Goal: Task Accomplishment & Management: Manage account settings

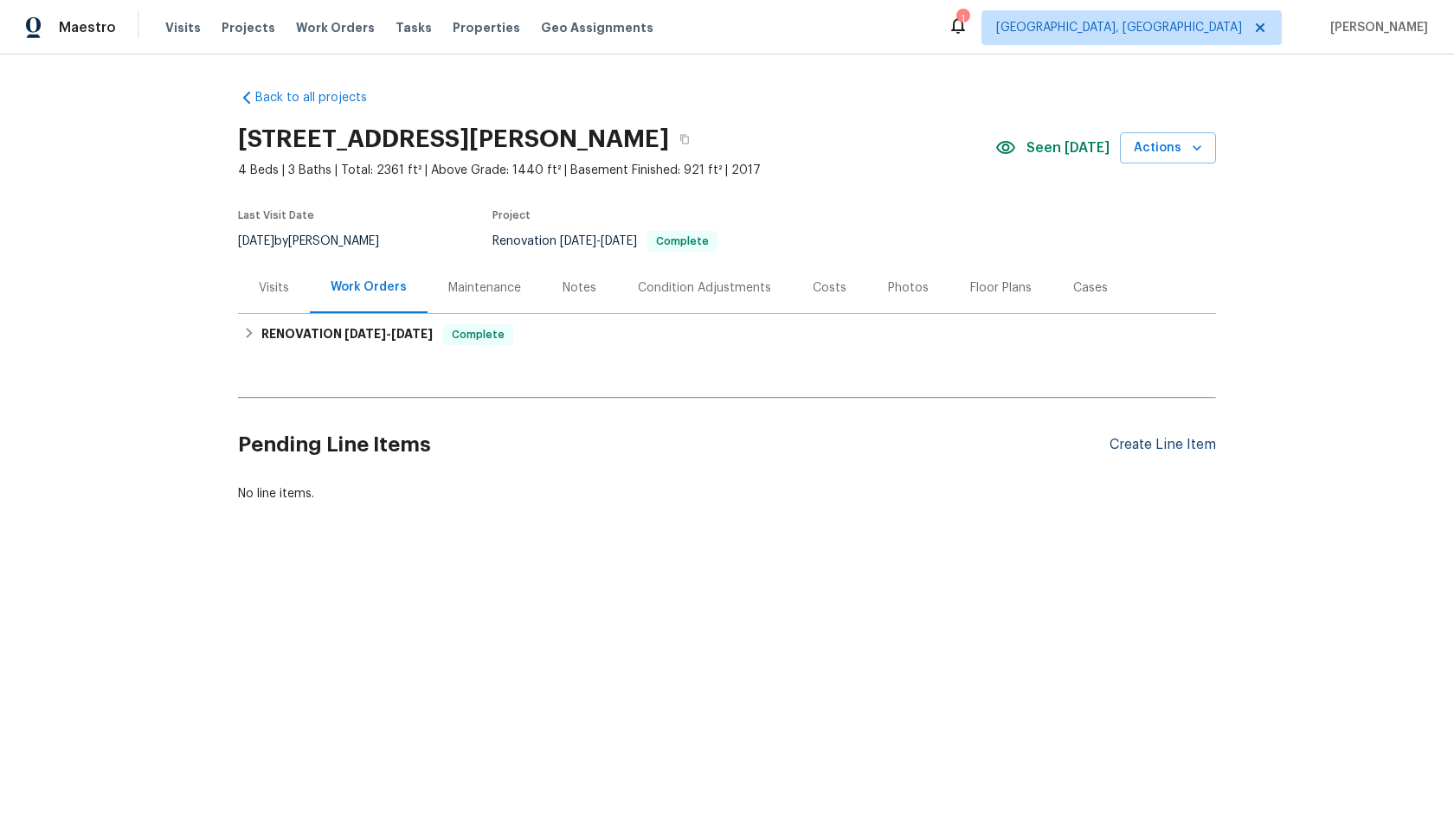
click at [1149, 443] on div "Create Line Item" at bounding box center [1162, 445] width 106 height 16
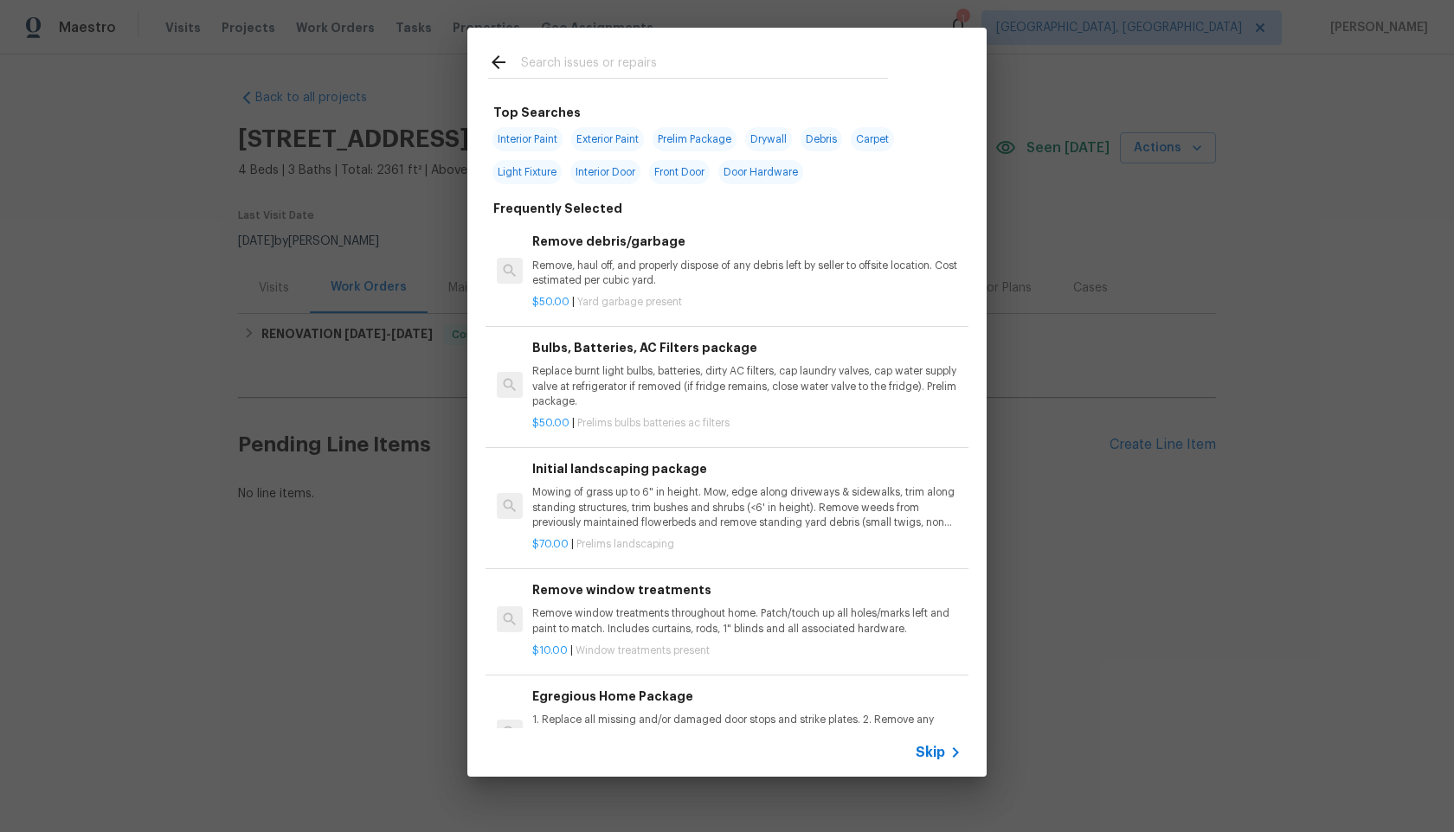
click at [939, 744] on span "Skip" at bounding box center [929, 752] width 29 height 17
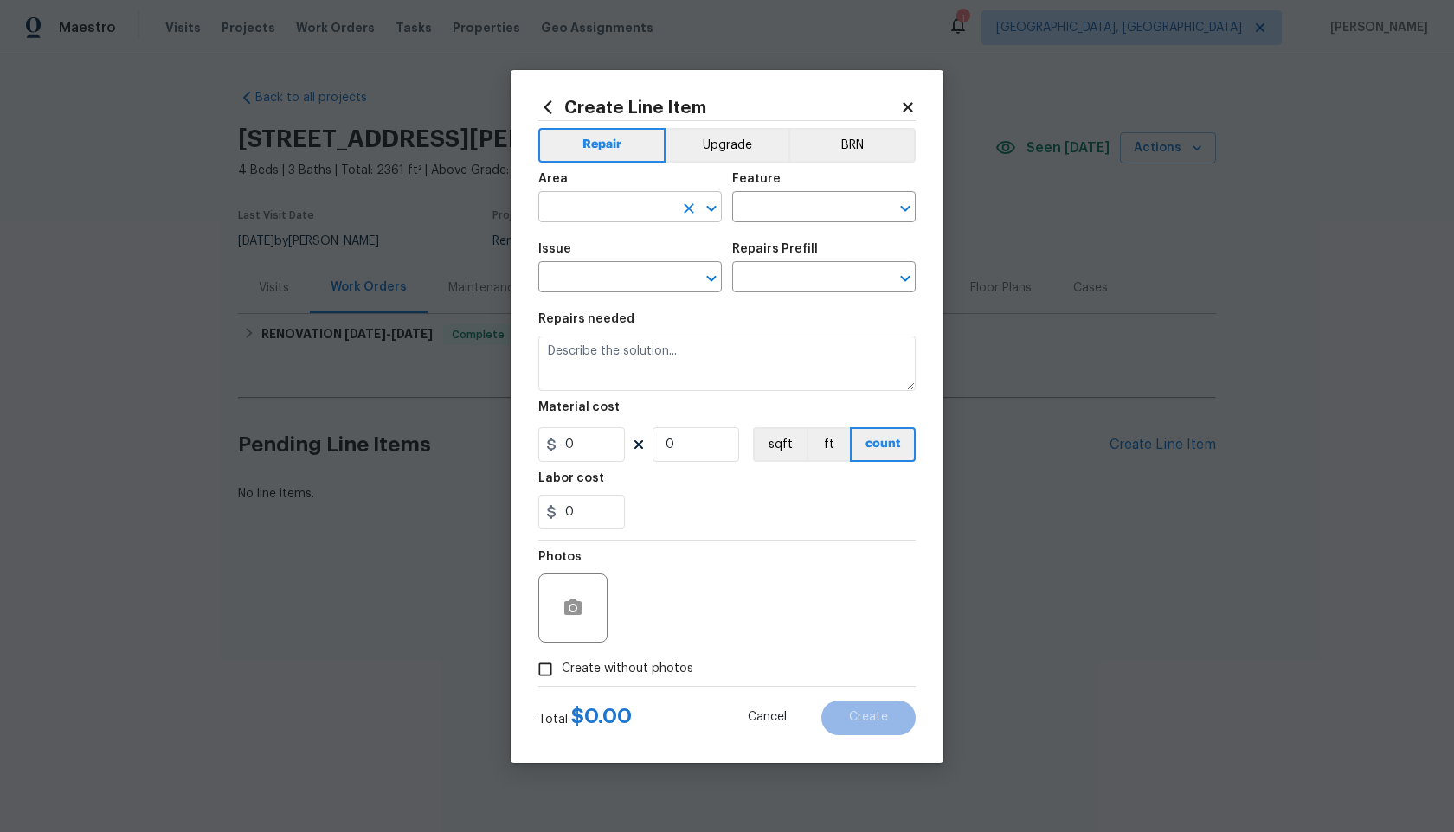
click at [617, 210] on input "text" at bounding box center [605, 209] width 135 height 27
click at [607, 271] on li "Interior Overall" at bounding box center [629, 275] width 183 height 29
type input "Interior Overall"
click at [812, 211] on input "text" at bounding box center [799, 209] width 135 height 27
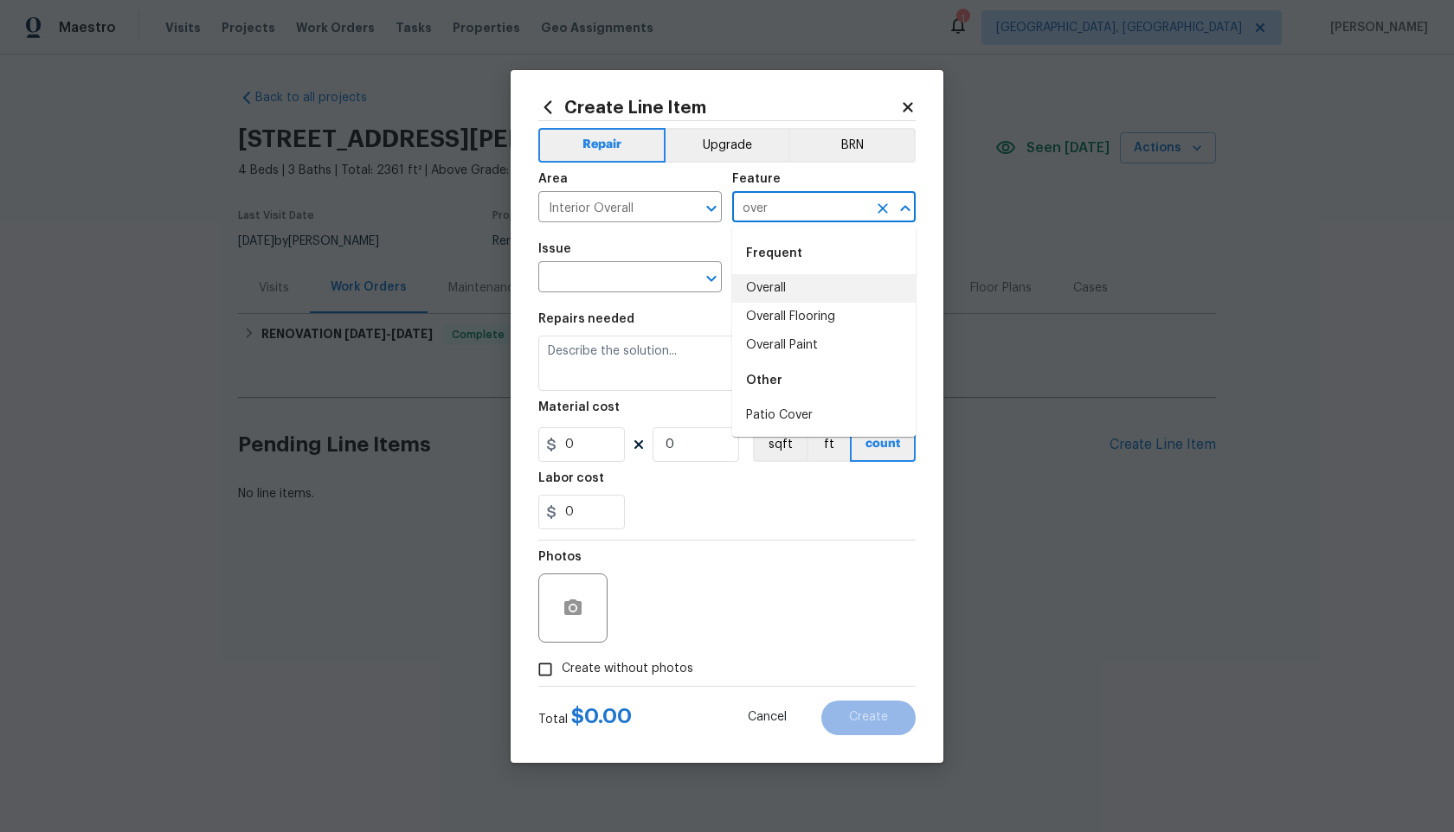
click at [783, 289] on li "Overall" at bounding box center [823, 288] width 183 height 29
type input "Overall"
click at [626, 279] on input "text" at bounding box center [605, 279] width 135 height 27
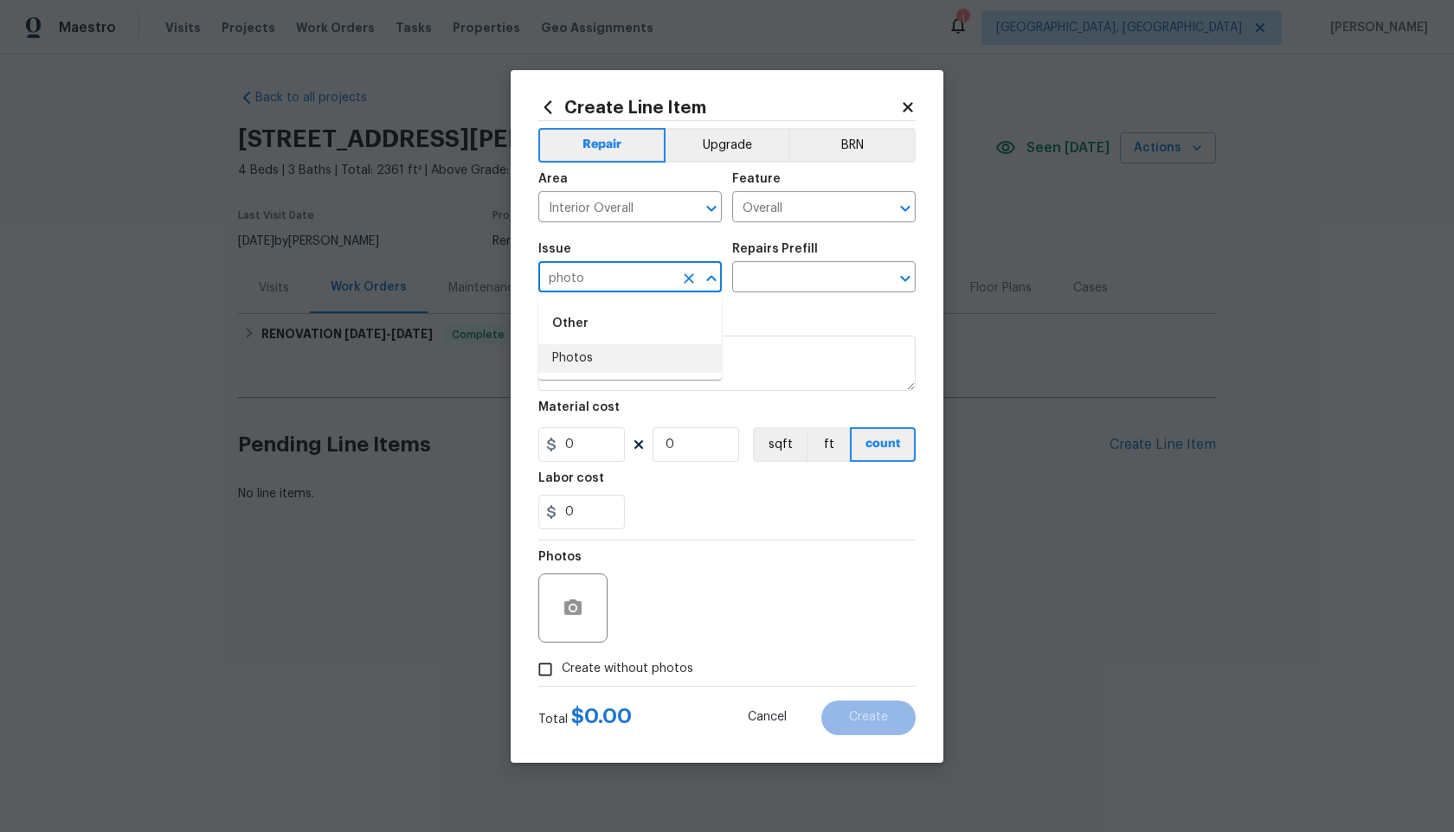
click at [598, 353] on li "Photos" at bounding box center [629, 358] width 183 height 29
type input "Photos"
click at [815, 283] on input "text" at bounding box center [799, 279] width 135 height 27
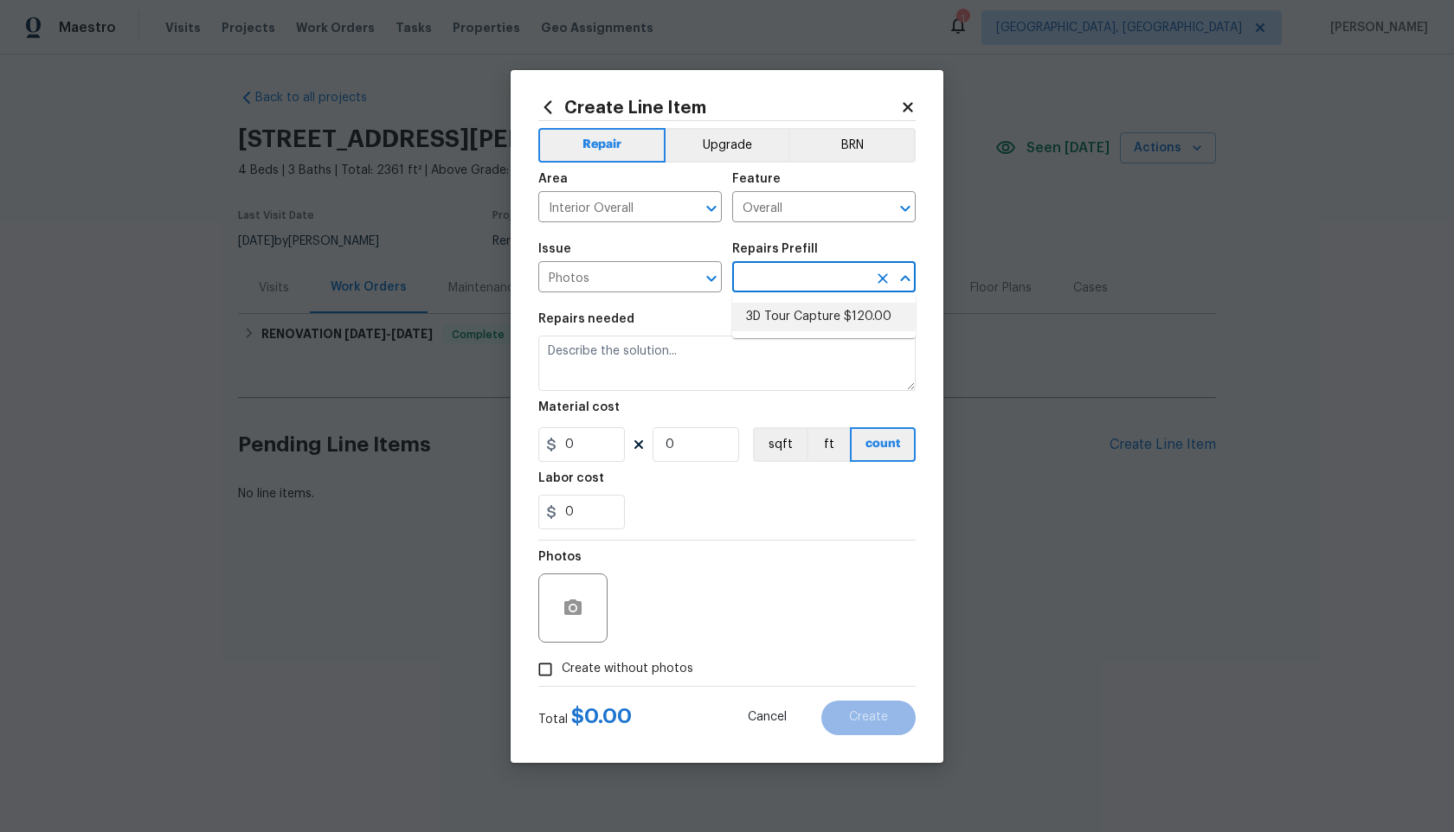
click at [787, 327] on li "3D Tour Capture $120.00" at bounding box center [823, 317] width 183 height 29
type input "3D Tour Capture $120.00"
type textarea "Capture 3D tour of home"
type input "1"
type input "120"
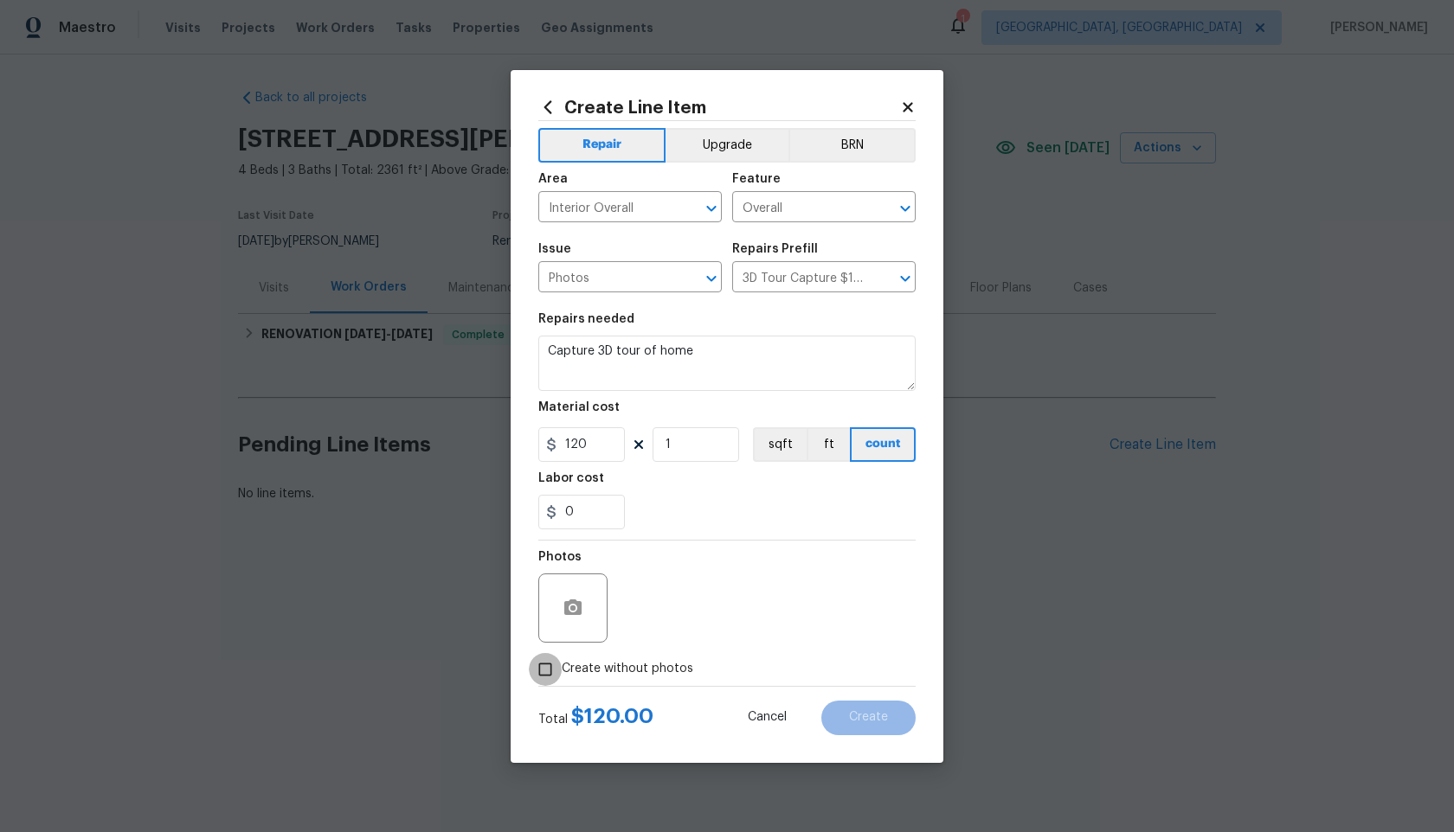
click at [549, 665] on input "Create without photos" at bounding box center [545, 669] width 33 height 33
checkbox input "true"
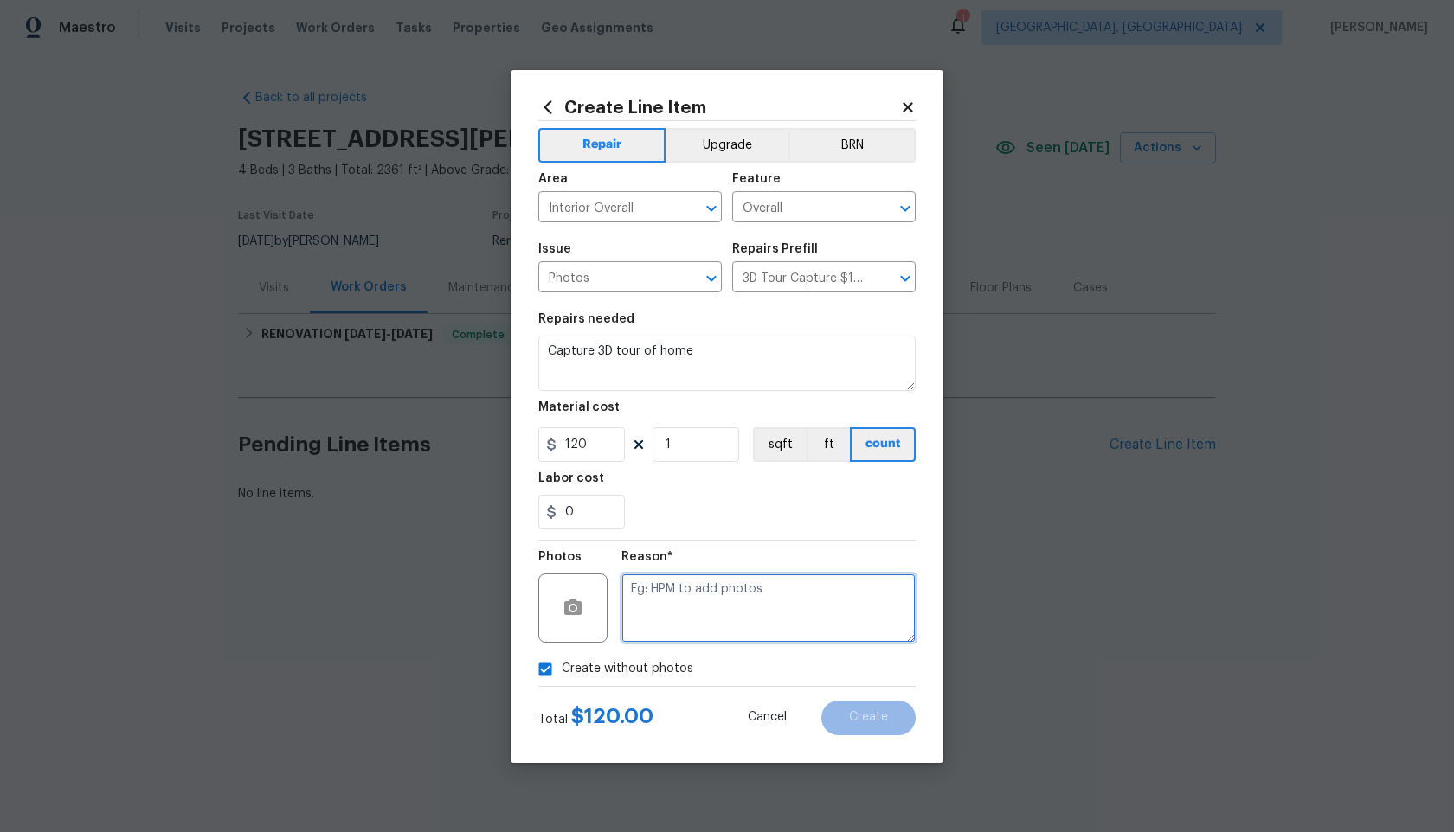
click at [715, 594] on textarea at bounding box center [768, 608] width 294 height 69
type textarea "."
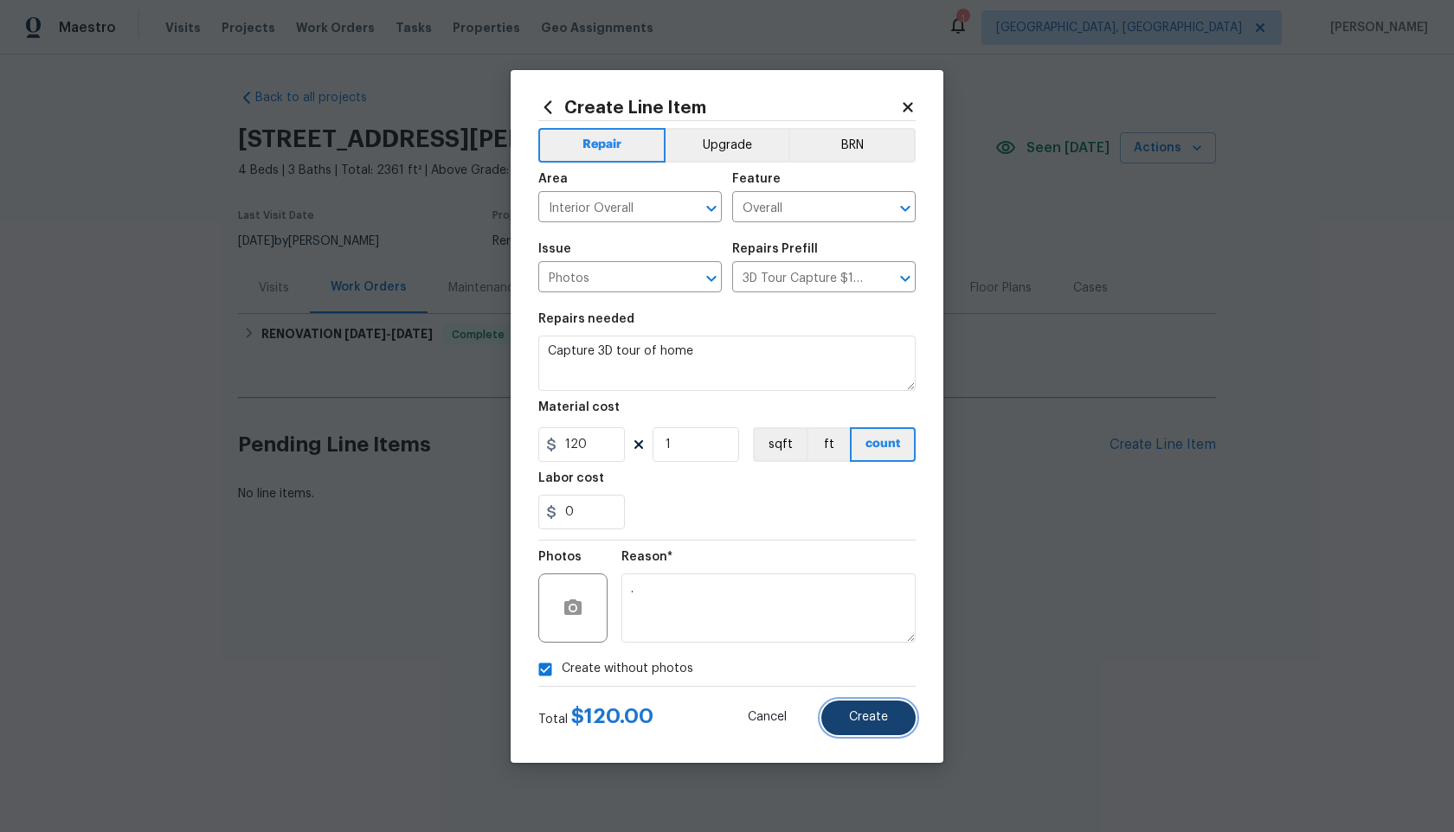
click at [882, 710] on button "Create" at bounding box center [868, 718] width 94 height 35
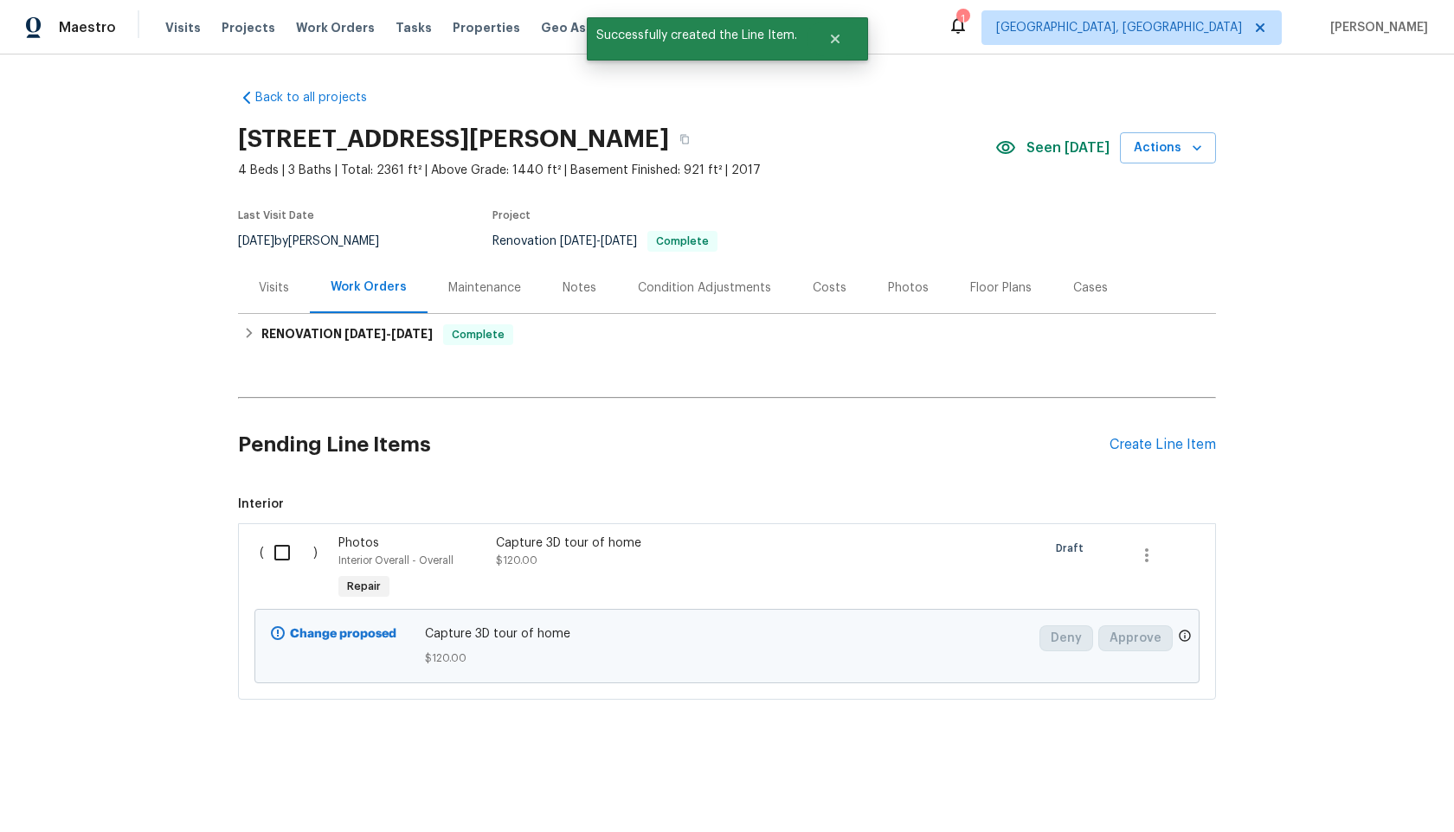
click at [286, 558] on input "checkbox" at bounding box center [288, 553] width 49 height 36
checkbox input "true"
click at [1339, 793] on span "Create Work Order" at bounding box center [1354, 790] width 115 height 22
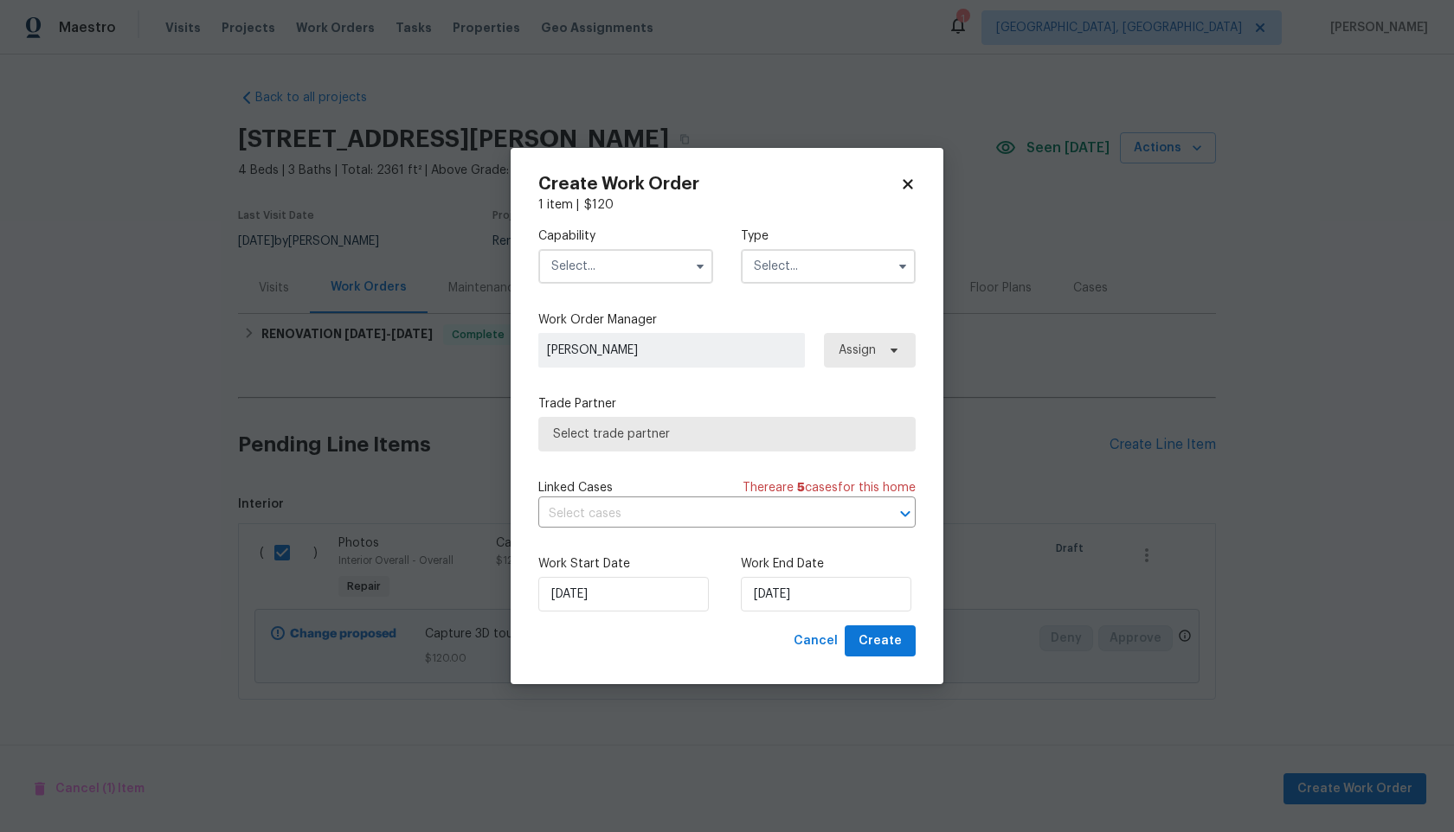
click at [618, 271] on input "text" at bounding box center [625, 266] width 175 height 35
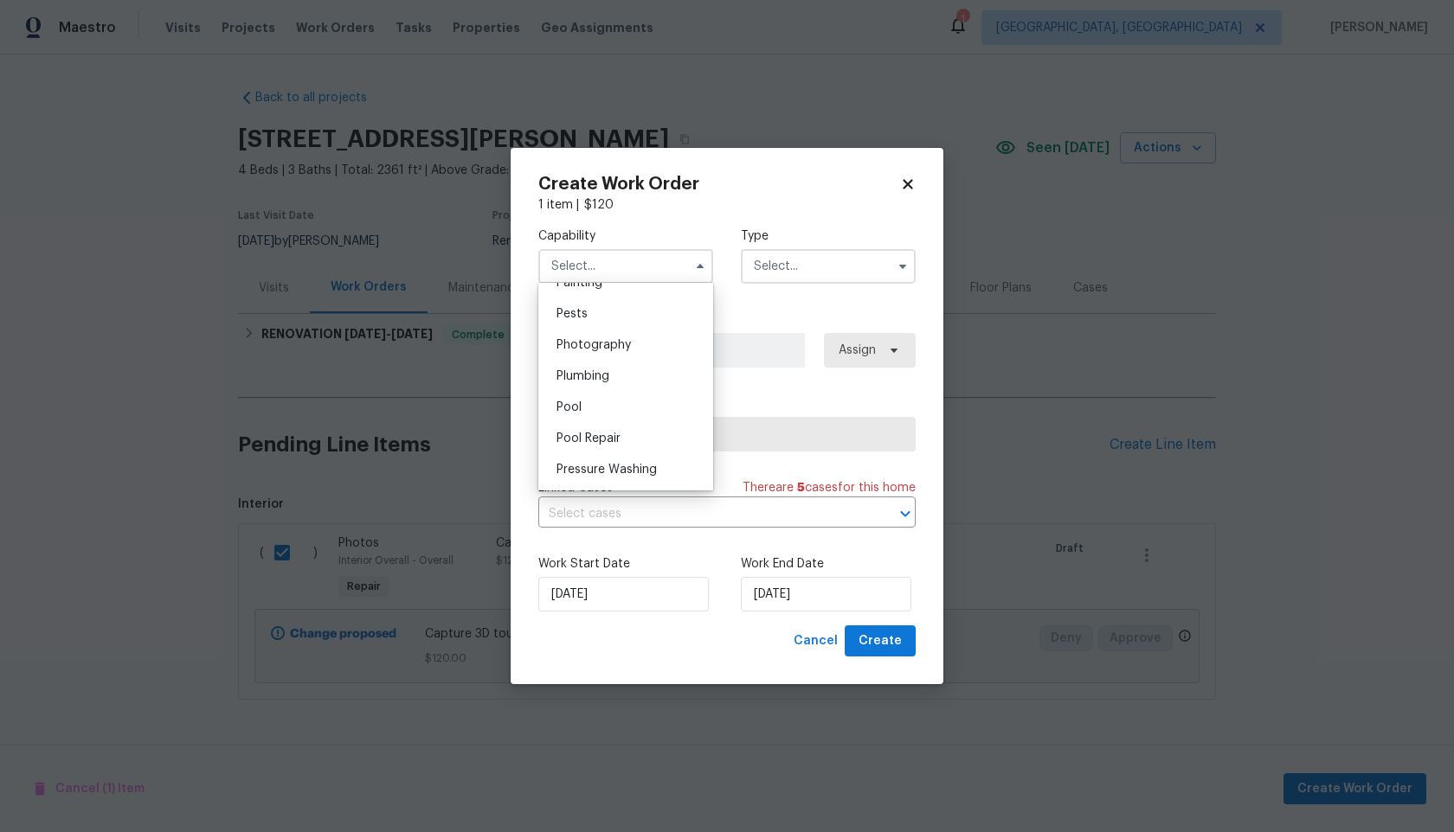
scroll to position [1453, 0]
click at [602, 363] on span "Photography" at bounding box center [593, 366] width 74 height 12
type input "Photography"
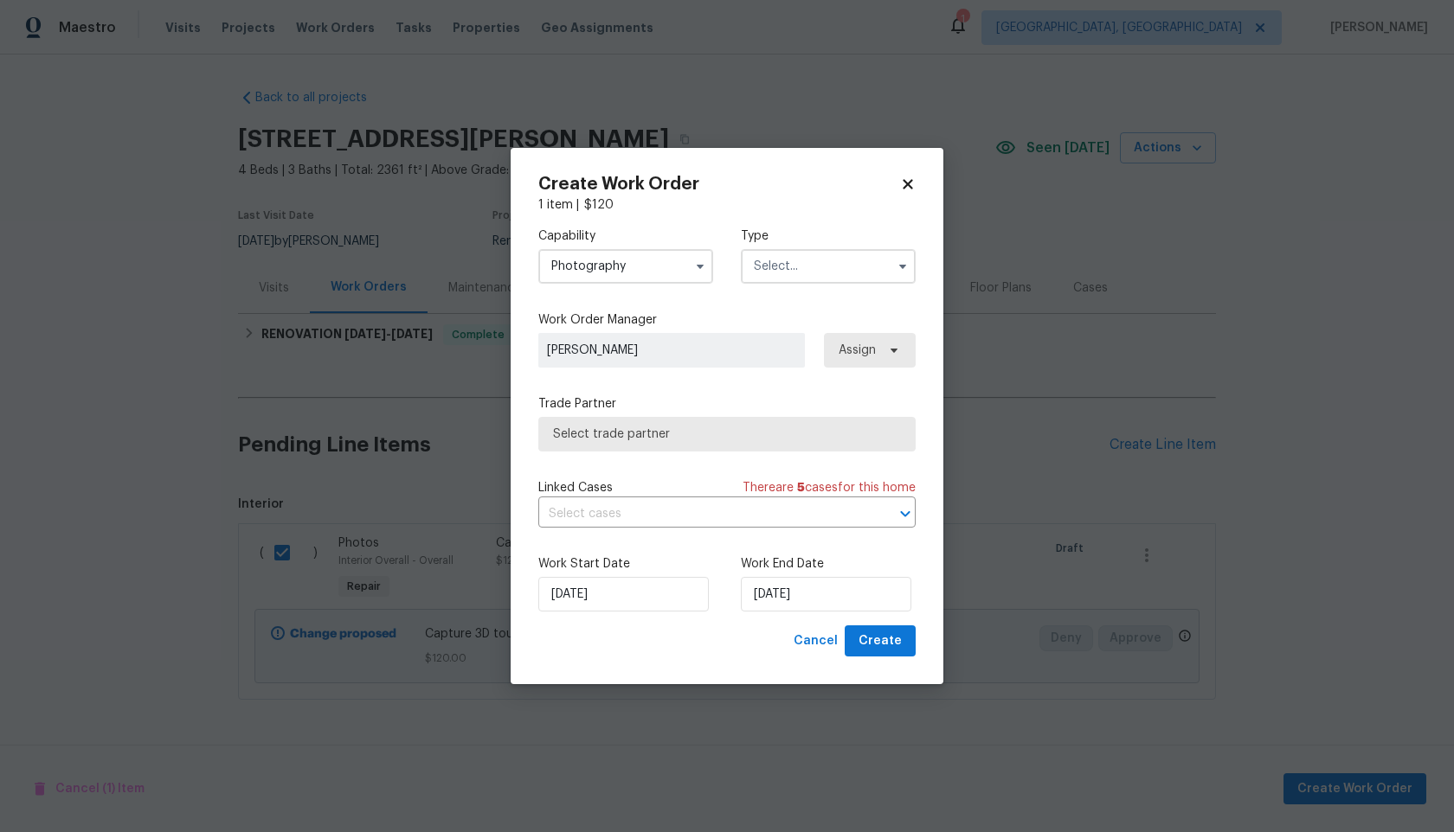
click at [774, 273] on input "text" at bounding box center [828, 266] width 175 height 35
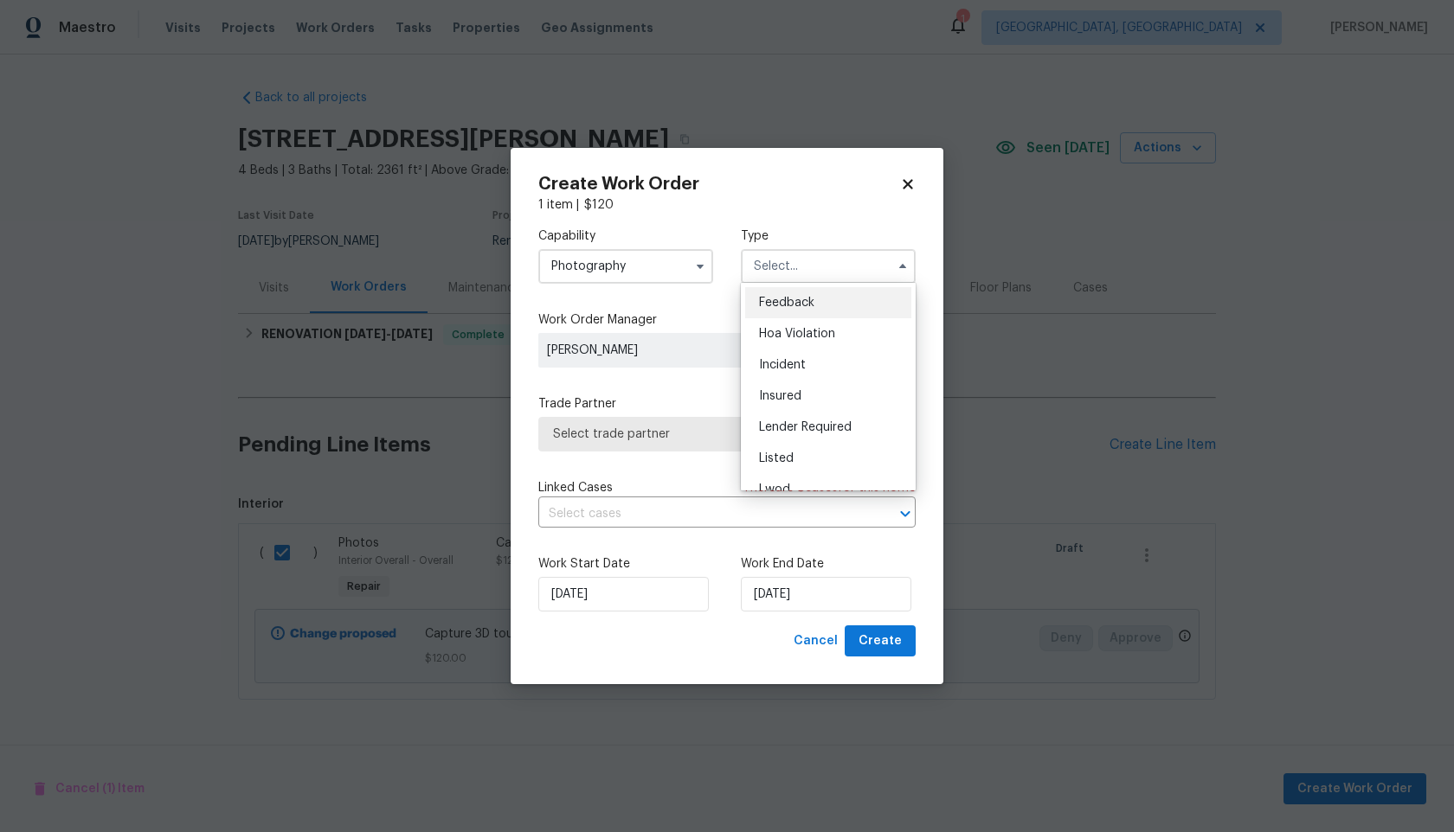
scroll to position [206, 0]
click at [784, 321] on div "Other" at bounding box center [828, 314] width 166 height 31
type input "Other"
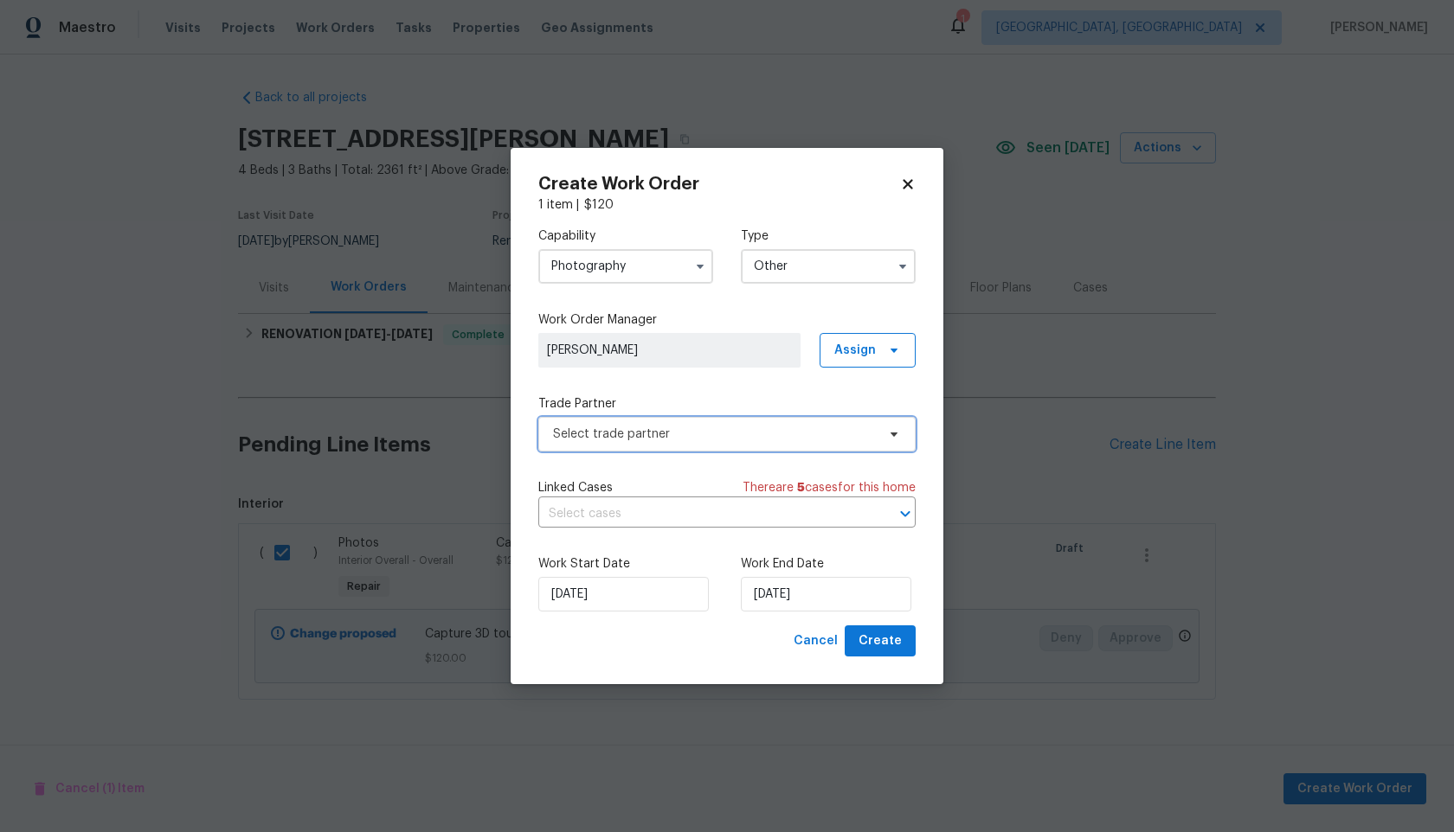
click at [681, 422] on span "Select trade partner" at bounding box center [726, 434] width 377 height 35
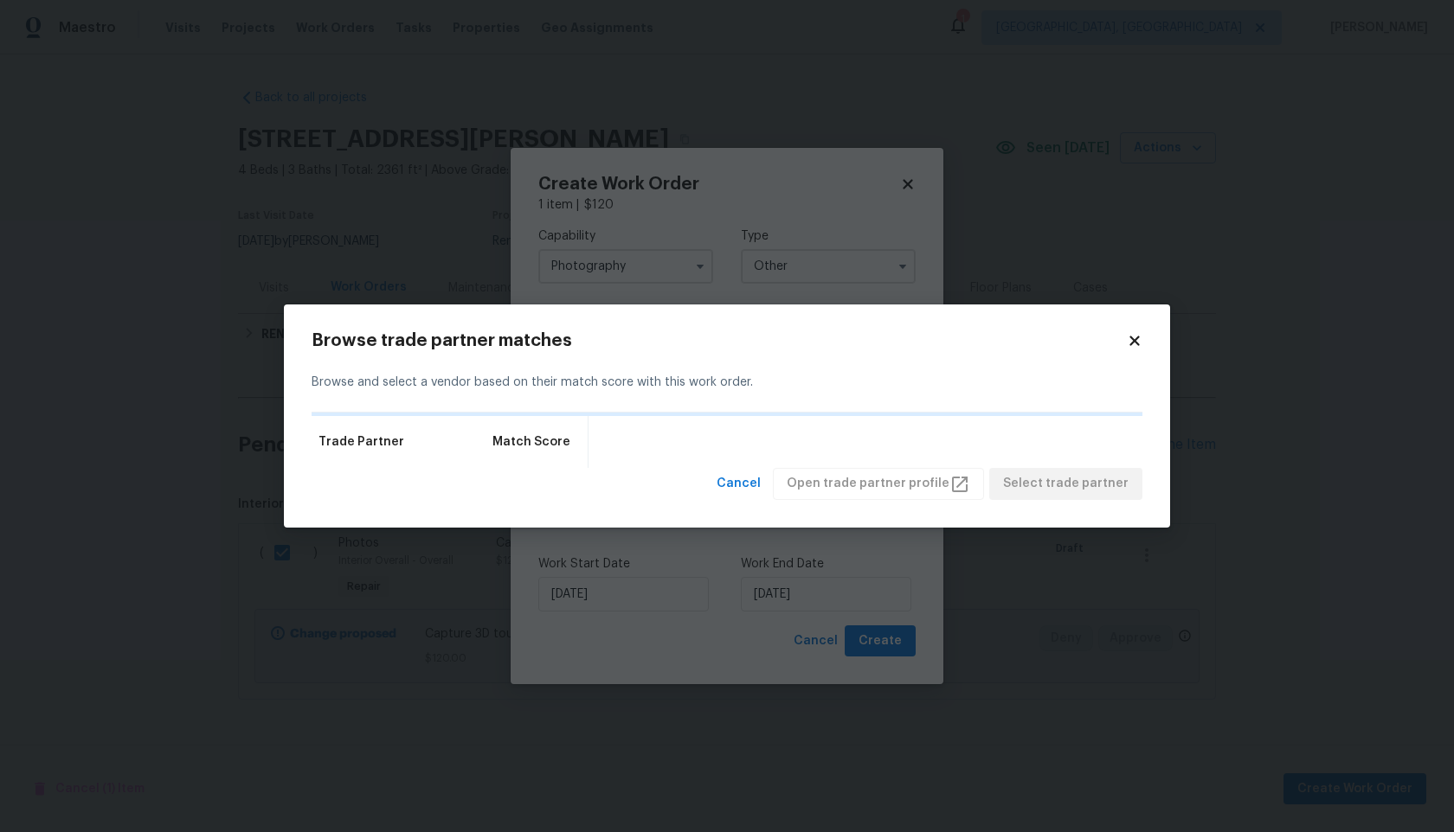
click at [1136, 341] on icon at bounding box center [1134, 342] width 10 height 10
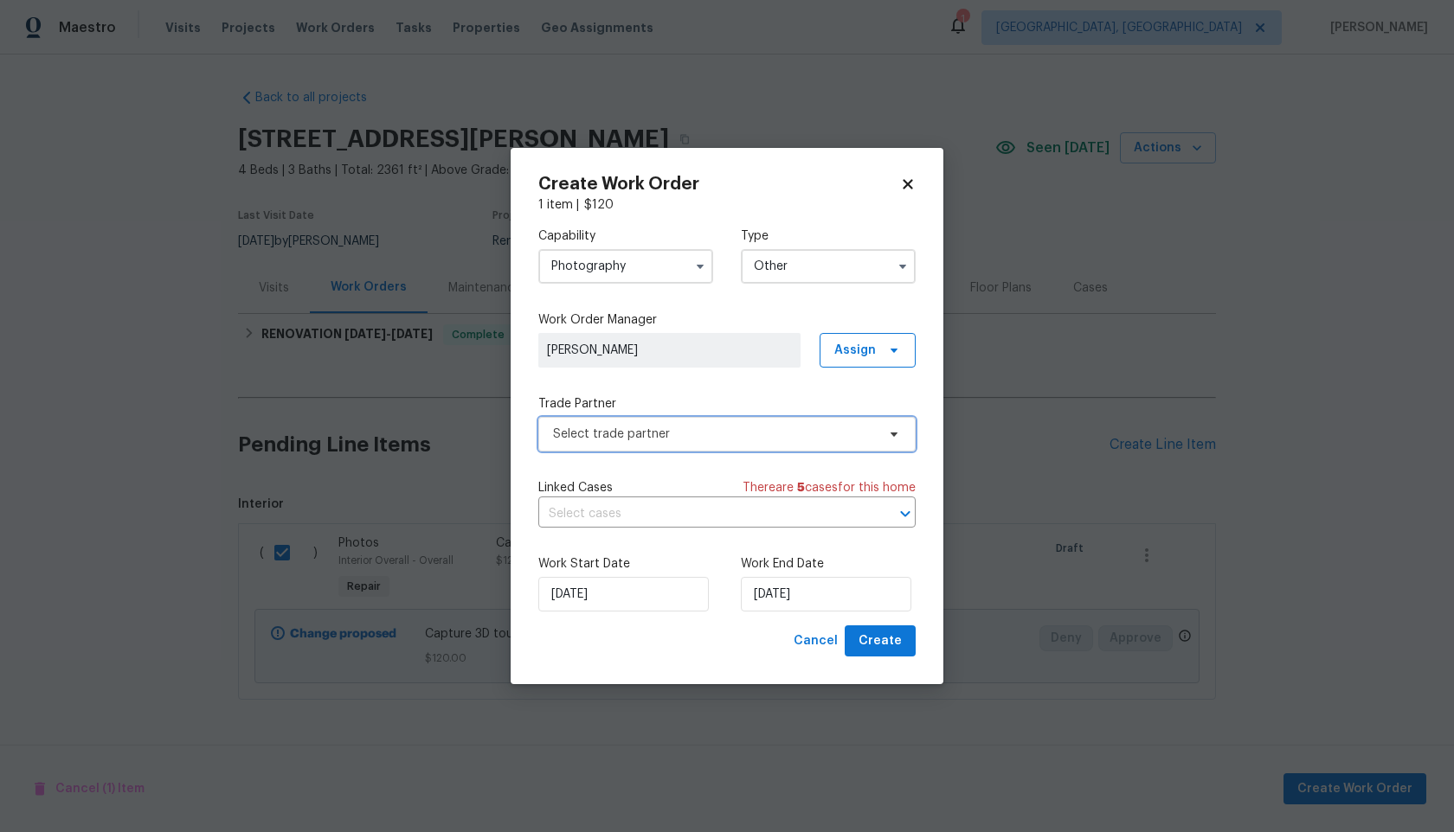
click at [643, 434] on span "Select trade partner" at bounding box center [714, 434] width 323 height 17
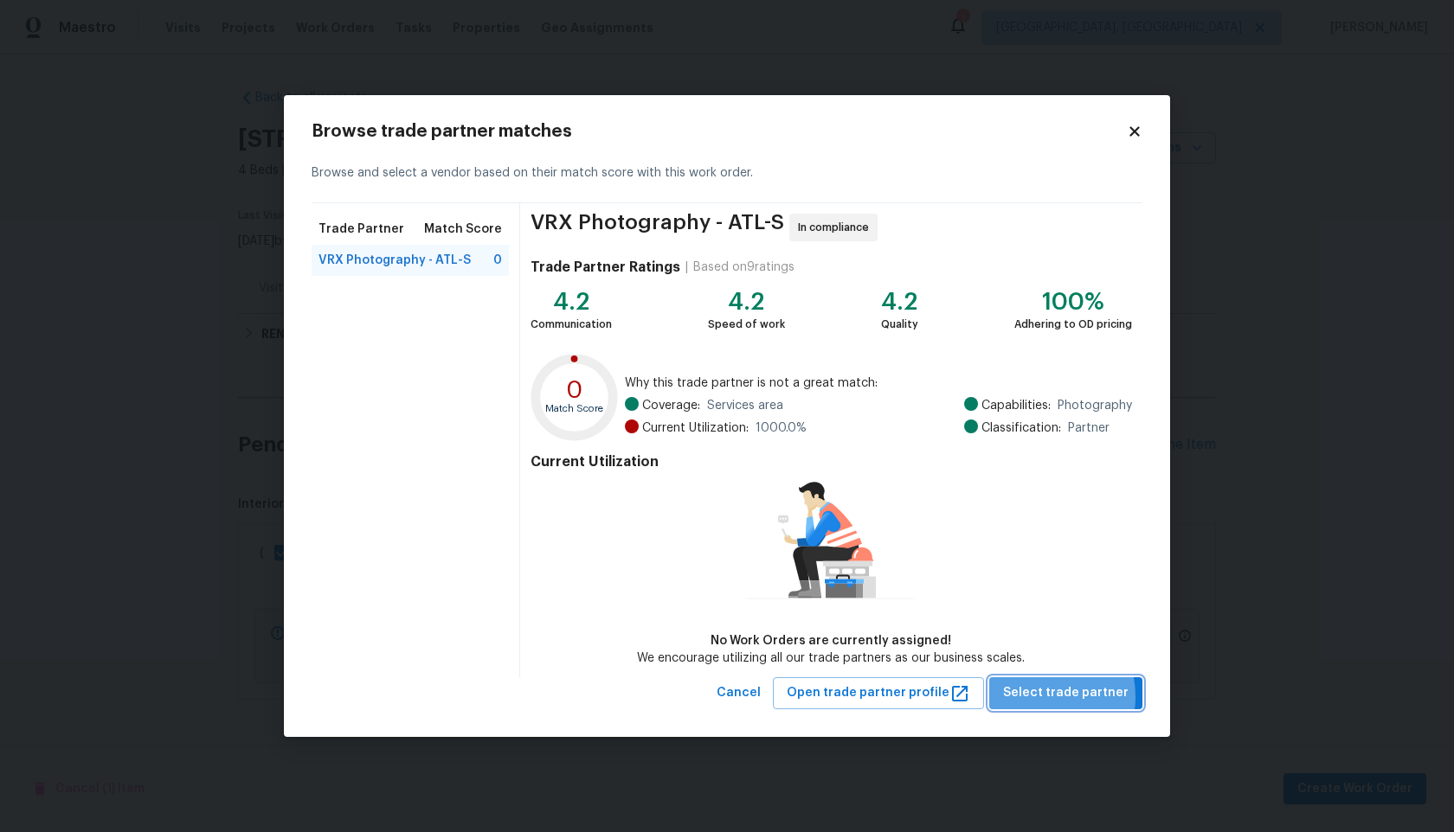
click at [1045, 697] on span "Select trade partner" at bounding box center [1065, 694] width 125 height 22
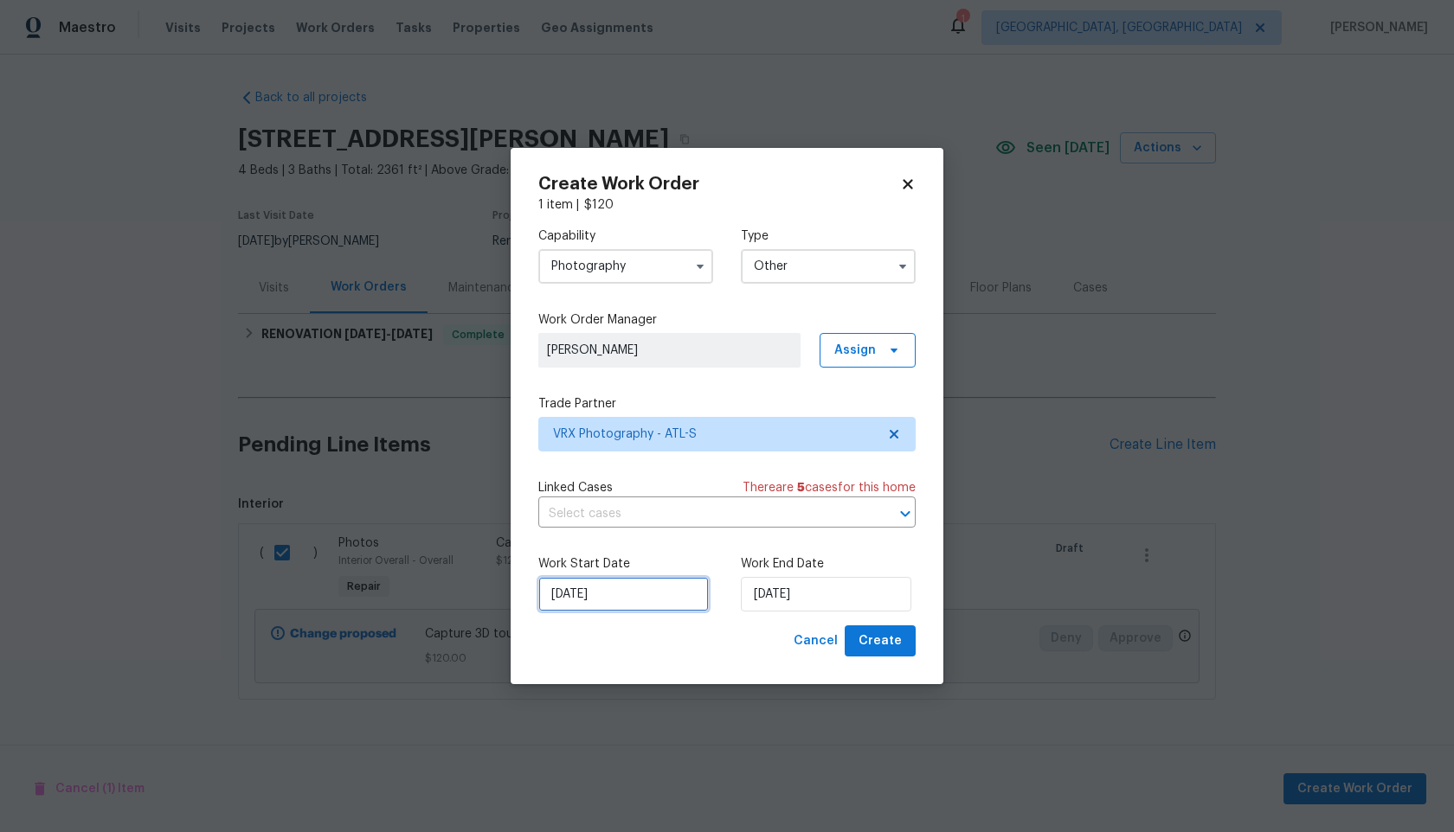
click at [652, 587] on input "29/09/2025" at bounding box center [623, 594] width 170 height 35
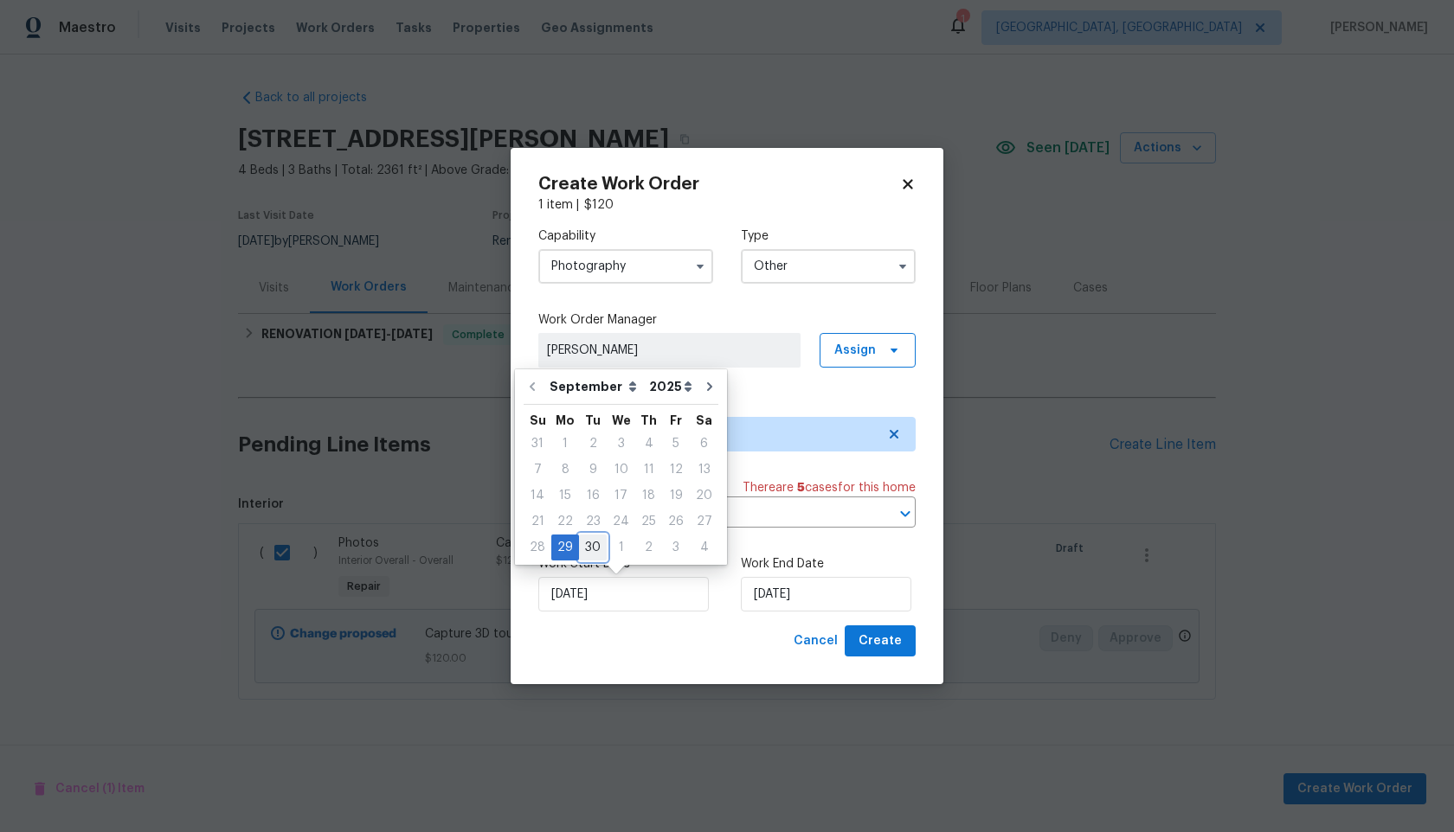
click at [597, 545] on div "30" at bounding box center [593, 548] width 28 height 24
type input "[DATE]"
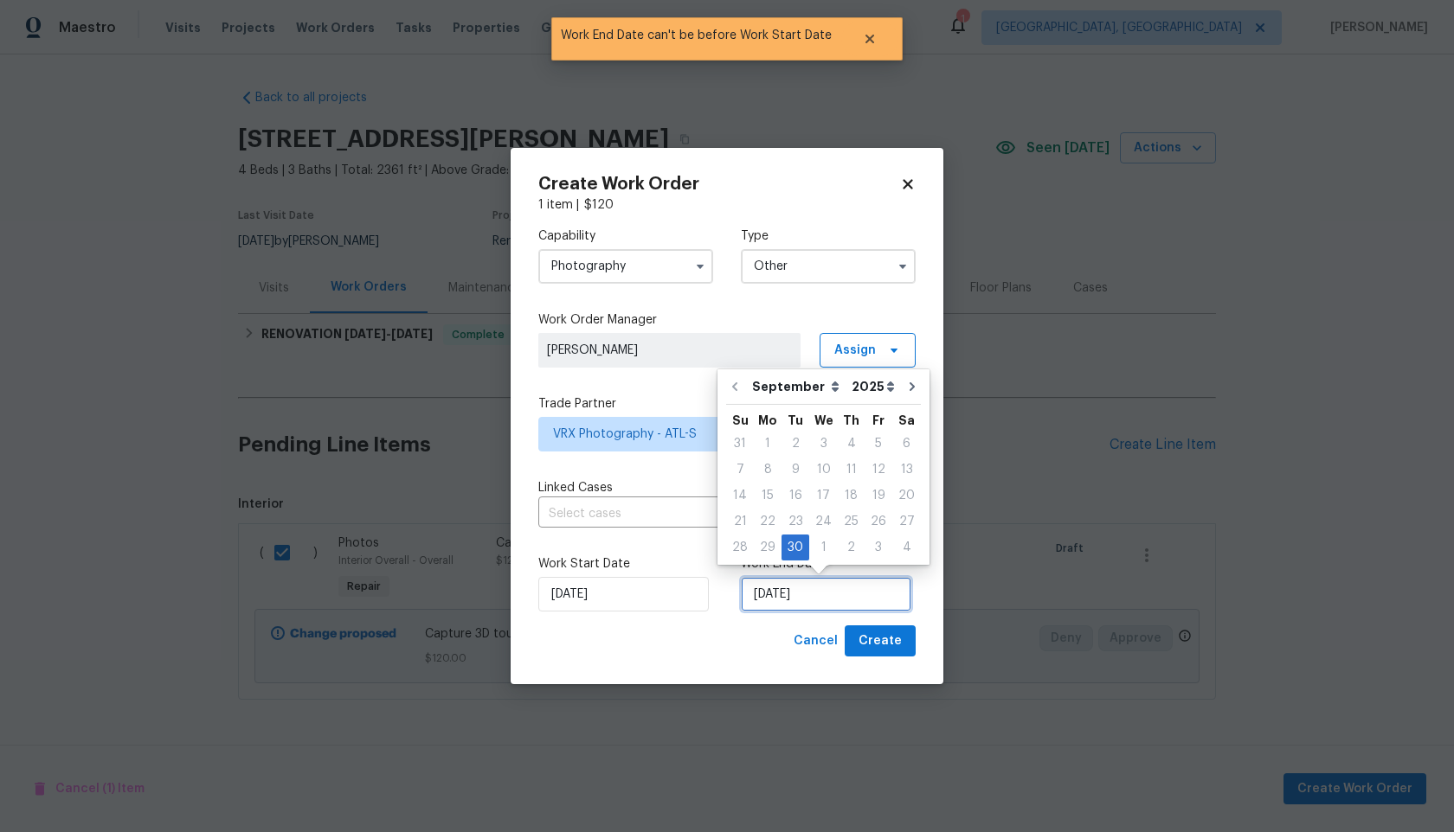
click at [824, 585] on input "[DATE]" at bounding box center [826, 594] width 170 height 35
click at [814, 549] on div "1" at bounding box center [823, 548] width 29 height 24
type input "[DATE]"
select select "9"
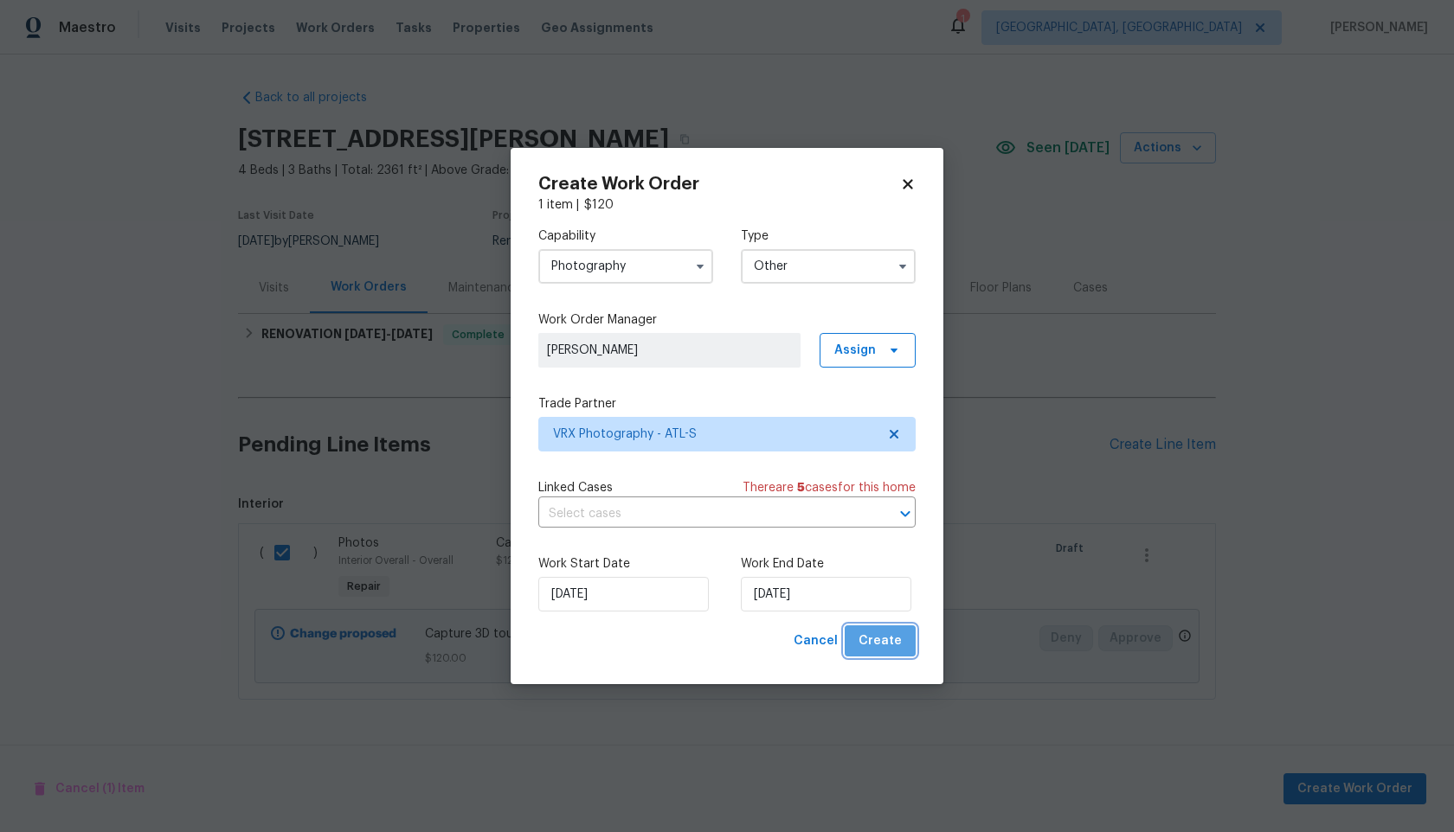
click at [885, 642] on span "Create" at bounding box center [879, 642] width 43 height 22
checkbox input "false"
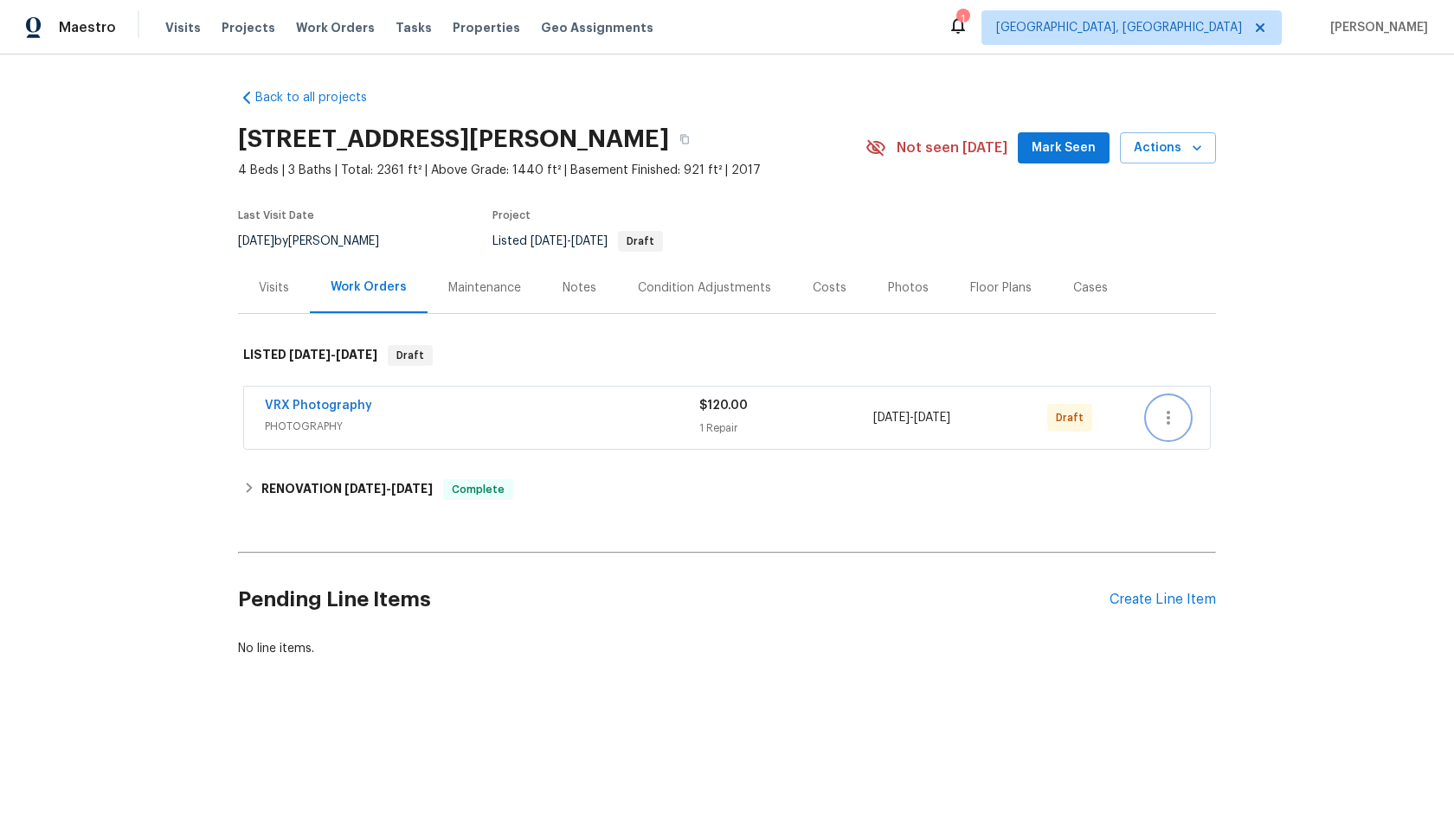
click at [1177, 419] on icon "button" at bounding box center [1168, 418] width 21 height 21
click at [1177, 419] on li "Send to Vendor" at bounding box center [1240, 418] width 187 height 29
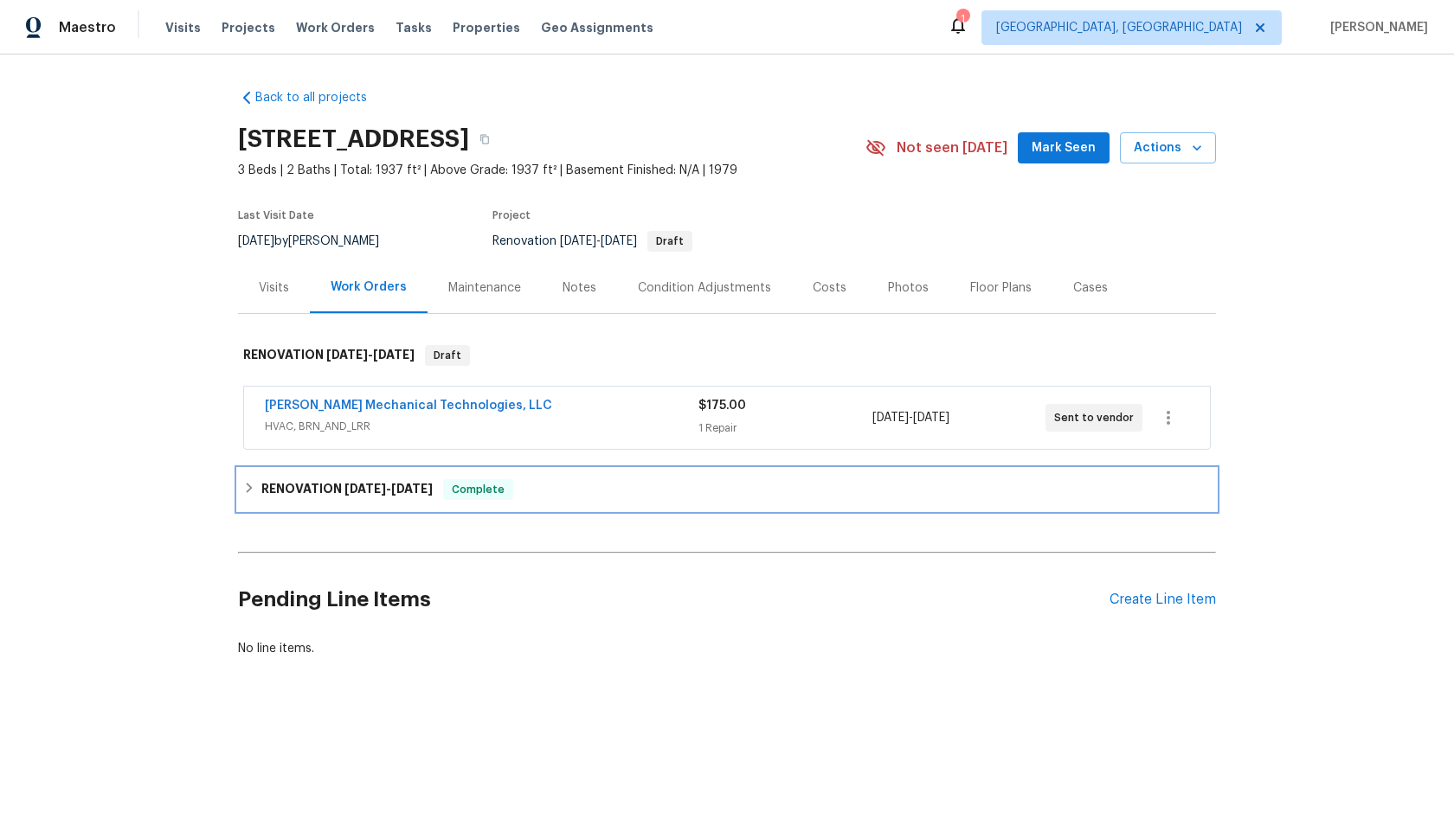
click at [444, 487] on div "RENOVATION [DATE] - [DATE] Complete" at bounding box center [726, 489] width 967 height 21
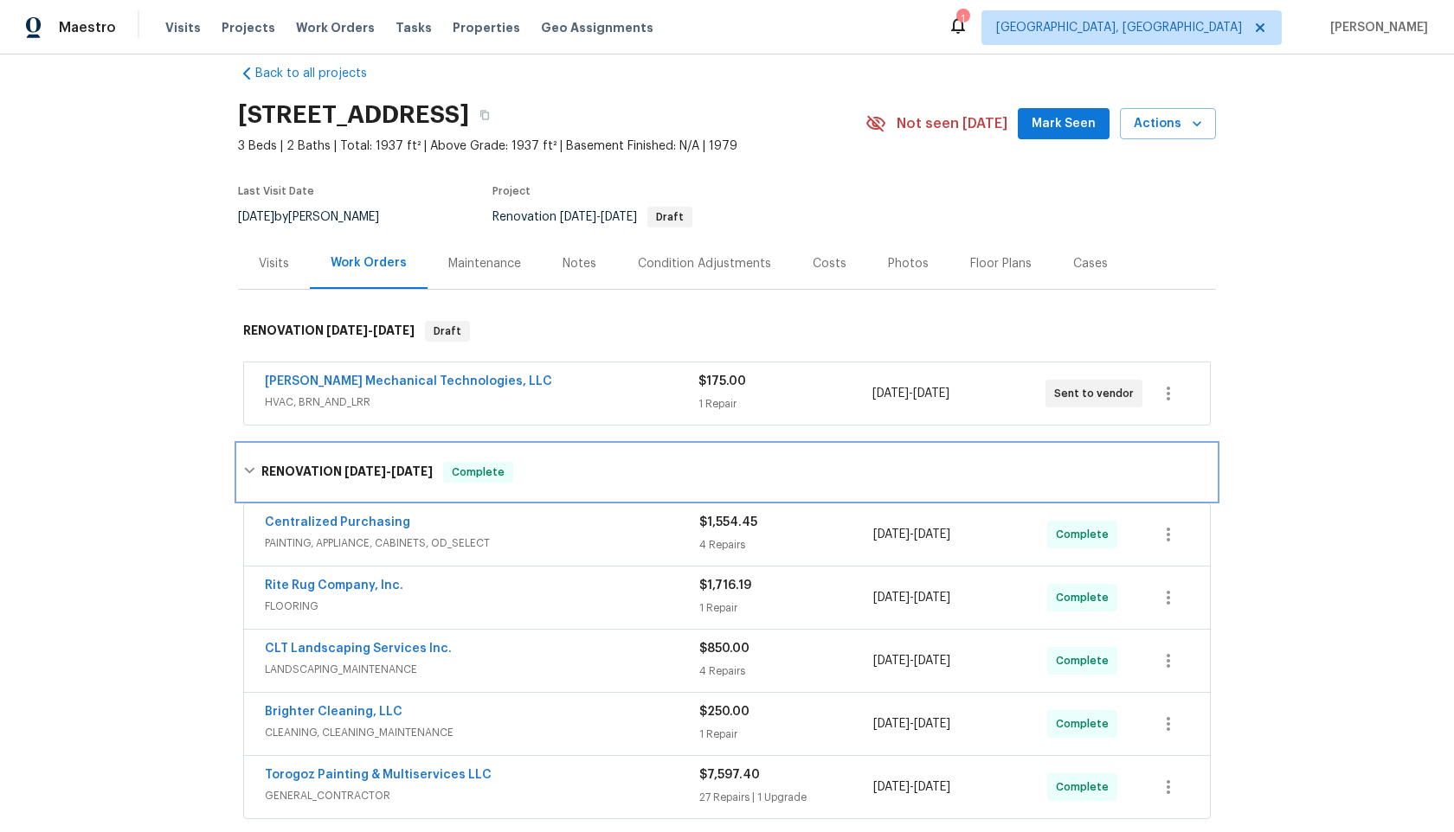
scroll to position [281, 0]
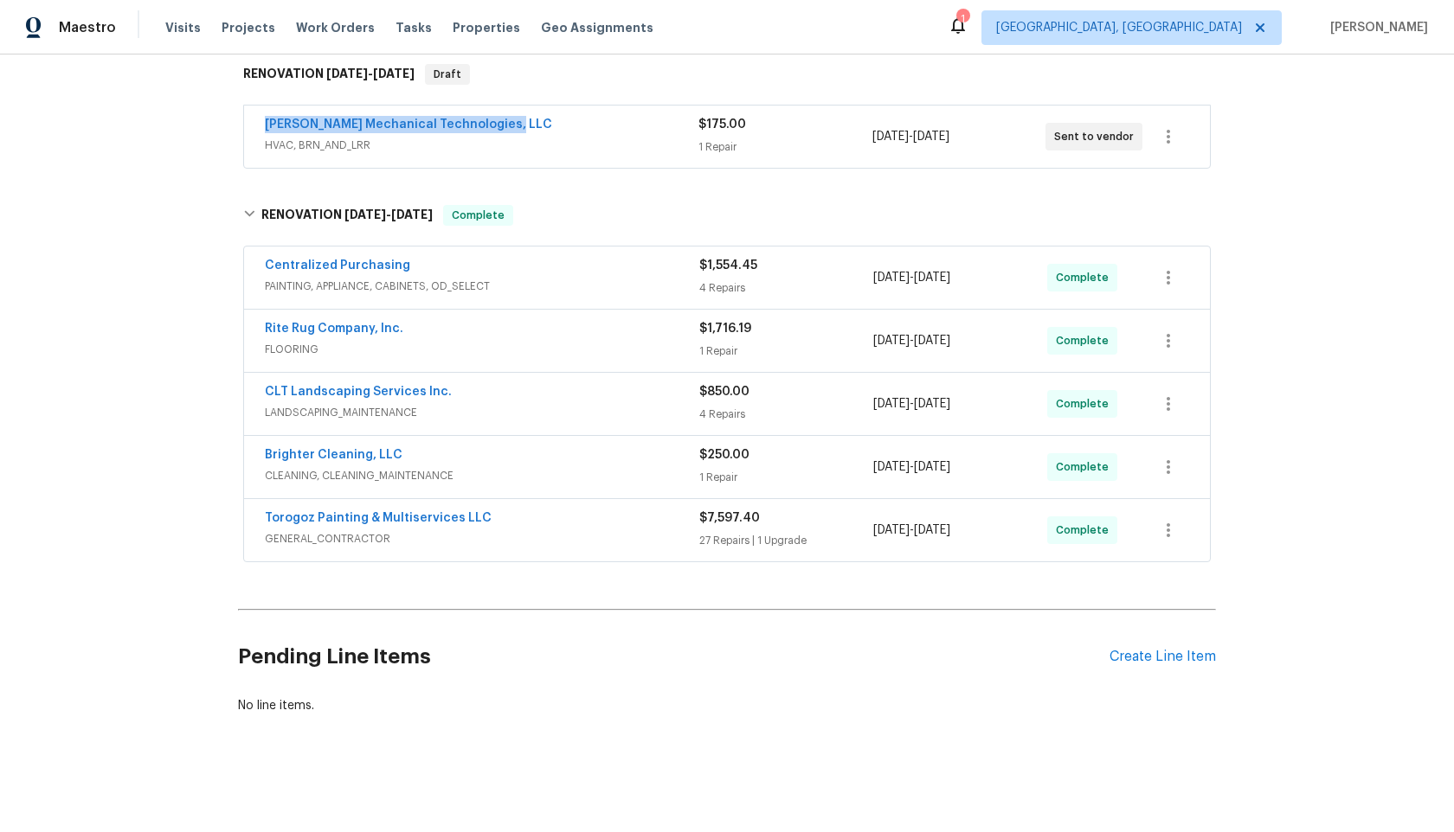
copy link "[PERSON_NAME] Mechanical Technologies, LLC"
drag, startPoint x: 511, startPoint y: 125, endPoint x: 170, endPoint y: 127, distance: 341.8
click at [170, 127] on div "Back to all projects 2635 Providence Dr, Gastonia, NC 28052 3 Beds | 2 Baths | …" at bounding box center [727, 444] width 1454 height 778
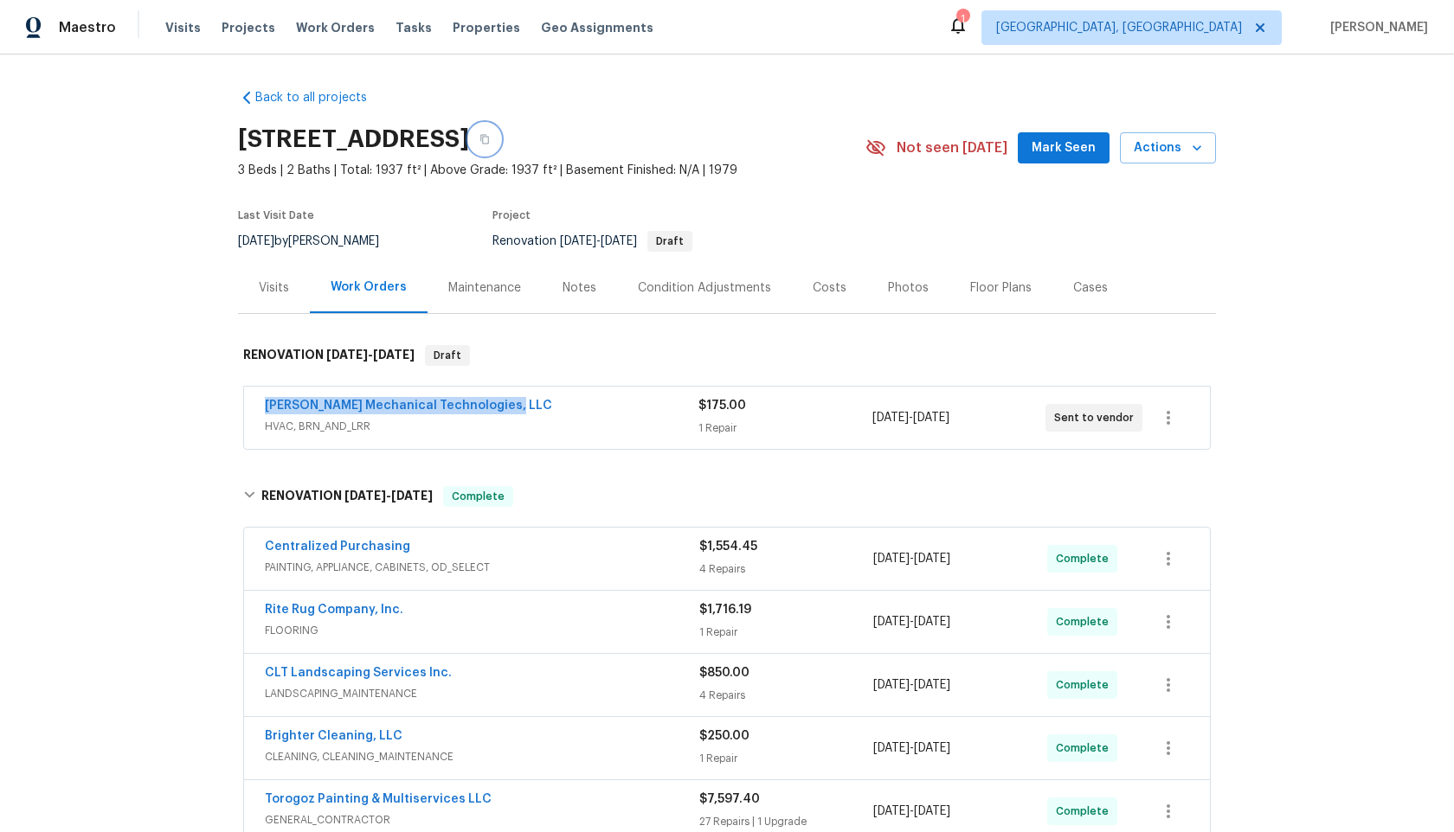
click at [490, 134] on icon "button" at bounding box center [484, 139] width 10 height 10
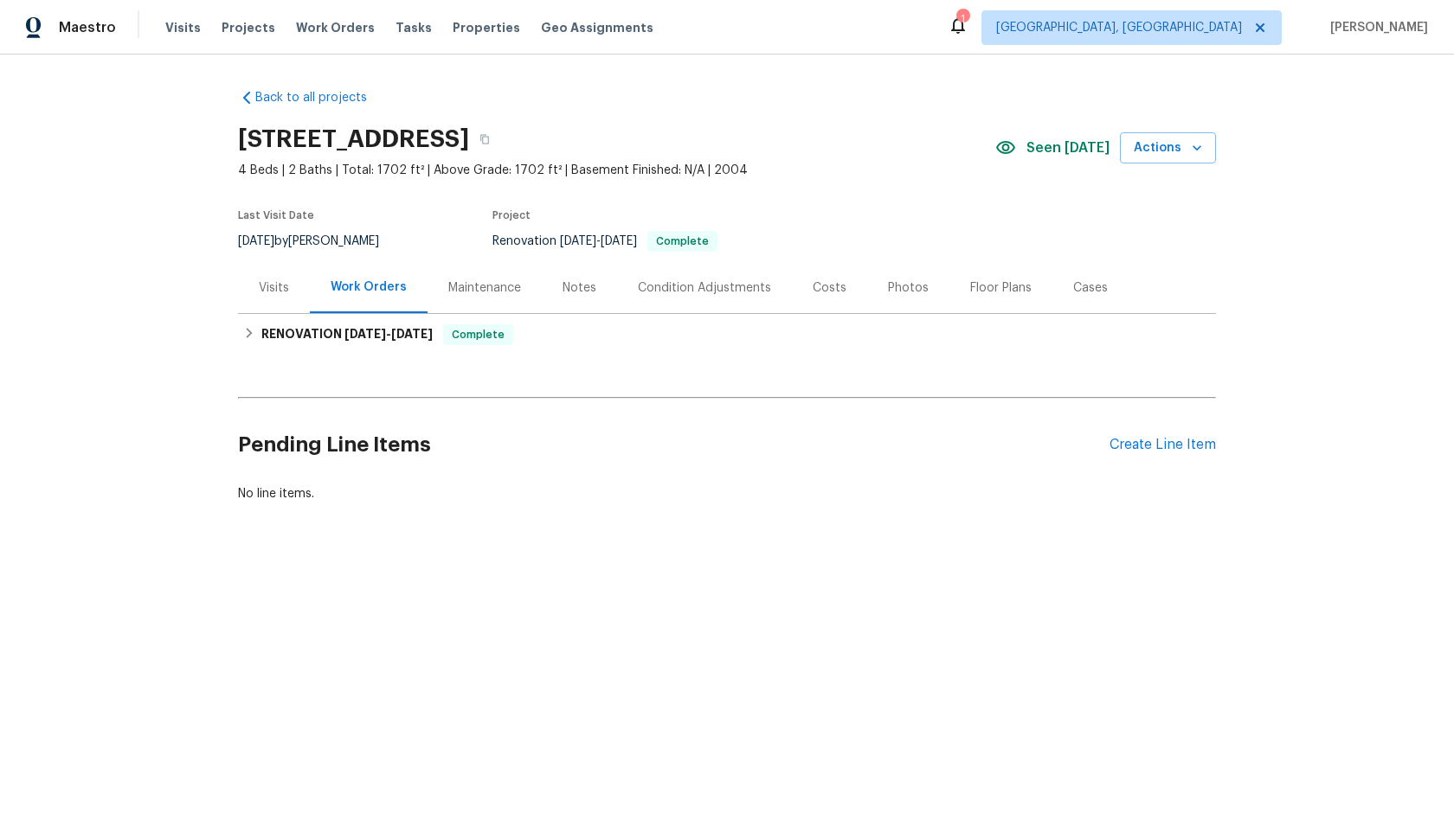
click at [1140, 435] on div "Pending Line Items Create Line Item" at bounding box center [727, 445] width 978 height 80
click at [1140, 441] on div "Create Line Item" at bounding box center [1162, 445] width 106 height 16
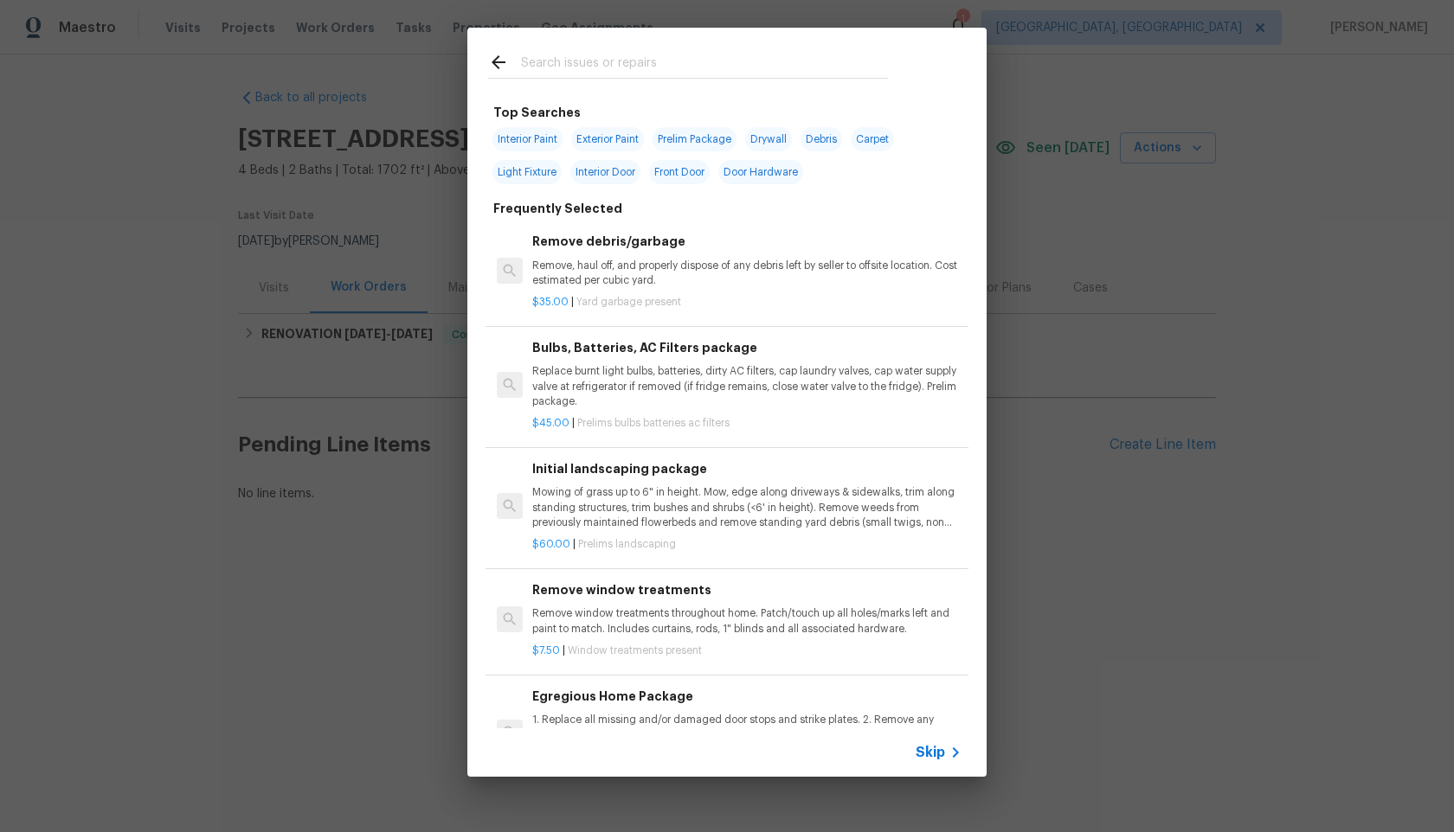
click at [929, 755] on span "Skip" at bounding box center [929, 752] width 29 height 17
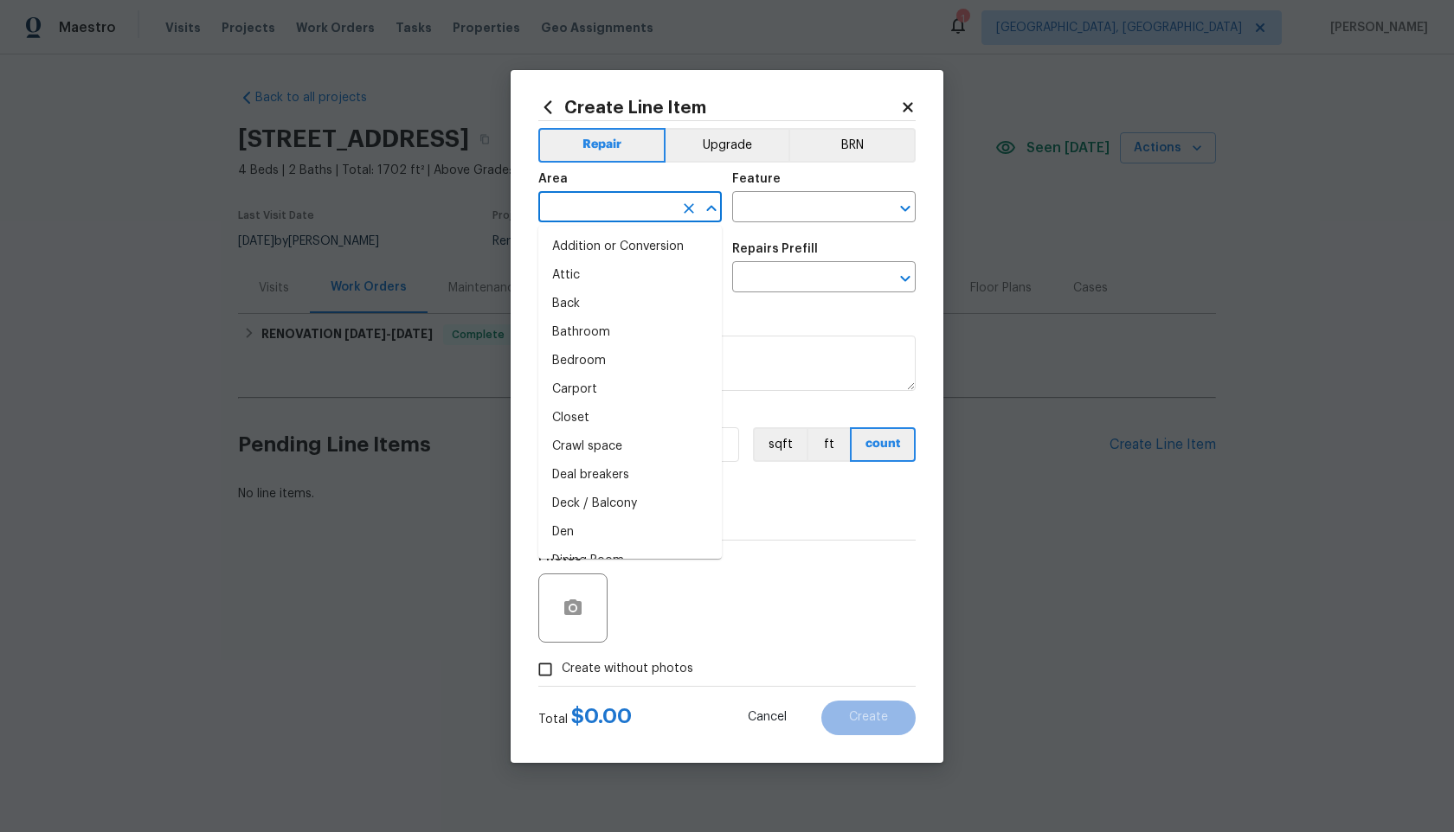
click at [657, 208] on input "text" at bounding box center [605, 209] width 135 height 27
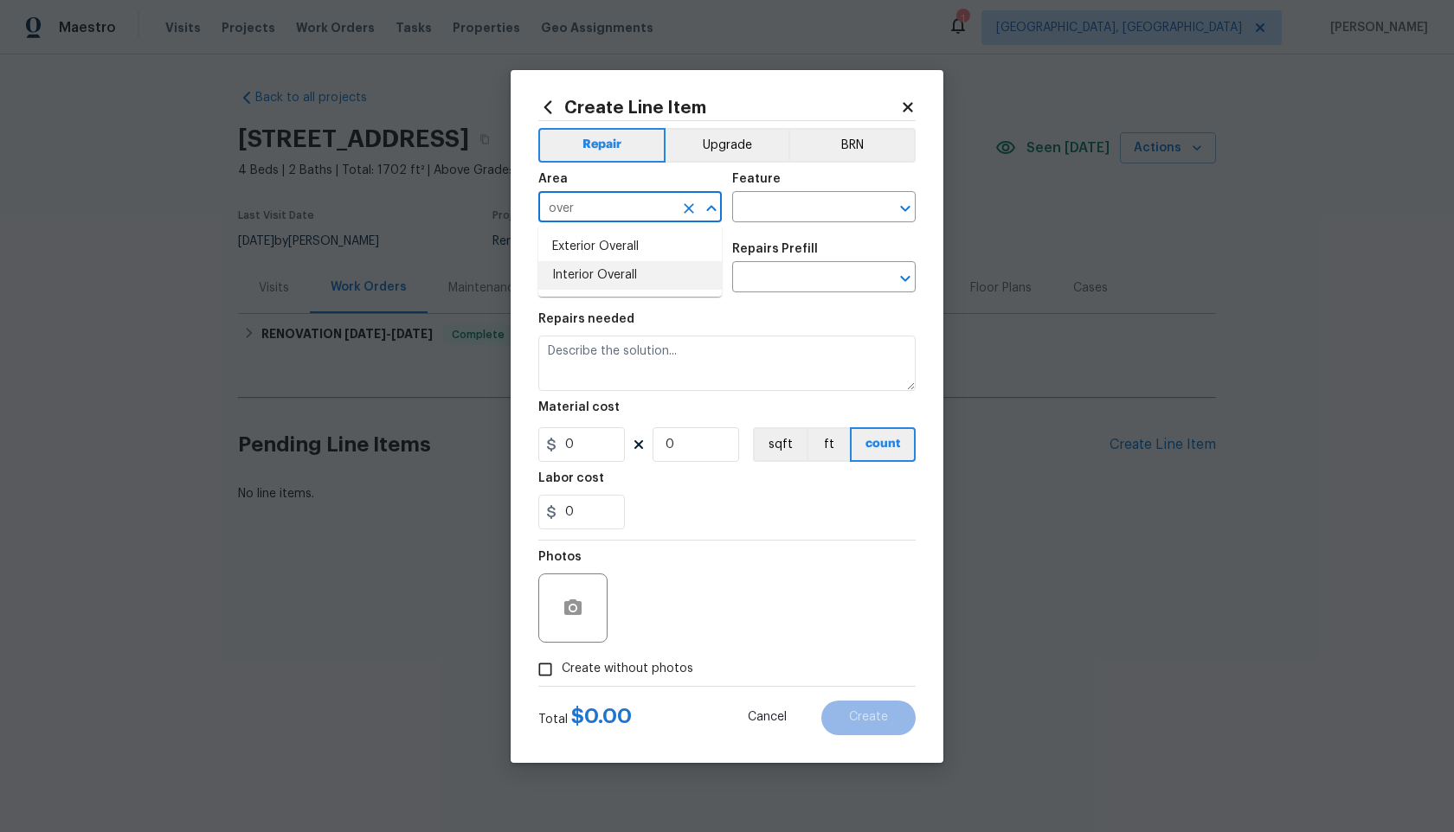
click at [652, 268] on li "Interior Overall" at bounding box center [629, 275] width 183 height 29
type input "Interior Overall"
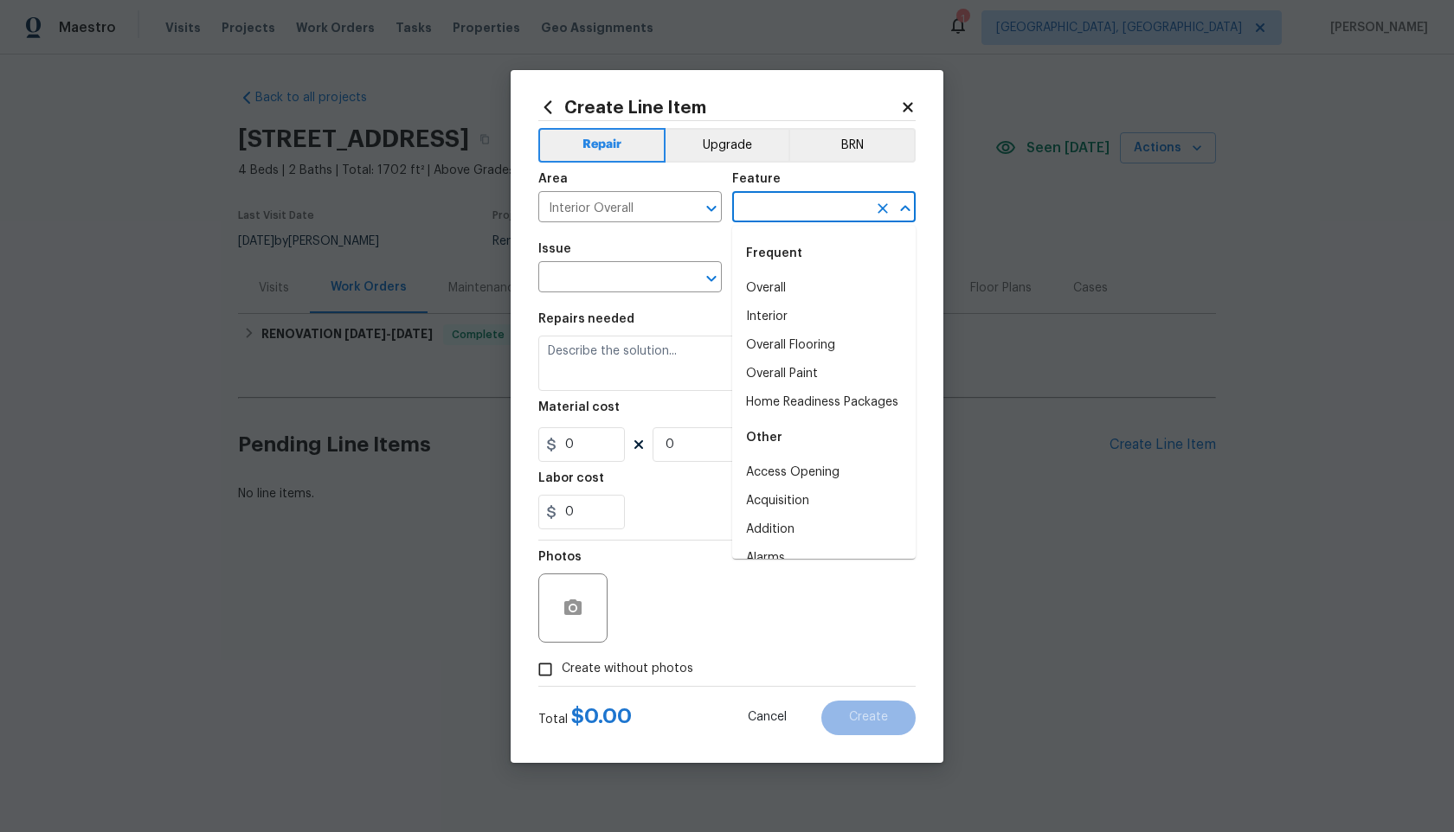
click at [788, 196] on input "text" at bounding box center [799, 209] width 135 height 27
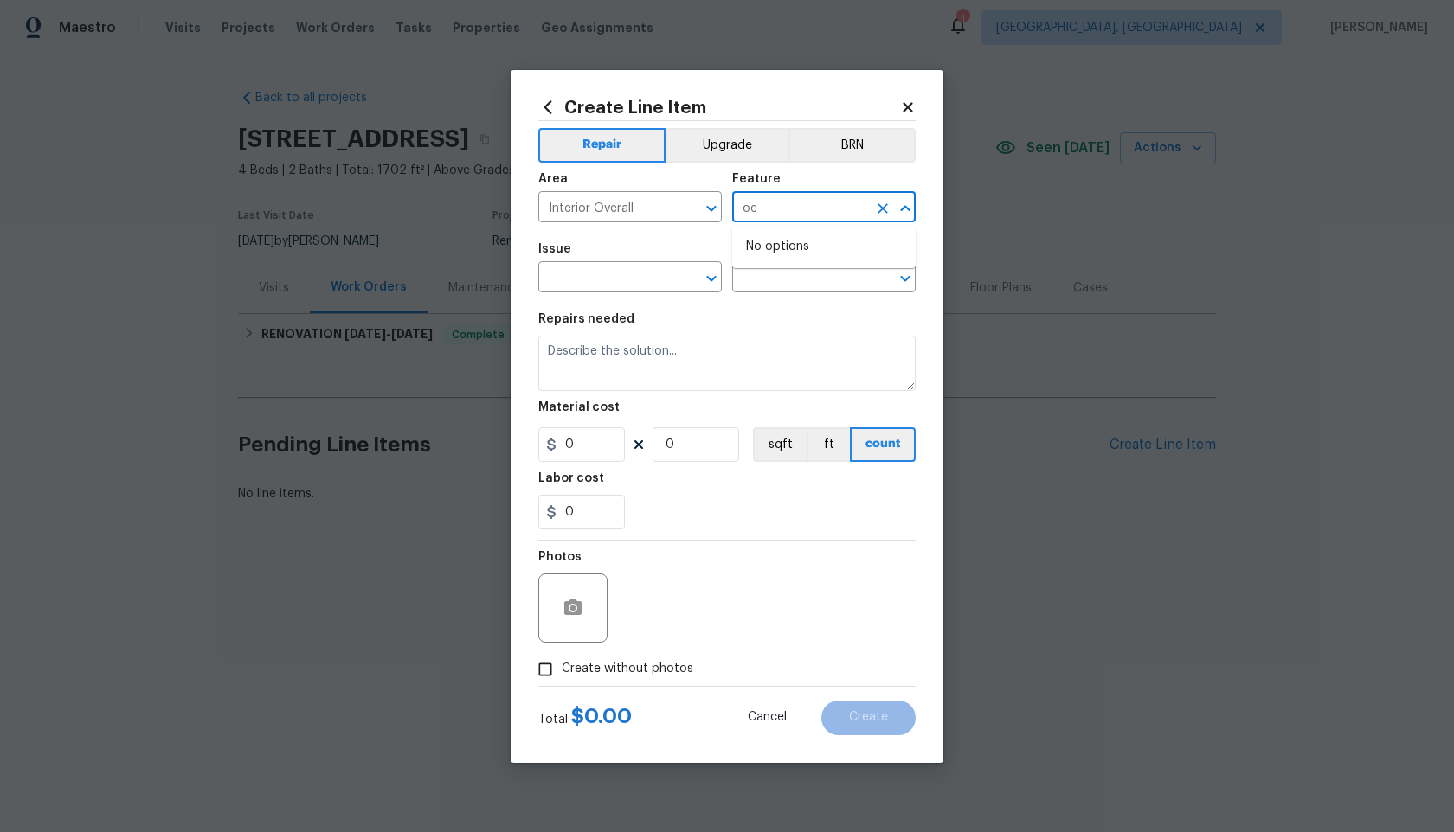
type input "o"
click at [779, 279] on li "Overall" at bounding box center [823, 288] width 183 height 29
type input "Overall"
click at [668, 261] on div "Issue" at bounding box center [629, 254] width 183 height 22
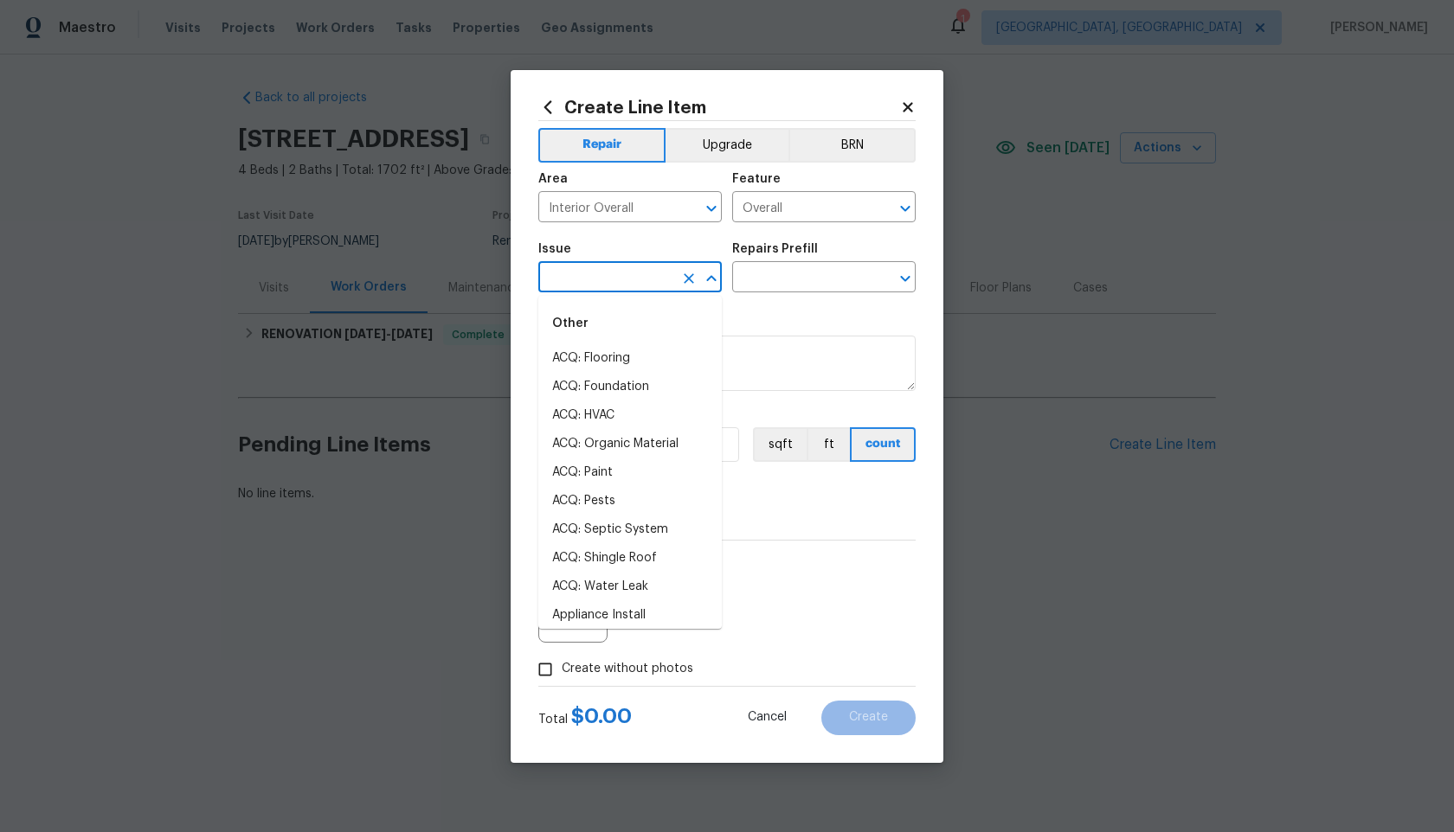
click at [630, 286] on input "text" at bounding box center [605, 279] width 135 height 27
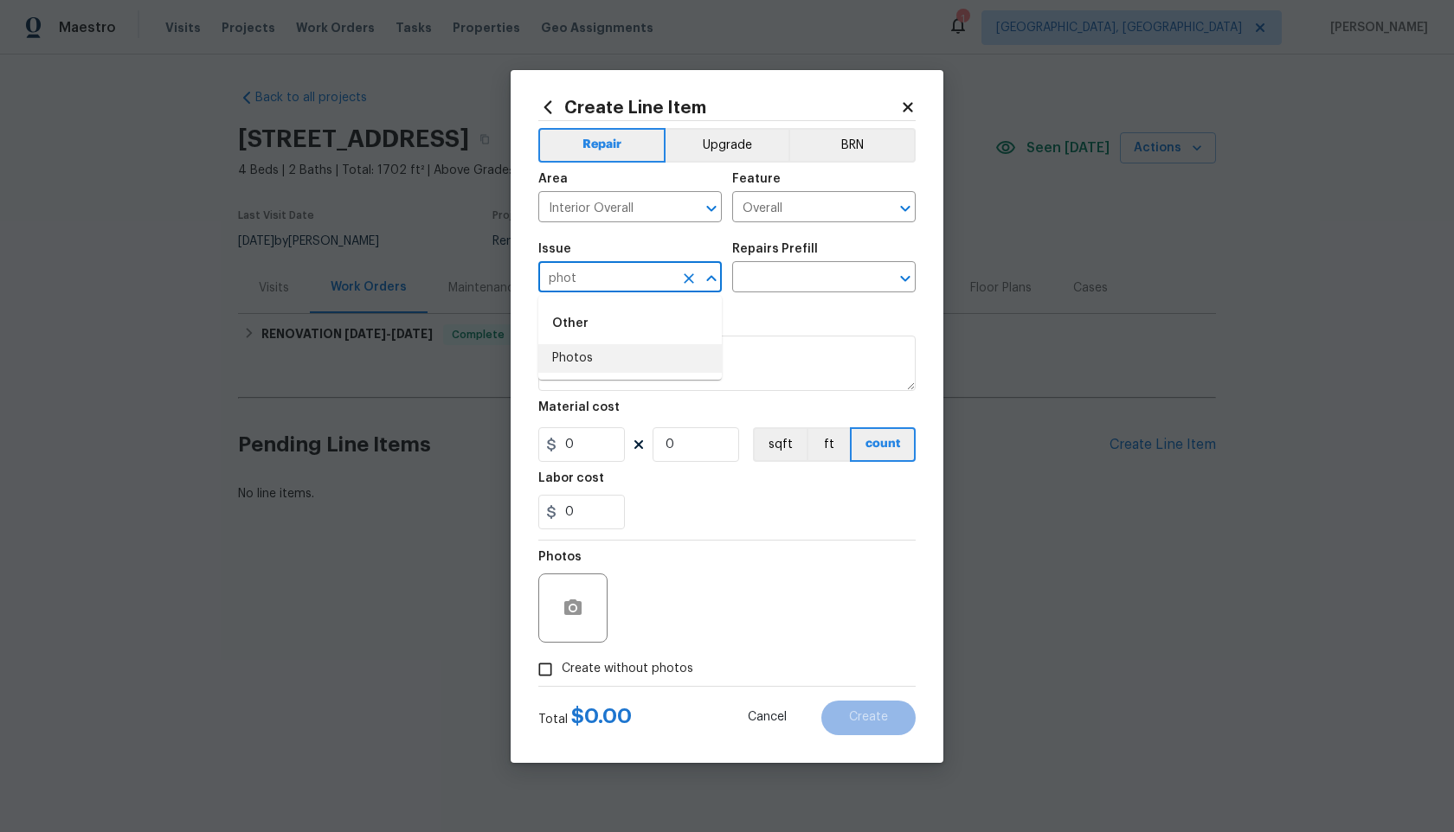
click at [600, 363] on li "Photos" at bounding box center [629, 358] width 183 height 29
type input "Photos"
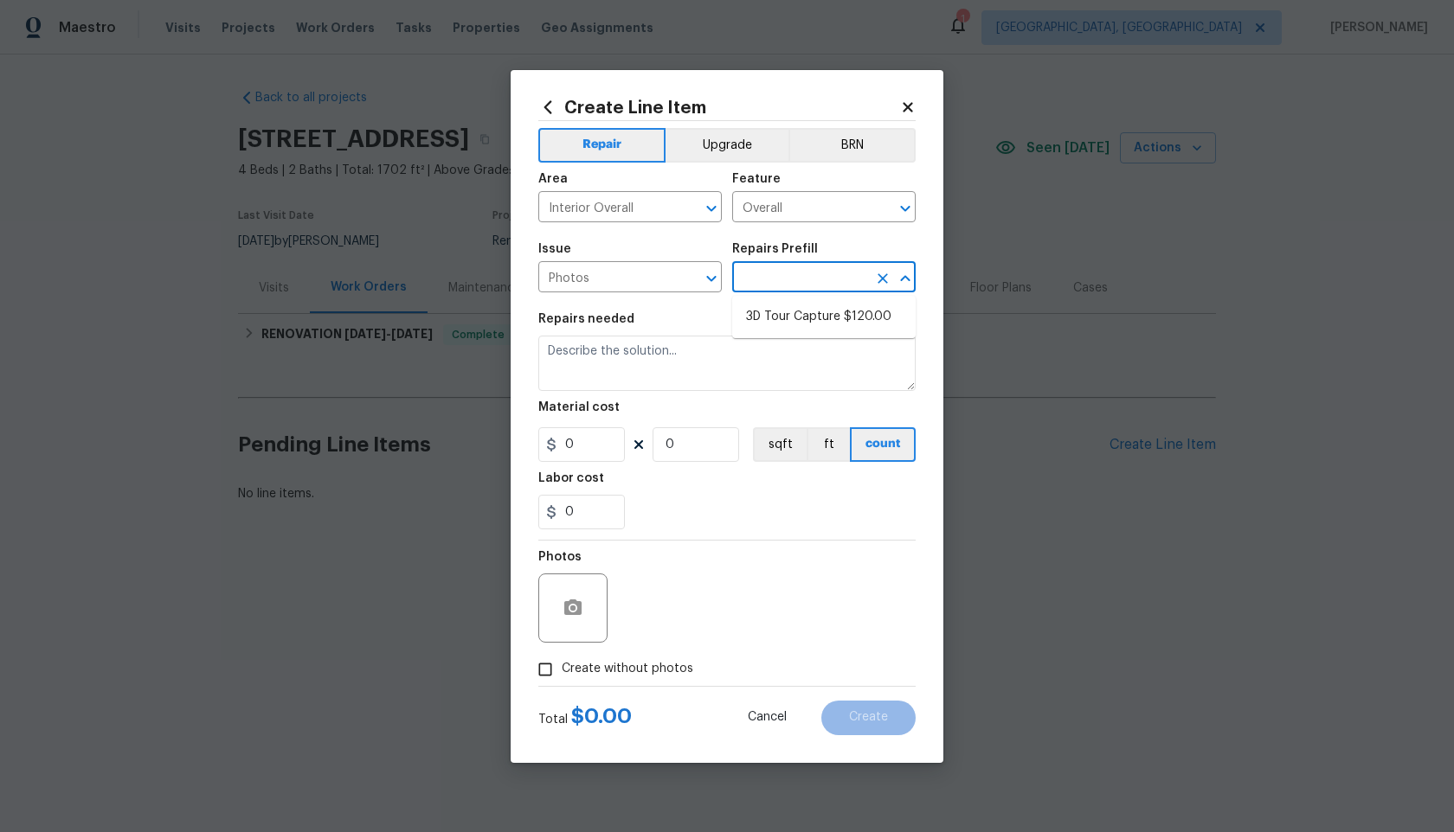
click at [791, 289] on input "text" at bounding box center [799, 279] width 135 height 27
click at [775, 321] on li "3D Tour Capture $120.00" at bounding box center [823, 317] width 183 height 29
type input "3D Tour Capture $120.00"
type textarea "Capture 3D tour of home"
type input "1"
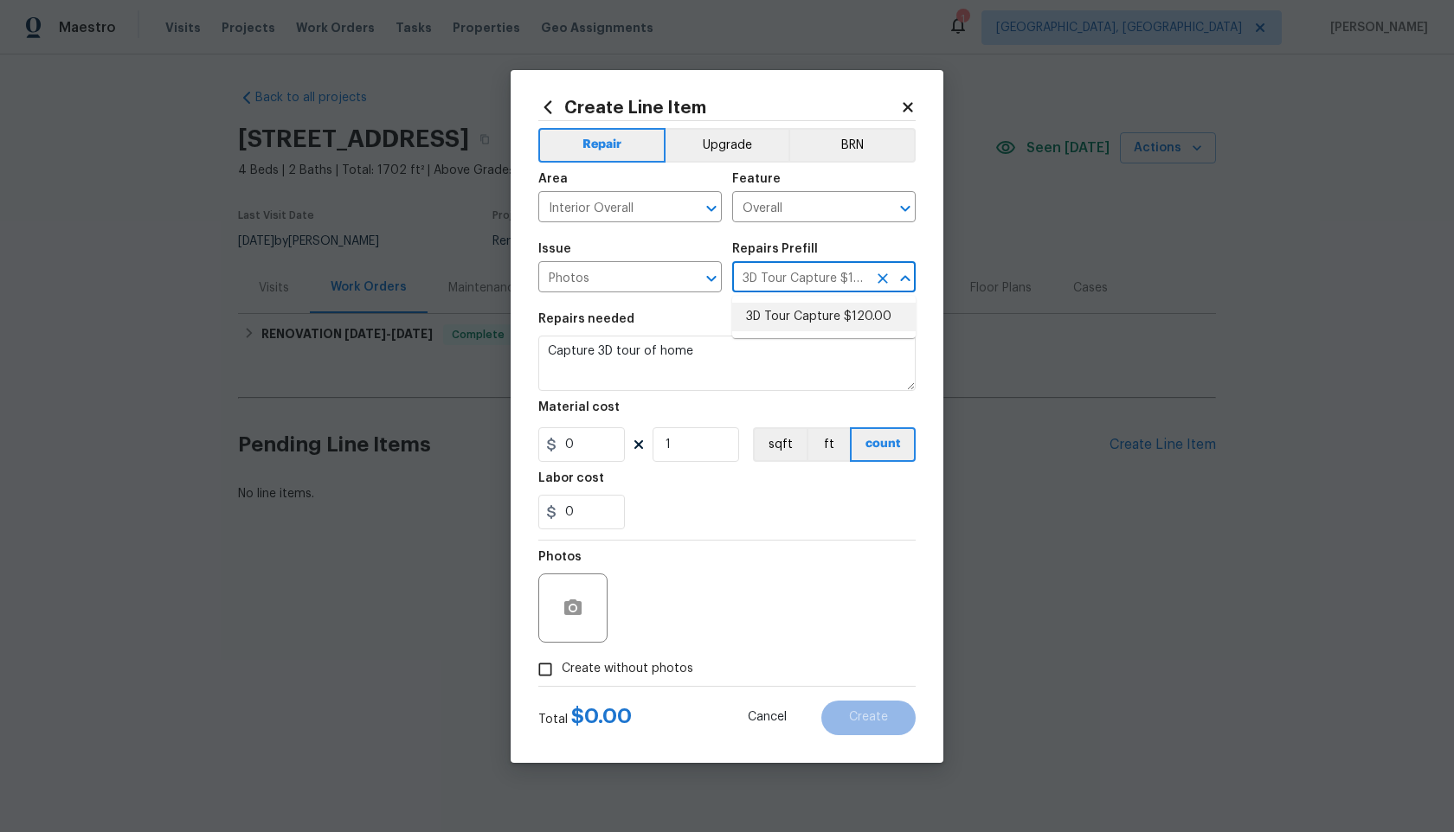
type input "120"
click at [540, 668] on input "Create without photos" at bounding box center [545, 669] width 33 height 33
checkbox input "true"
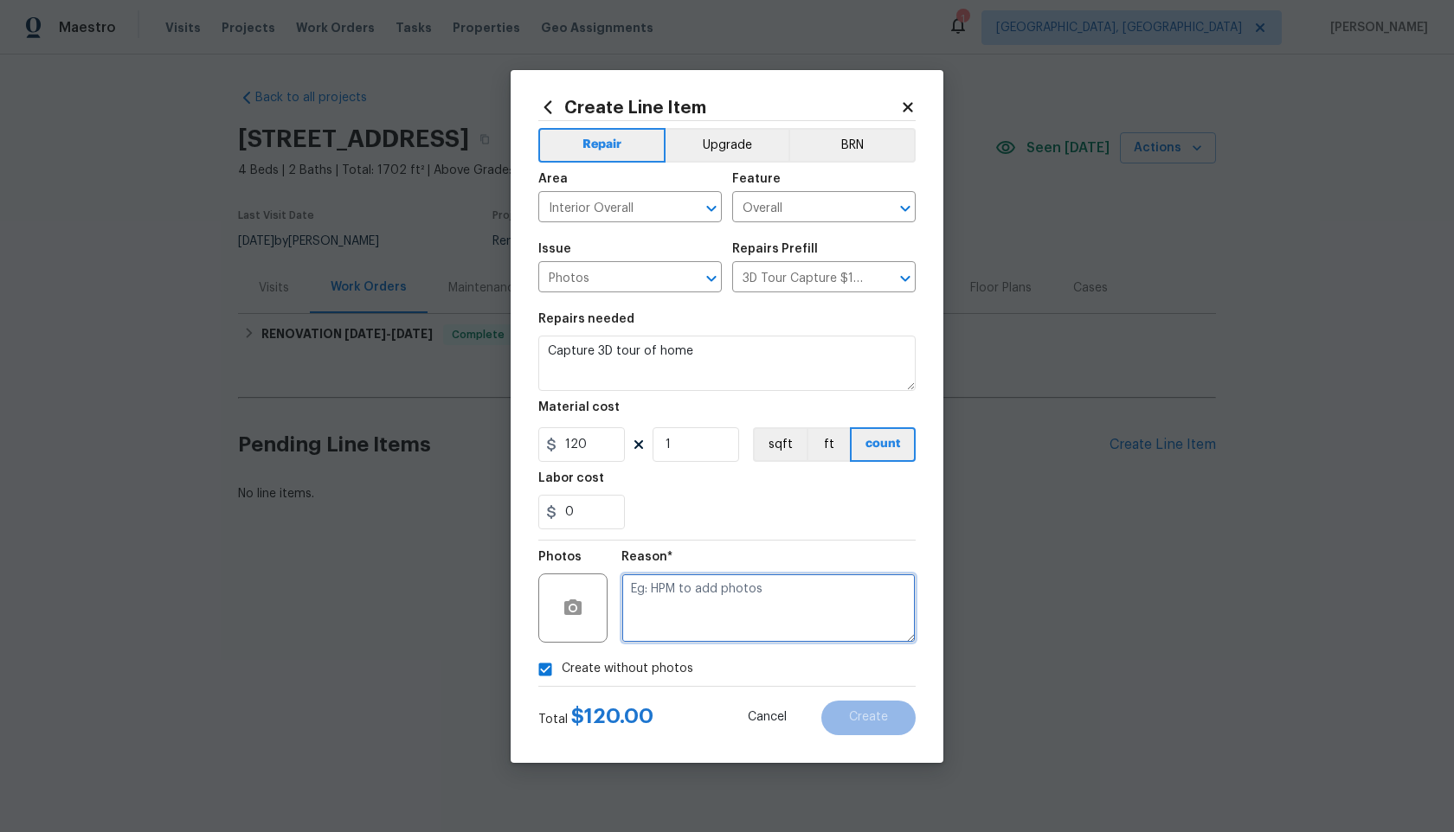
click at [699, 603] on textarea at bounding box center [768, 608] width 294 height 69
type textarea "."
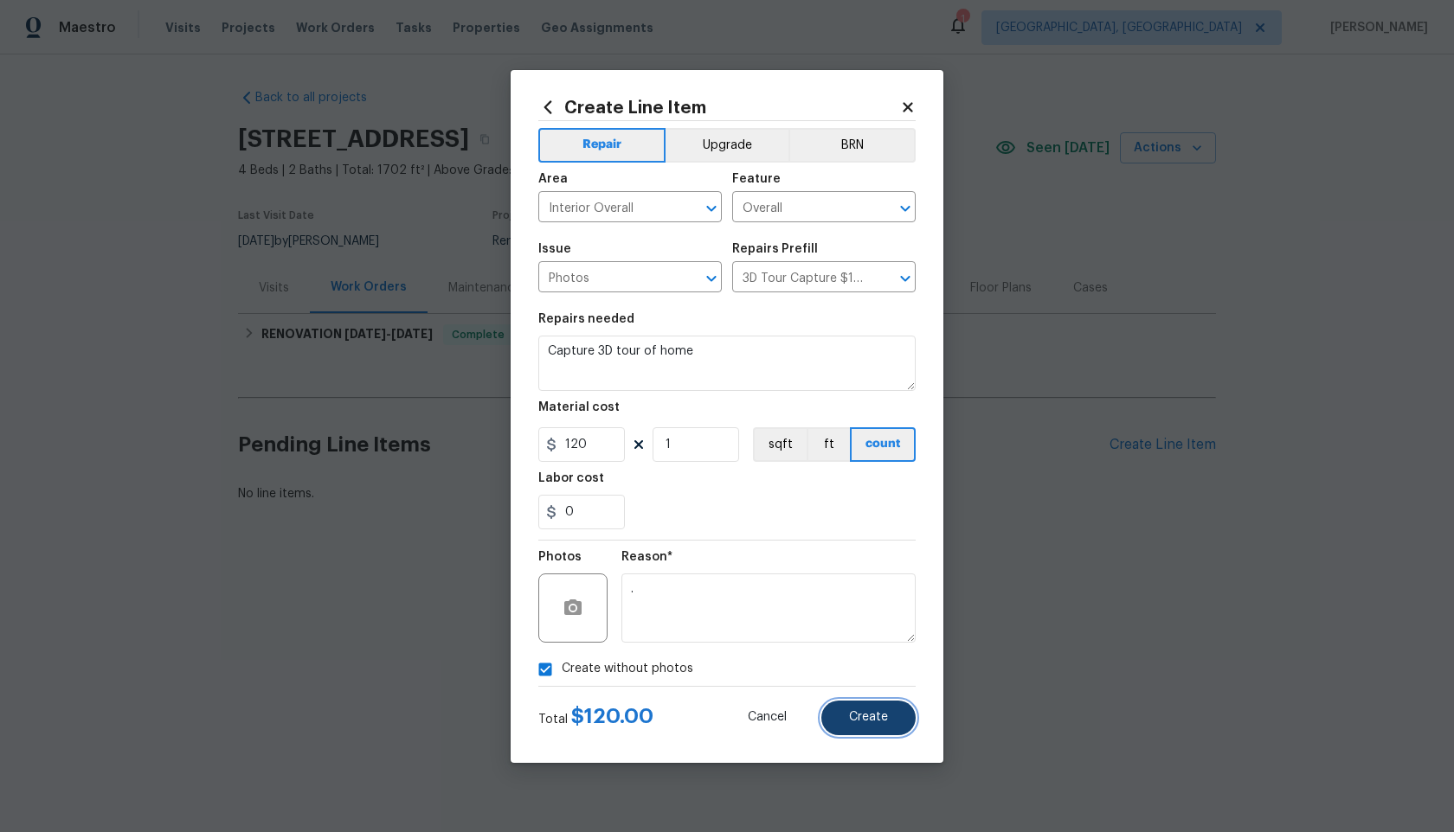
click at [877, 730] on button "Create" at bounding box center [868, 718] width 94 height 35
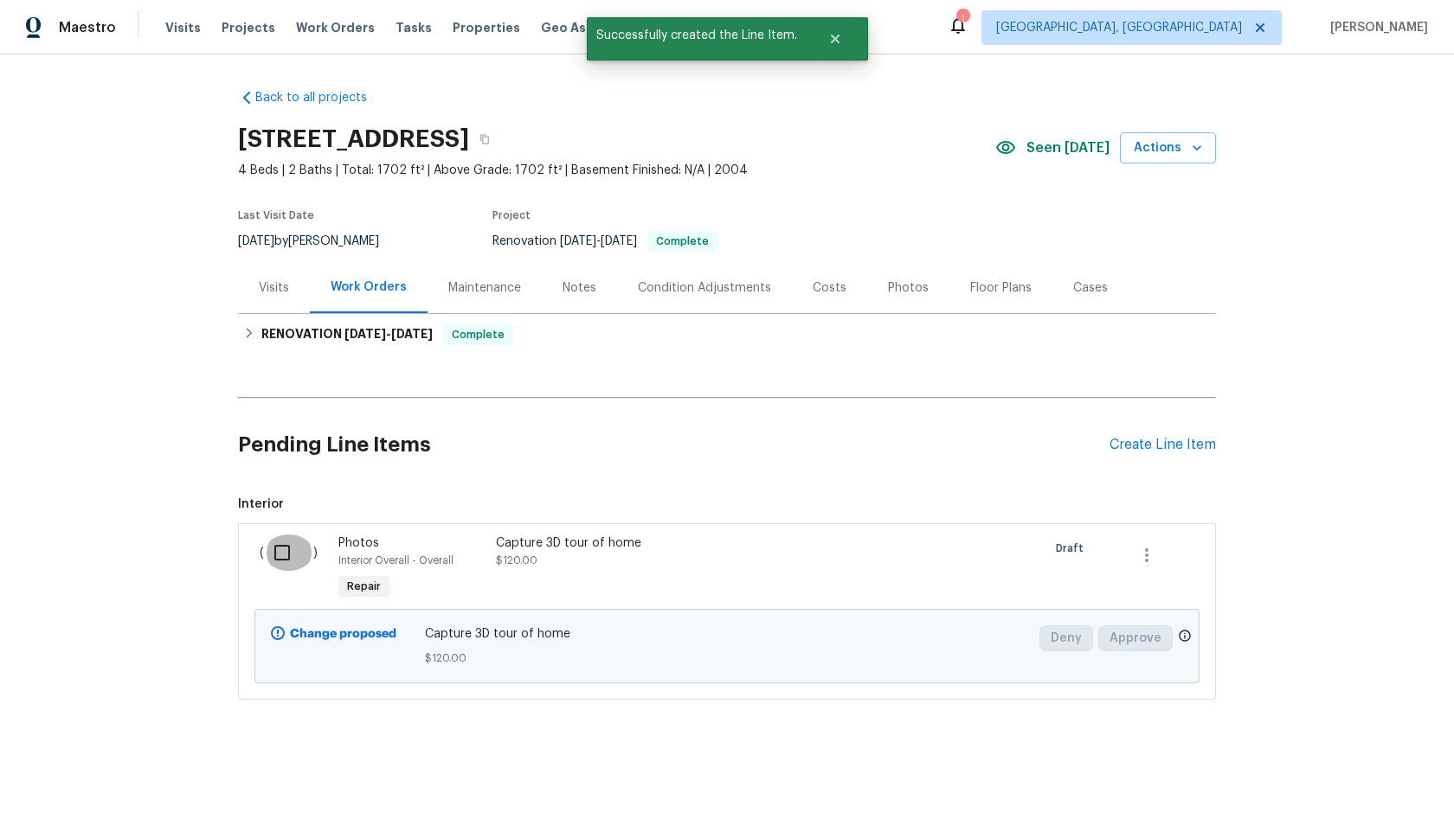
click at [291, 540] on input "checkbox" at bounding box center [288, 553] width 49 height 36
checkbox input "true"
click at [1384, 789] on span "Create Work Order" at bounding box center [1354, 790] width 115 height 22
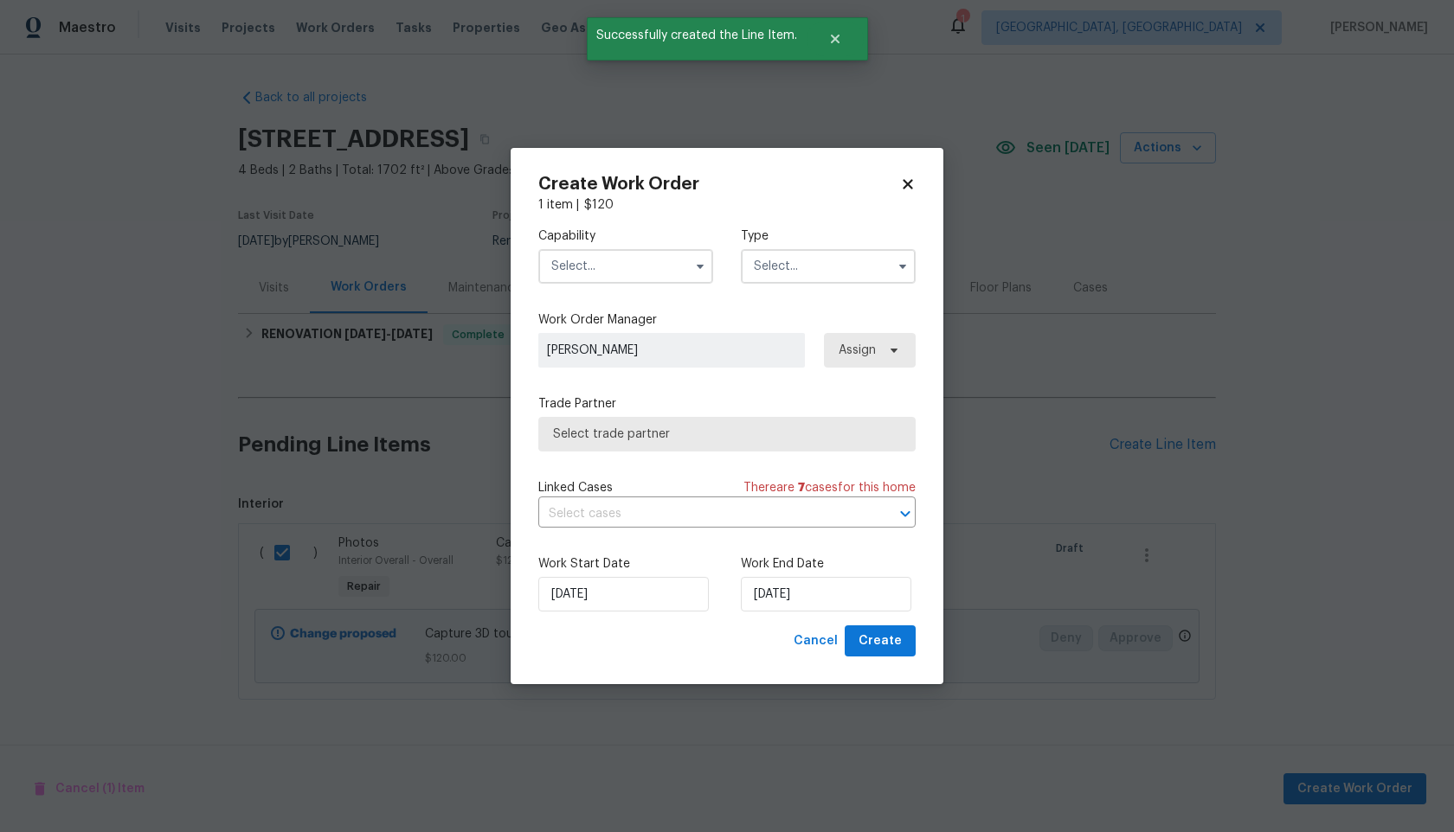
click at [637, 276] on input "text" at bounding box center [625, 266] width 175 height 35
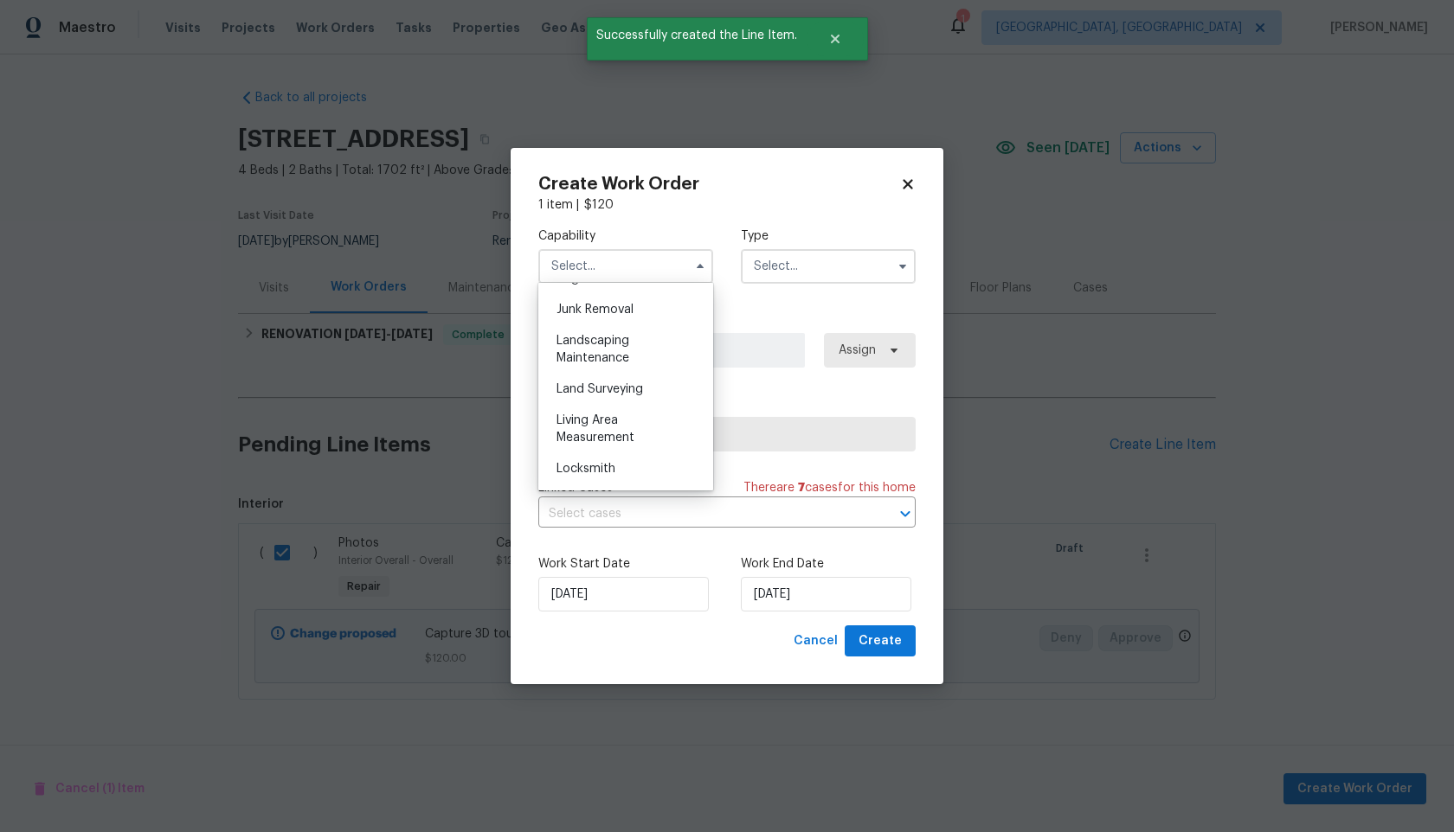
scroll to position [1451, 0]
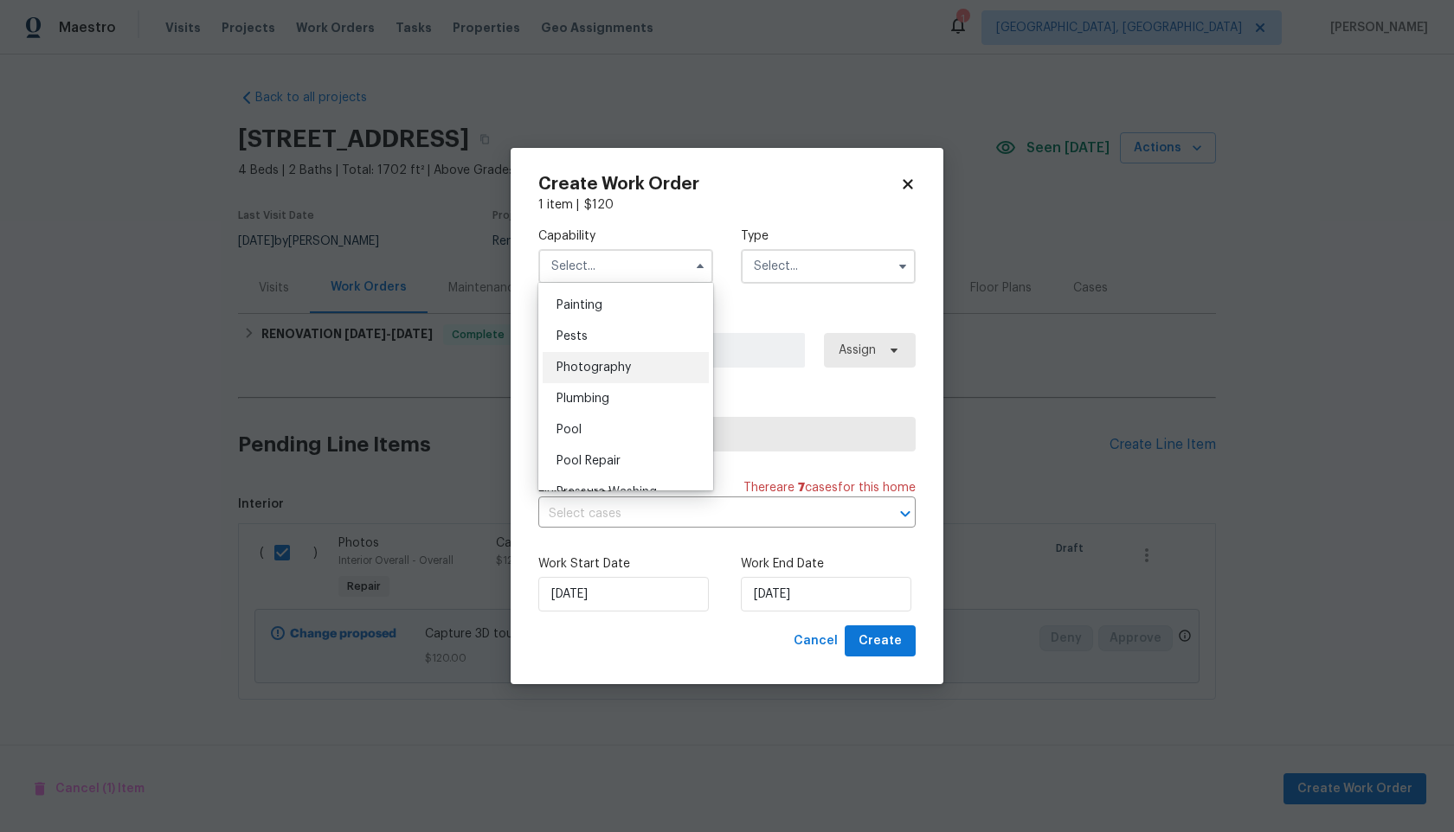
click at [611, 363] on span "Photography" at bounding box center [593, 368] width 74 height 12
type input "Photography"
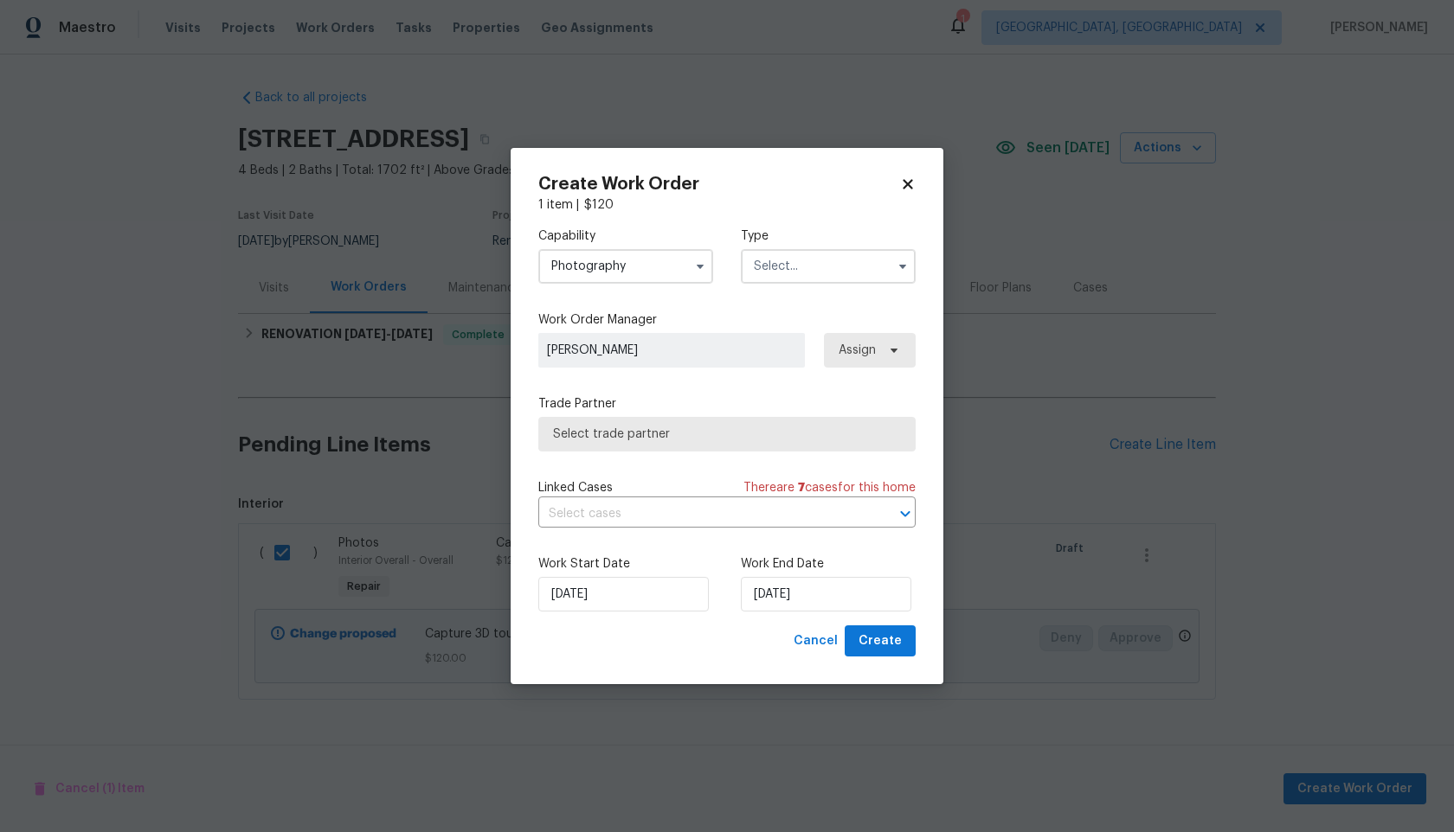
click at [805, 259] on input "text" at bounding box center [828, 266] width 175 height 35
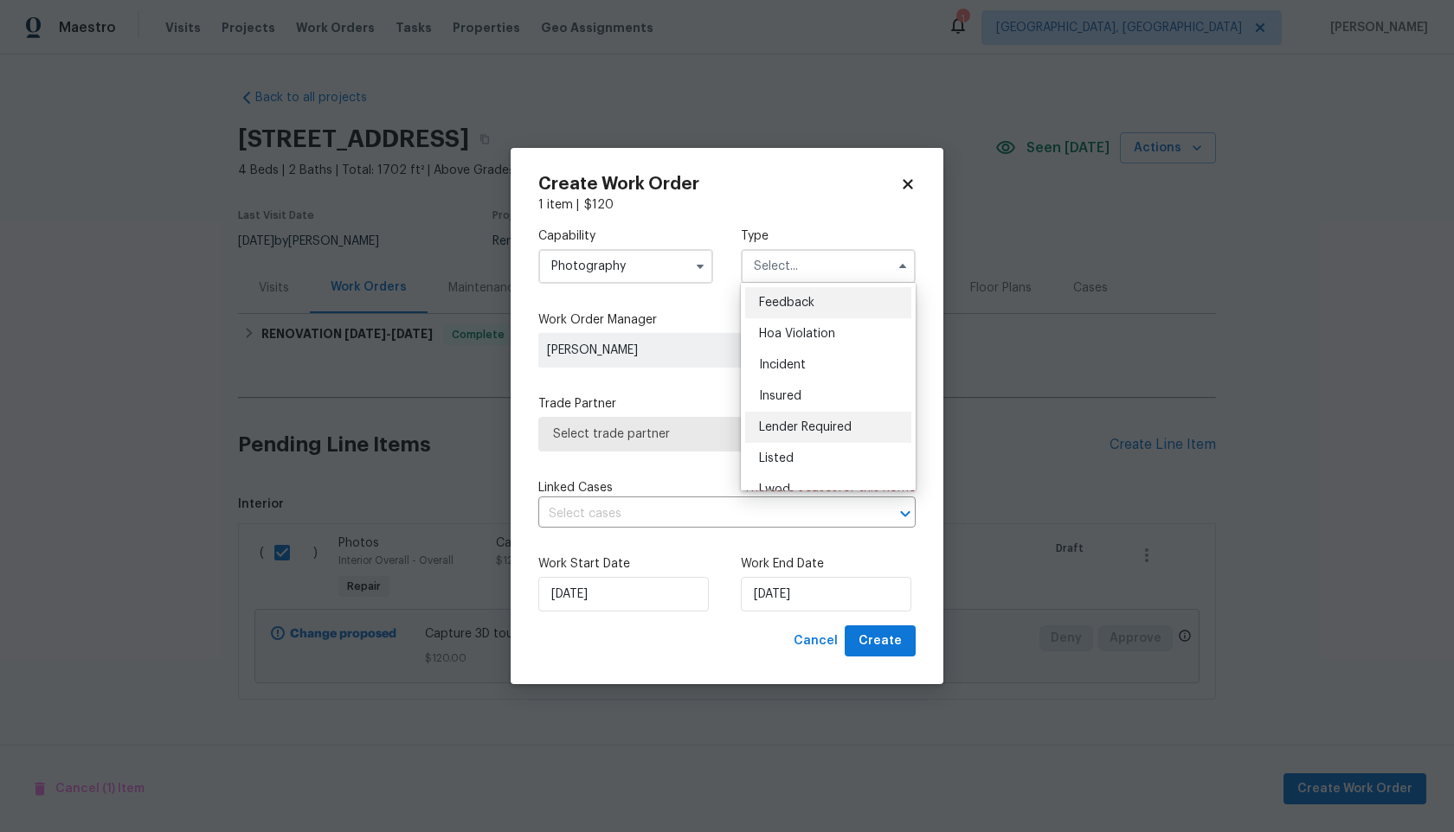
scroll to position [206, 0]
click at [790, 328] on div "Other" at bounding box center [828, 314] width 166 height 31
type input "Other"
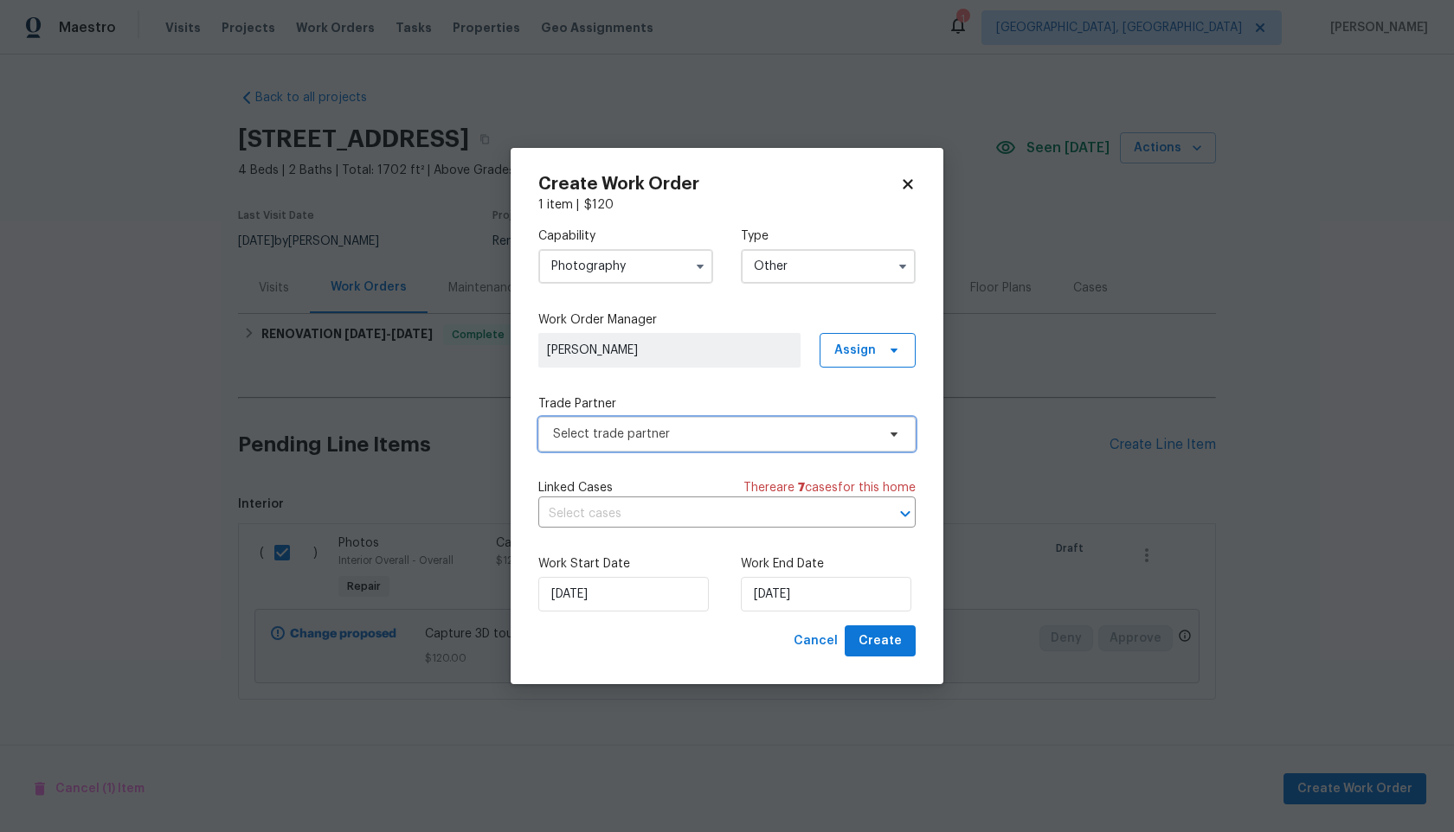
click at [657, 432] on span "Select trade partner" at bounding box center [714, 434] width 323 height 17
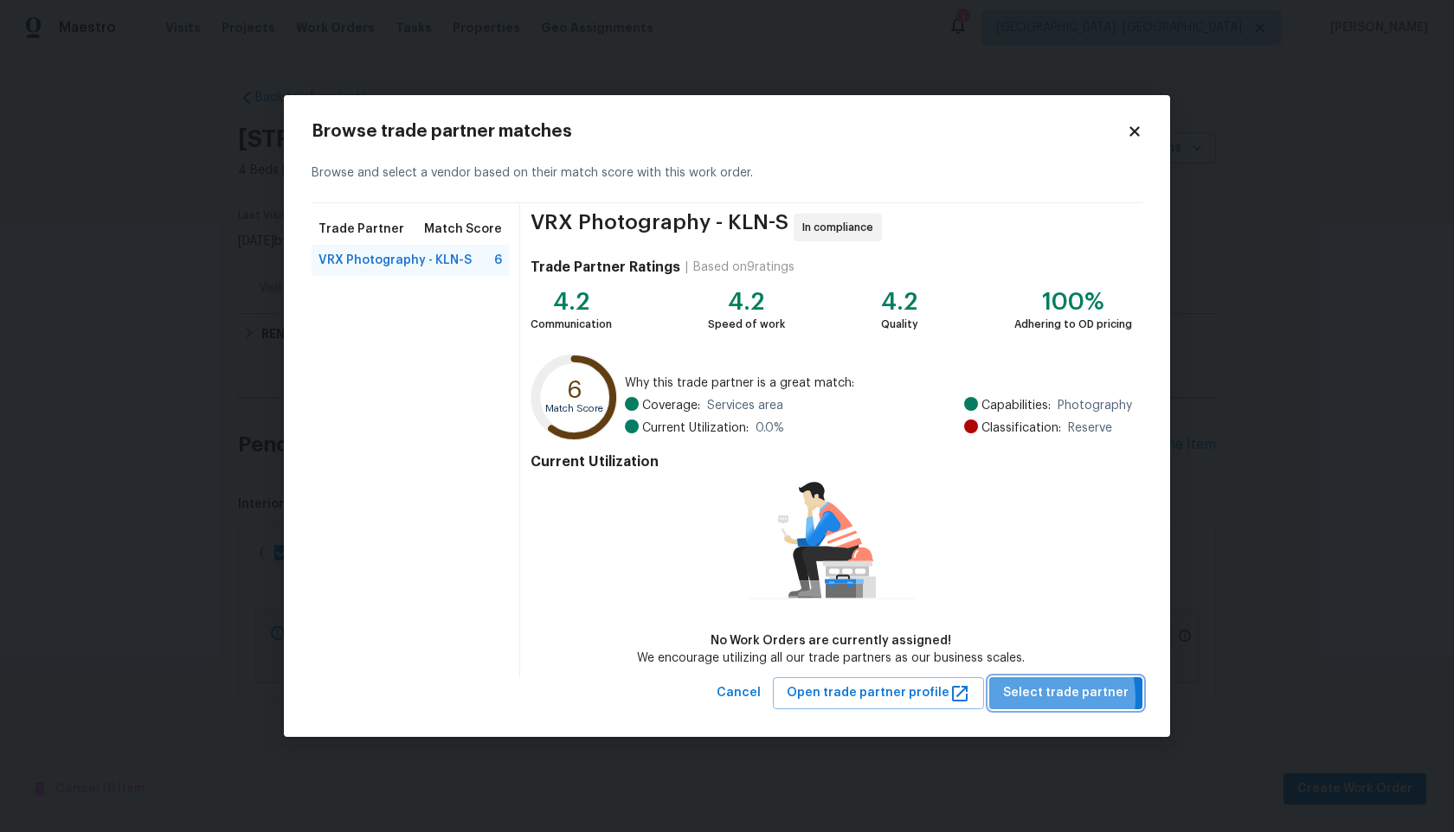
click at [1040, 697] on span "Select trade partner" at bounding box center [1065, 694] width 125 height 22
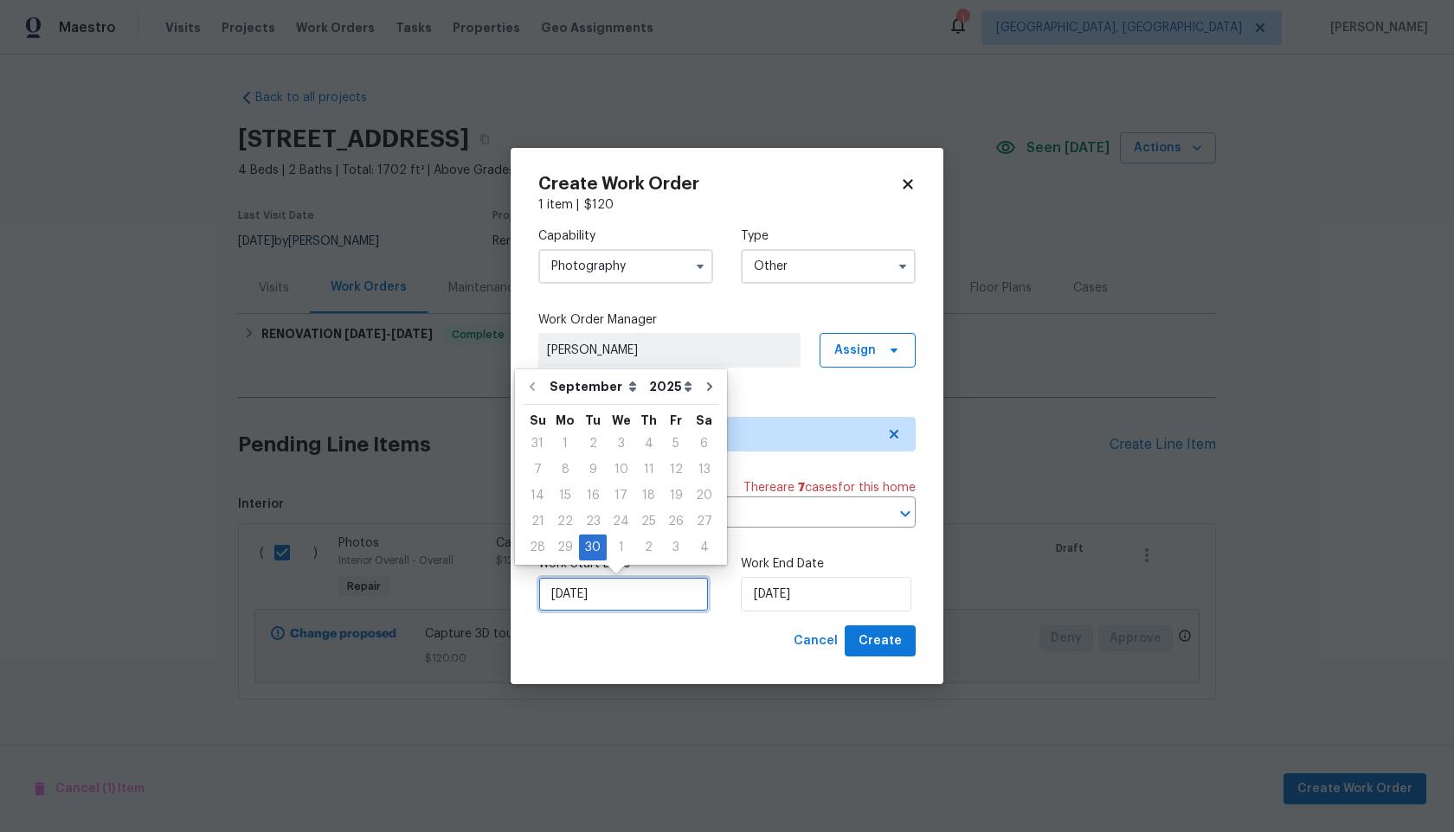
click at [626, 590] on input "[DATE]" at bounding box center [623, 594] width 170 height 35
click at [618, 545] on div "1" at bounding box center [621, 548] width 29 height 24
type input "[DATE]"
select select "9"
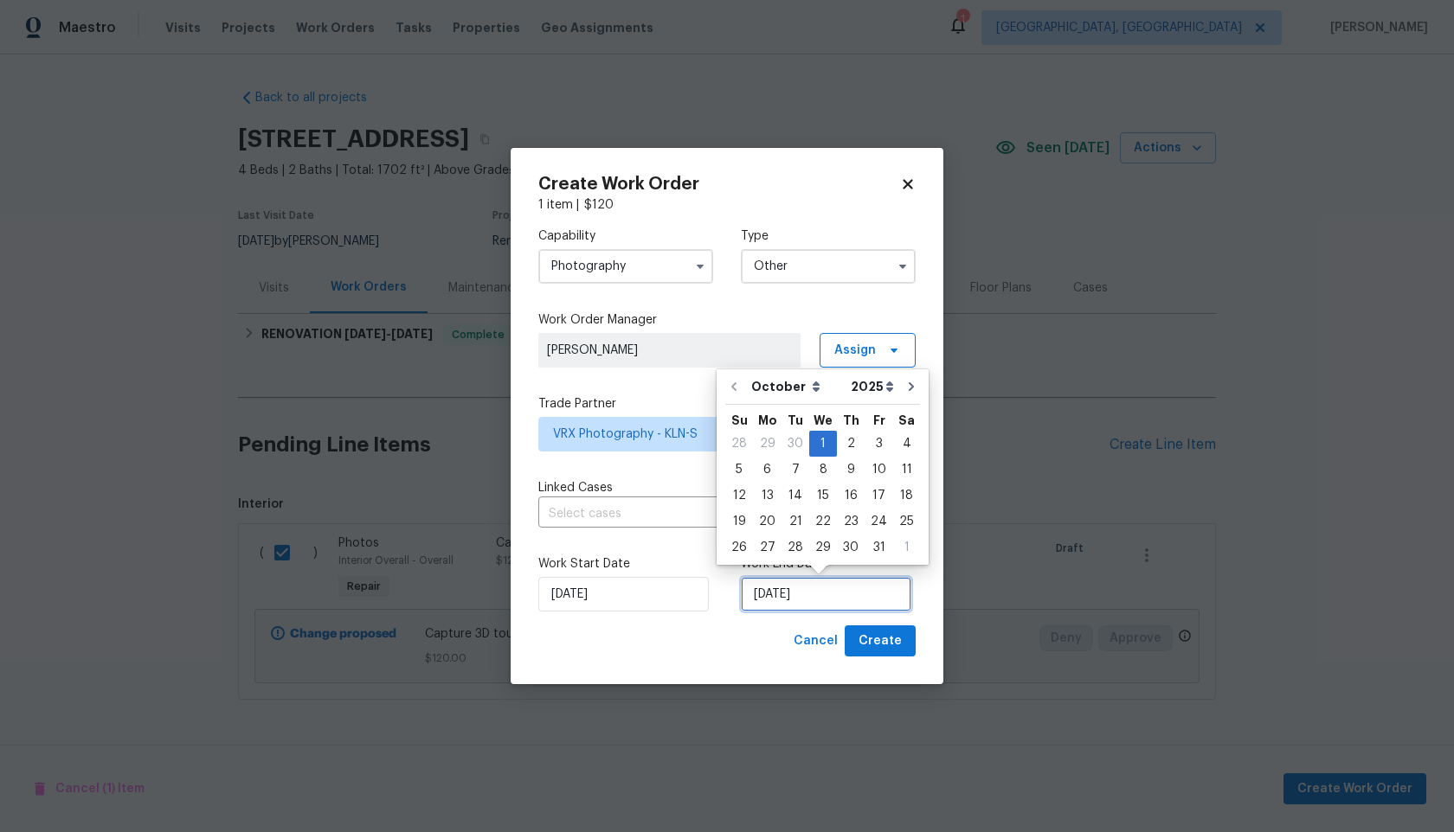
click at [812, 600] on input "[DATE]" at bounding box center [826, 594] width 170 height 35
click at [847, 447] on div "2" at bounding box center [851, 444] width 28 height 24
type input "02/10/2025"
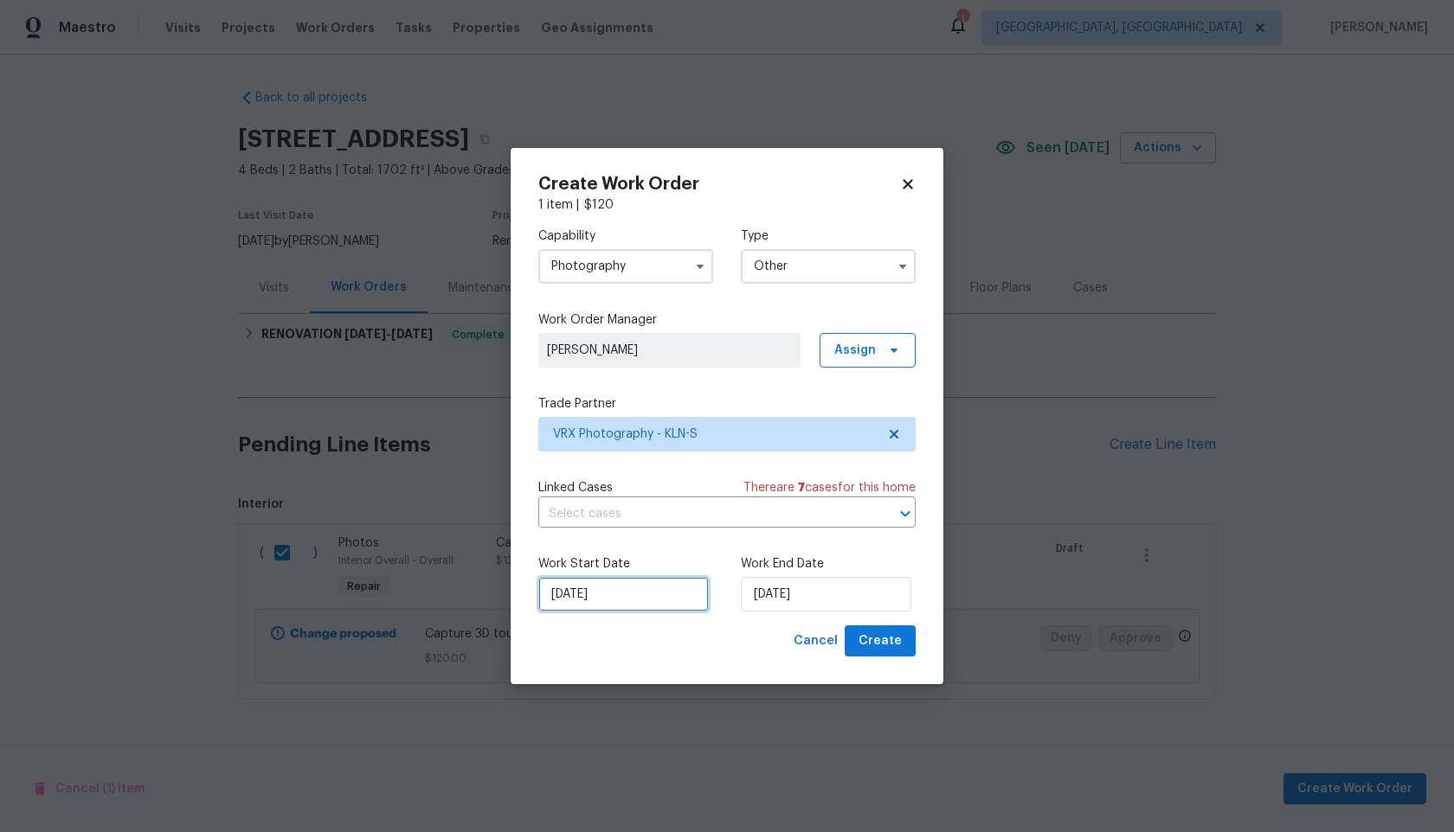
click at [594, 590] on input "[DATE]" at bounding box center [623, 594] width 170 height 35
select select "9"
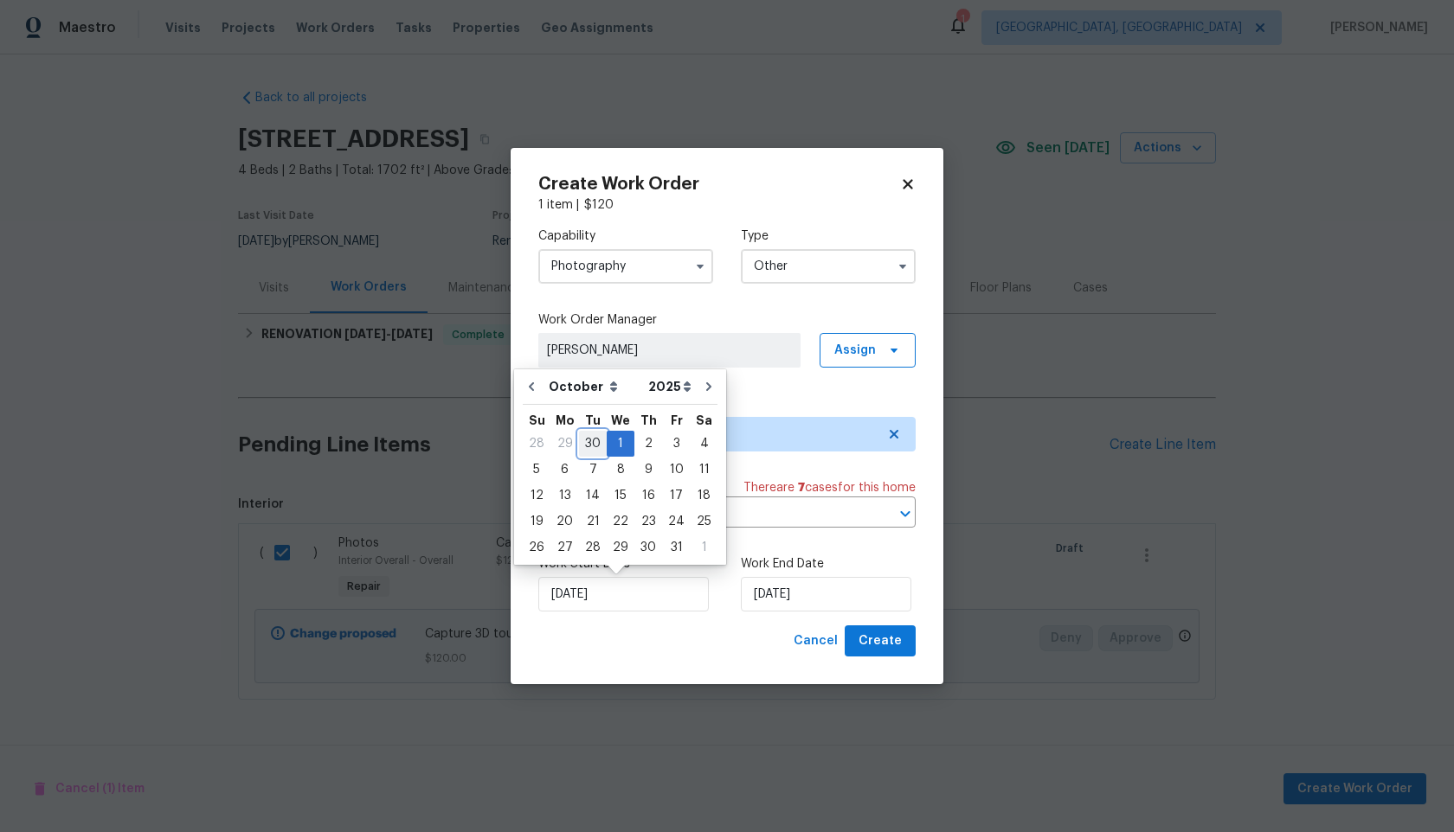
click at [589, 443] on div "30" at bounding box center [593, 444] width 28 height 24
type input "[DATE]"
select select "8"
click at [801, 594] on input "02/10/2025" at bounding box center [826, 594] width 170 height 35
select select "9"
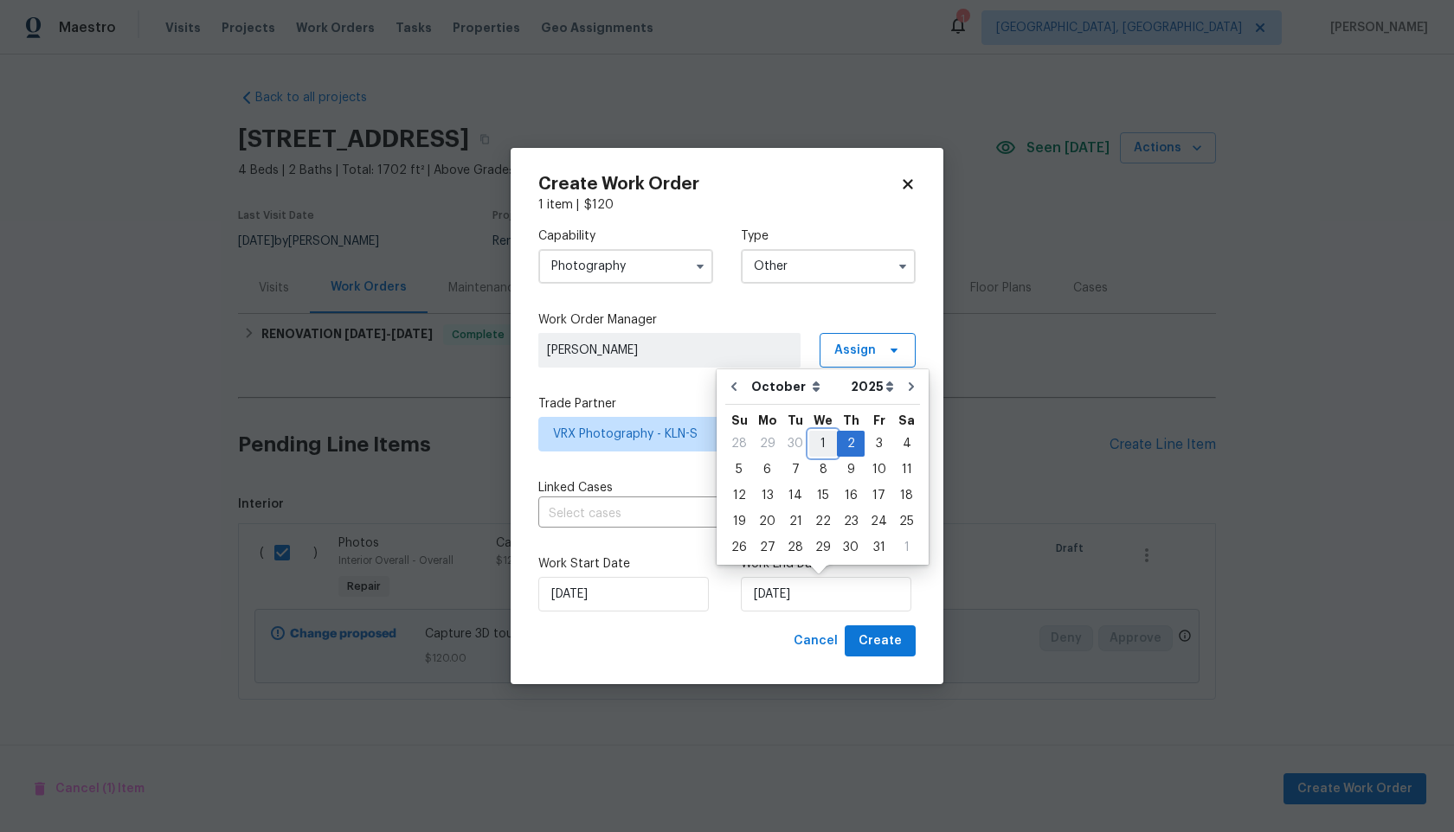
click at [817, 441] on div "1" at bounding box center [823, 444] width 28 height 24
type input "01/10/2025"
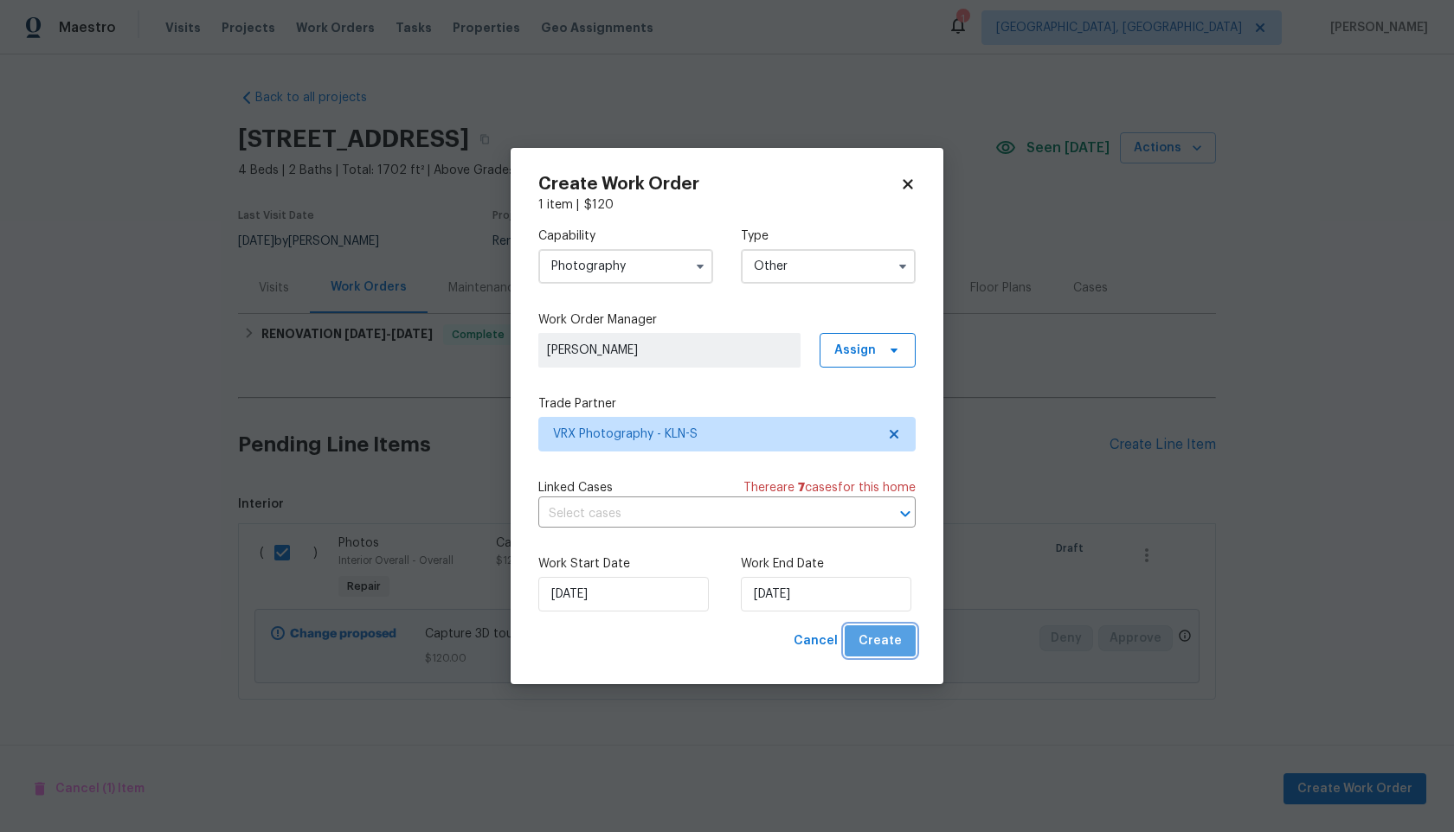
click at [890, 652] on span "Create" at bounding box center [879, 642] width 43 height 22
checkbox input "false"
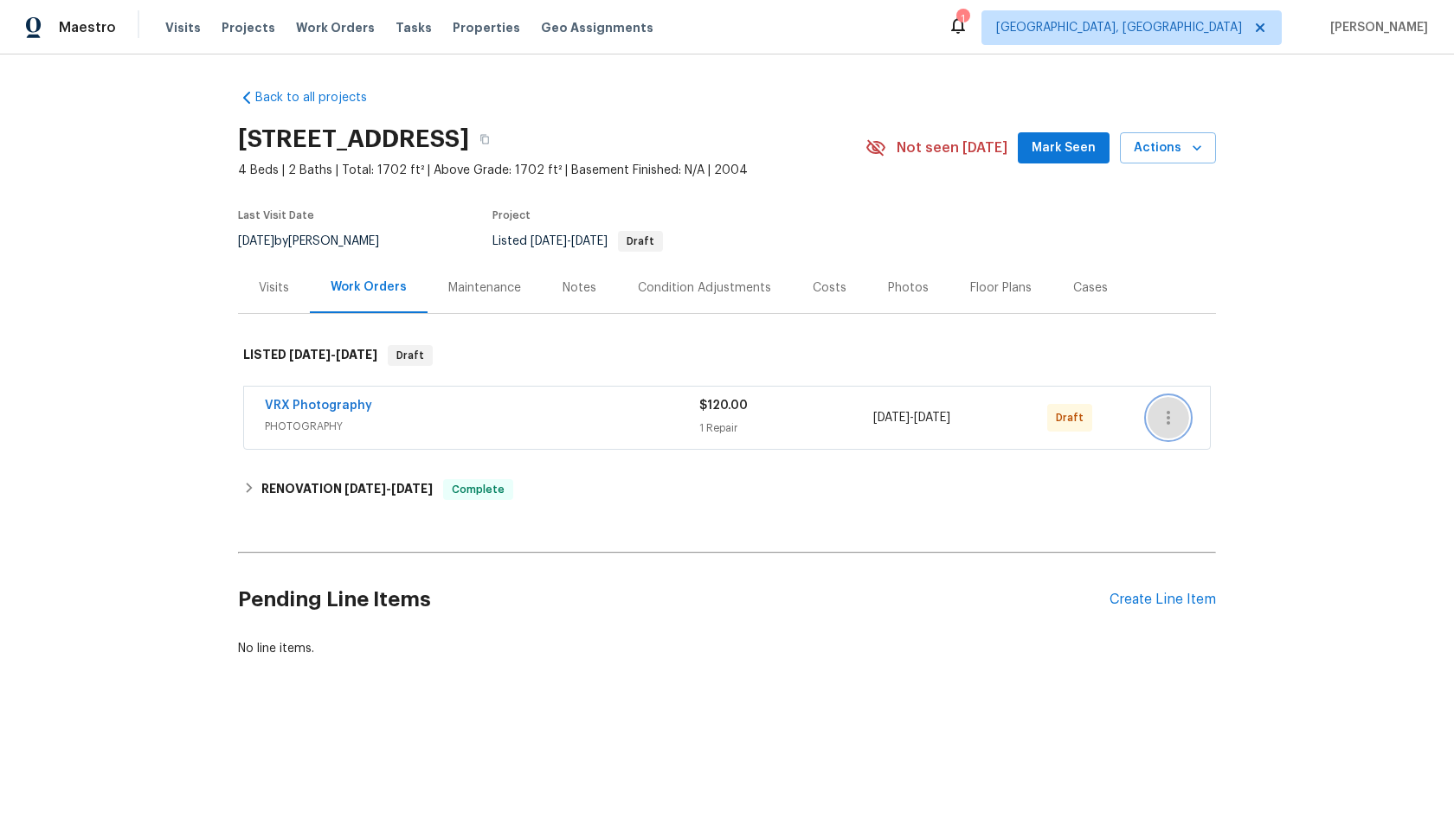
click at [1162, 415] on icon "button" at bounding box center [1168, 418] width 21 height 21
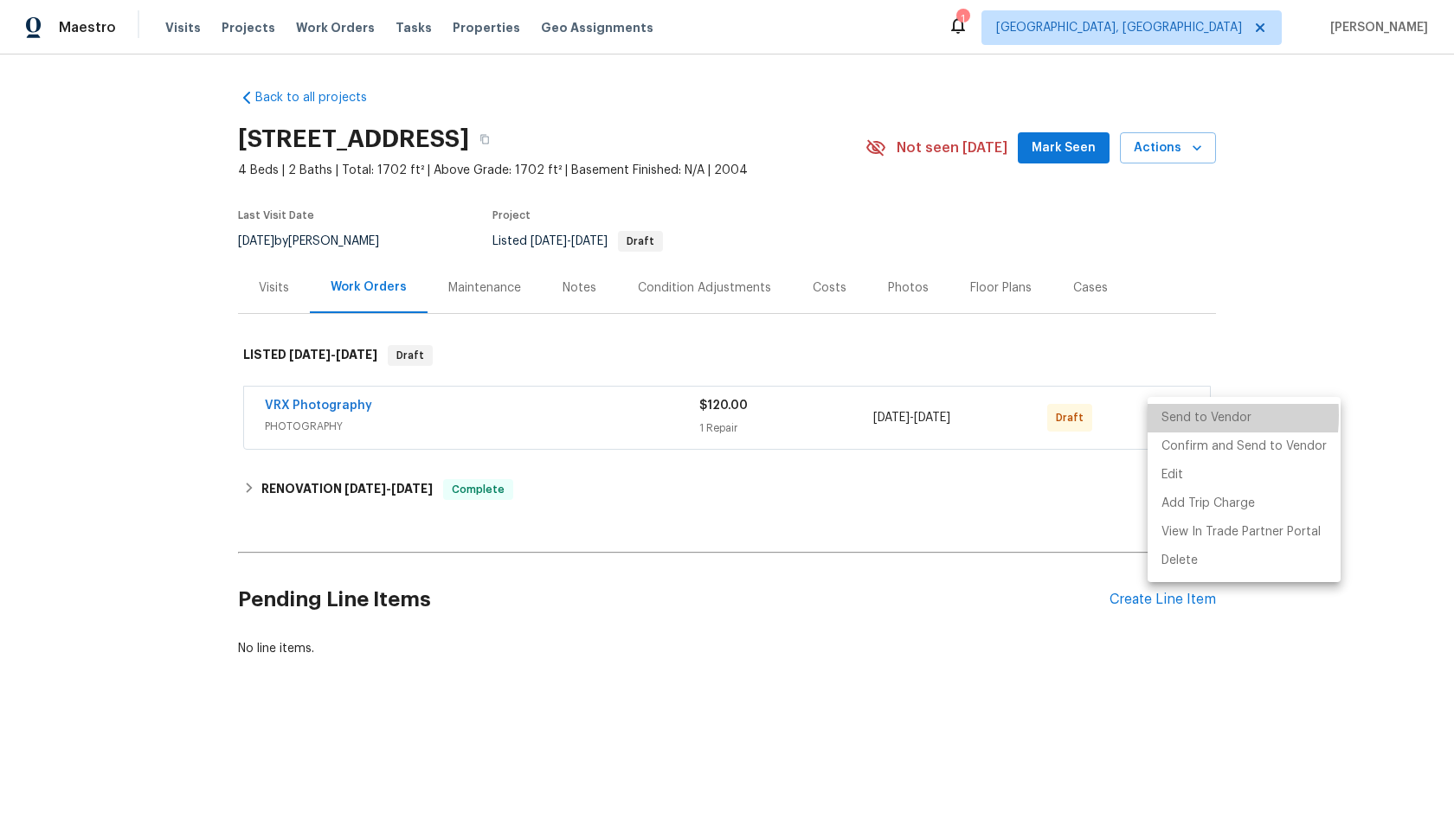
click at [1162, 415] on li "Send to Vendor" at bounding box center [1243, 418] width 193 height 29
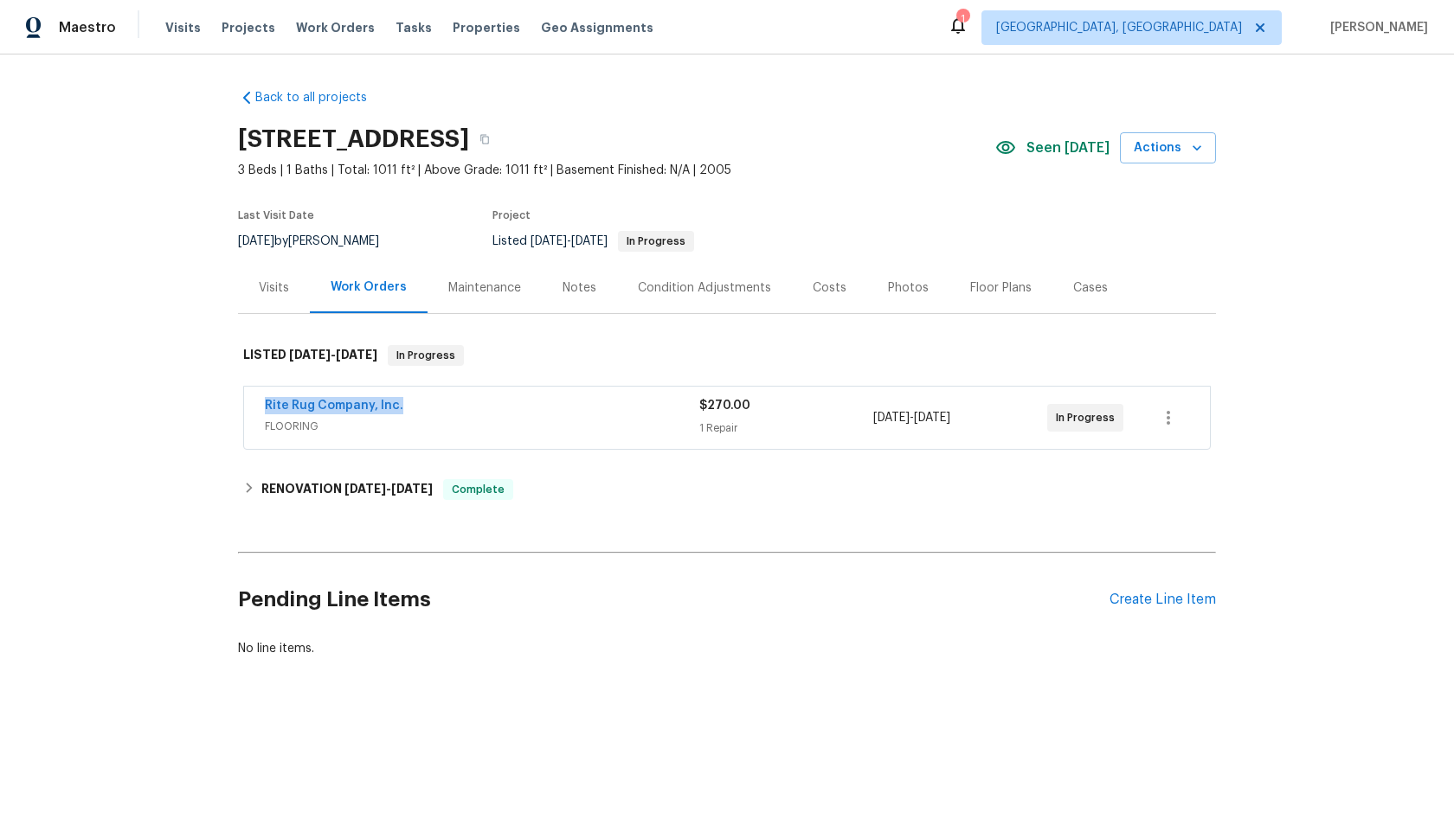
copy link "Rite Rug Company, Inc."
drag, startPoint x: 411, startPoint y: 404, endPoint x: 241, endPoint y: 404, distance: 170.5
click at [241, 404] on div "Rite Rug Company, Inc. FLOORING $270.00 1 Repair 9/29/2025 - 9/30/2025 In Progr…" at bounding box center [727, 419] width 978 height 72
click at [500, 143] on button "button" at bounding box center [484, 139] width 31 height 31
copy link "Rite Rug Company, Inc."
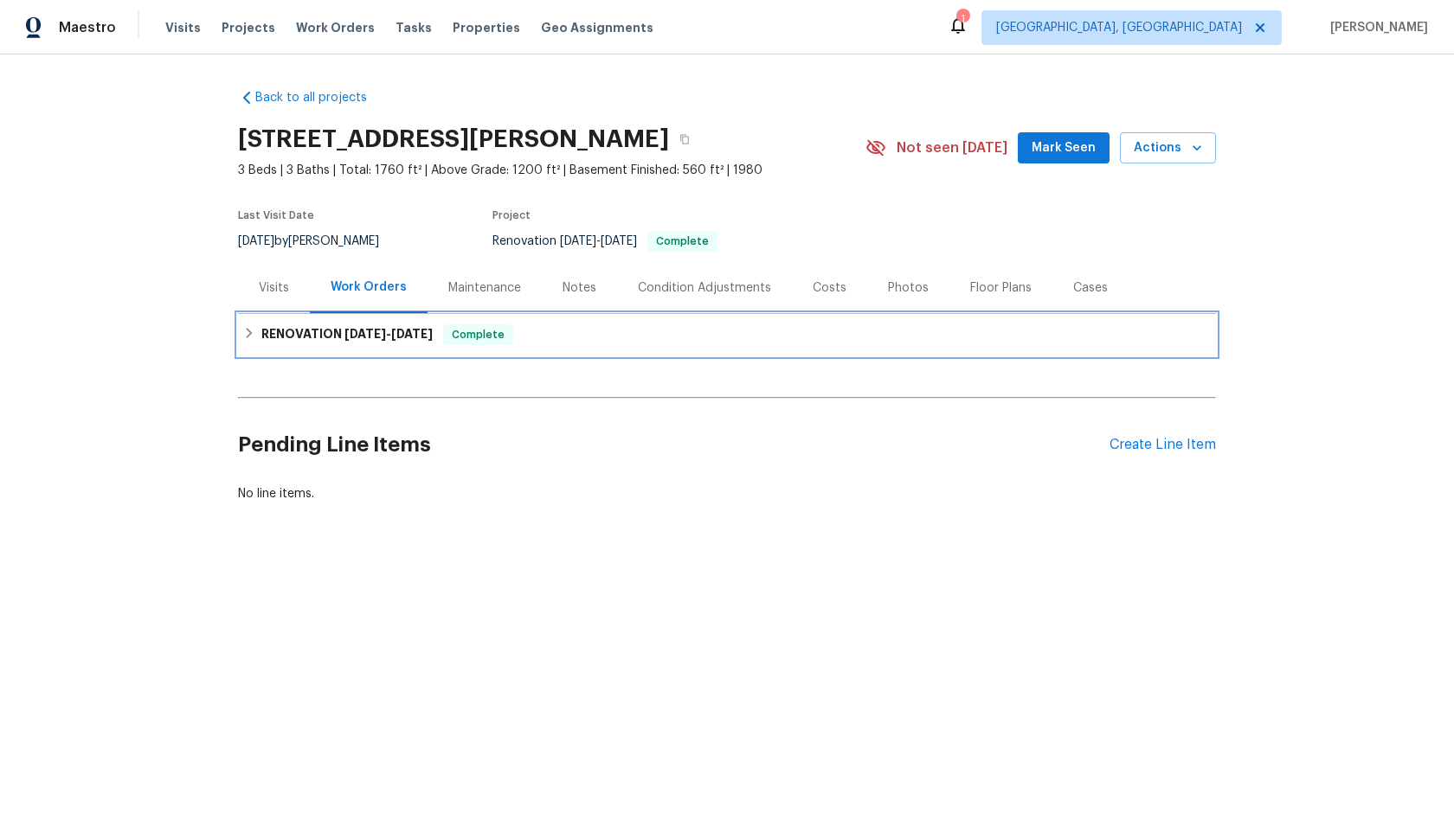
click at [588, 337] on div "RENOVATION [DATE] - [DATE] Complete" at bounding box center [726, 334] width 967 height 21
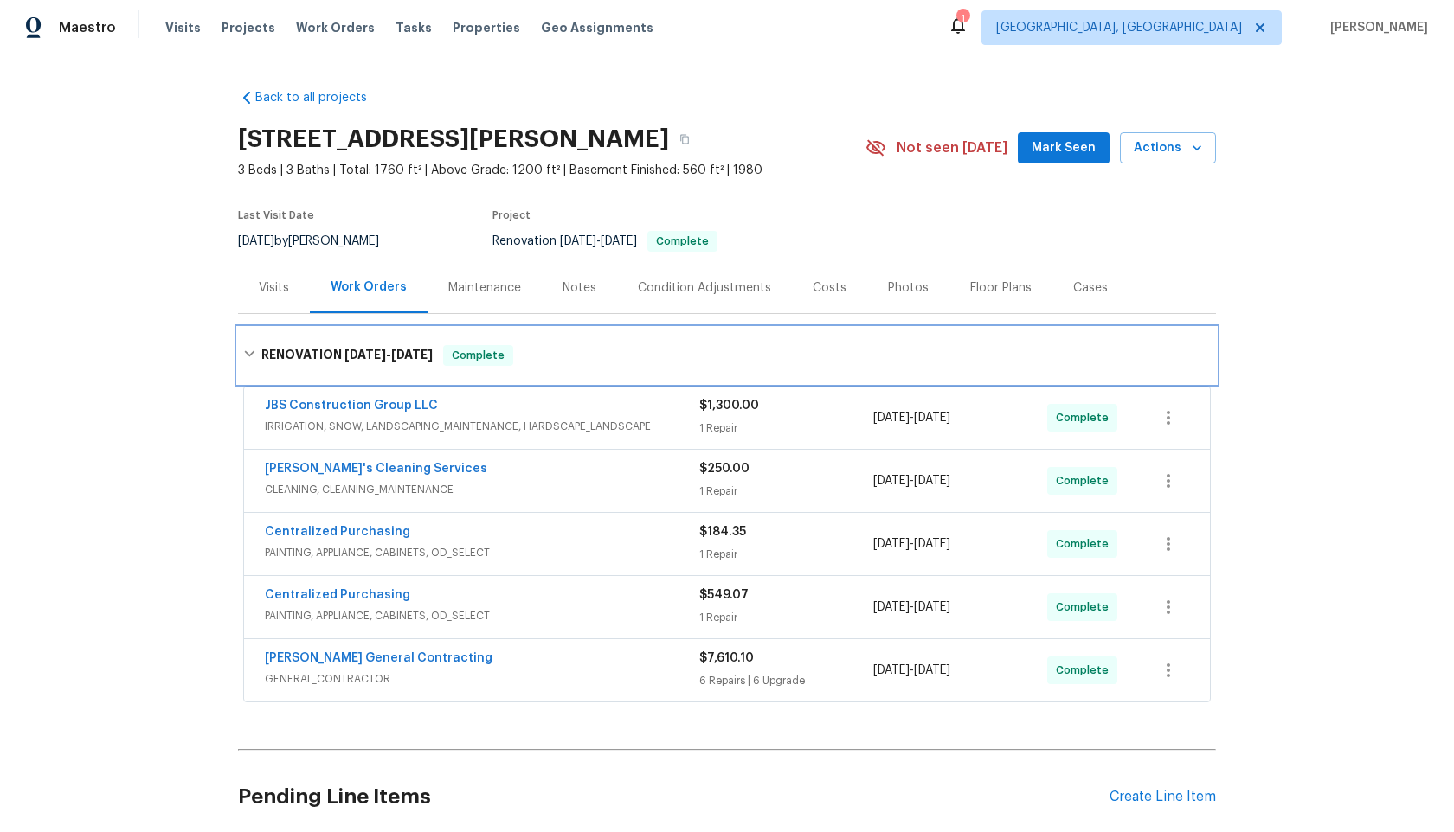
click at [603, 359] on div "RENOVATION [DATE] - [DATE] Complete" at bounding box center [726, 355] width 967 height 21
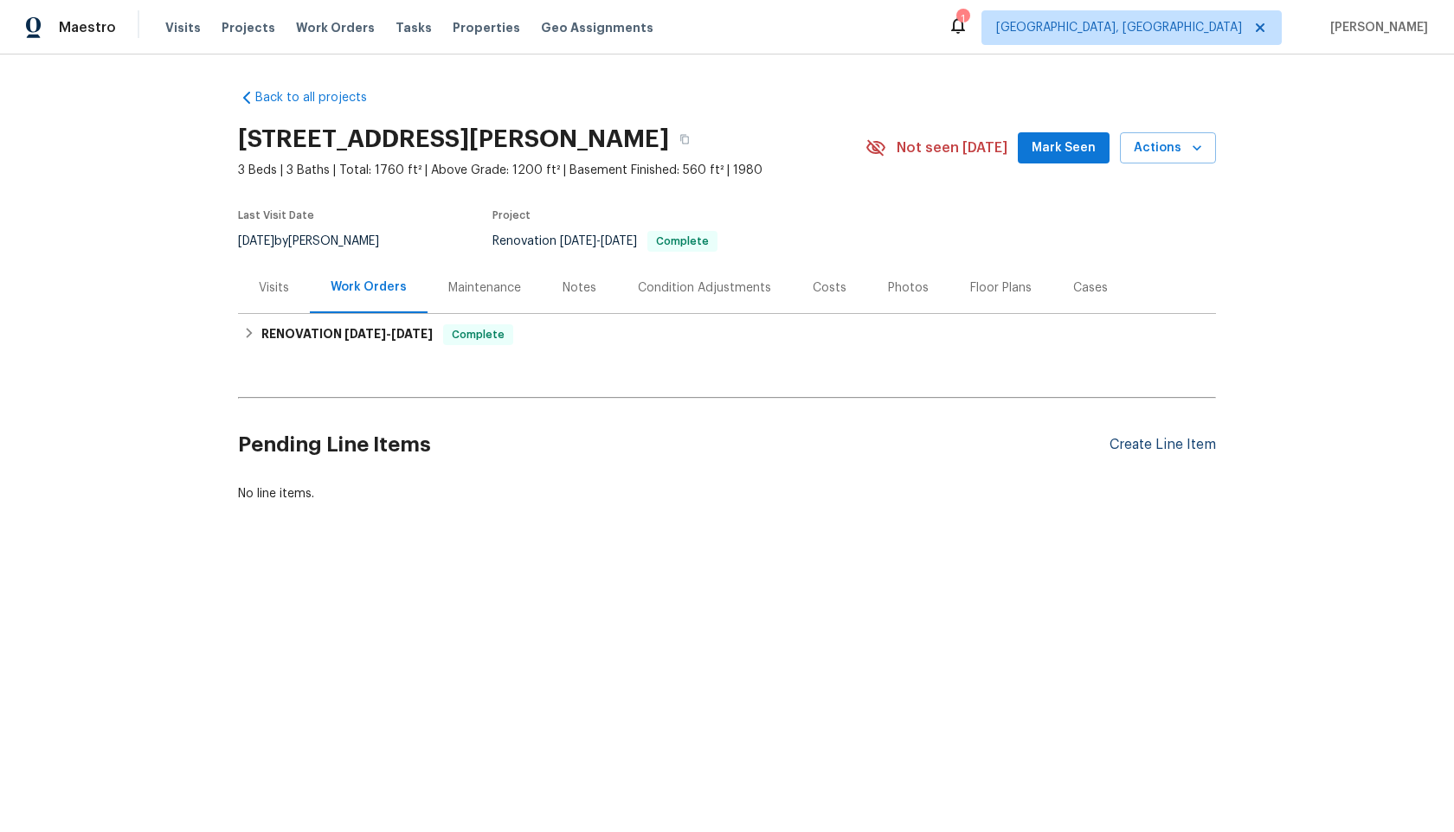
click at [1165, 441] on div "Create Line Item" at bounding box center [1162, 445] width 106 height 16
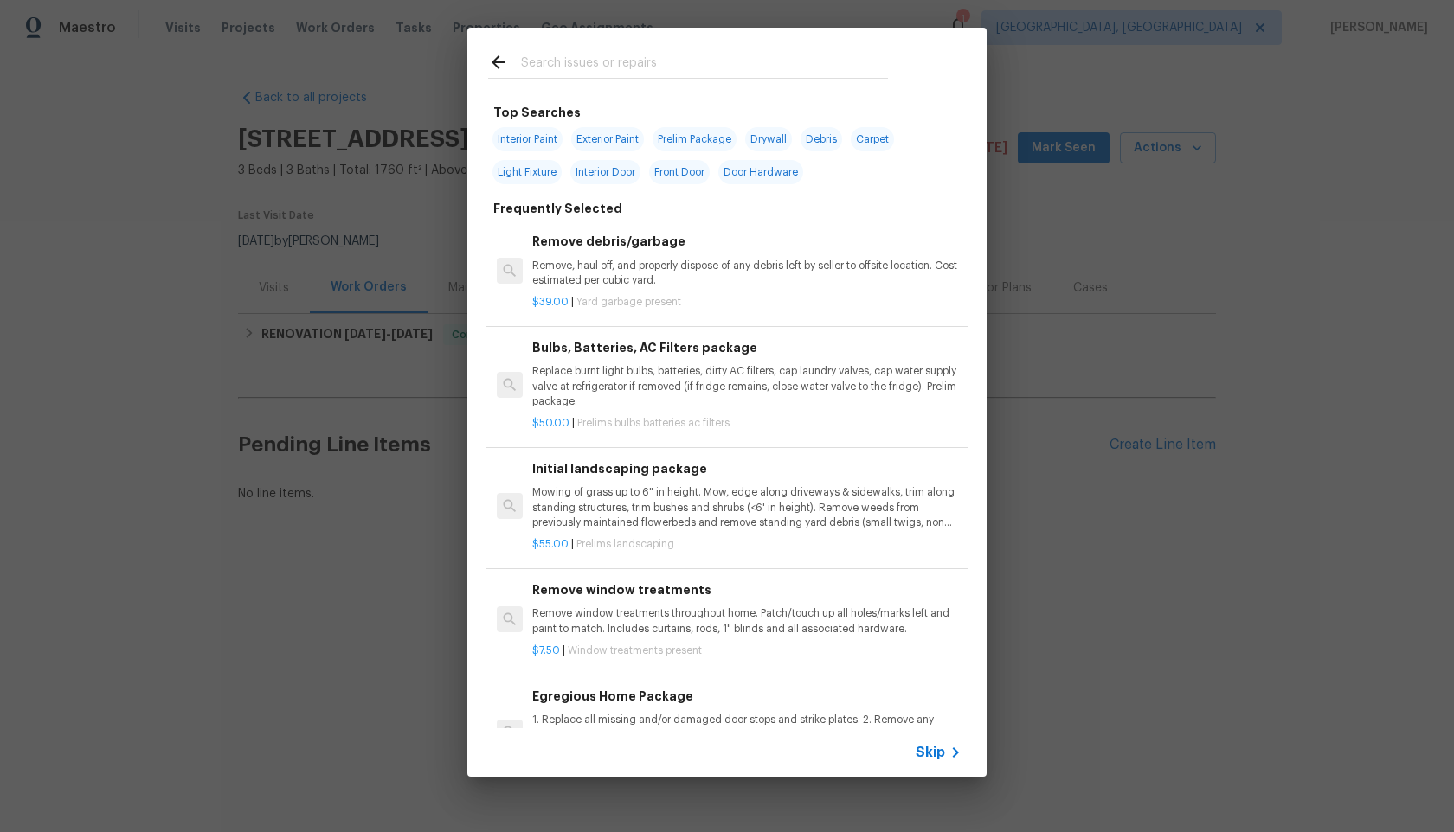
click at [935, 754] on span "Skip" at bounding box center [929, 752] width 29 height 17
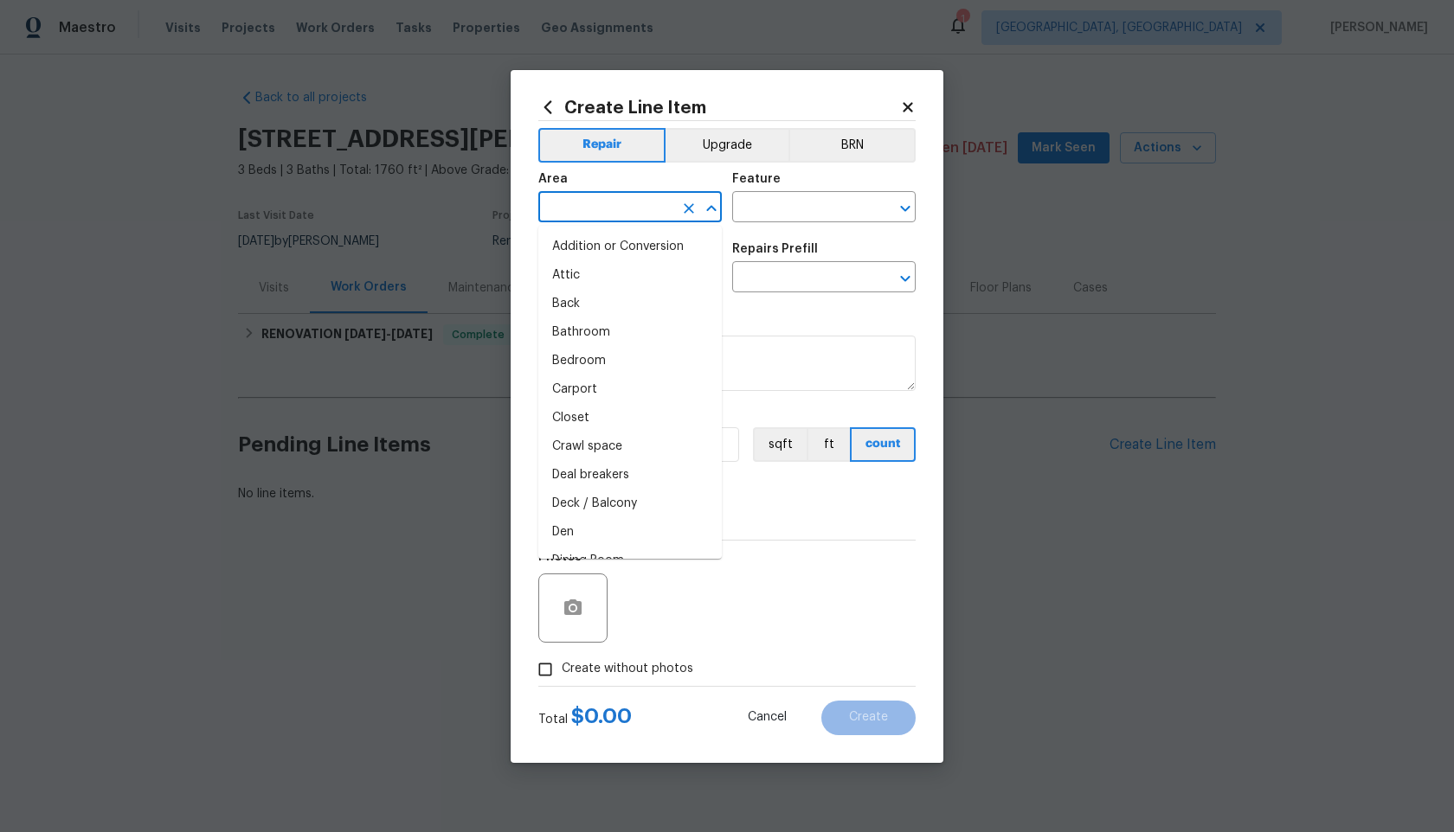
click at [638, 215] on input "text" at bounding box center [605, 209] width 135 height 27
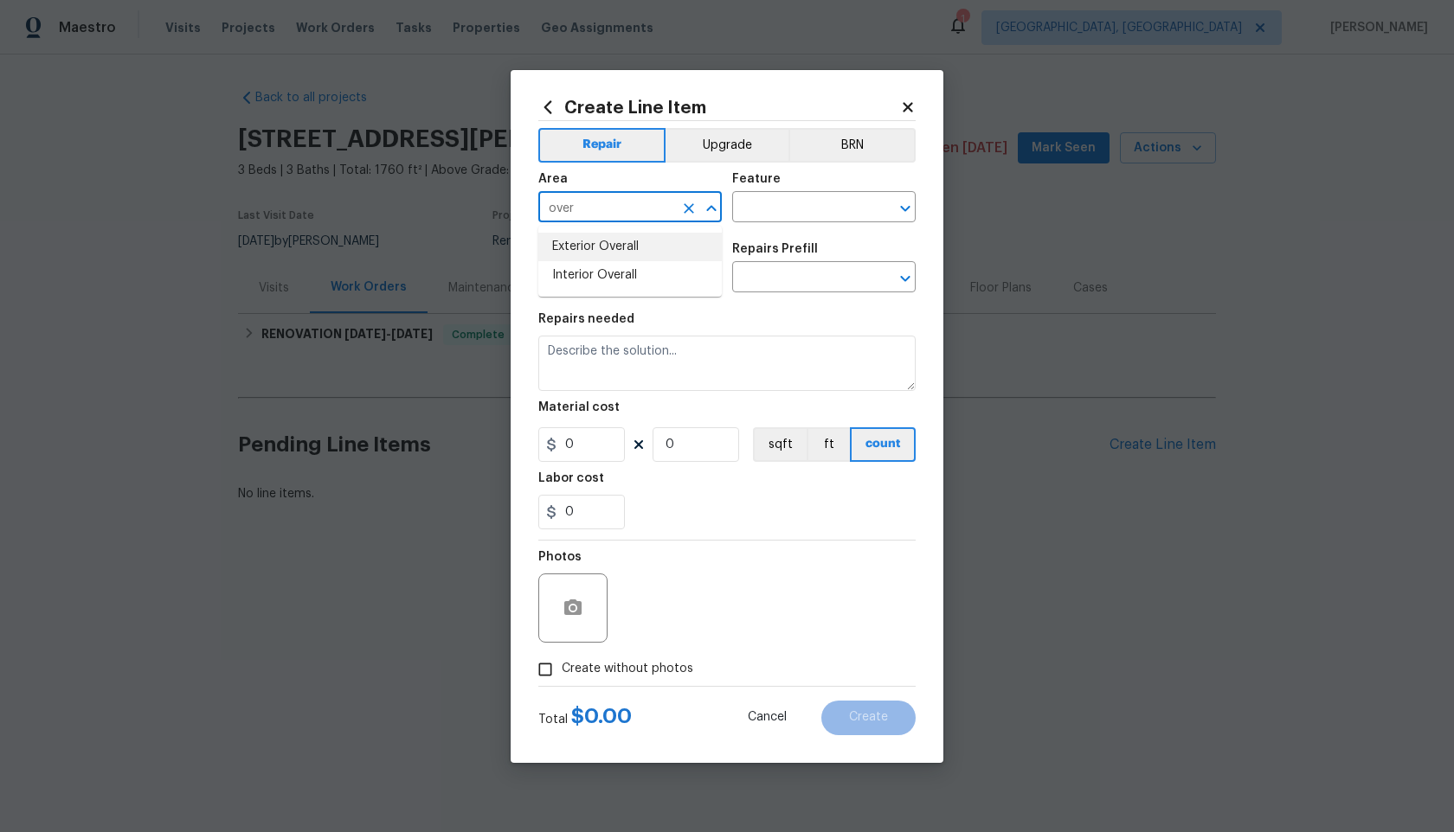
click at [612, 245] on li "Exterior Overall" at bounding box center [629, 247] width 183 height 29
type input "Exterior Overall"
click at [684, 208] on icon "Clear" at bounding box center [688, 208] width 17 height 17
click at [635, 208] on input "text" at bounding box center [605, 209] width 135 height 27
click at [600, 279] on li "Interior Overall" at bounding box center [629, 275] width 183 height 29
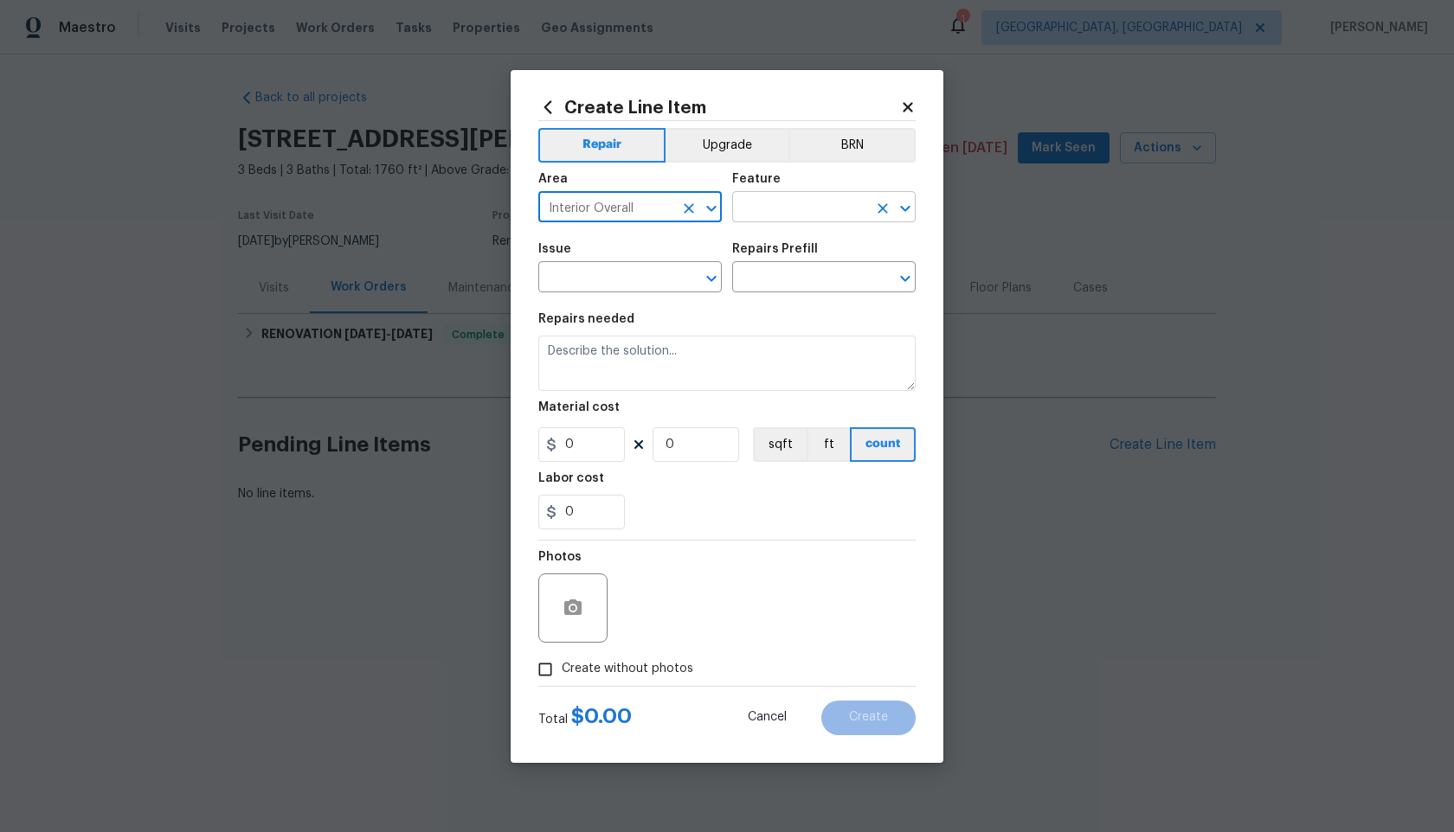
type input "Interior Overall"
click at [767, 211] on input "text" at bounding box center [799, 209] width 135 height 27
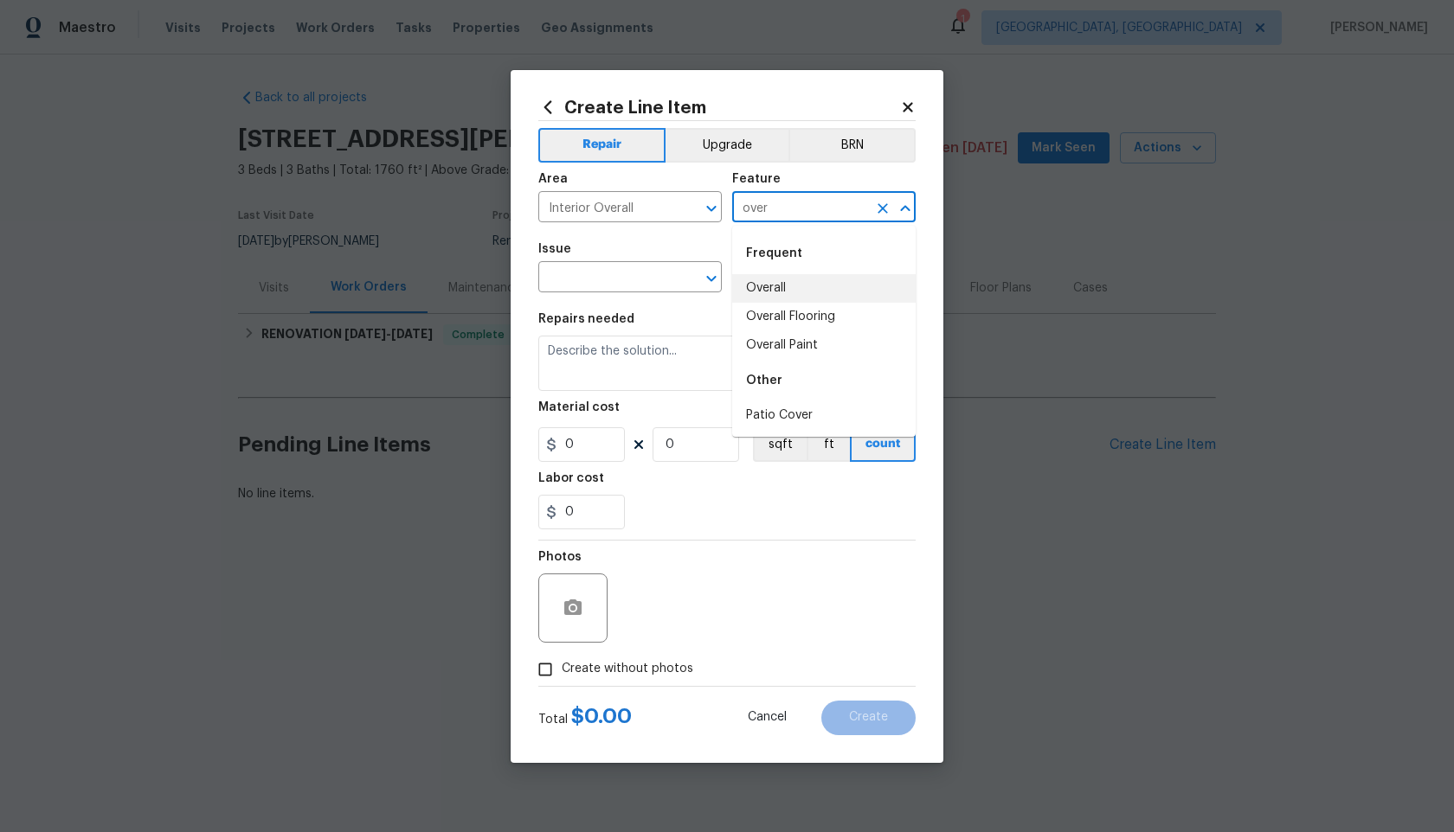
click at [775, 288] on li "Overall" at bounding box center [823, 288] width 183 height 29
type input "Overall"
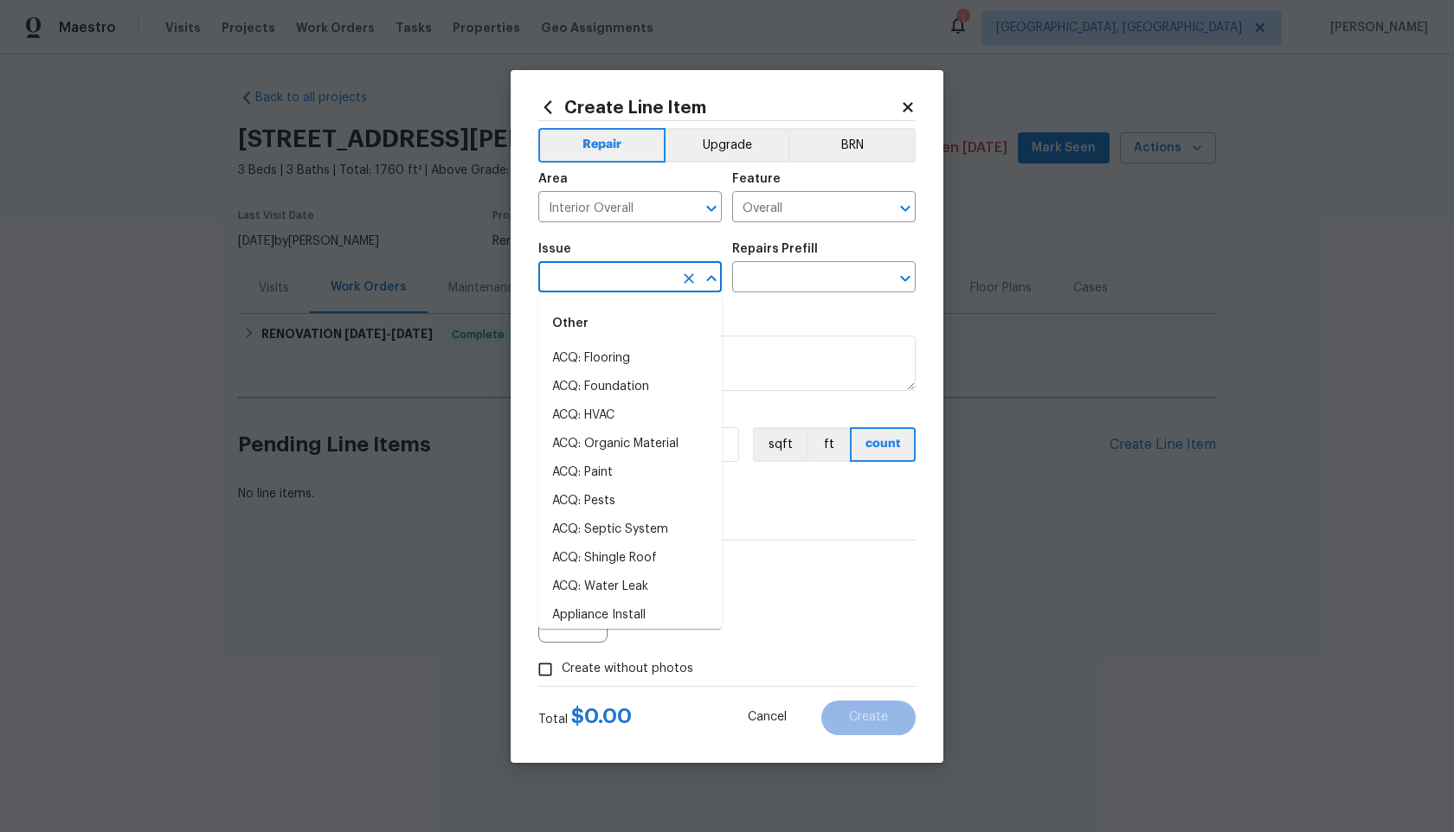
click at [584, 288] on input "text" at bounding box center [605, 279] width 135 height 27
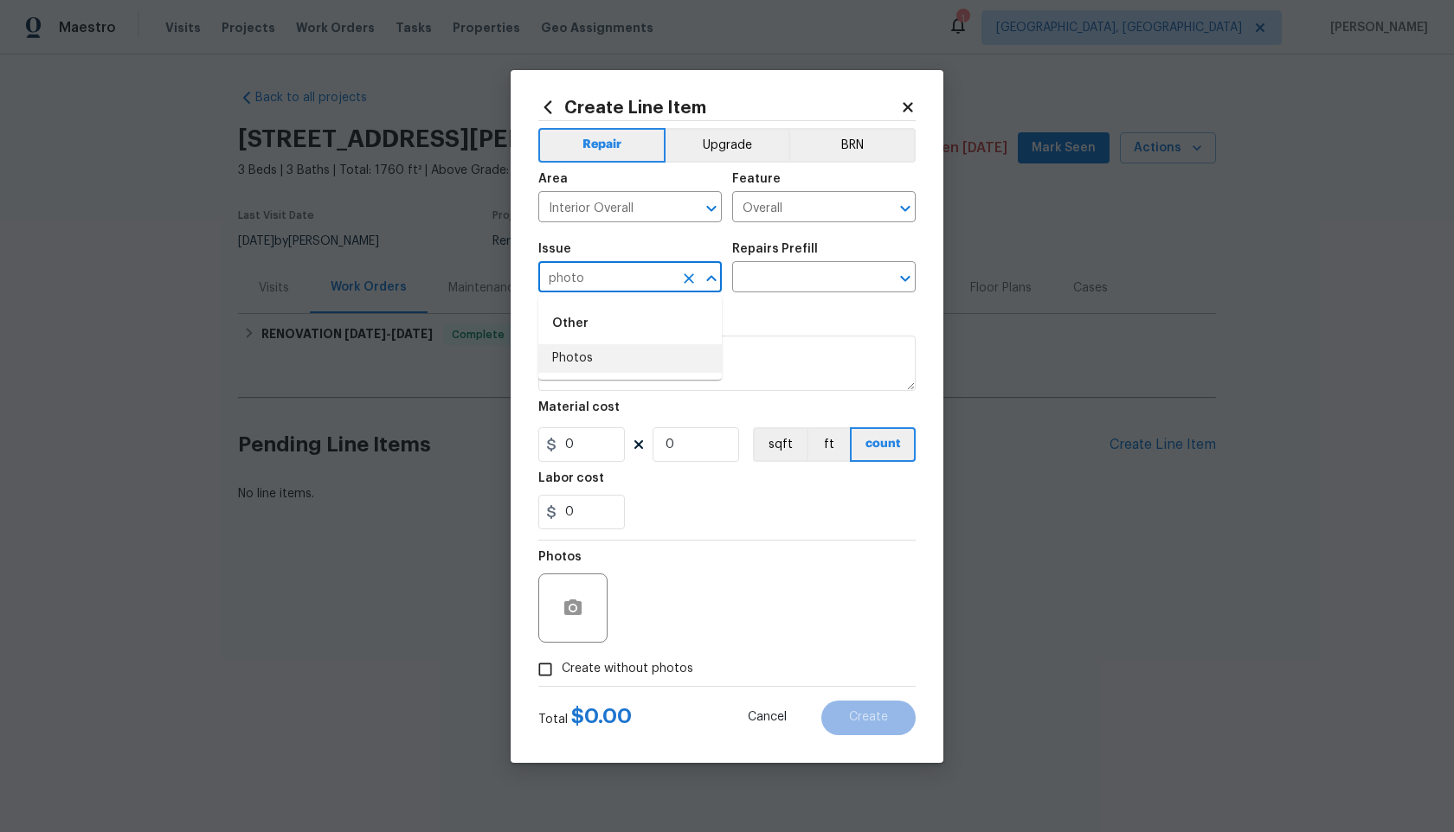
click at [585, 363] on li "Photos" at bounding box center [629, 358] width 183 height 29
type input "Photos"
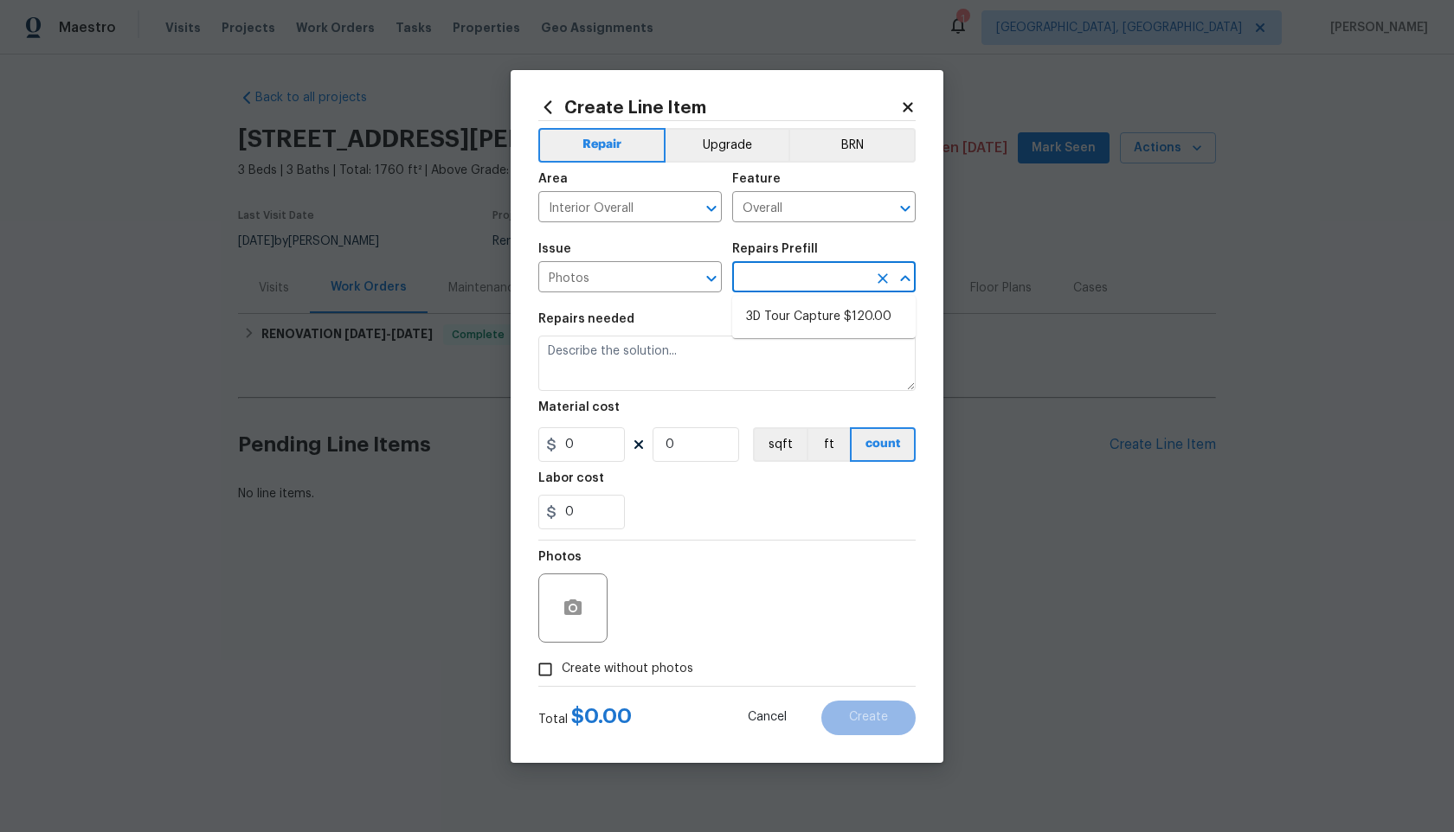
click at [780, 287] on input "text" at bounding box center [799, 279] width 135 height 27
click at [785, 318] on li "3D Tour Capture $120.00" at bounding box center [823, 317] width 183 height 29
type input "3D Tour Capture $120.00"
type textarea "Capture 3D tour of home"
type input "1"
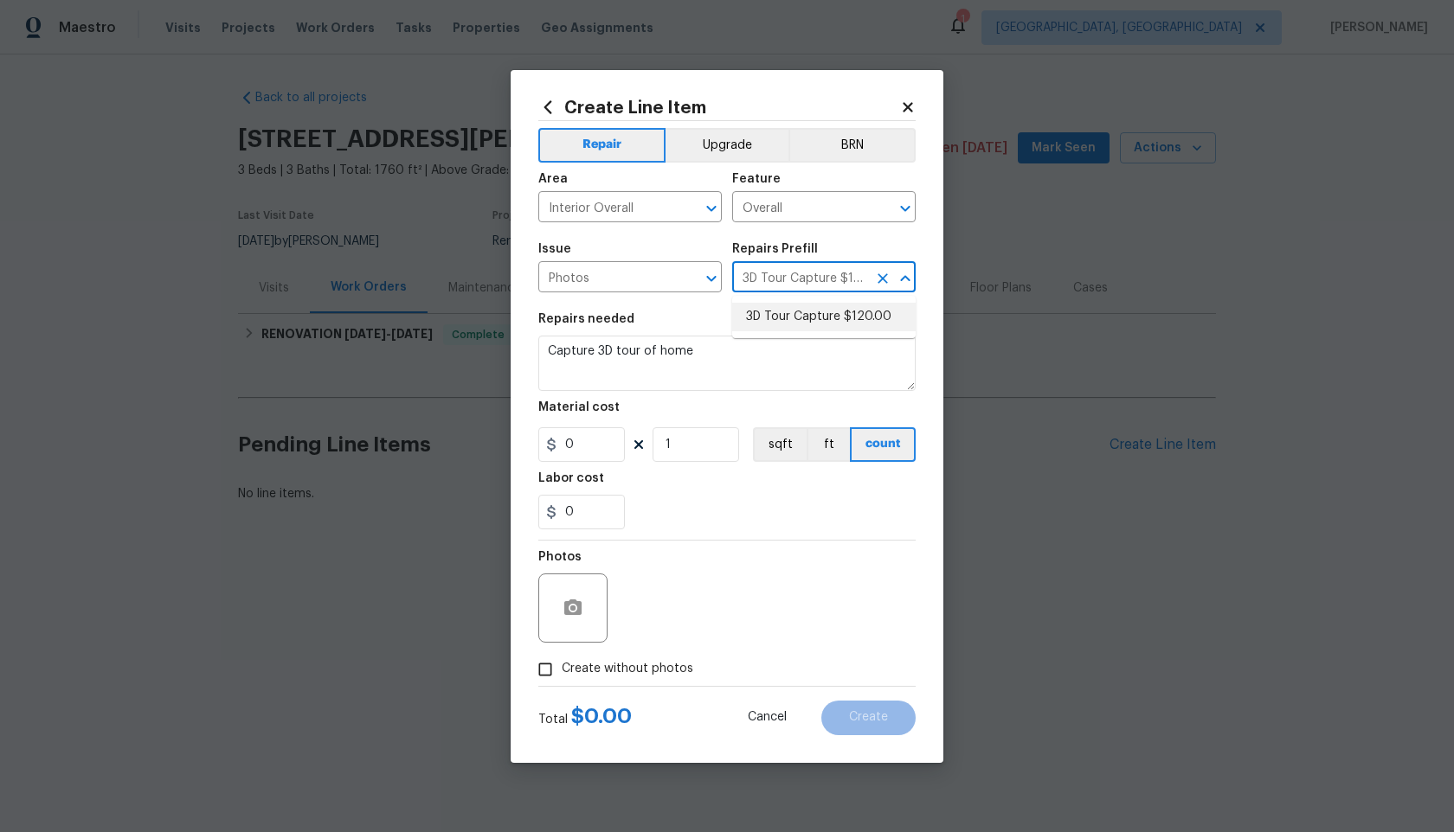
type input "120"
click at [549, 665] on input "Create without photos" at bounding box center [545, 669] width 33 height 33
checkbox input "true"
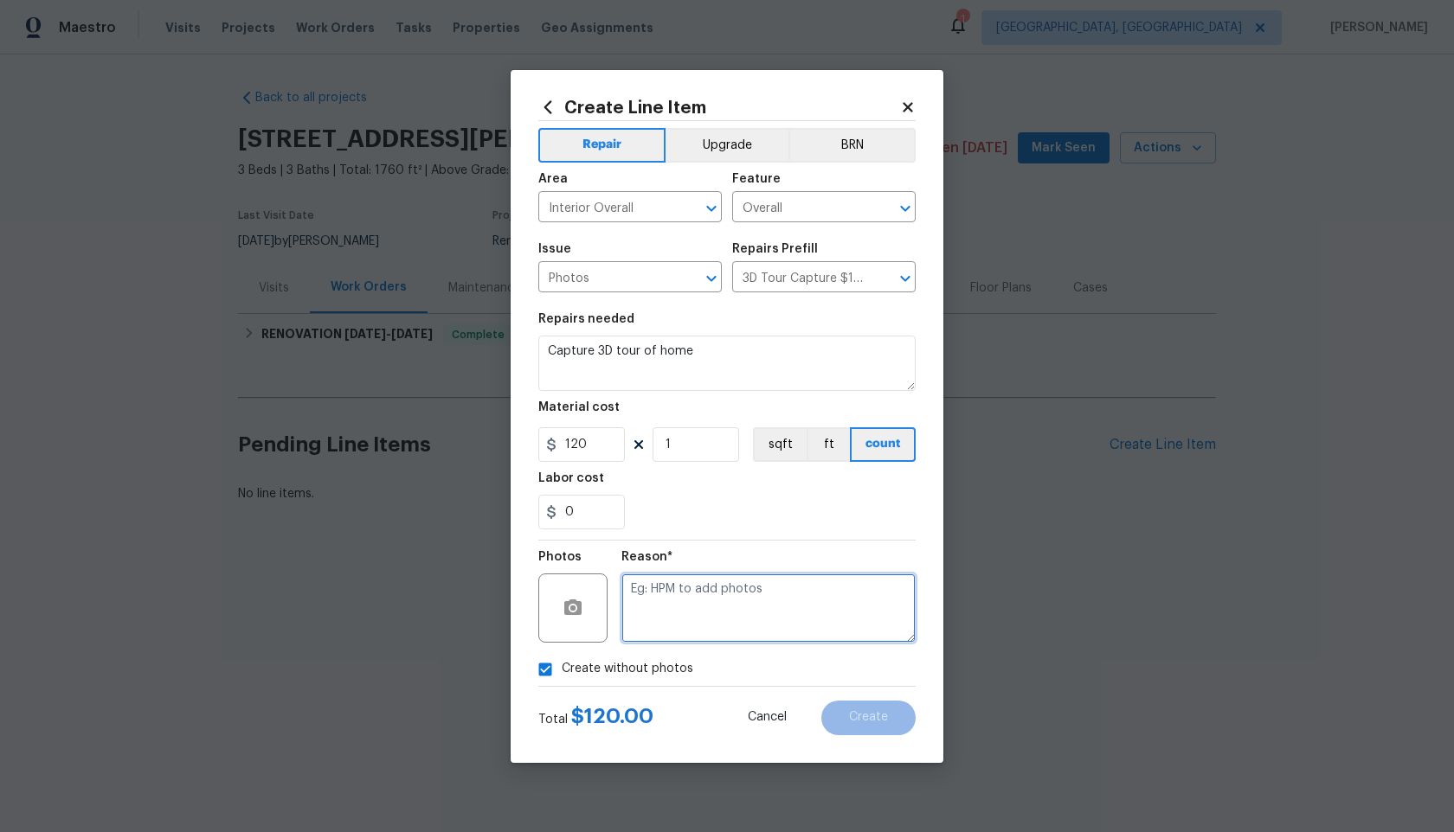
click at [697, 606] on textarea at bounding box center [768, 608] width 294 height 69
type textarea ","
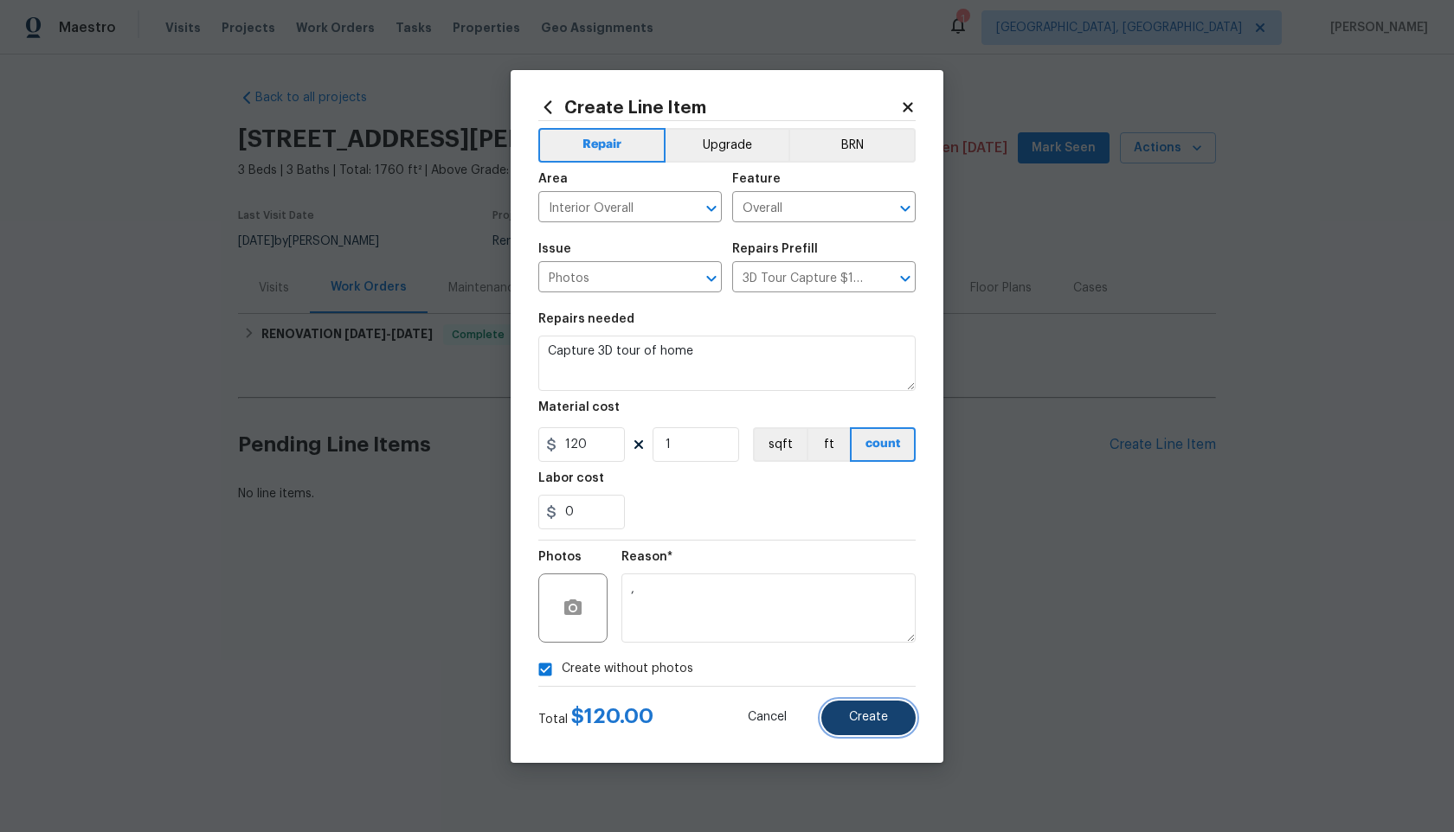
click at [896, 713] on button "Create" at bounding box center [868, 718] width 94 height 35
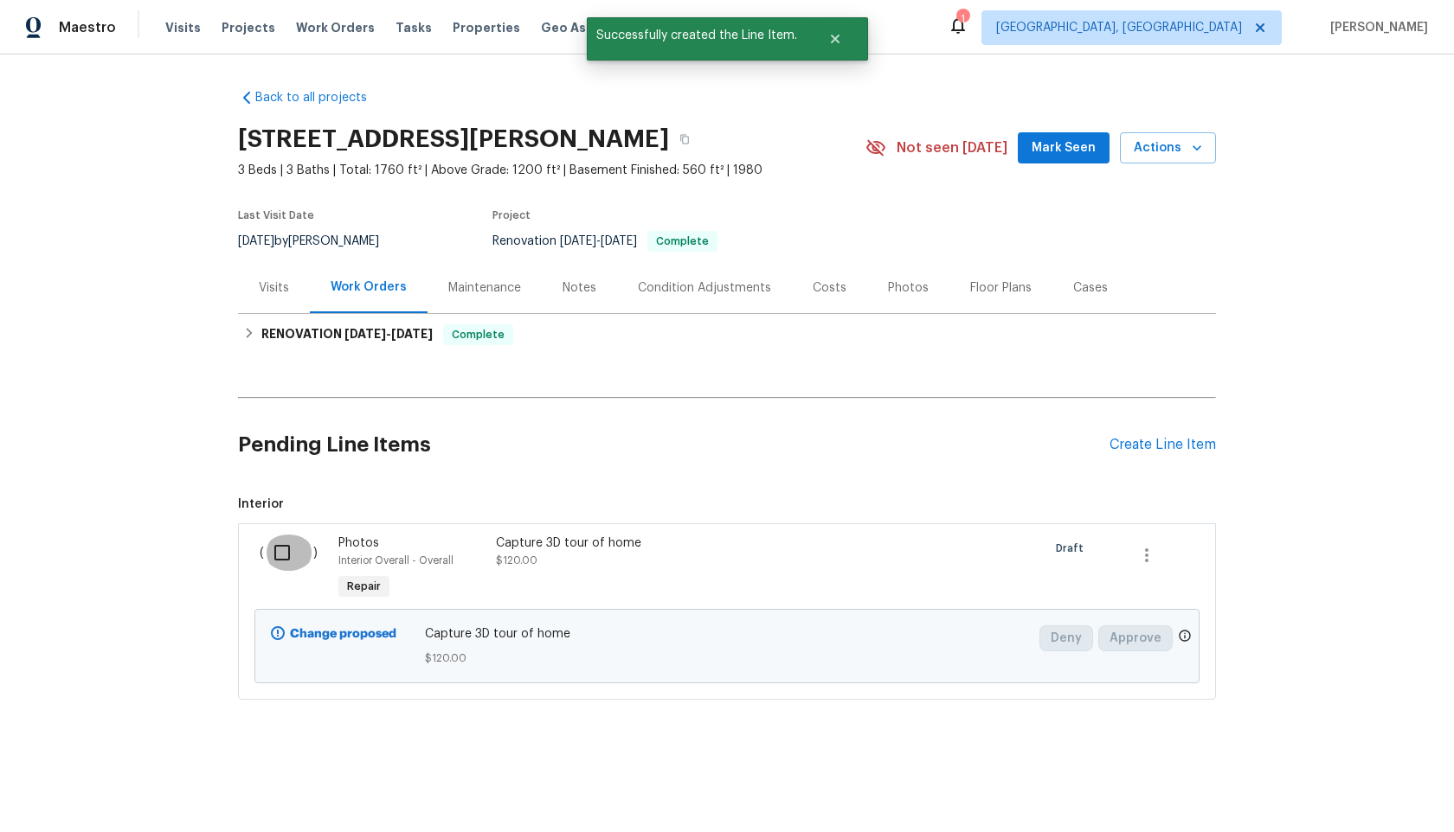
click at [293, 557] on input "checkbox" at bounding box center [288, 553] width 49 height 36
checkbox input "true"
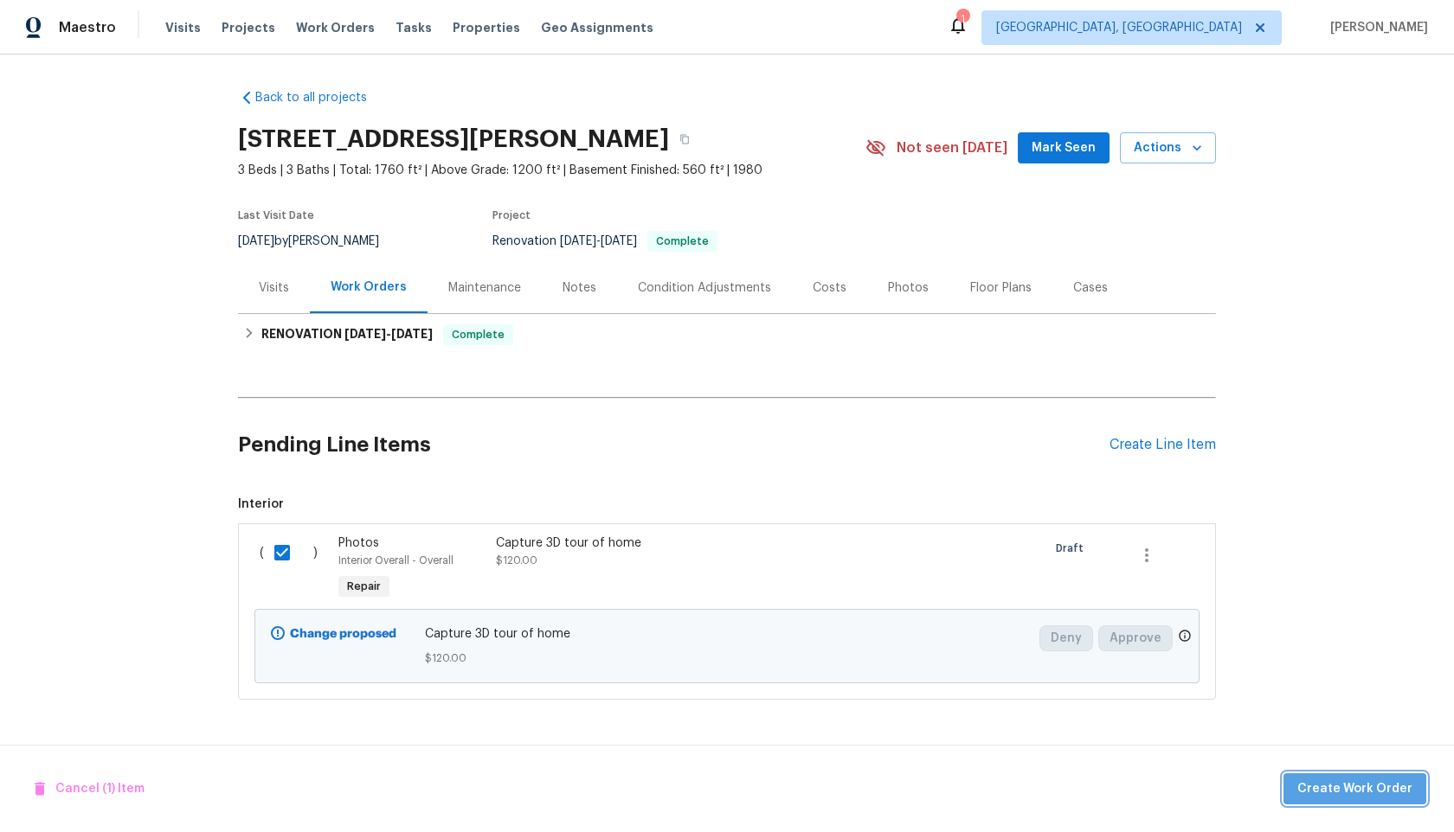
click at [1394, 787] on span "Create Work Order" at bounding box center [1354, 790] width 115 height 22
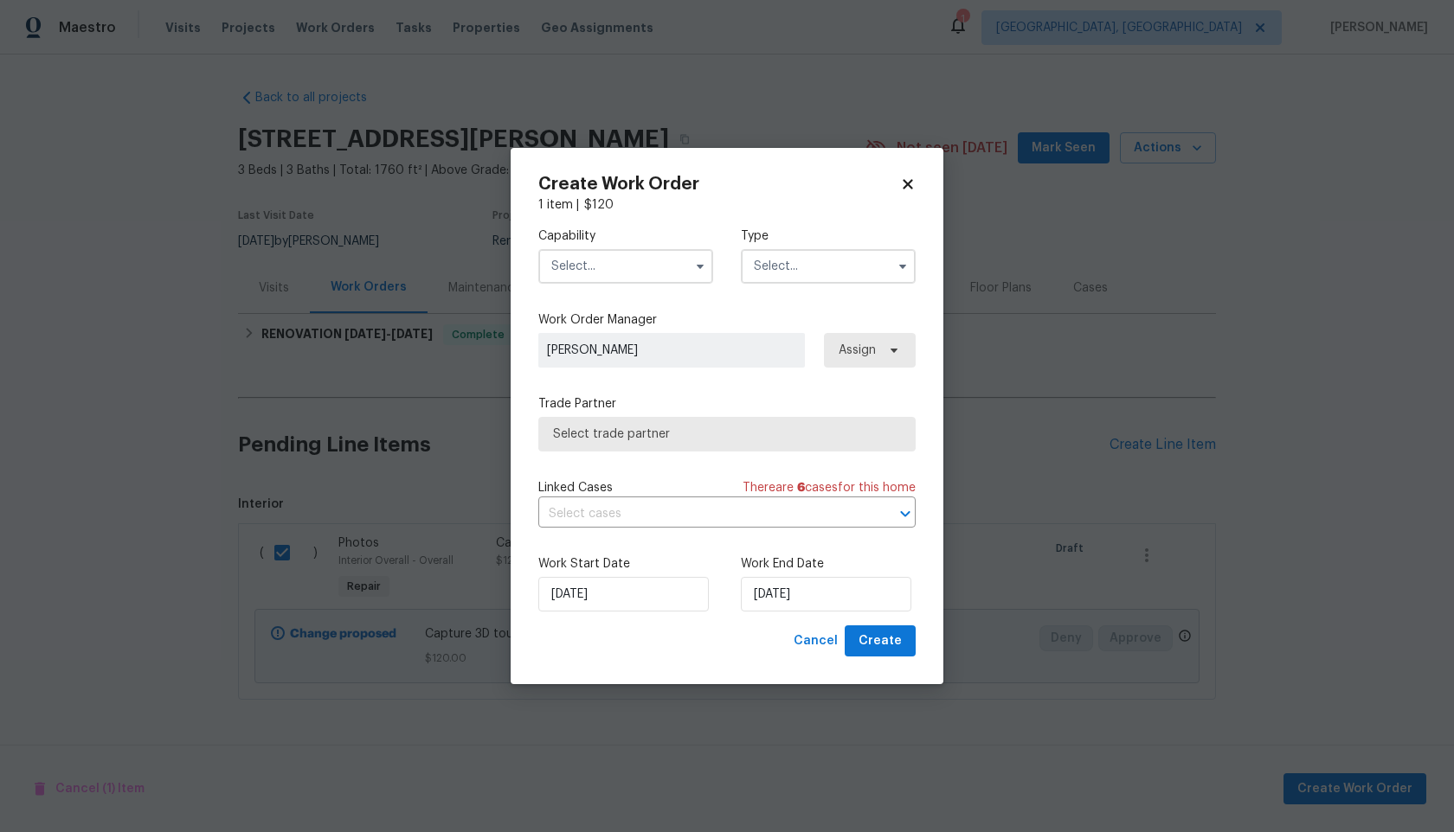
click at [605, 266] on input "text" at bounding box center [625, 266] width 175 height 35
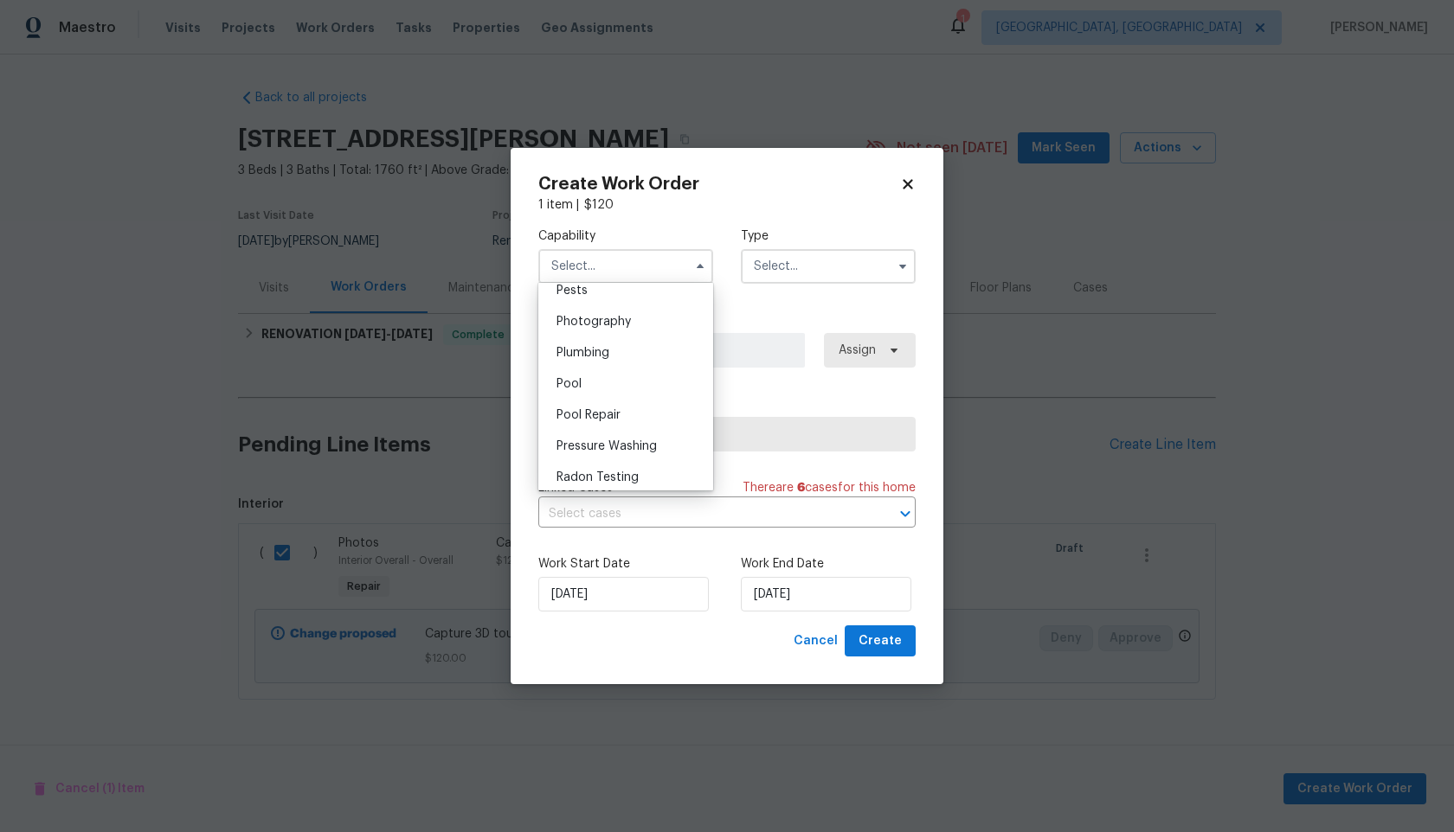
scroll to position [1467, 0]
click at [606, 356] on span "Photography" at bounding box center [593, 352] width 74 height 12
type input "Photography"
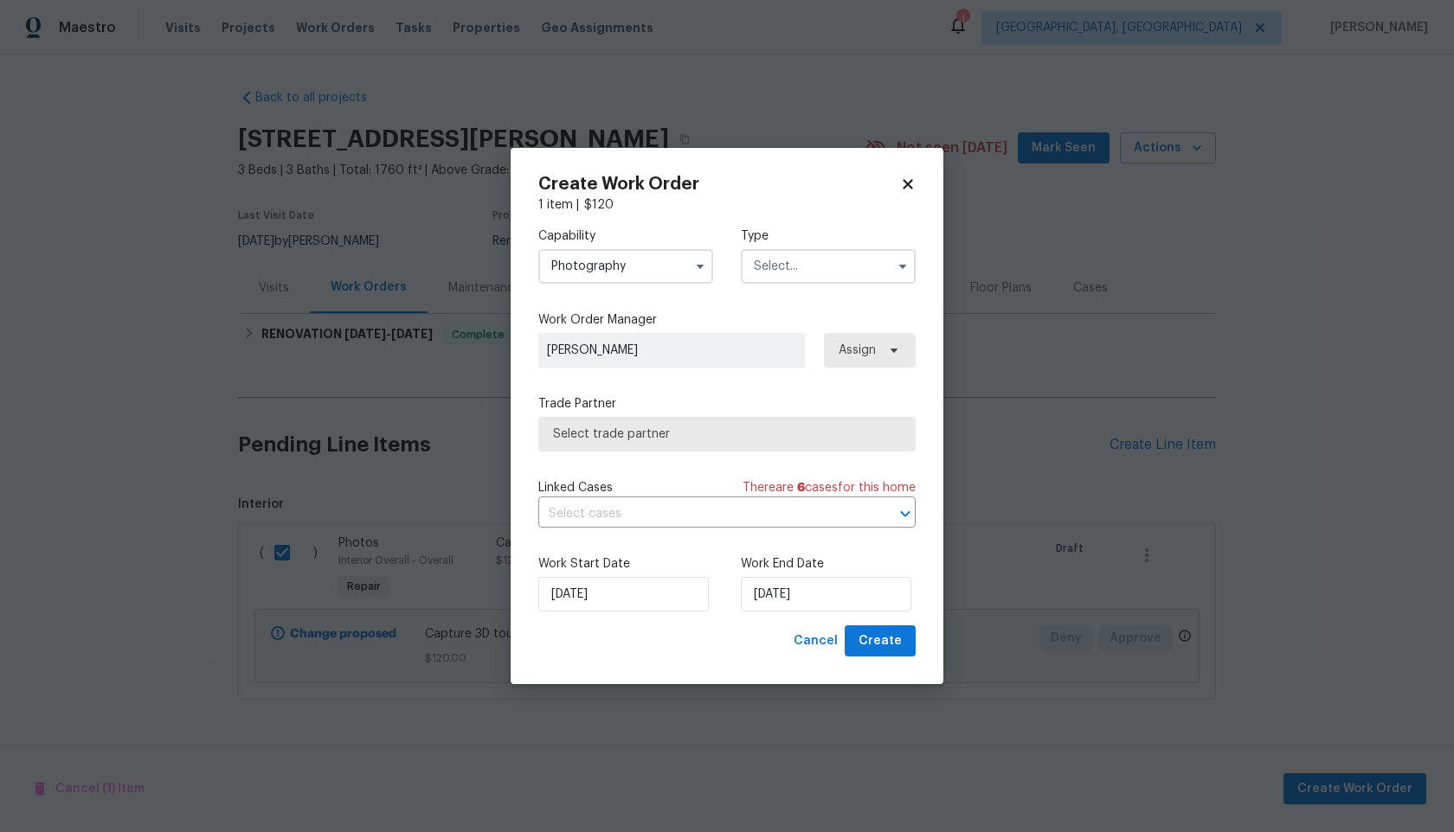
click at [754, 270] on input "text" at bounding box center [828, 266] width 175 height 35
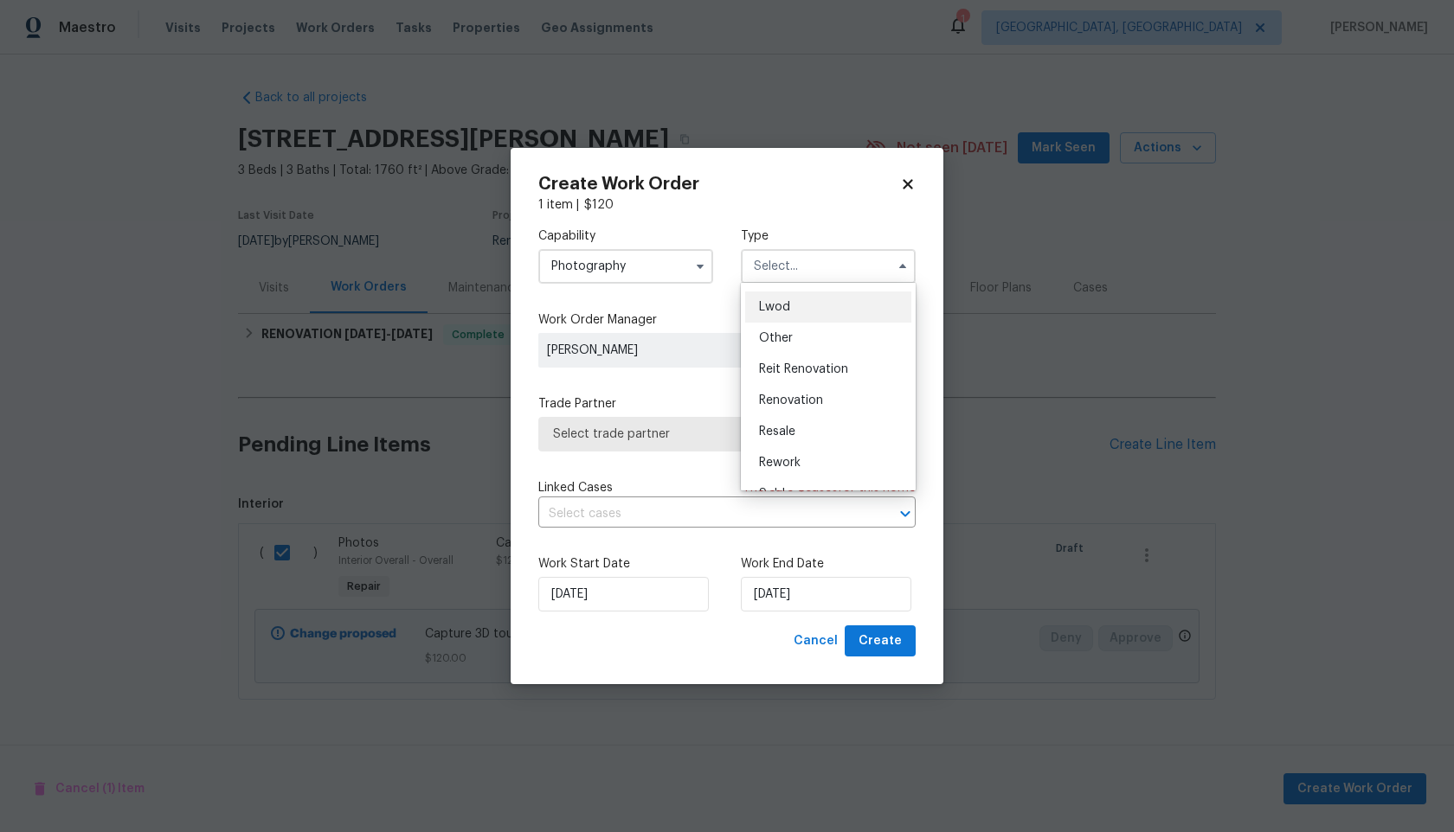
scroll to position [206, 0]
click at [796, 318] on div "Other" at bounding box center [828, 314] width 166 height 31
type input "Other"
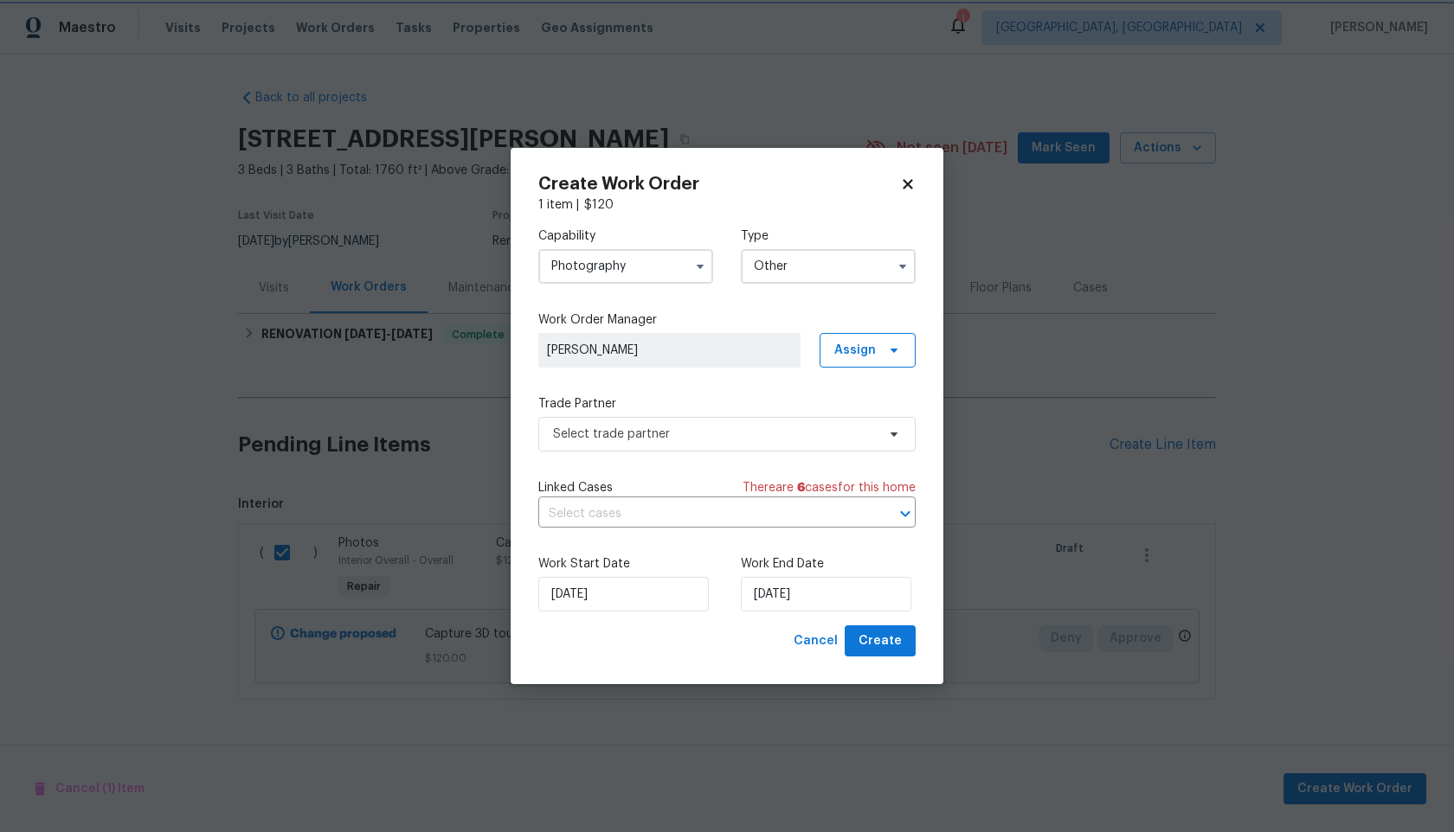
scroll to position [0, 0]
click at [656, 426] on span "Select trade partner" at bounding box center [714, 434] width 323 height 17
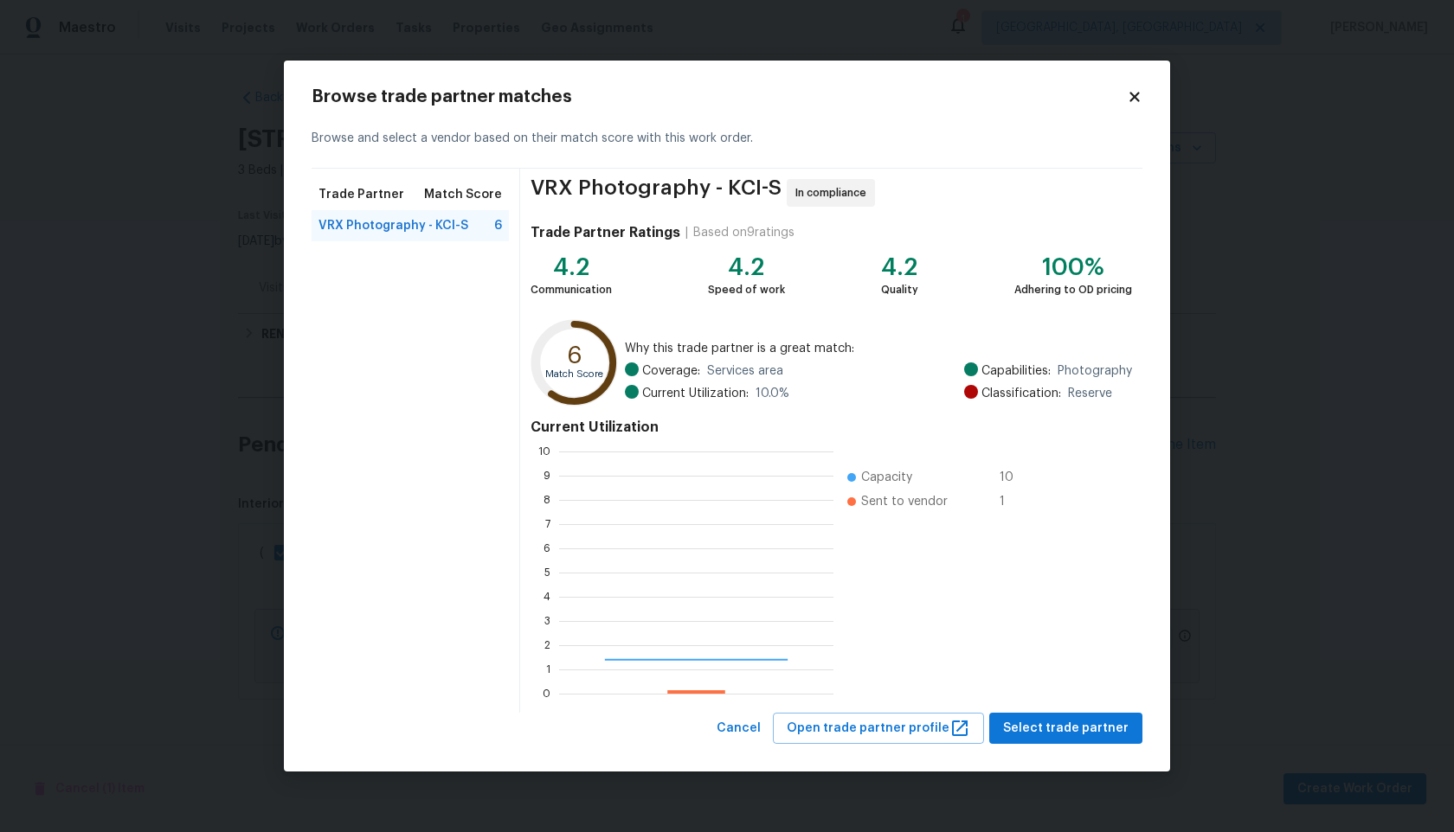
scroll to position [242, 274]
click at [1051, 722] on span "Select trade partner" at bounding box center [1065, 729] width 125 height 22
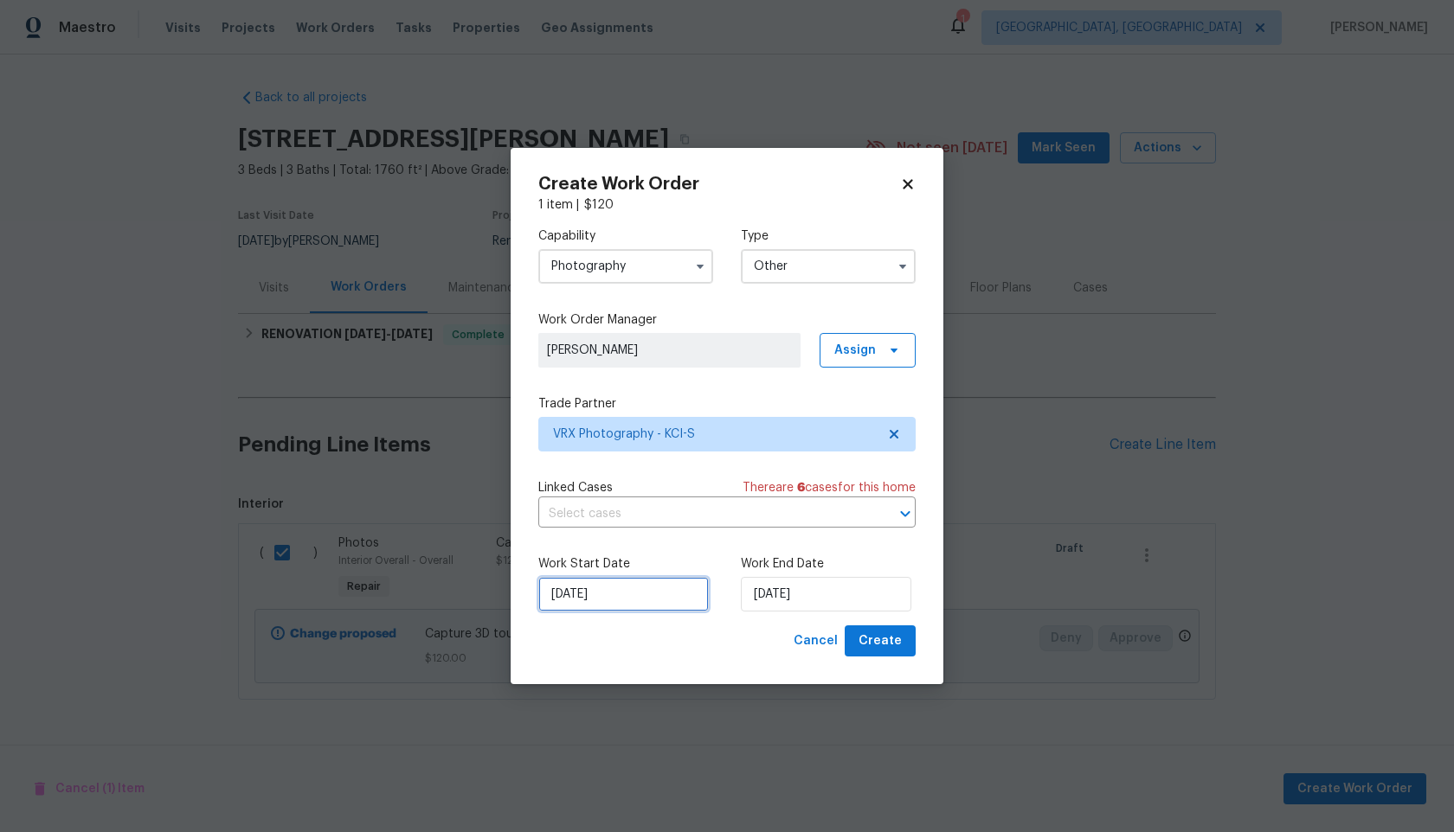
click at [641, 603] on input "30/09/2025" at bounding box center [623, 594] width 170 height 35
click at [857, 613] on div "Work Start Date 30/09/2025 Work End Date 30/09/2025" at bounding box center [726, 584] width 377 height 84
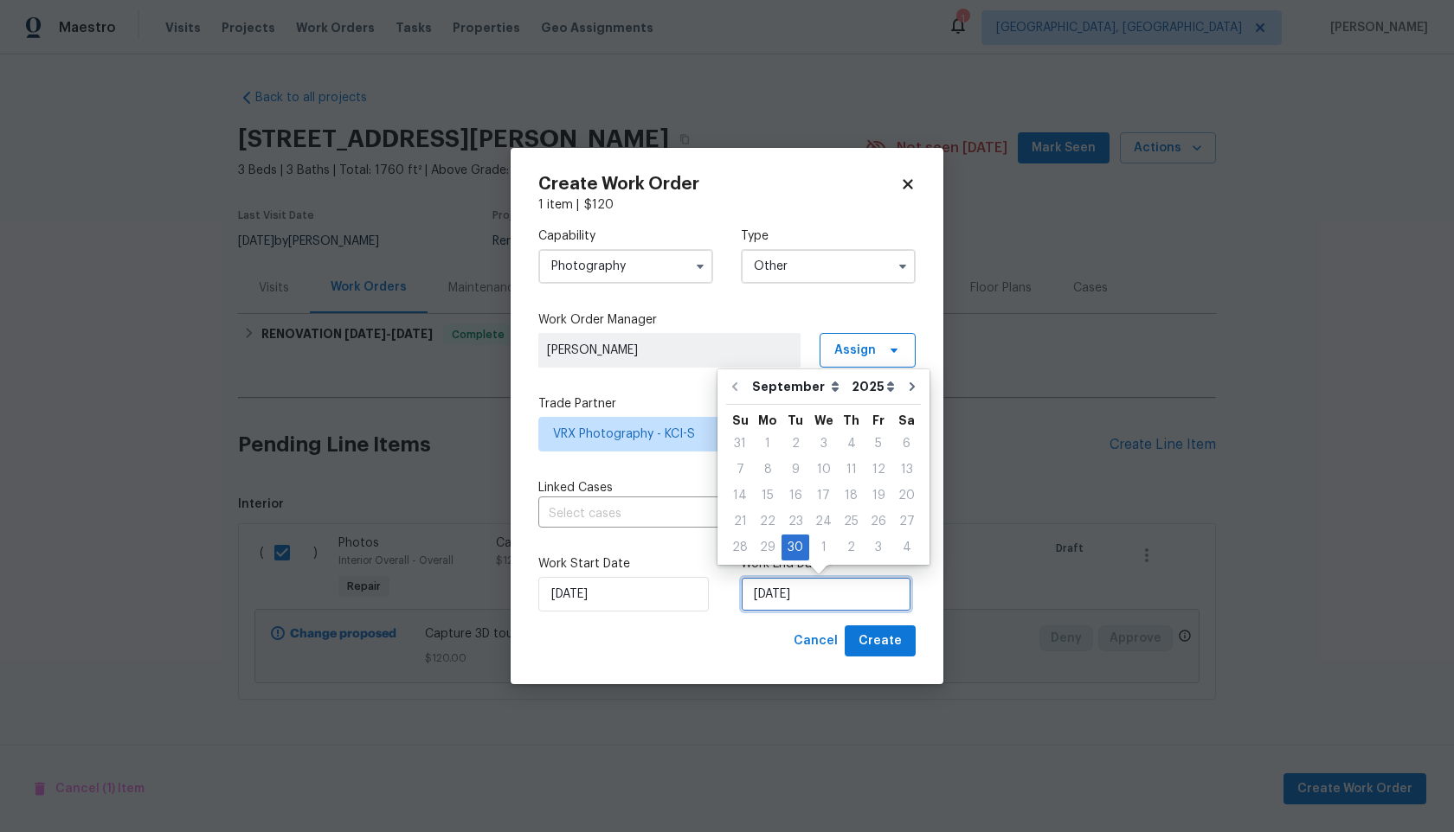
click at [857, 601] on input "30/09/2025" at bounding box center [826, 594] width 170 height 35
click at [825, 547] on div "1" at bounding box center [823, 548] width 29 height 24
type input "01/10/2025"
select select "9"
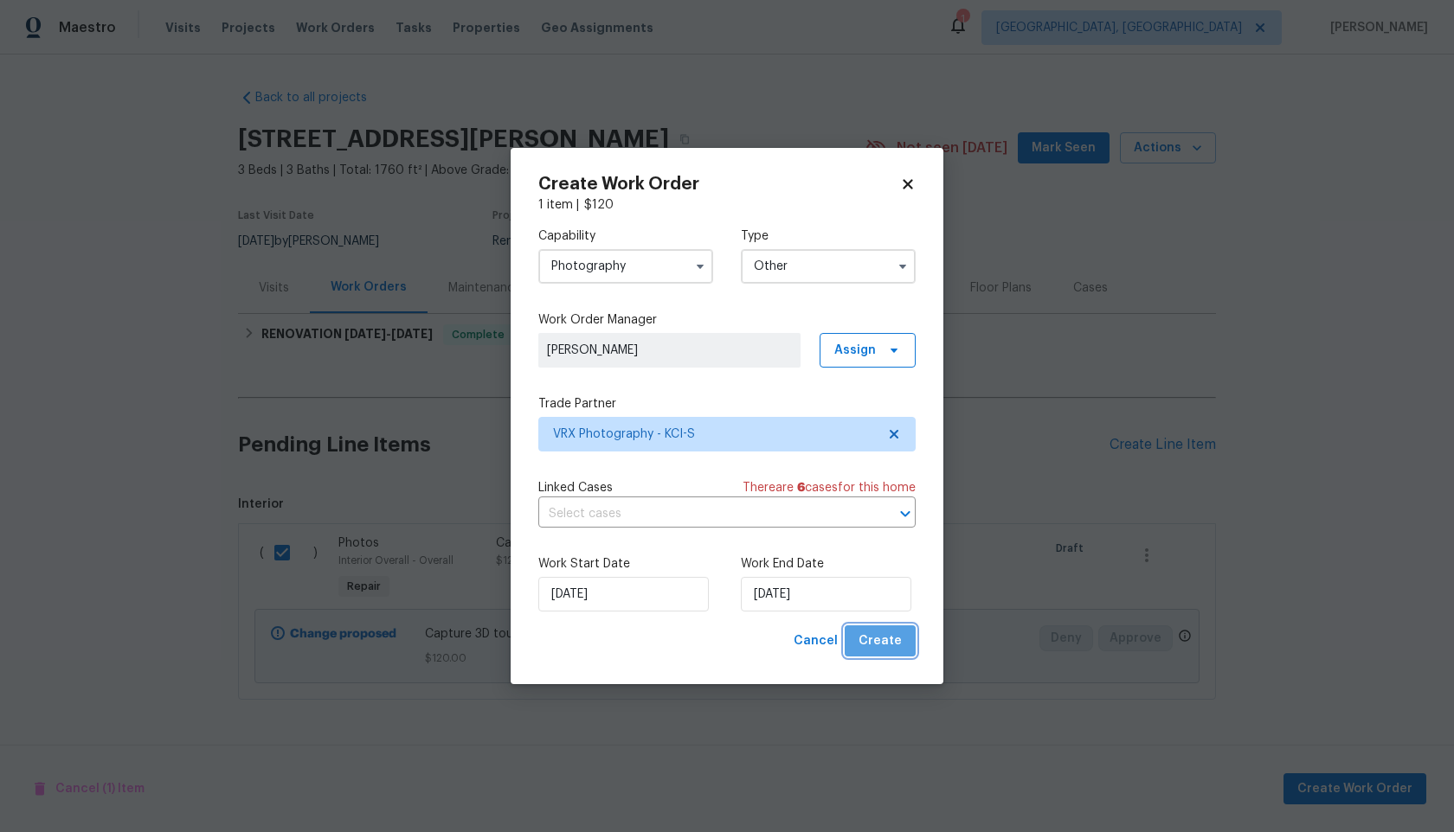
click at [893, 640] on span "Create" at bounding box center [879, 642] width 43 height 22
checkbox input "false"
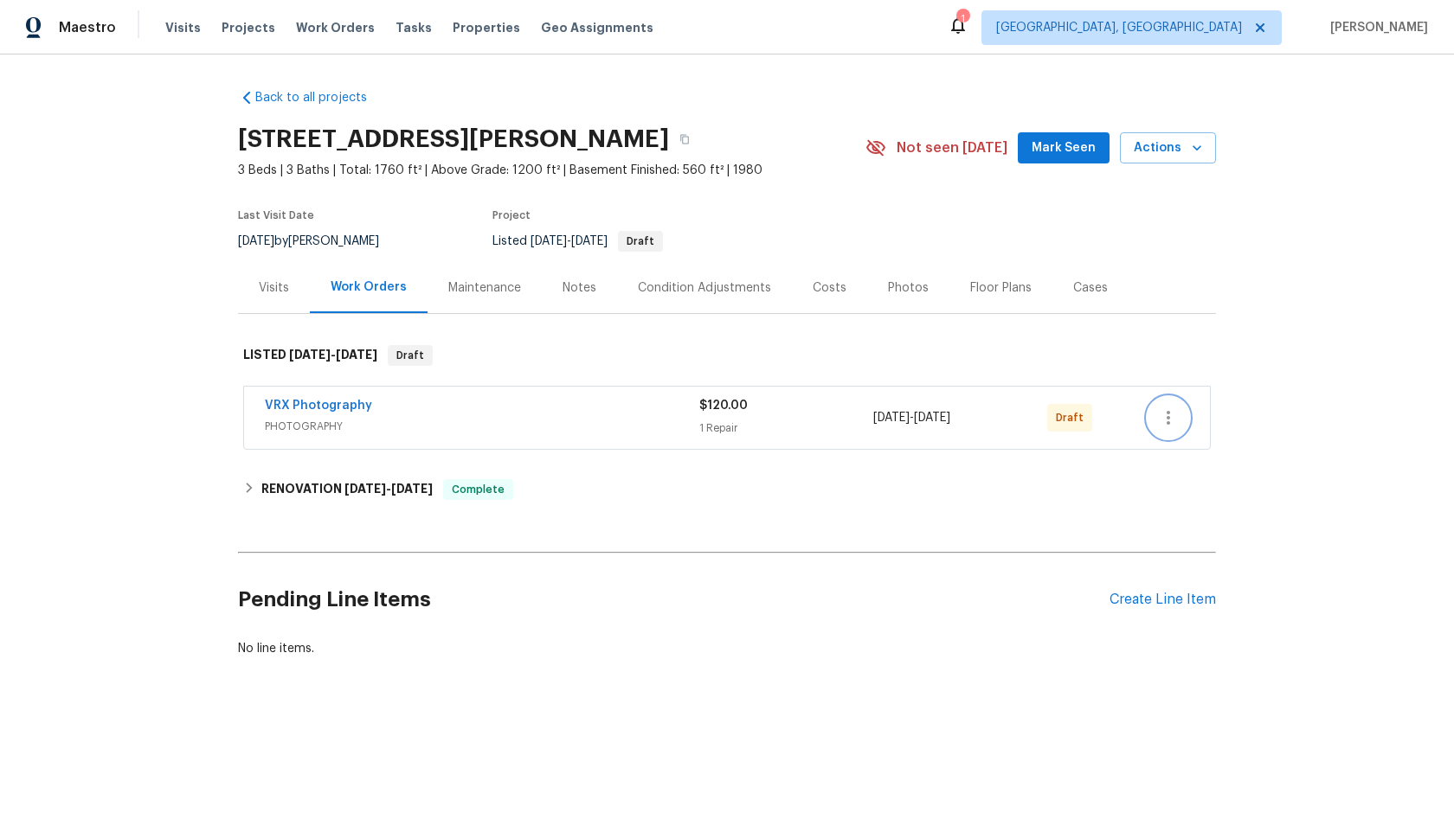
click at [1166, 414] on icon "button" at bounding box center [1168, 418] width 21 height 21
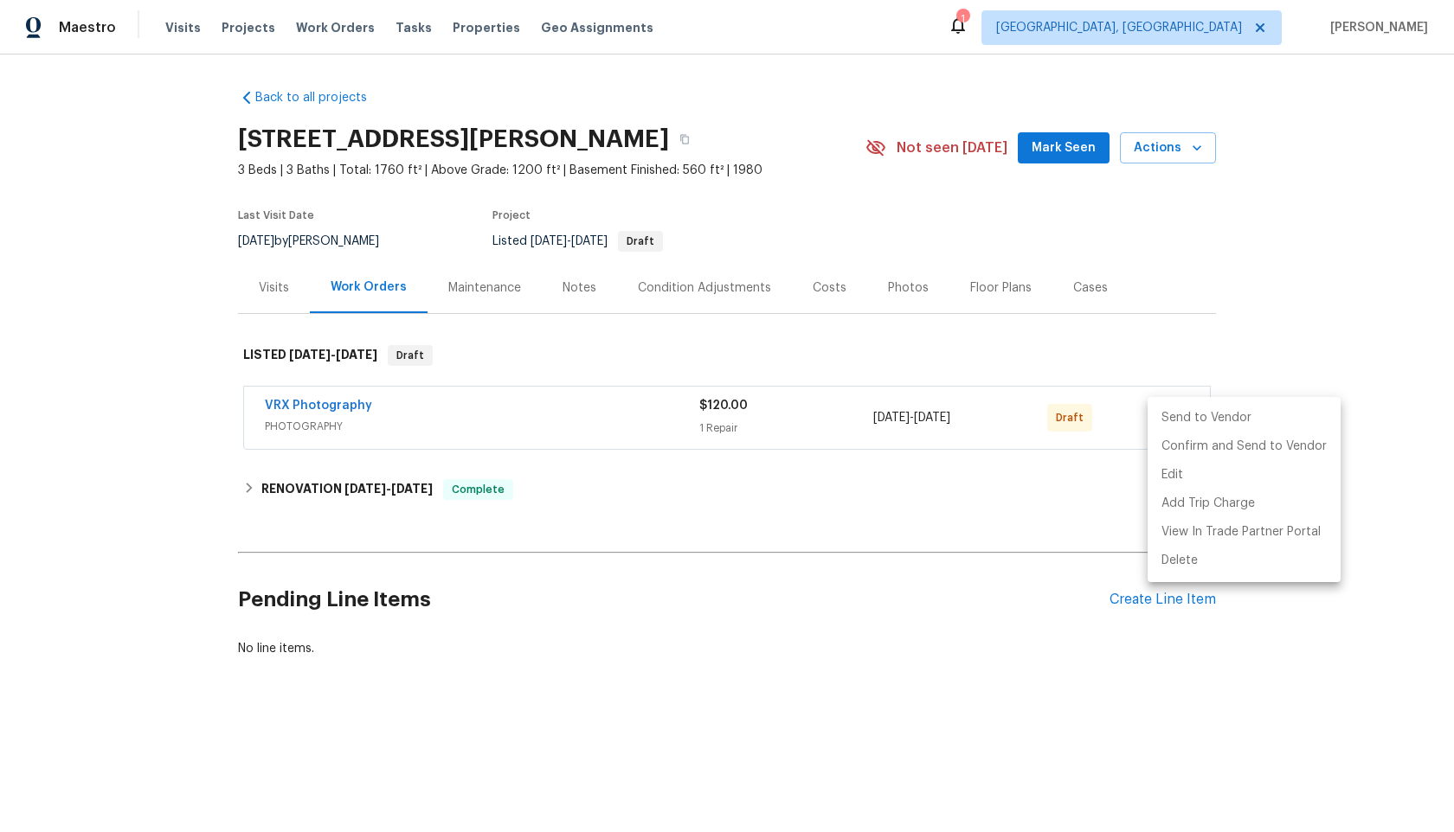
click at [1166, 414] on li "Send to Vendor" at bounding box center [1243, 418] width 193 height 29
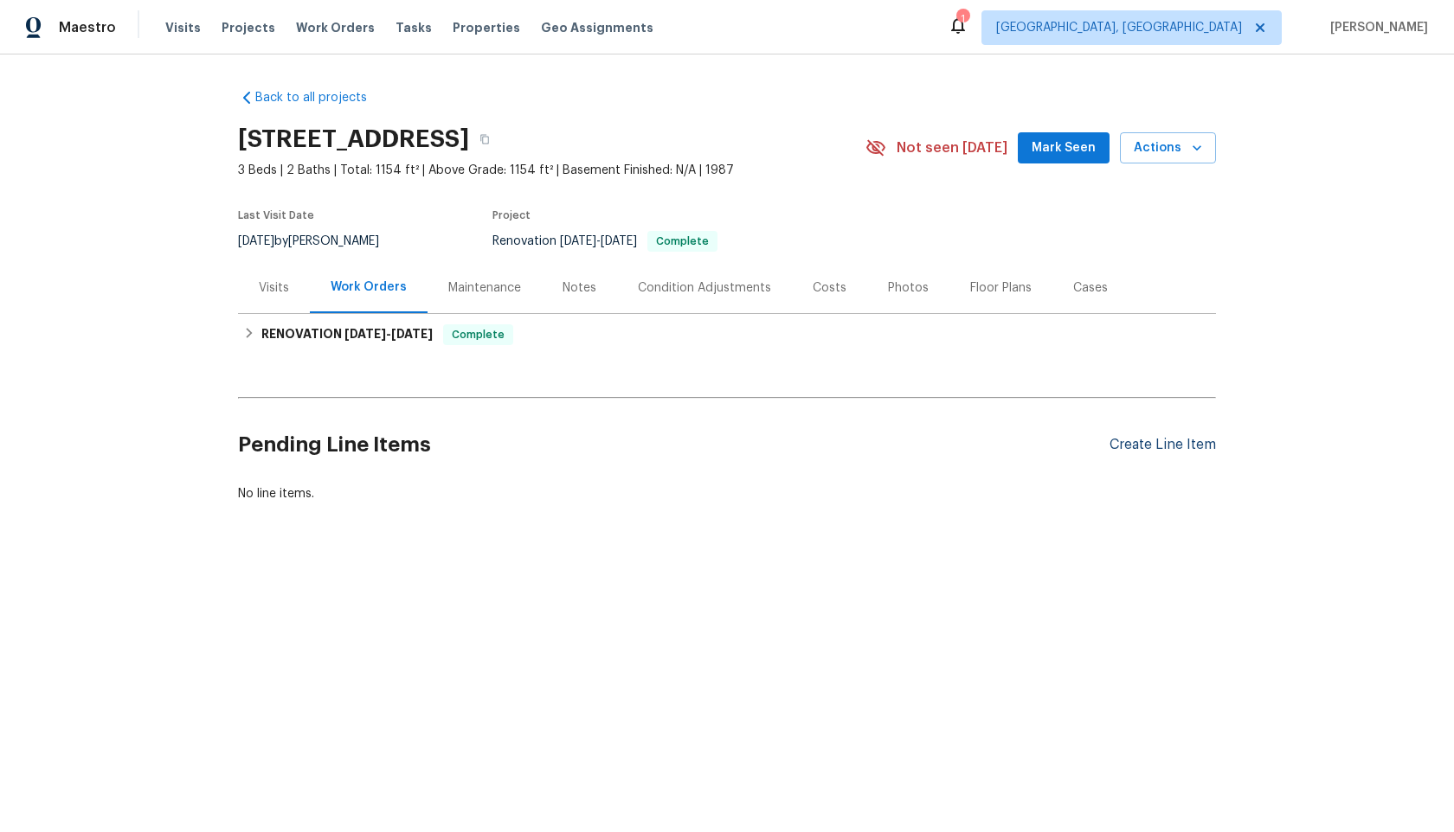
click at [1148, 446] on div "Create Line Item" at bounding box center [1162, 445] width 106 height 16
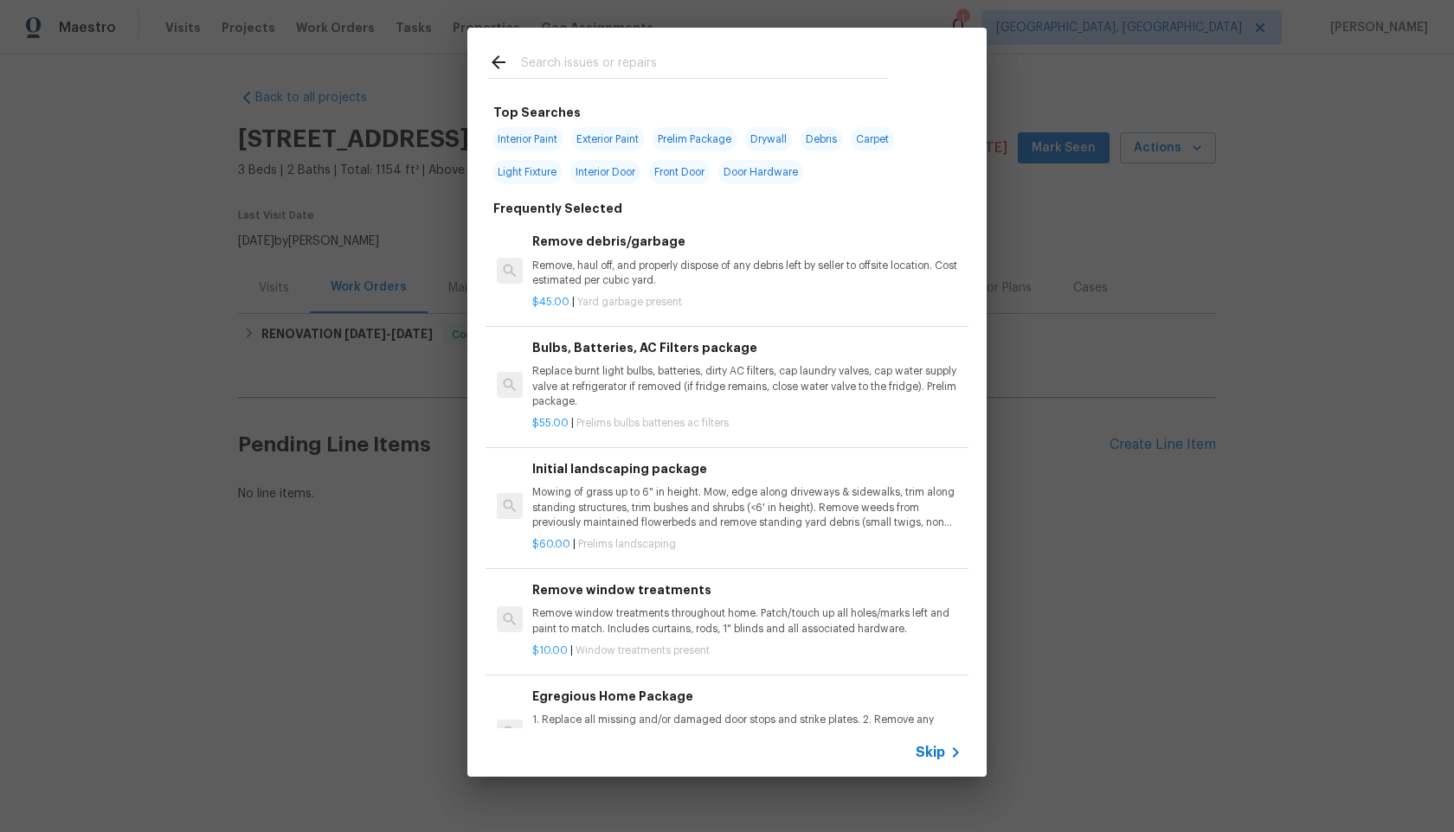
click at [939, 758] on span "Skip" at bounding box center [929, 752] width 29 height 17
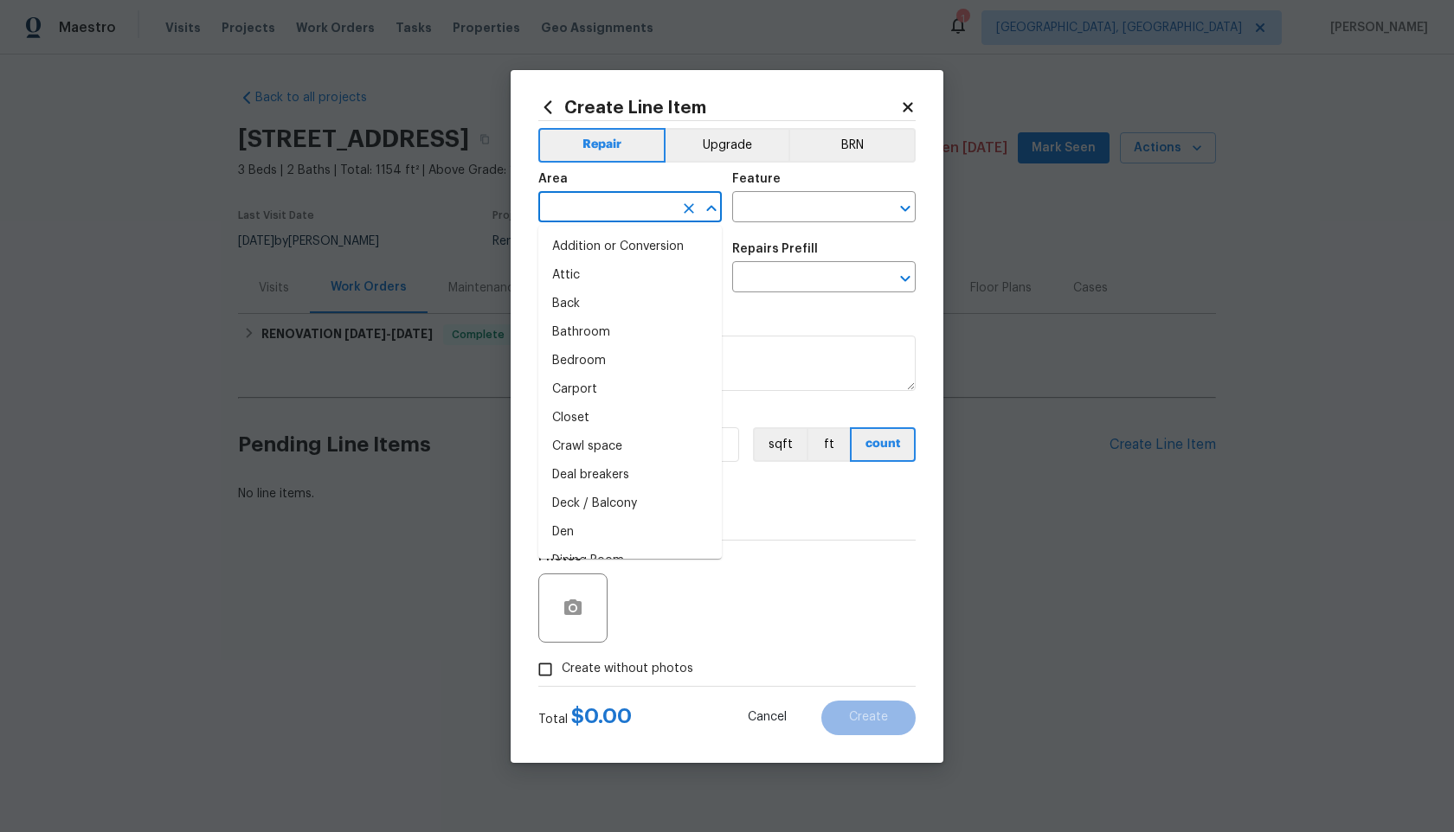
click at [616, 209] on input "text" at bounding box center [605, 209] width 135 height 27
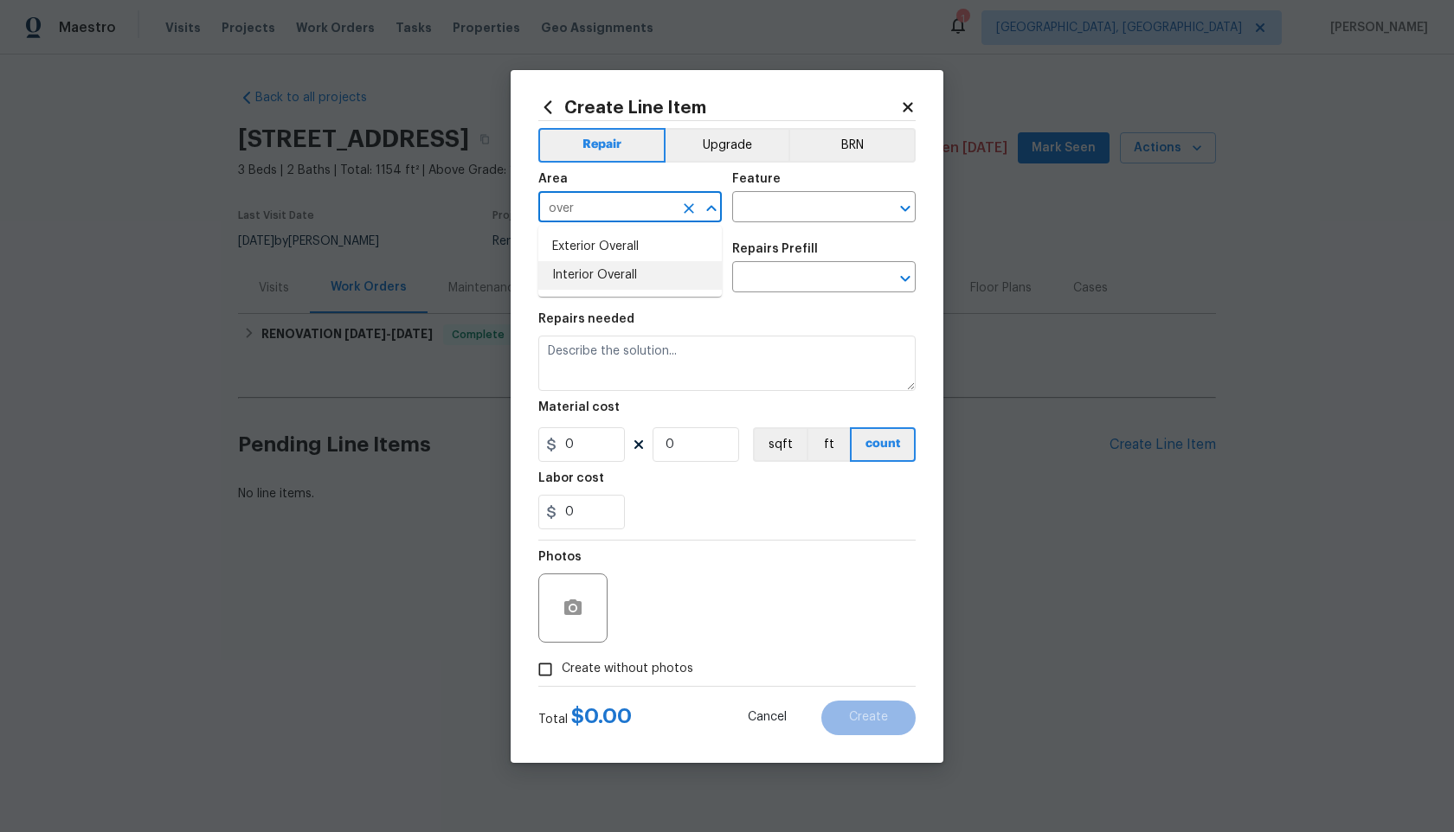
click at [604, 274] on li "Interior Overall" at bounding box center [629, 275] width 183 height 29
type input "Interior Overall"
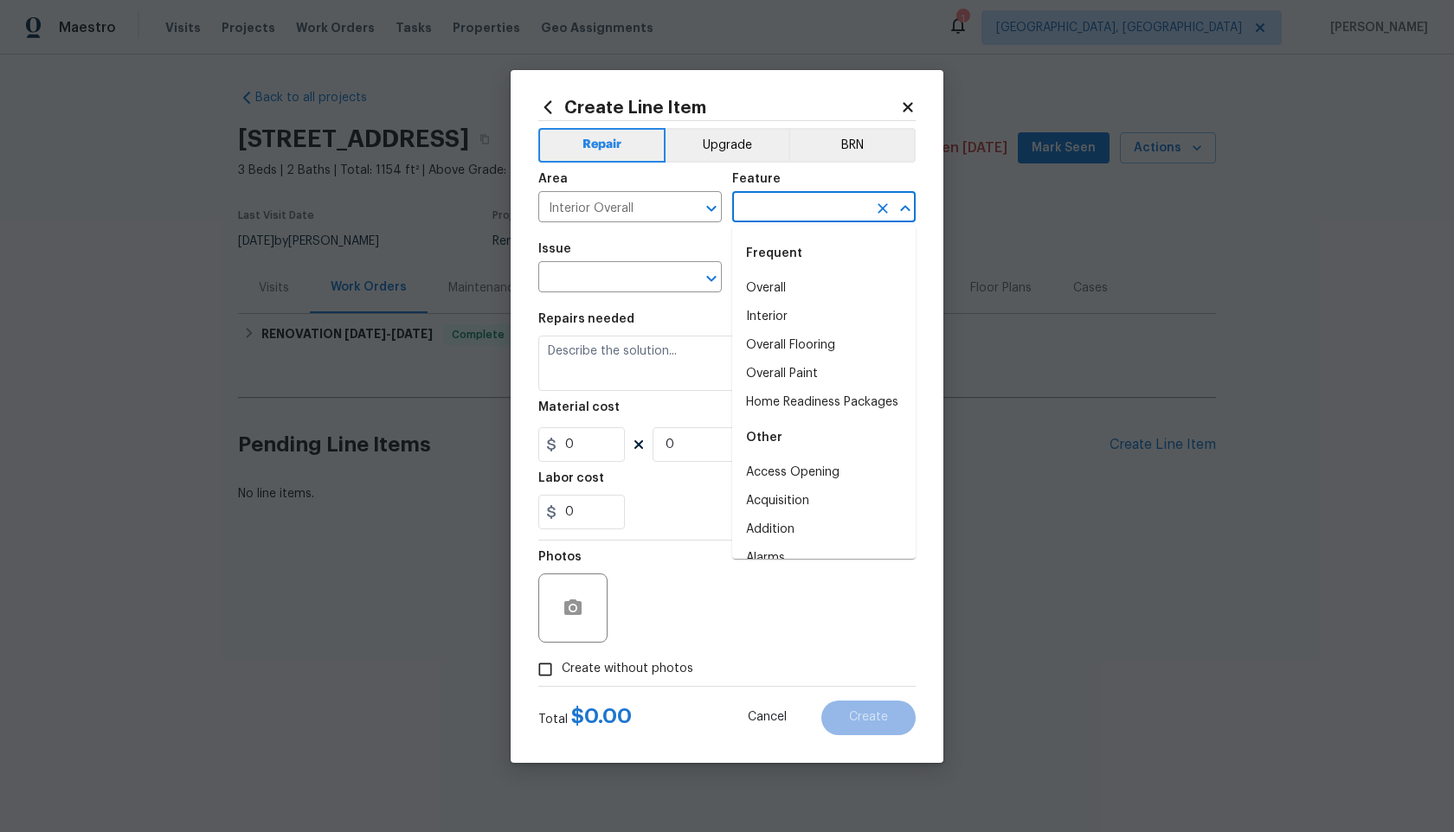
click at [782, 220] on input "text" at bounding box center [799, 209] width 135 height 27
click at [774, 279] on li "Overall" at bounding box center [823, 288] width 183 height 29
type input "Overall"
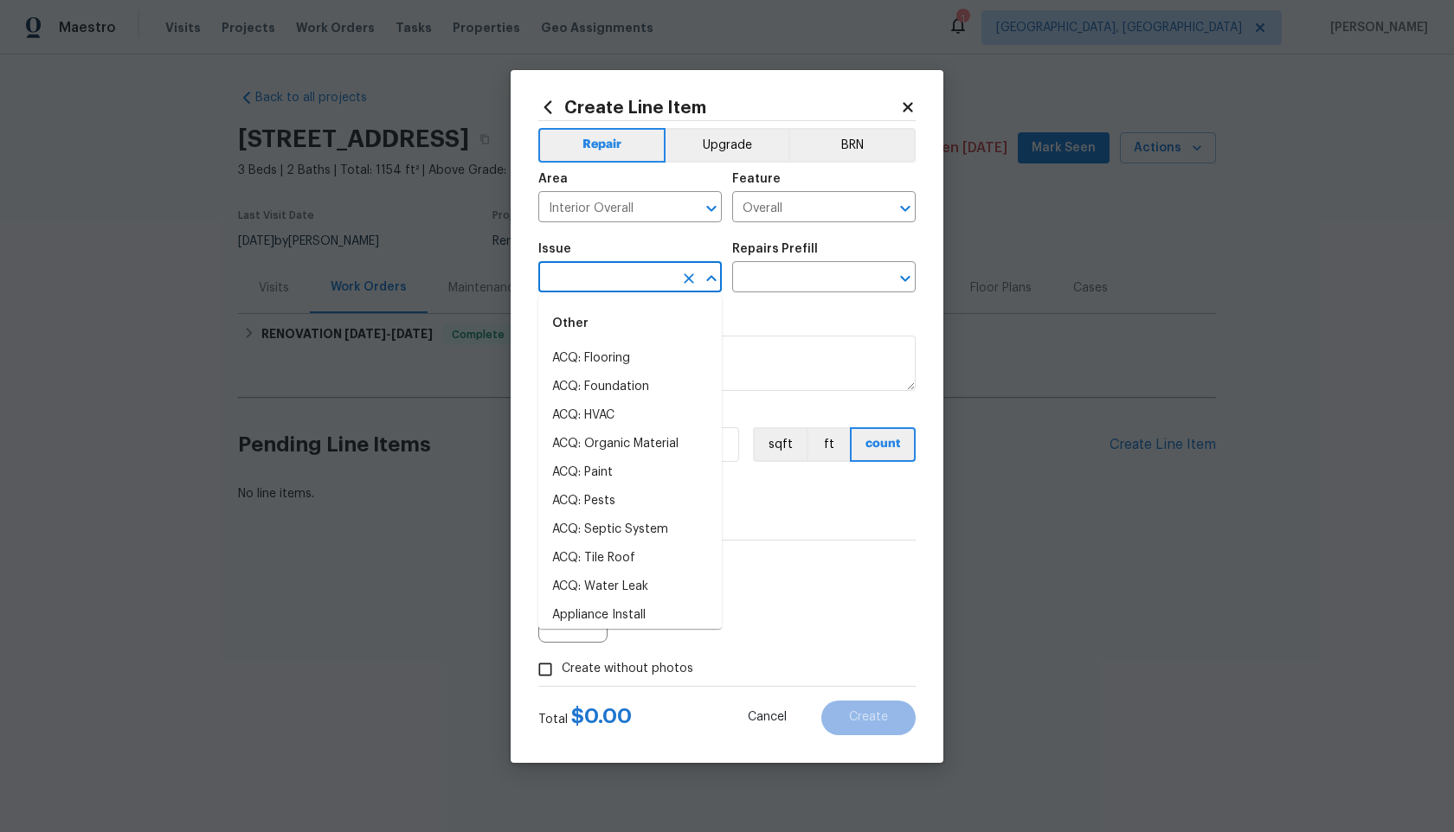
click at [625, 285] on input "text" at bounding box center [605, 279] width 135 height 27
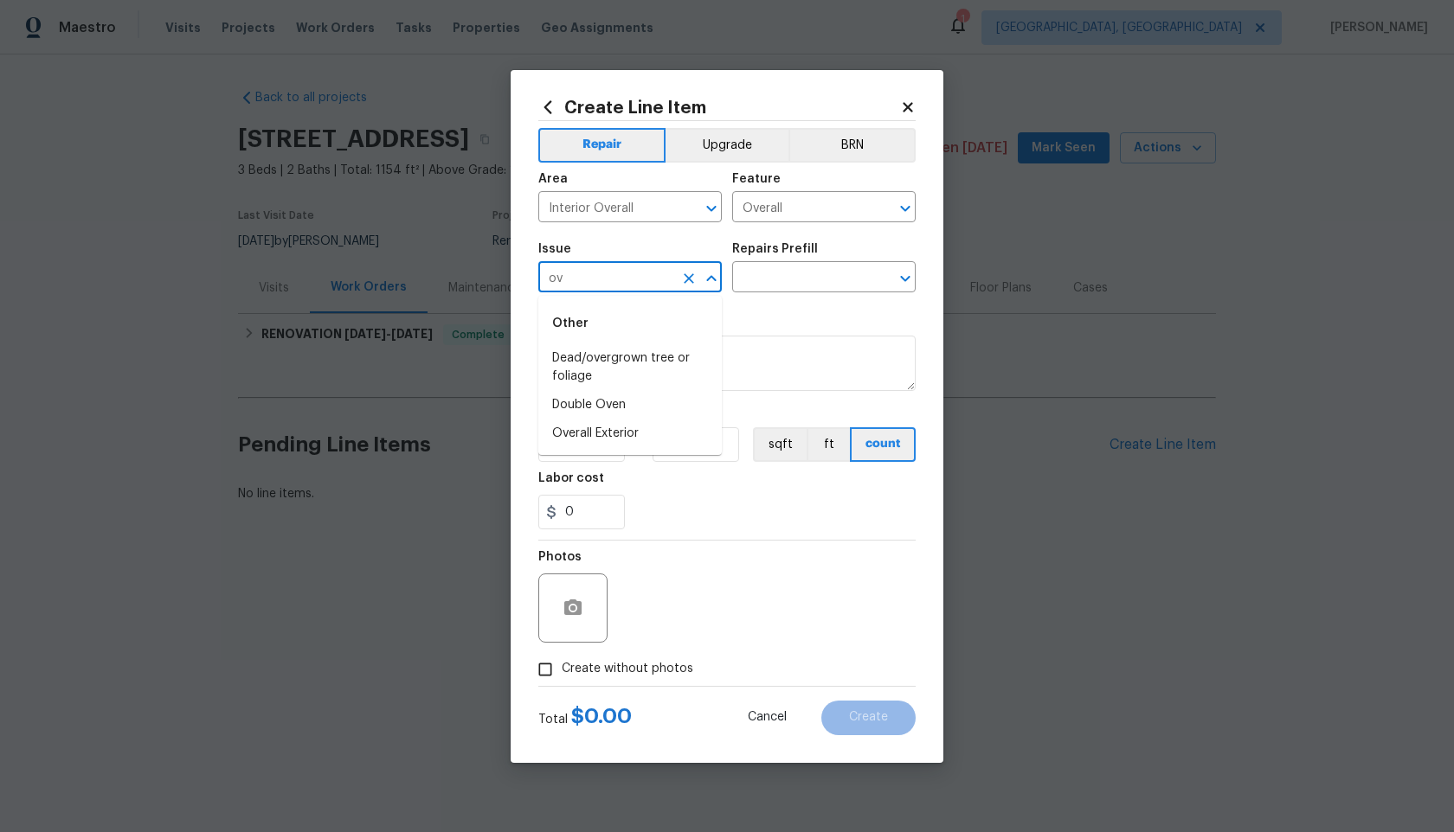
type input "o"
click at [581, 357] on li "Photos" at bounding box center [629, 358] width 183 height 29
type input "Photos"
click at [755, 304] on section "Repairs needed Material cost 0 0 sqft ft count Labor cost 0" at bounding box center [726, 421] width 377 height 237
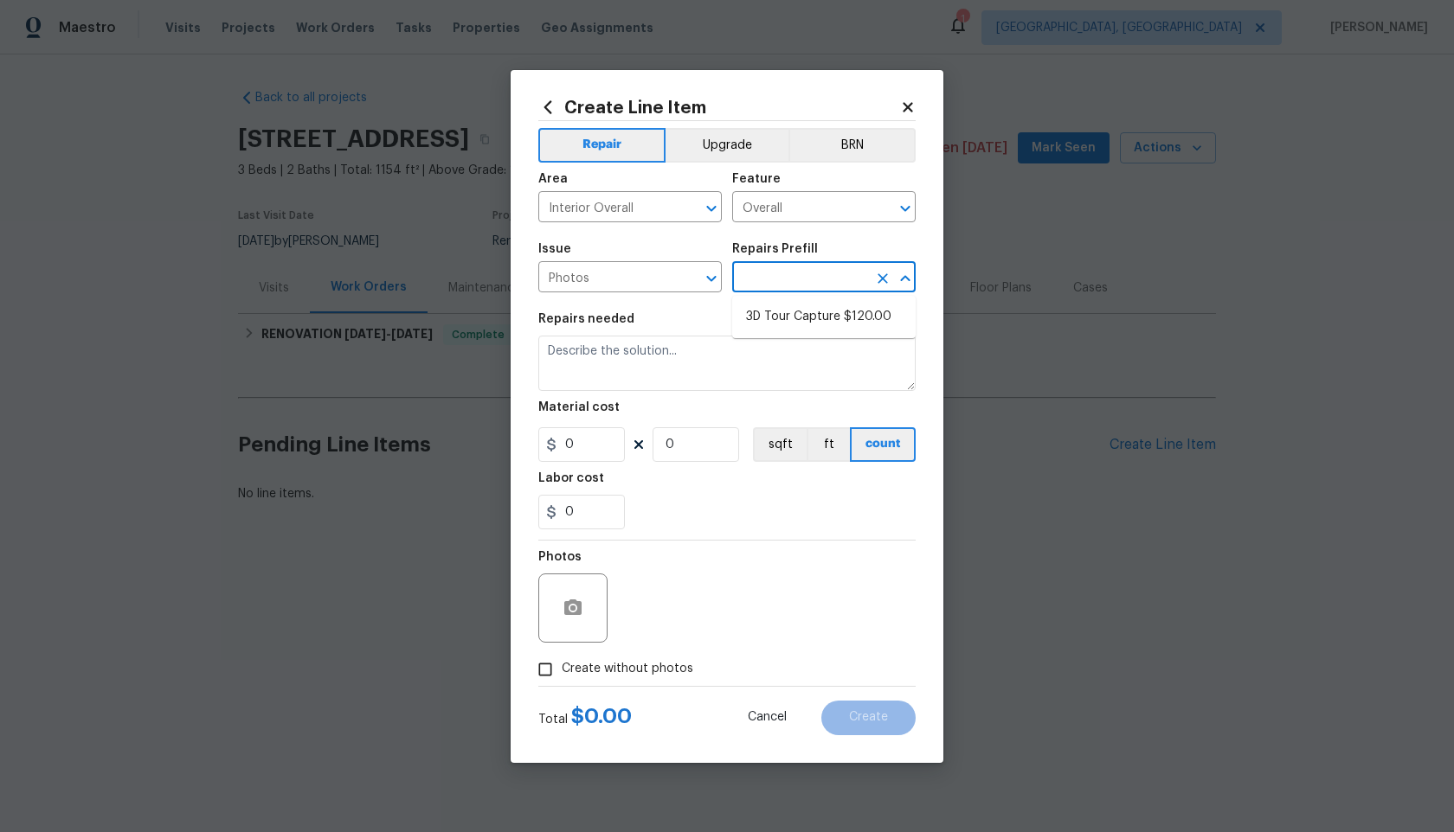
click at [772, 285] on input "text" at bounding box center [799, 279] width 135 height 27
click at [771, 310] on li "3D Tour Capture $120.00" at bounding box center [823, 317] width 183 height 29
type input "3D Tour Capture $120.00"
type textarea "Capture 3D tour of home"
type input "1"
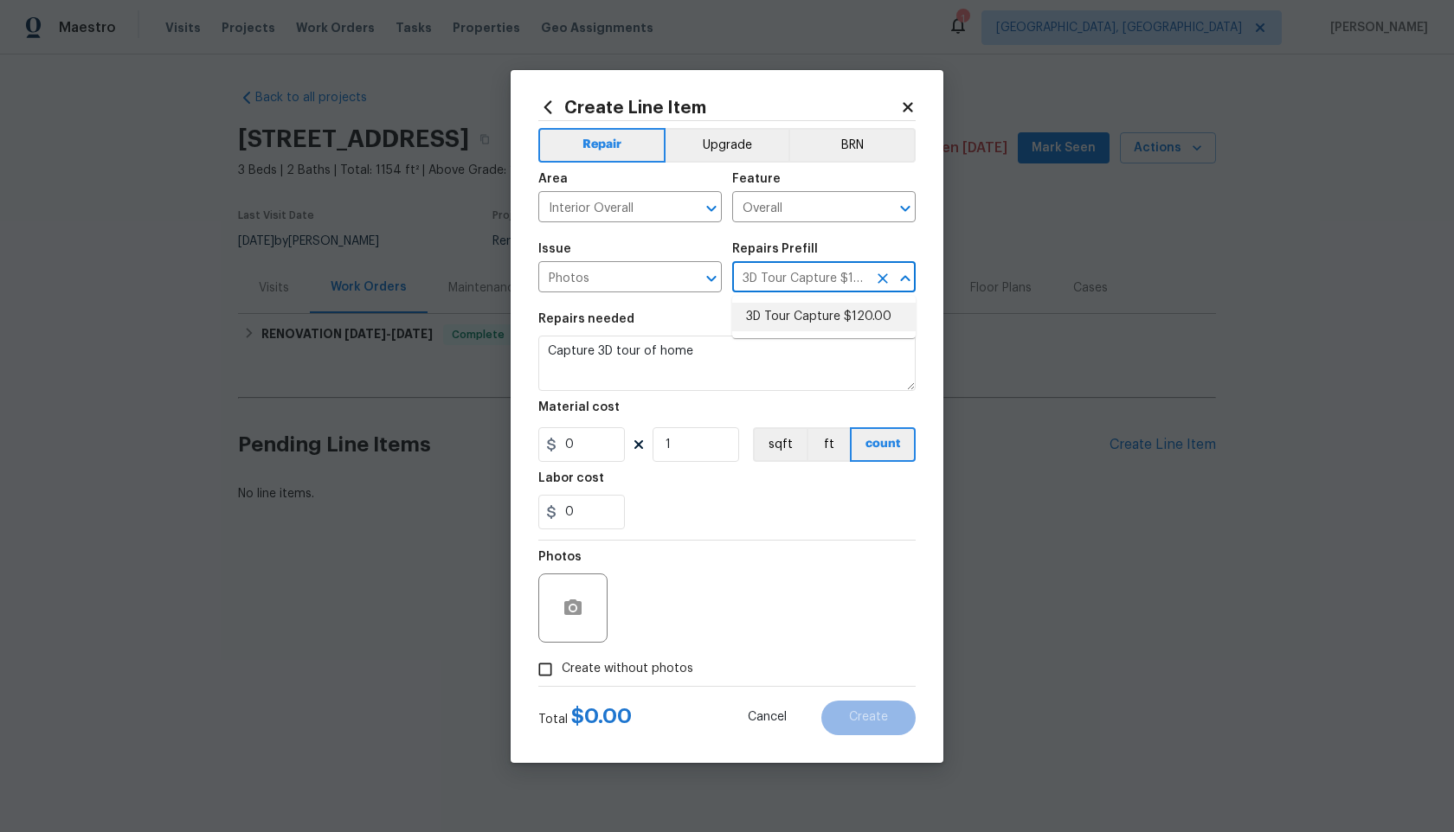
type input "120"
click at [545, 673] on input "Create without photos" at bounding box center [545, 669] width 33 height 33
checkbox input "true"
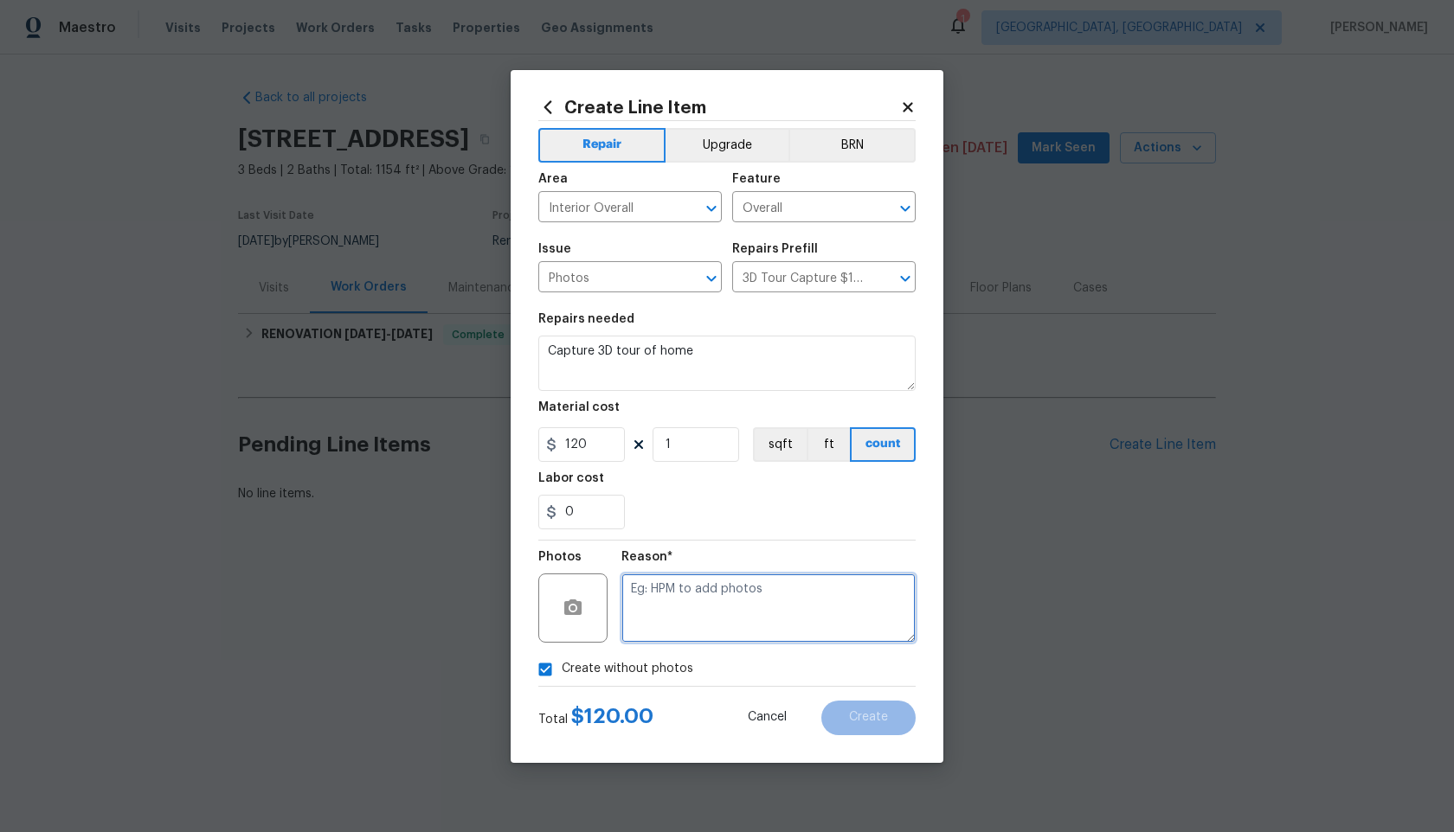
click at [739, 587] on textarea at bounding box center [768, 608] width 294 height 69
type textarea "."
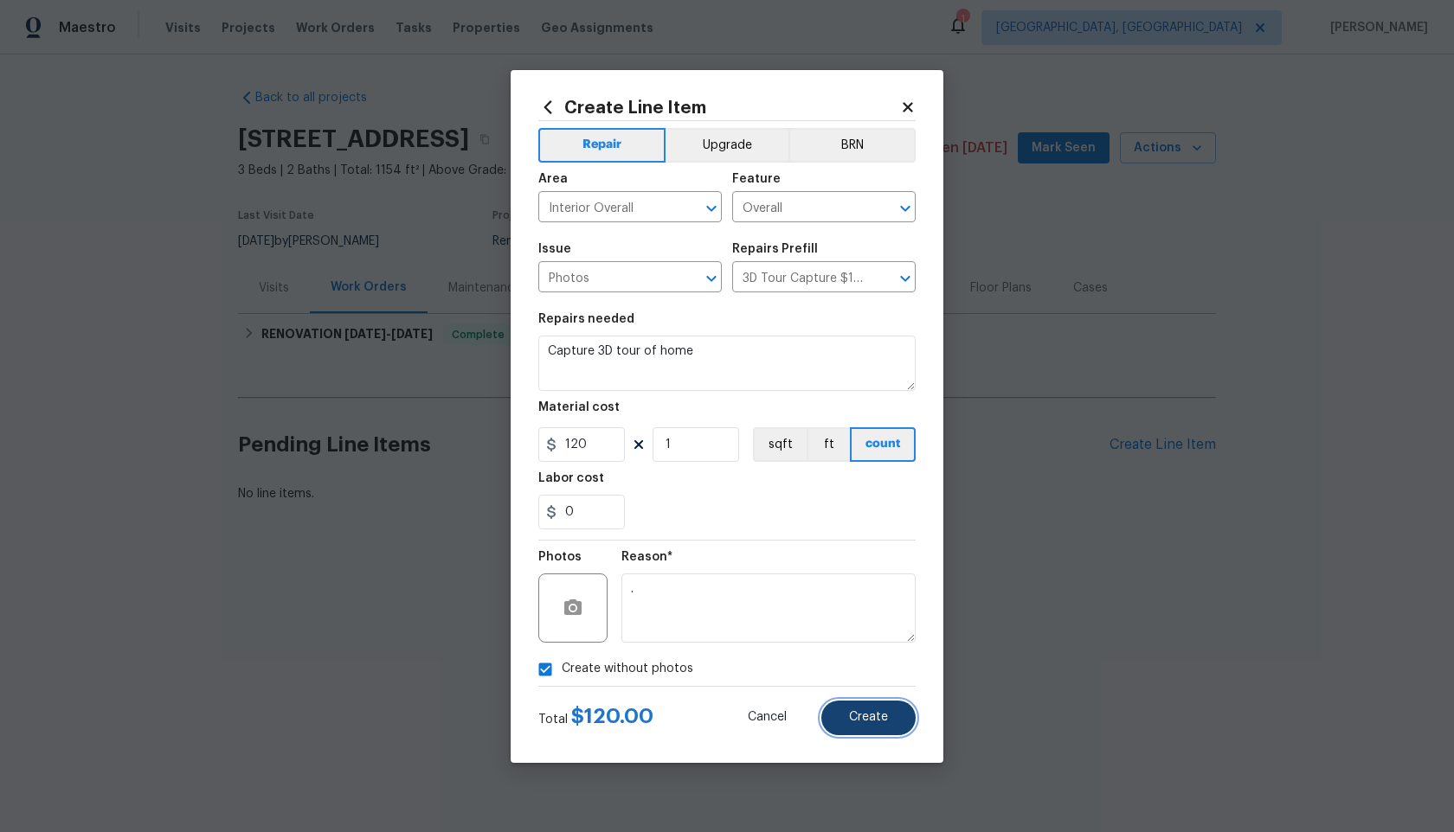
click at [856, 722] on span "Create" at bounding box center [868, 717] width 39 height 13
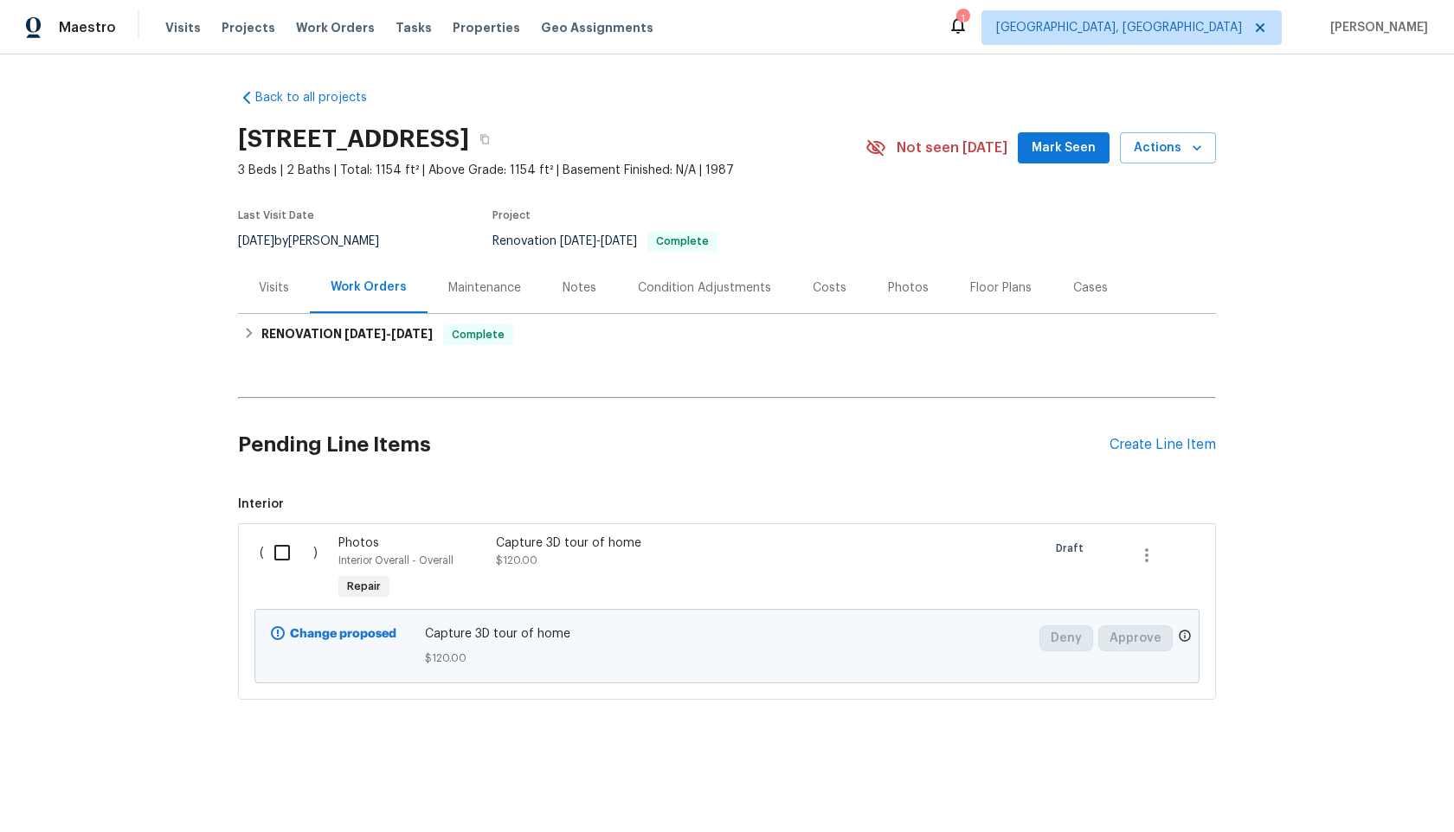
click at [289, 550] on input "checkbox" at bounding box center [288, 553] width 49 height 36
checkbox input "true"
click at [1355, 787] on span "Create Work Order" at bounding box center [1354, 790] width 115 height 22
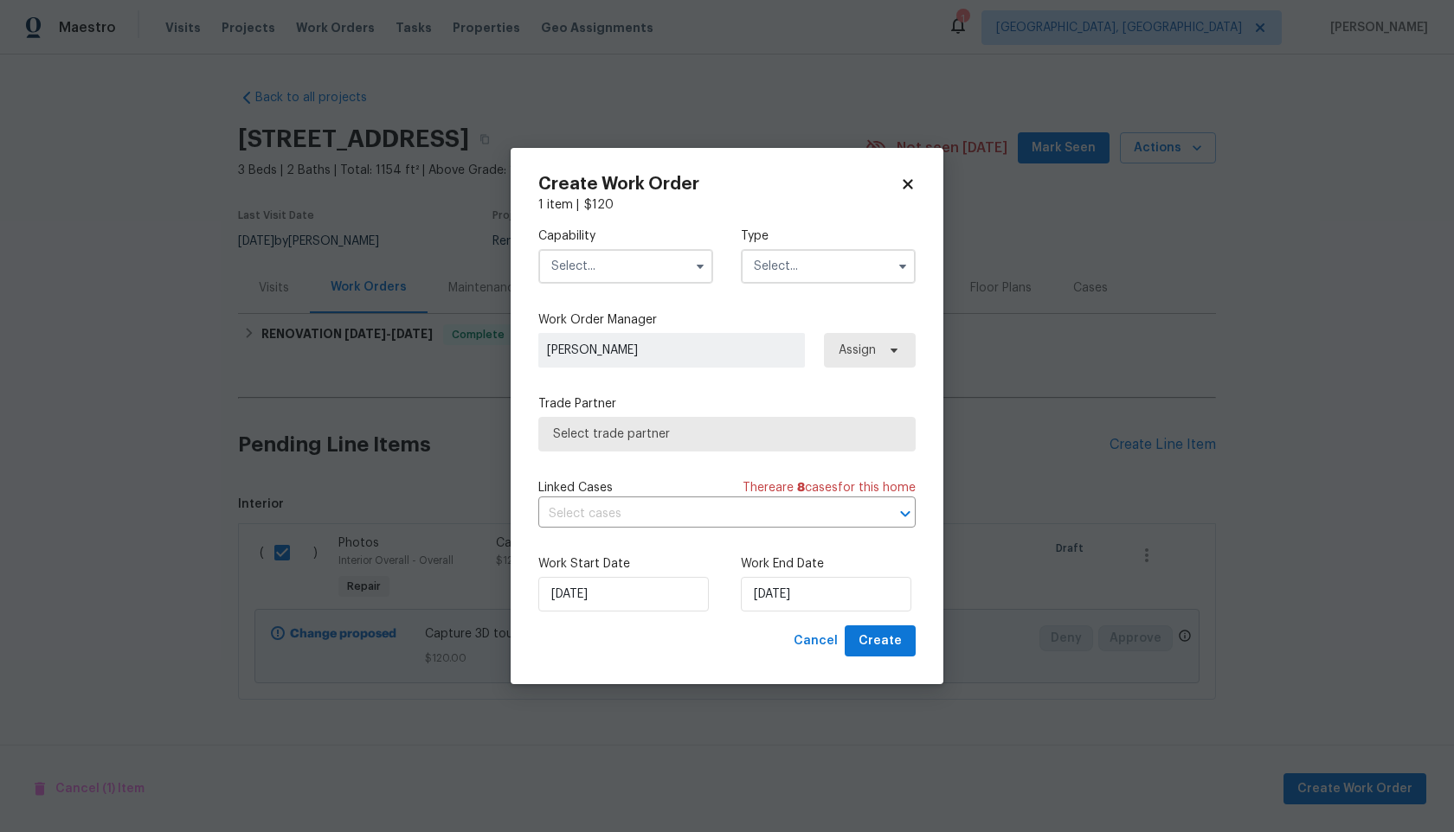
click at [621, 269] on input "text" at bounding box center [625, 266] width 175 height 35
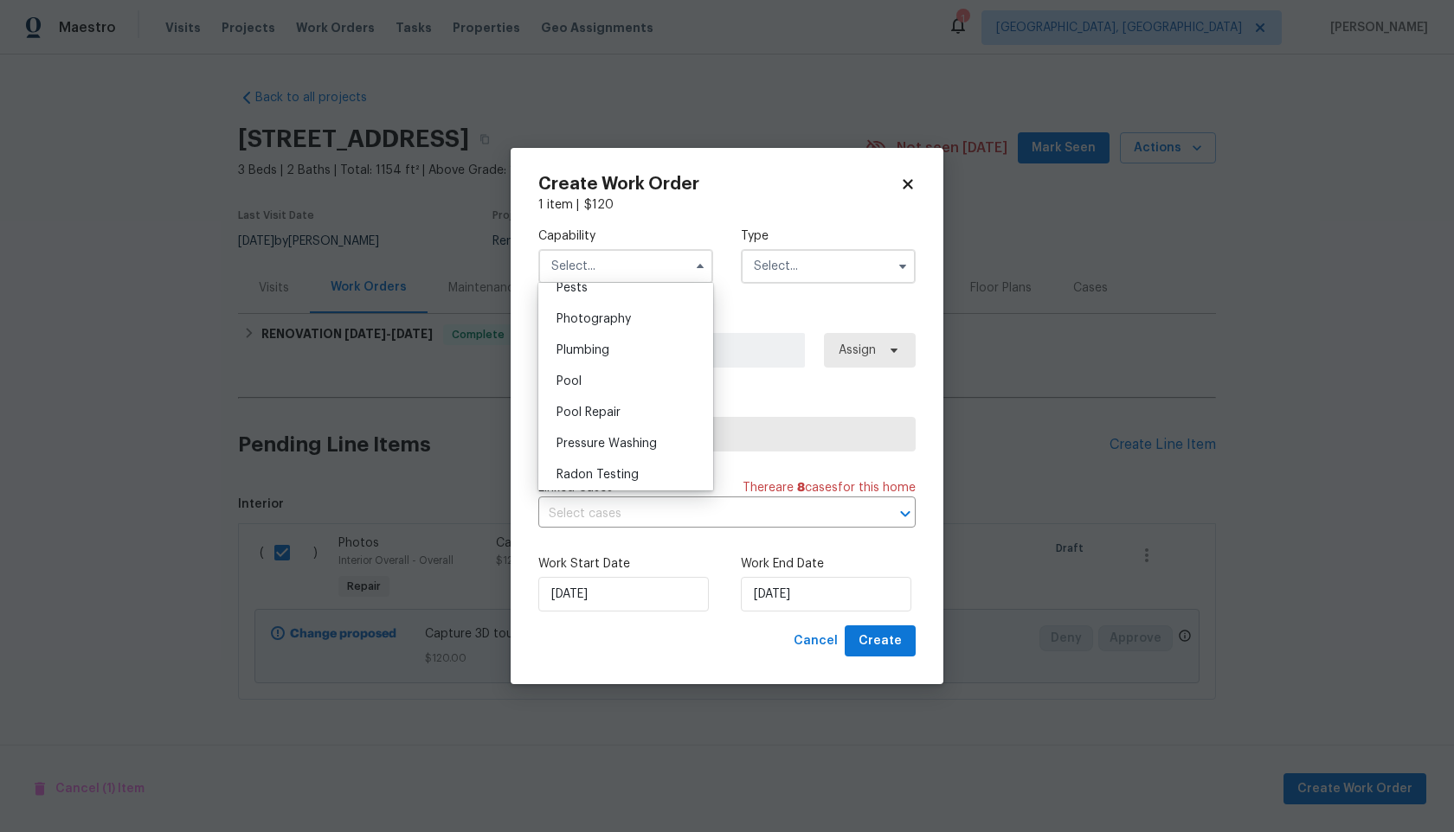
scroll to position [1489, 0]
click at [613, 333] on span "Photography" at bounding box center [593, 330] width 74 height 12
type input "Photography"
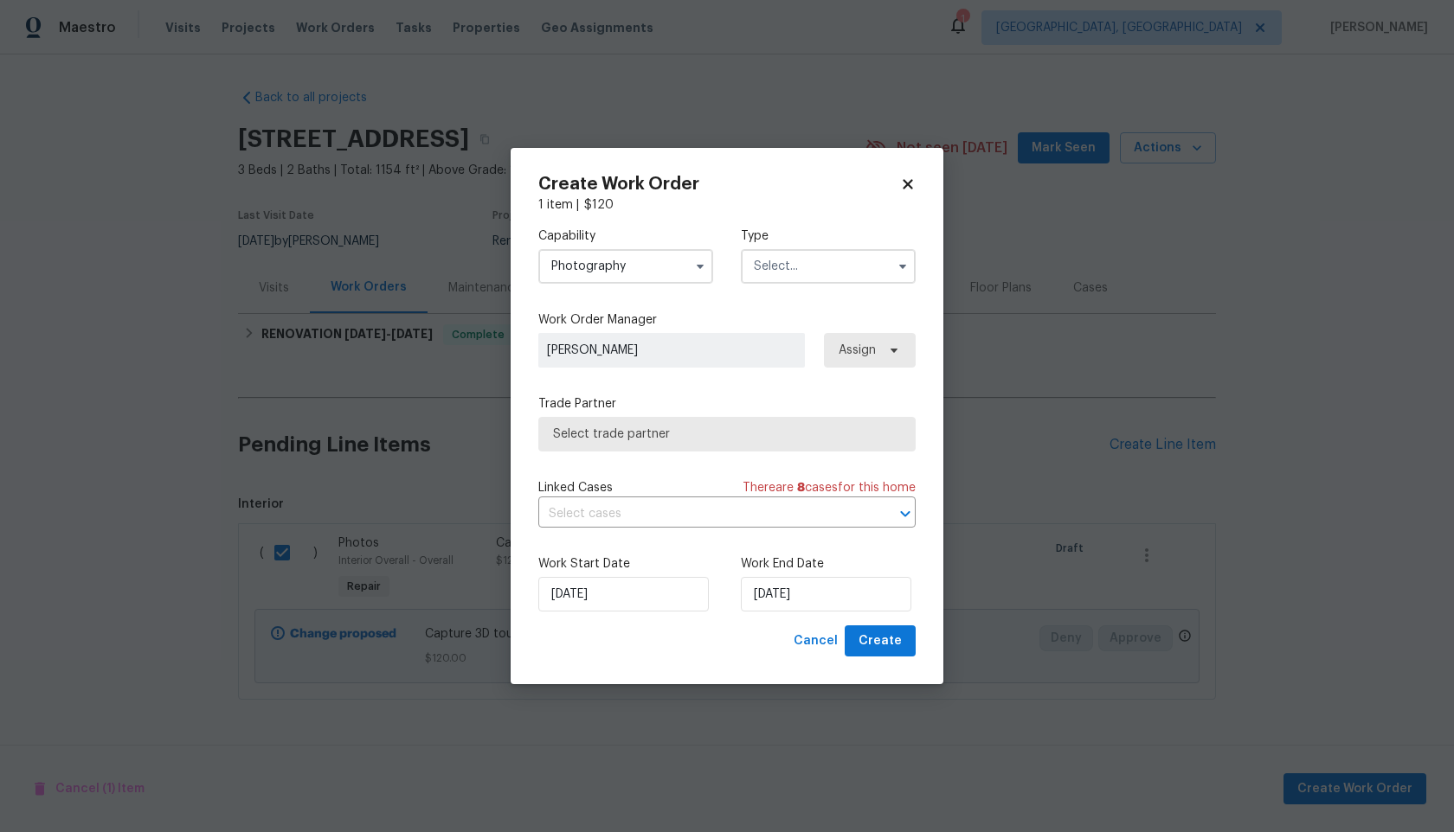
click at [782, 266] on input "text" at bounding box center [828, 266] width 175 height 35
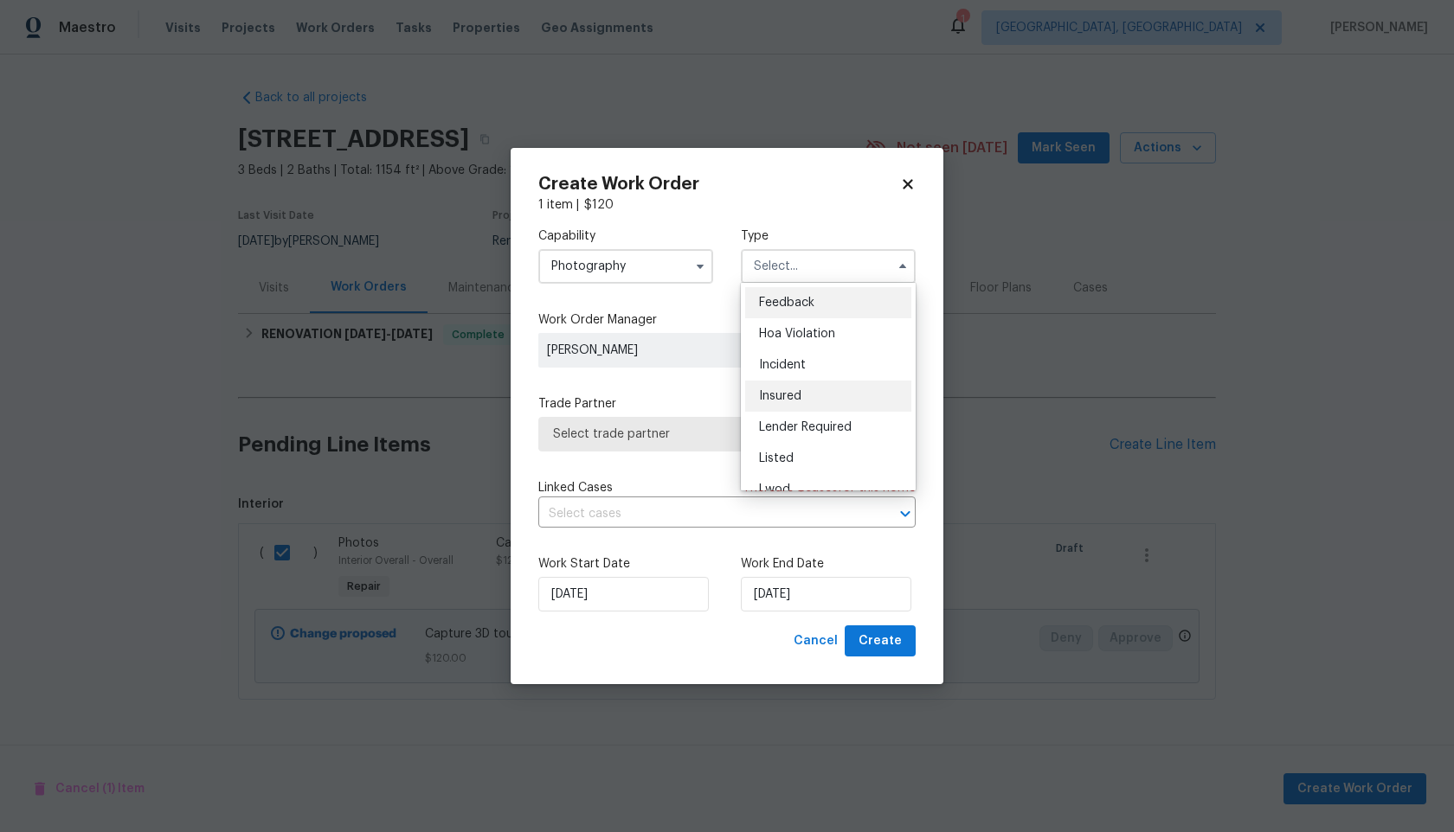
scroll to position [206, 0]
click at [796, 314] on div "Other" at bounding box center [828, 314] width 166 height 31
type input "Other"
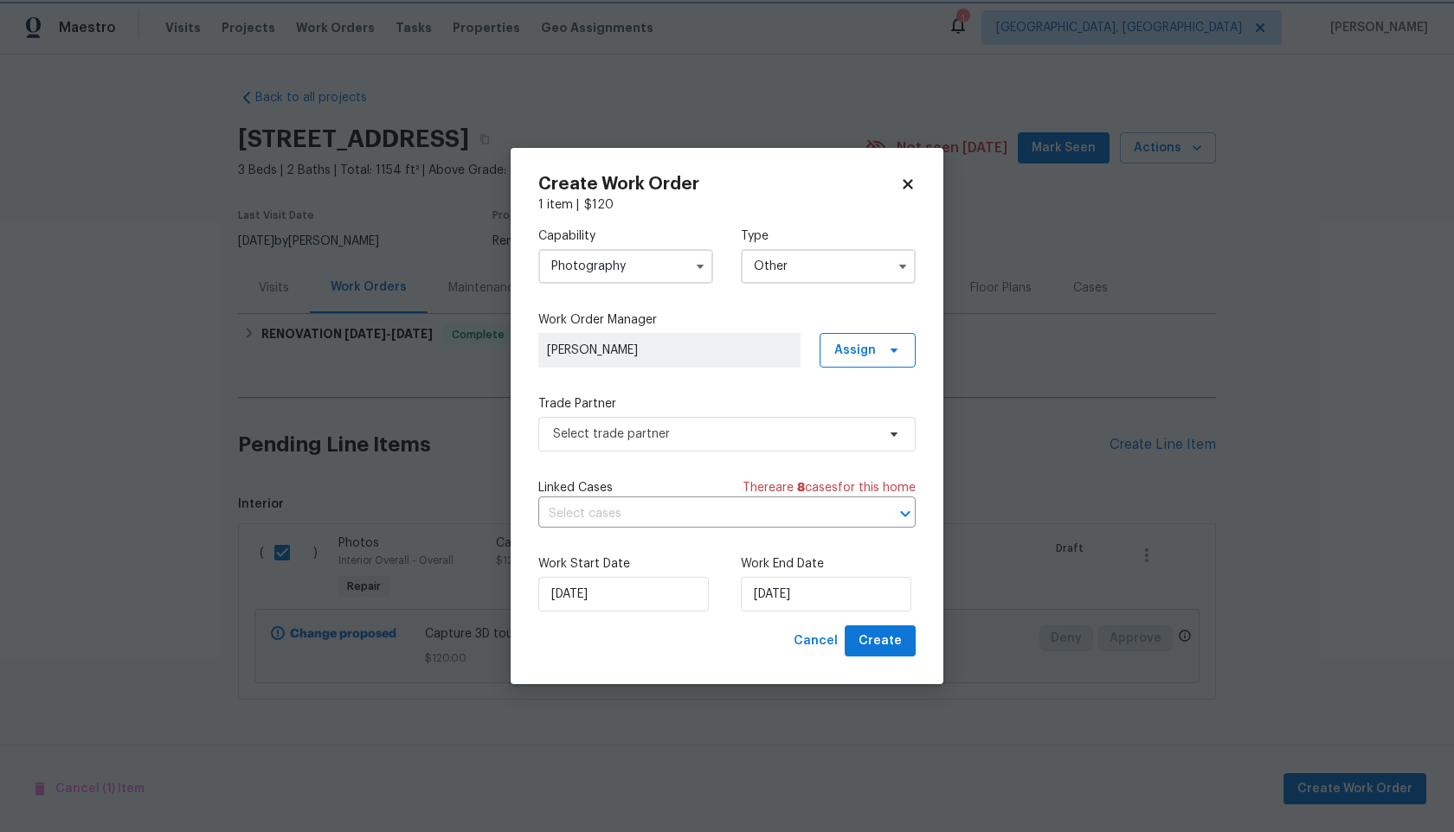
scroll to position [0, 0]
click at [658, 438] on span "Select trade partner" at bounding box center [714, 434] width 323 height 17
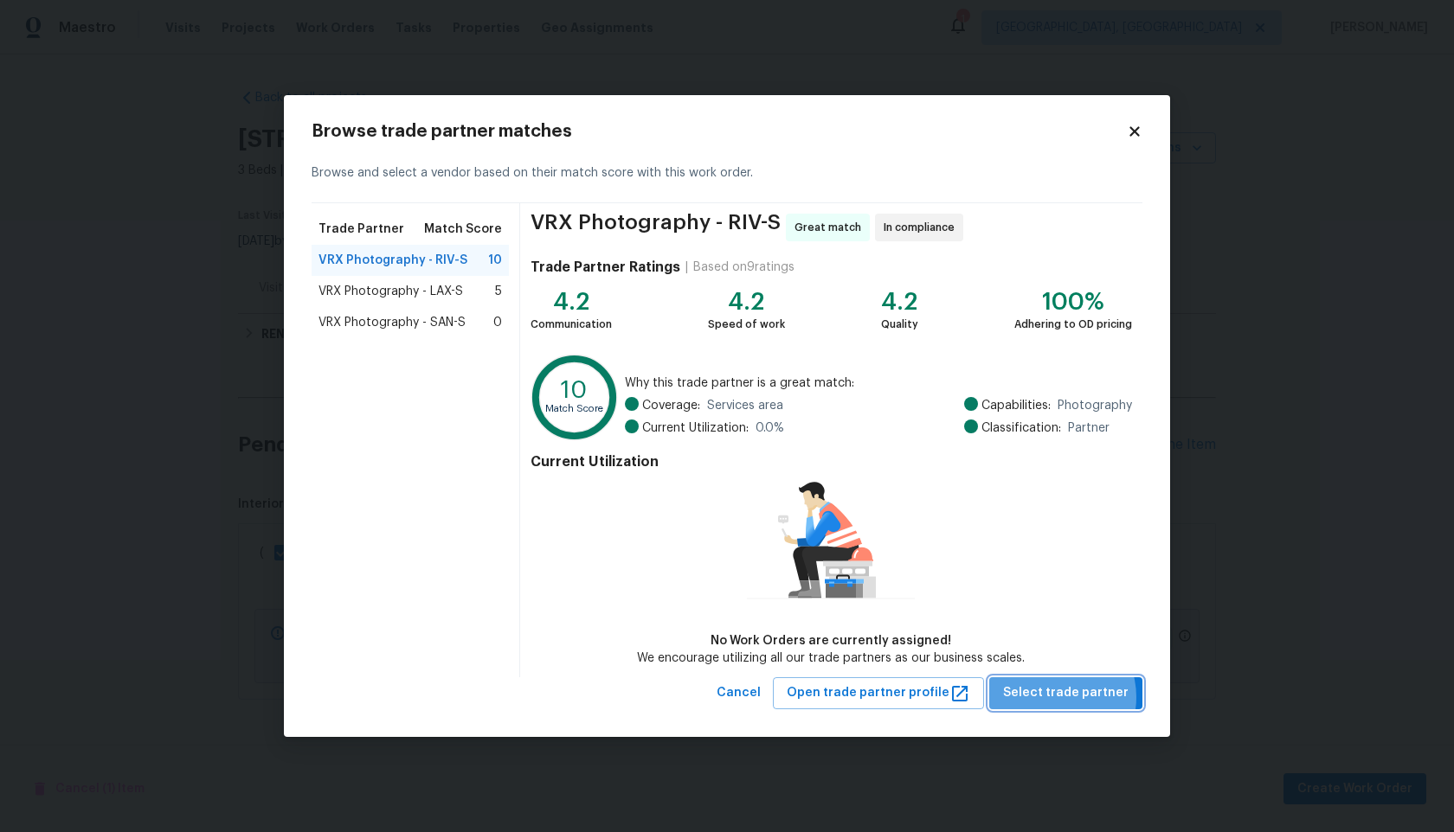
click at [1058, 697] on span "Select trade partner" at bounding box center [1065, 694] width 125 height 22
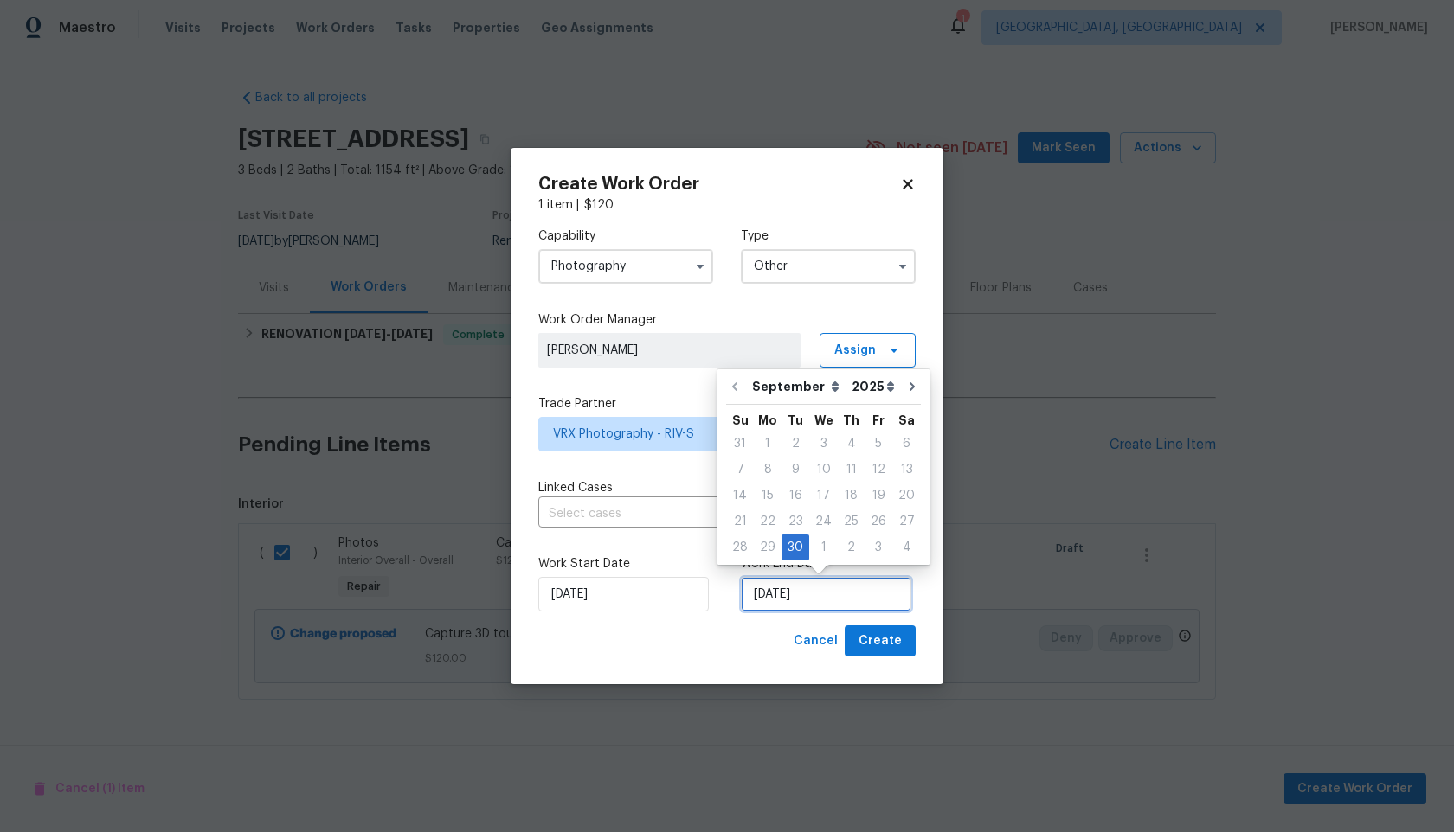
click at [829, 600] on input "30/09/2025" at bounding box center [826, 594] width 170 height 35
click at [823, 553] on div "1" at bounding box center [823, 548] width 29 height 24
type input "01/10/2025"
select select "9"
click at [864, 607] on input "01/10/2025" at bounding box center [826, 594] width 170 height 35
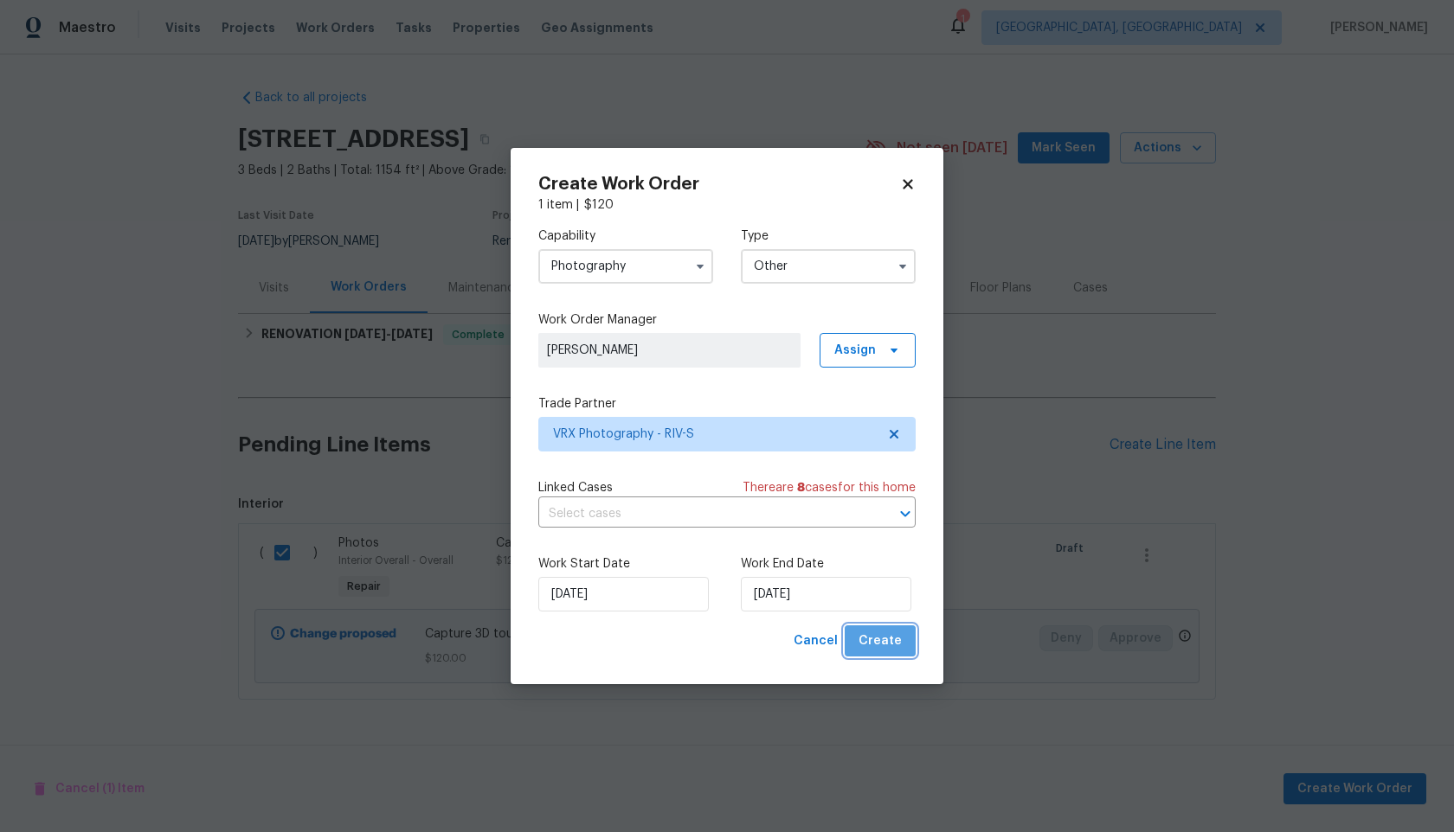
click at [888, 634] on span "Create" at bounding box center [879, 642] width 43 height 22
checkbox input "false"
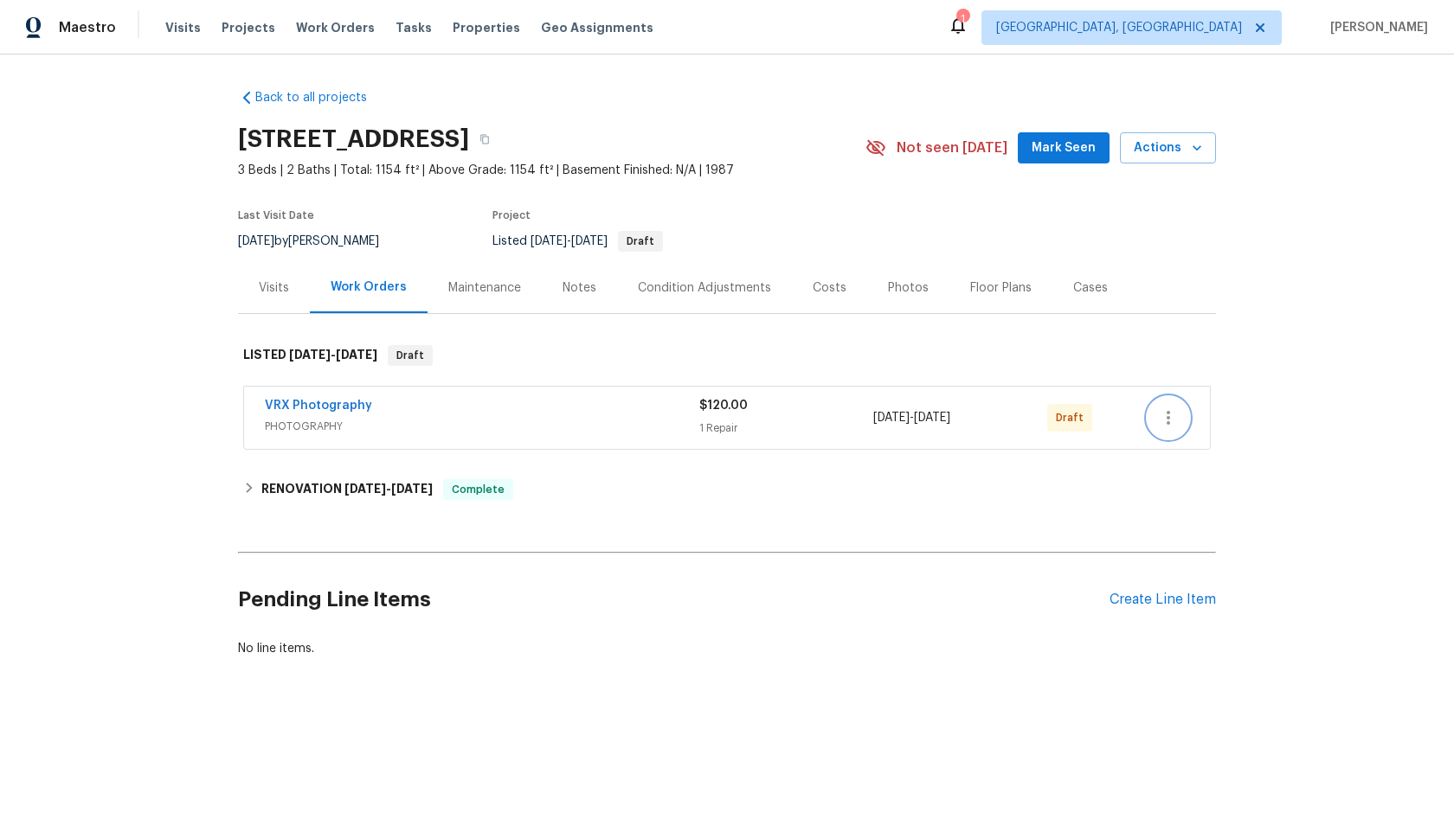
click at [1169, 415] on icon "button" at bounding box center [1168, 418] width 21 height 21
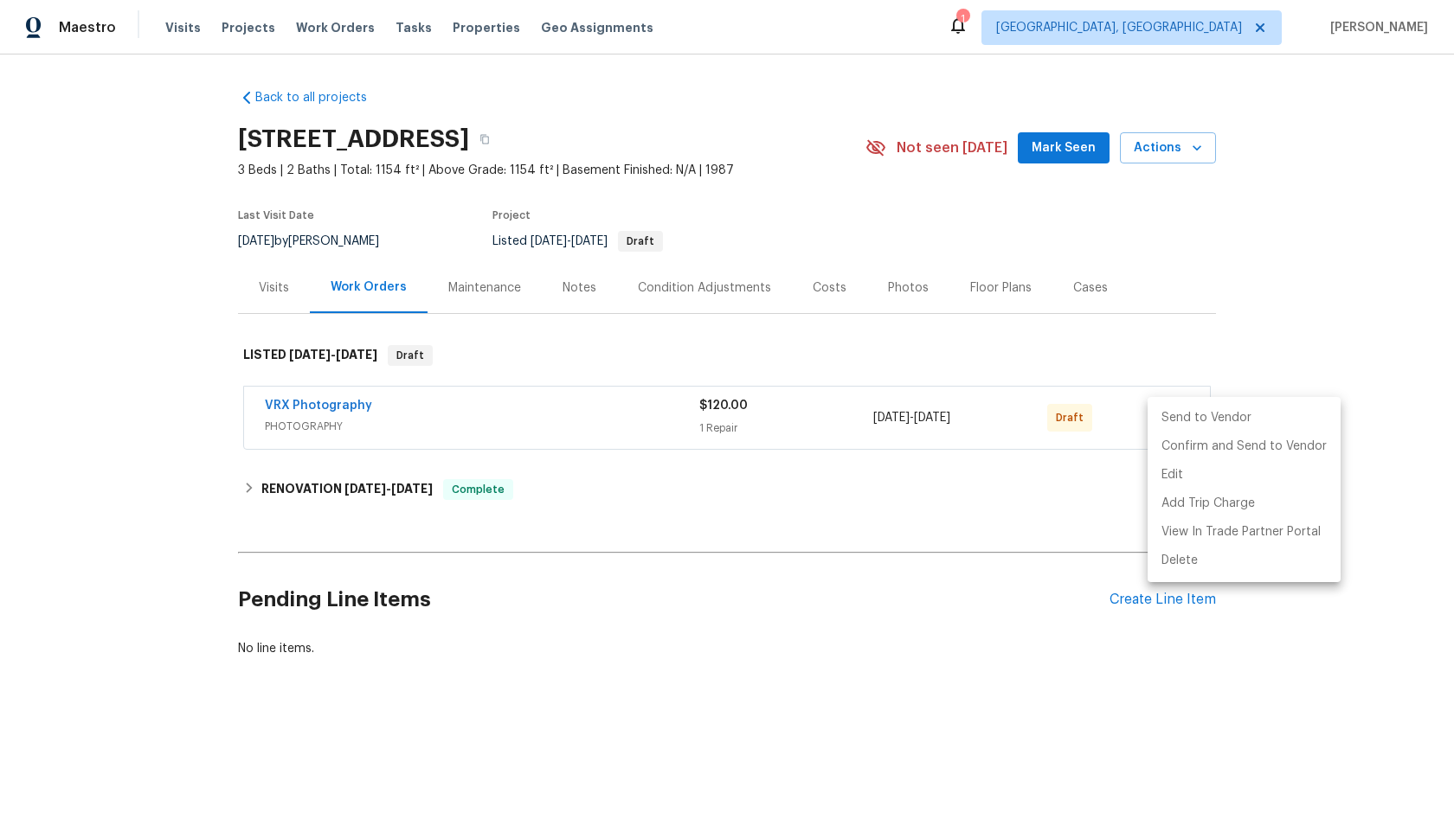
click at [1169, 415] on li "Send to Vendor" at bounding box center [1243, 418] width 193 height 29
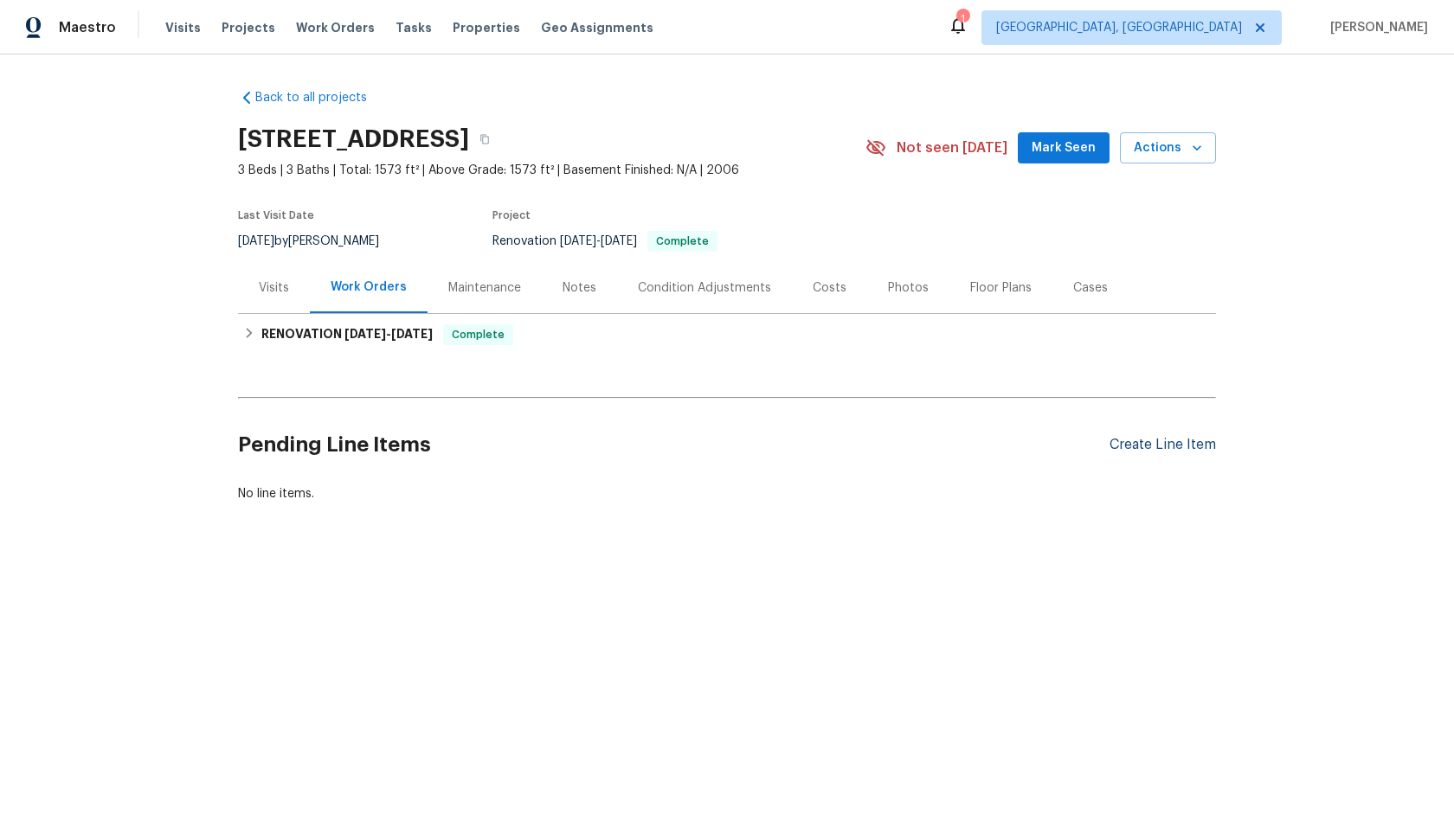
click at [1165, 444] on div "Create Line Item" at bounding box center [1162, 445] width 106 height 16
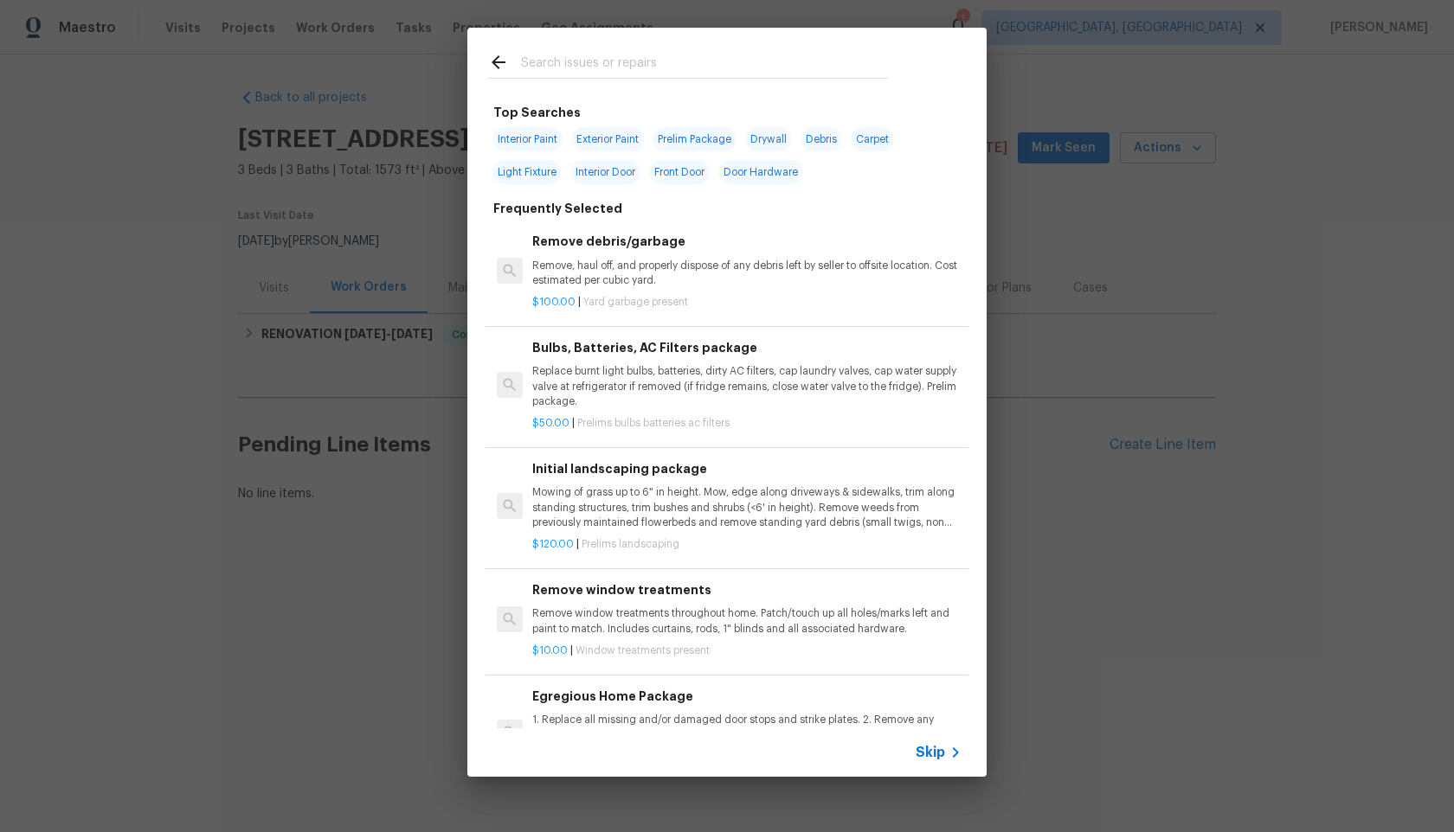
click at [930, 748] on span "Skip" at bounding box center [929, 752] width 29 height 17
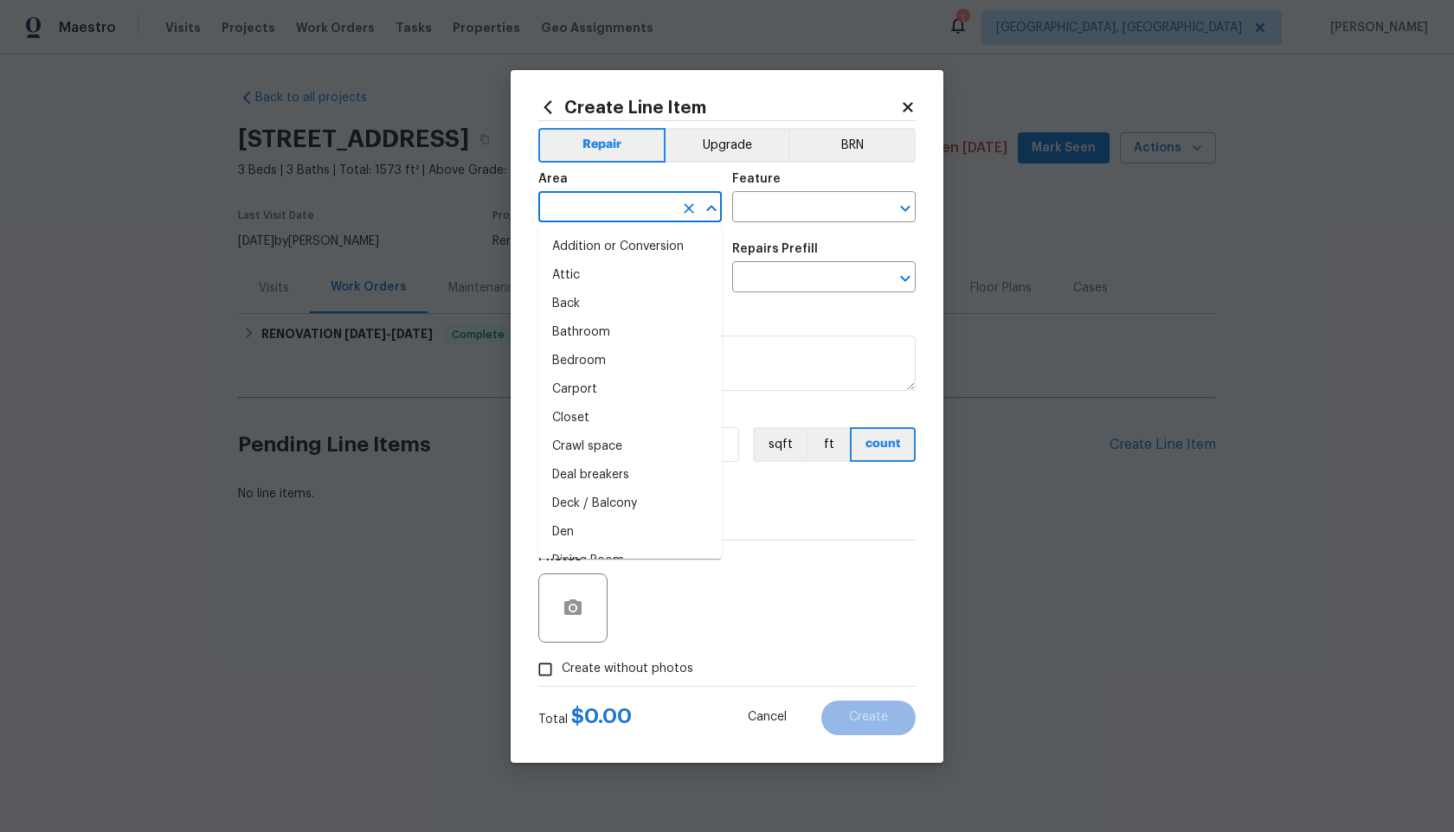
click at [624, 209] on input "text" at bounding box center [605, 209] width 135 height 27
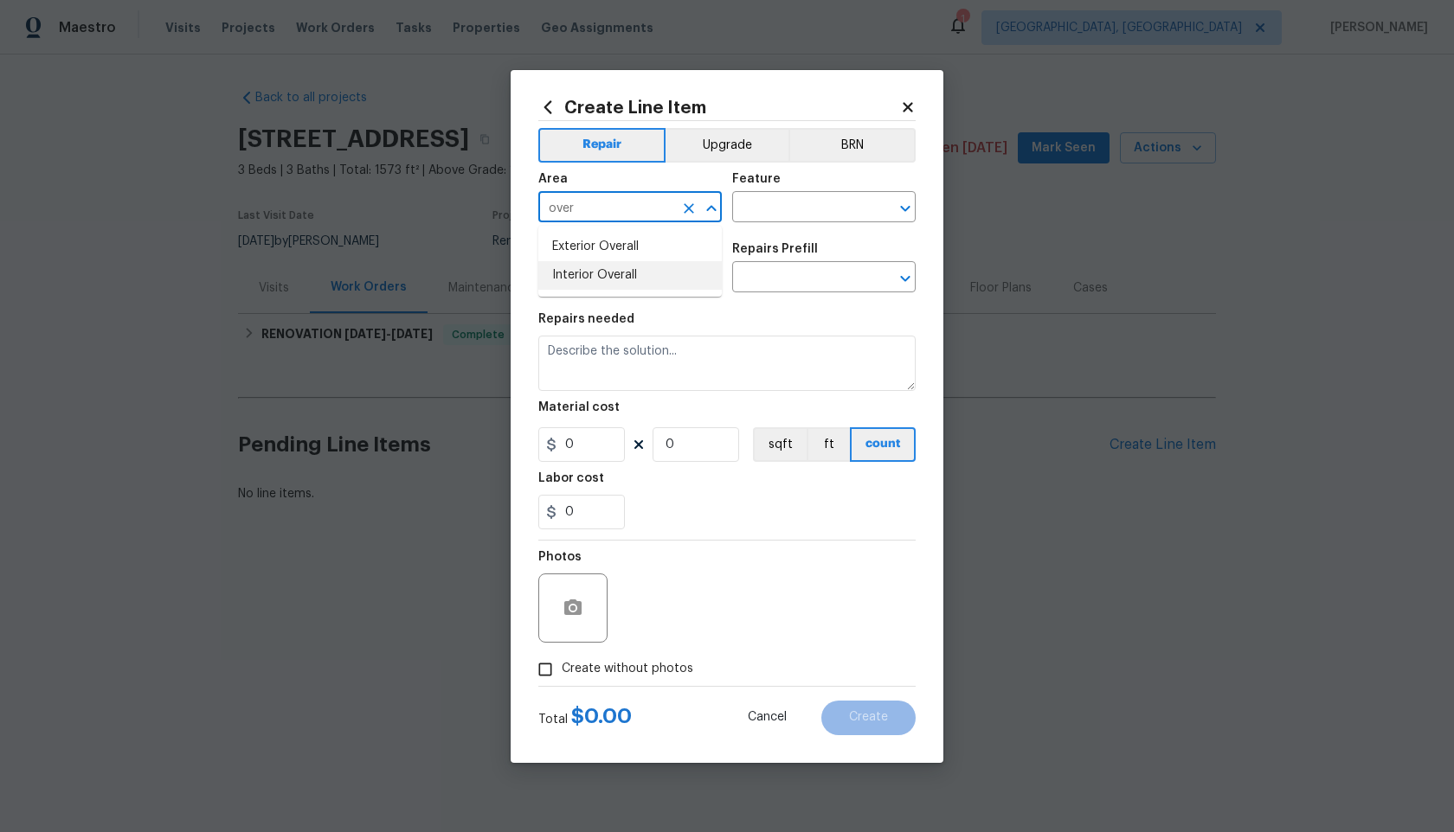
click at [592, 279] on li "Interior Overall" at bounding box center [629, 275] width 183 height 29
type input "Interior Overall"
click at [749, 225] on div "Area Interior Overall ​ Feature ​" at bounding box center [726, 198] width 377 height 70
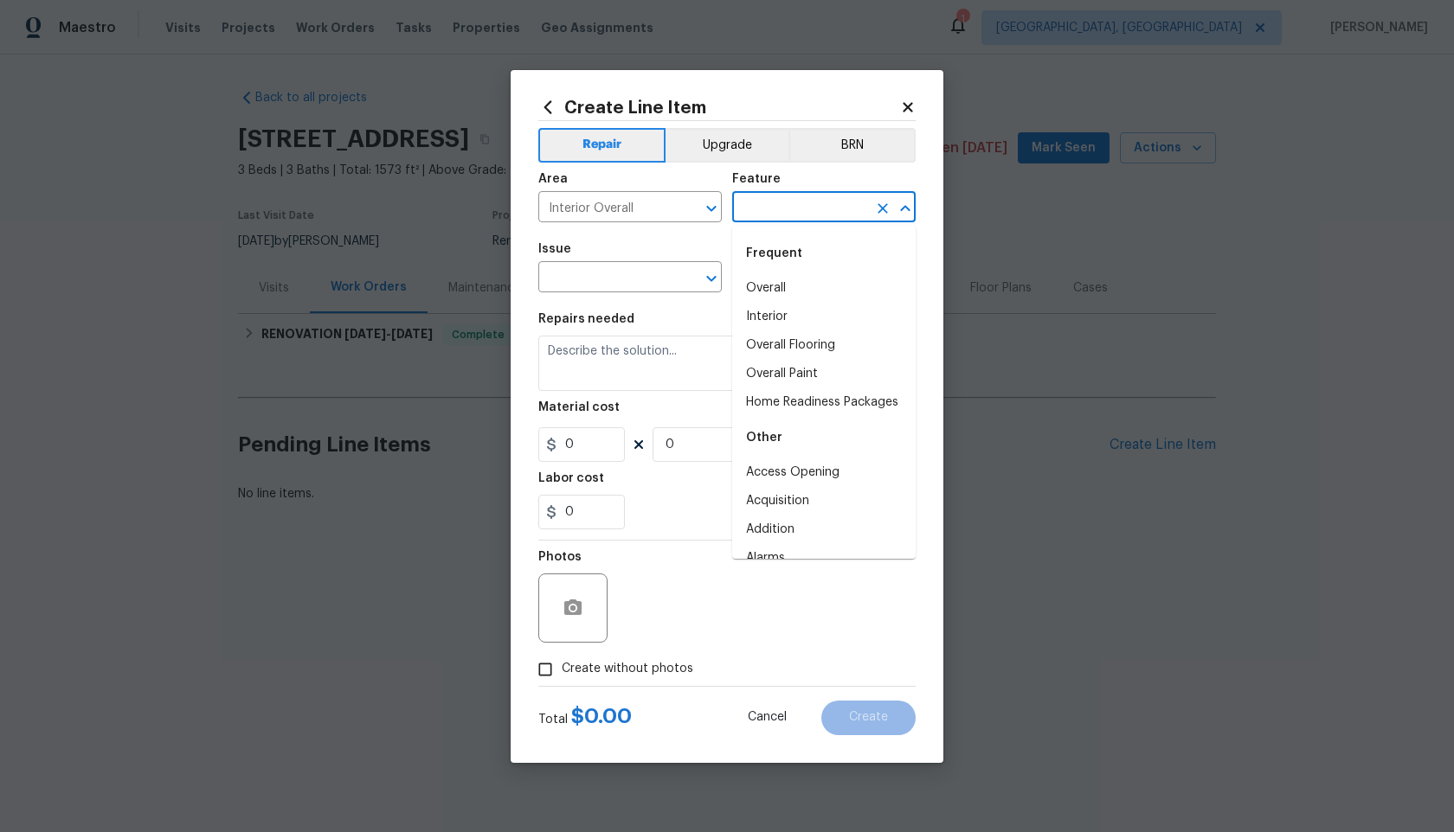
click at [768, 217] on input "text" at bounding box center [799, 209] width 135 height 27
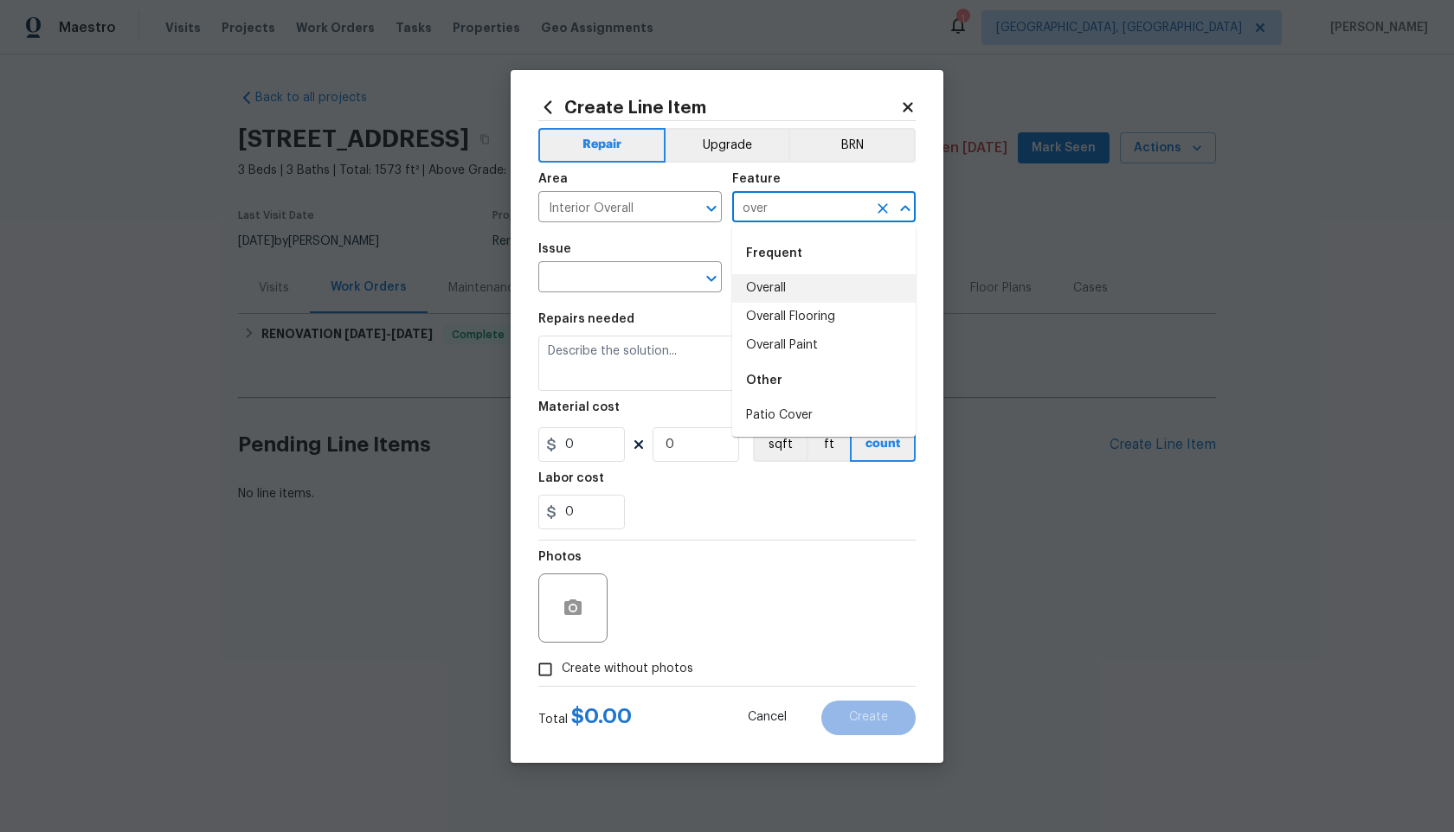
click at [768, 292] on li "Overall" at bounding box center [823, 288] width 183 height 29
type input "Overall"
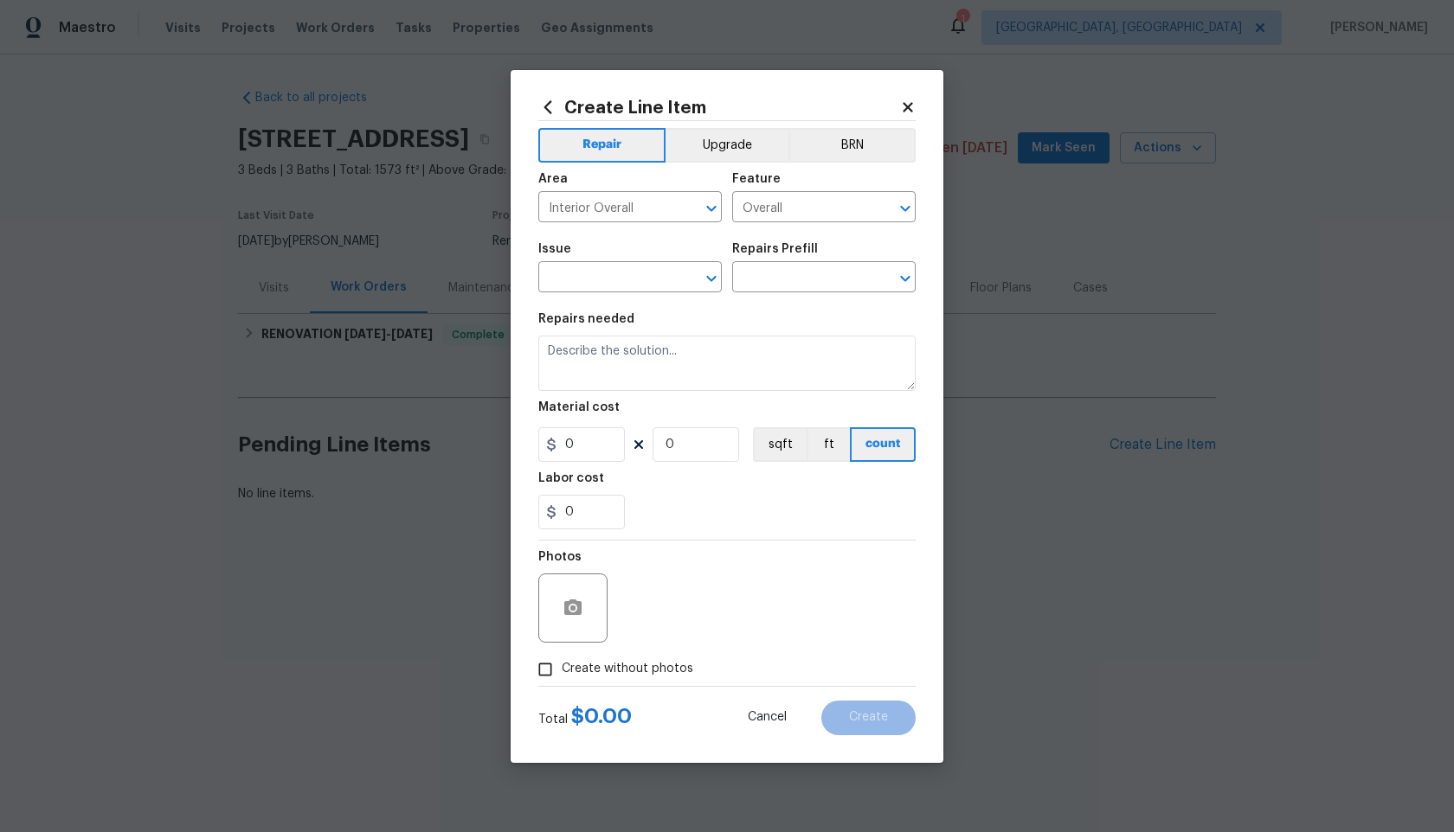
click at [654, 292] on span "Issue ​" at bounding box center [629, 268] width 183 height 70
click at [654, 285] on input "text" at bounding box center [605, 279] width 135 height 27
click at [613, 362] on li "Photos" at bounding box center [629, 358] width 183 height 29
type input "Photos"
click at [787, 278] on input "text" at bounding box center [799, 279] width 135 height 27
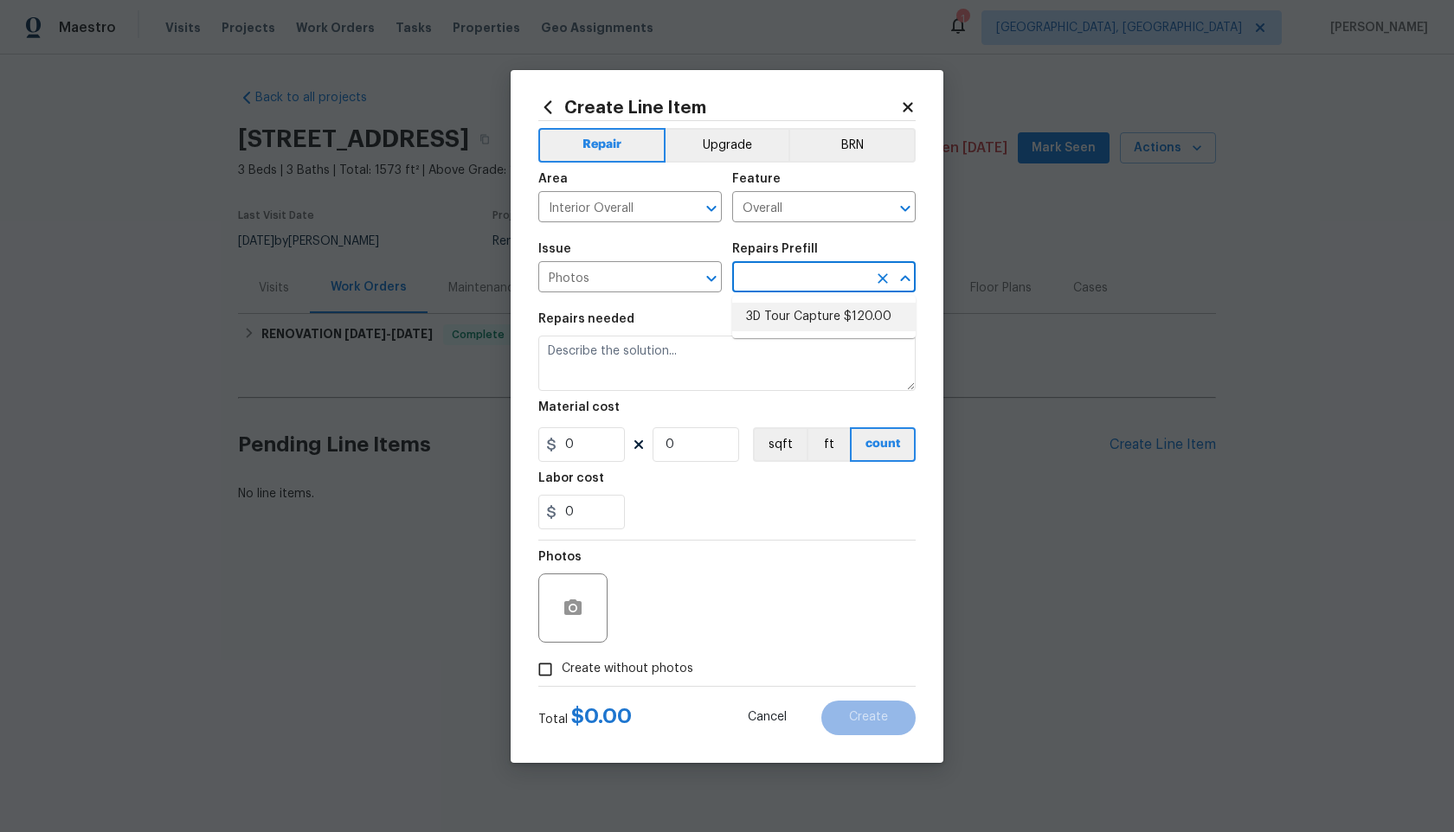
click at [787, 305] on li "3D Tour Capture $120.00" at bounding box center [823, 317] width 183 height 29
type input "3D Tour Capture $120.00"
type textarea "Capture 3D tour of home"
type input "1"
type input "120"
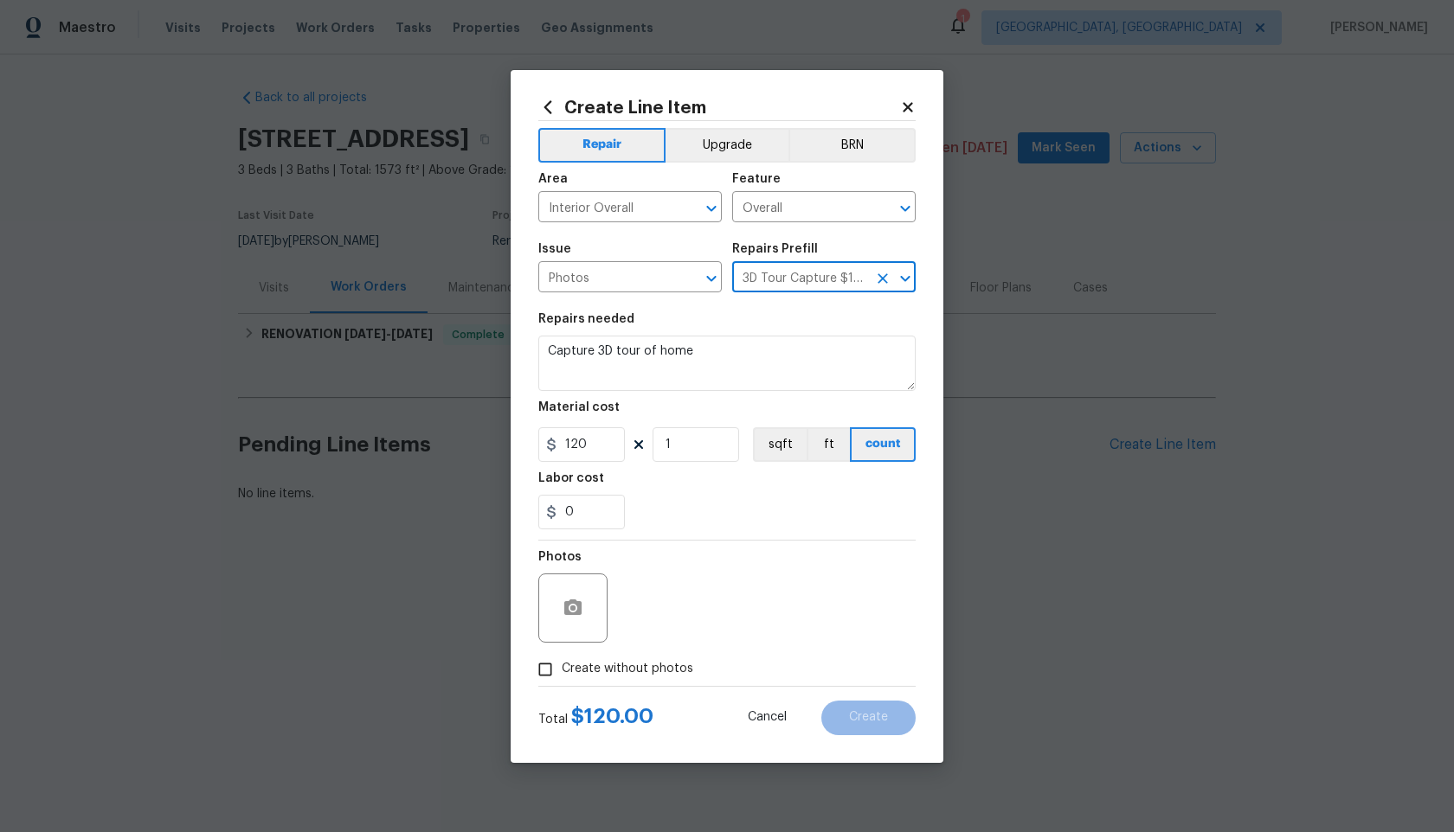
click at [551, 670] on input "Create without photos" at bounding box center [545, 669] width 33 height 33
checkbox input "true"
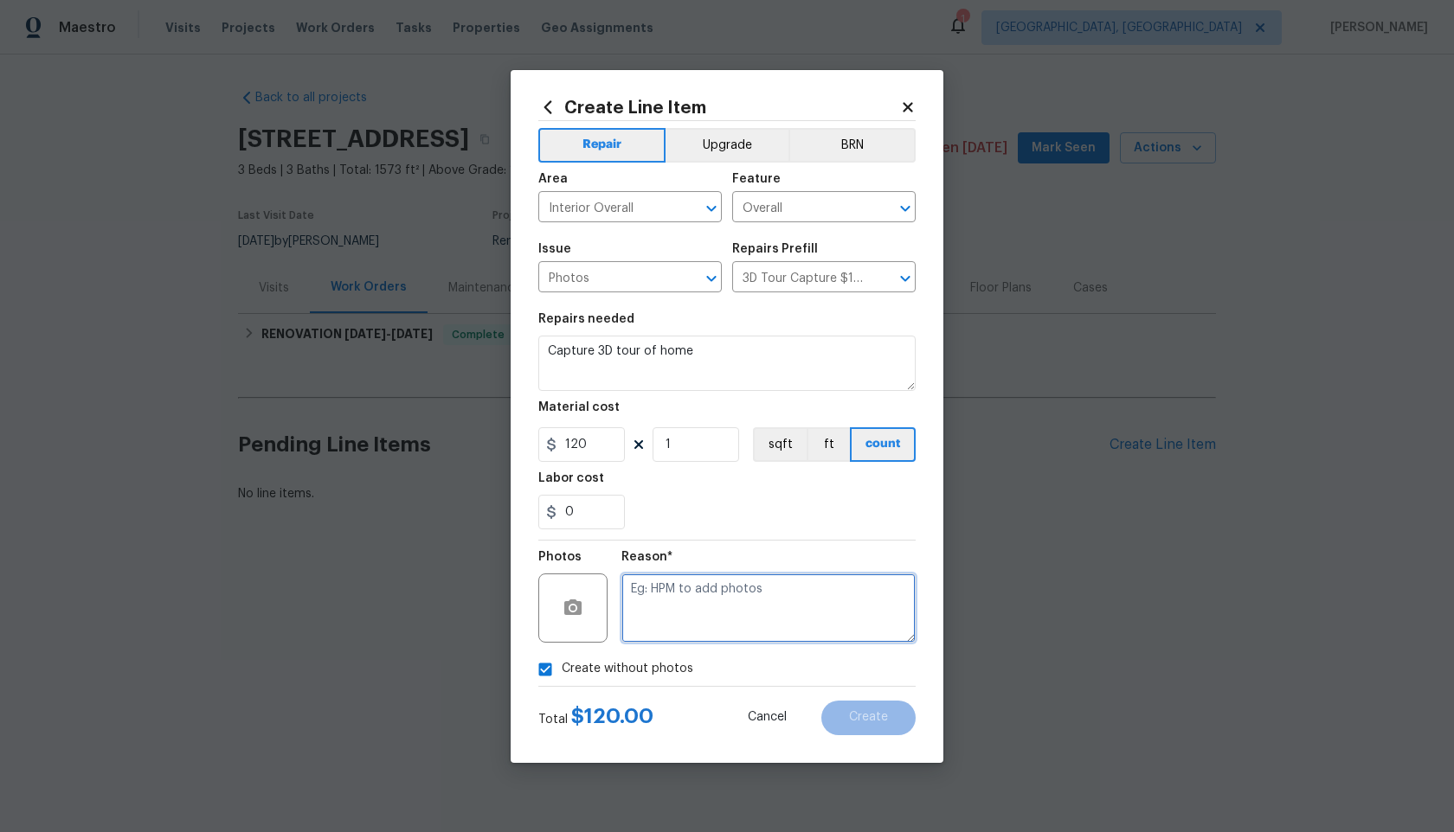
click at [706, 591] on textarea at bounding box center [768, 608] width 294 height 69
type textarea "."
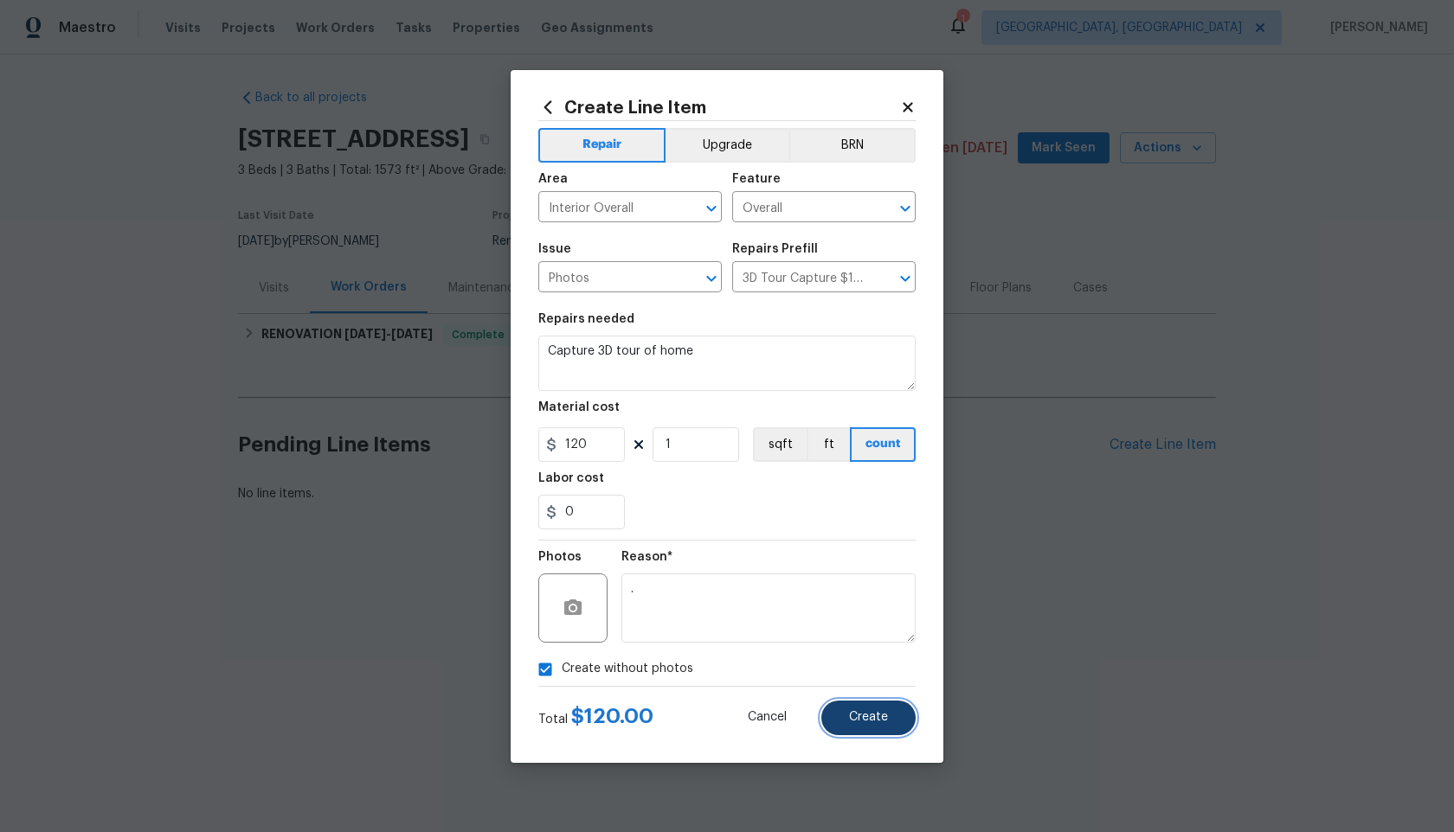
click at [887, 710] on button "Create" at bounding box center [868, 718] width 94 height 35
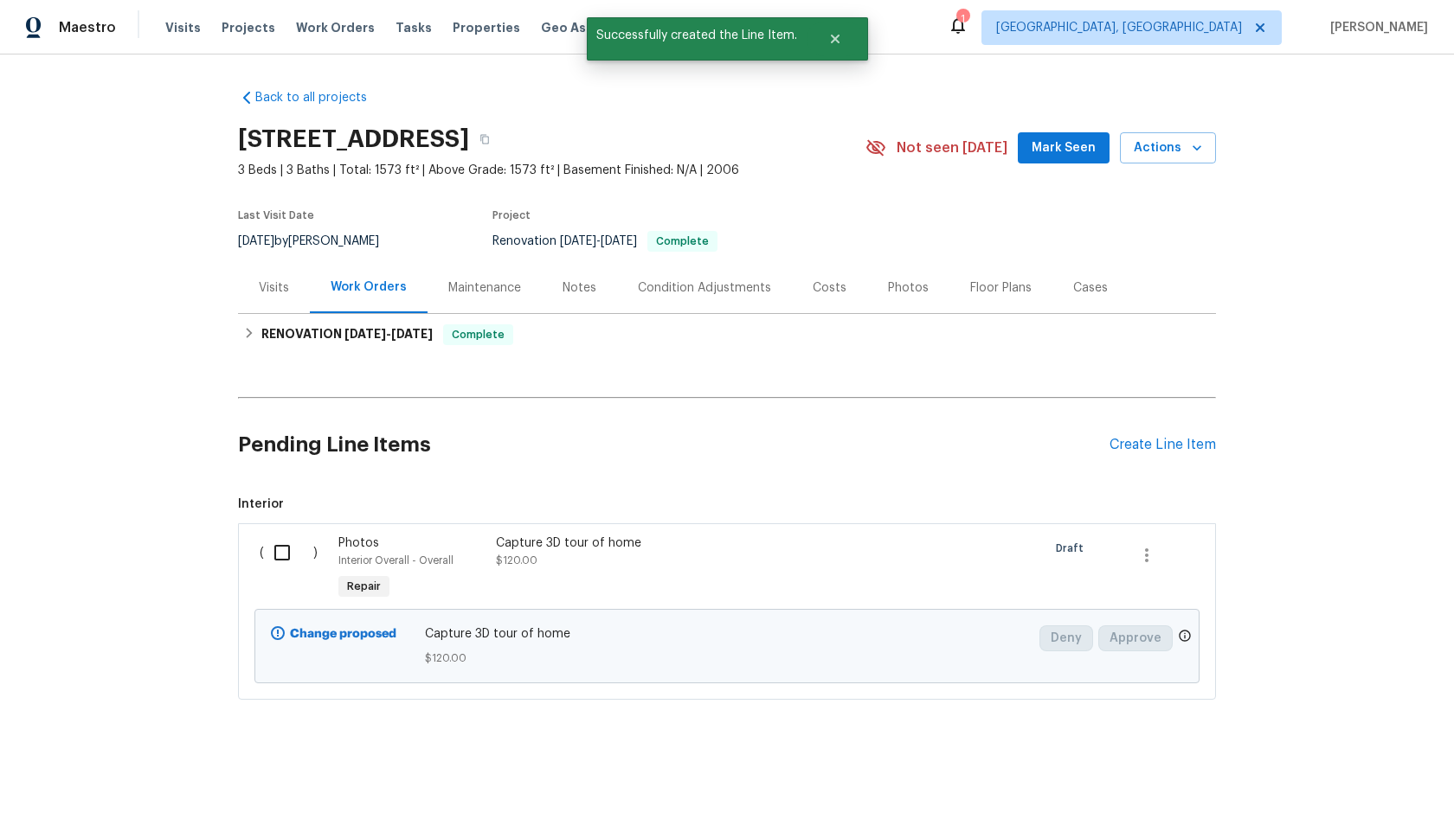
click at [280, 552] on input "checkbox" at bounding box center [288, 553] width 49 height 36
checkbox input "true"
click at [1324, 791] on span "Create Work Order" at bounding box center [1354, 790] width 115 height 22
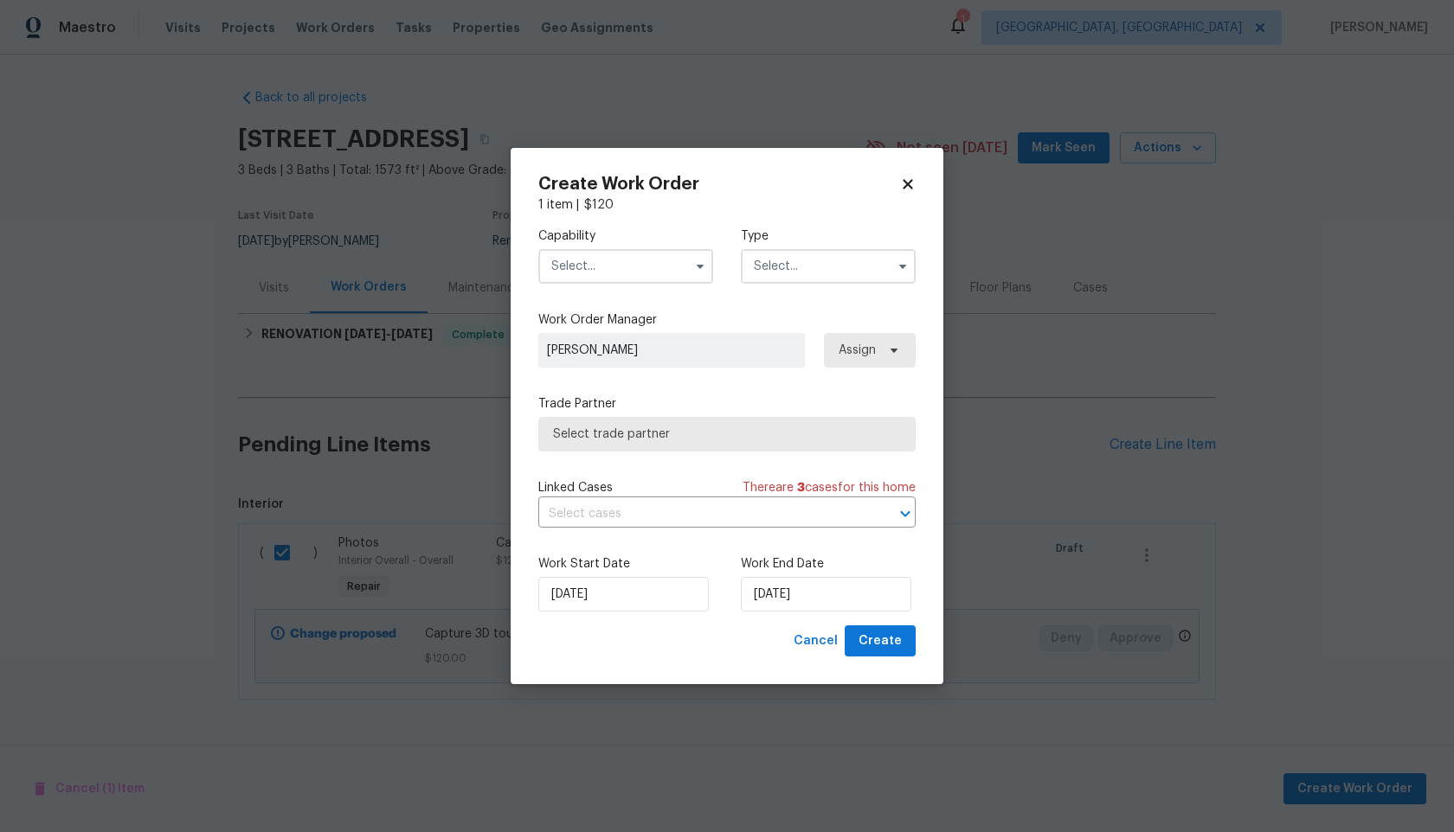
click at [613, 260] on input "text" at bounding box center [625, 266] width 175 height 35
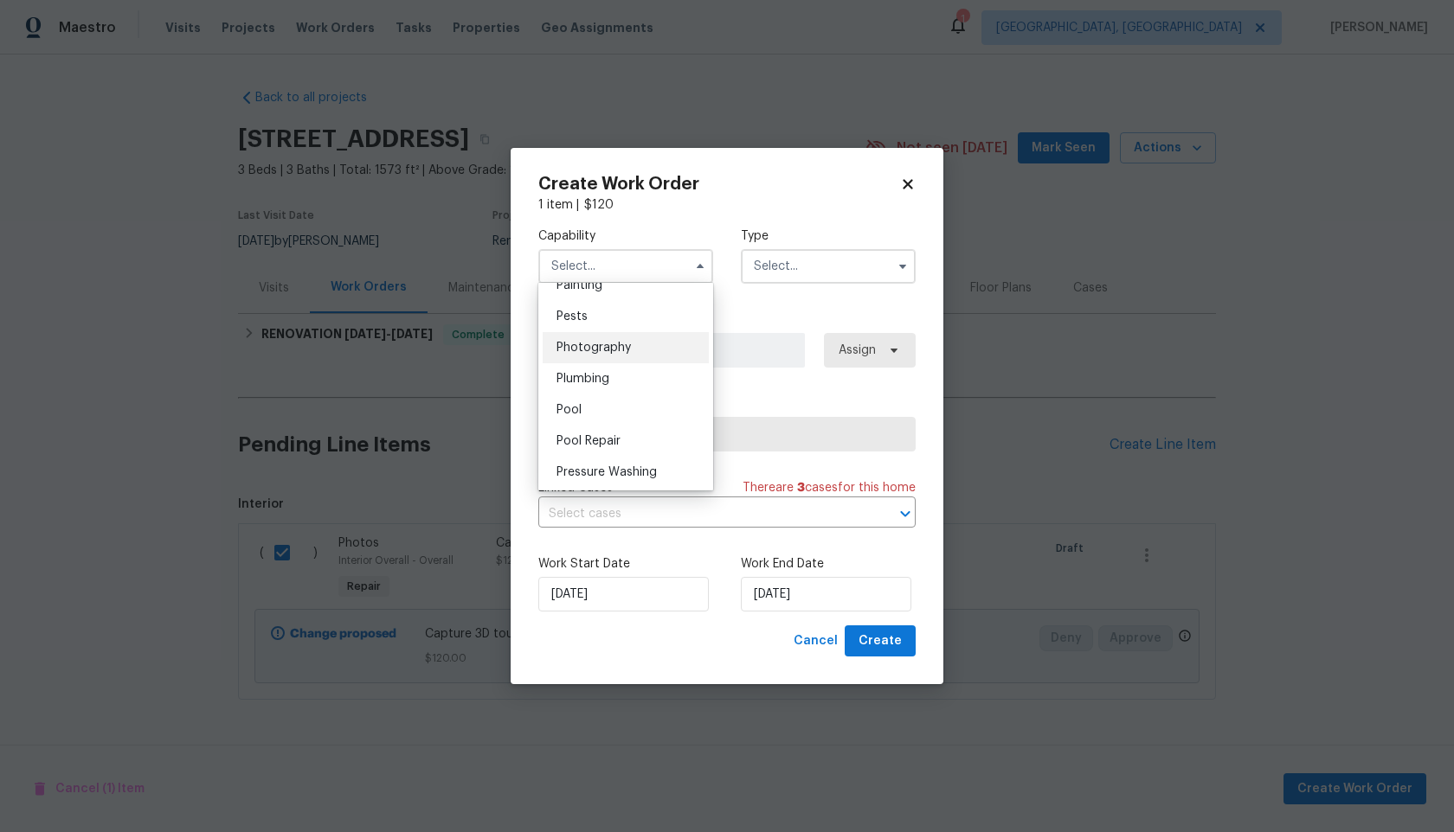
scroll to position [1473, 0]
click at [604, 343] on span "Photography" at bounding box center [593, 346] width 74 height 12
type input "Photography"
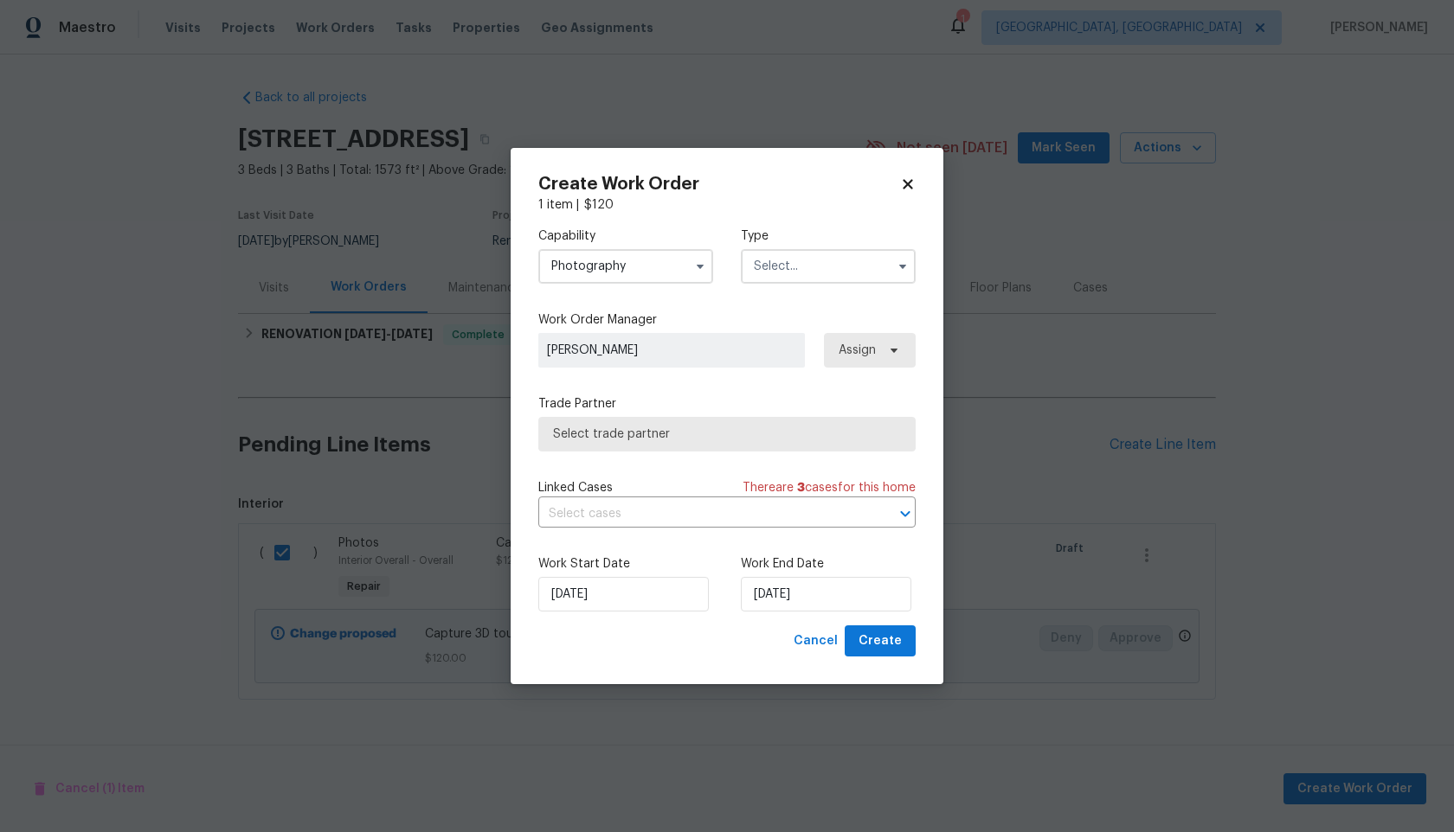
click at [825, 260] on input "text" at bounding box center [828, 266] width 175 height 35
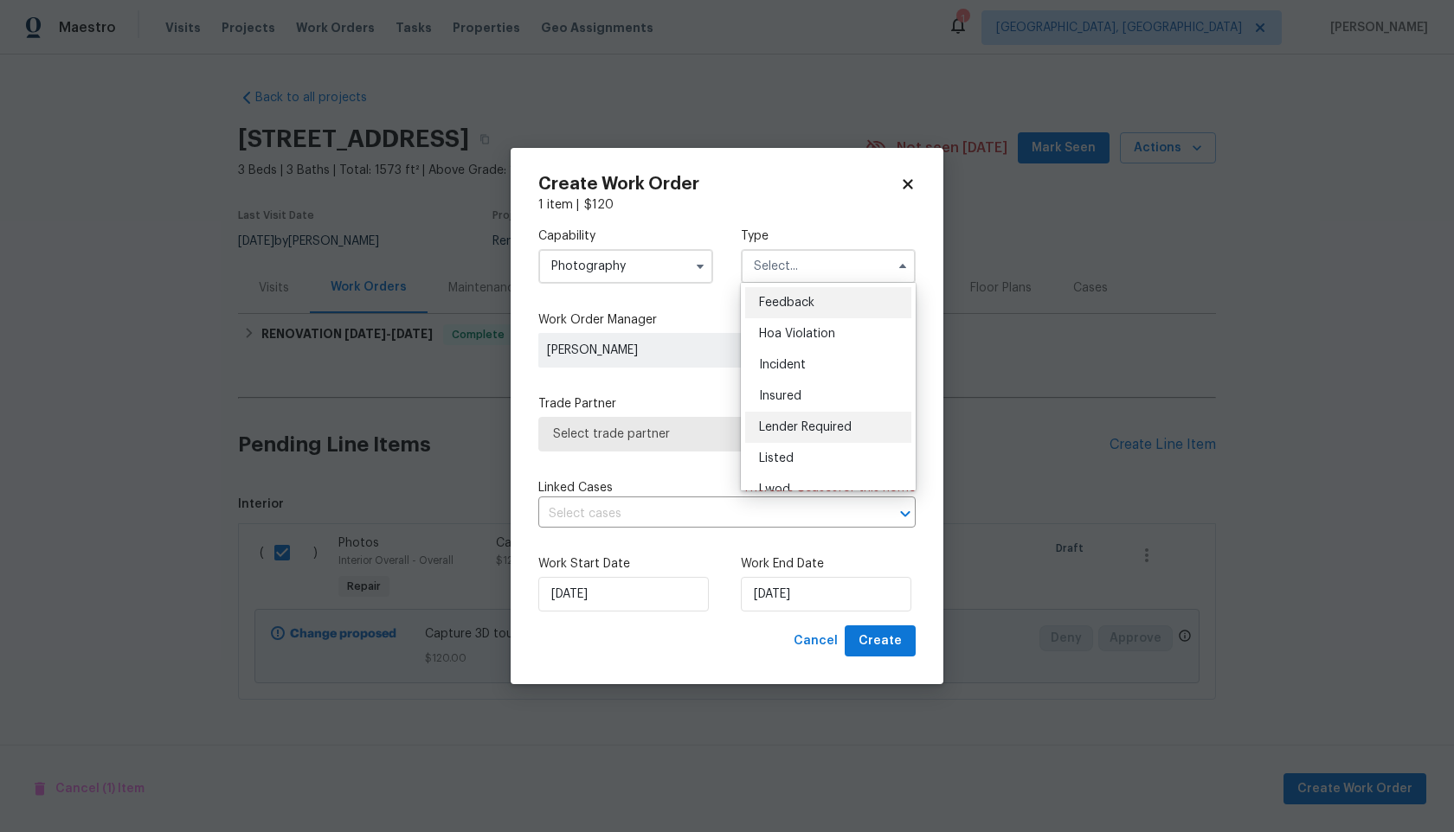
scroll to position [206, 0]
click at [782, 305] on div "Other" at bounding box center [828, 314] width 166 height 31
type input "Other"
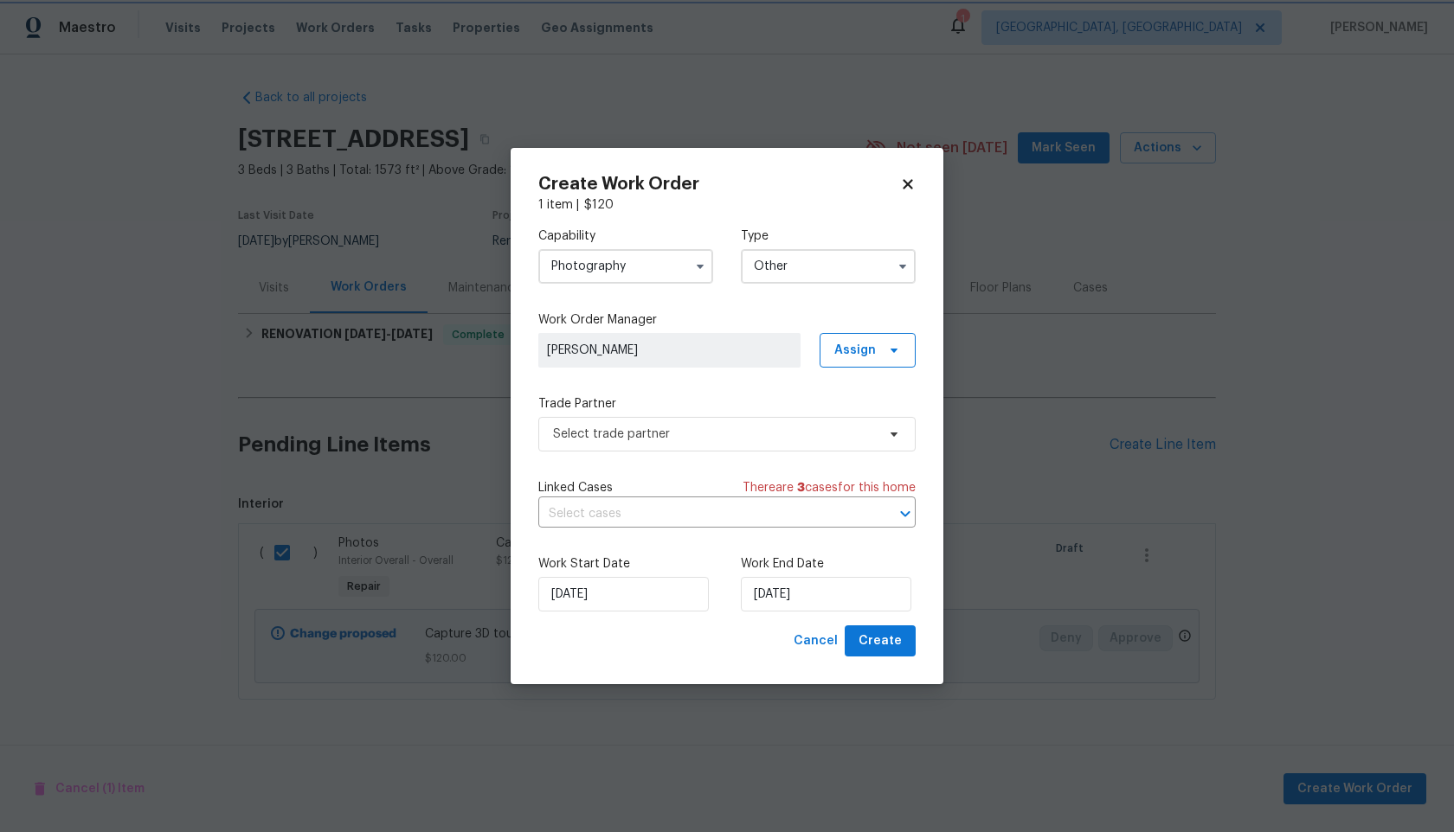
scroll to position [0, 0]
click at [648, 439] on span "Select trade partner" at bounding box center [714, 434] width 323 height 17
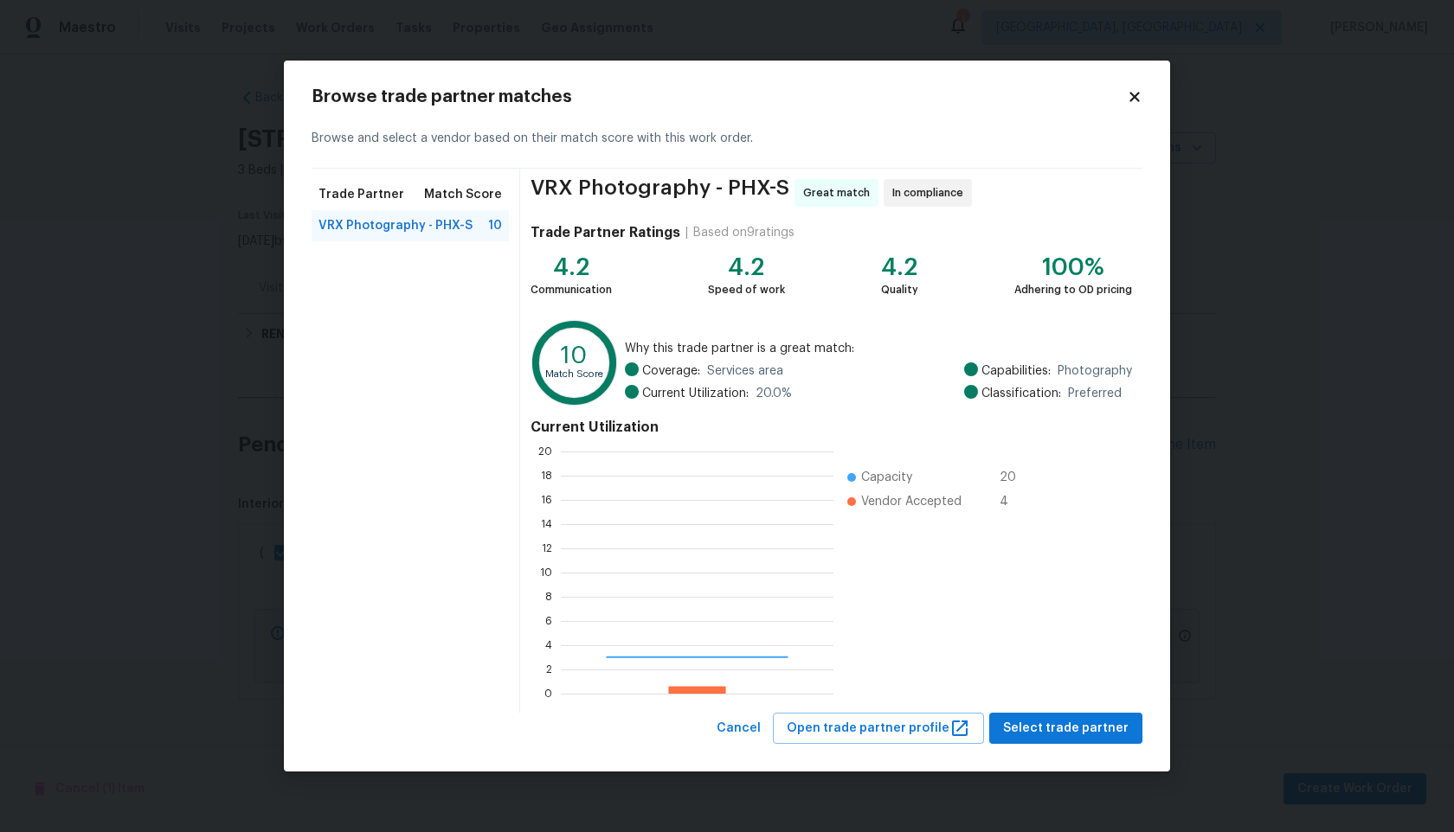
scroll to position [242, 273]
click at [1062, 733] on span "Select trade partner" at bounding box center [1065, 729] width 125 height 22
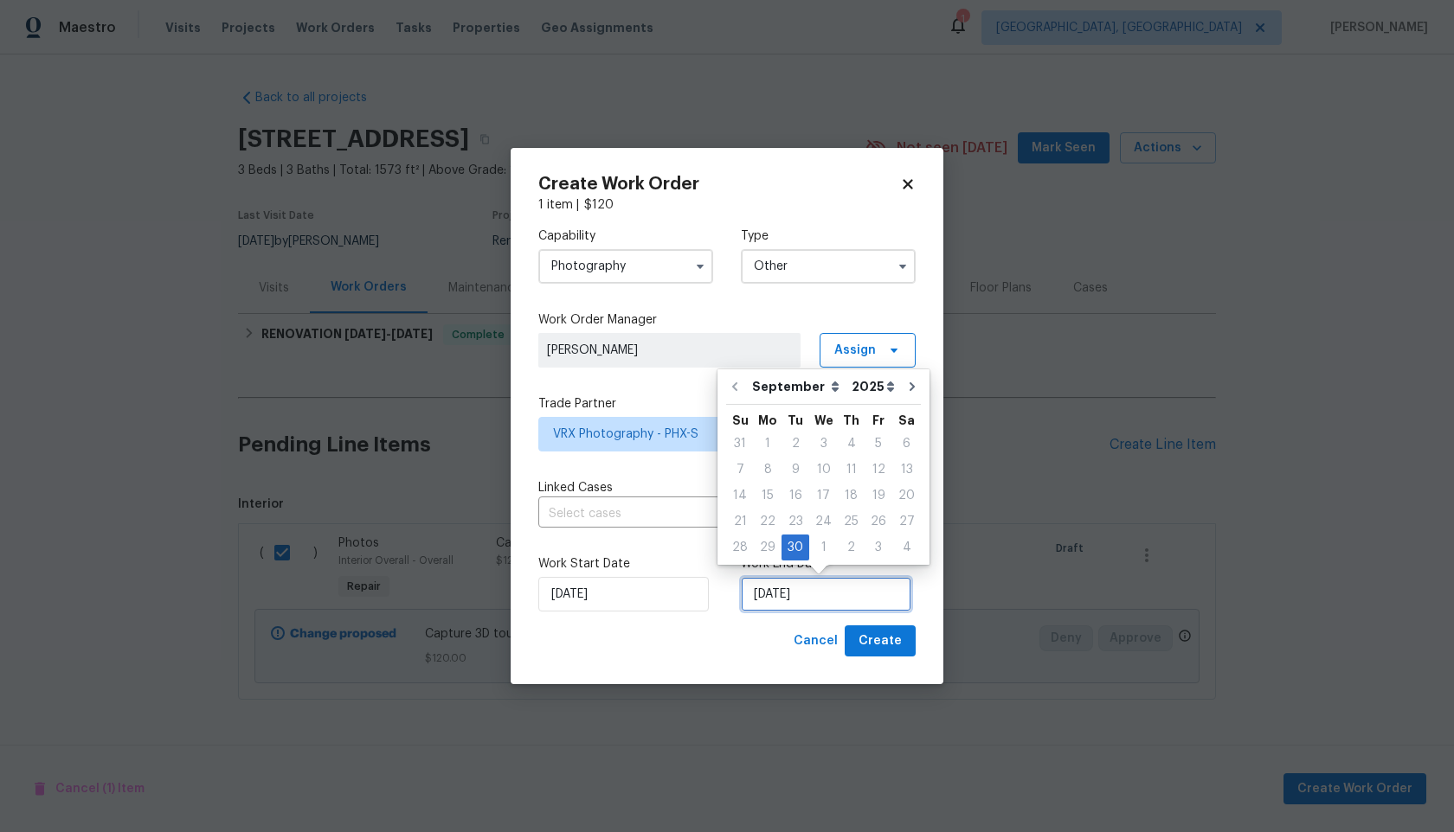
click at [800, 609] on input "30/09/2025" at bounding box center [826, 594] width 170 height 35
click at [819, 551] on div "1" at bounding box center [823, 548] width 29 height 24
type input "01/10/2025"
select select "9"
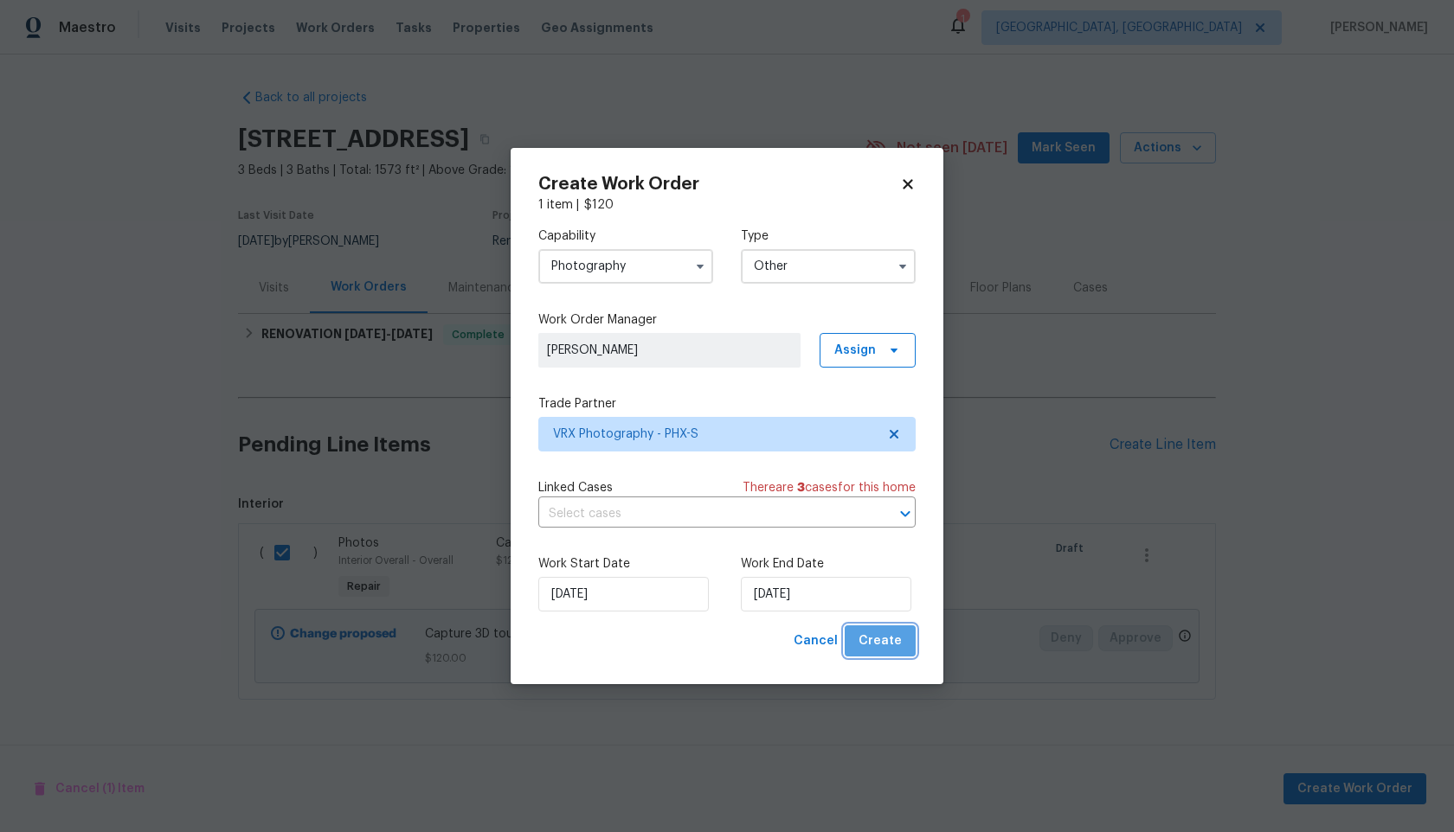
click at [889, 646] on span "Create" at bounding box center [879, 642] width 43 height 22
checkbox input "false"
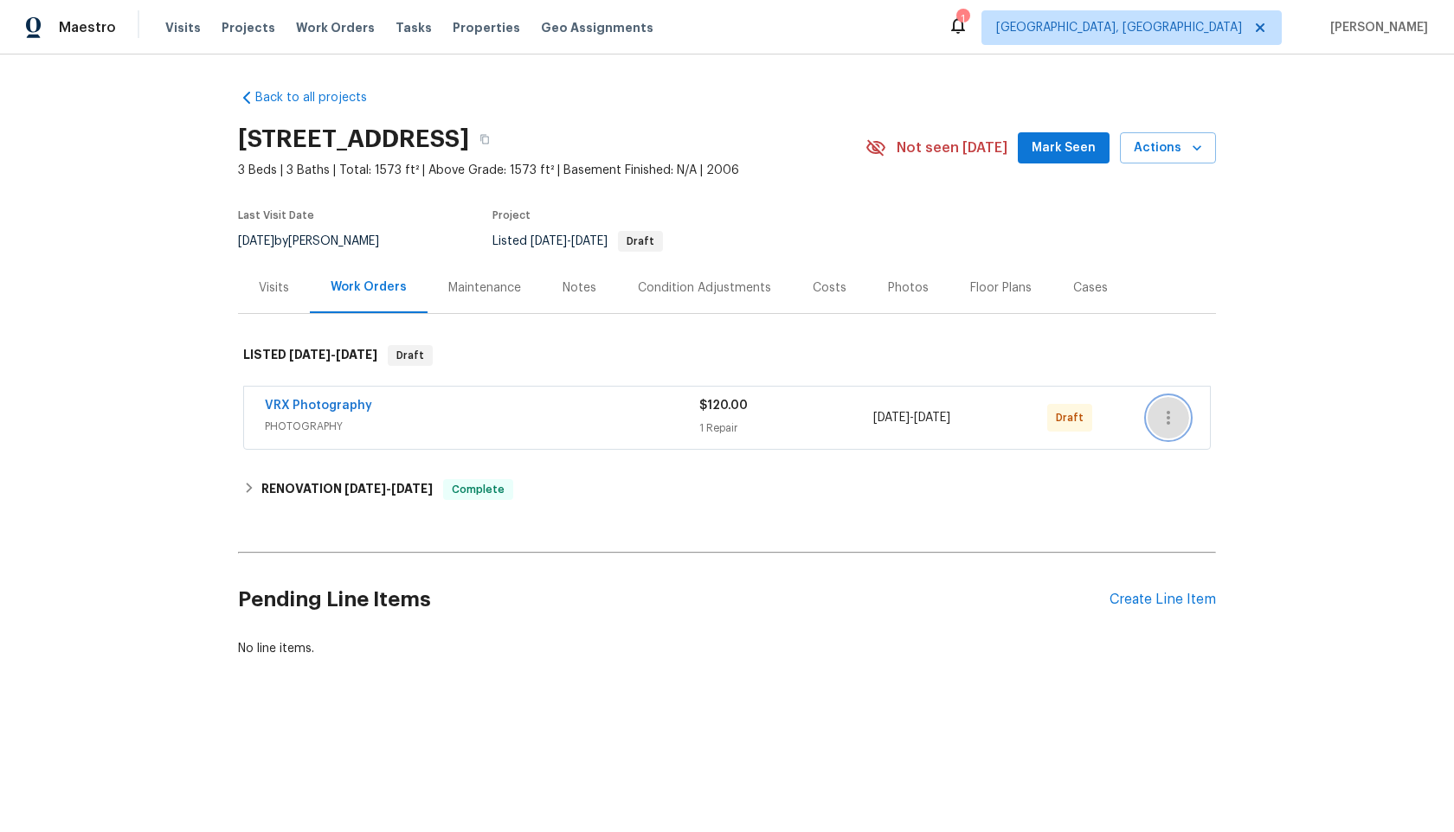
click at [1169, 419] on icon "button" at bounding box center [1167, 418] width 3 height 14
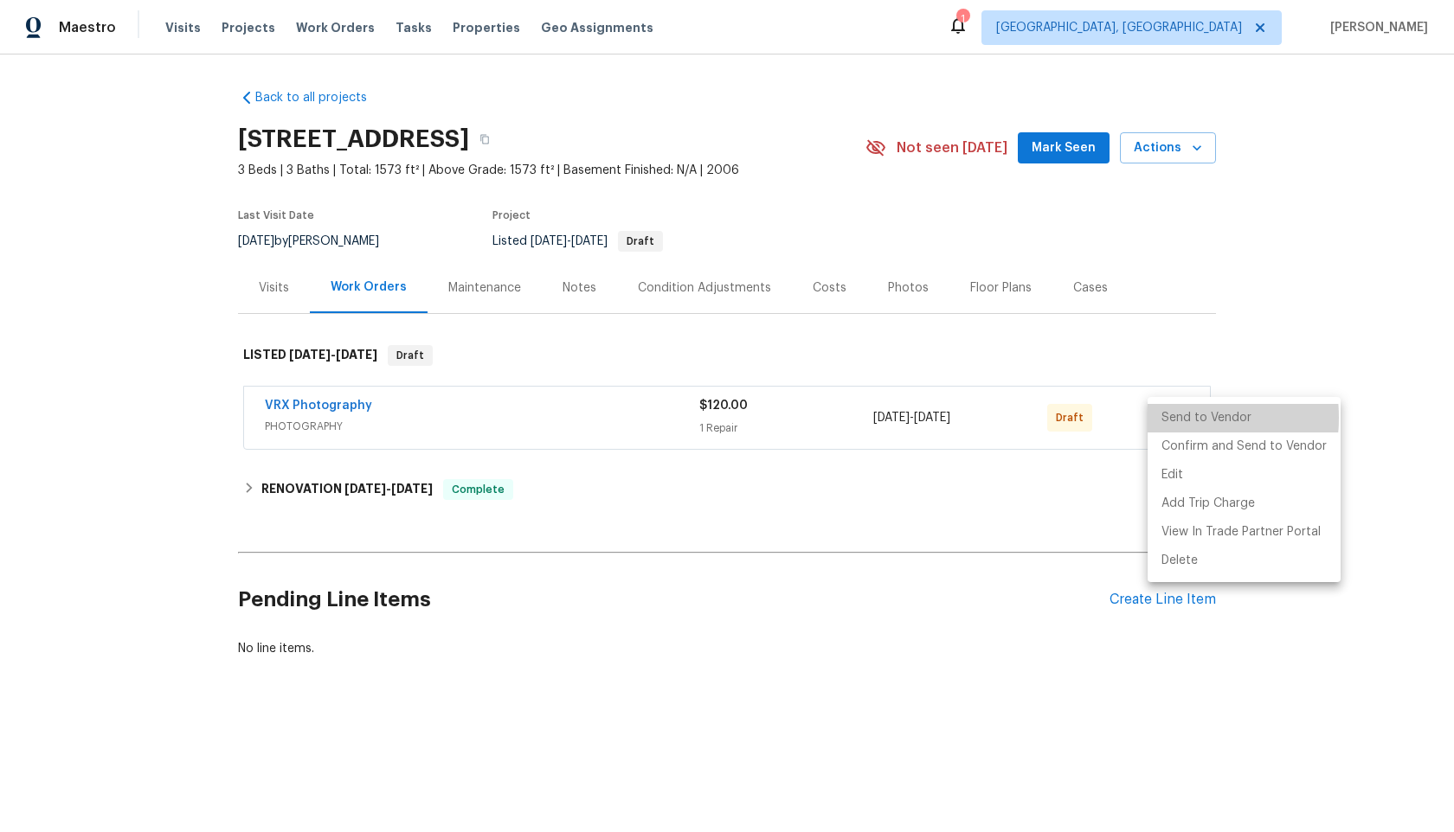
click at [1169, 419] on li "Send to Vendor" at bounding box center [1243, 418] width 193 height 29
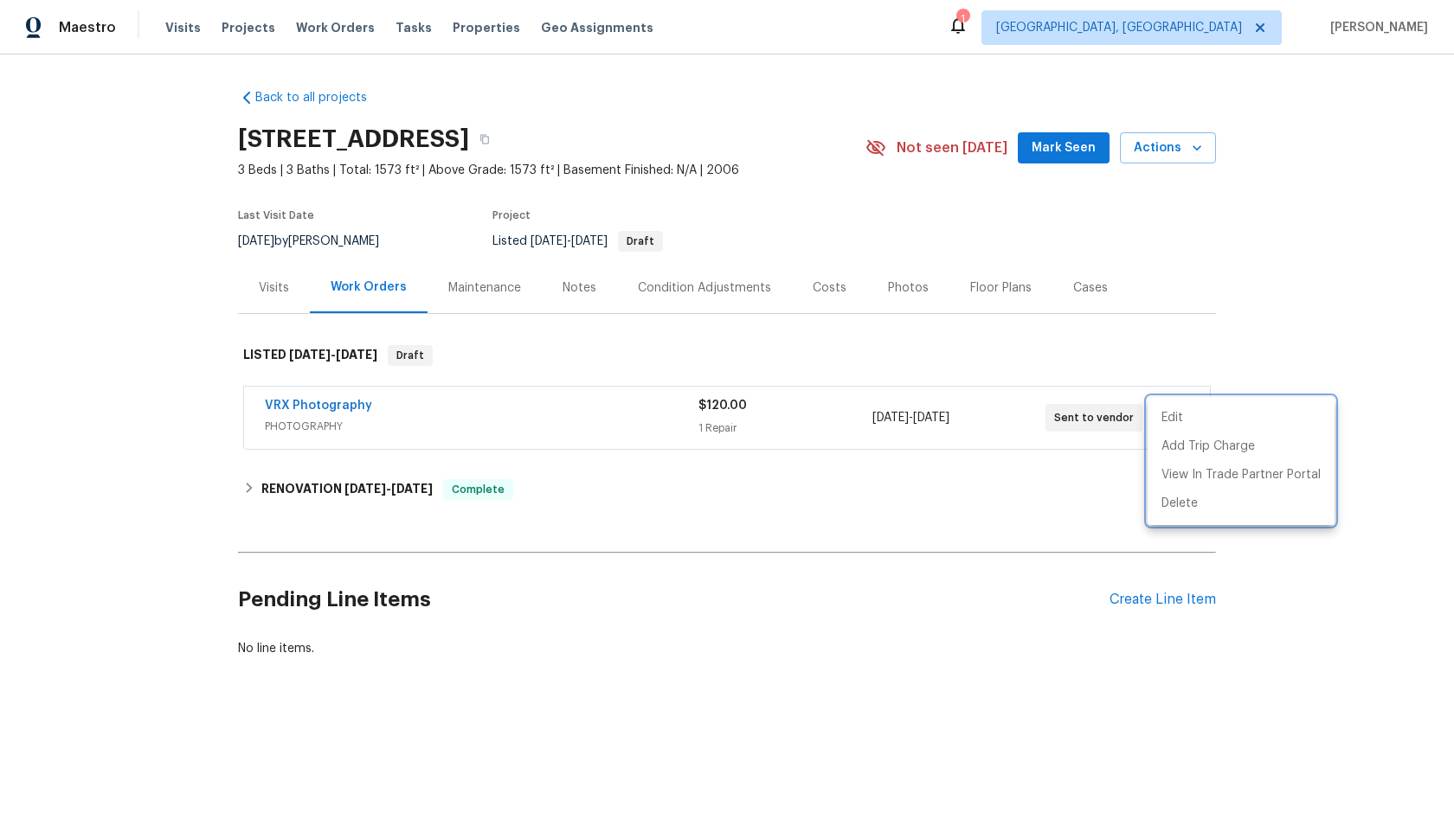
click at [1006, 0] on div at bounding box center [727, 416] width 1454 height 832
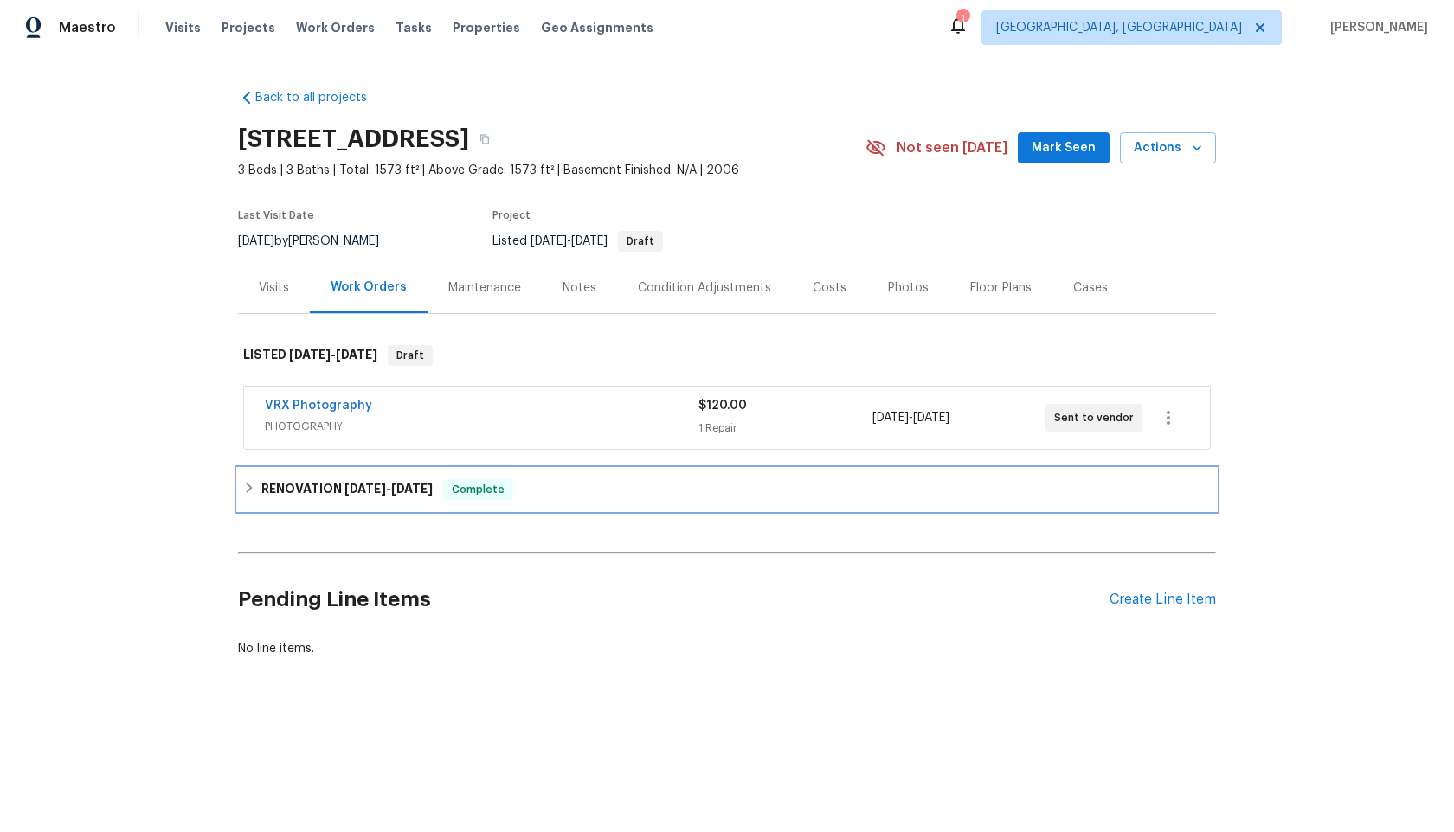
click at [286, 488] on h6 "RENOVATION 9/25/25 - 10/1/25" at bounding box center [346, 489] width 171 height 21
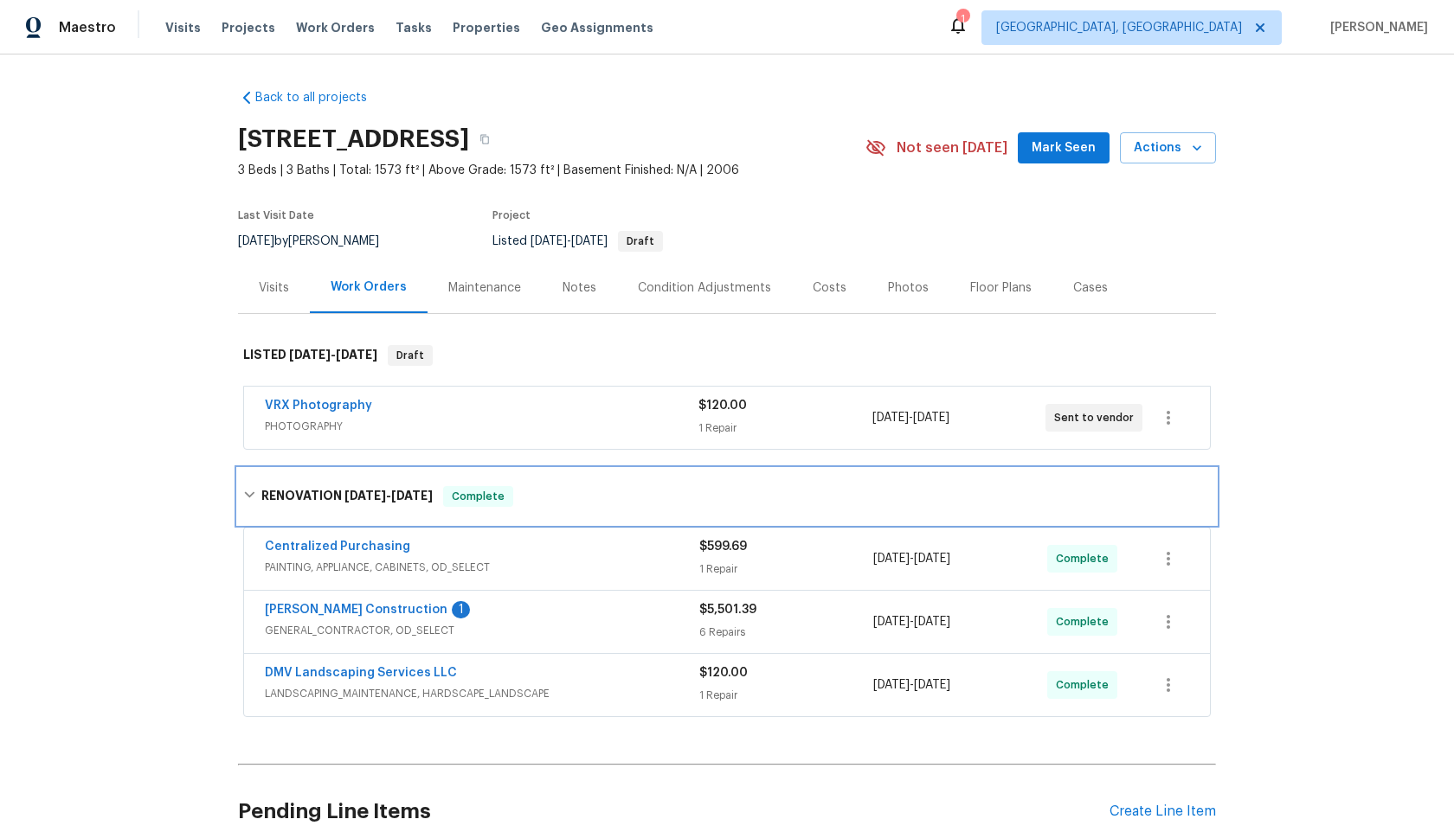
click at [286, 491] on h6 "RENOVATION 9/25/25 - 10/1/25" at bounding box center [346, 496] width 171 height 21
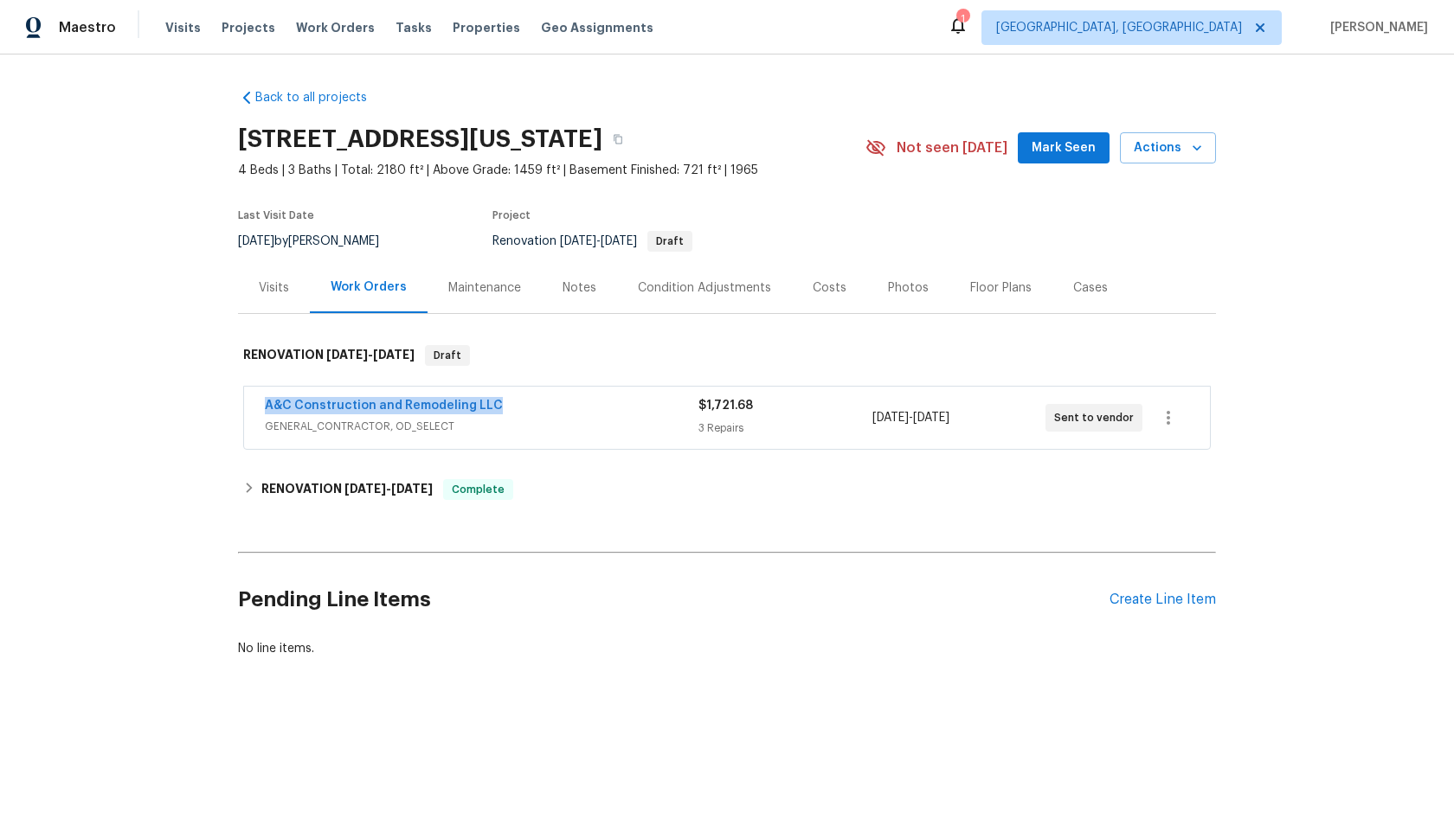
drag, startPoint x: 510, startPoint y: 402, endPoint x: 253, endPoint y: 402, distance: 257.0
click at [253, 402] on div "A&C Construction and Remodeling LLC GENERAL_CONTRACTOR, OD_SELECT $1,721.68 3 R…" at bounding box center [727, 418] width 966 height 62
copy link "A&C Construction and Remodeling LLC"
click at [568, 412] on div "A&C Construction and Remodeling LLC" at bounding box center [481, 407] width 433 height 21
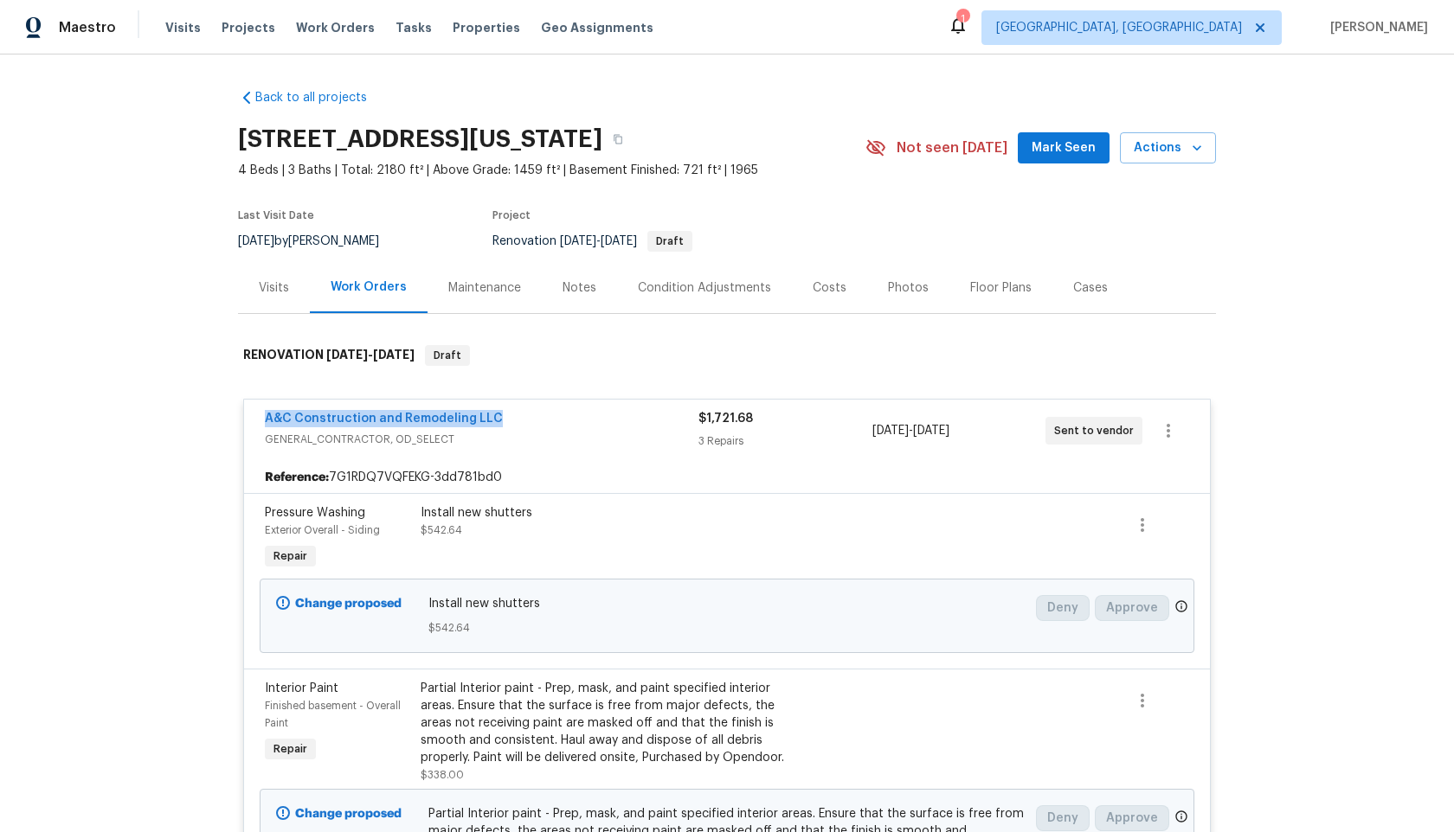
drag, startPoint x: 494, startPoint y: 418, endPoint x: 258, endPoint y: 418, distance: 236.2
click at [258, 418] on div "A&C Construction and Remodeling LLC GENERAL_CONTRACTOR, OD_SELECT $1,721.68 3 R…" at bounding box center [727, 431] width 966 height 62
copy link "A&C Construction and Remodeling LLC"
click at [623, 139] on icon "button" at bounding box center [618, 139] width 10 height 10
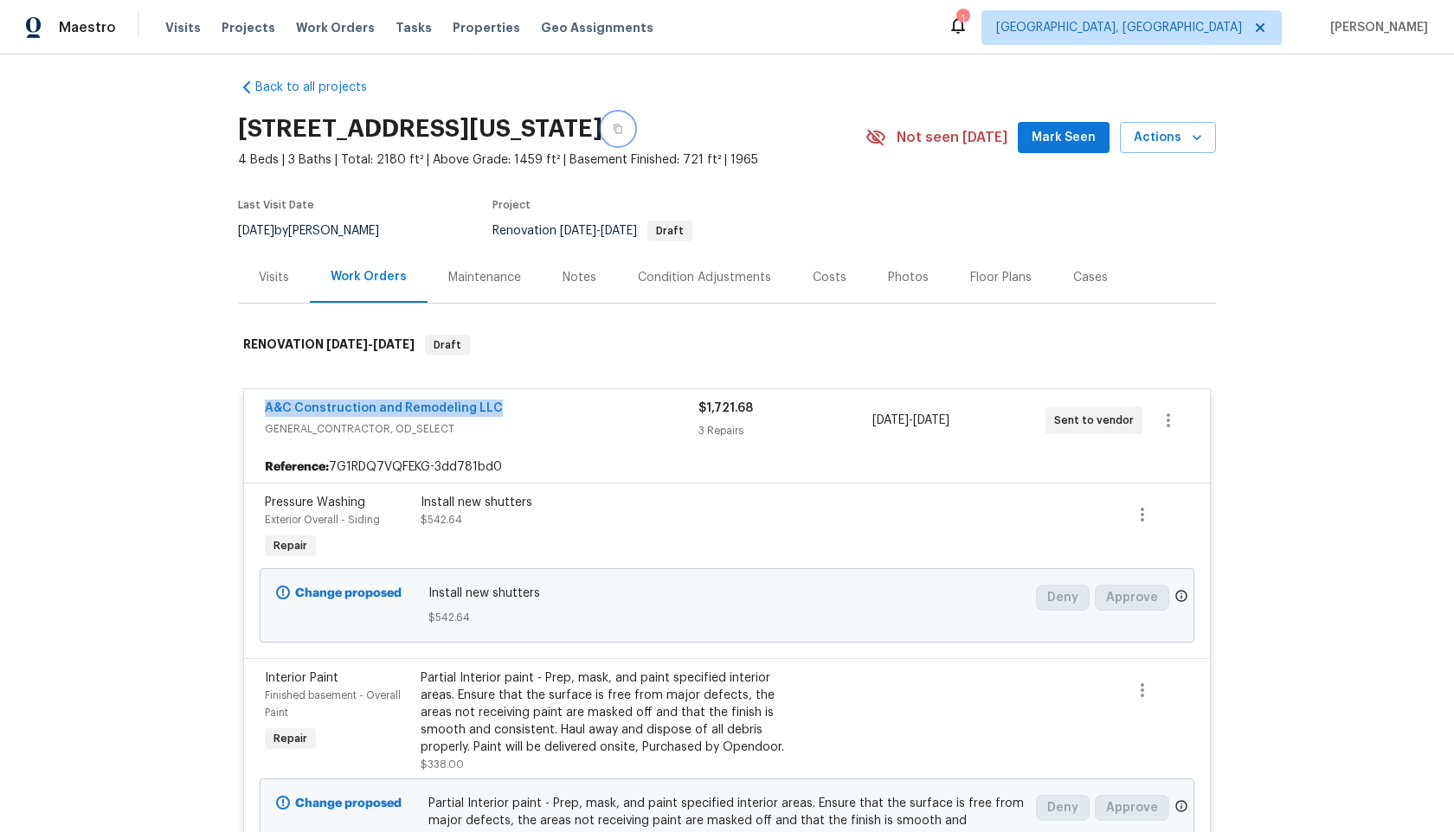
scroll to position [2, 0]
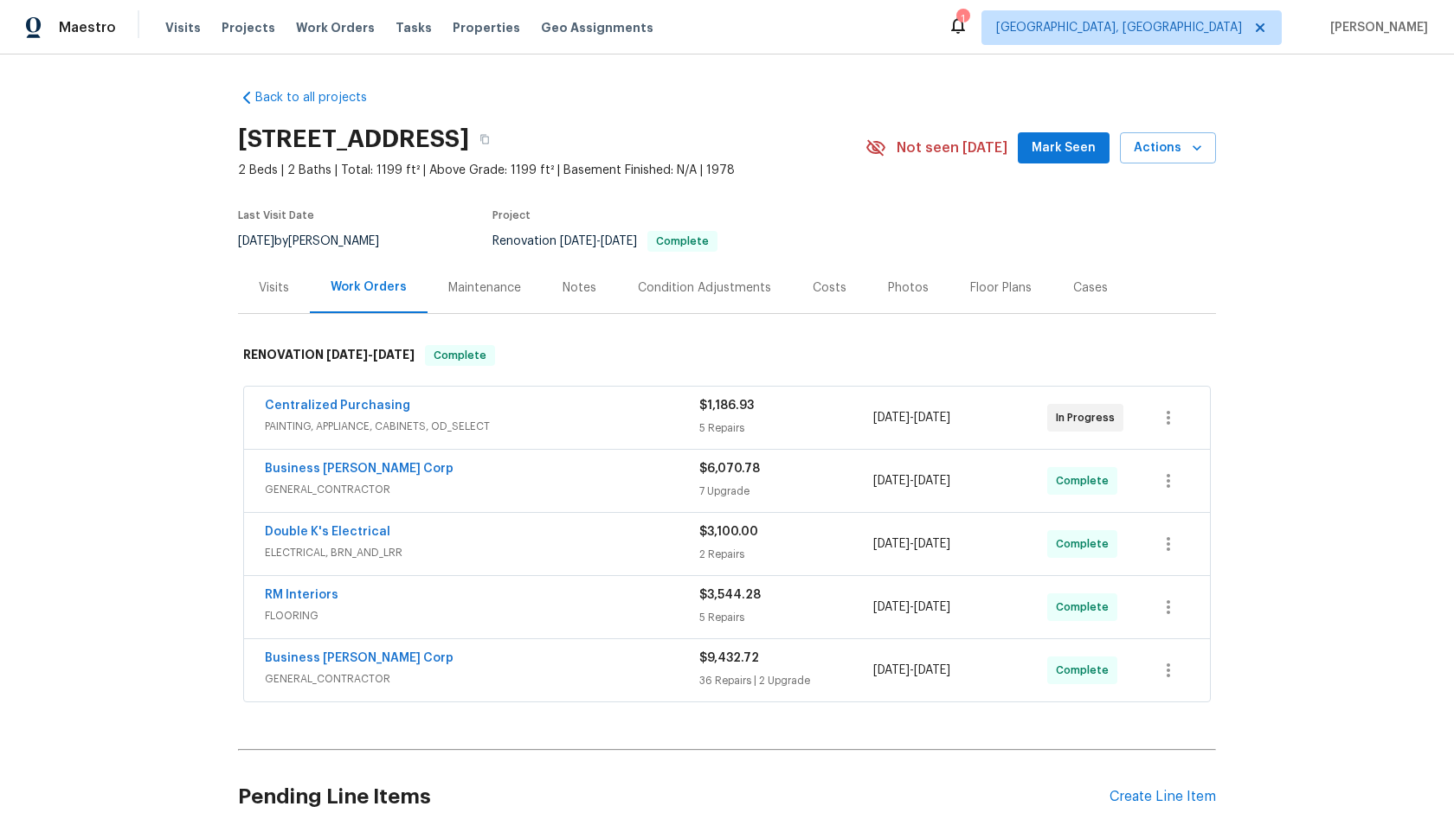
scroll to position [140, 0]
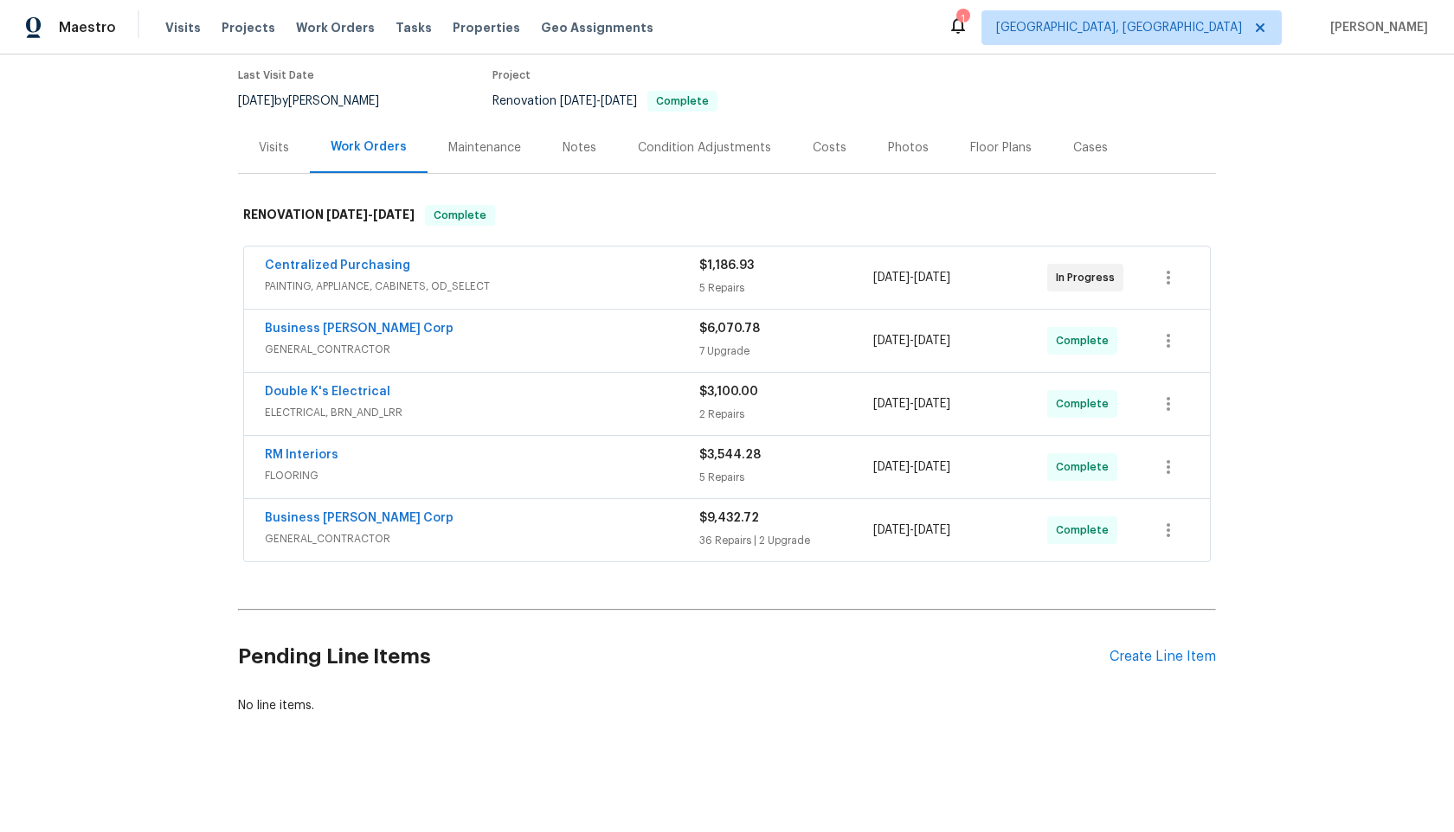
click at [408, 266] on div "Centralized Purchasing" at bounding box center [482, 267] width 434 height 21
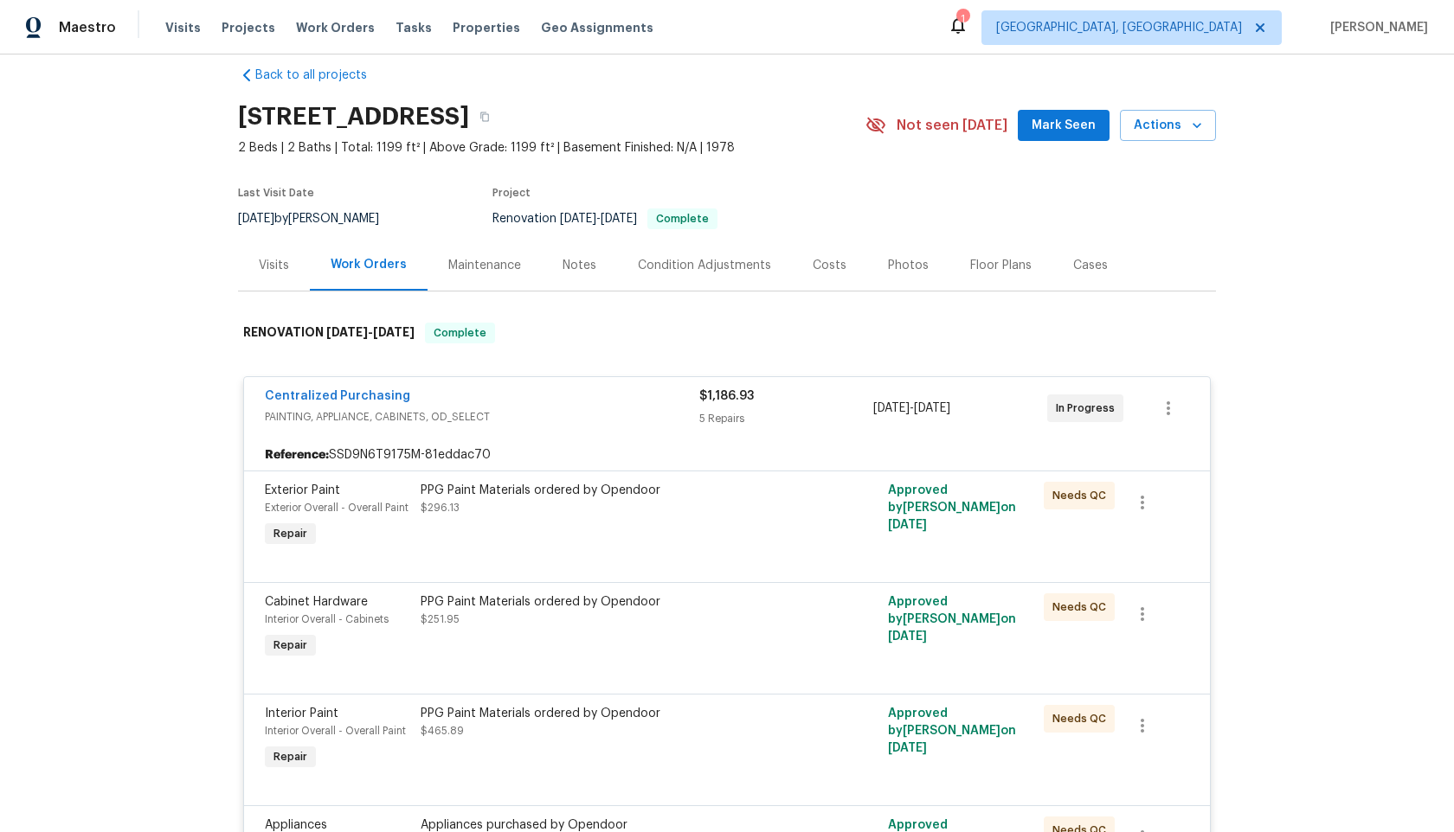
scroll to position [0, 0]
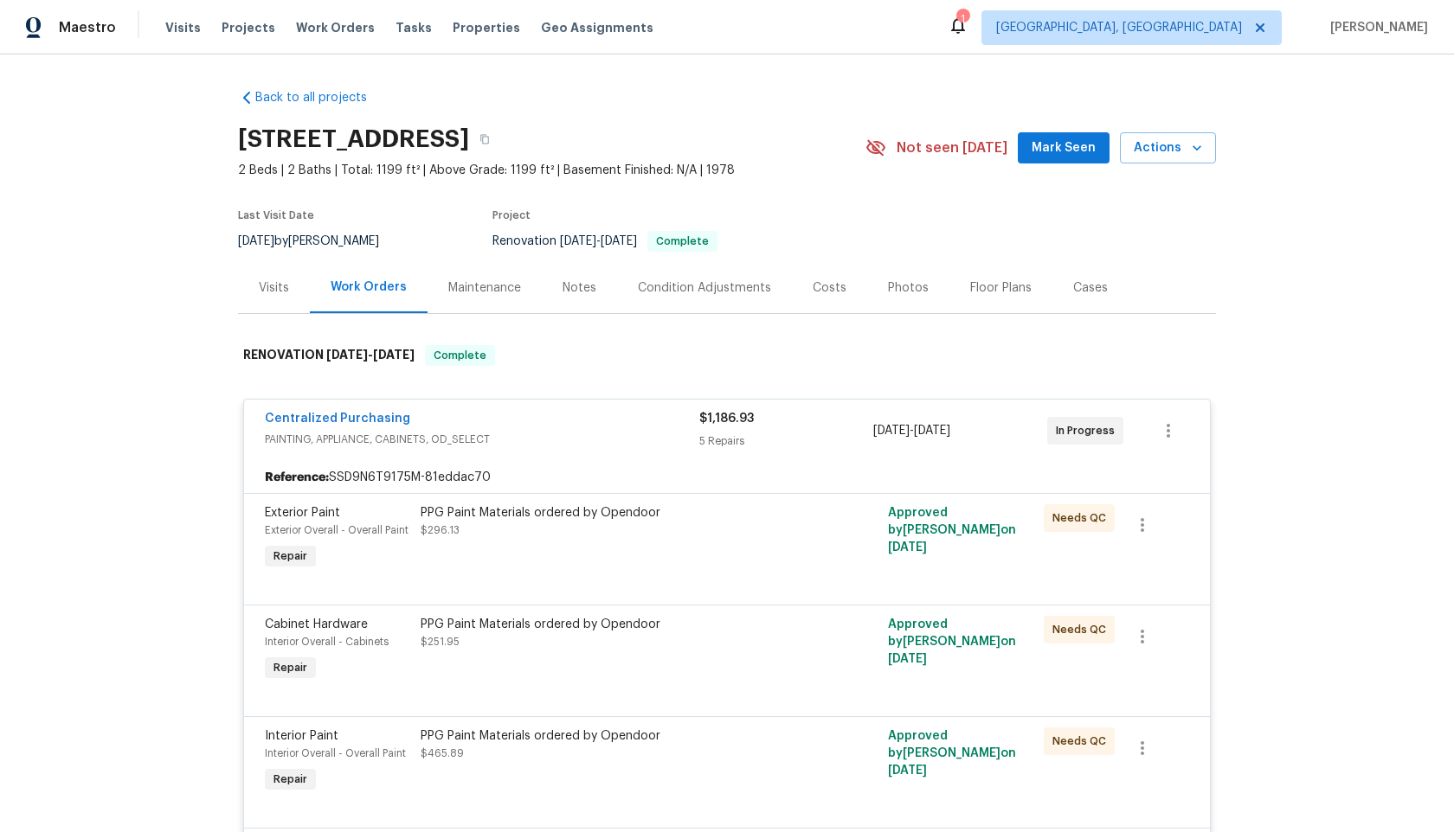
click at [550, 421] on div "Centralized Purchasing" at bounding box center [482, 420] width 434 height 21
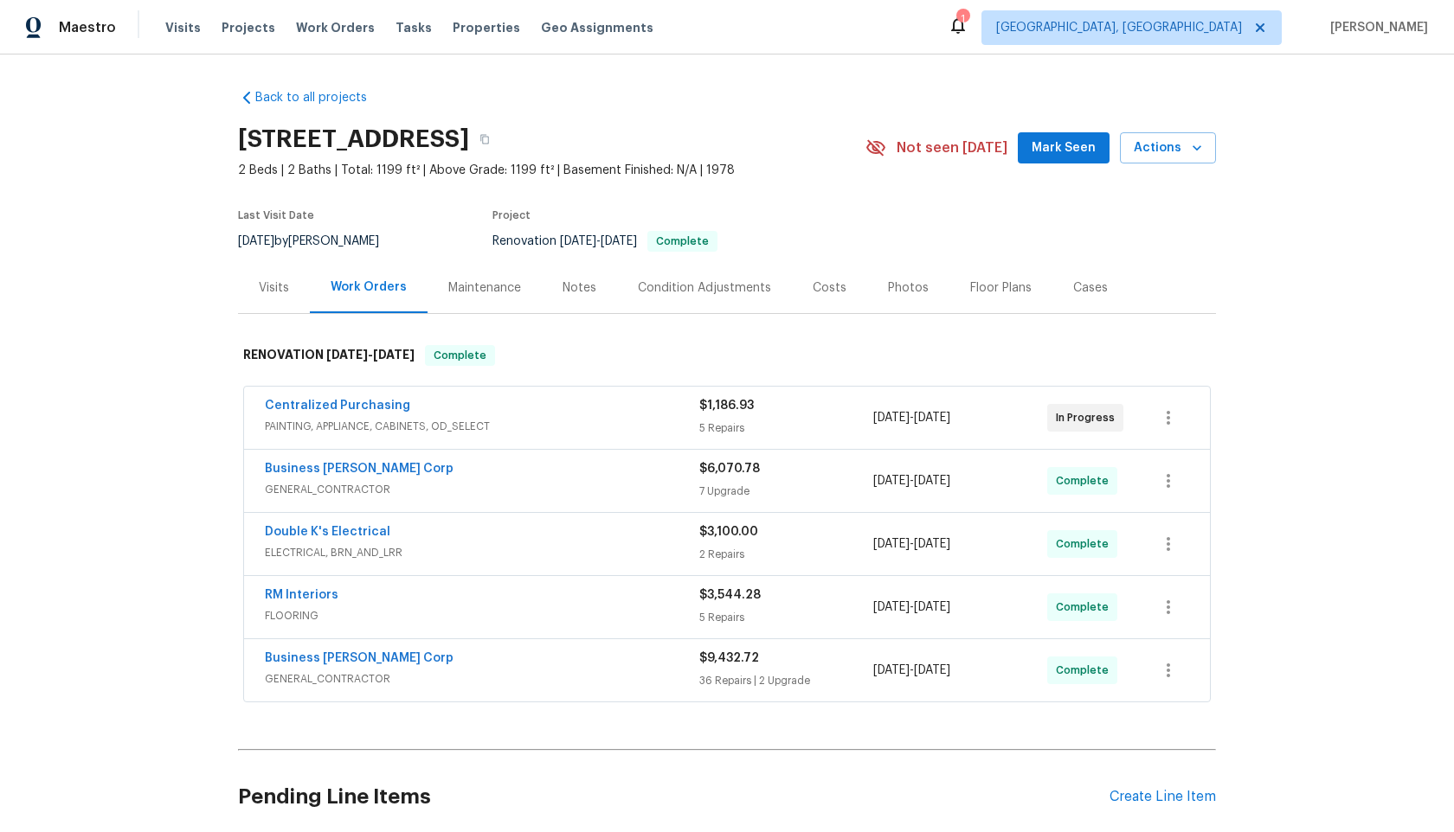
scroll to position [140, 0]
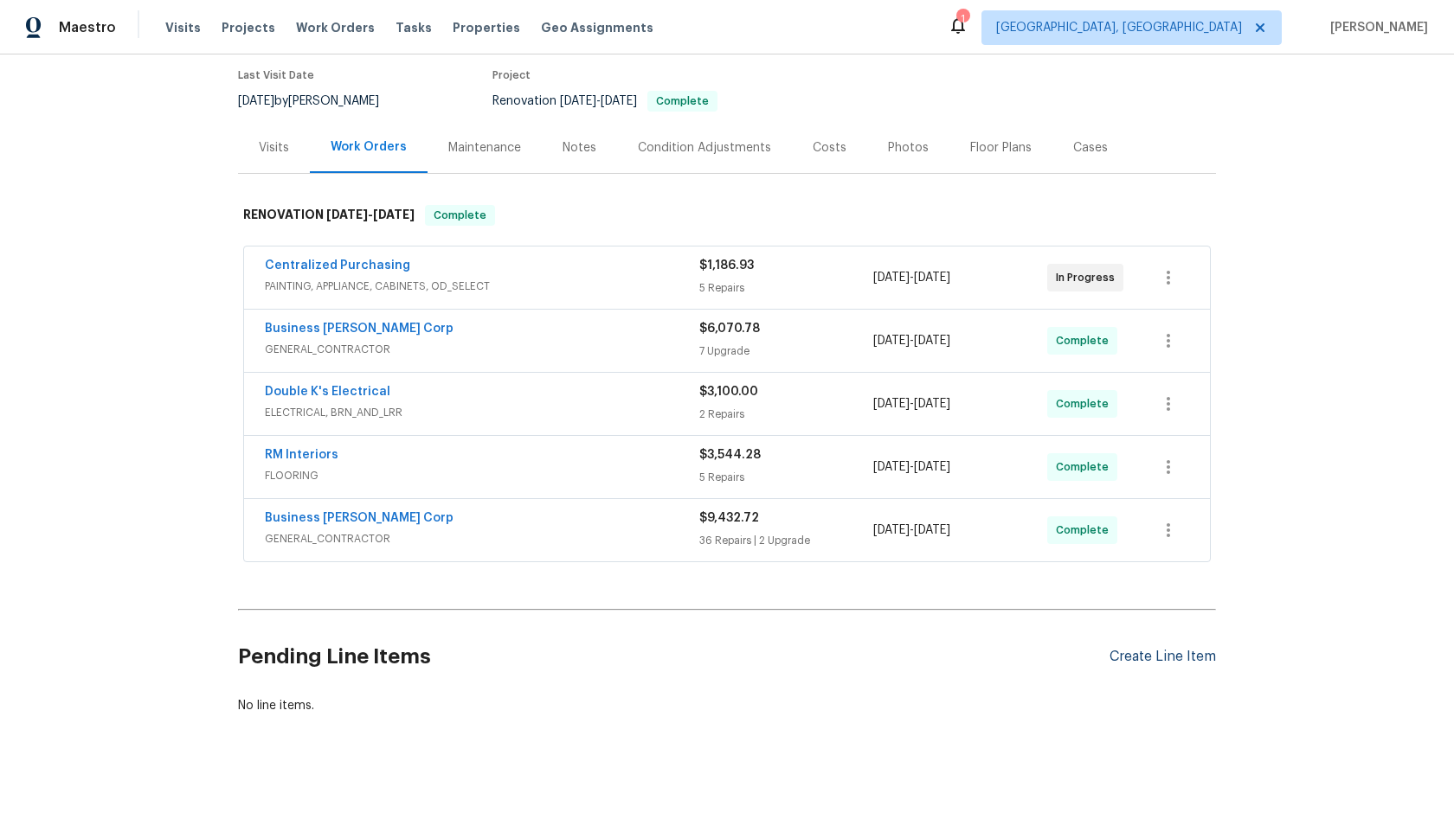
click at [1172, 655] on div "Create Line Item" at bounding box center [1162, 657] width 106 height 16
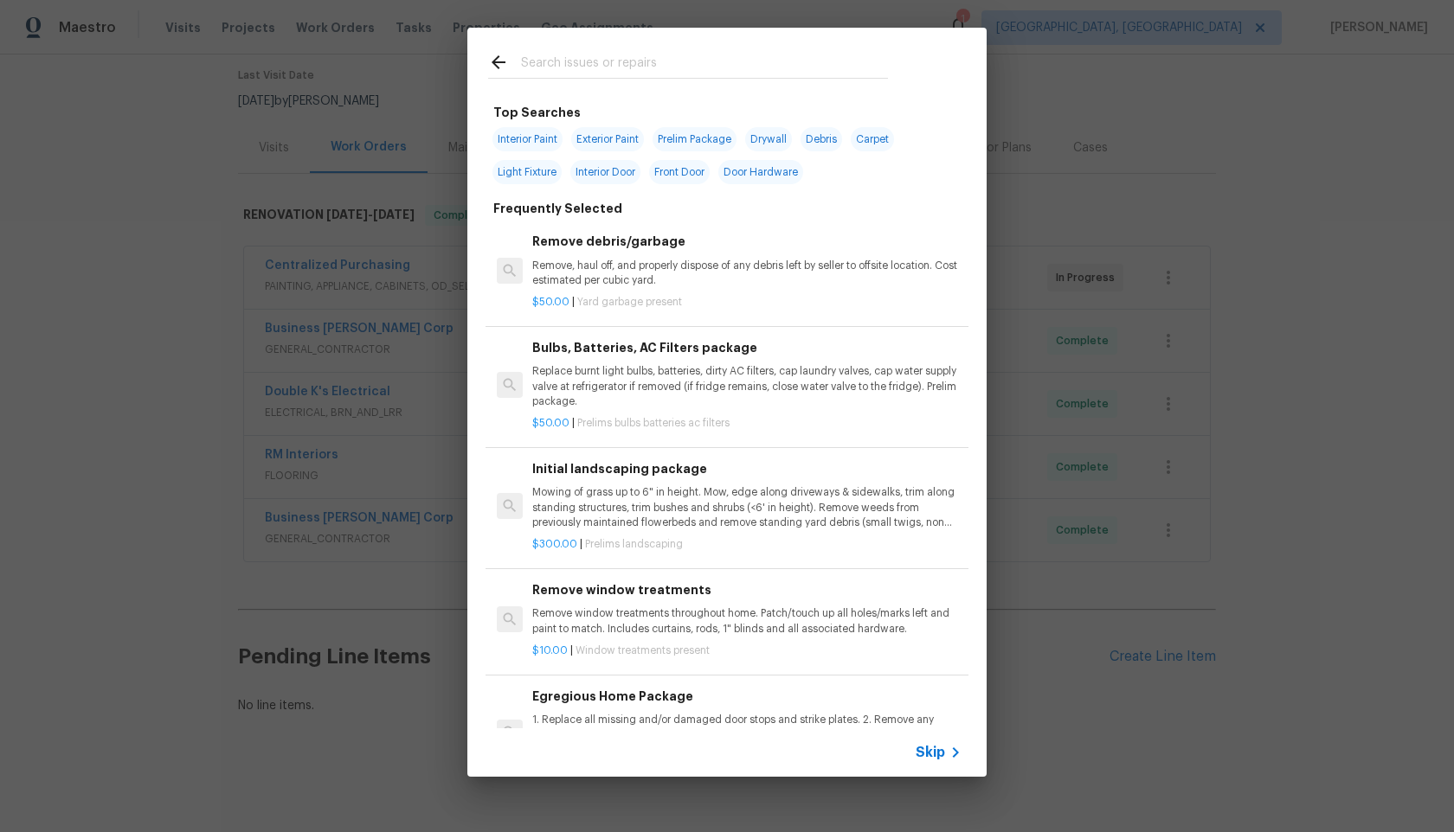
click at [929, 753] on span "Skip" at bounding box center [929, 752] width 29 height 17
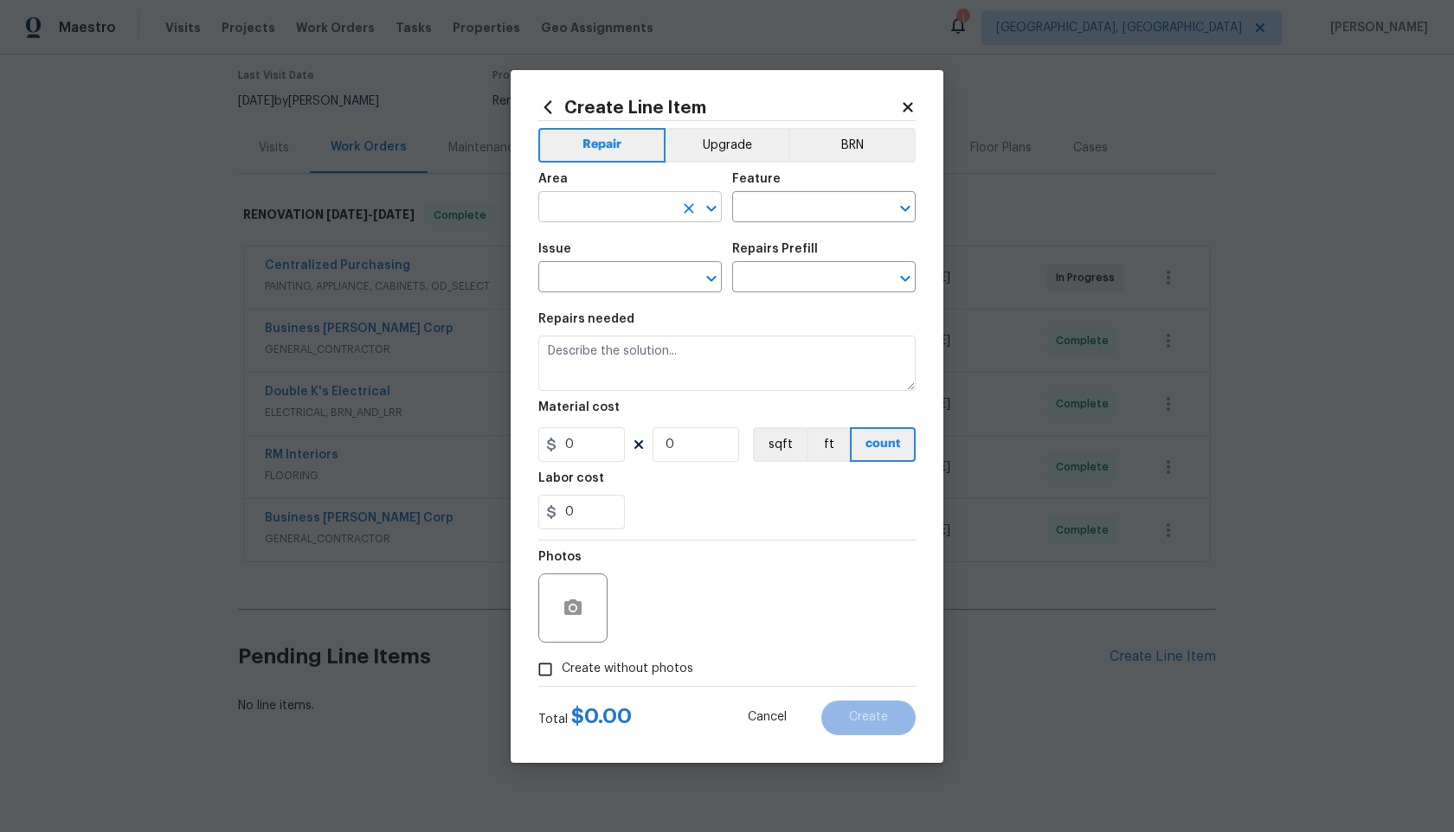
click at [628, 218] on input "text" at bounding box center [605, 209] width 135 height 27
click at [613, 281] on li "Interior Overall" at bounding box center [629, 275] width 183 height 29
type input "Interior Overall"
click at [761, 215] on input "text" at bounding box center [799, 209] width 135 height 27
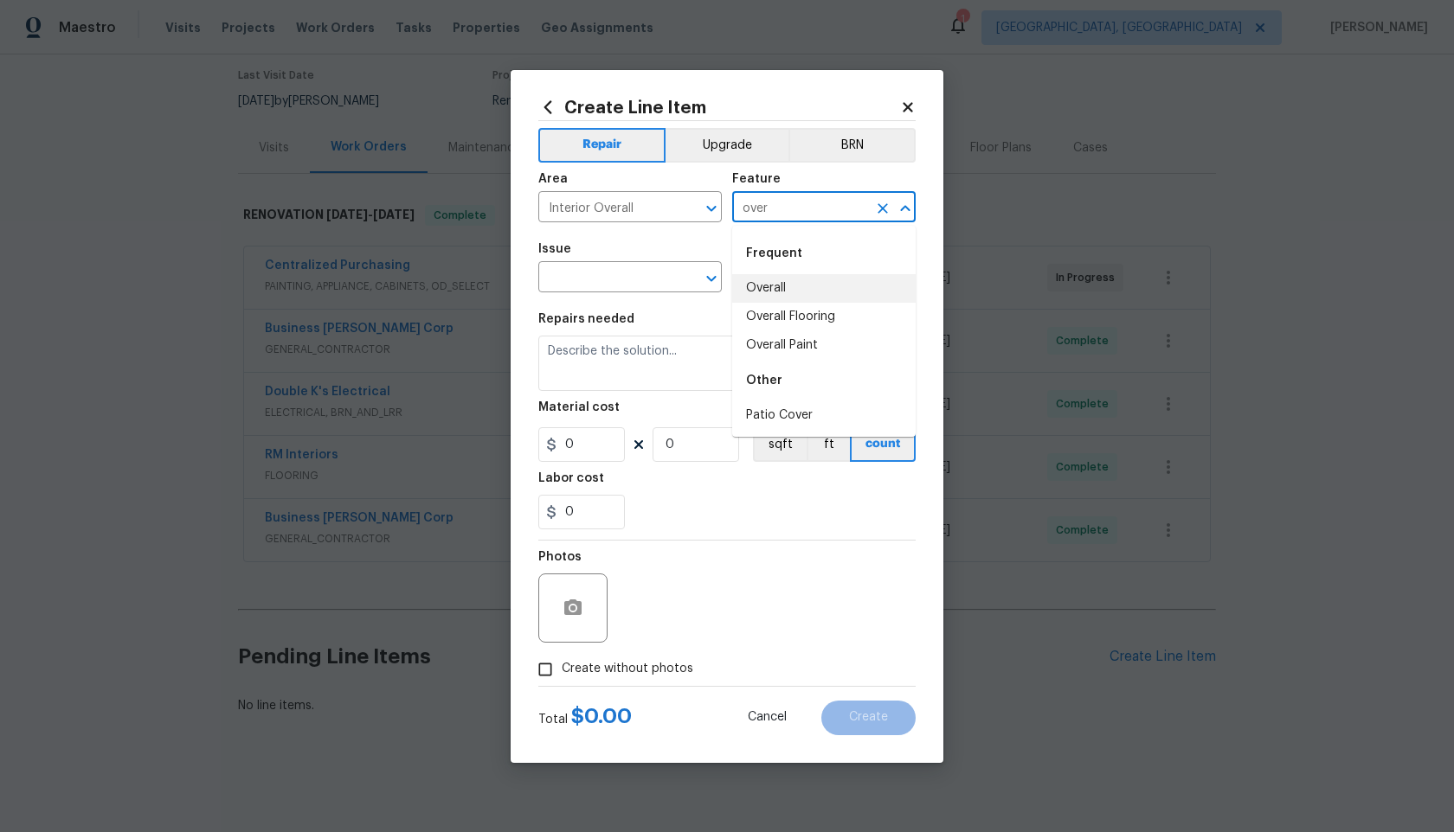
click at [769, 286] on li "Overall" at bounding box center [823, 288] width 183 height 29
type input "Overall"
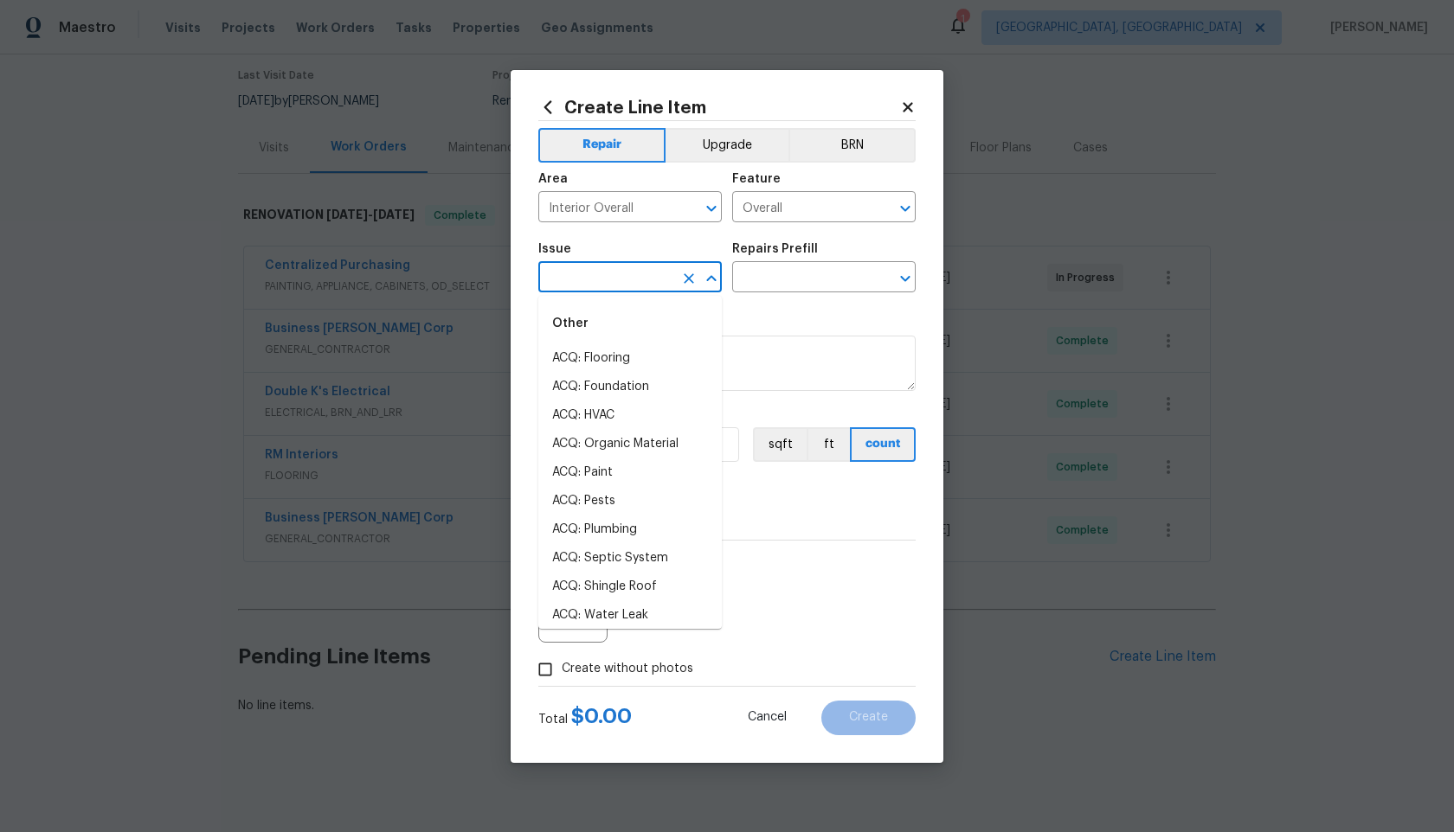
click at [605, 285] on input "text" at bounding box center [605, 279] width 135 height 27
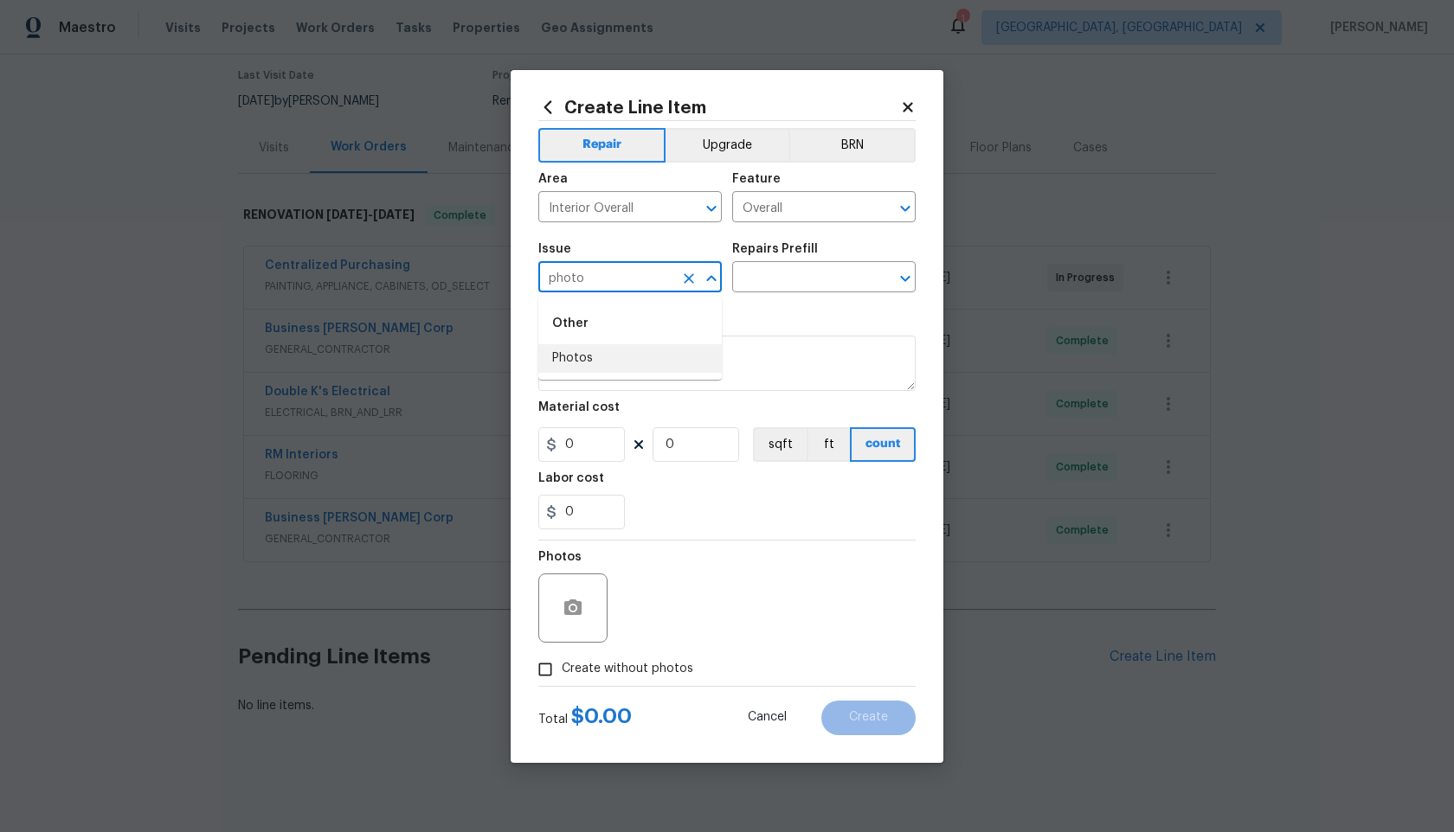
click at [594, 363] on li "Photos" at bounding box center [629, 358] width 183 height 29
type input "Photos"
click at [779, 292] on input "text" at bounding box center [799, 279] width 135 height 27
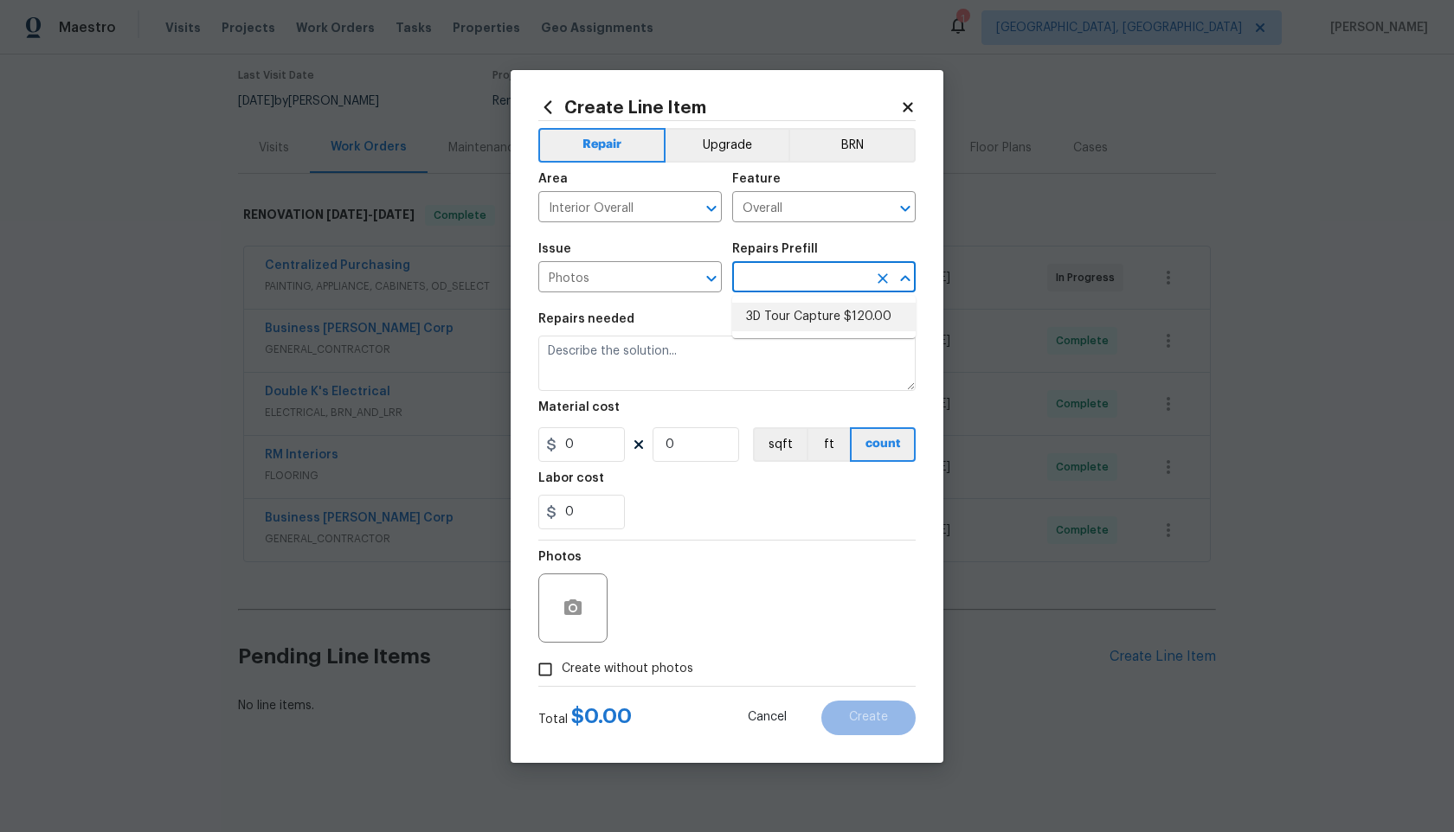
click at [779, 334] on ul "3D Tour Capture $120.00" at bounding box center [823, 317] width 183 height 42
click at [793, 321] on li "3D Tour Capture $120.00" at bounding box center [823, 317] width 183 height 29
type input "3D Tour Capture $120.00"
type textarea "Capture 3D tour of home"
type input "120"
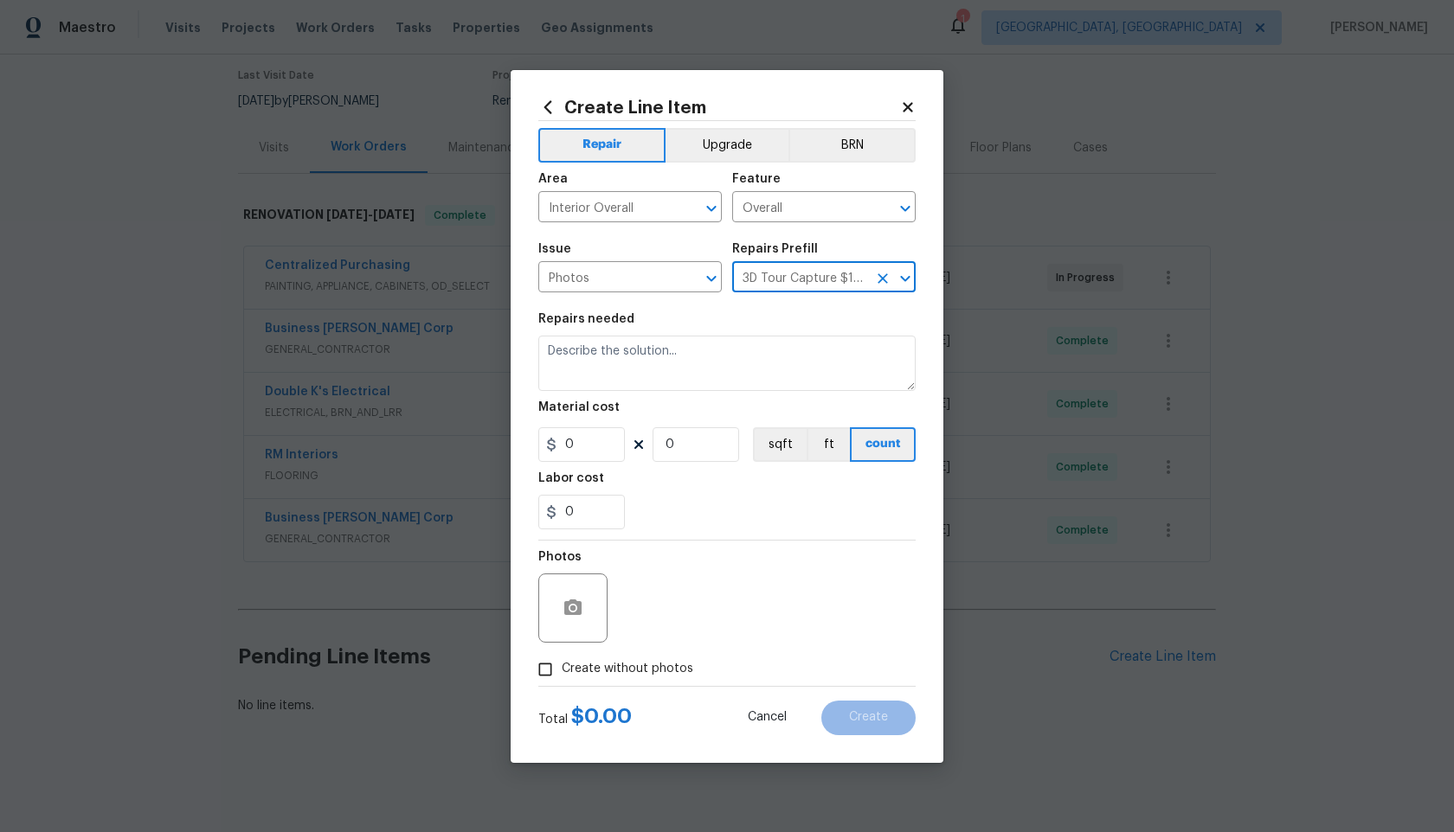
type input "1"
click at [548, 670] on input "Create without photos" at bounding box center [545, 669] width 33 height 33
checkbox input "true"
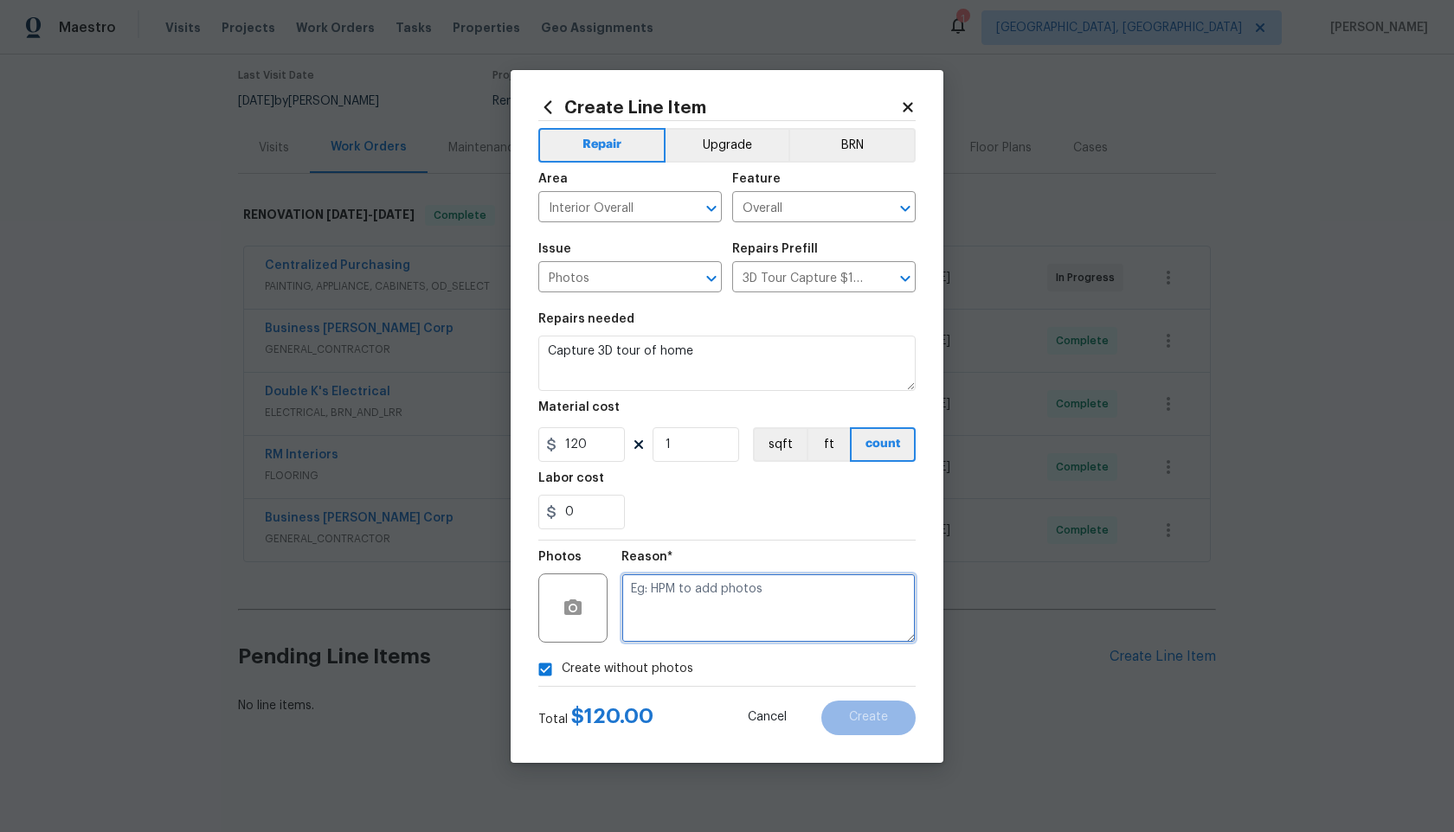
click at [705, 591] on textarea at bounding box center [768, 608] width 294 height 69
type textarea "."
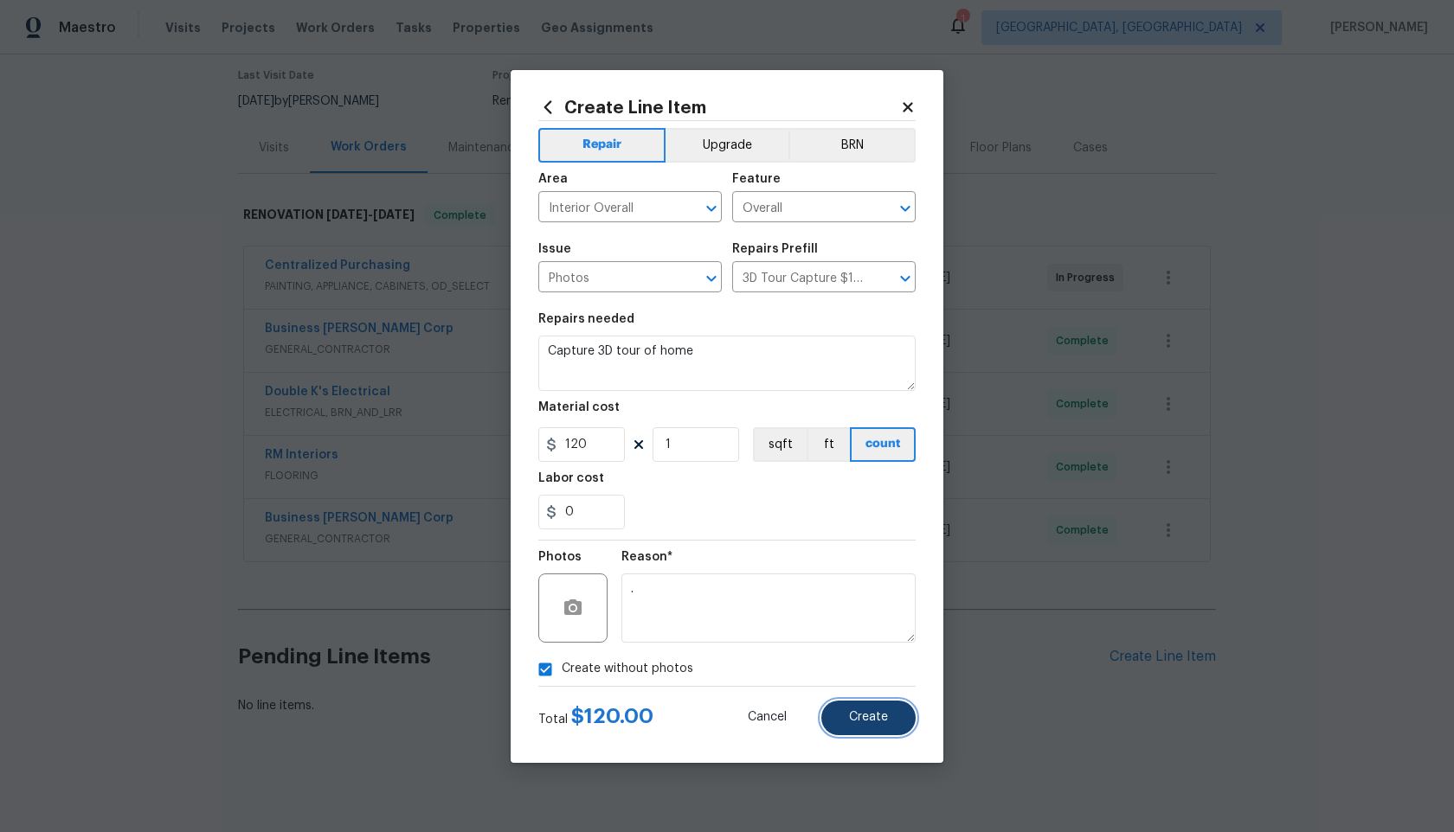
click at [866, 725] on button "Create" at bounding box center [868, 718] width 94 height 35
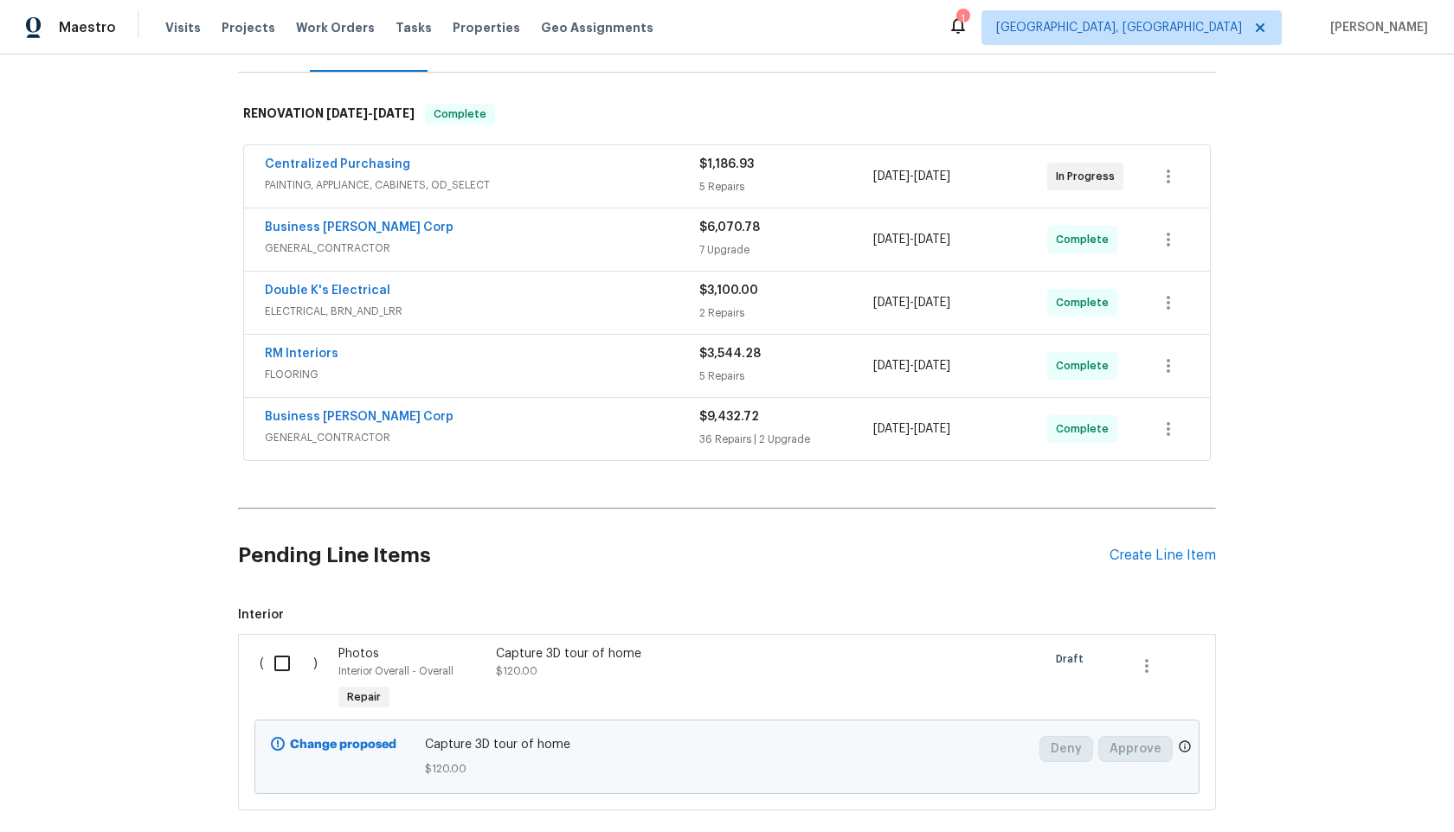
scroll to position [337, 0]
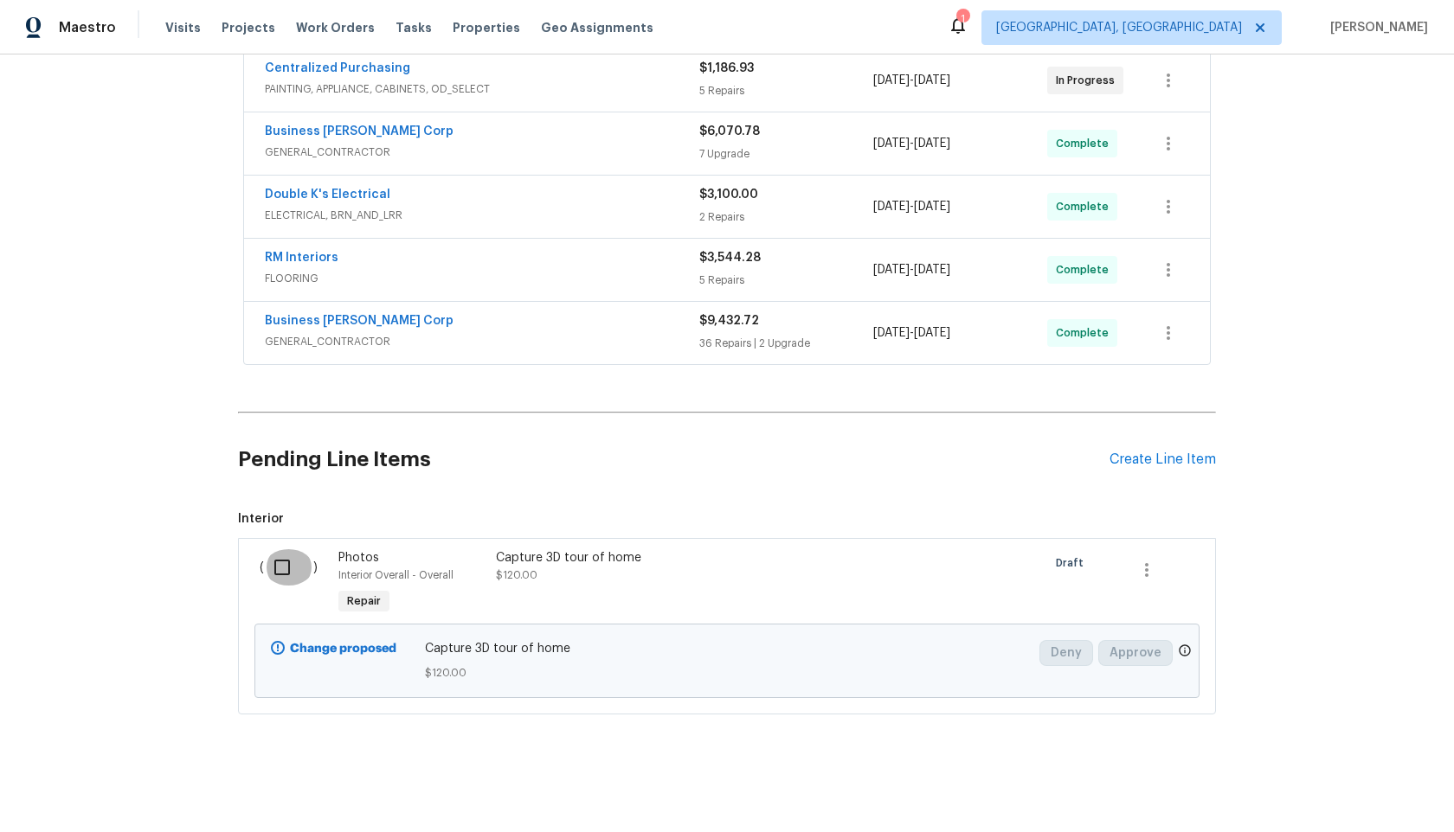
click at [286, 564] on input "checkbox" at bounding box center [288, 567] width 49 height 36
checkbox input "true"
click at [1339, 787] on span "Create Work Order" at bounding box center [1354, 790] width 115 height 22
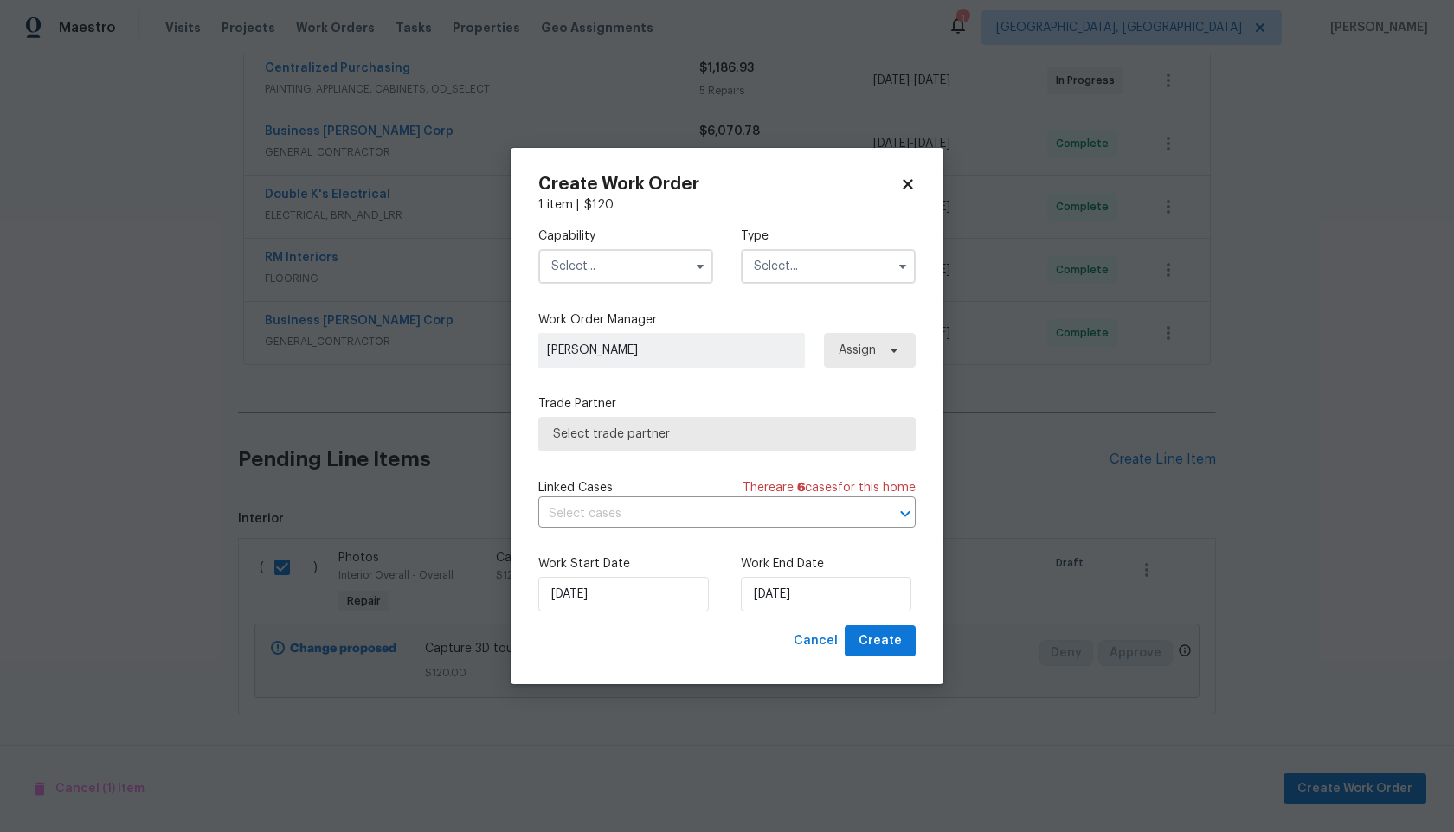
click at [629, 277] on input "text" at bounding box center [625, 266] width 175 height 35
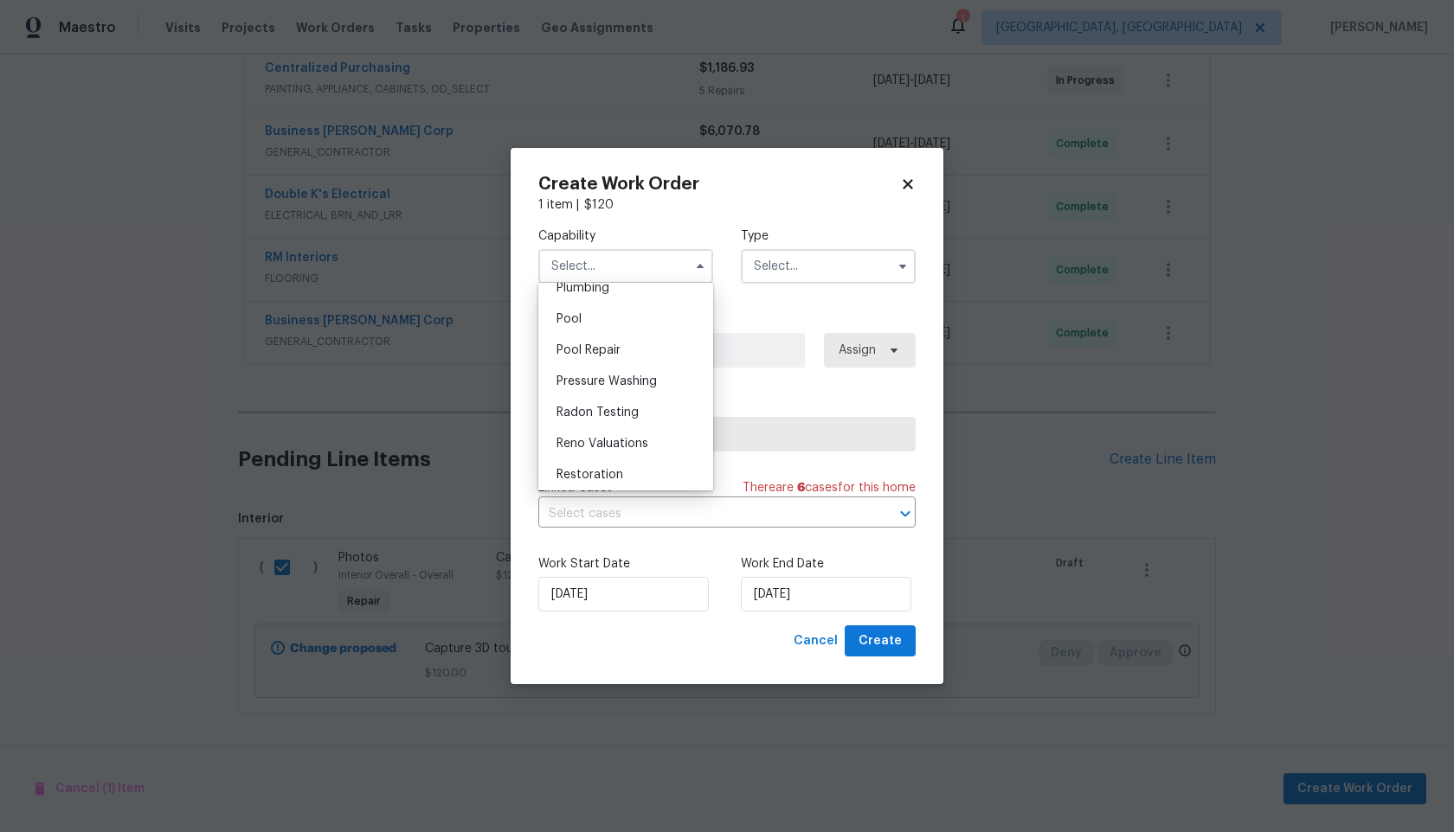
scroll to position [1498, 0]
click at [604, 322] on span "Photography" at bounding box center [593, 321] width 74 height 12
type input "Photography"
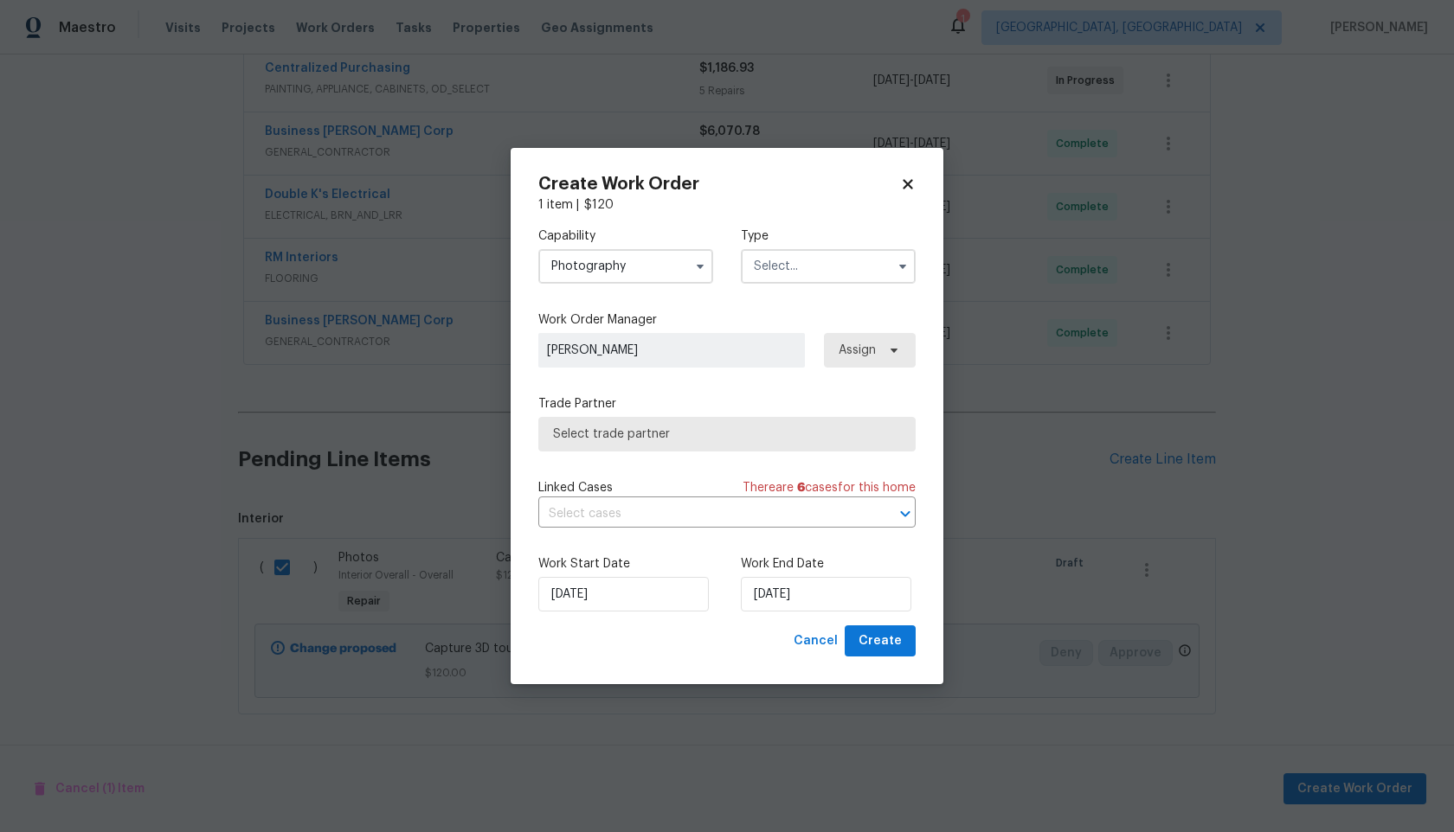
click at [770, 279] on input "text" at bounding box center [828, 266] width 175 height 35
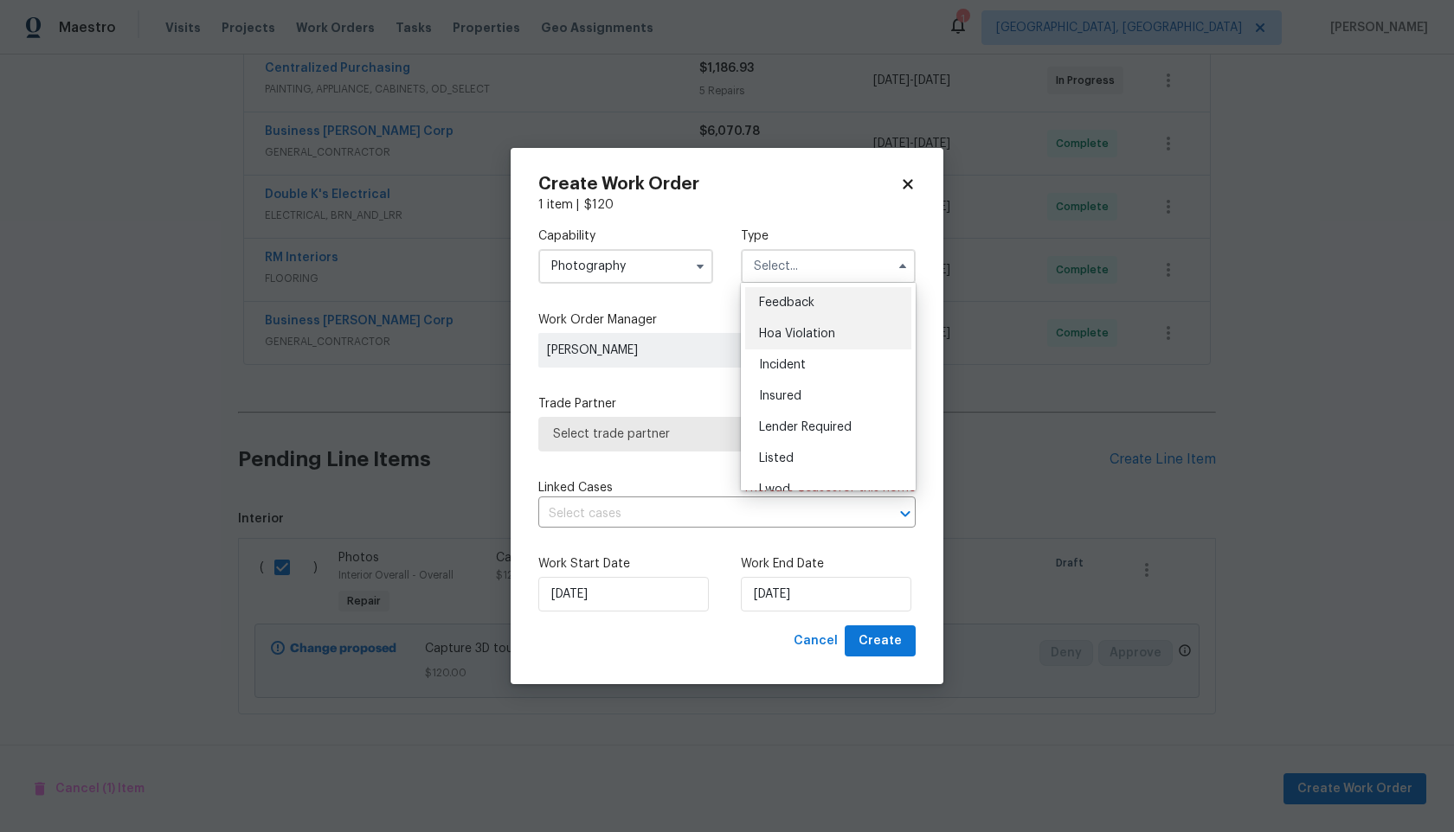
scroll to position [206, 0]
click at [784, 324] on div "Other" at bounding box center [828, 314] width 166 height 31
type input "Other"
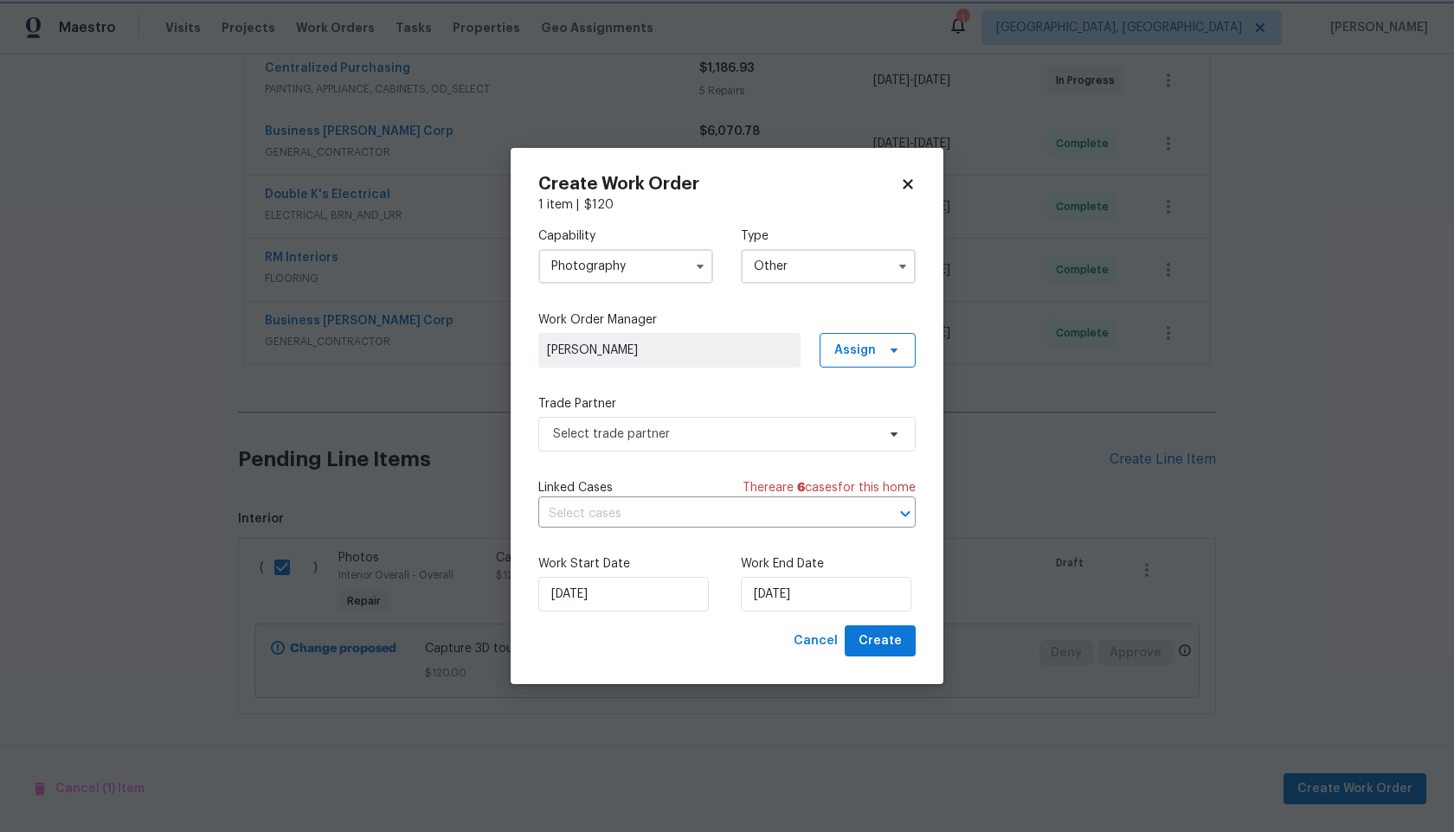
scroll to position [0, 0]
click at [635, 438] on span "Select trade partner" at bounding box center [714, 434] width 323 height 17
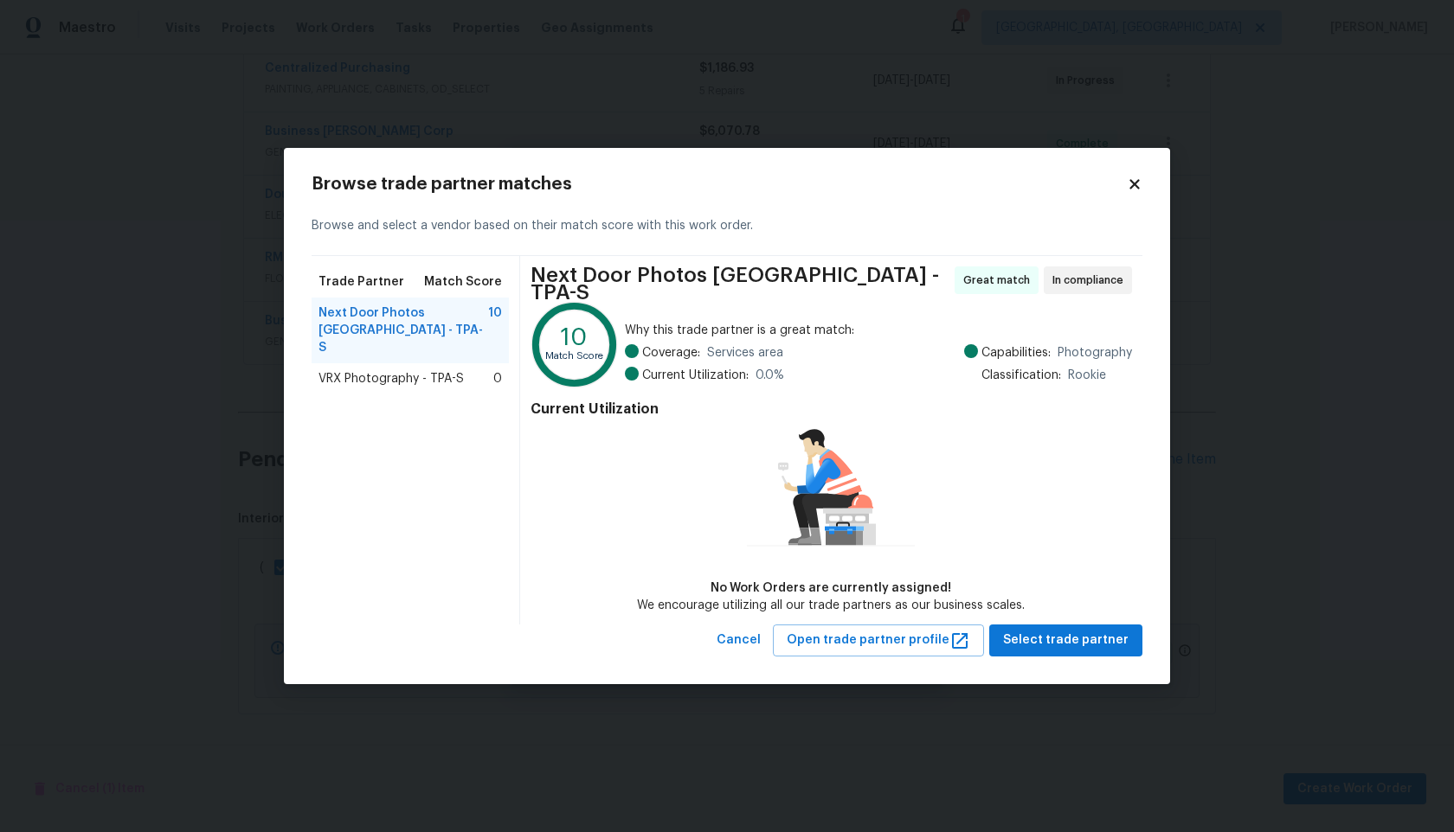
click at [402, 370] on span "VRX Photography - TPA-S" at bounding box center [390, 378] width 145 height 17
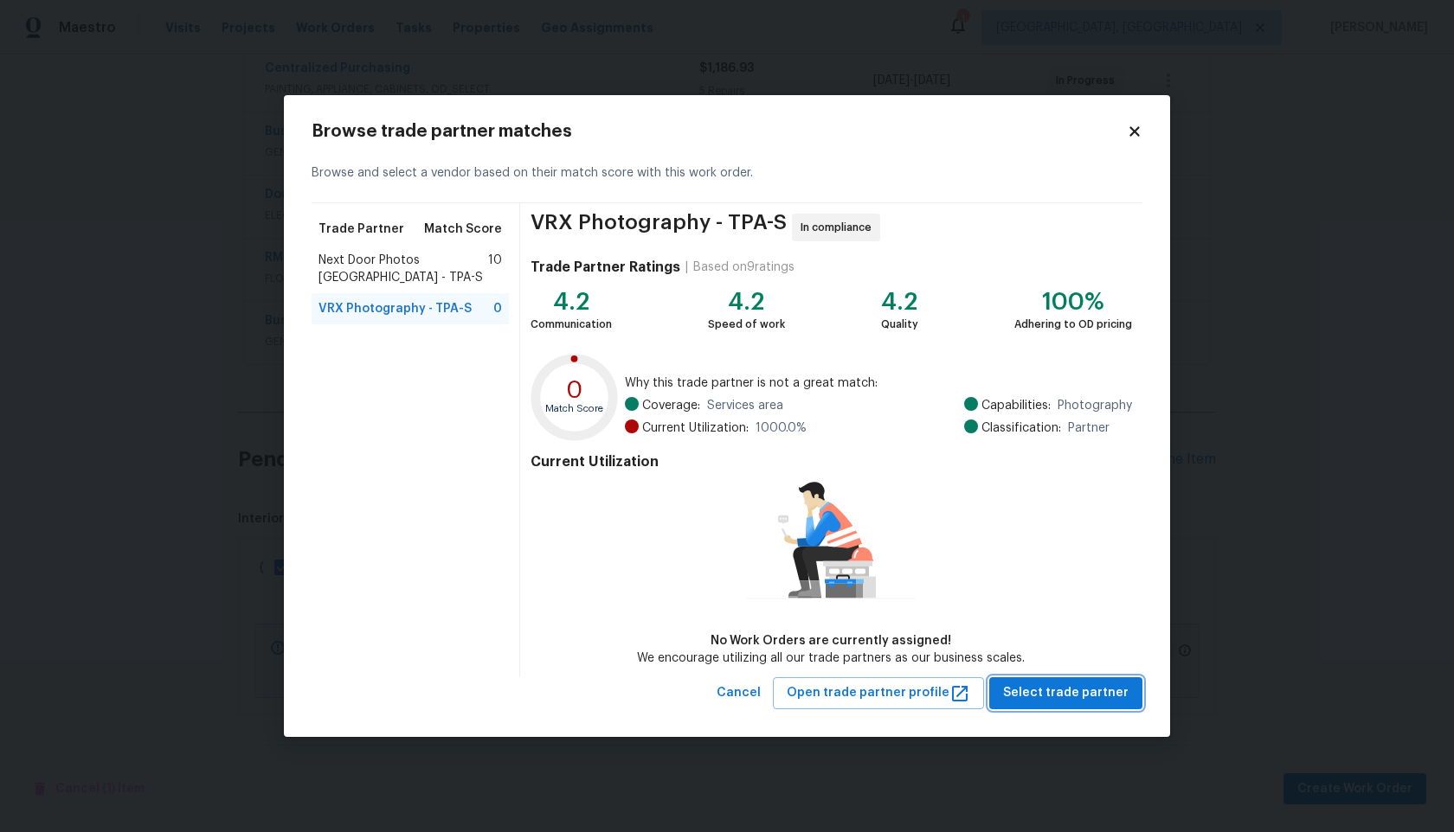
click at [1082, 699] on span "Select trade partner" at bounding box center [1065, 694] width 125 height 22
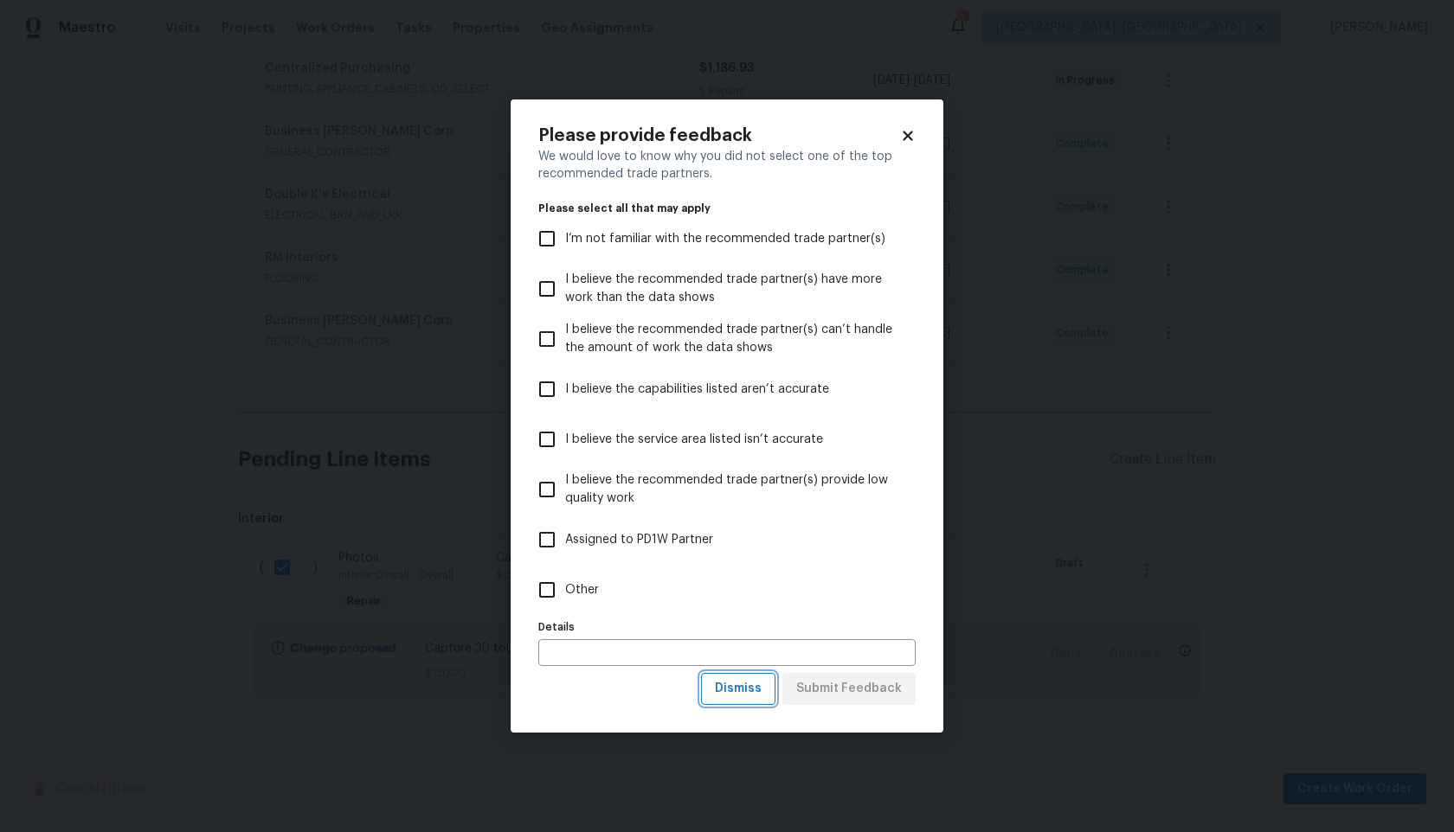
click at [758, 691] on span "Dismiss" at bounding box center [738, 689] width 47 height 22
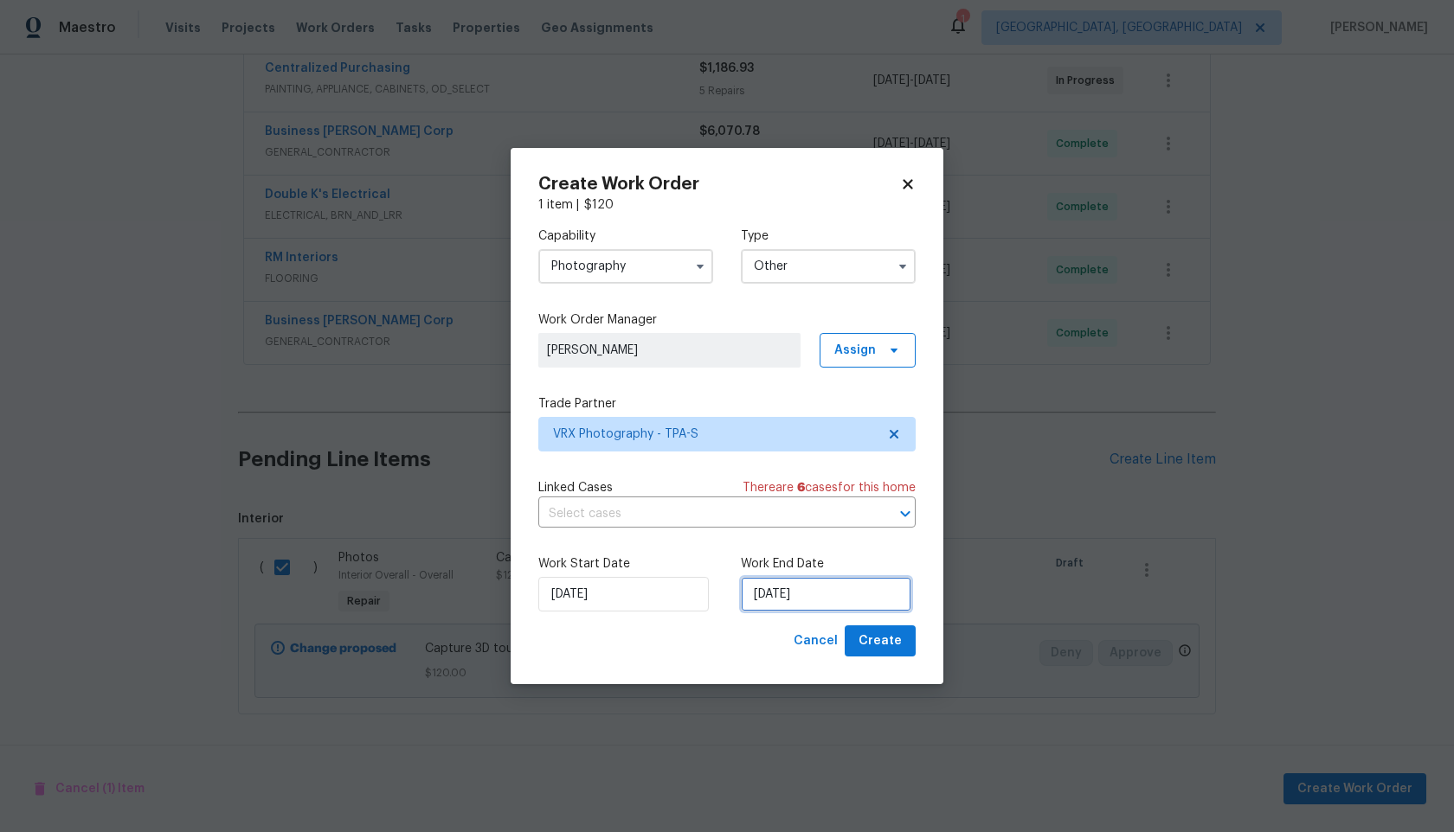
click at [776, 601] on input "30/09/2025" at bounding box center [826, 594] width 170 height 35
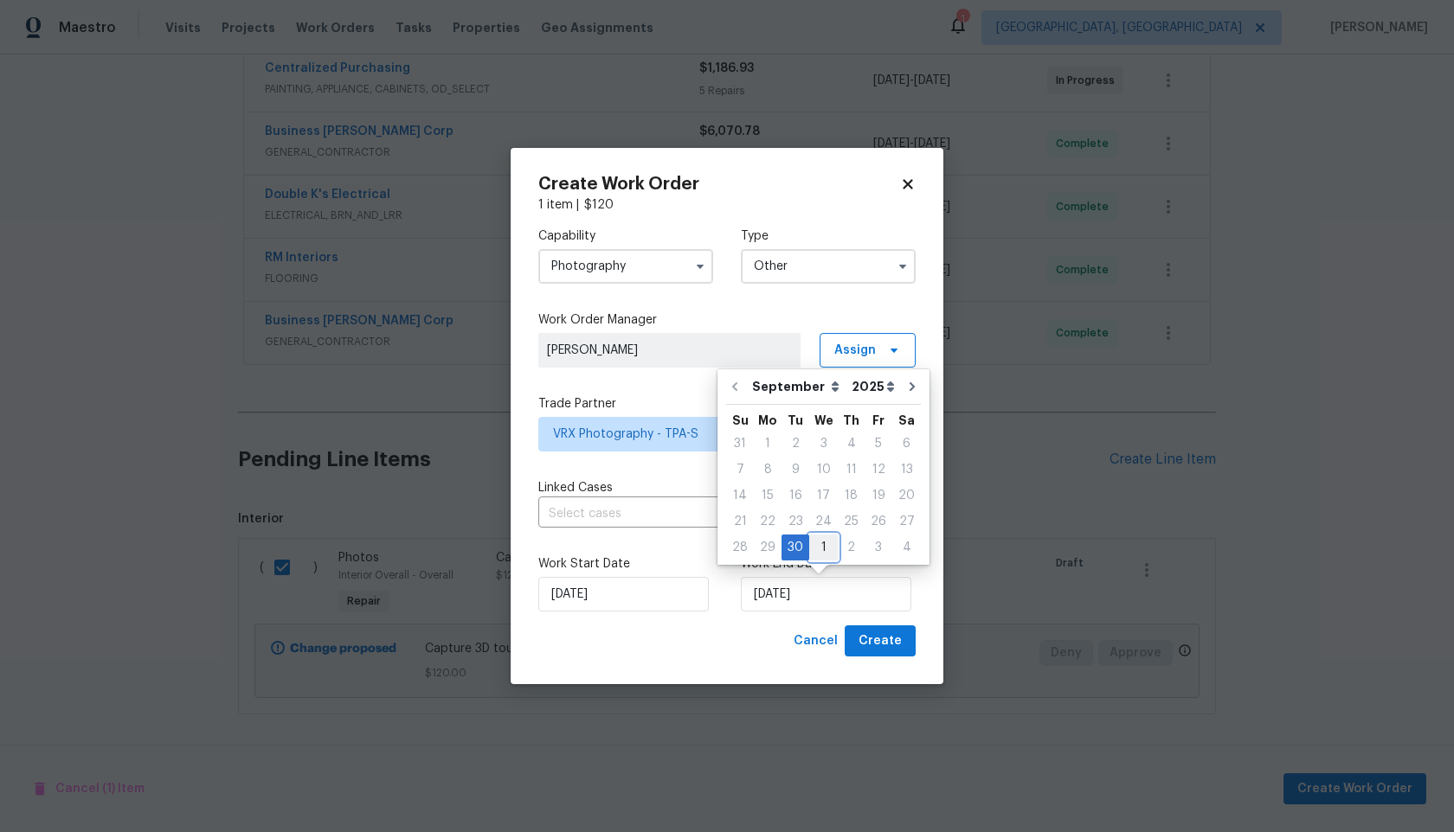
click at [824, 545] on div "1" at bounding box center [823, 548] width 29 height 24
type input "01/10/2025"
select select "9"
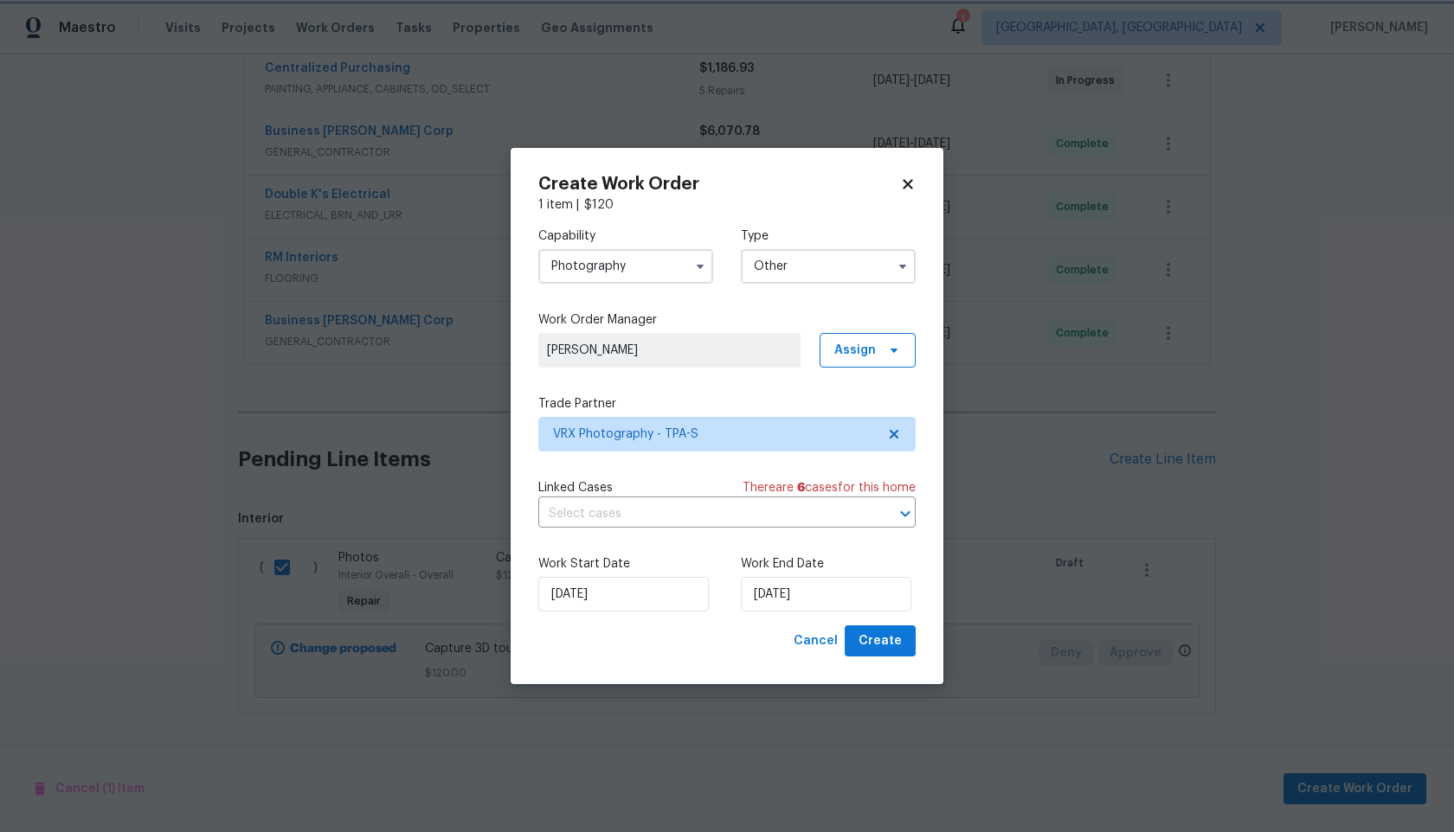
click at [685, 567] on label "Work Start Date" at bounding box center [625, 563] width 175 height 17
click at [869, 641] on span "Create" at bounding box center [879, 642] width 43 height 22
checkbox input "false"
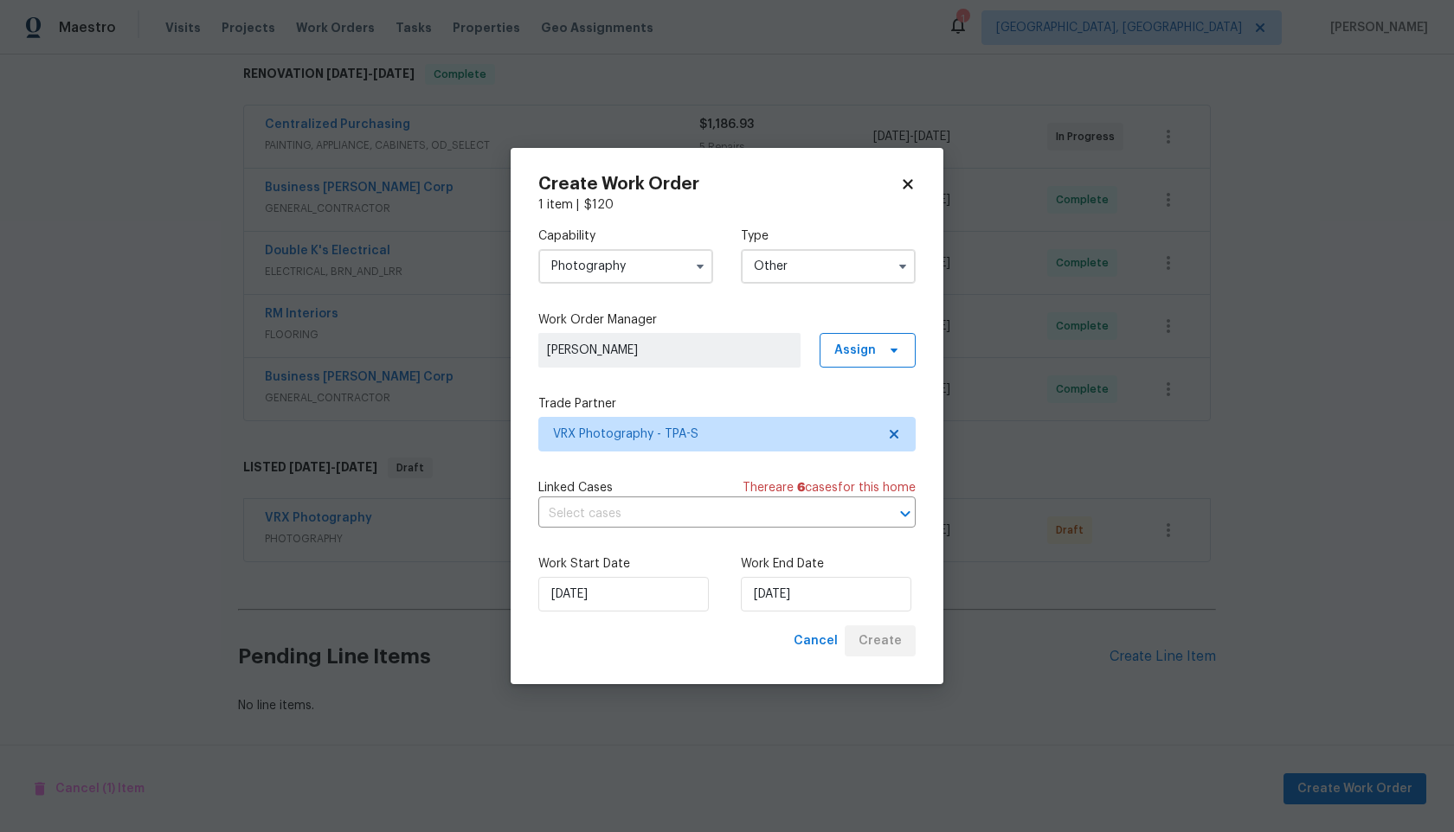
scroll to position [281, 0]
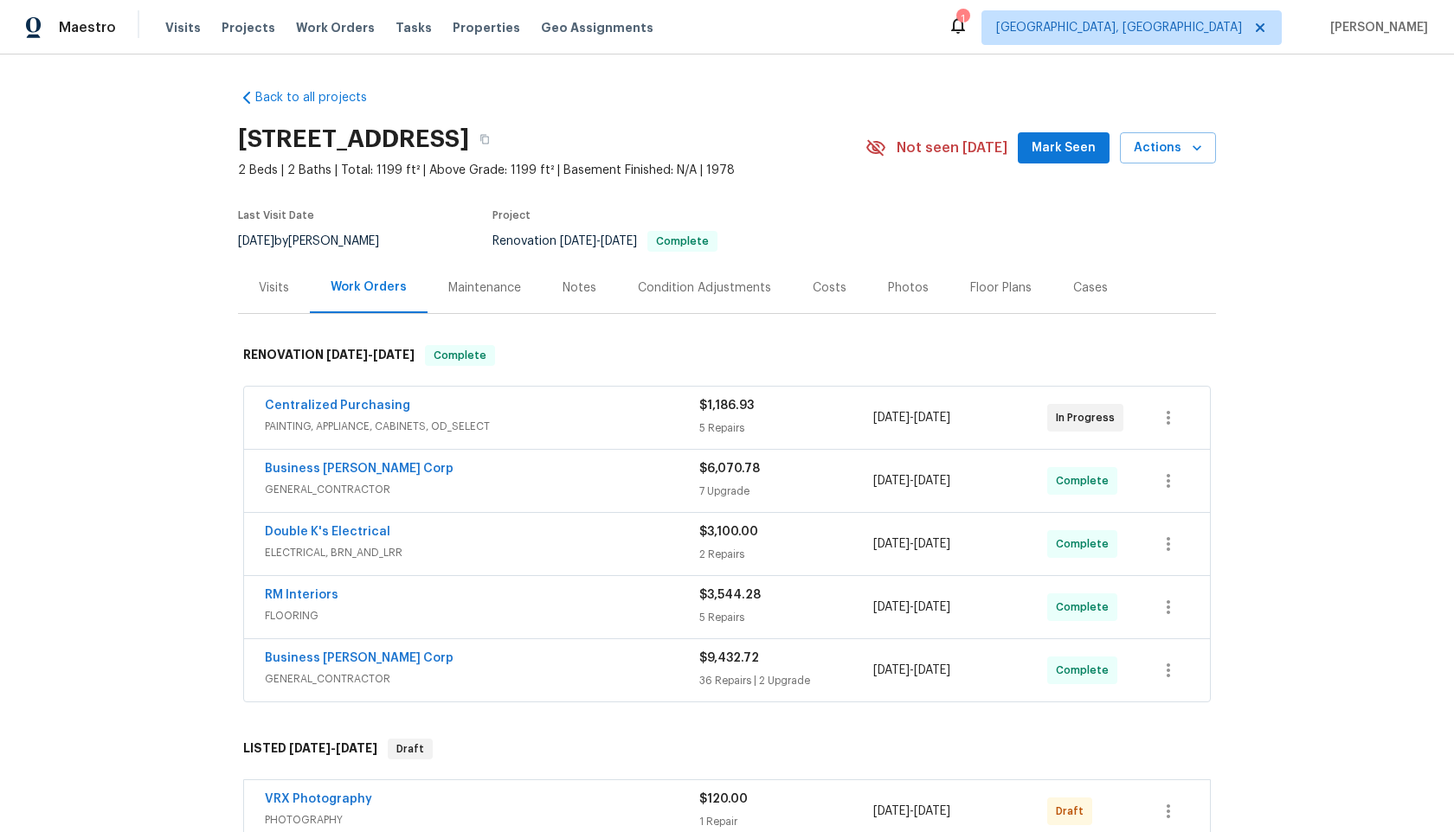
scroll to position [281, 0]
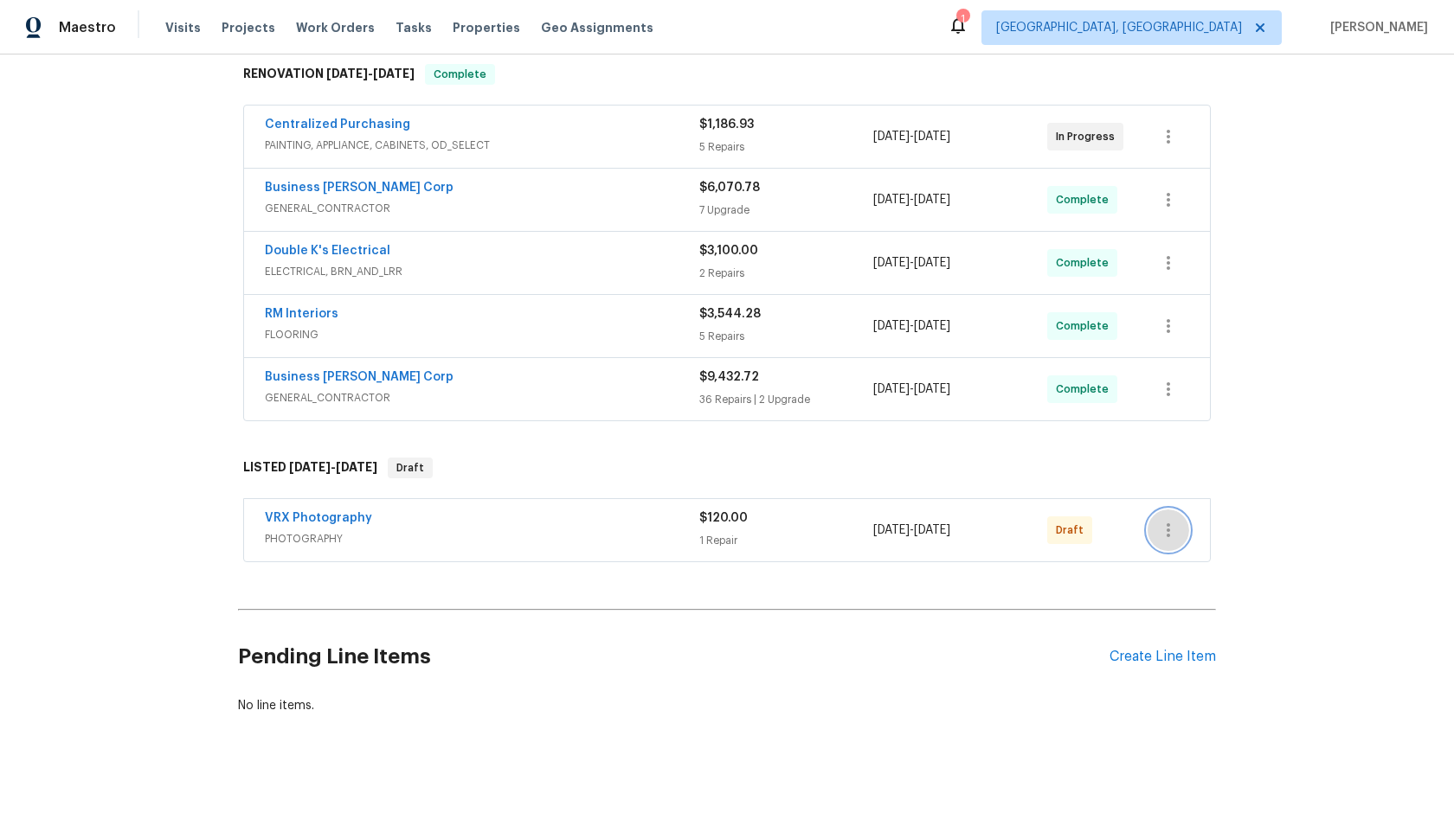
click at [1164, 528] on icon "button" at bounding box center [1168, 530] width 21 height 21
click at [1171, 528] on li "Send to Vendor" at bounding box center [1240, 531] width 187 height 29
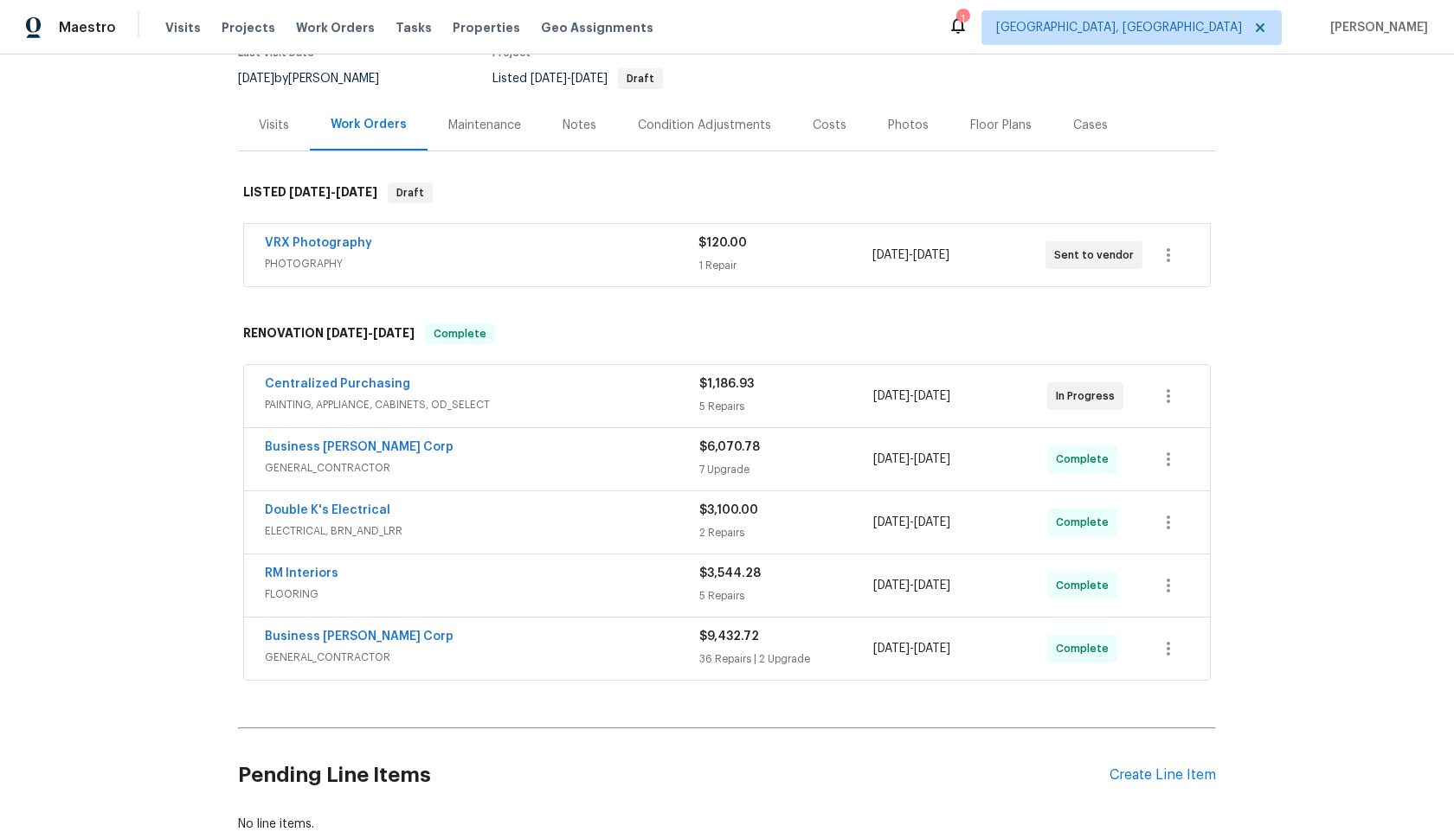
scroll to position [0, 0]
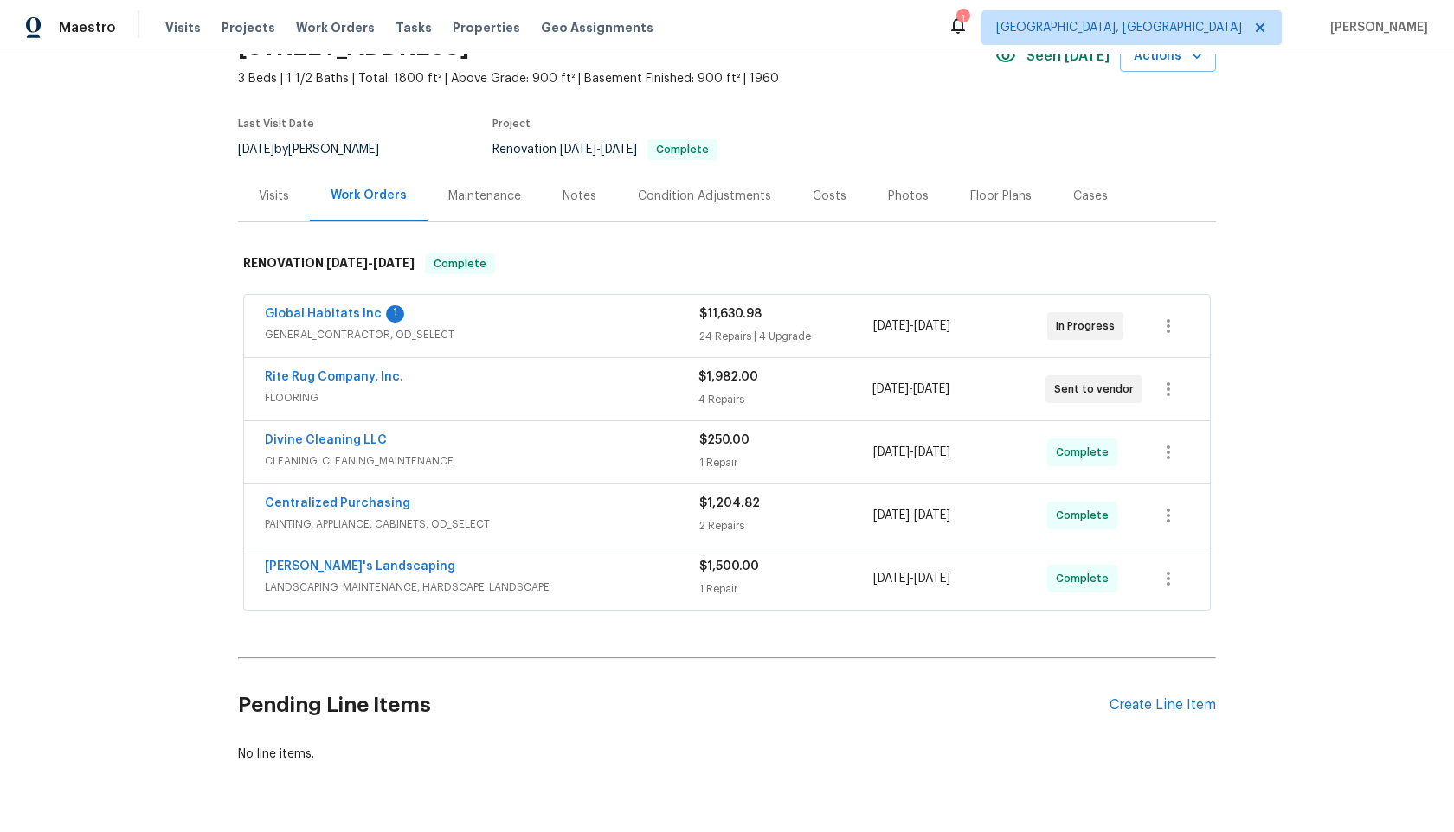
scroll to position [101, 0]
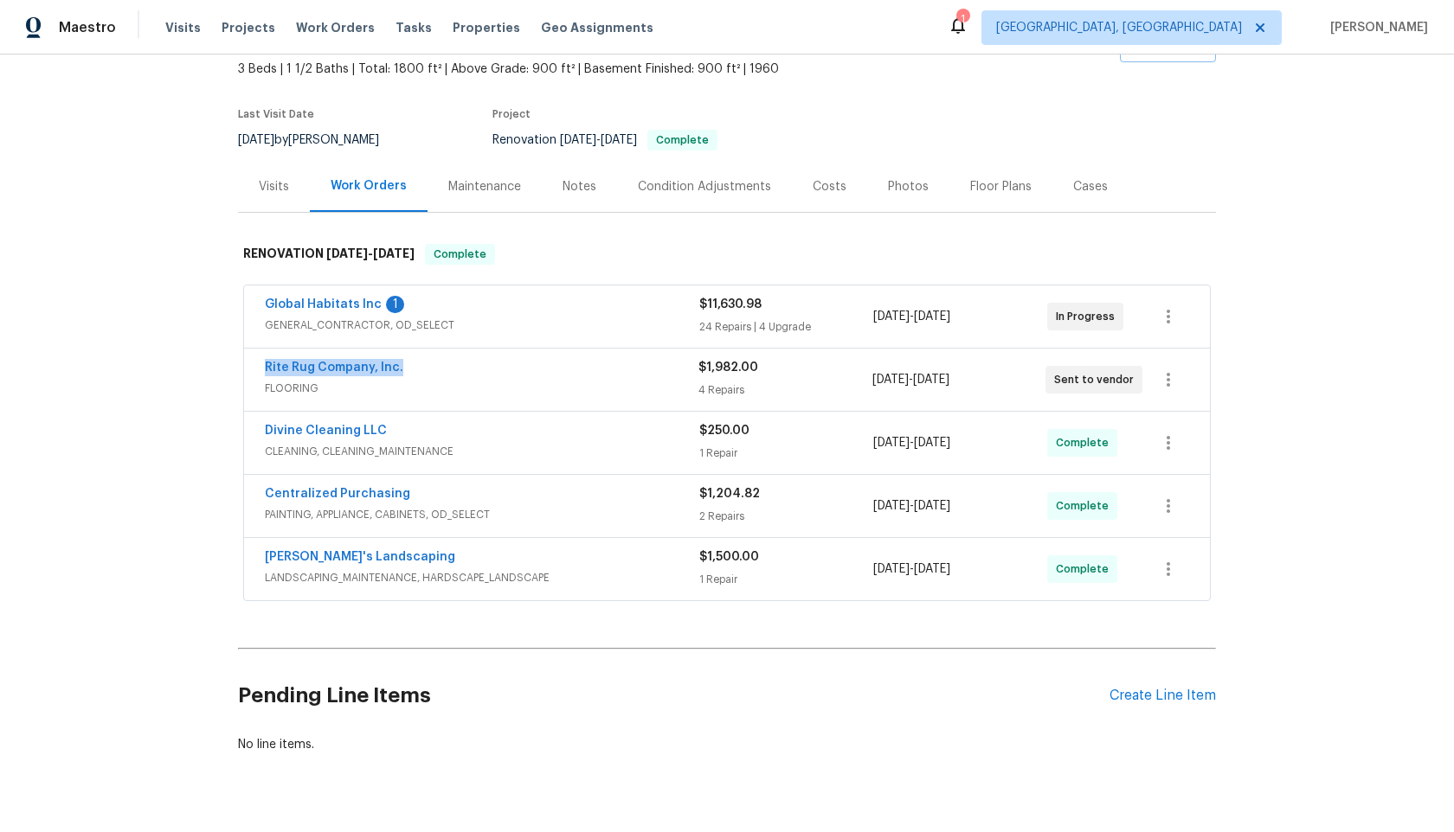
drag, startPoint x: 407, startPoint y: 363, endPoint x: 205, endPoint y: 362, distance: 201.6
click at [205, 362] on div "Back to all projects 14164 Bainbridge St, Livonia, MI 48154 3 Beds | 1 1/2 Bath…" at bounding box center [727, 444] width 1454 height 778
copy link "Rite Rug Company, Inc."
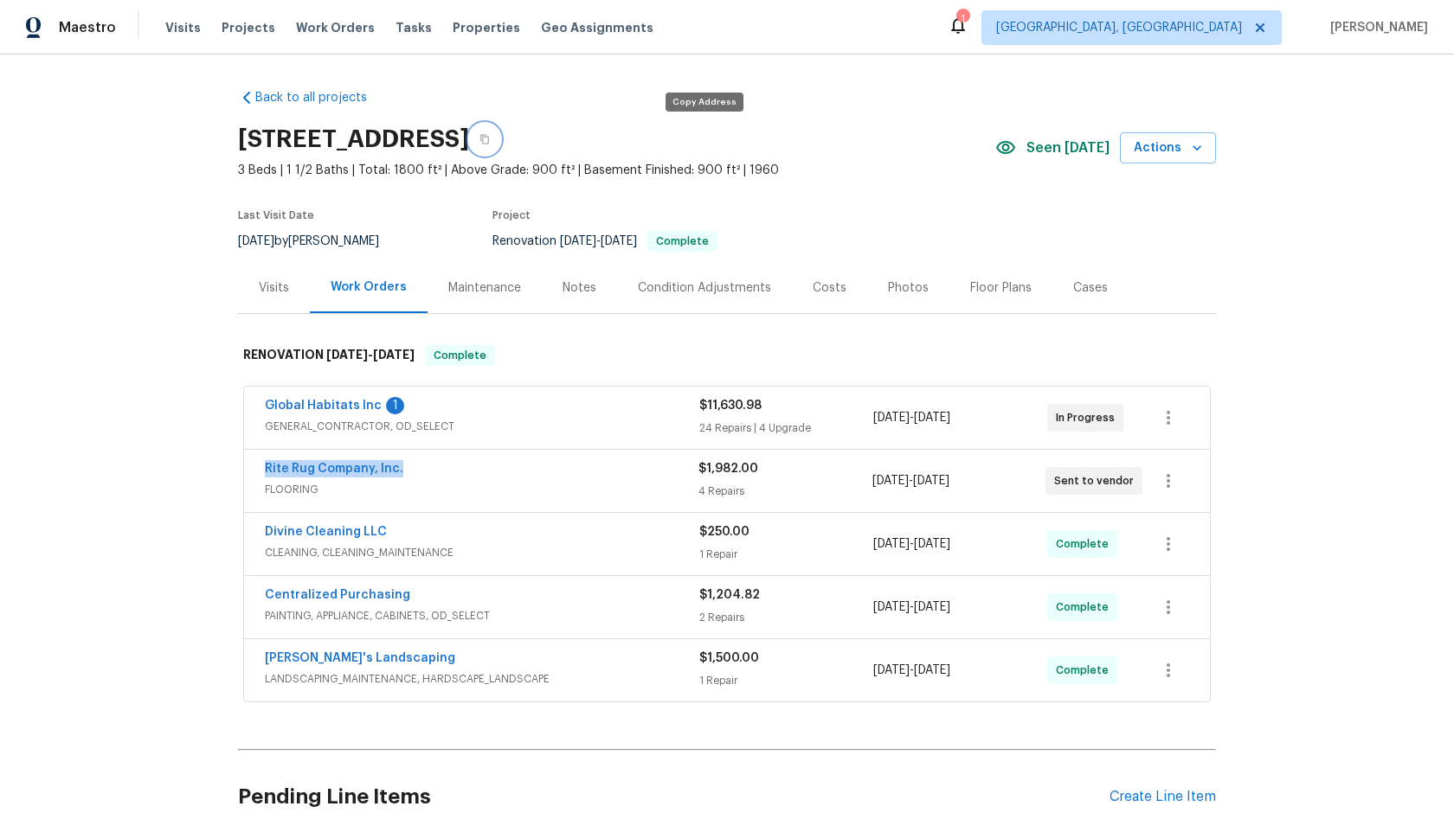
click at [490, 138] on icon "button" at bounding box center [484, 139] width 10 height 10
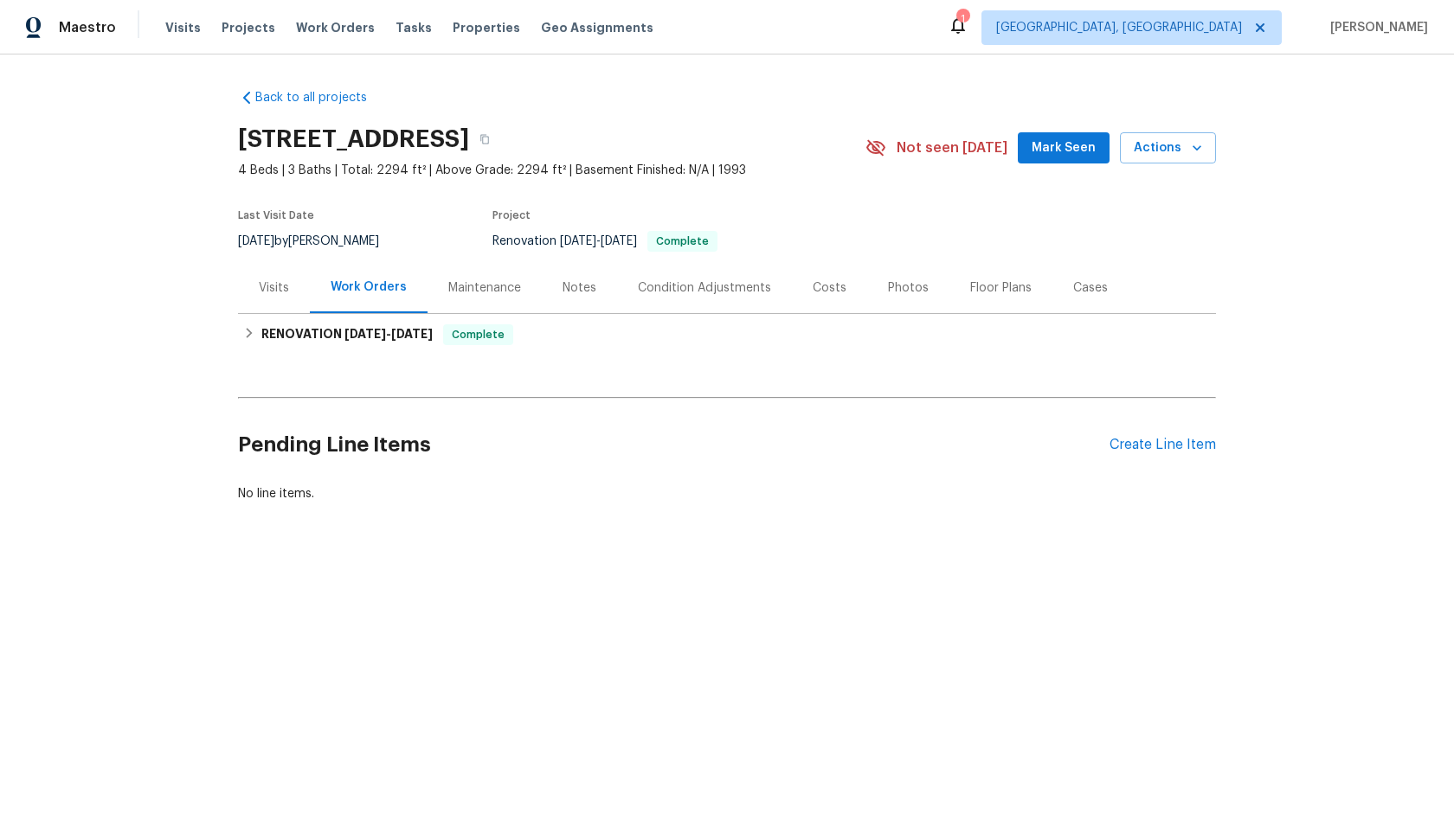
click at [1159, 434] on div "Pending Line Items Create Line Item" at bounding box center [727, 445] width 978 height 80
click at [1151, 448] on div "Create Line Item" at bounding box center [1162, 445] width 106 height 16
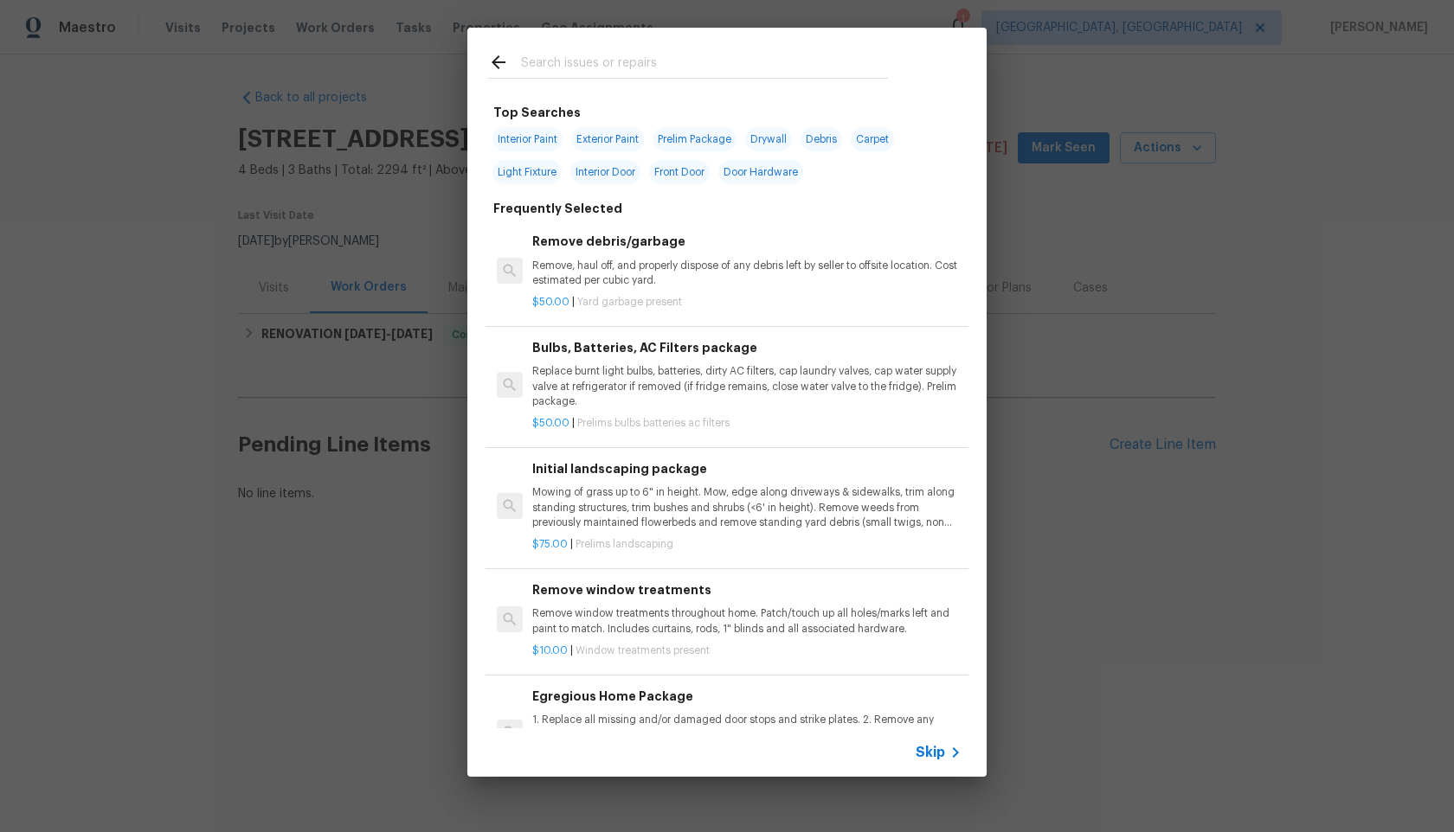
click at [937, 755] on span "Skip" at bounding box center [929, 752] width 29 height 17
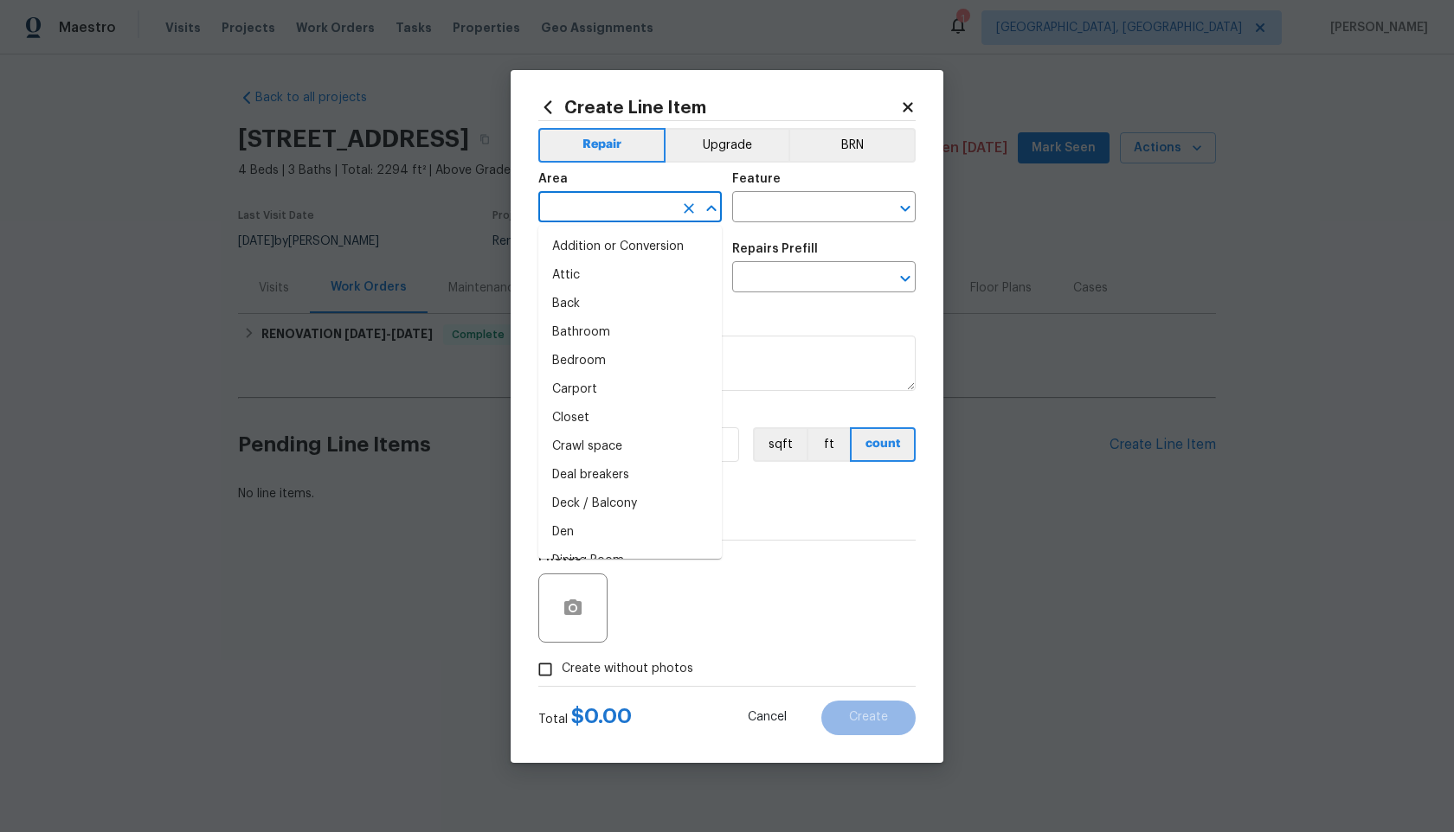
click at [655, 218] on input "text" at bounding box center [605, 209] width 135 height 27
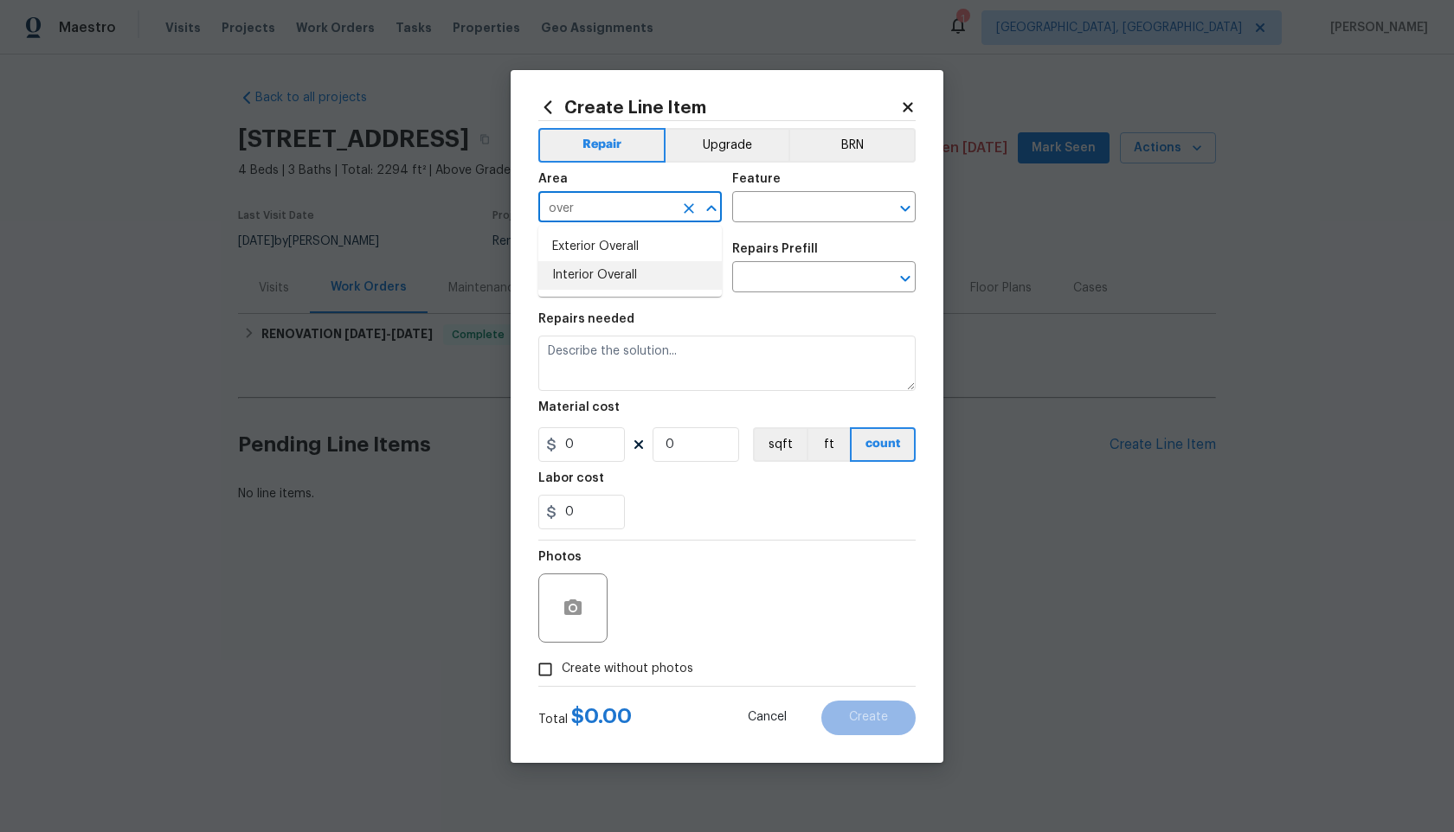
click at [590, 279] on li "Interior Overall" at bounding box center [629, 275] width 183 height 29
type input "Interior Overall"
click at [800, 194] on div "Feature" at bounding box center [823, 184] width 183 height 22
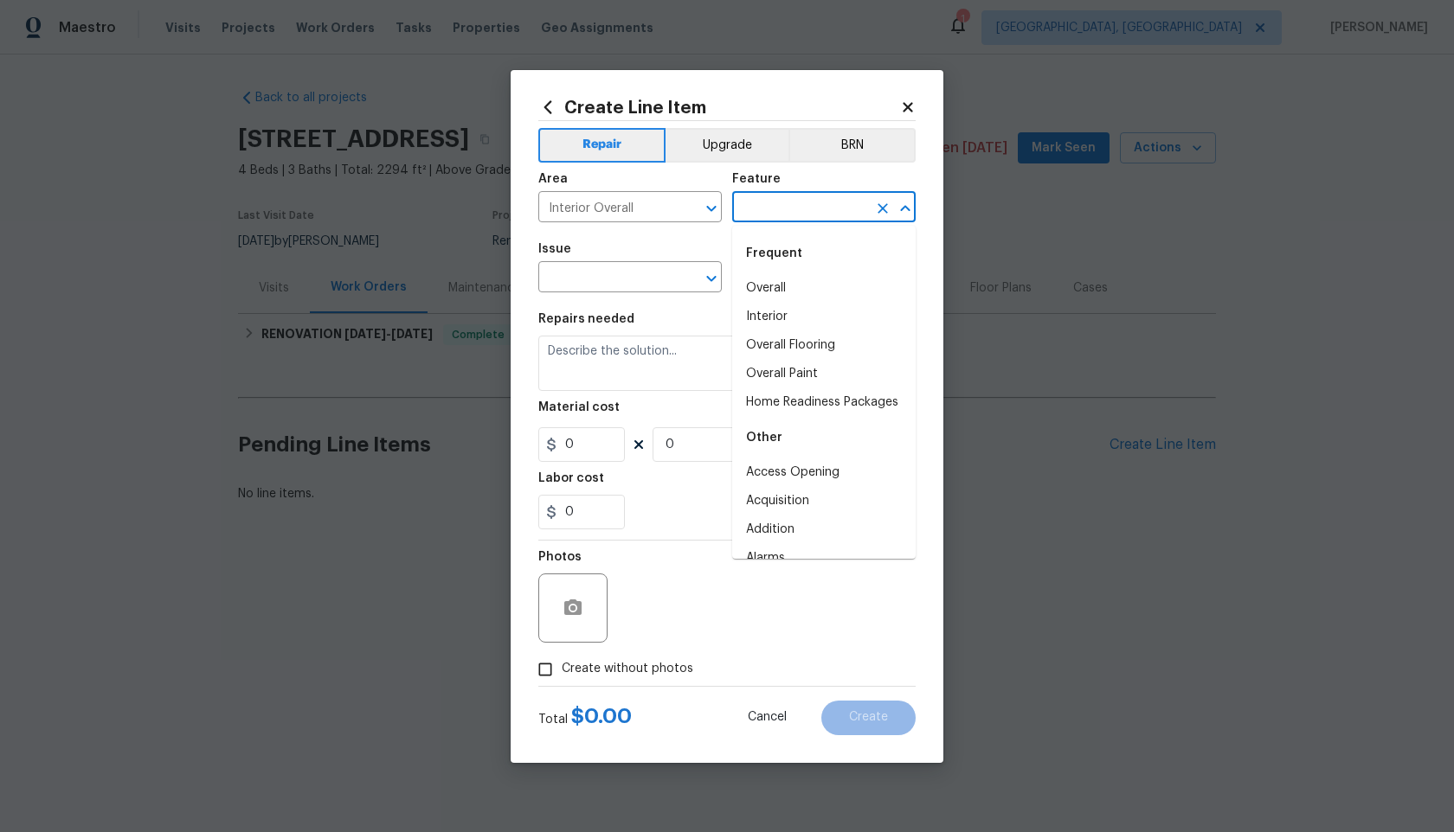
click at [799, 202] on input "text" at bounding box center [799, 209] width 135 height 27
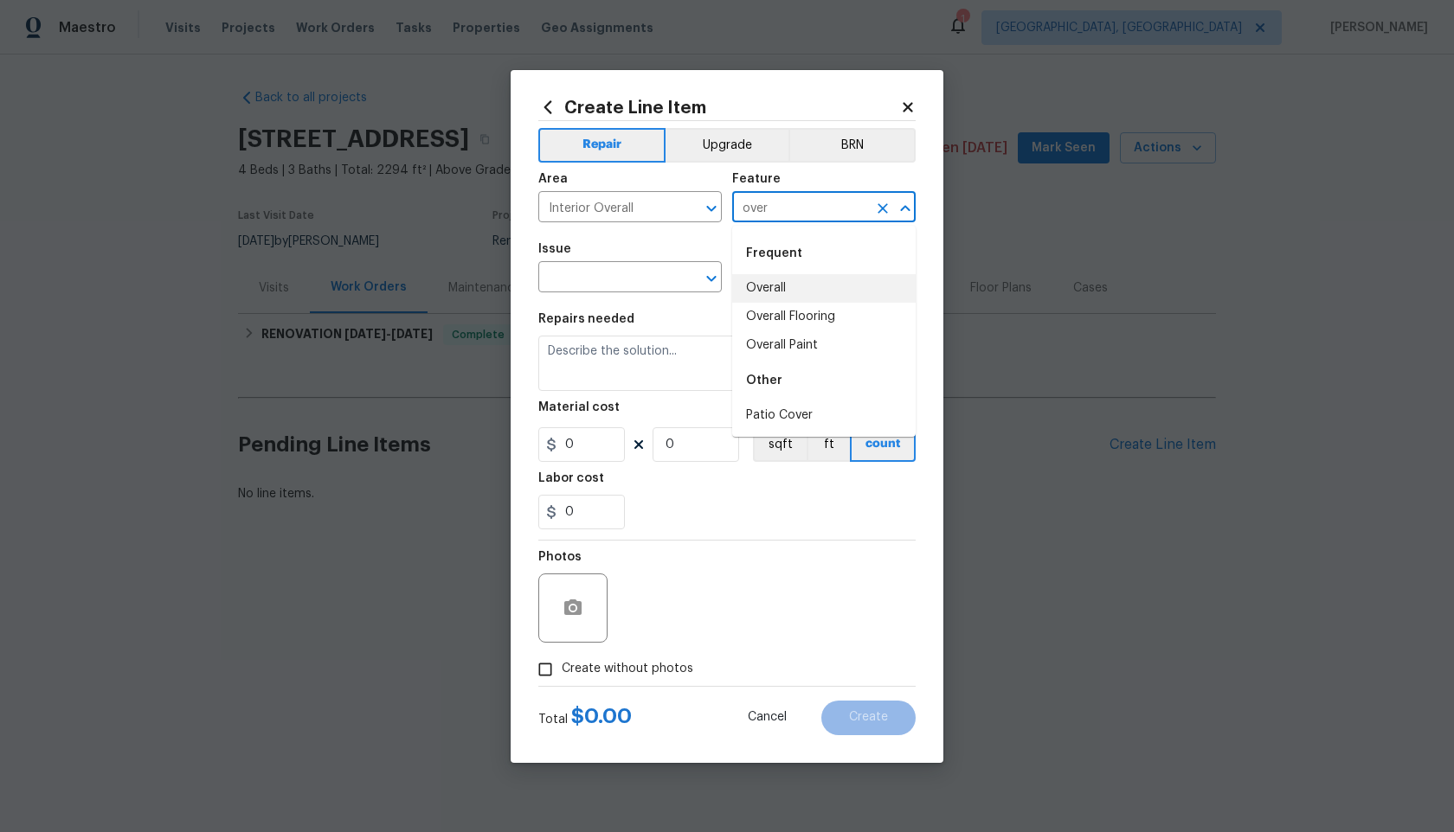
click at [775, 293] on li "Overall" at bounding box center [823, 288] width 183 height 29
type input "Overall"
click at [620, 293] on span "Issue ​" at bounding box center [629, 268] width 183 height 70
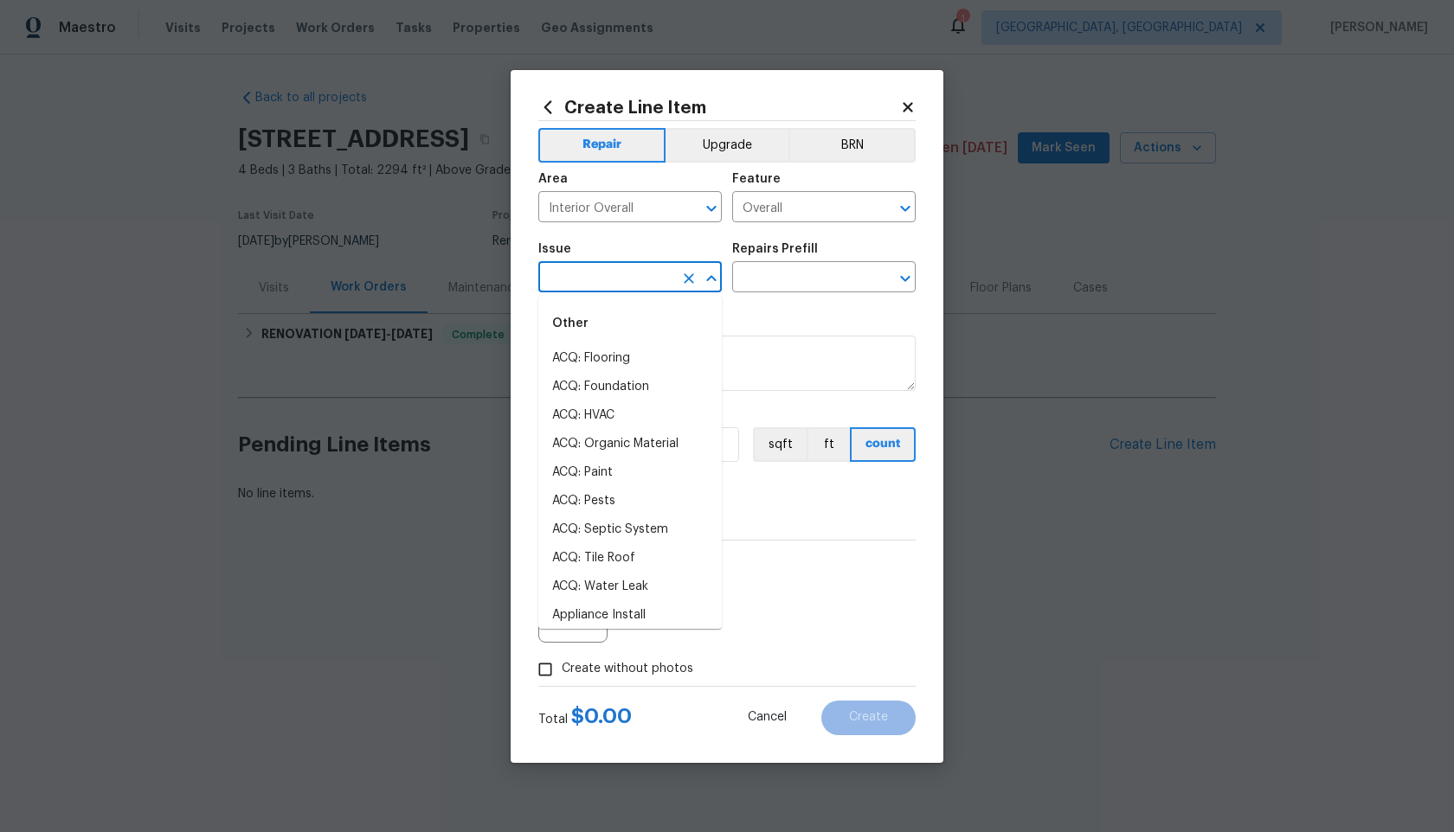
click at [634, 278] on input "text" at bounding box center [605, 279] width 135 height 27
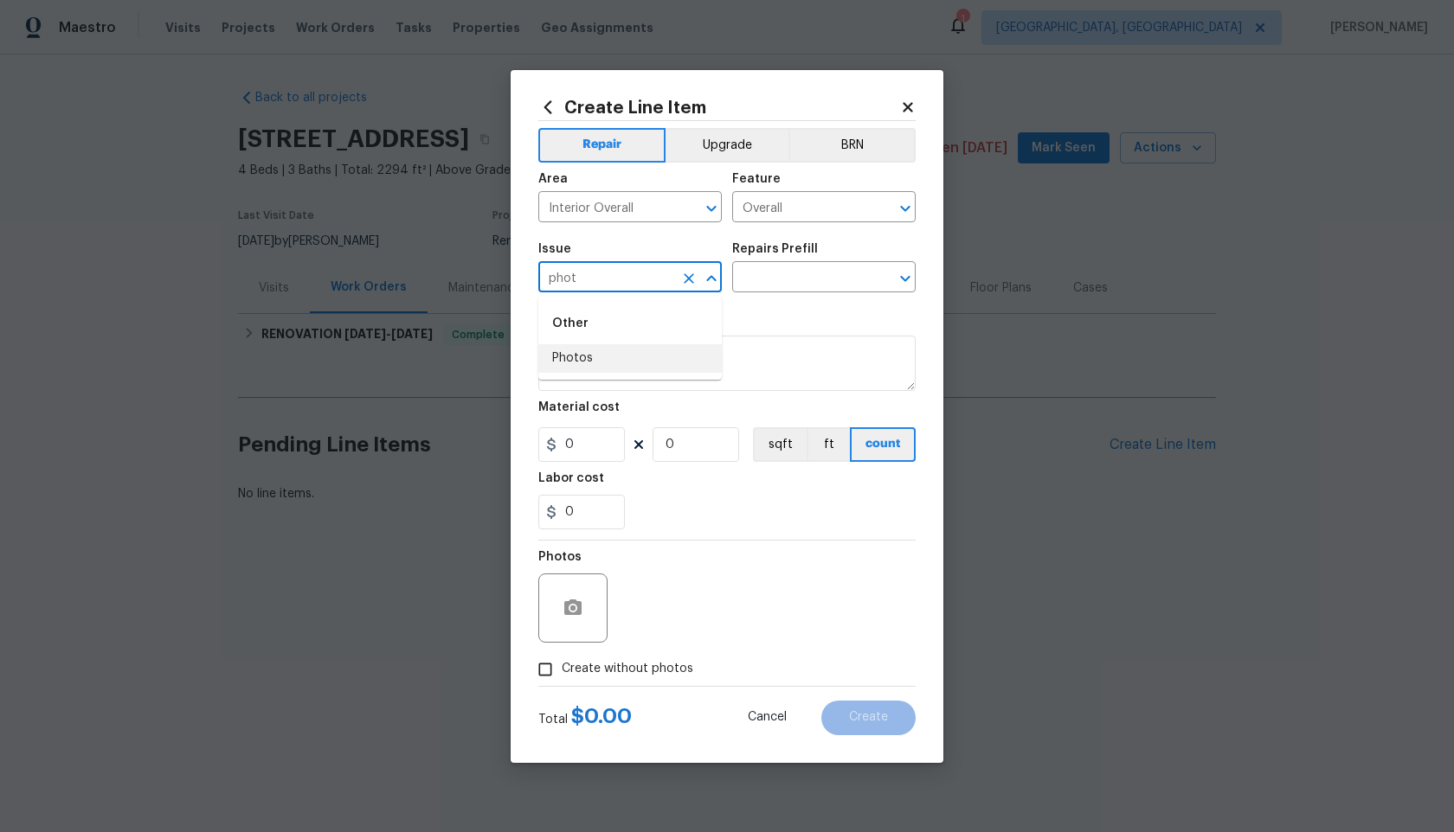
click at [586, 358] on li "Photos" at bounding box center [629, 358] width 183 height 29
type input "Photos"
click at [780, 288] on input "text" at bounding box center [799, 279] width 135 height 27
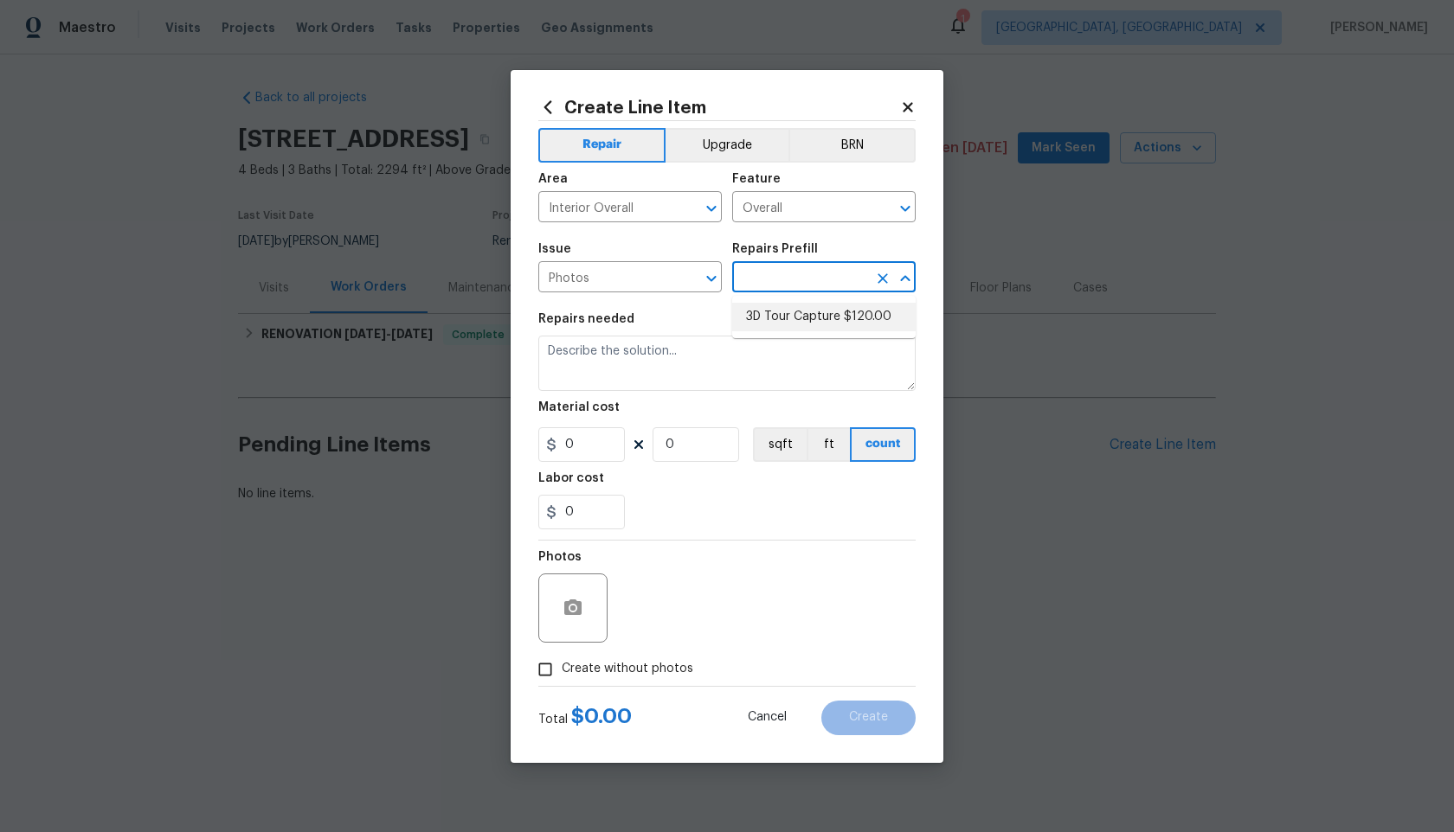
click at [768, 331] on ul "3D Tour Capture $120.00" at bounding box center [823, 317] width 183 height 42
click at [793, 315] on li "3D Tour Capture $120.00" at bounding box center [823, 317] width 183 height 29
type input "3D Tour Capture $120.00"
type textarea "Capture 3D tour of home"
type input "1"
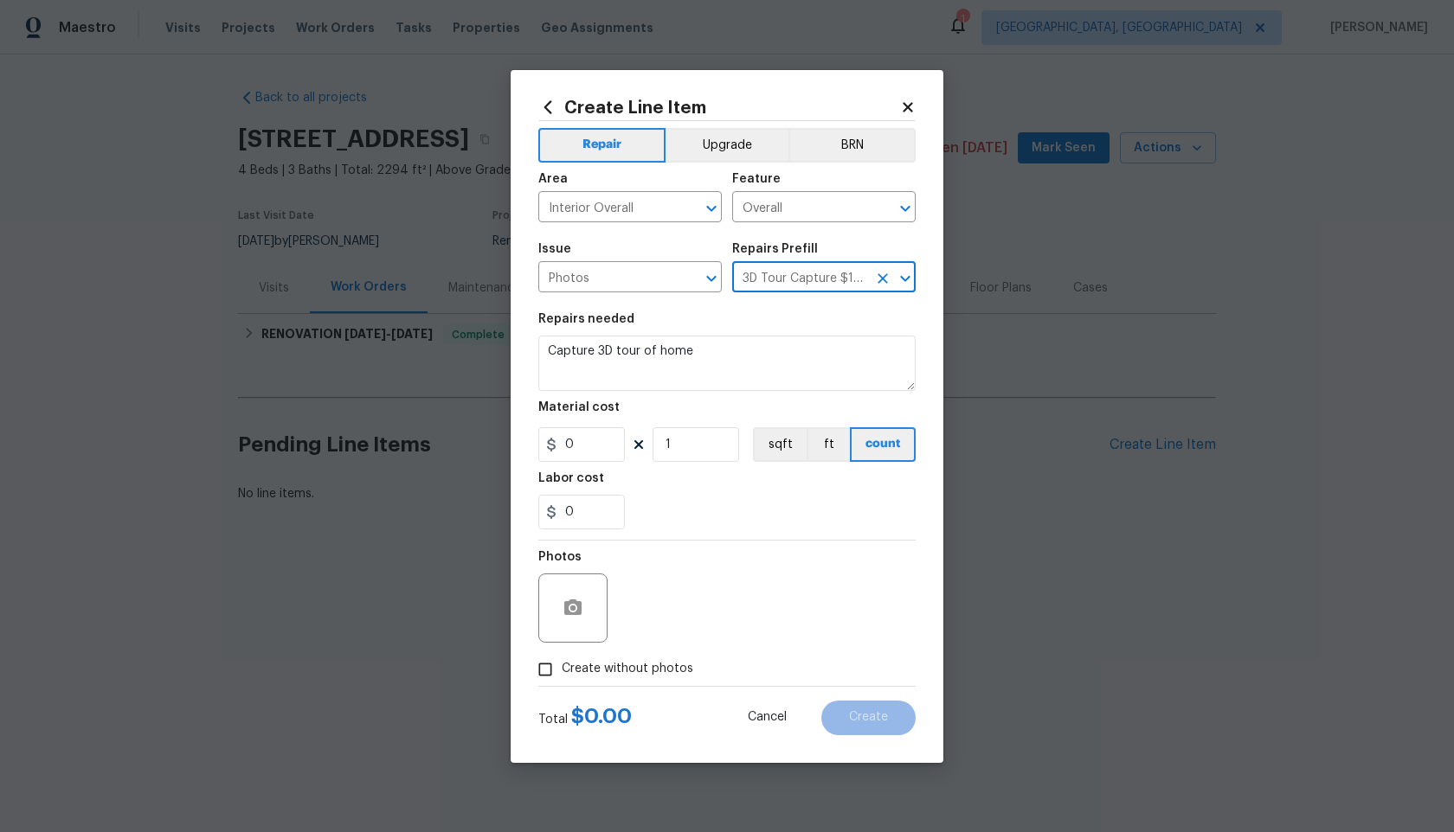
type input "120"
click at [544, 677] on input "Create without photos" at bounding box center [545, 669] width 33 height 33
checkbox input "true"
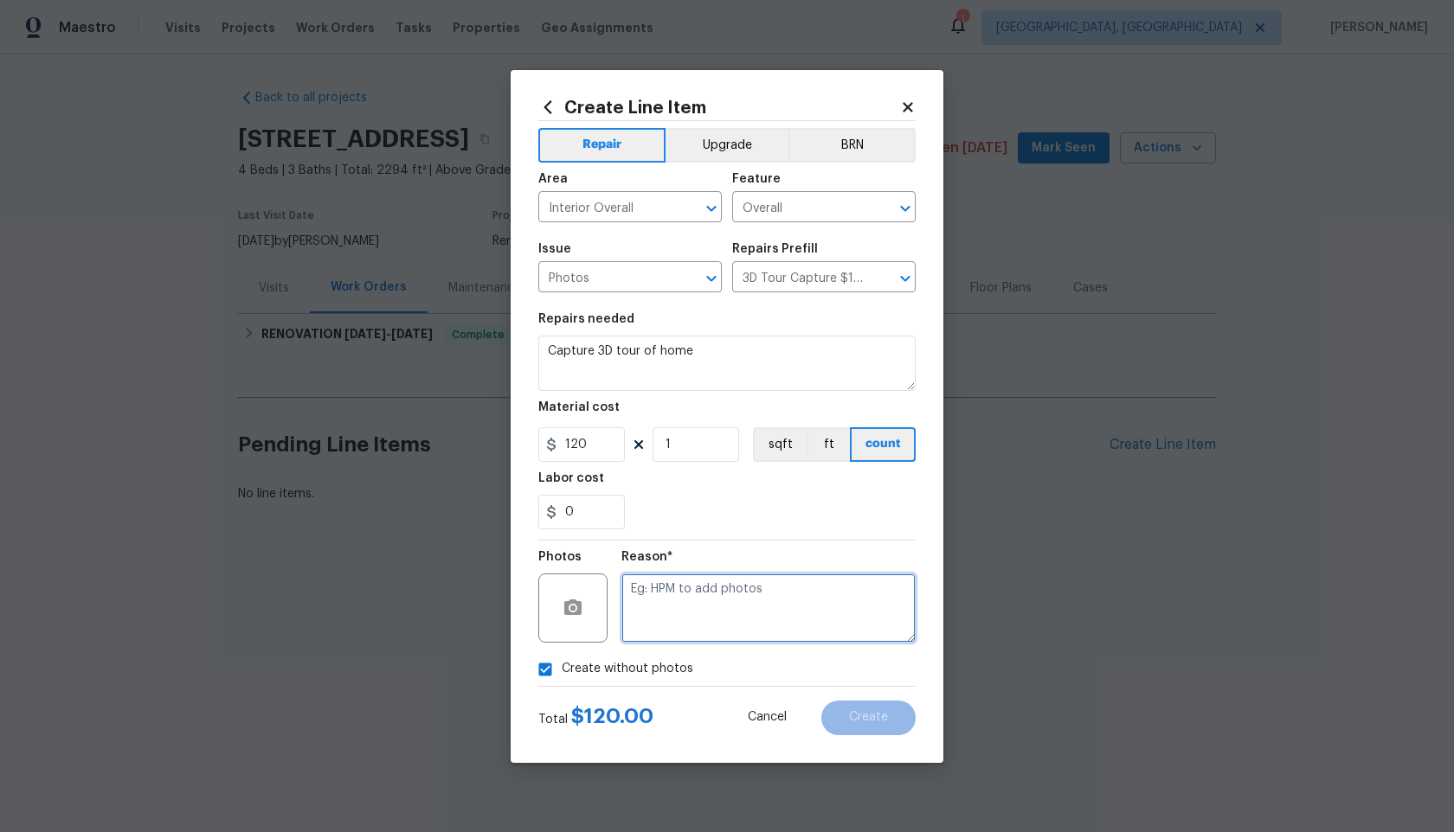
click at [669, 631] on textarea at bounding box center [768, 608] width 294 height 69
type textarea "."
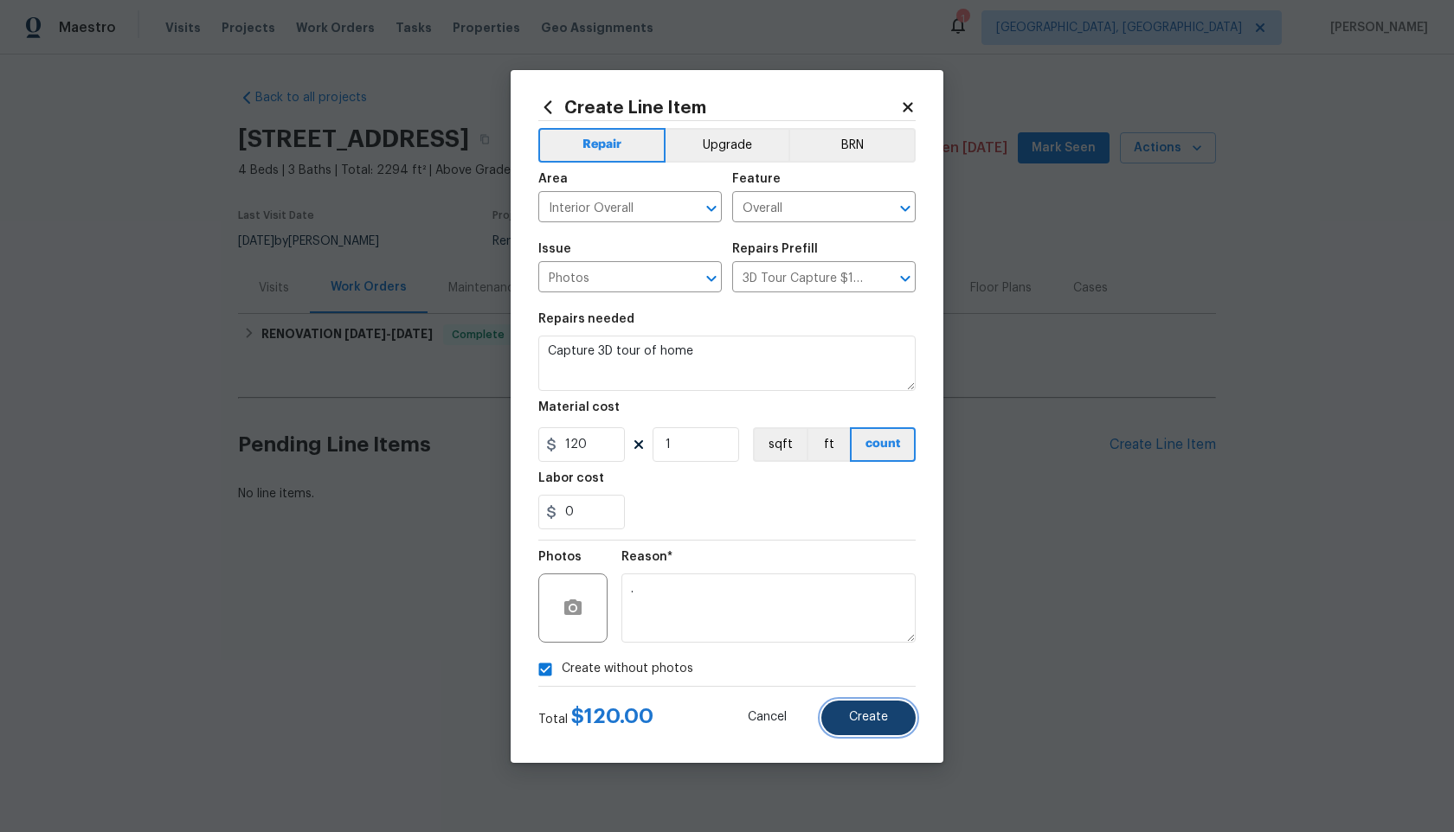
click at [868, 719] on span "Create" at bounding box center [868, 717] width 39 height 13
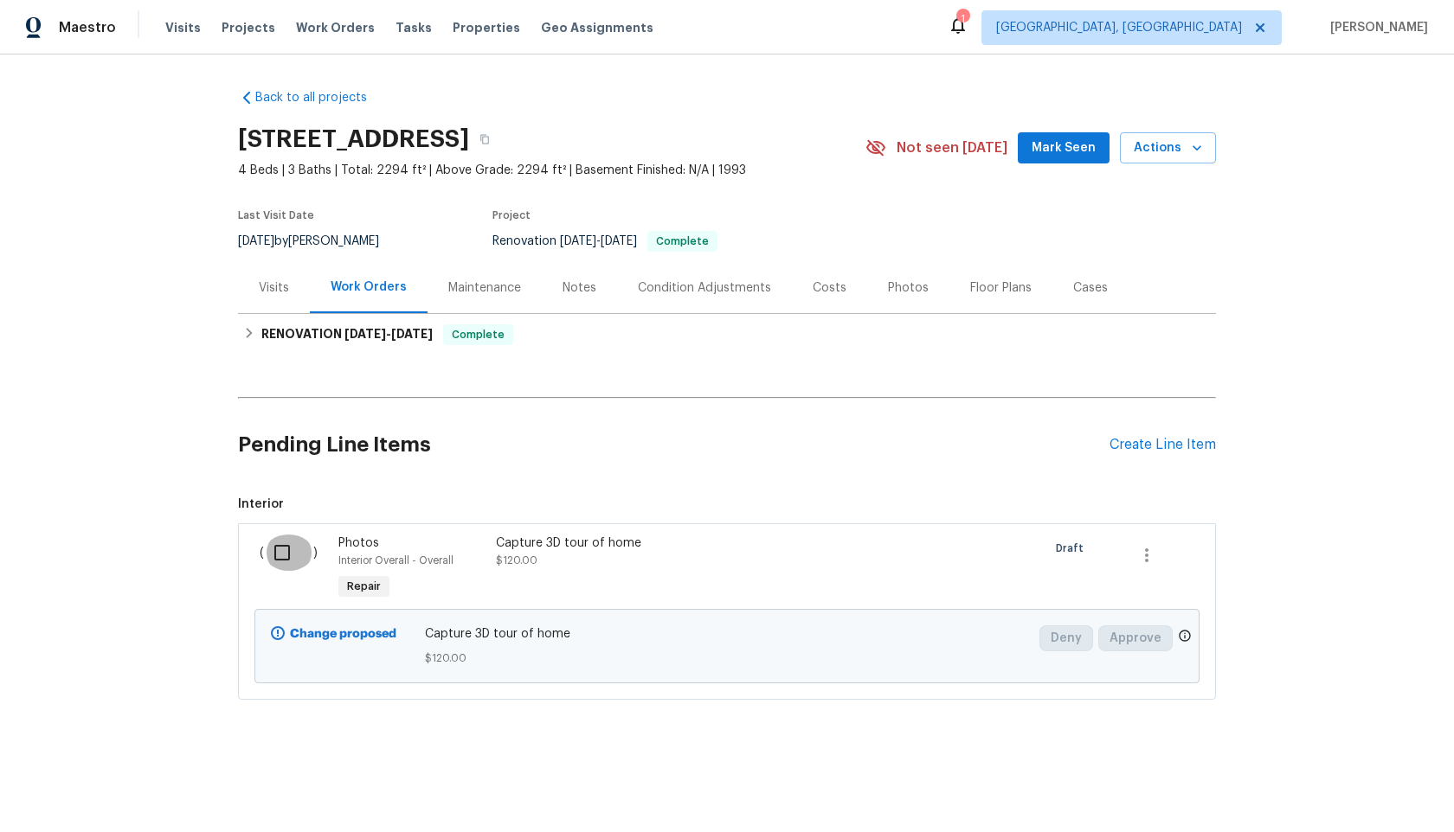
click at [281, 551] on input "checkbox" at bounding box center [288, 553] width 49 height 36
checkbox input "true"
click at [1360, 788] on span "Create Work Order" at bounding box center [1354, 790] width 115 height 22
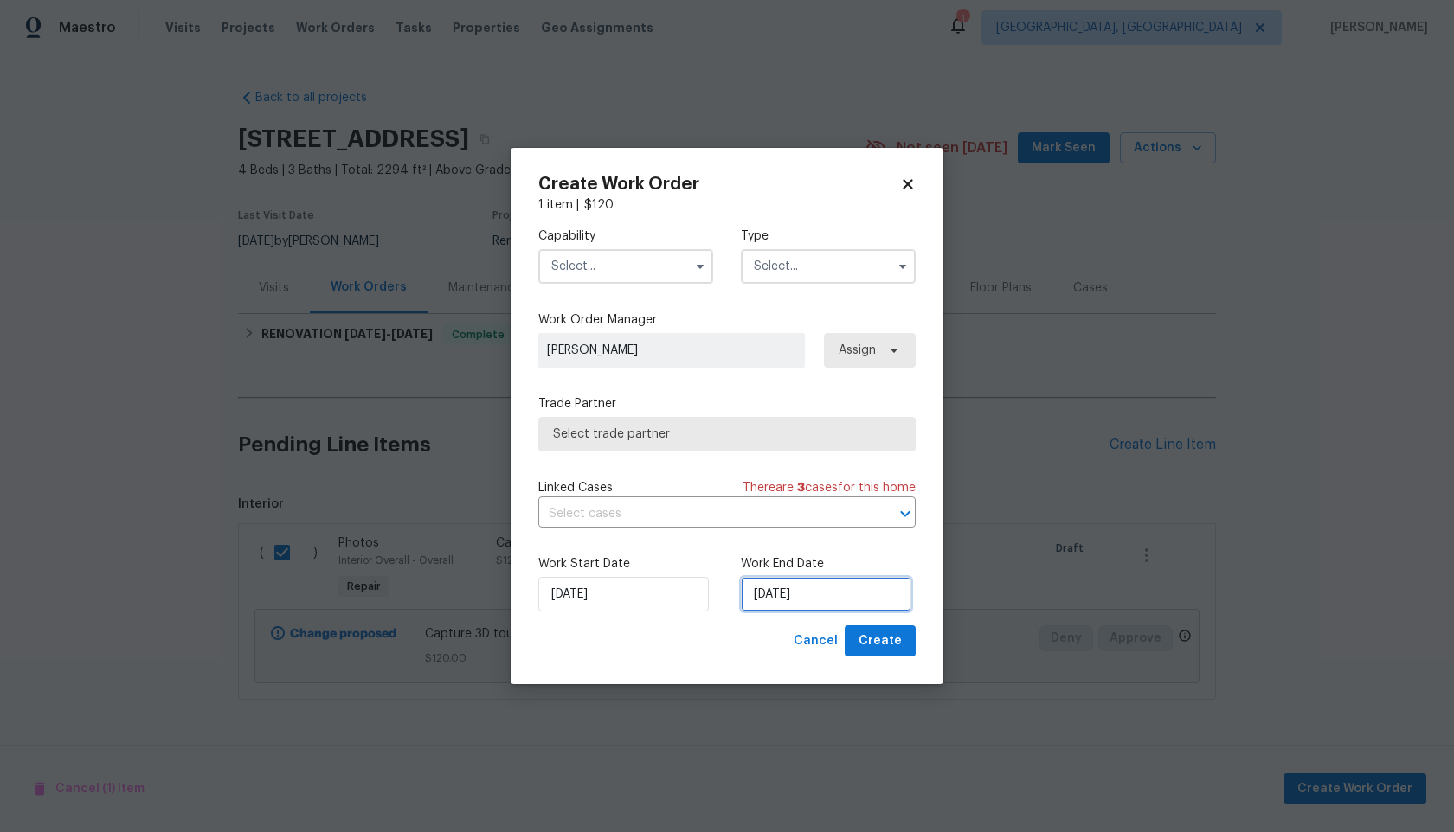
click at [818, 588] on input "30/09/2025" at bounding box center [826, 594] width 170 height 35
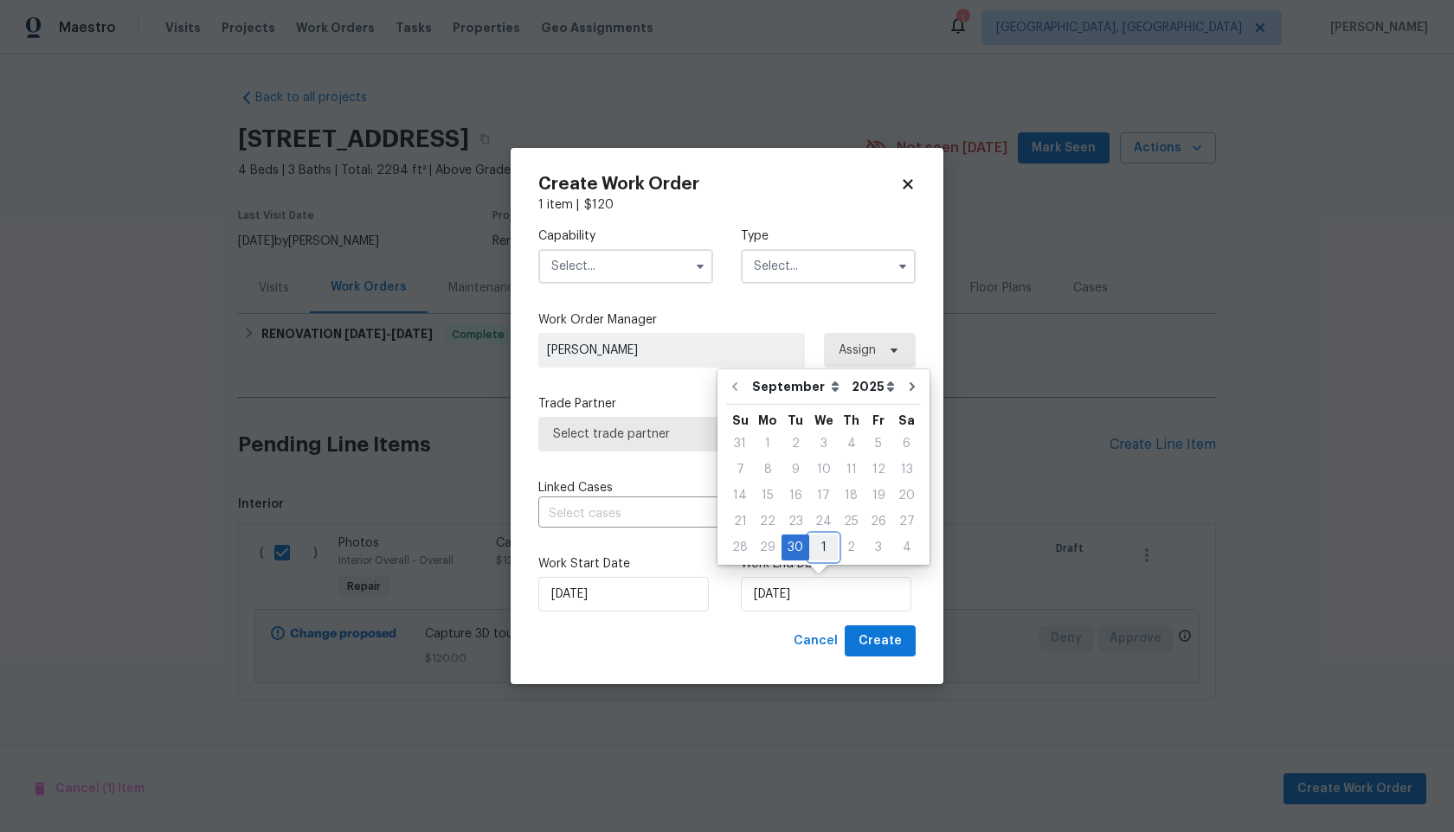
click at [823, 546] on div "1" at bounding box center [823, 548] width 29 height 24
type input "01/10/2025"
select select "9"
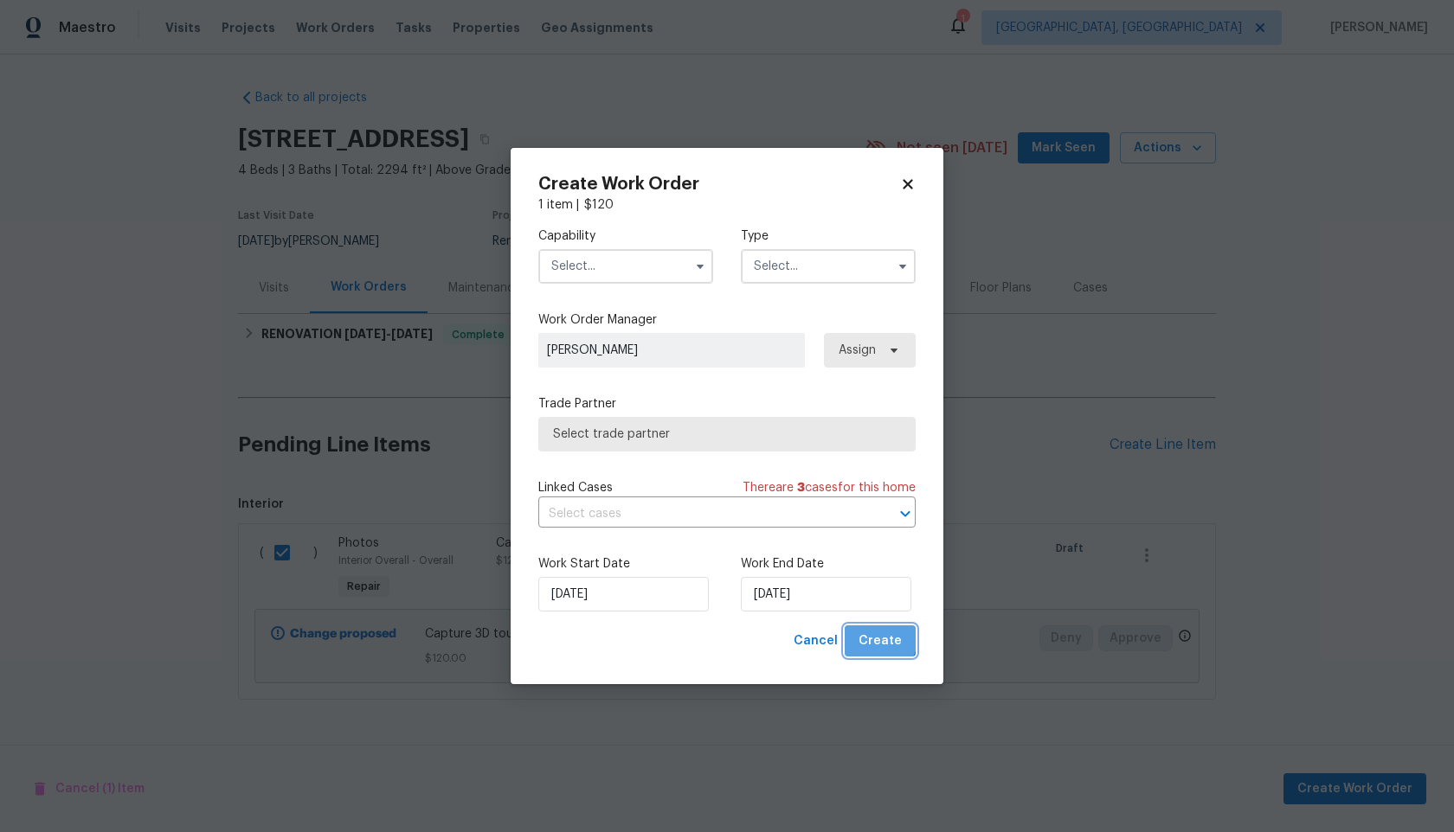
click at [875, 634] on span "Create" at bounding box center [879, 642] width 43 height 22
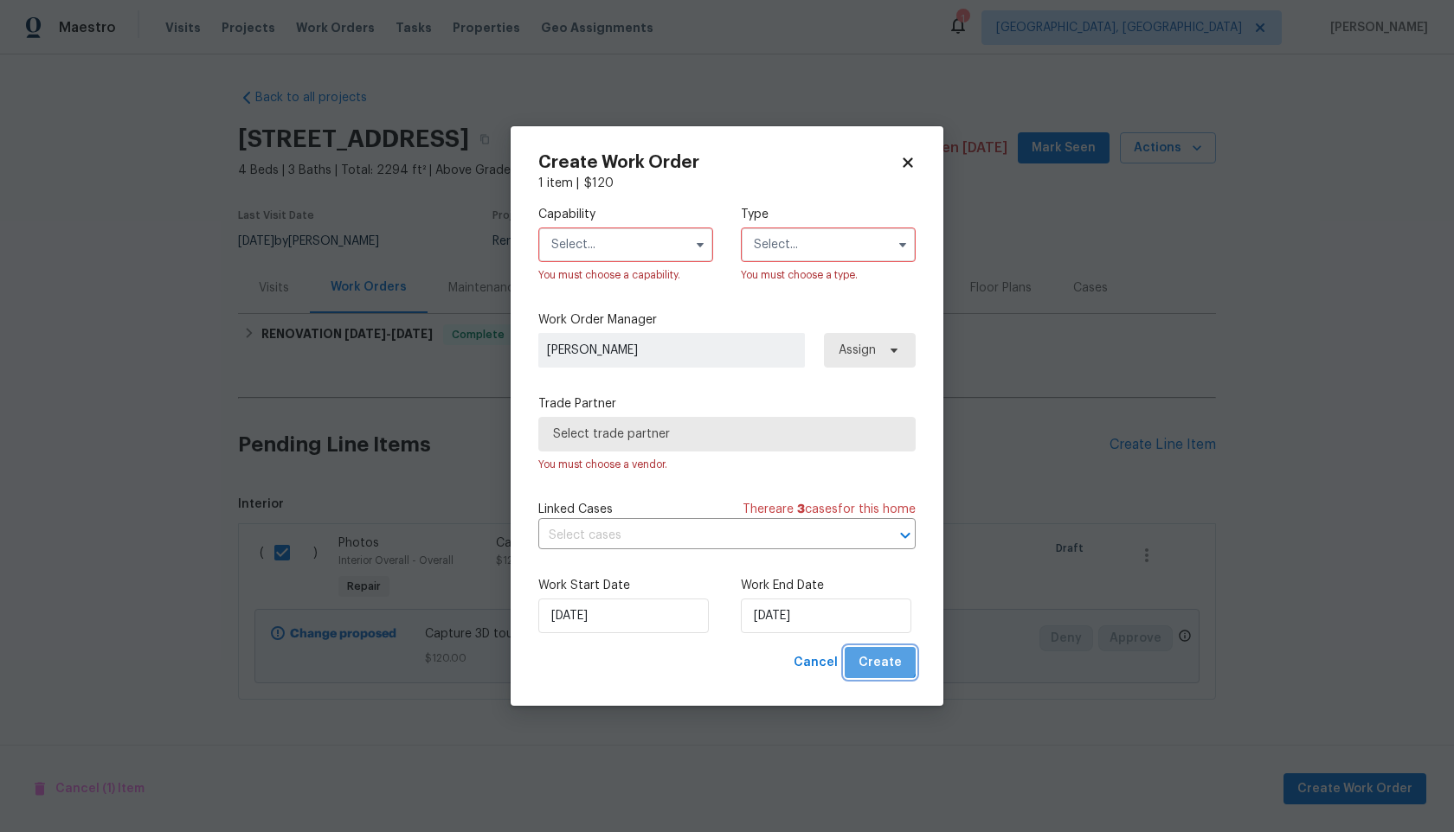
click at [875, 654] on span "Create" at bounding box center [879, 663] width 43 height 22
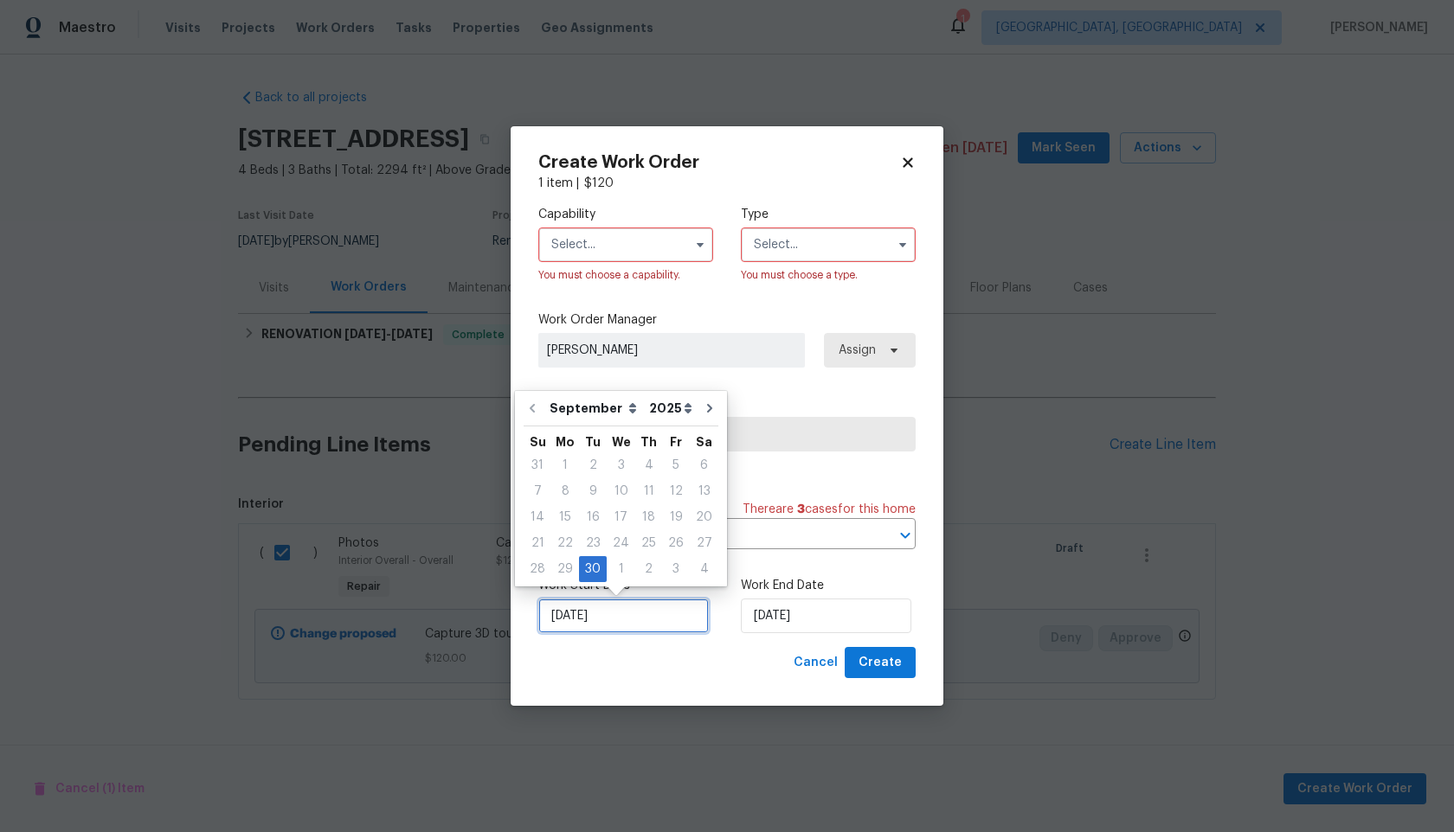
click at [657, 611] on input "30/09/2025" at bounding box center [623, 616] width 170 height 35
select select "9"
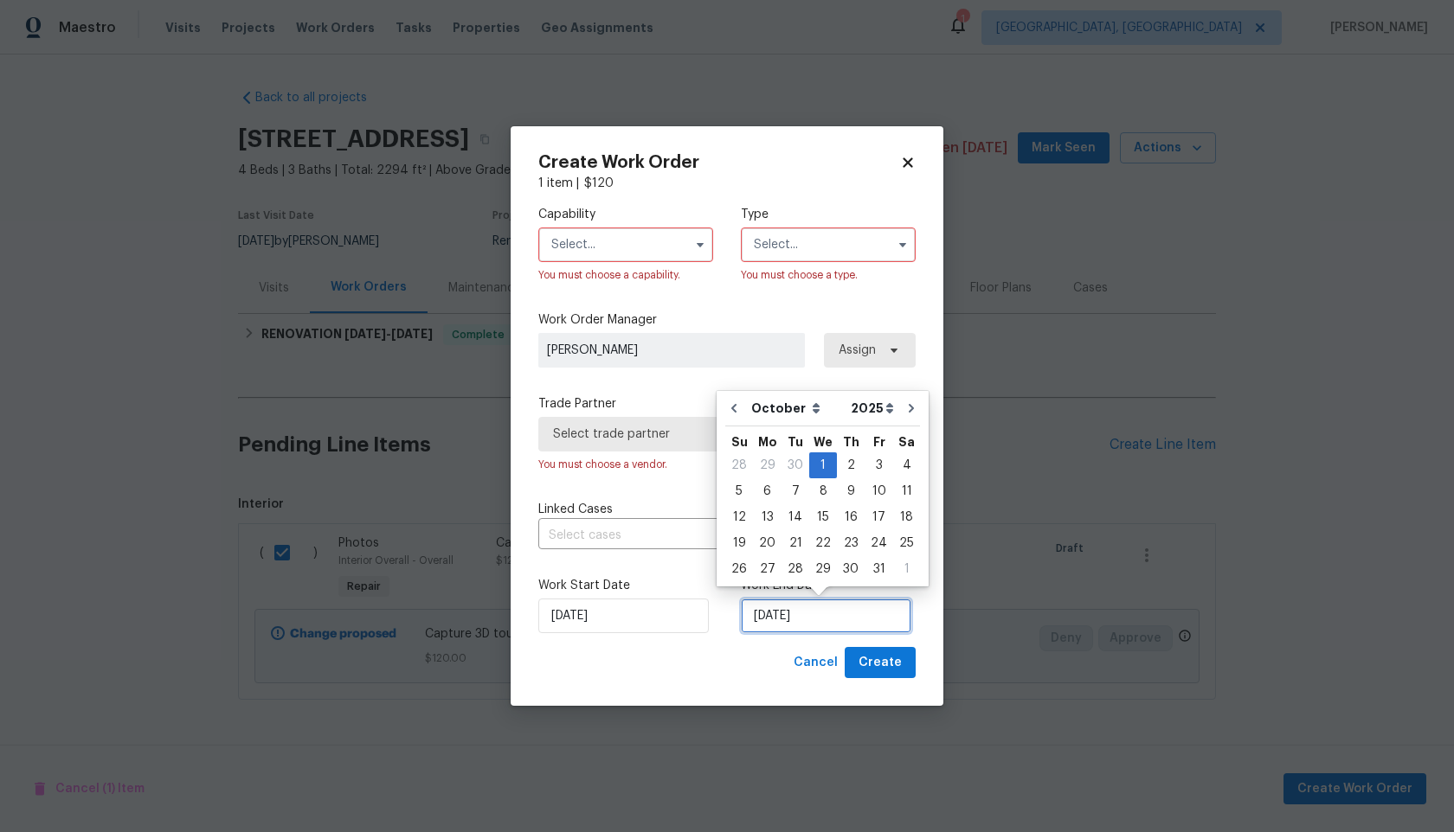
click at [797, 626] on input "01/10/2025" at bounding box center [826, 616] width 170 height 35
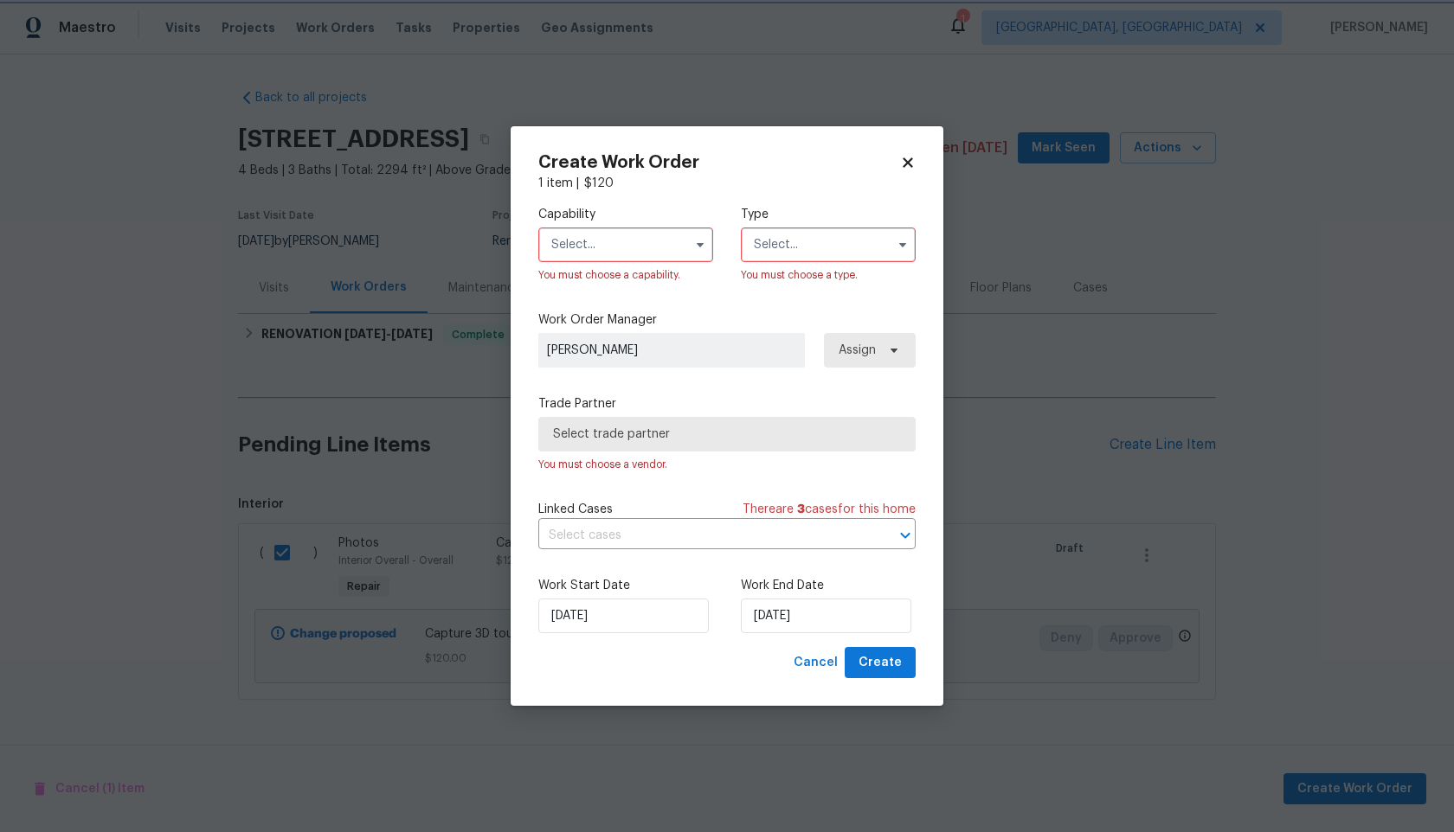
click at [753, 652] on div "Cancel Create" at bounding box center [726, 663] width 377 height 32
click at [871, 666] on span "Create" at bounding box center [879, 663] width 43 height 22
click at [602, 238] on input "text" at bounding box center [625, 245] width 175 height 35
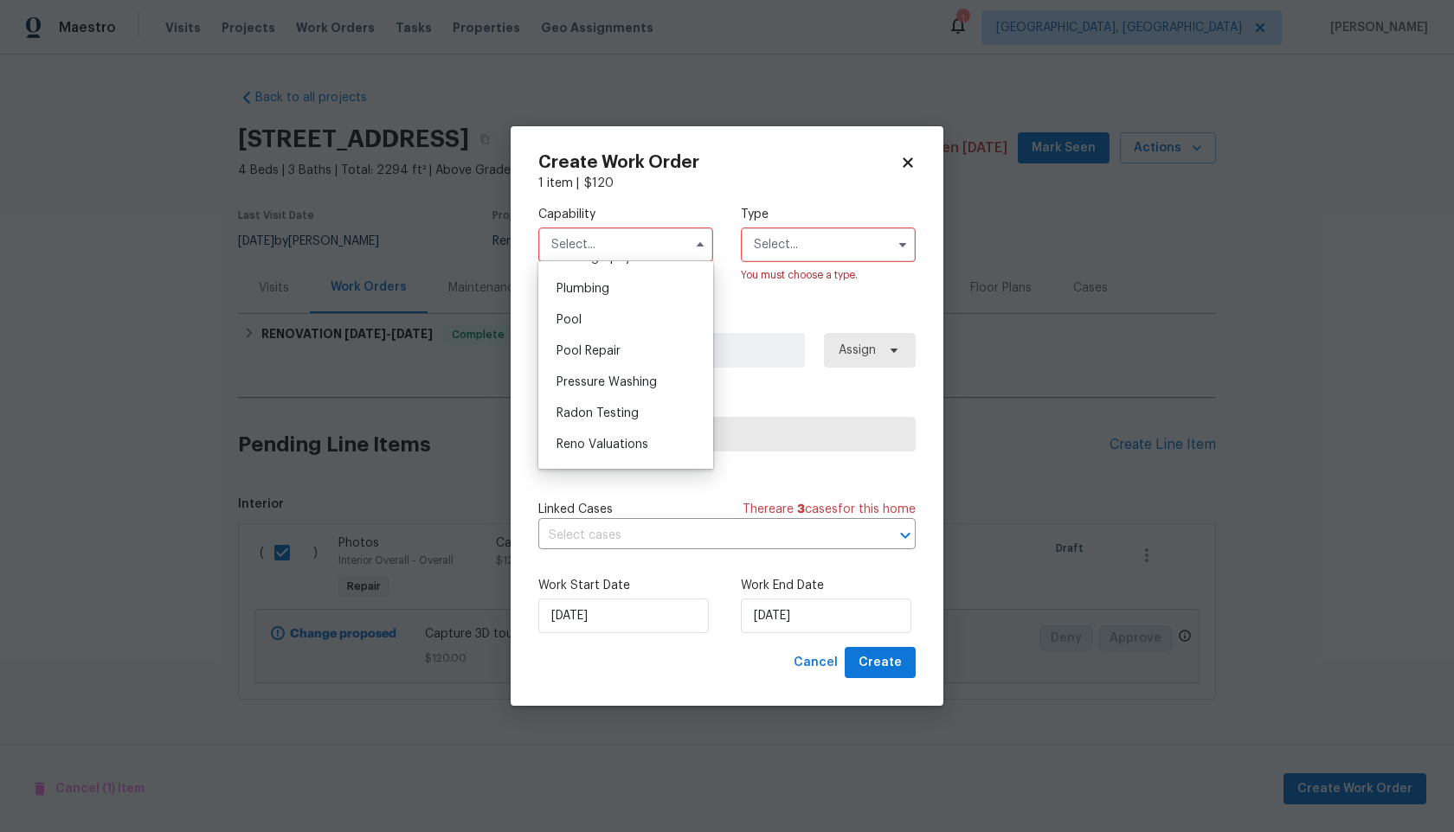
scroll to position [1488, 0]
click at [601, 318] on div "Photography" at bounding box center [626, 308] width 166 height 31
type input "Photography"
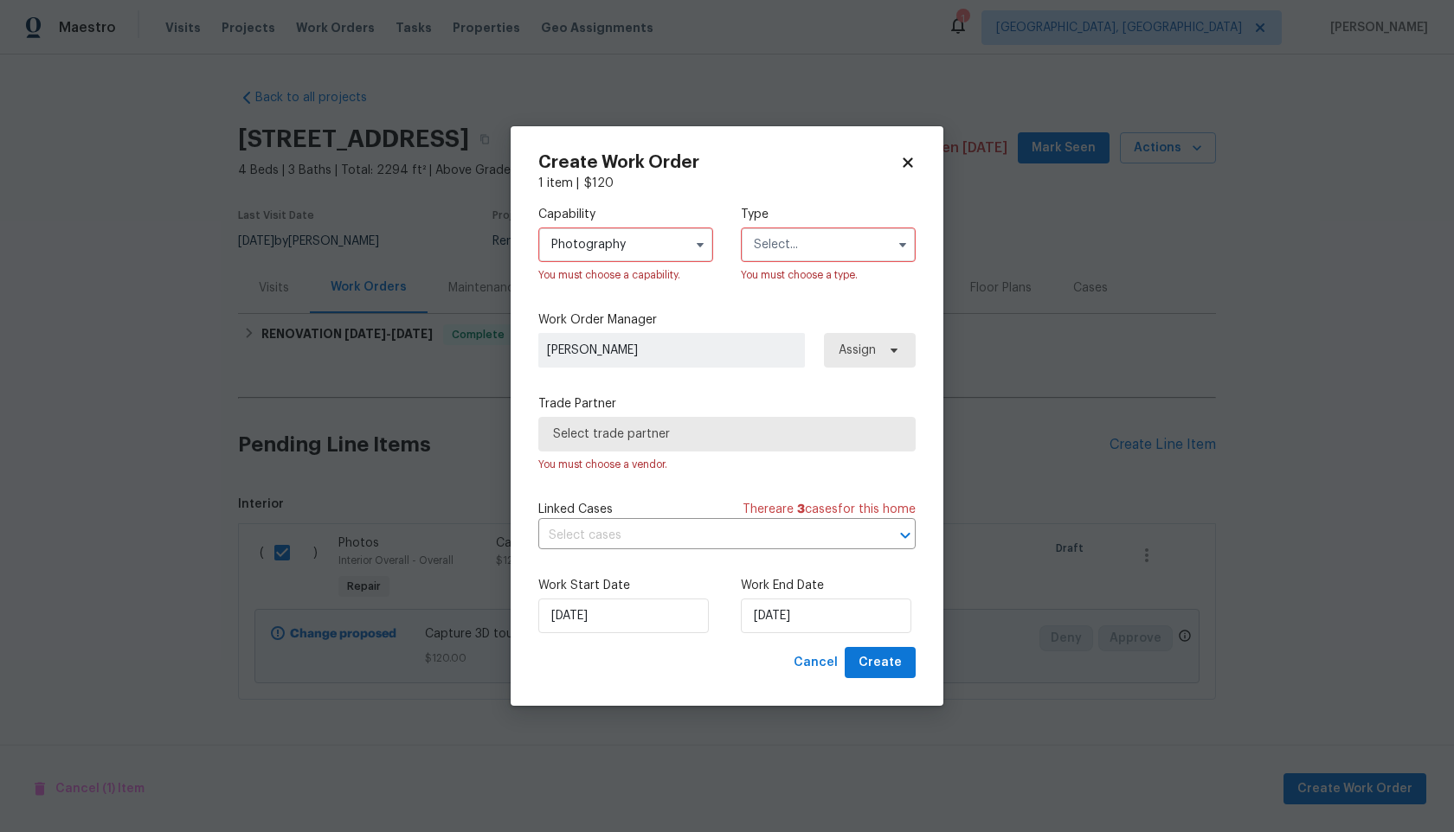
click at [781, 247] on input "text" at bounding box center [828, 245] width 175 height 35
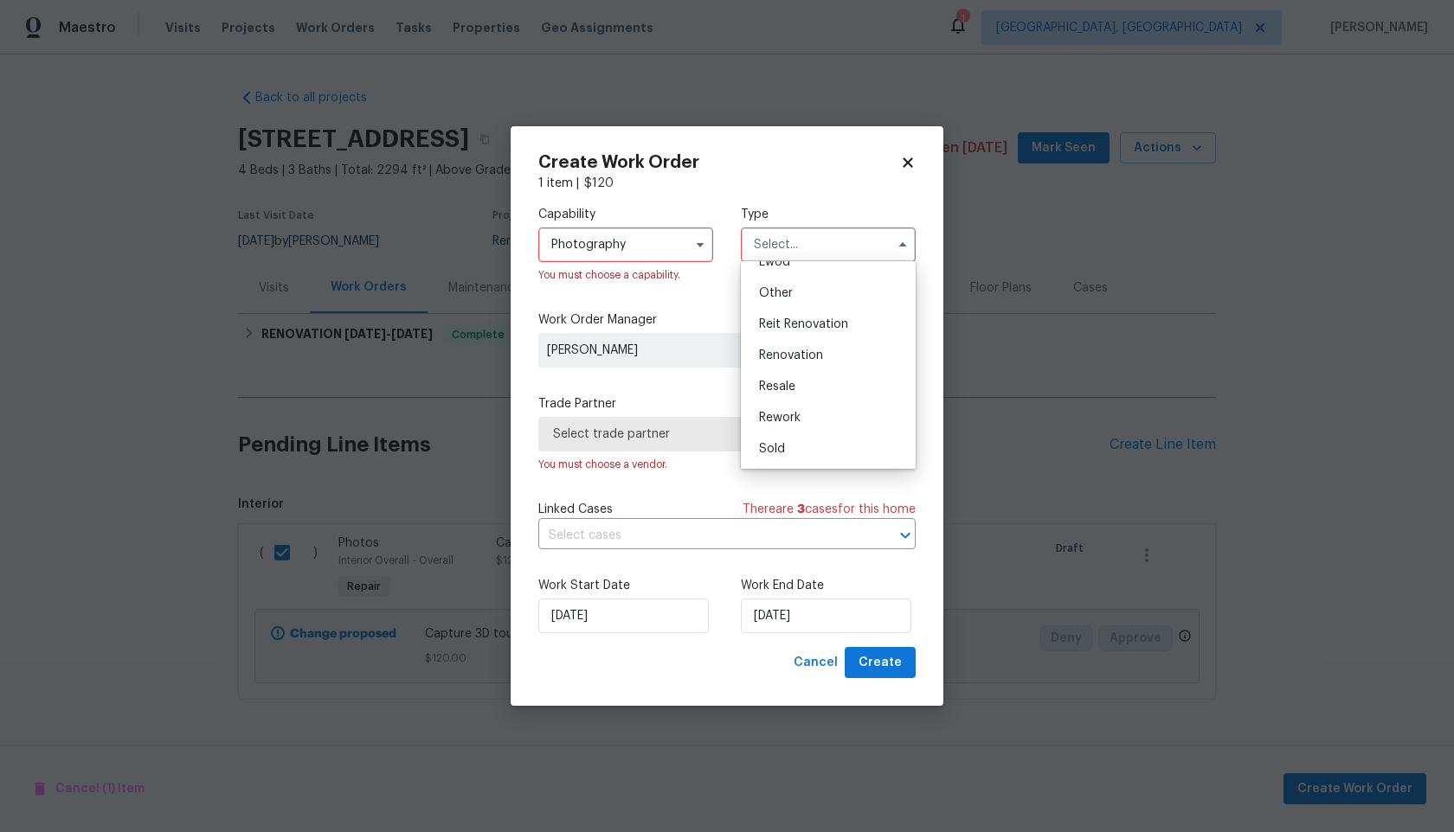
scroll to position [184, 0]
click at [784, 324] on div "Other" at bounding box center [828, 314] width 166 height 31
type input "Other"
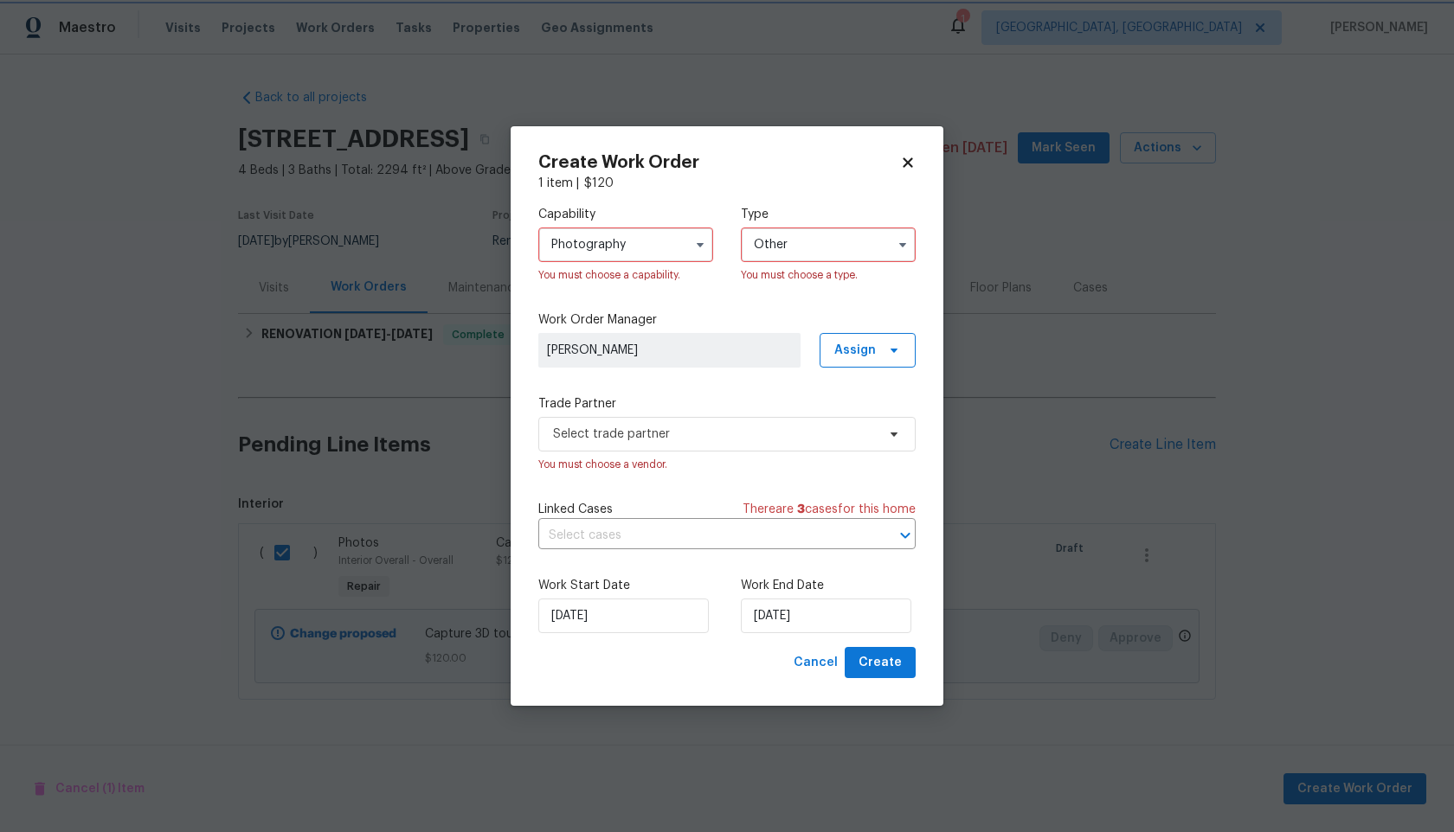
scroll to position [0, 0]
click at [648, 243] on input "Photography" at bounding box center [625, 245] width 175 height 35
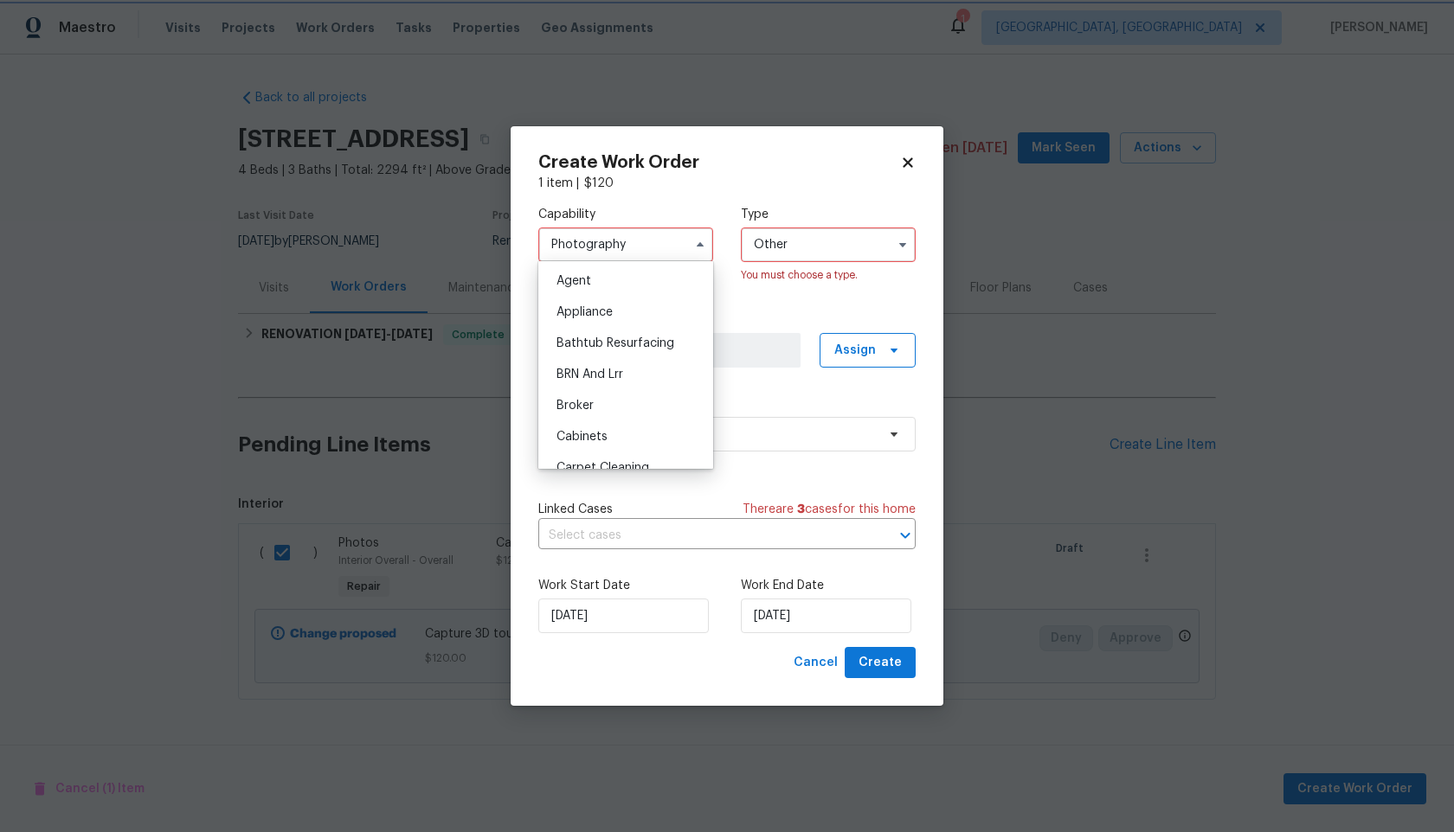
click at [715, 208] on div "Capability Photography Agent Appliance Bathtub Resurfacing BRN And Lrr Broker C…" at bounding box center [726, 245] width 377 height 106
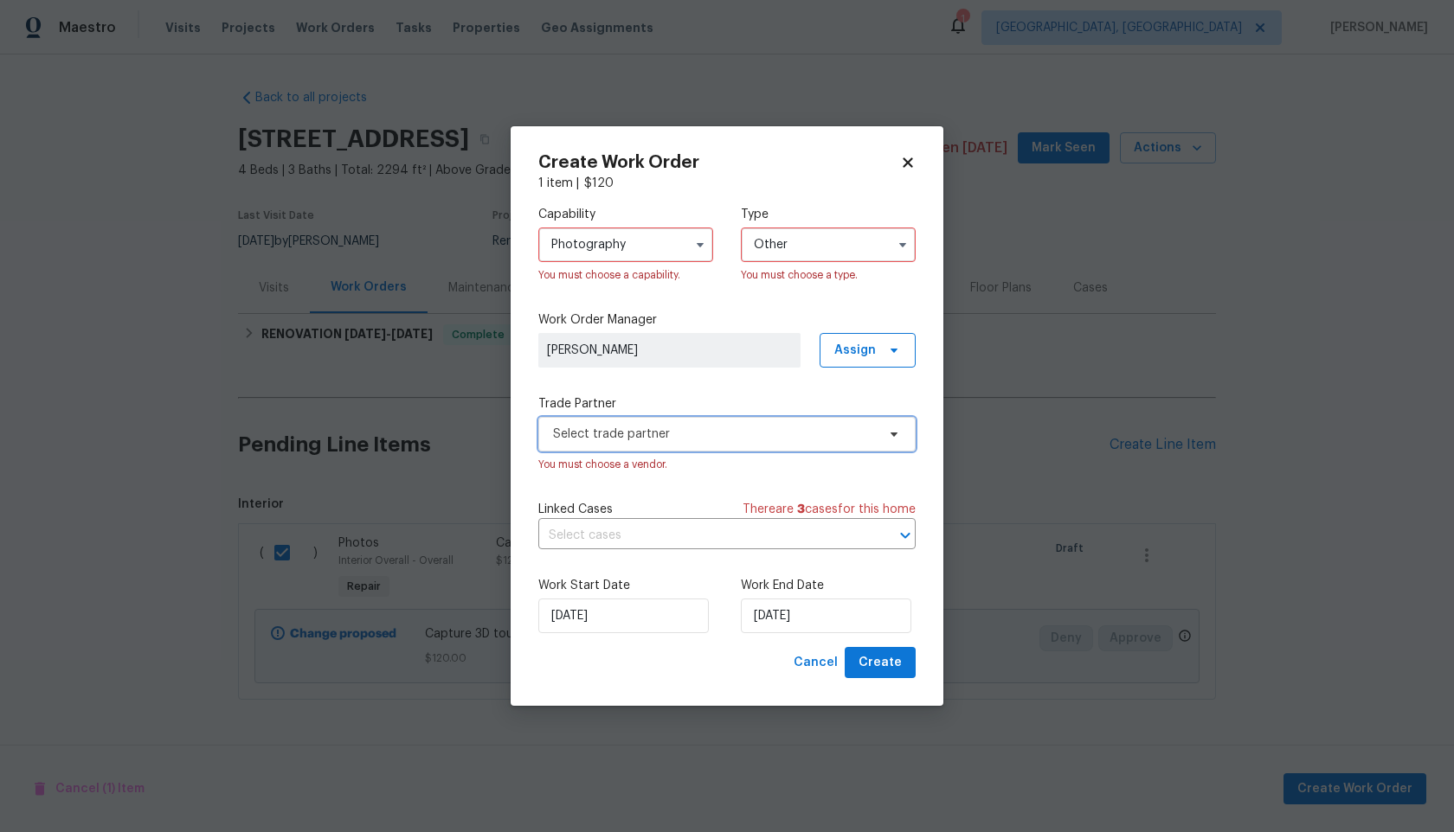
click at [684, 426] on span "Select trade partner" at bounding box center [714, 434] width 323 height 17
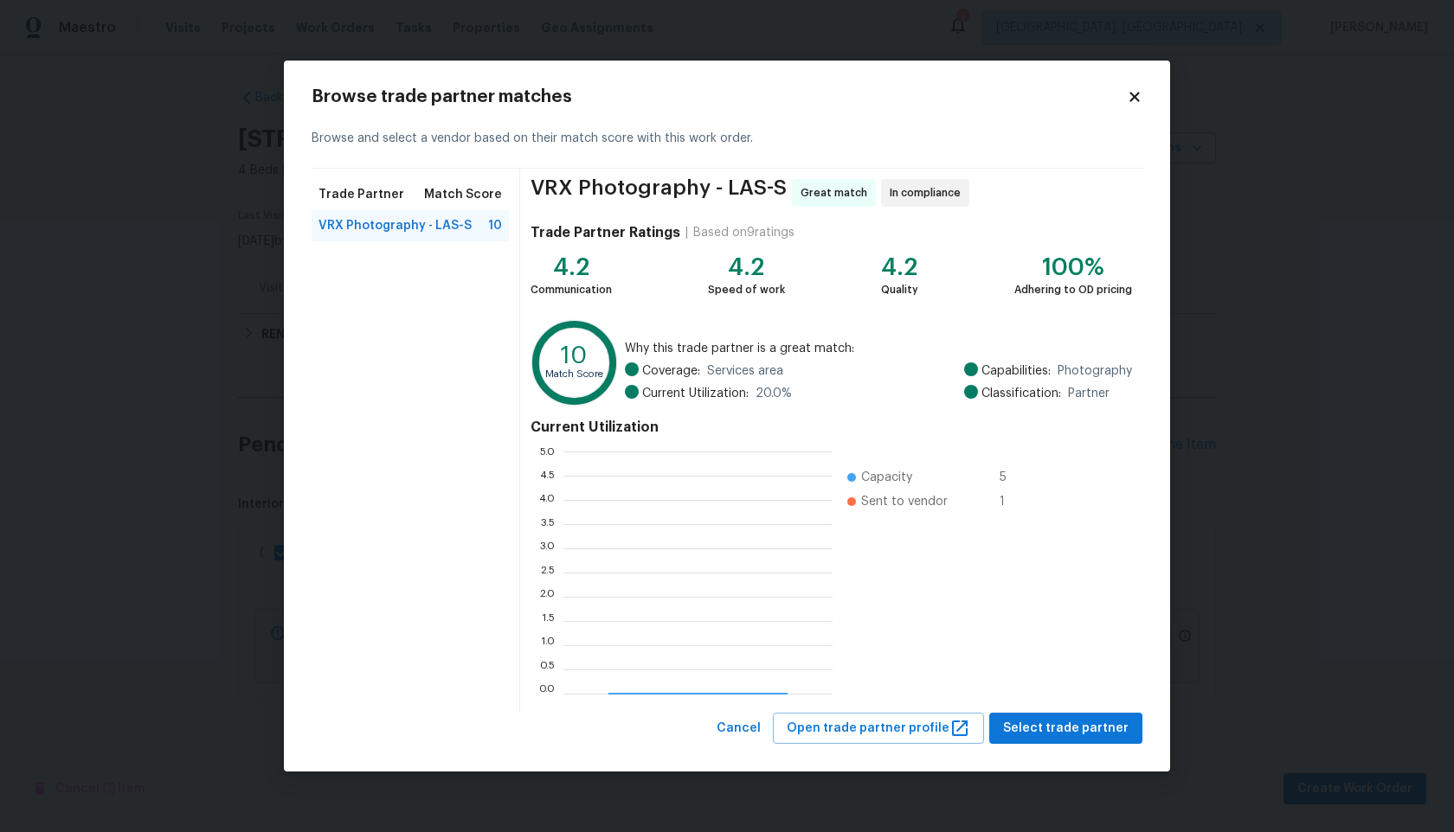
scroll to position [242, 269]
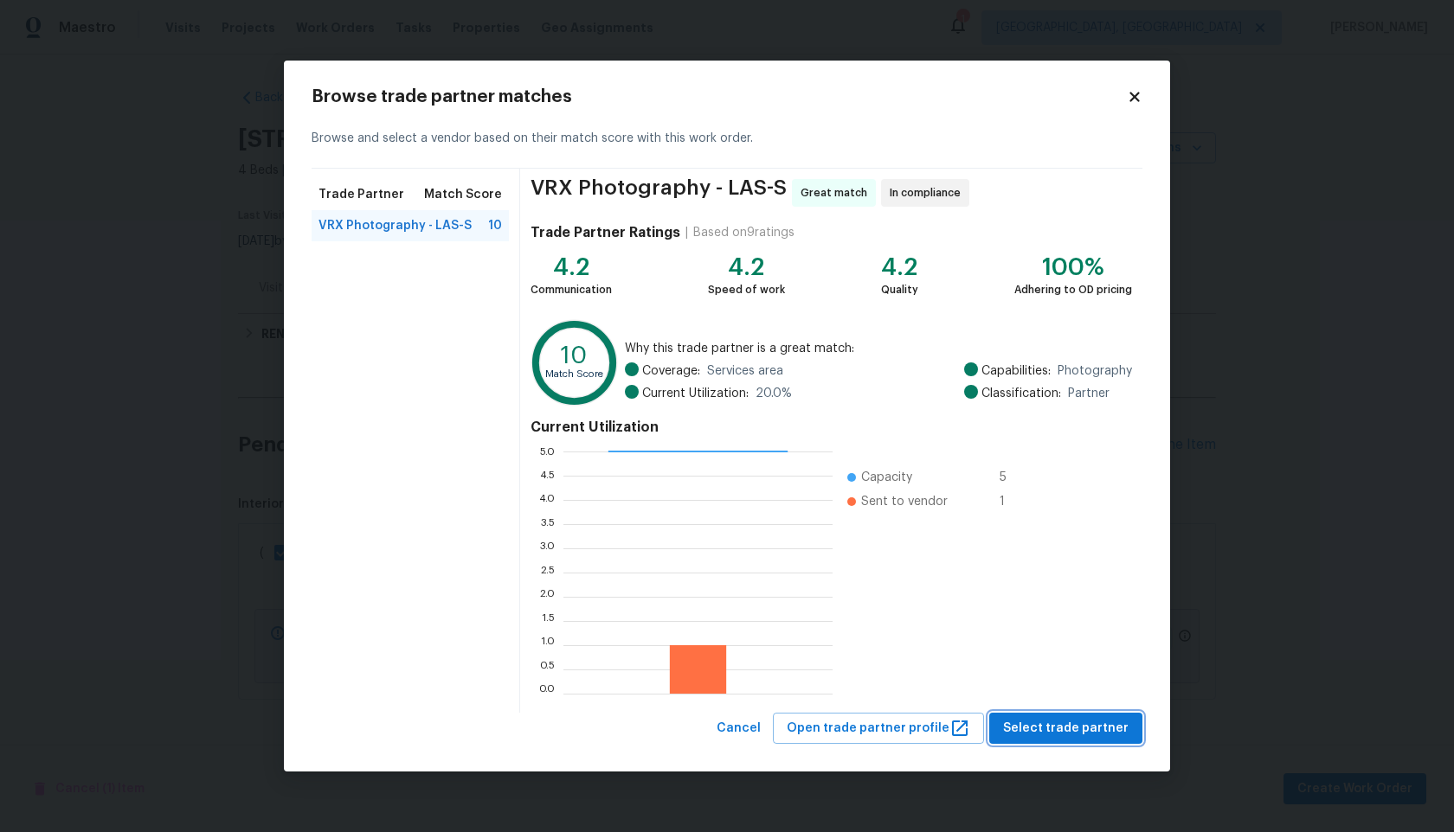
click at [1066, 729] on span "Select trade partner" at bounding box center [1065, 729] width 125 height 22
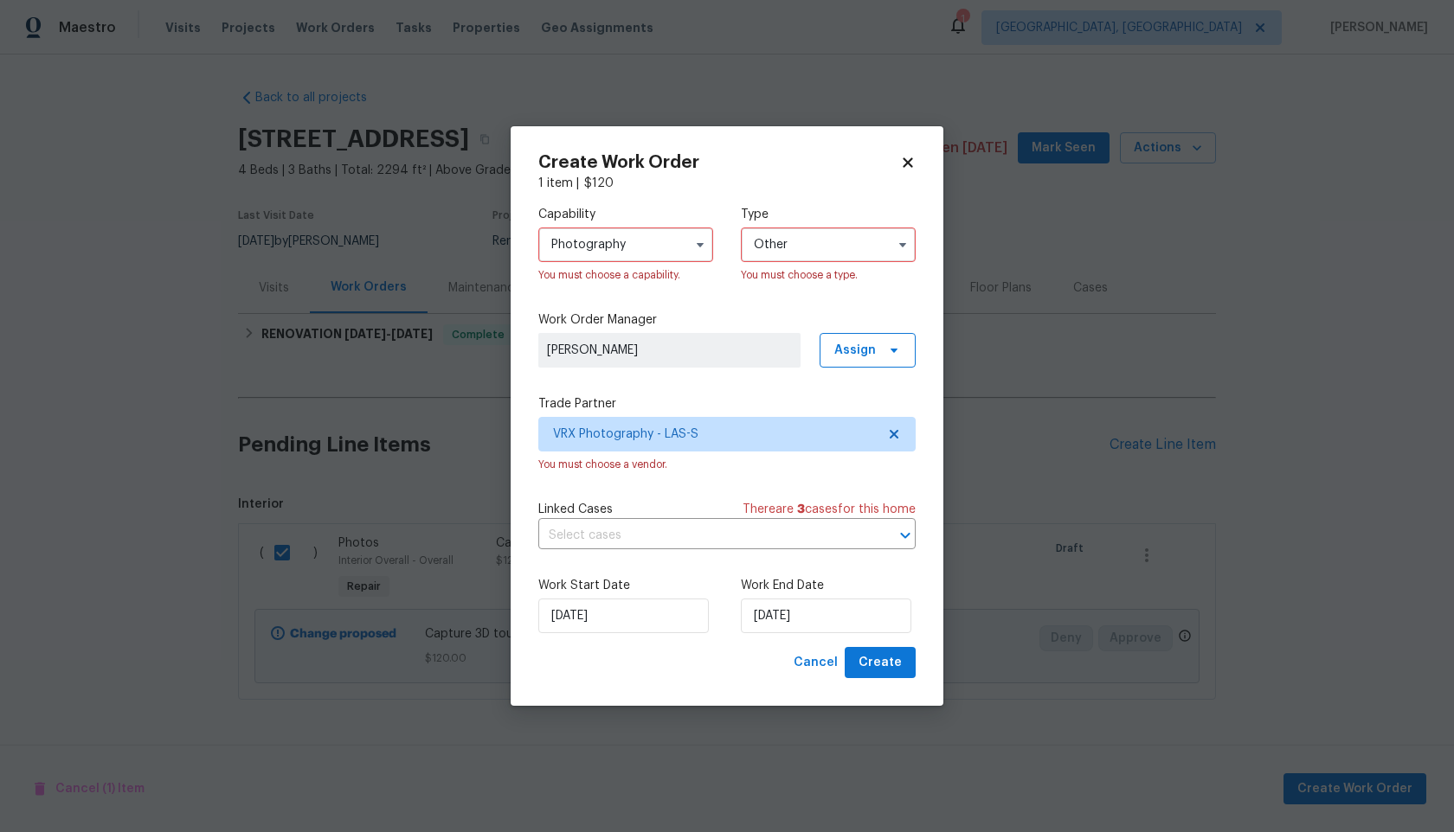
click at [667, 242] on input "Photography" at bounding box center [625, 245] width 175 height 35
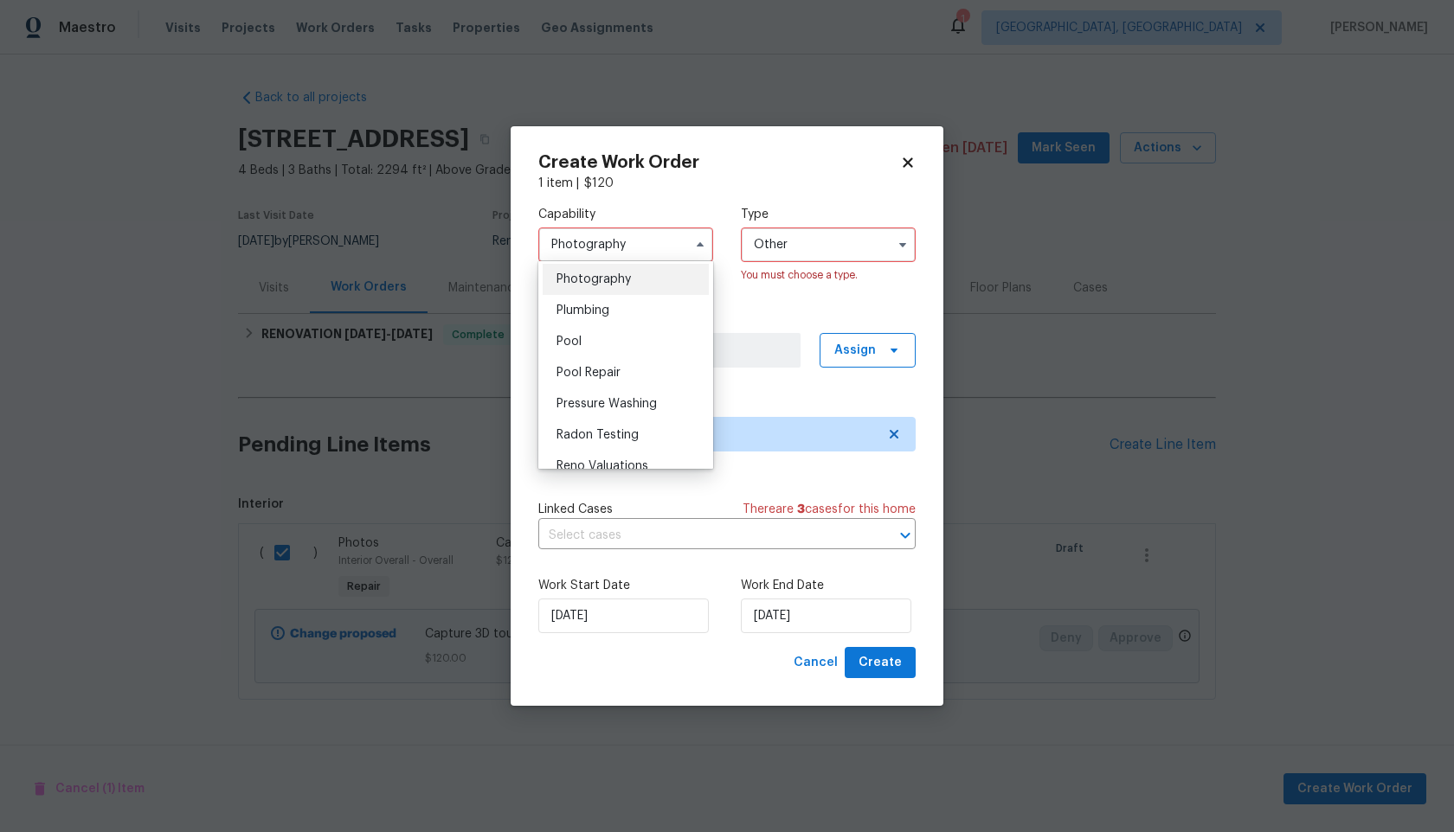
click at [597, 271] on div "Photography" at bounding box center [626, 279] width 166 height 31
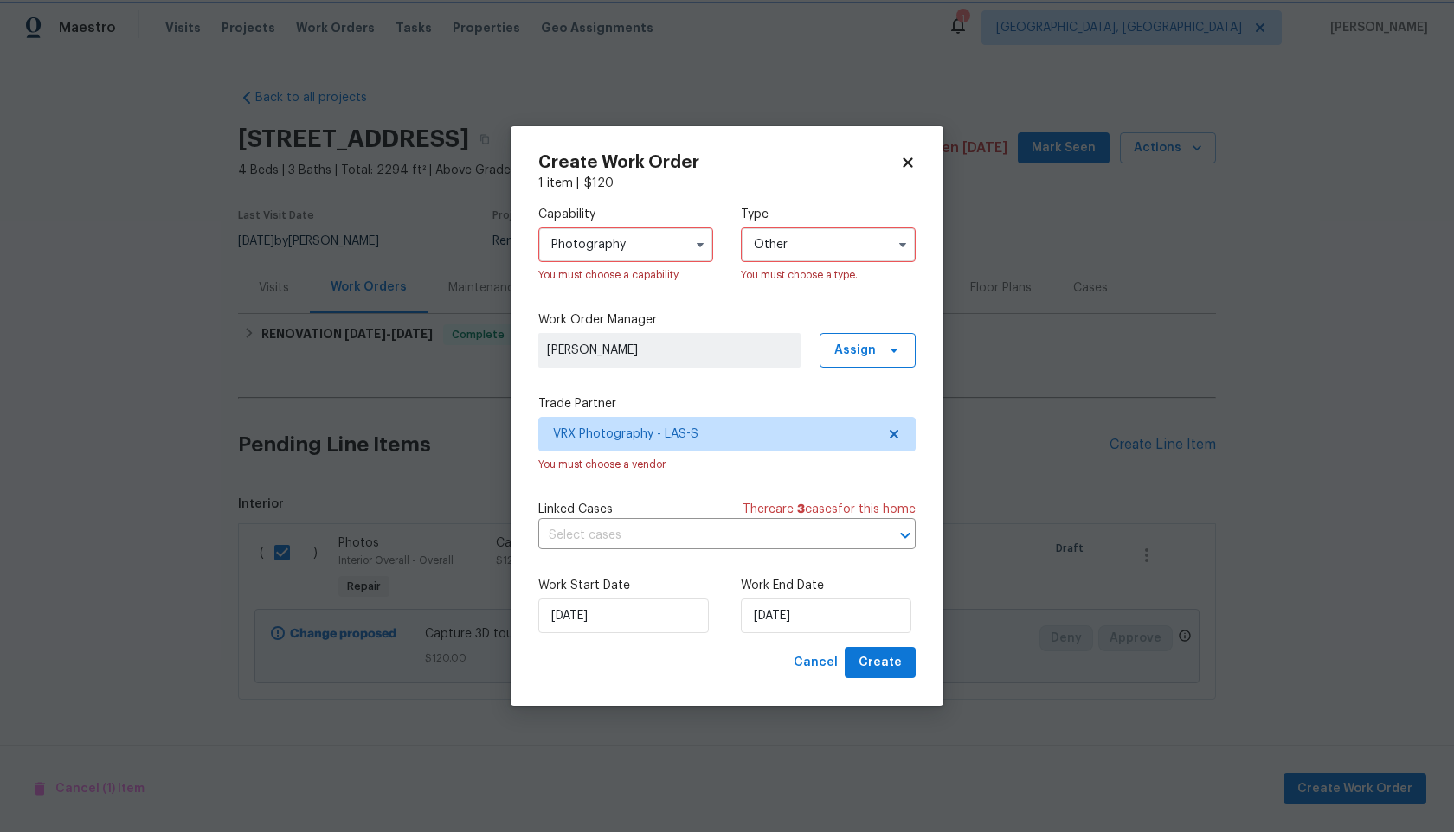
scroll to position [1485, 0]
click at [911, 160] on icon at bounding box center [908, 163] width 16 height 16
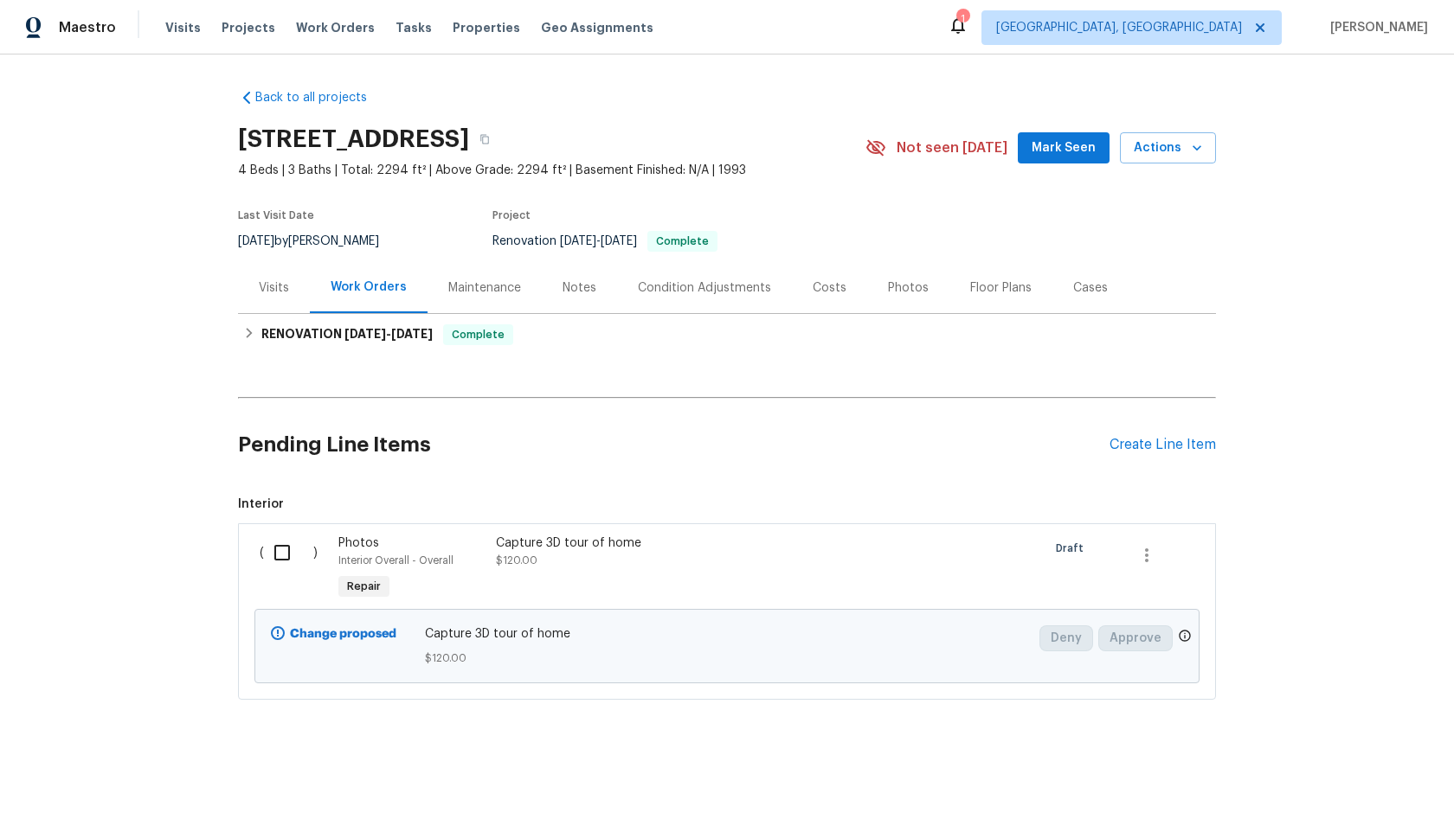
click at [669, 447] on h2 "Pending Line Items" at bounding box center [673, 445] width 871 height 80
click at [271, 551] on input "checkbox" at bounding box center [288, 553] width 49 height 36
checkbox input "true"
click at [1334, 786] on span "Create Work Order" at bounding box center [1354, 790] width 115 height 22
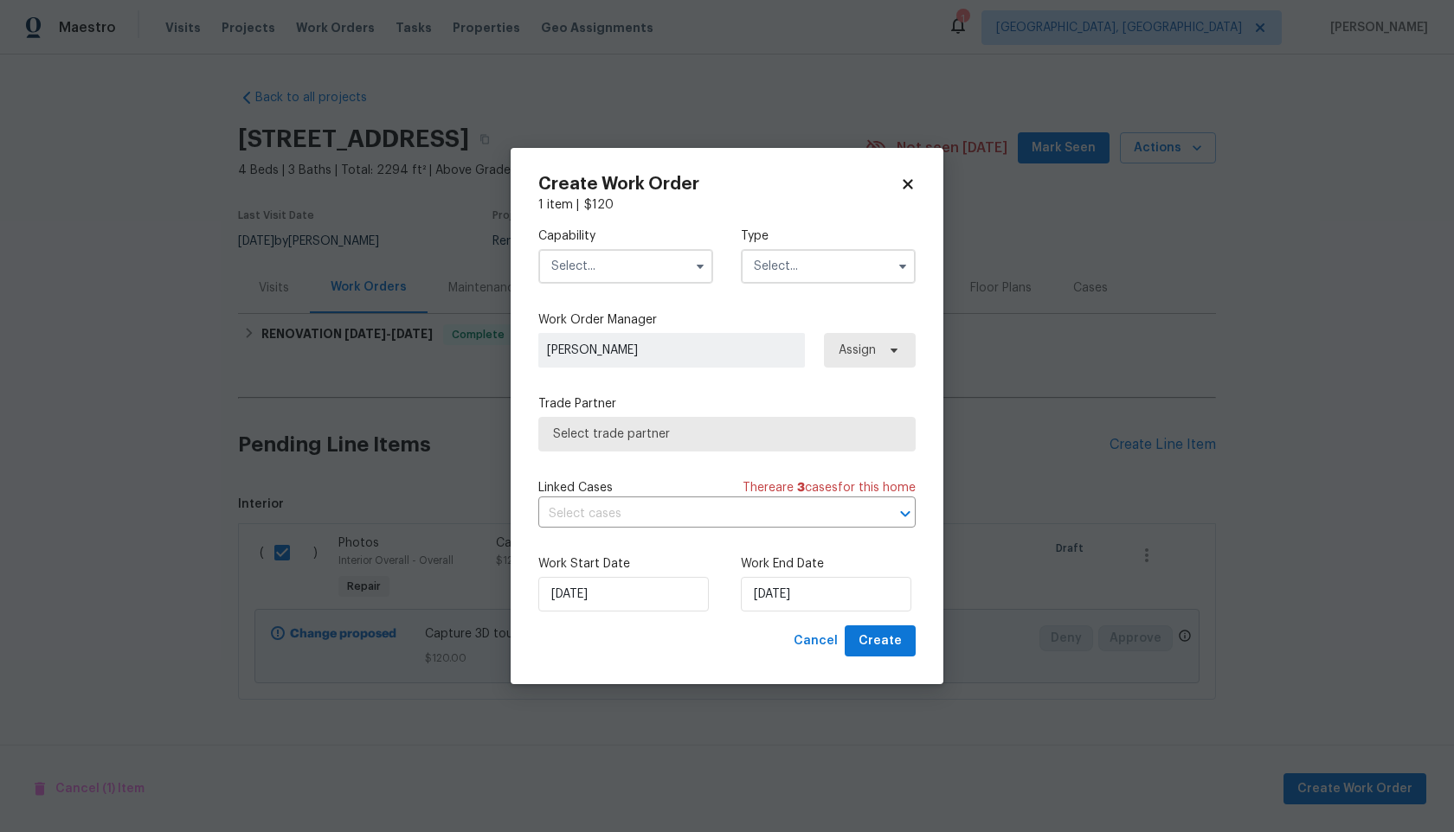
click at [618, 272] on input "text" at bounding box center [625, 266] width 175 height 35
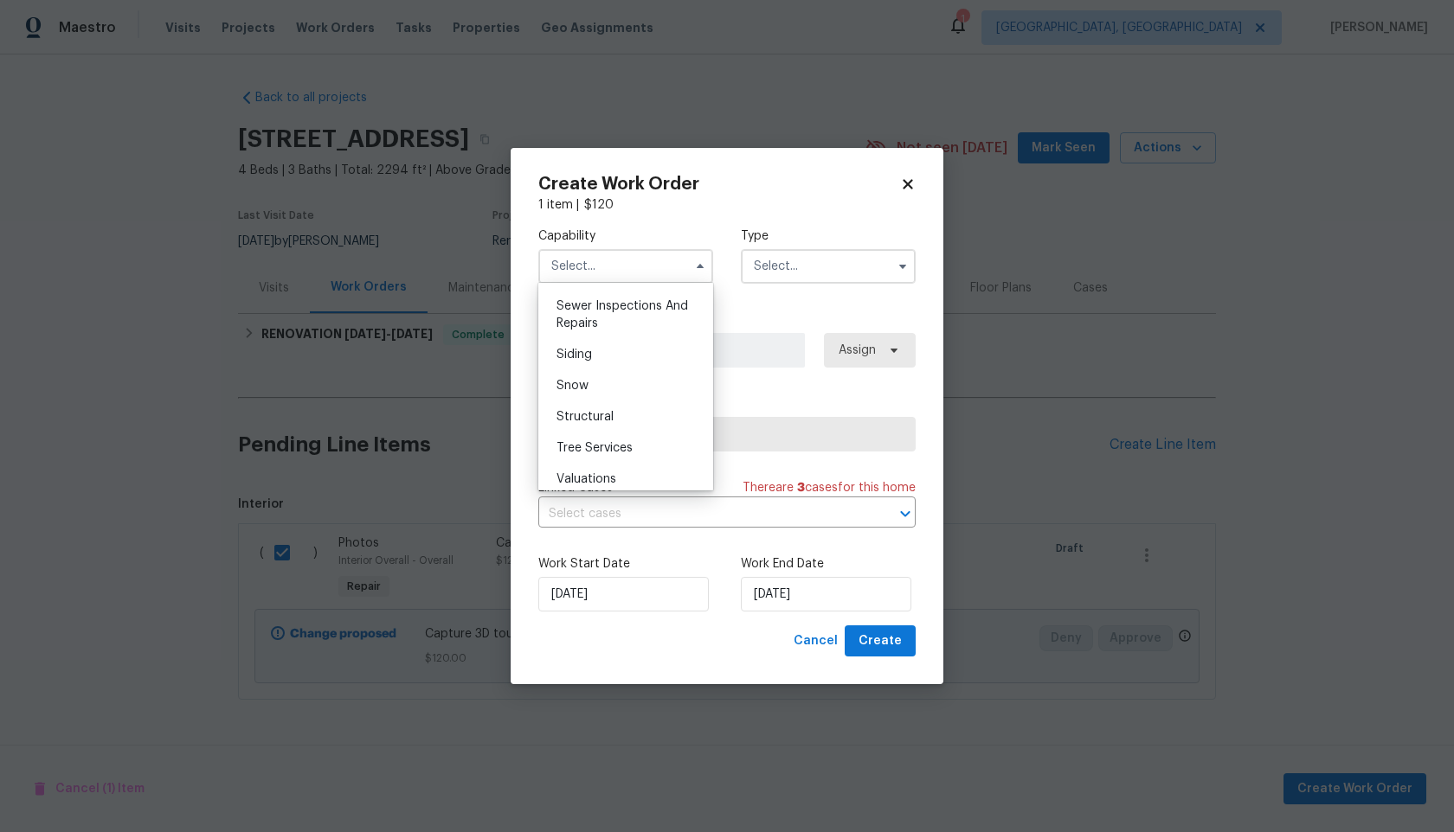
scroll to position [1926, 0]
click at [645, 369] on div "Tree Services" at bounding box center [626, 377] width 166 height 31
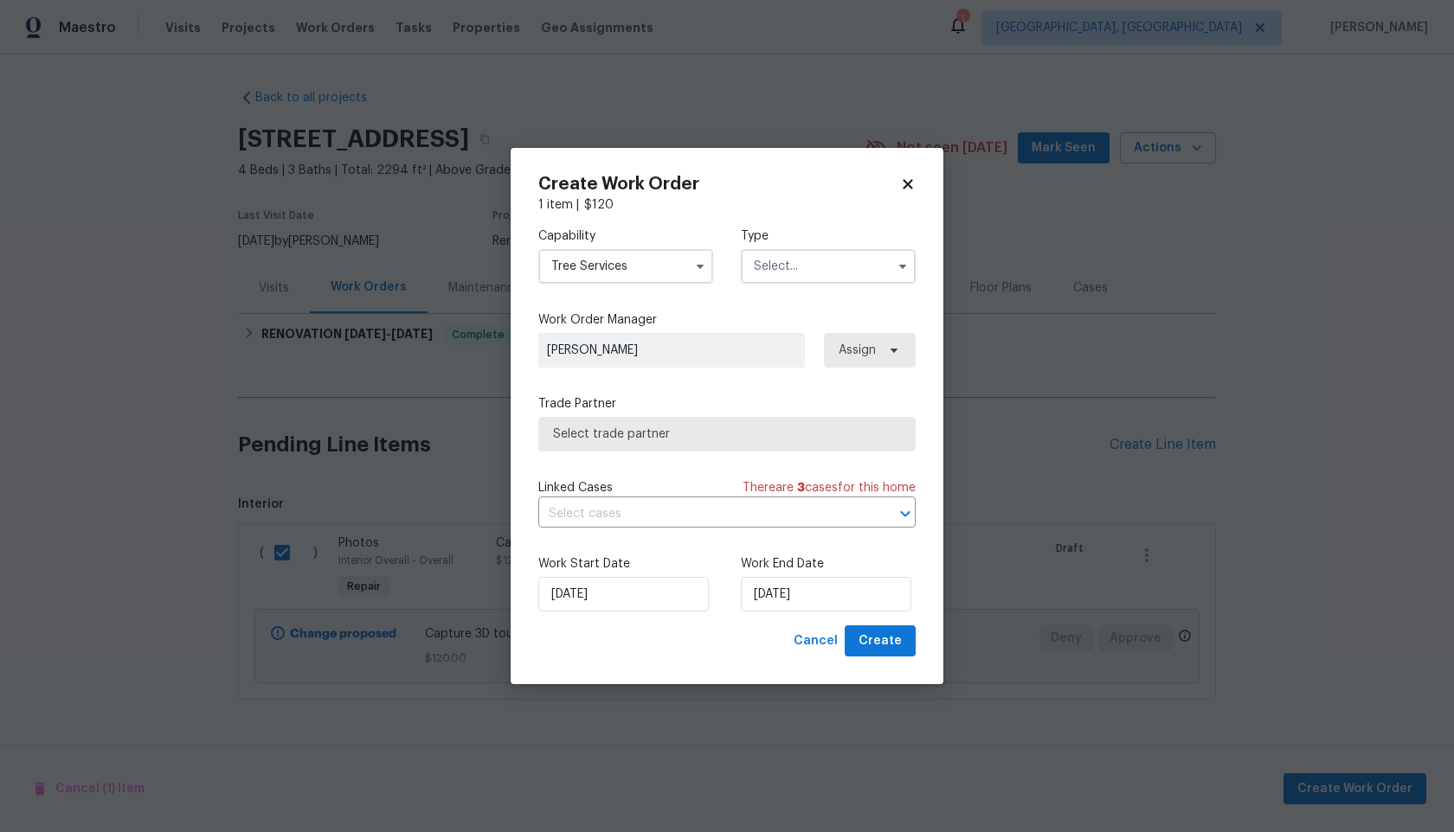
click at [650, 267] on input "Tree Services" at bounding box center [625, 266] width 175 height 35
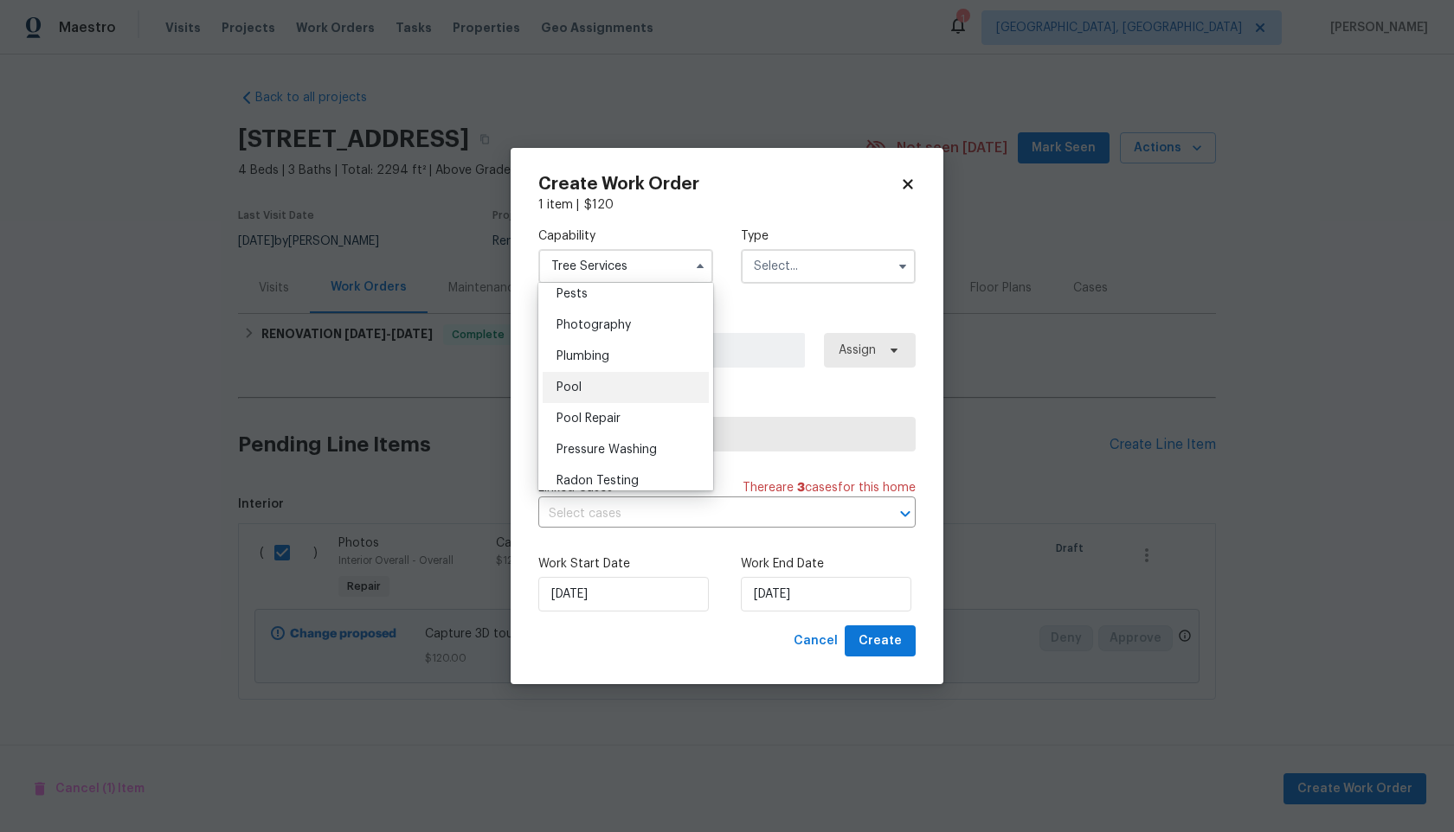
scroll to position [1493, 0]
click at [609, 331] on span "Photography" at bounding box center [593, 326] width 74 height 12
type input "Photography"
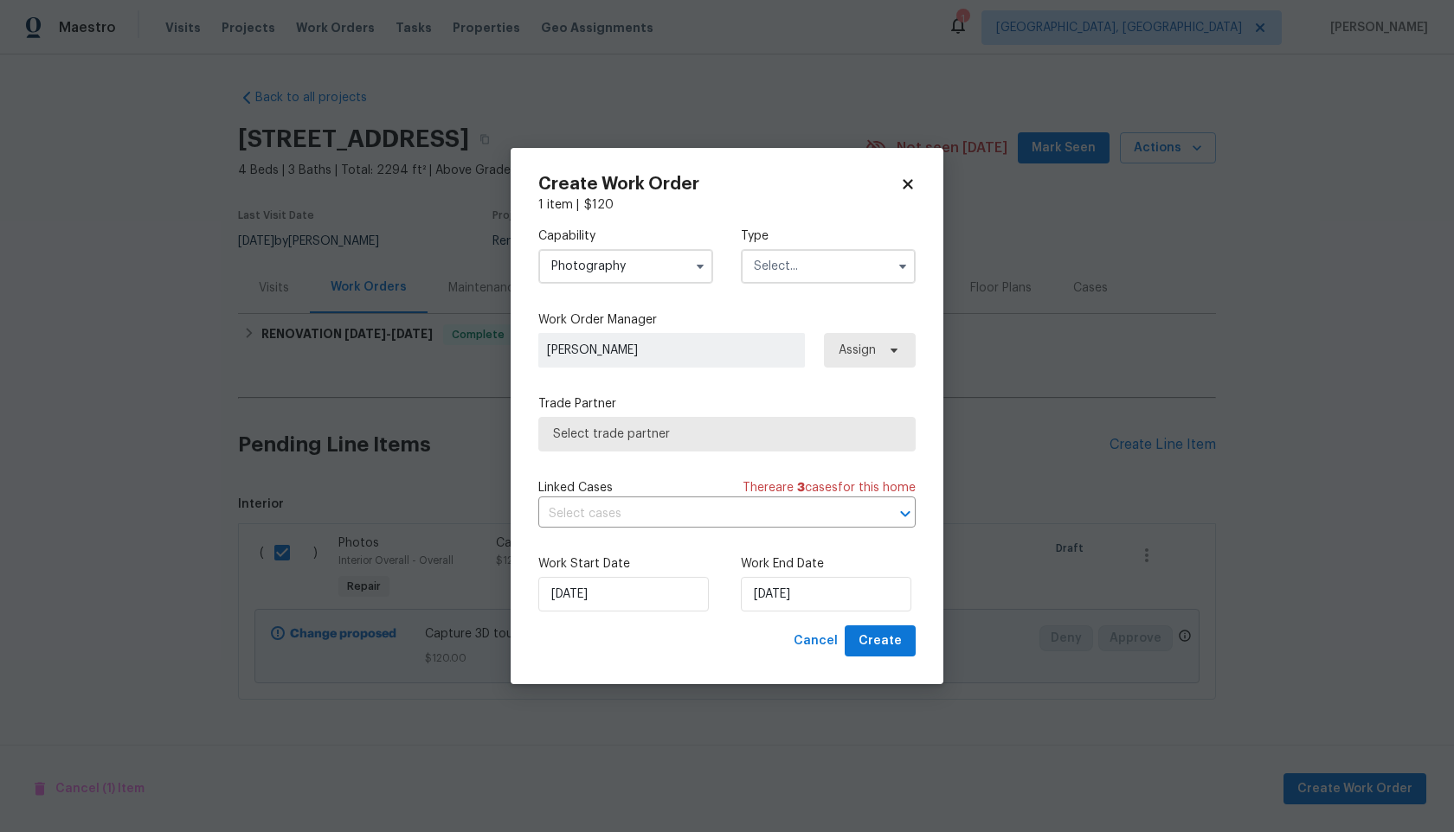
click at [797, 264] on input "text" at bounding box center [828, 266] width 175 height 35
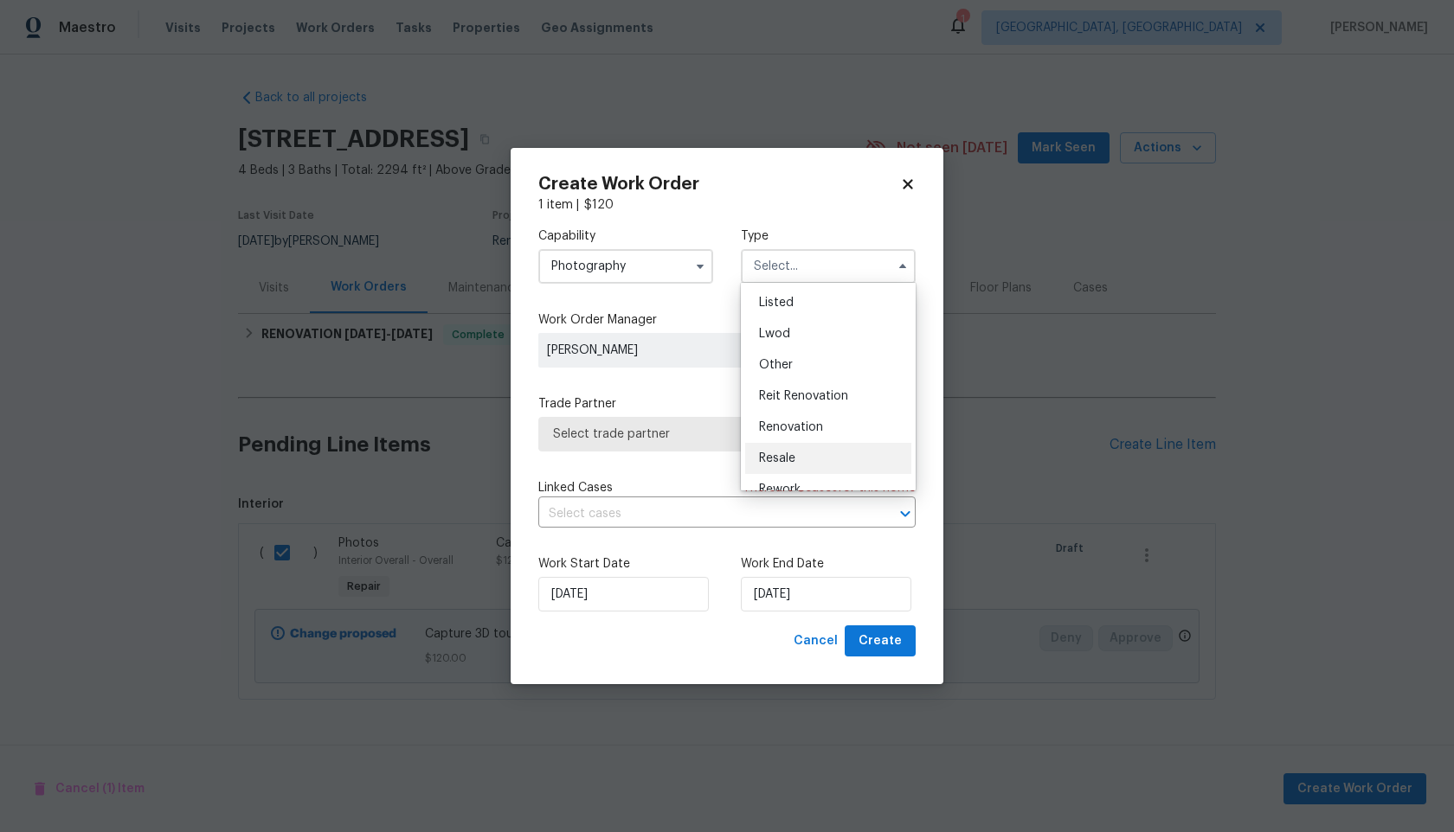
scroll to position [144, 0]
click at [789, 376] on span "Other" at bounding box center [776, 376] width 34 height 12
type input "Other"
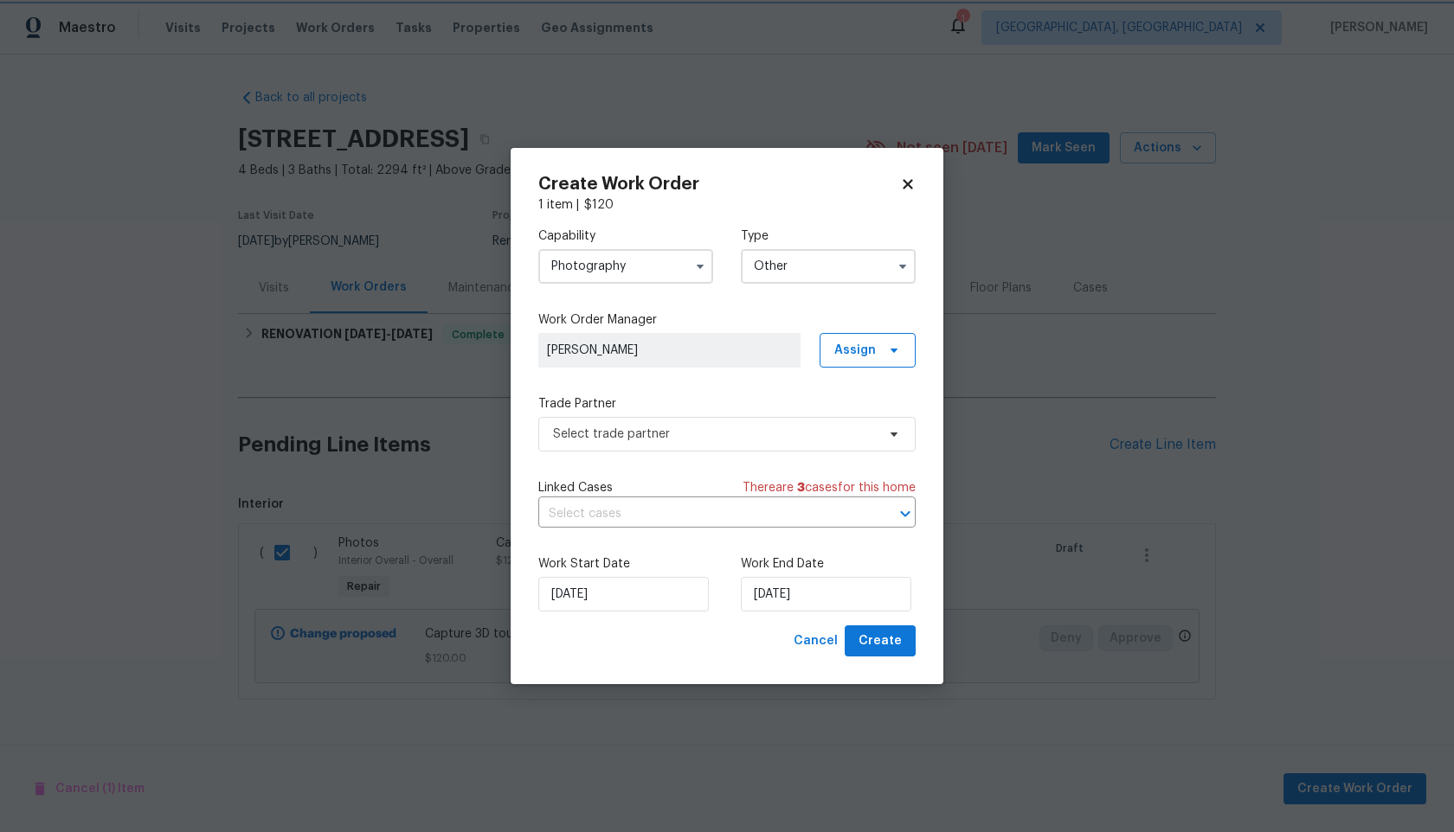
scroll to position [0, 0]
click at [722, 436] on span "Select trade partner" at bounding box center [714, 434] width 323 height 17
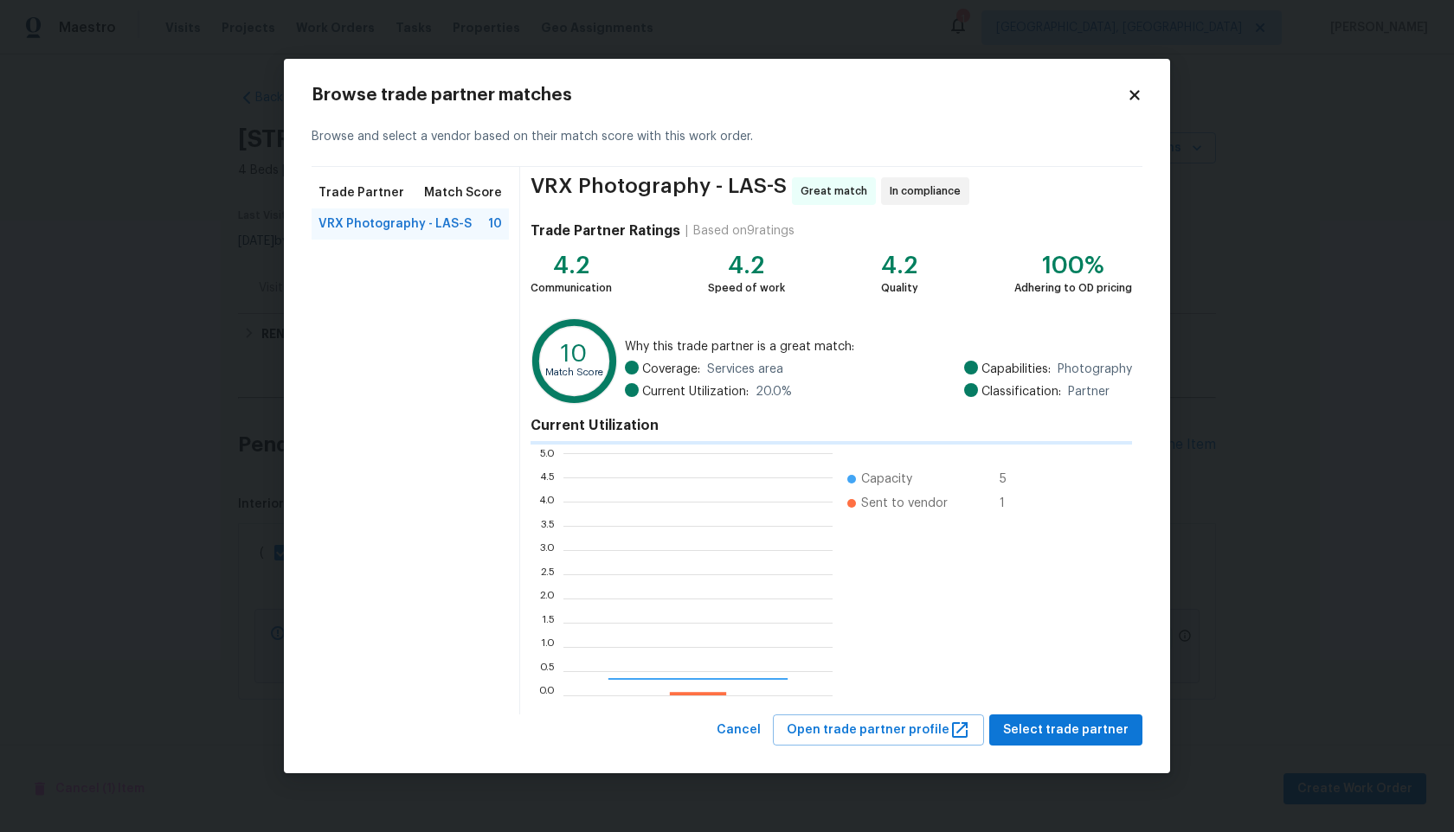
scroll to position [242, 269]
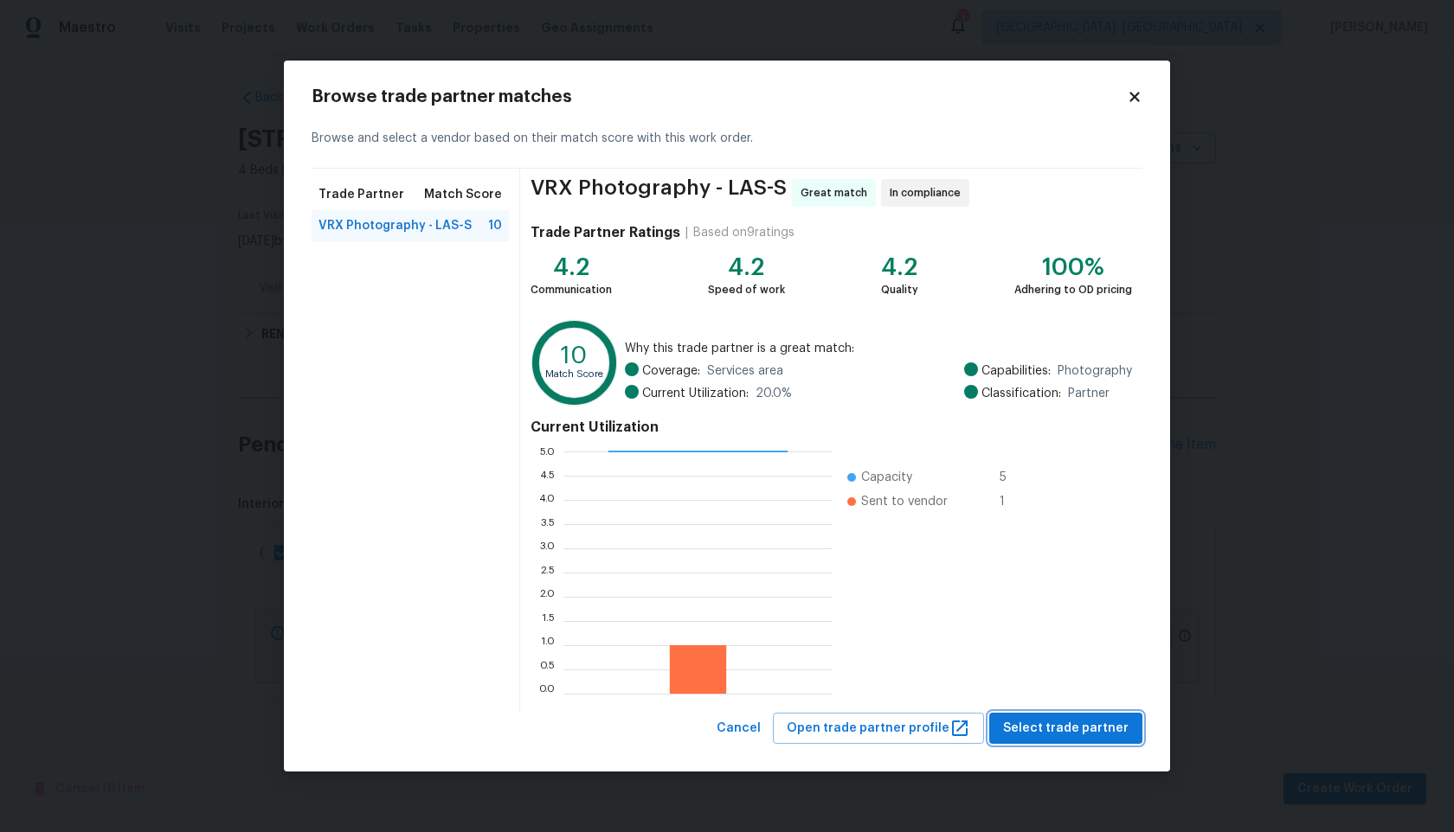
click at [1060, 728] on span "Select trade partner" at bounding box center [1065, 729] width 125 height 22
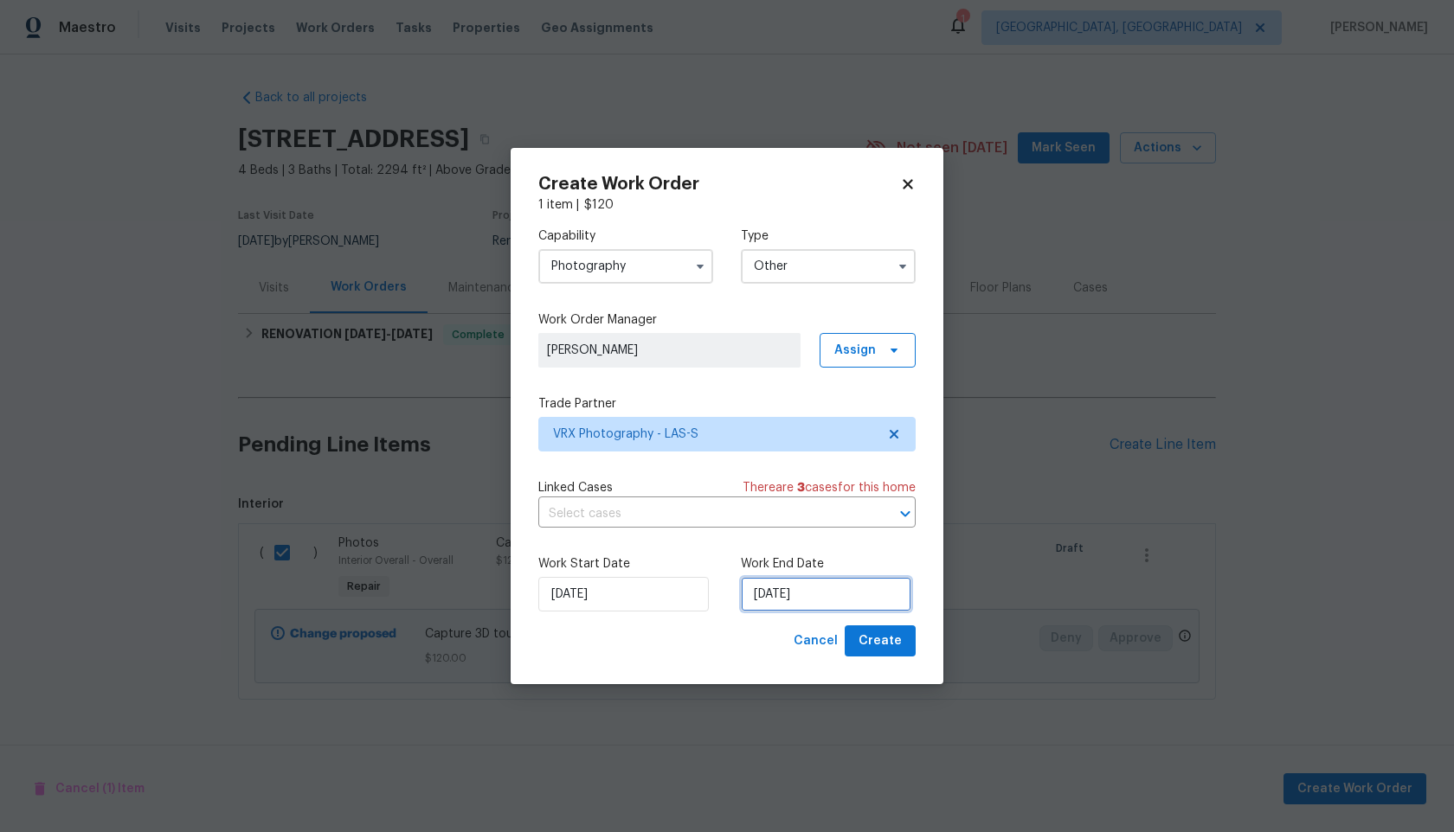
click at [838, 601] on input "30/09/2025" at bounding box center [826, 594] width 170 height 35
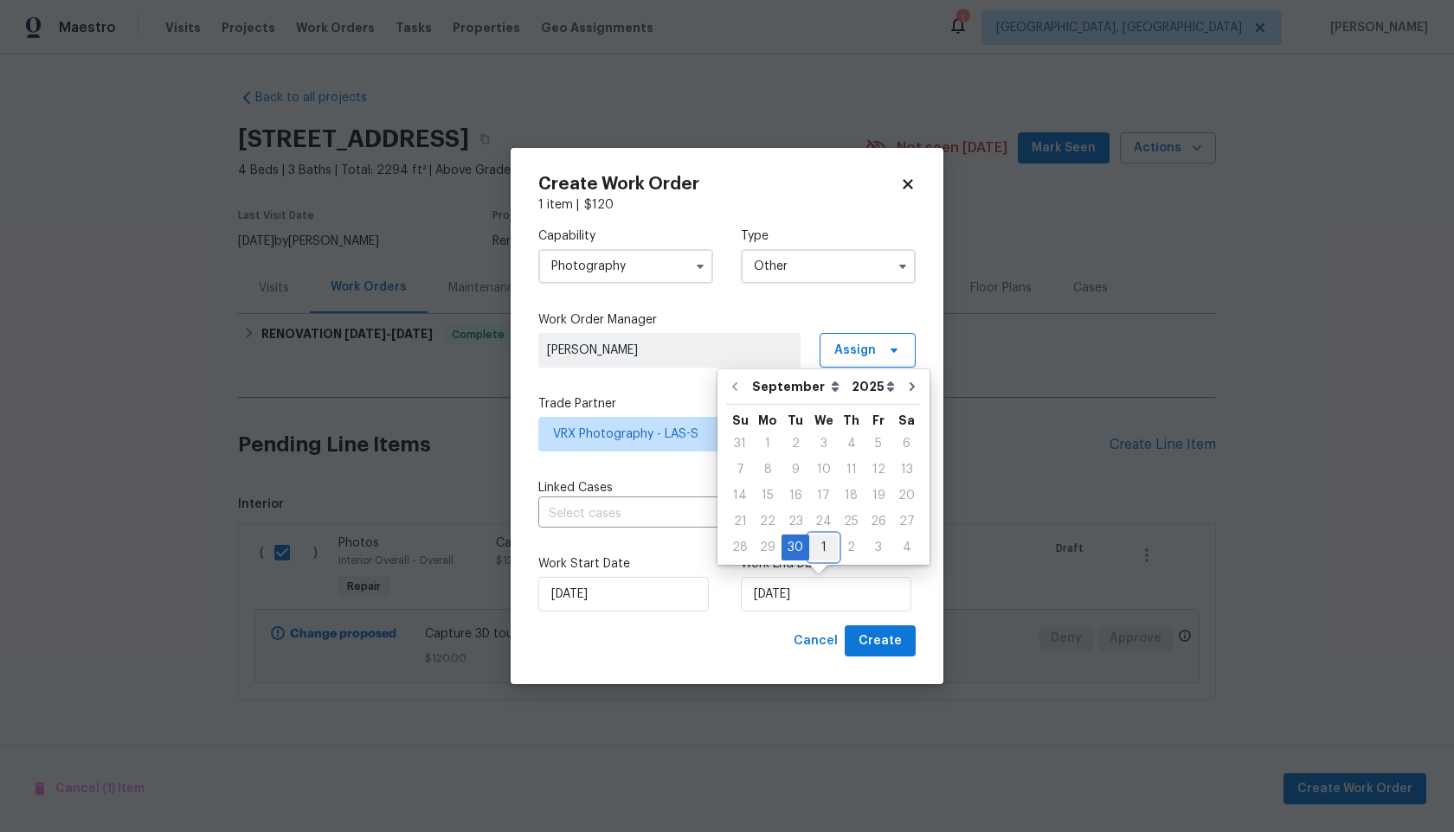
click at [815, 541] on div "1" at bounding box center [823, 548] width 29 height 24
type input "01/10/2025"
select select "9"
click at [880, 645] on span "Create" at bounding box center [879, 642] width 43 height 22
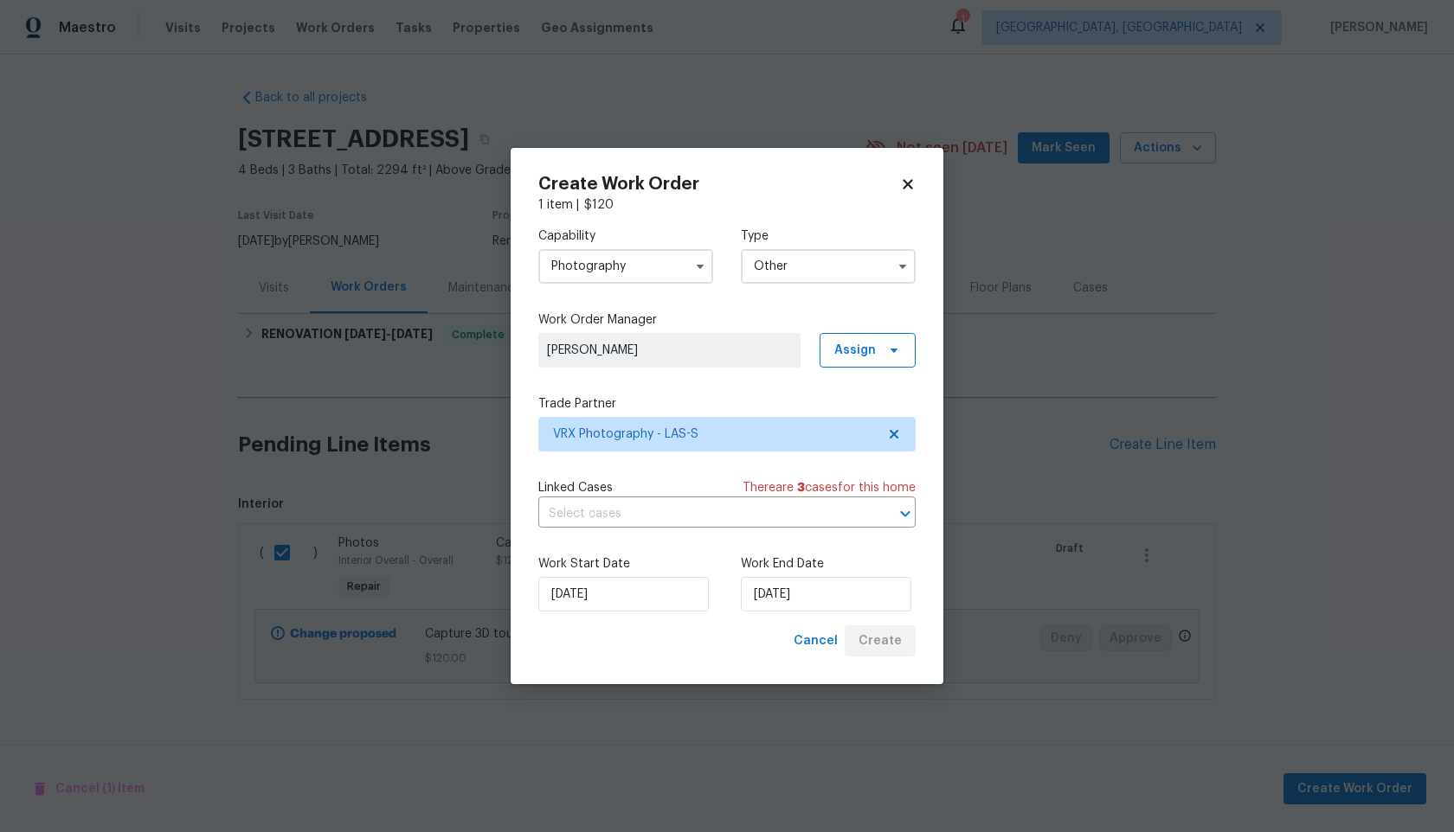
checkbox input "false"
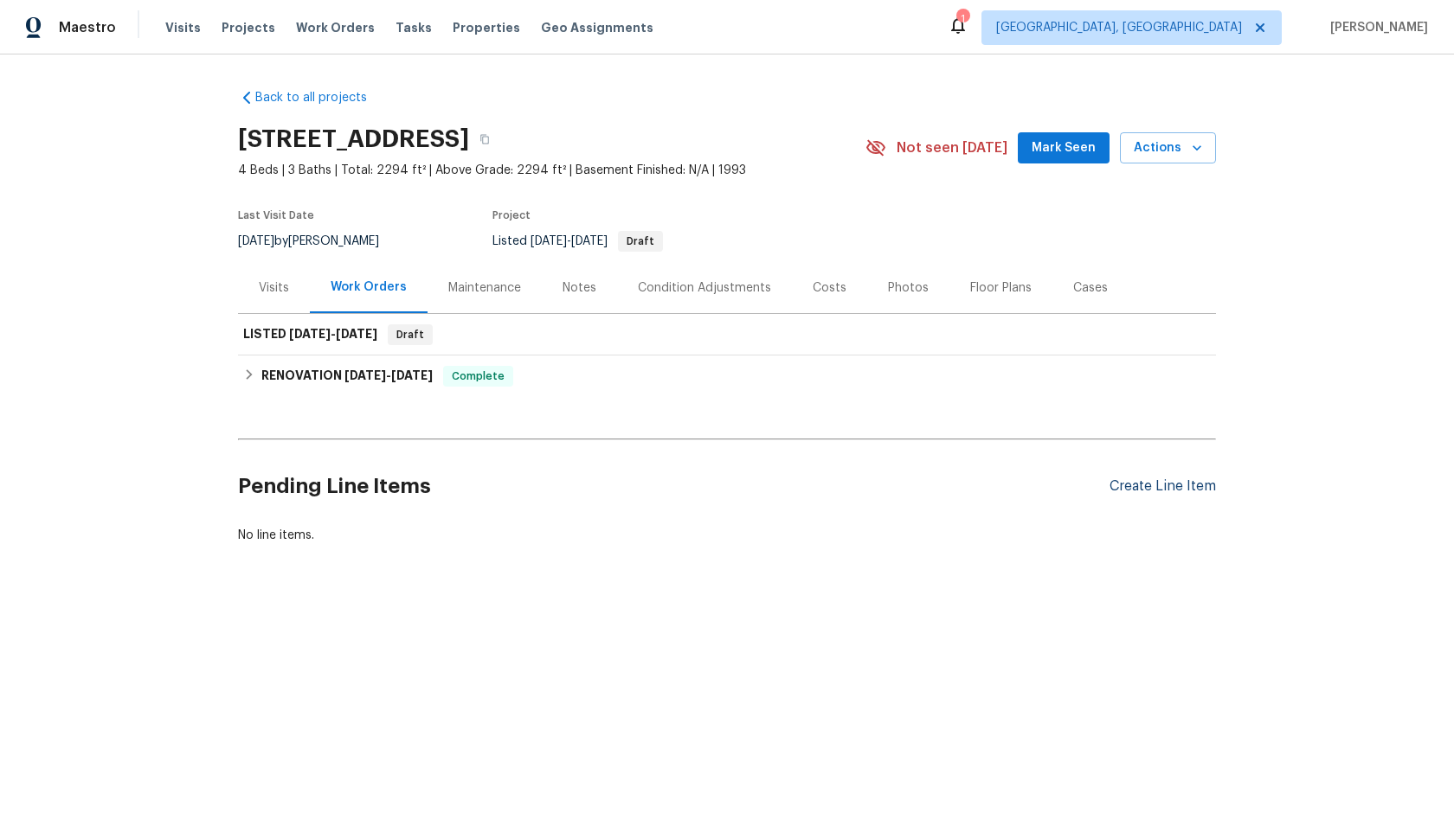
click at [1158, 478] on div "Create Line Item" at bounding box center [1162, 486] width 106 height 16
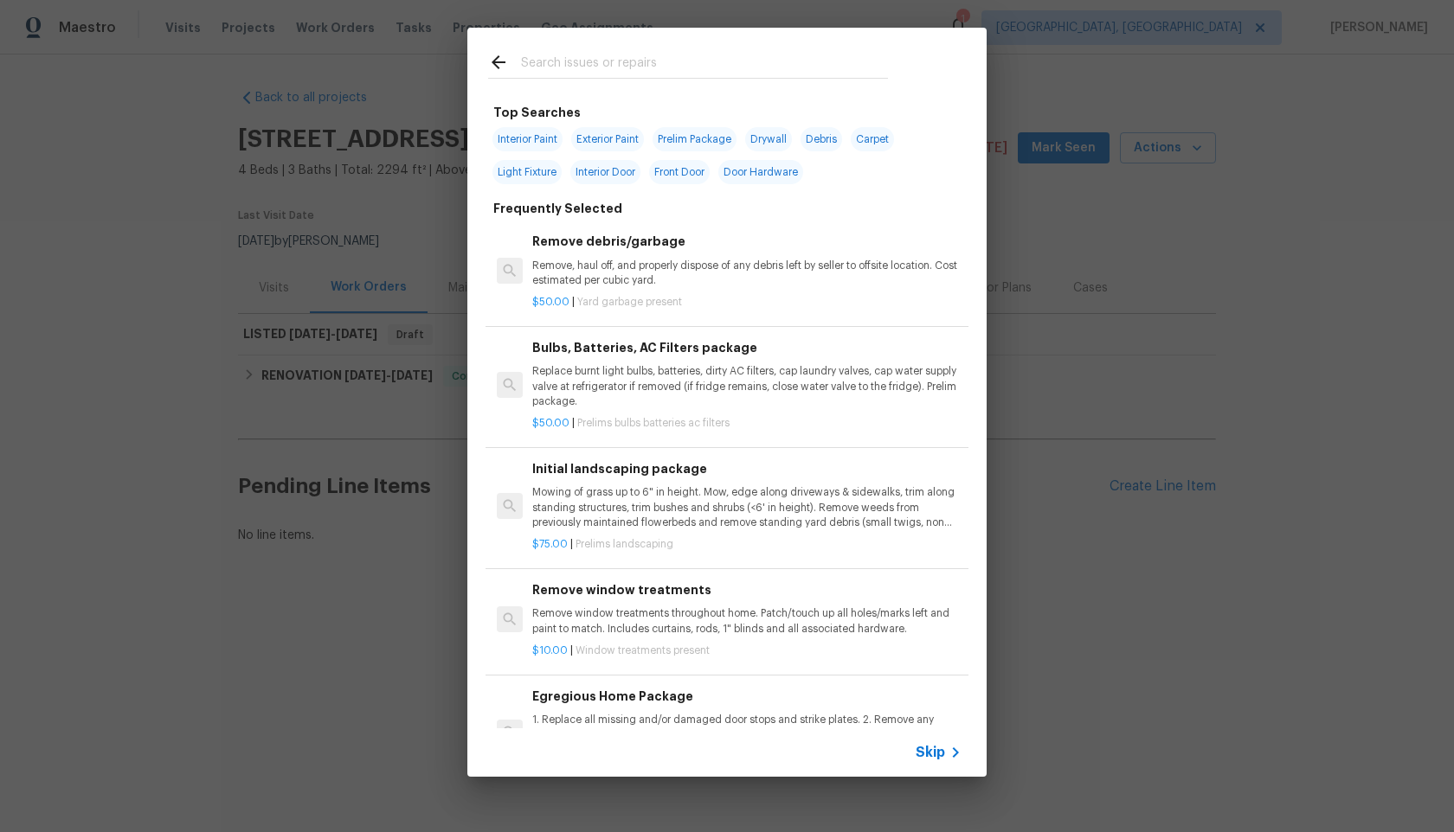
click at [931, 751] on span "Skip" at bounding box center [929, 752] width 29 height 17
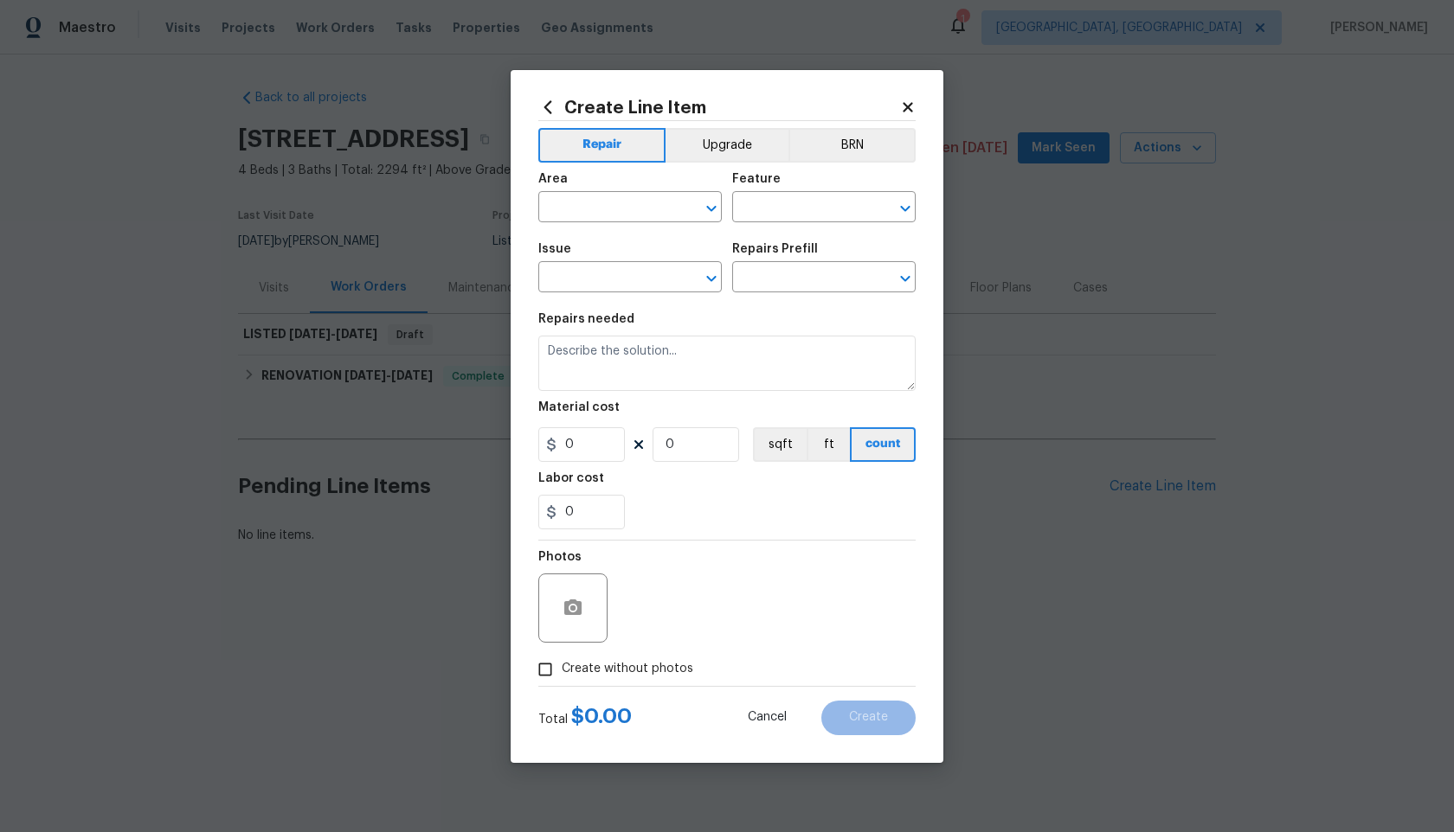
click at [903, 106] on icon at bounding box center [908, 108] width 16 height 16
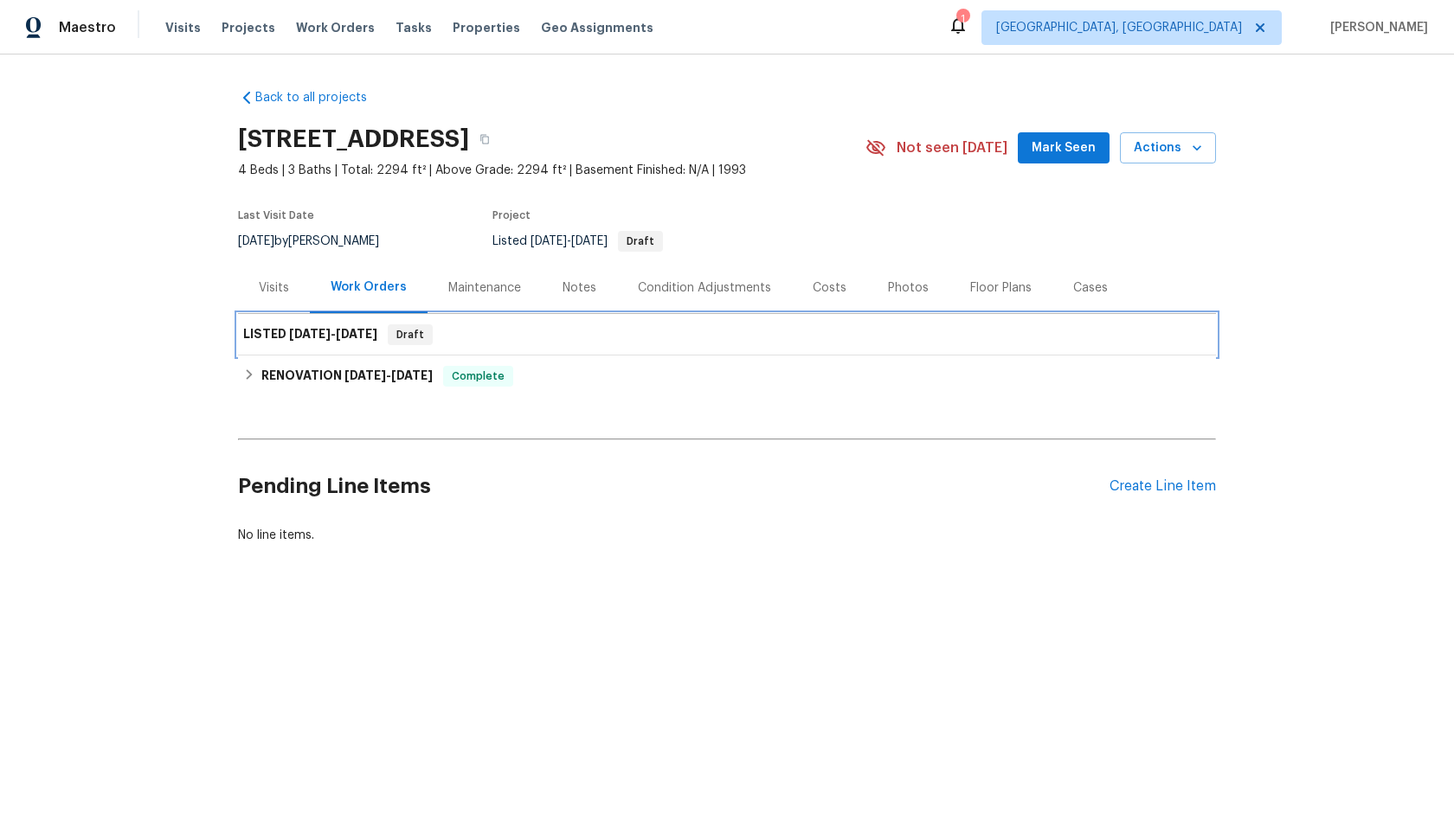
click at [677, 333] on div "LISTED 9/30/25 - 10/1/25 Draft" at bounding box center [726, 334] width 967 height 21
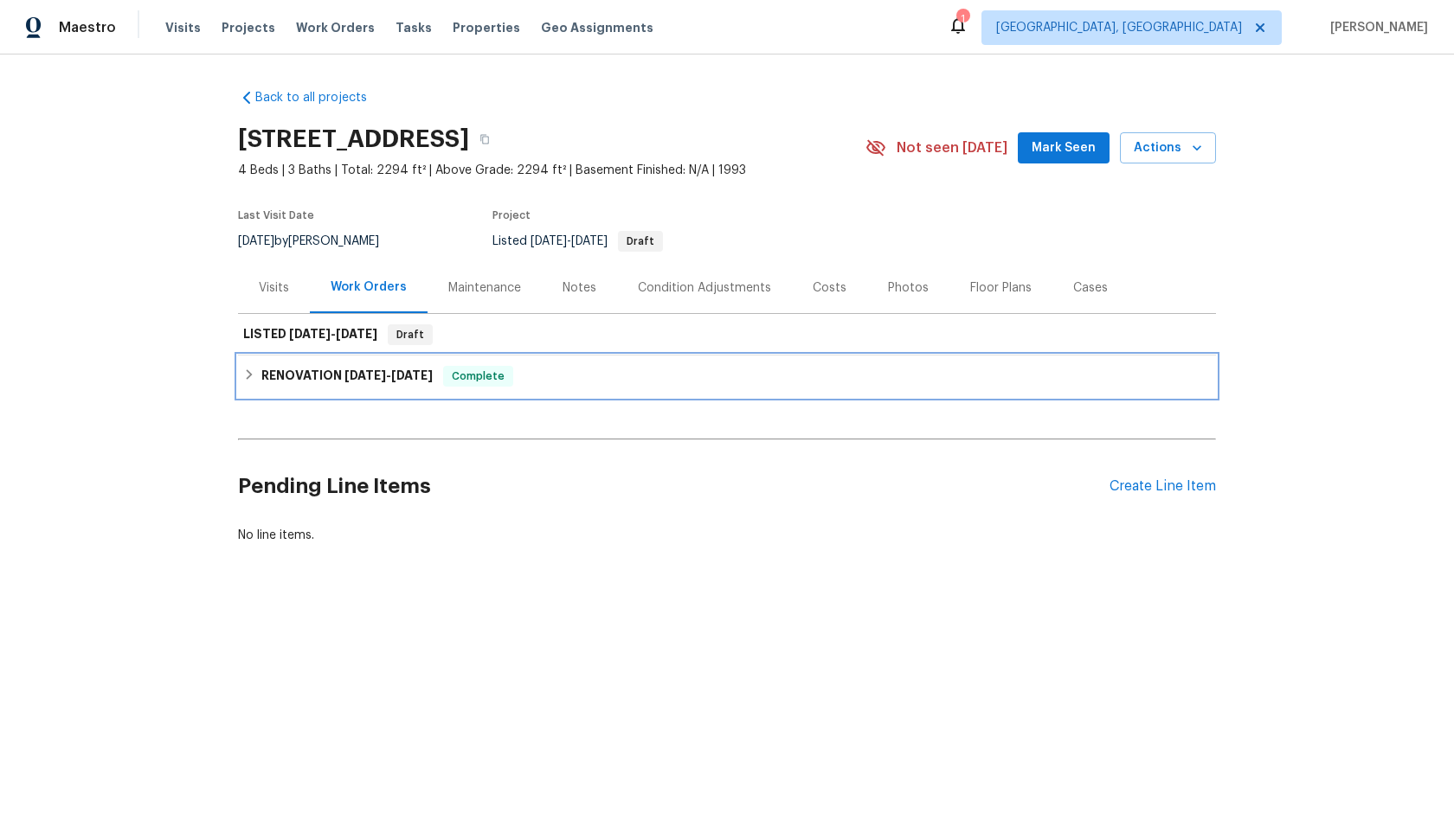
click at [659, 376] on div "RENOVATION 9/10/25 - 9/19/25 Complete" at bounding box center [726, 376] width 967 height 21
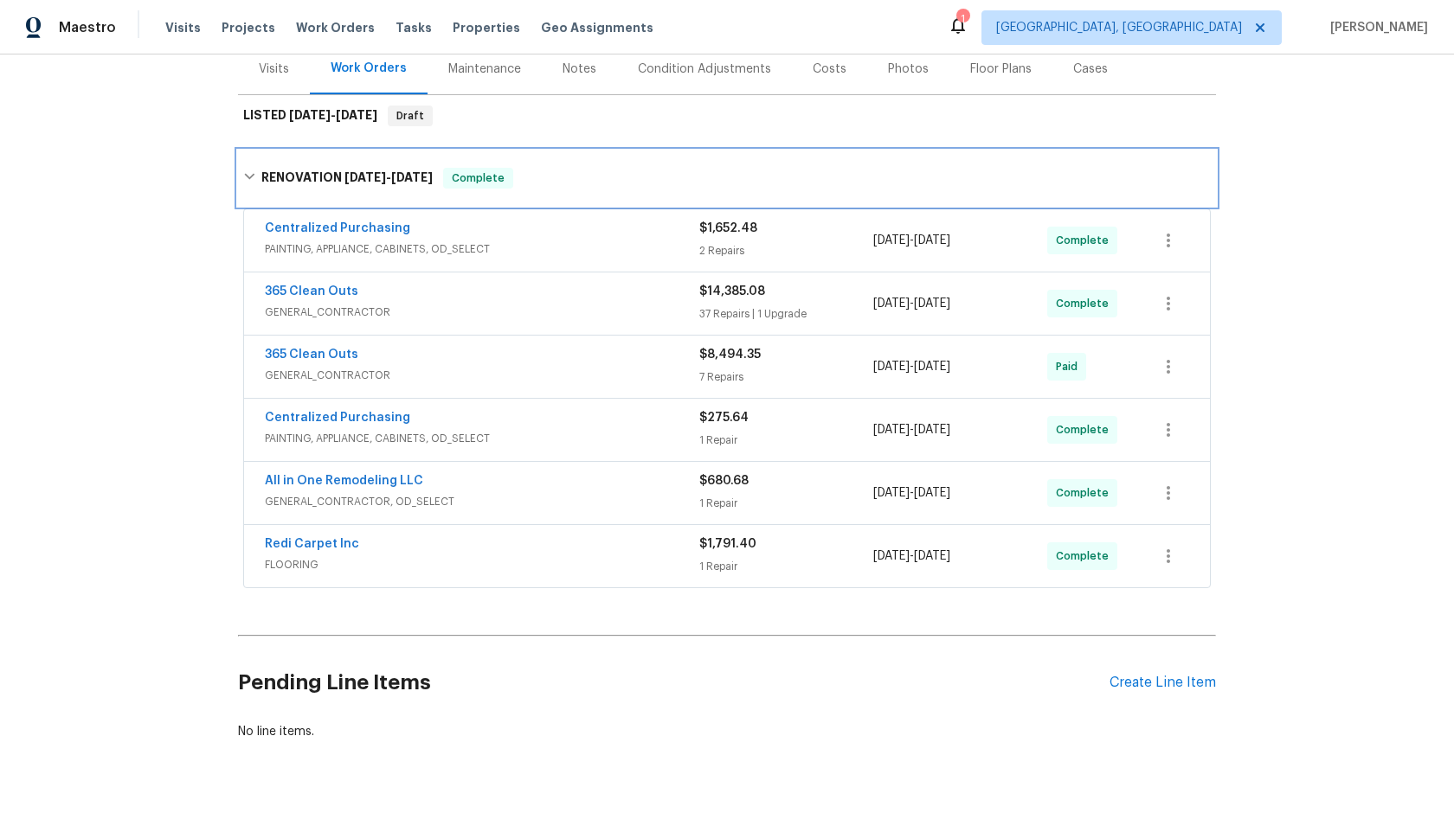
scroll to position [222, 0]
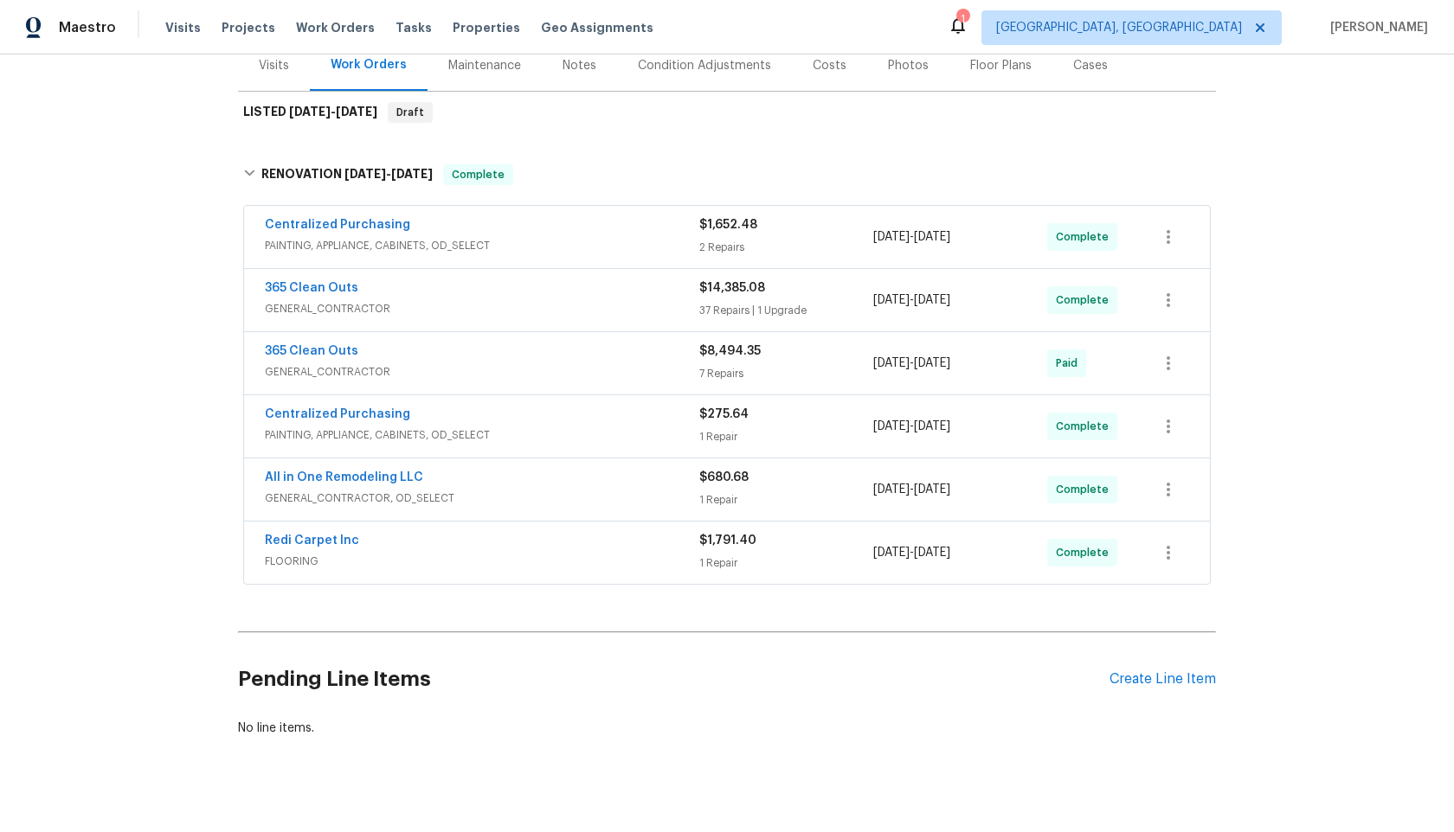
click at [1275, 243] on div "Back to all projects 3107 Atwater Dr, North Las Vegas, NV 89032 4 Beds | 3 Bath…" at bounding box center [727, 444] width 1454 height 778
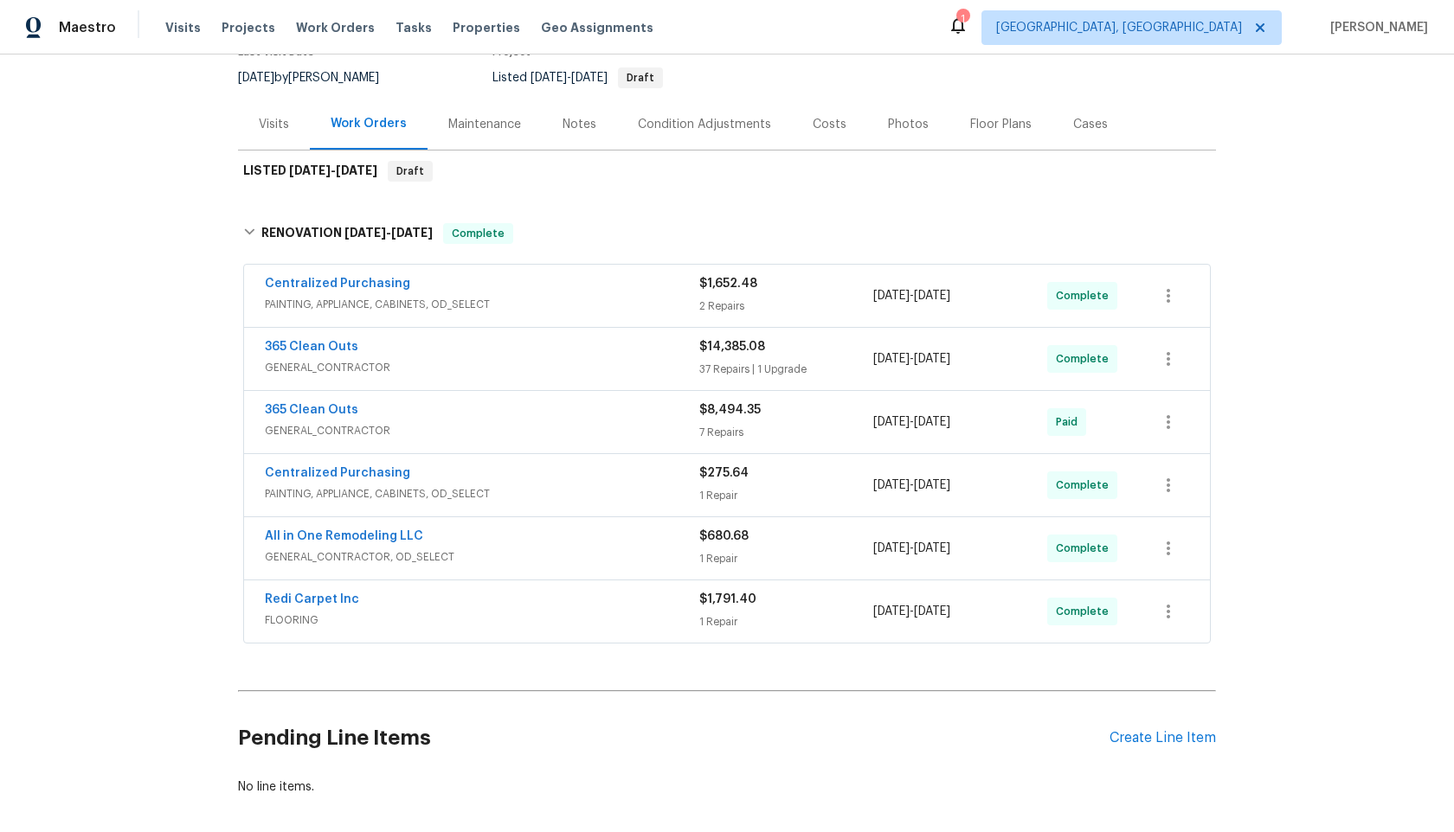
scroll to position [159, 0]
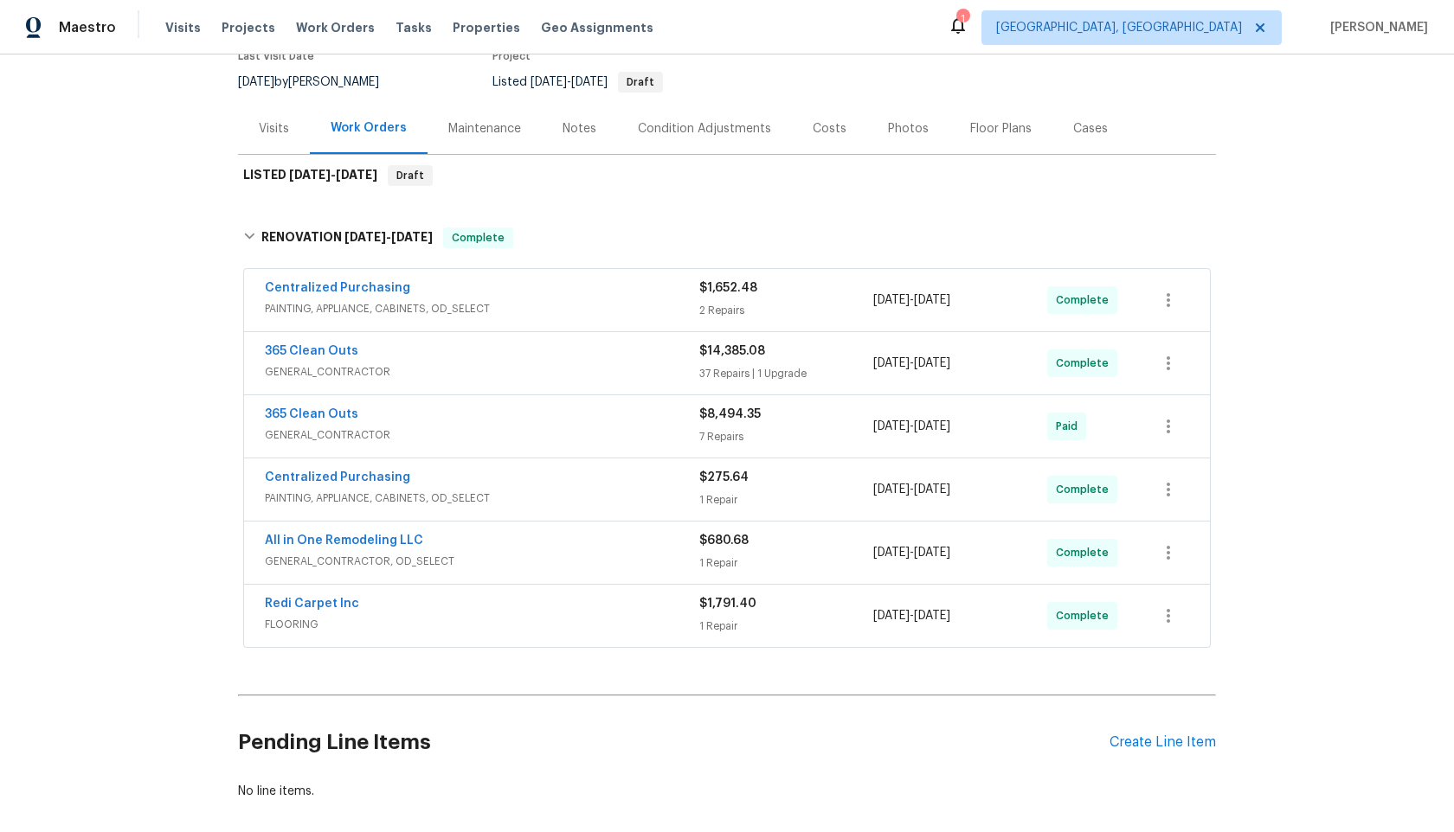
click at [1263, 266] on div "Back to all projects 3107 Atwater Dr, North Las Vegas, NV 89032 4 Beds | 3 Bath…" at bounding box center [727, 444] width 1454 height 778
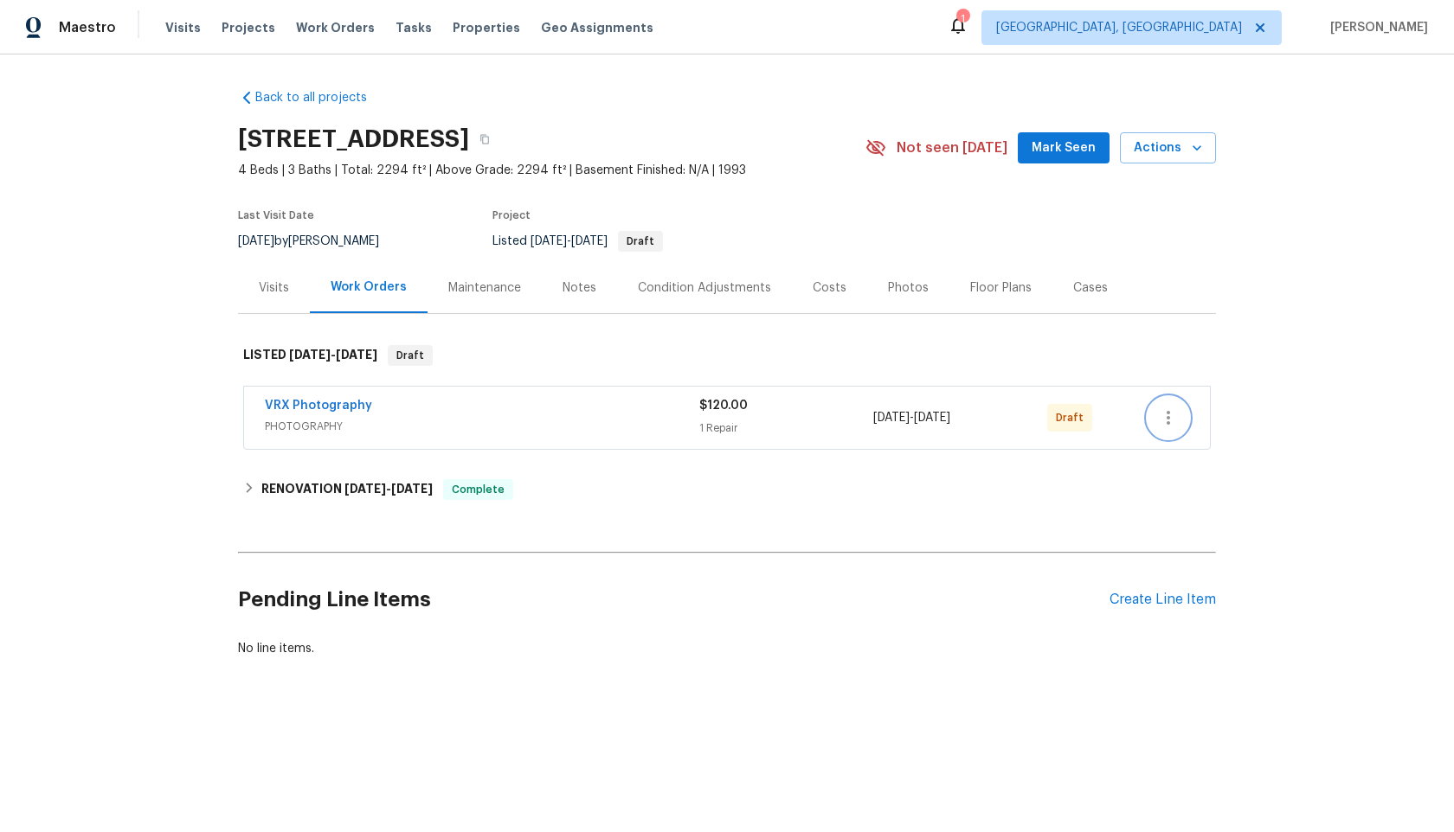
click at [1167, 421] on icon "button" at bounding box center [1167, 418] width 3 height 14
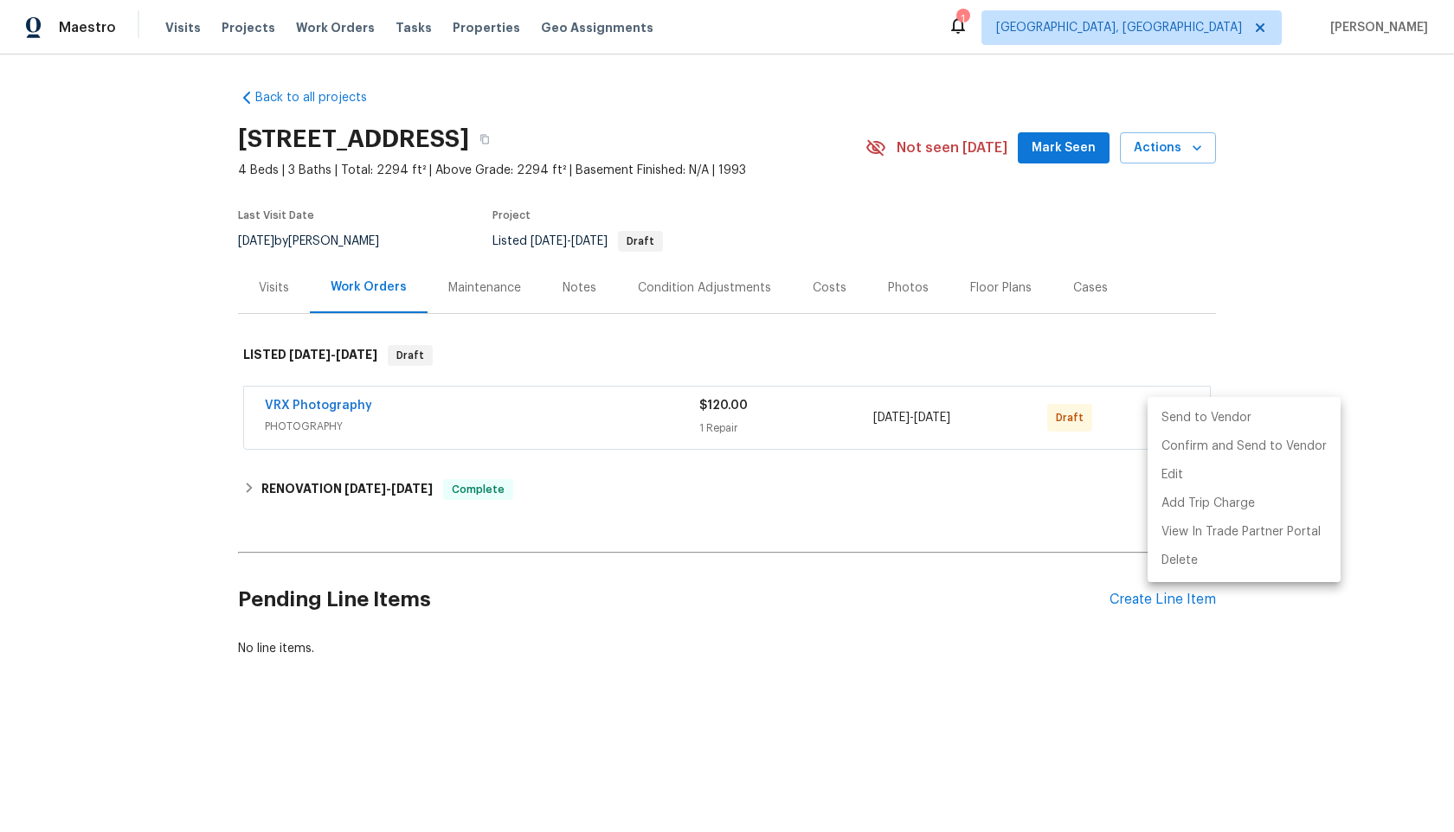
click at [1167, 421] on li "Send to Vendor" at bounding box center [1243, 418] width 193 height 29
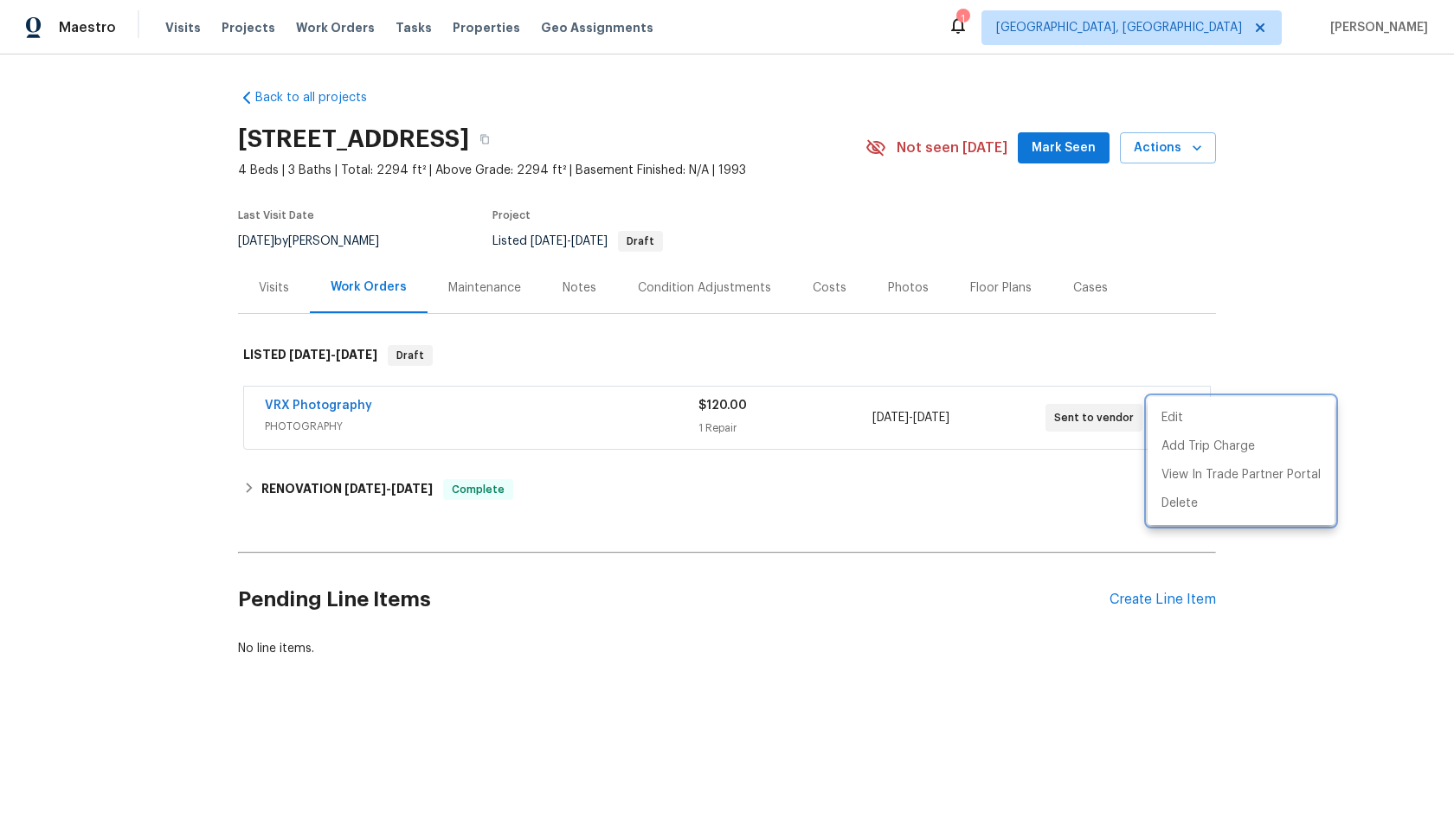
click at [1334, 253] on div at bounding box center [727, 416] width 1454 height 832
click at [497, 109] on div "Back to all projects [STREET_ADDRESS] 4 Beds | 3 Baths | Total: 2294 ft² | Abov…" at bounding box center [727, 373] width 978 height 596
click at [538, 407] on div "VRX Photography" at bounding box center [481, 407] width 433 height 21
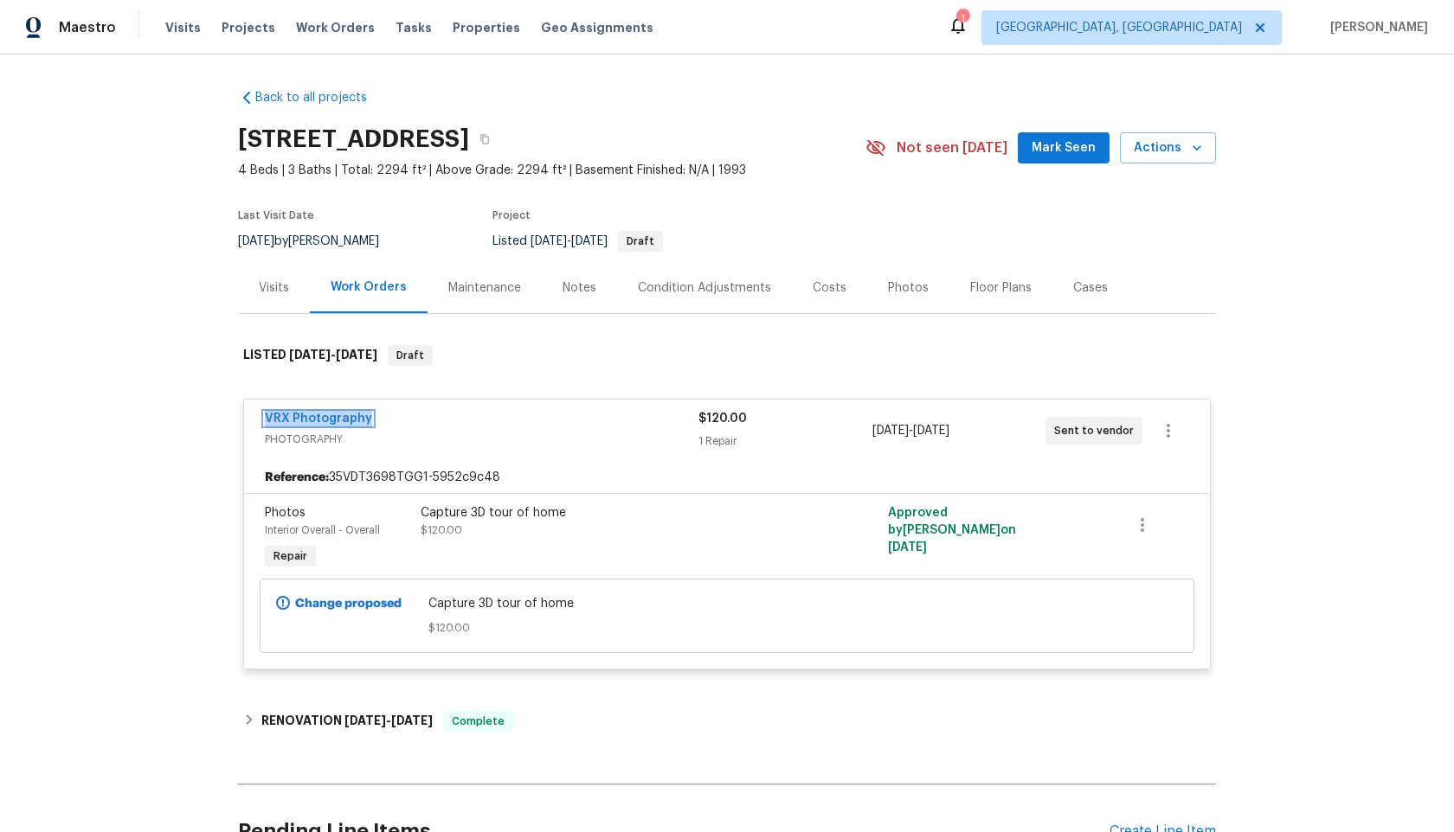
drag, startPoint x: 332, startPoint y: 414, endPoint x: 486, endPoint y: 295, distance: 194.9
click at [486, 295] on div "Back to all projects [STREET_ADDRESS] 4 Beds | 3 Baths | Total: 2294 ft² | Abov…" at bounding box center [727, 489] width 978 height 828
click at [563, 436] on span "PHOTOGRAPHY" at bounding box center [481, 439] width 433 height 17
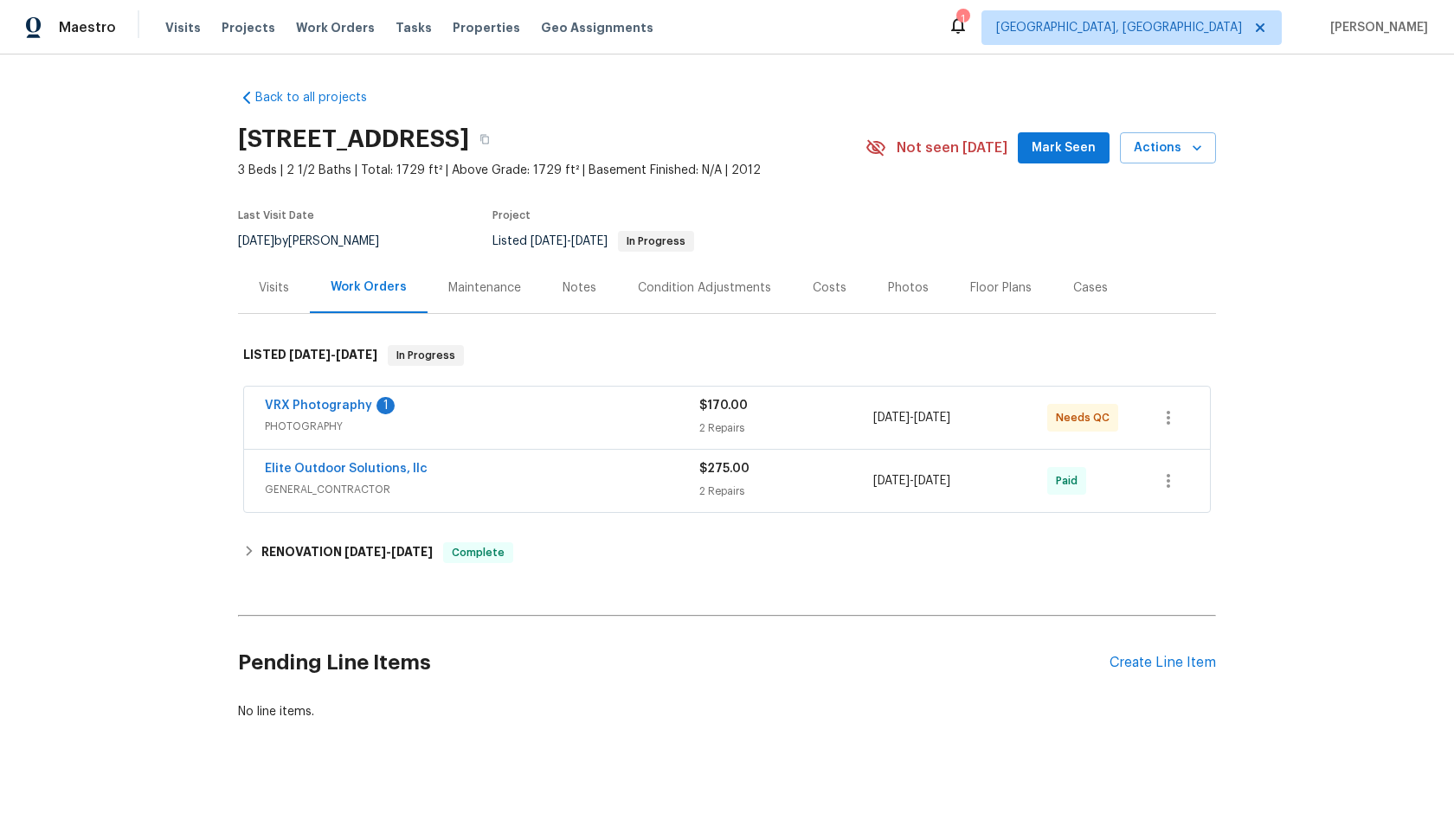
scroll to position [23, 0]
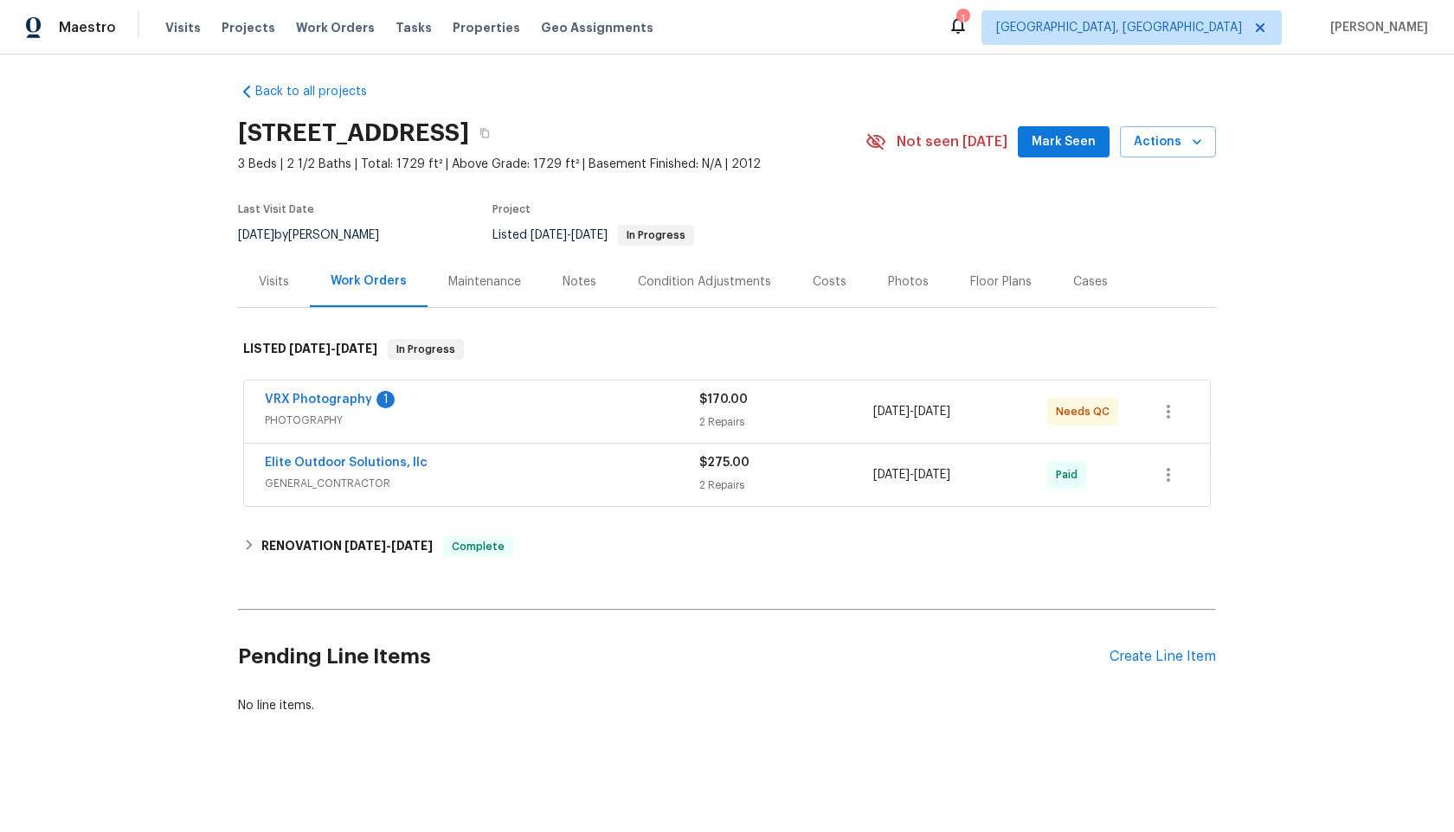
click at [642, 406] on div "VRX Photography 1" at bounding box center [482, 401] width 434 height 21
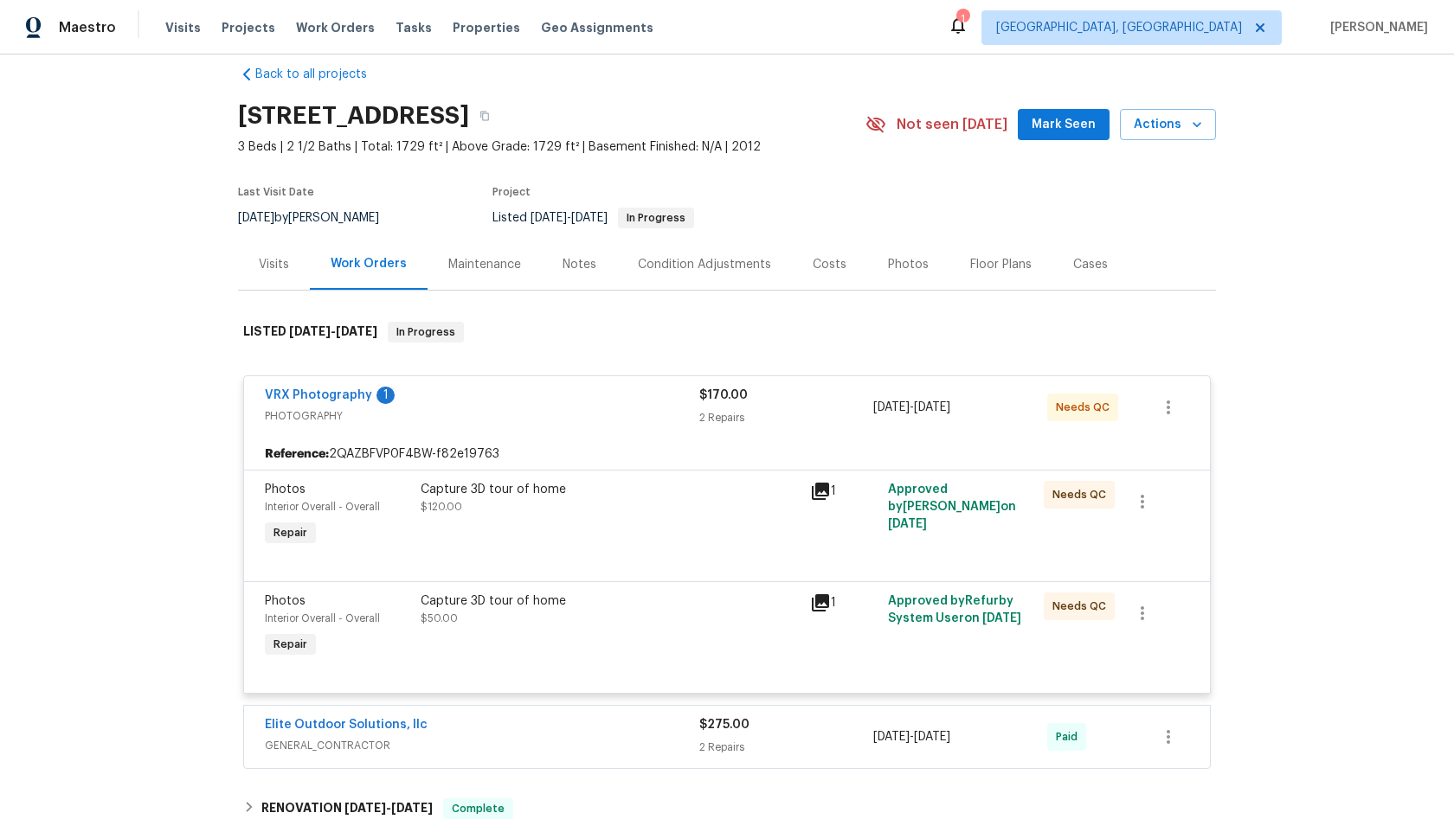
click at [730, 498] on div "Capture 3D tour of home" at bounding box center [610, 489] width 379 height 17
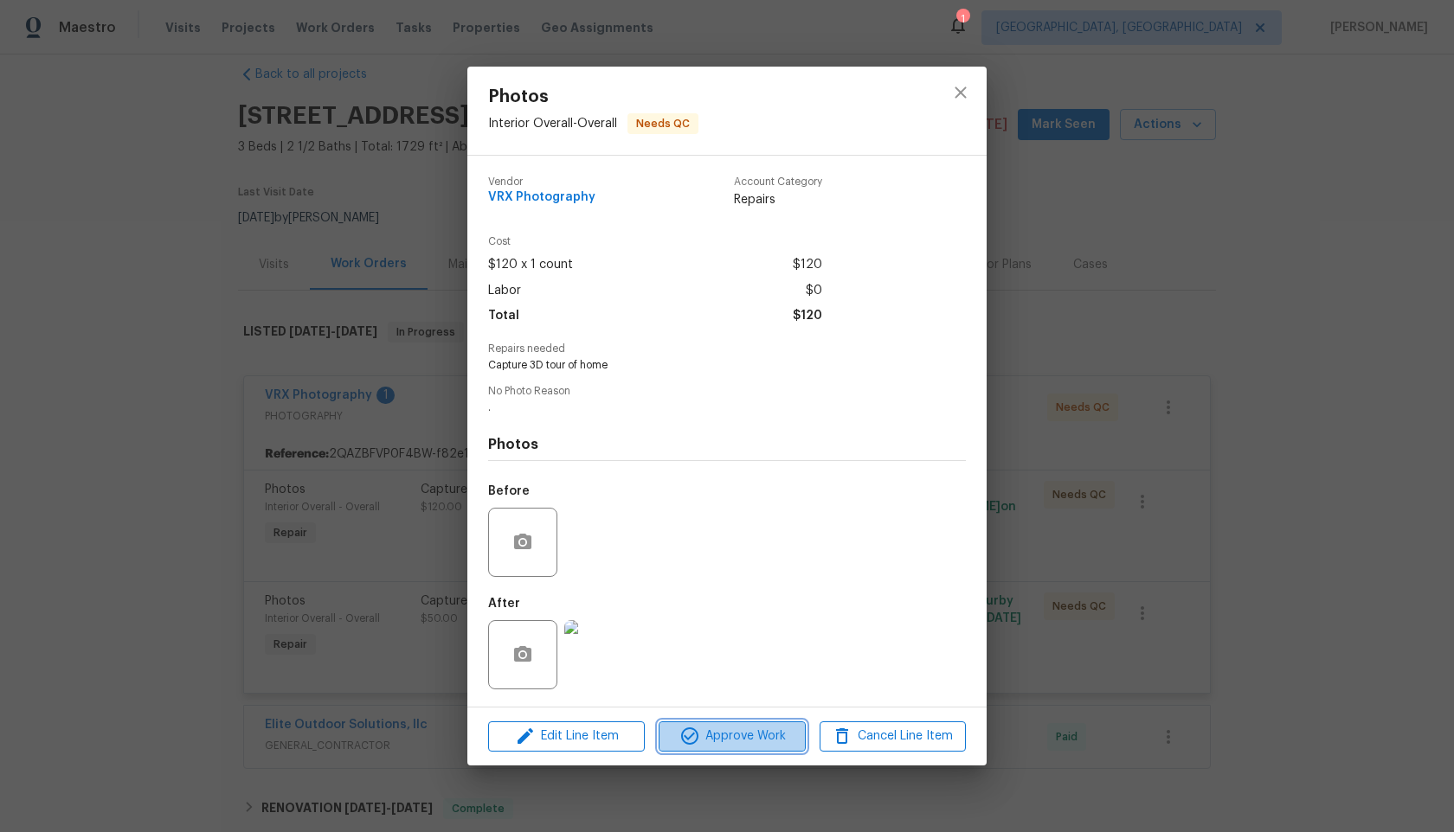
click at [759, 733] on span "Approve Work" at bounding box center [732, 737] width 136 height 22
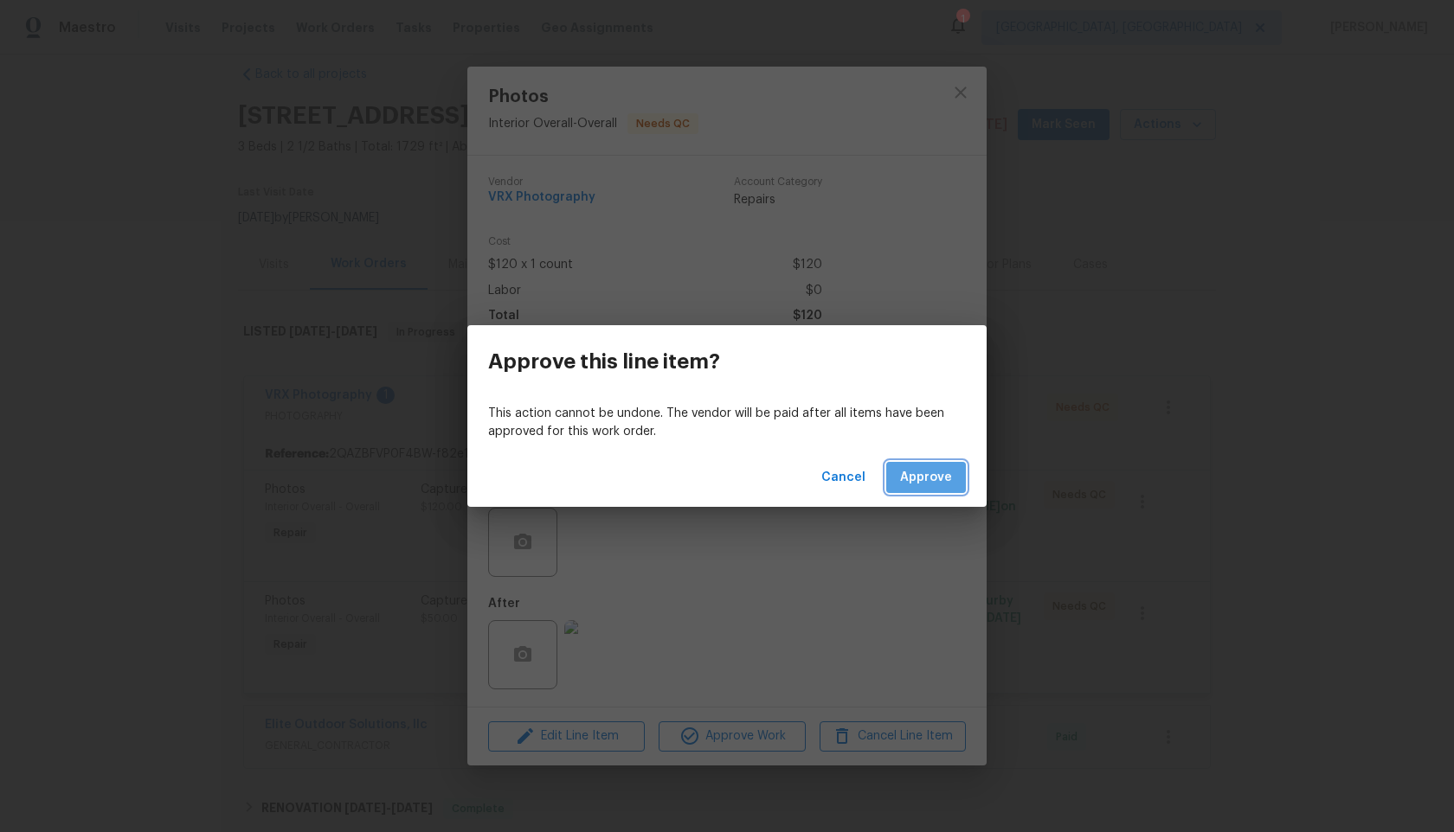
click at [927, 466] on button "Approve" at bounding box center [926, 478] width 80 height 32
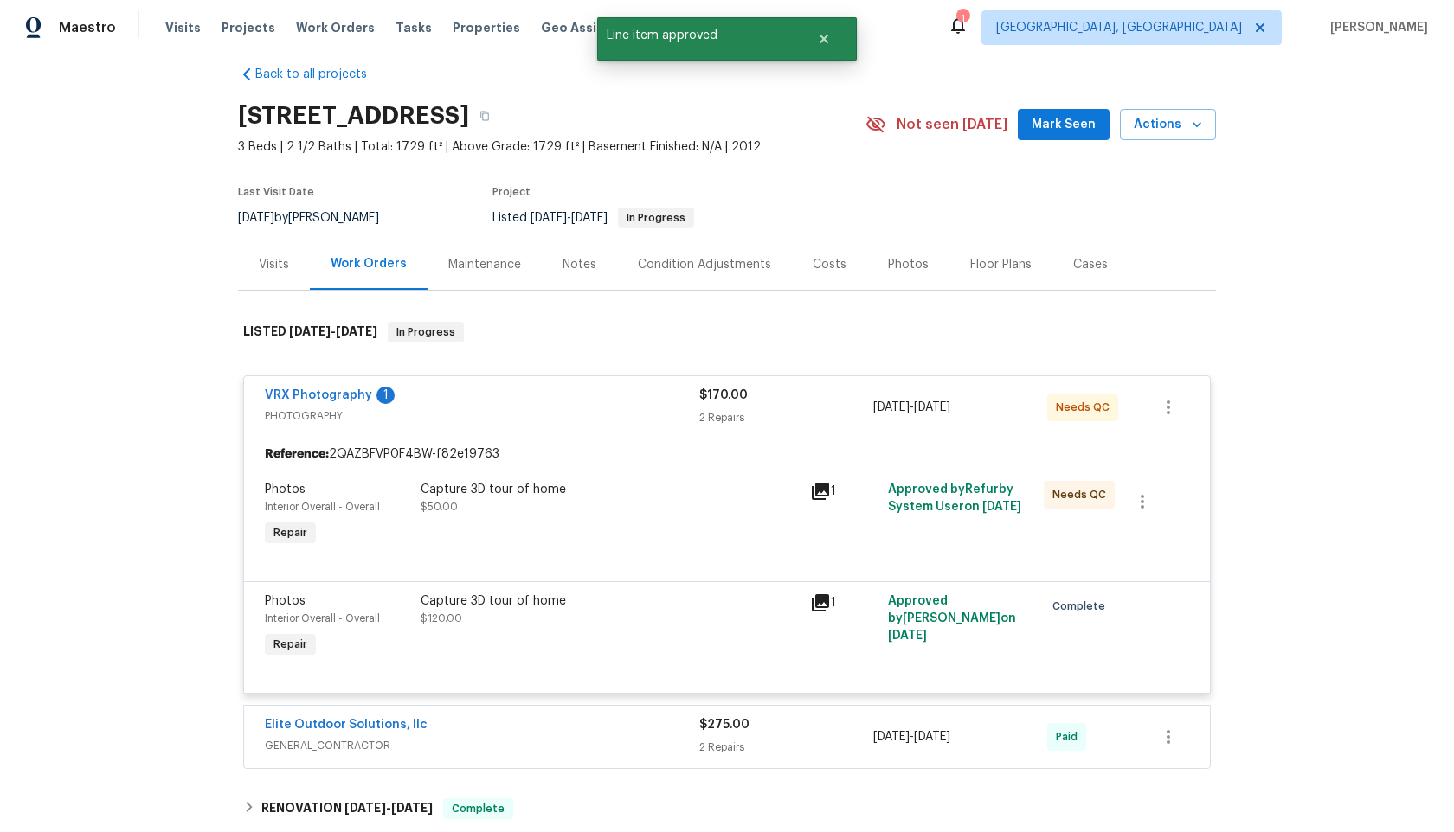
click at [647, 552] on div "Capture 3D tour of home $50.00" at bounding box center [609, 516] width 389 height 80
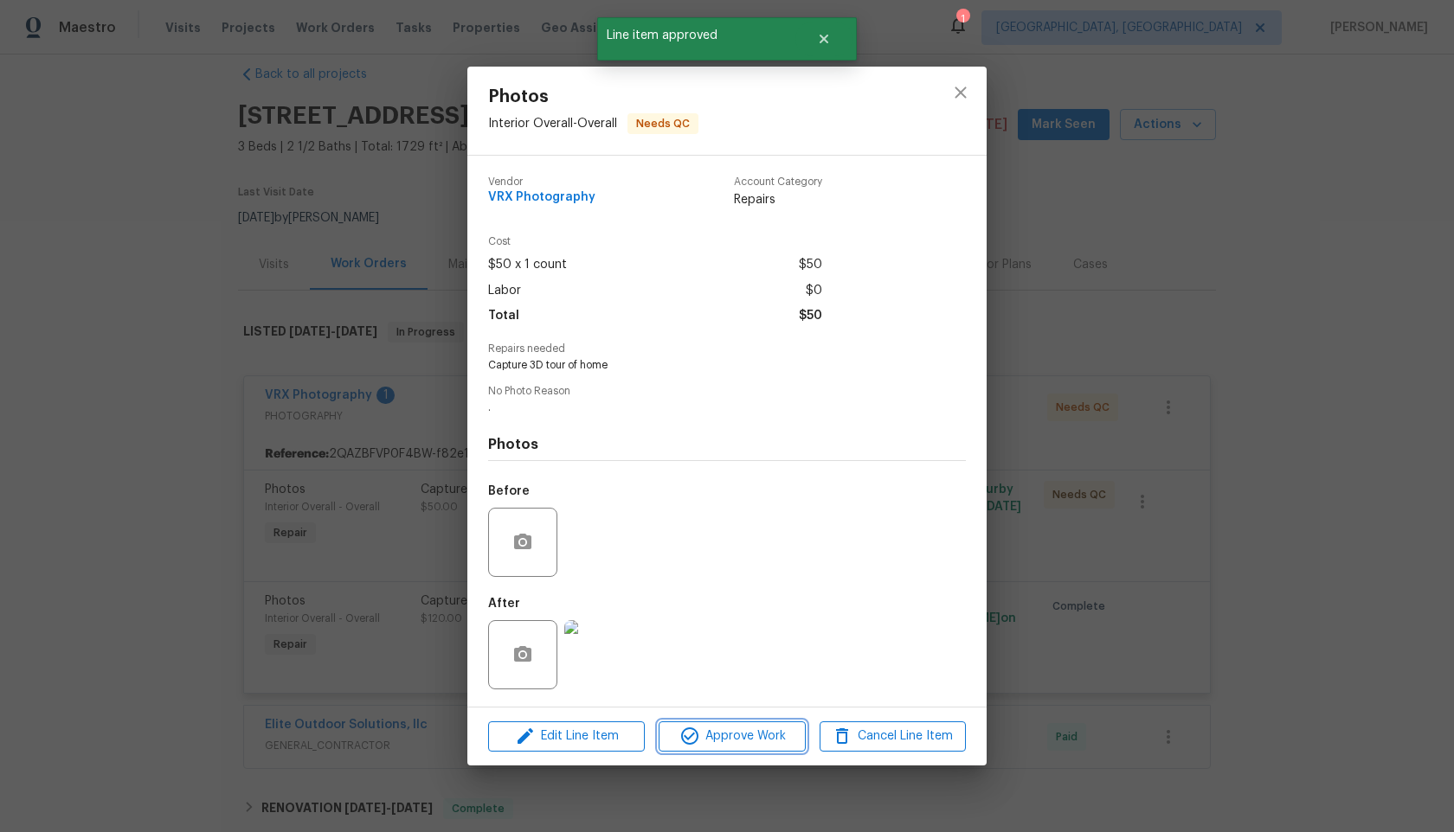
click at [756, 732] on span "Approve Work" at bounding box center [732, 737] width 136 height 22
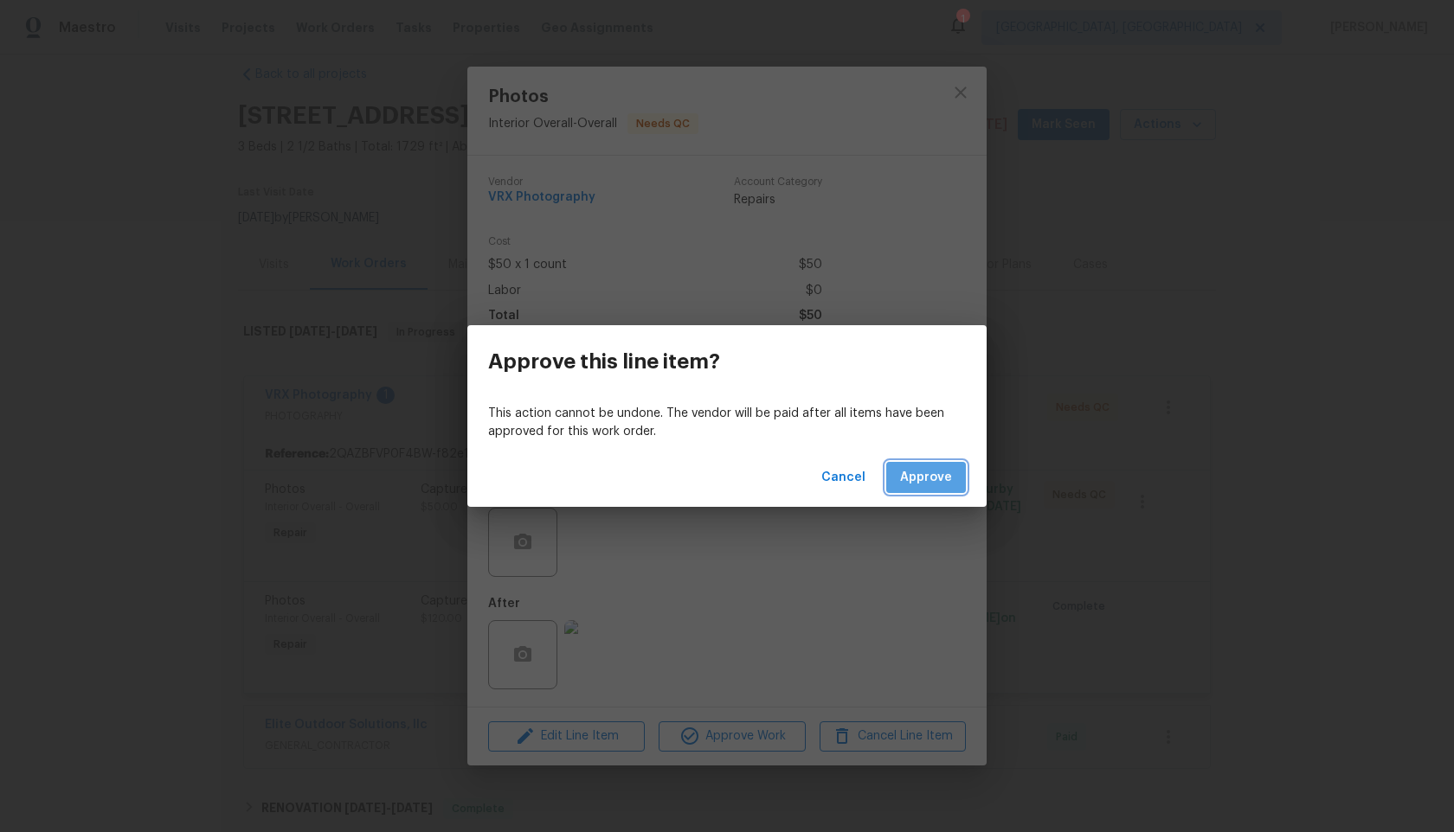
click at [930, 478] on span "Approve" at bounding box center [926, 478] width 52 height 22
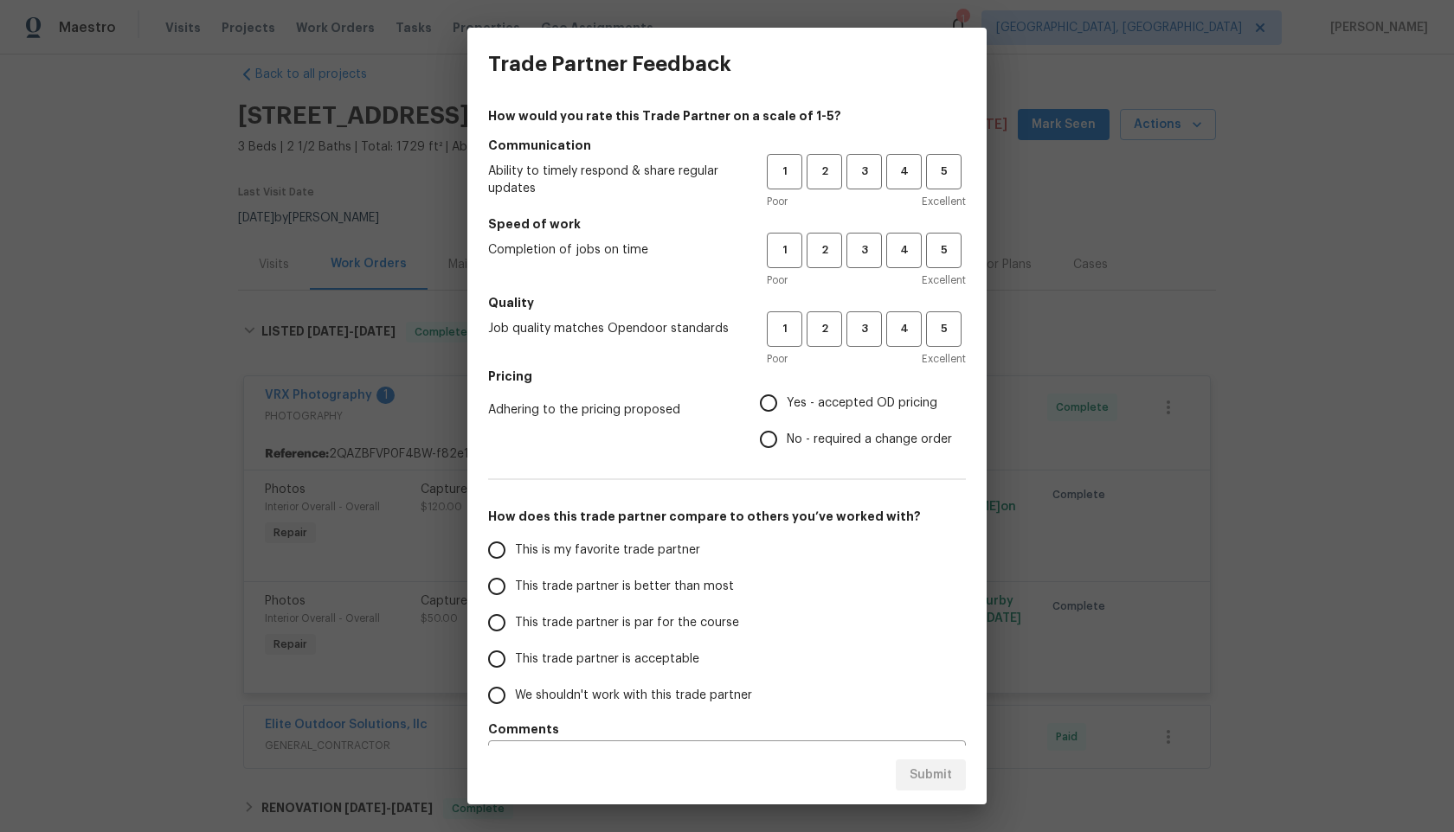
scroll to position [46, 0]
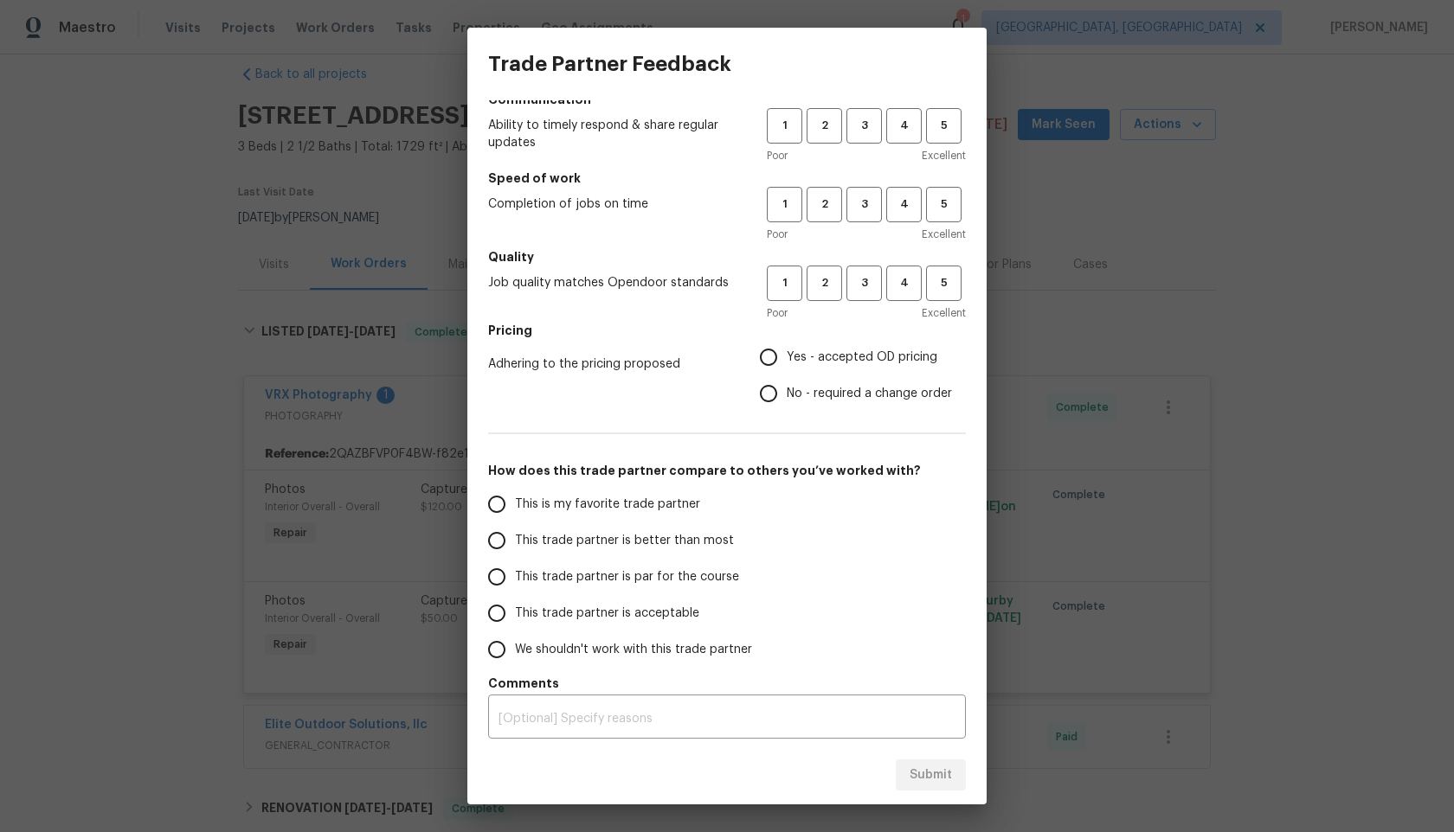
click at [1101, 548] on div "Trade Partner Feedback How would you rate this Trade Partner on a scale of 1-5?…" at bounding box center [727, 416] width 1454 height 832
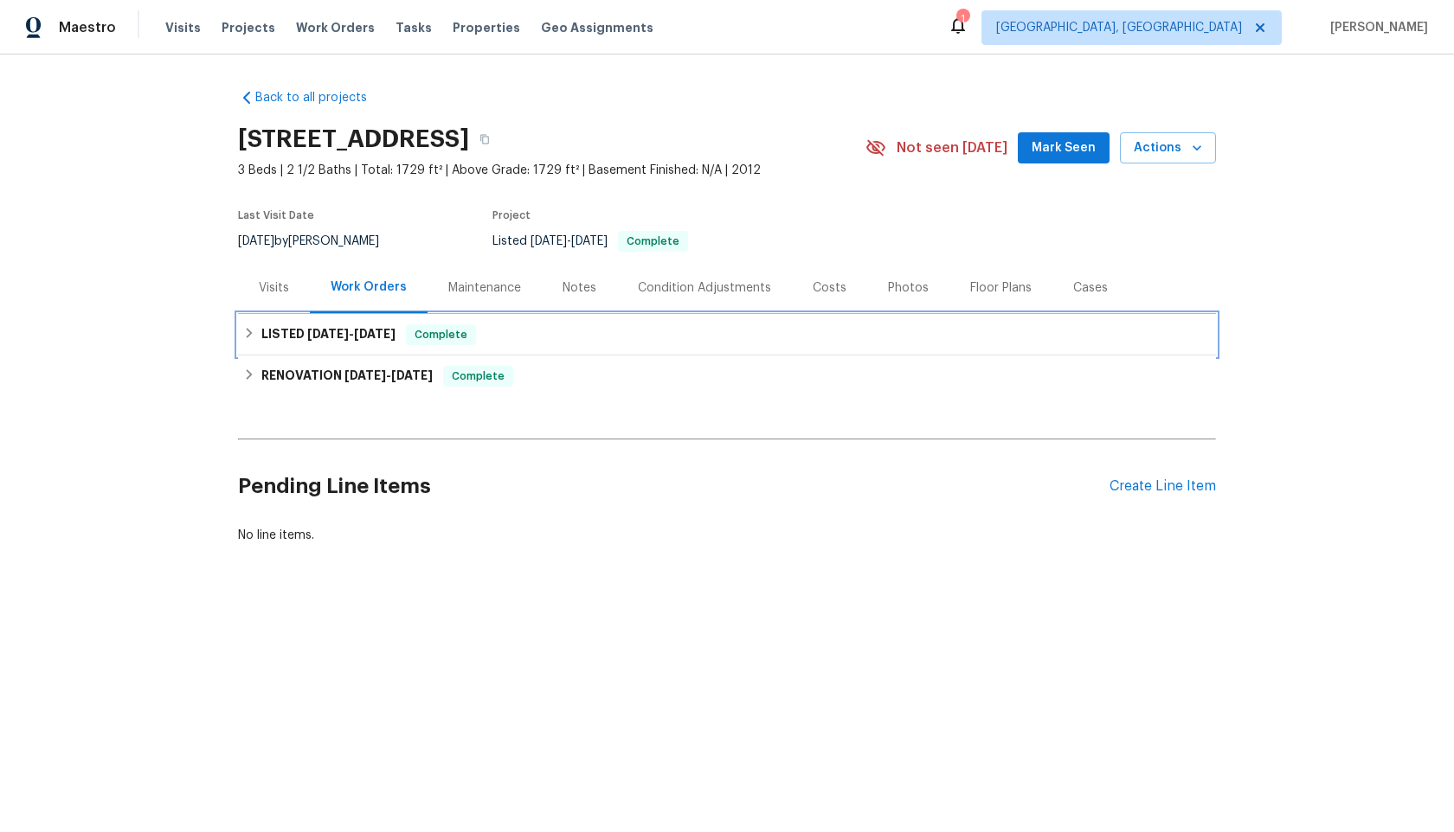
click at [533, 344] on div "LISTED [DATE] - [DATE] Complete" at bounding box center [726, 334] width 967 height 21
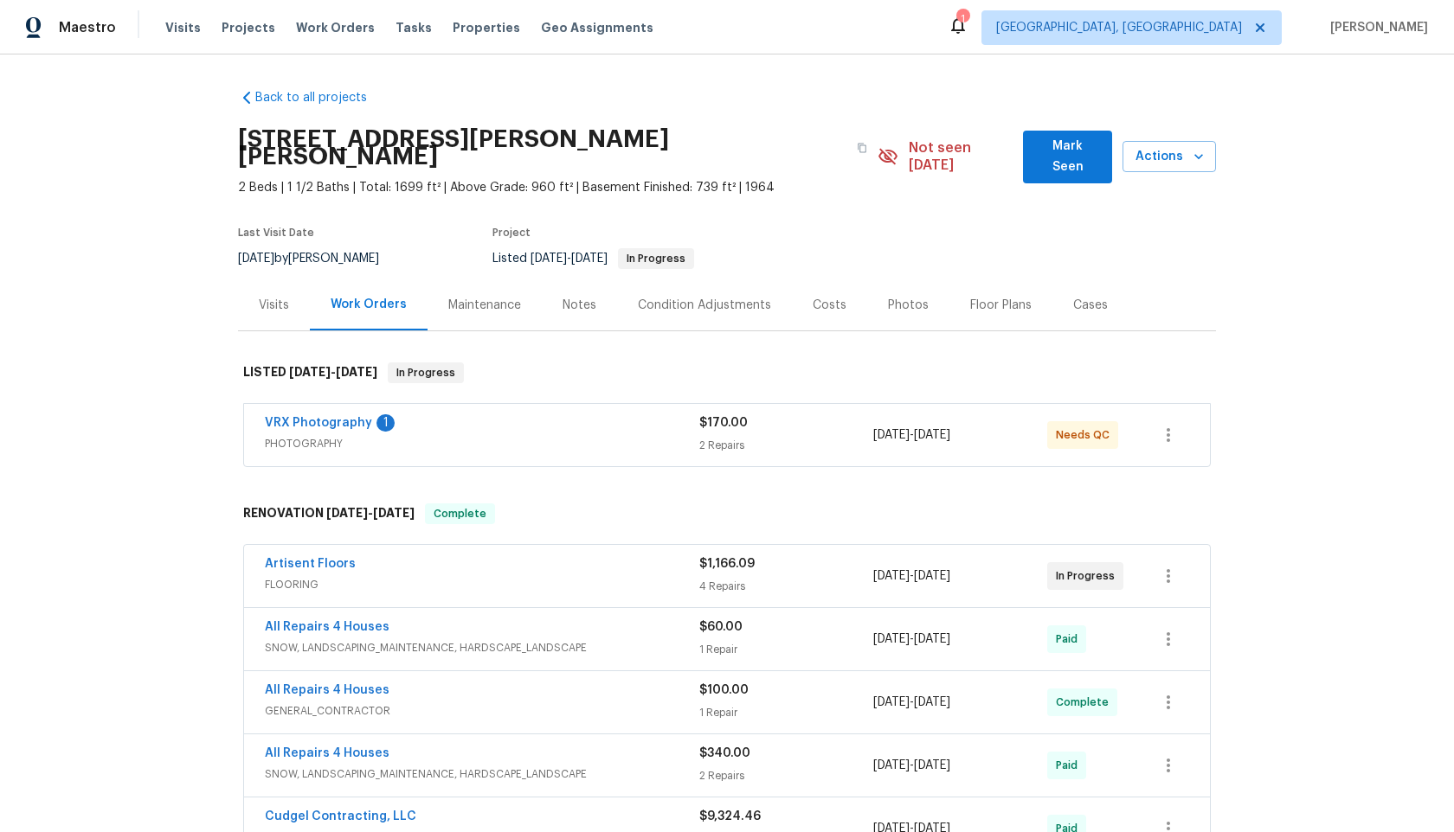
click at [546, 414] on div "VRX Photography 1" at bounding box center [482, 424] width 434 height 21
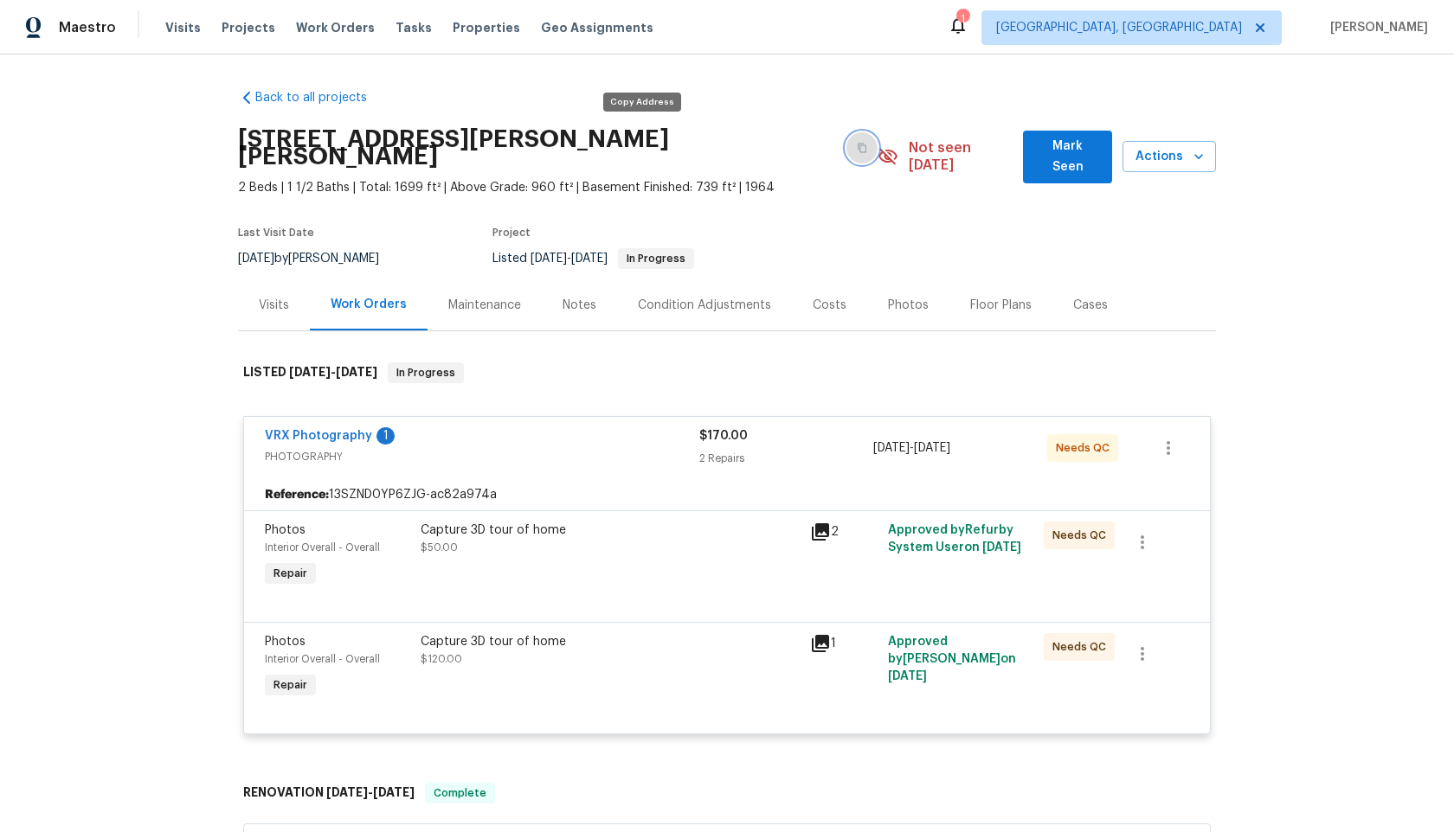
click at [857, 143] on icon "button" at bounding box center [862, 148] width 10 height 10
click at [672, 530] on div "Capture 3D tour of home $50.00" at bounding box center [610, 539] width 379 height 35
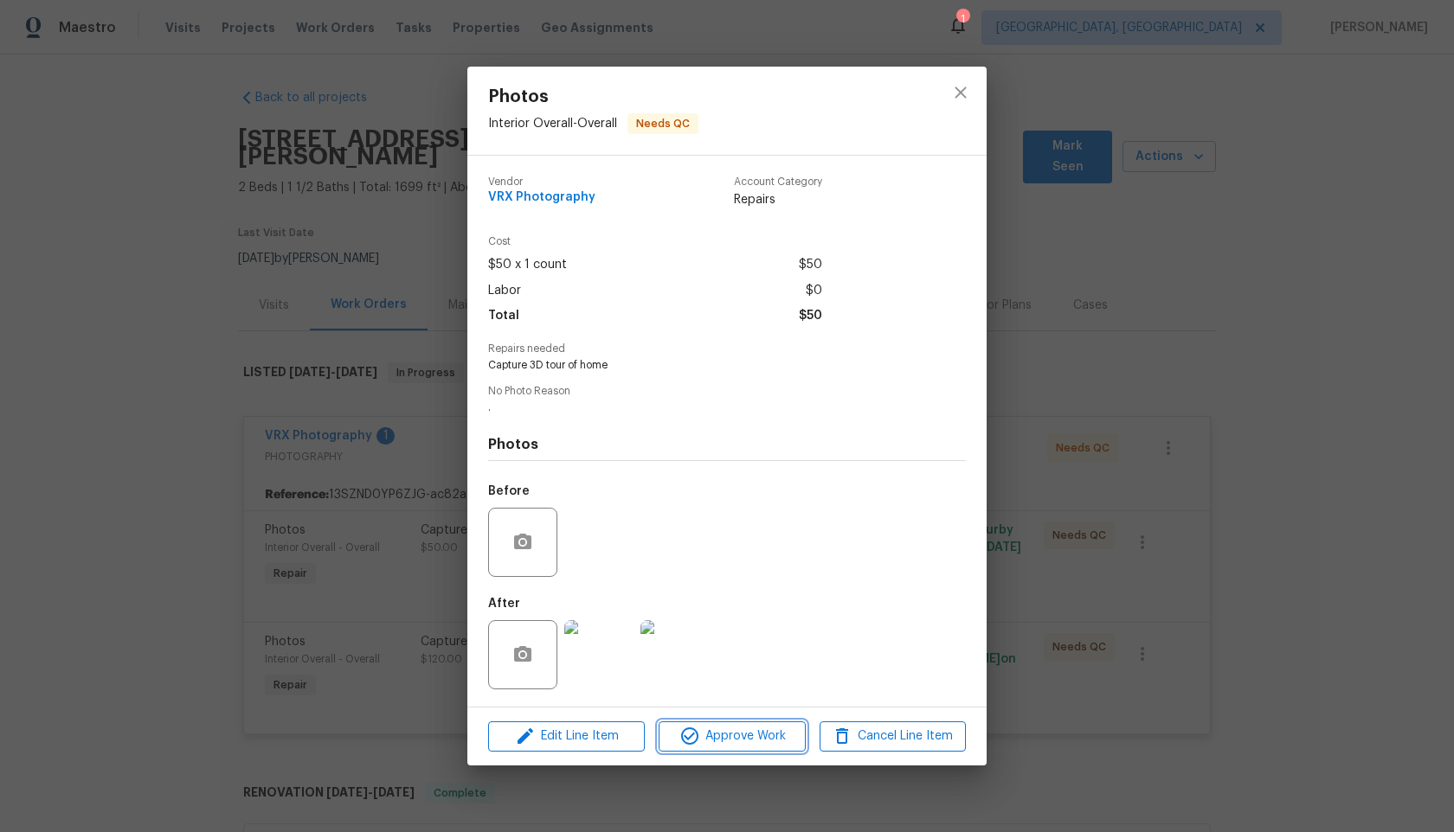
click at [752, 738] on span "Approve Work" at bounding box center [732, 737] width 136 height 22
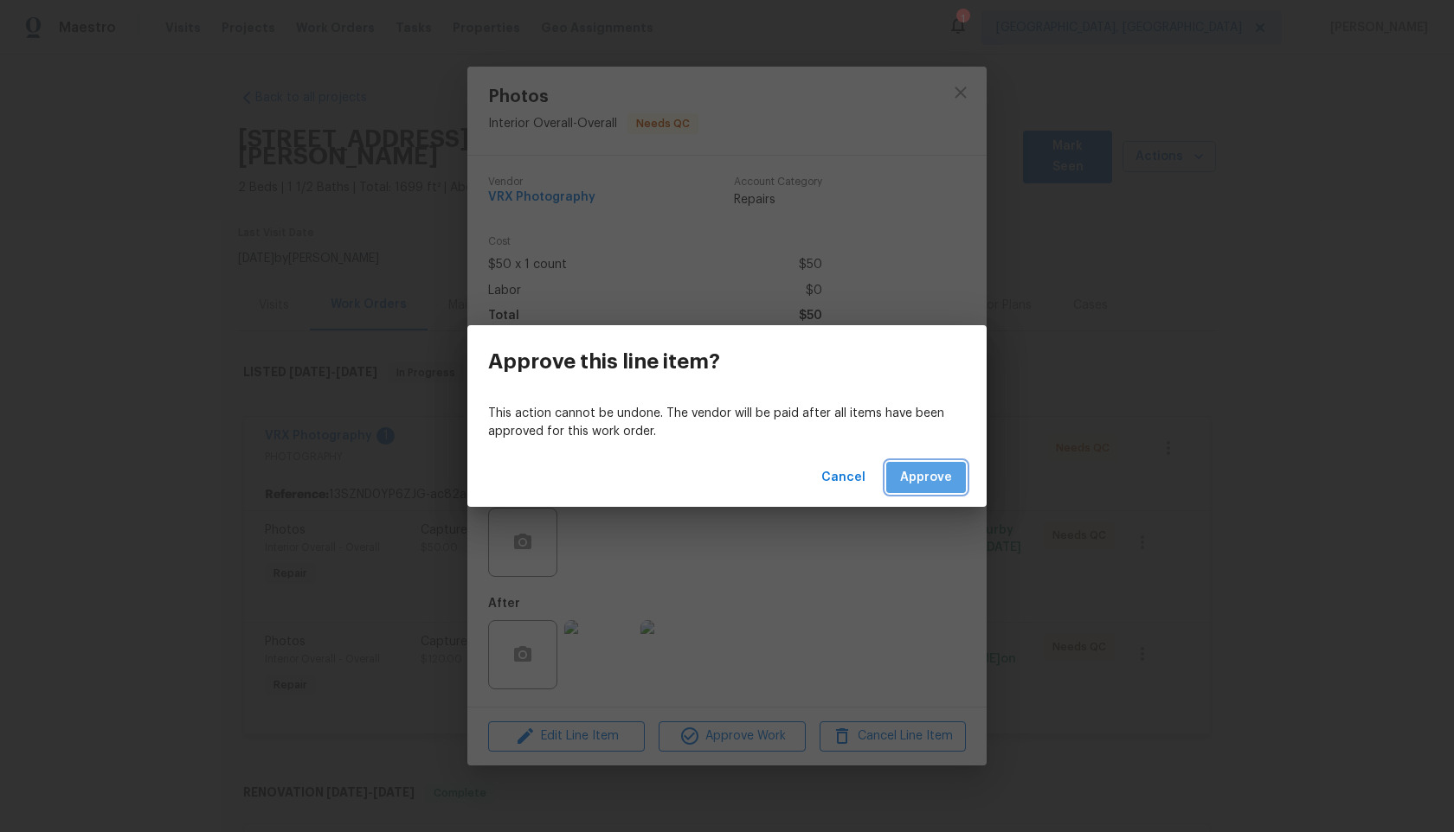
click at [925, 472] on span "Approve" at bounding box center [926, 478] width 52 height 22
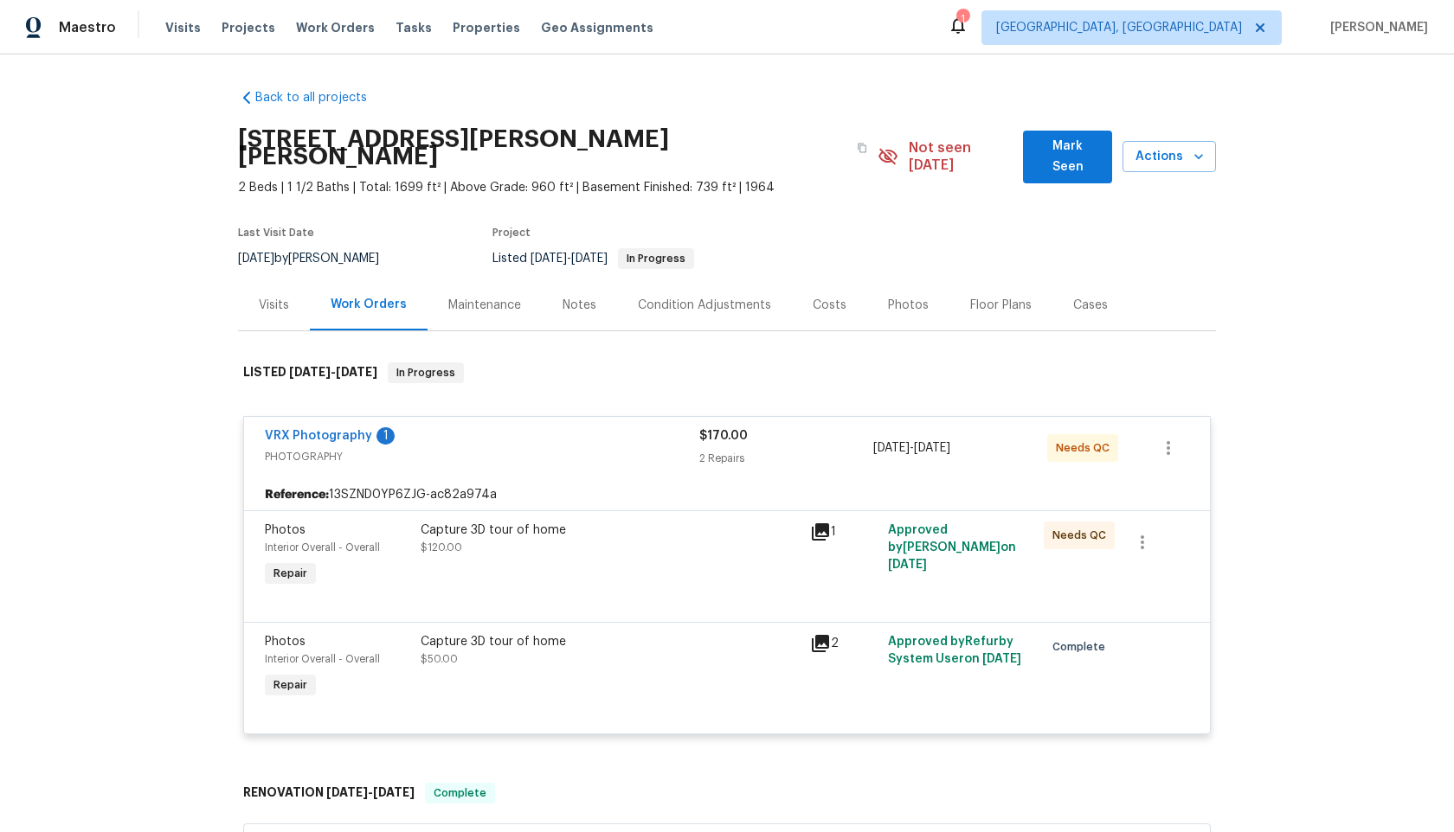
click at [709, 548] on div "Capture 3D tour of home $120.00" at bounding box center [609, 557] width 389 height 80
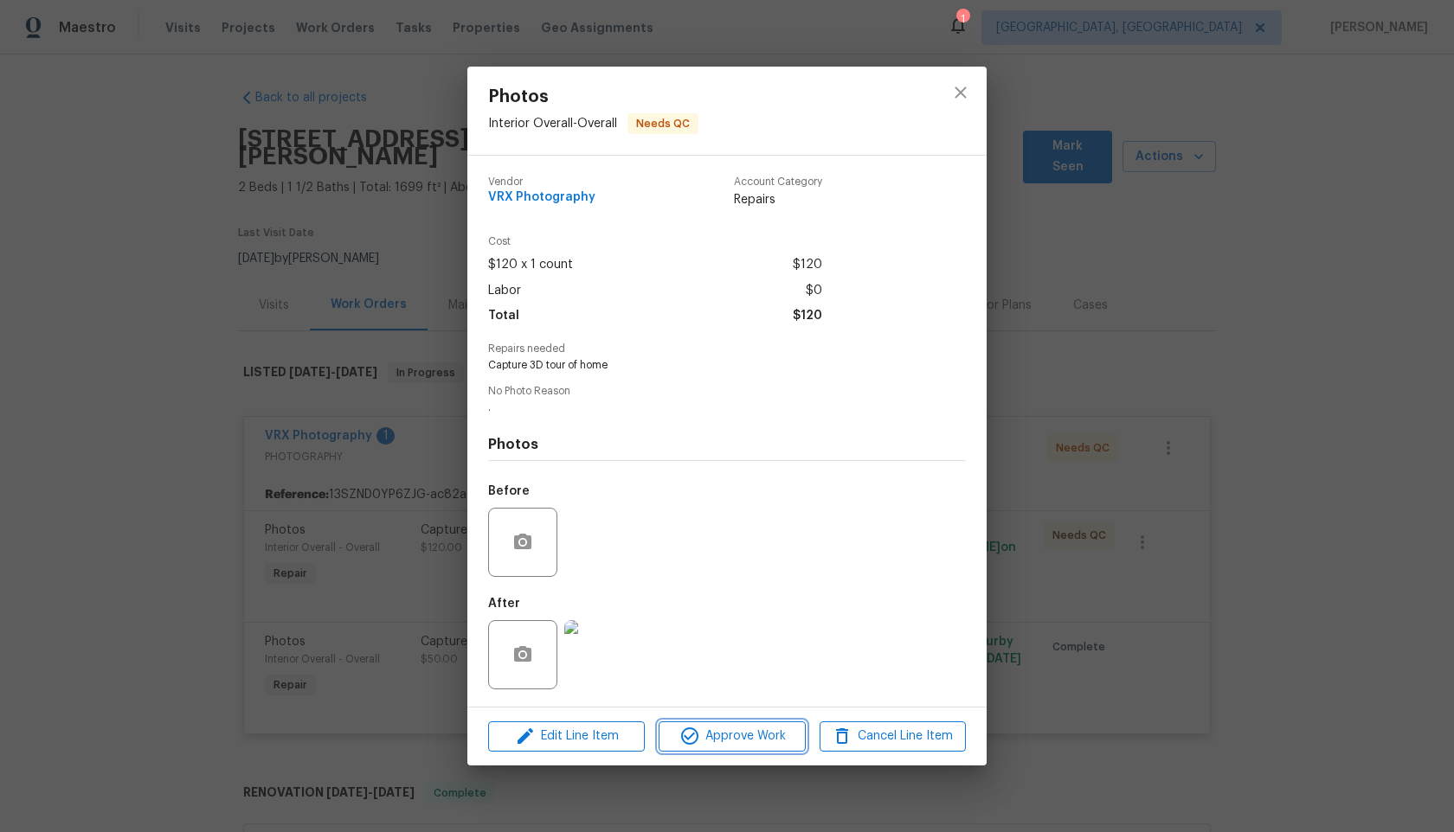
click at [753, 732] on span "Approve Work" at bounding box center [732, 737] width 136 height 22
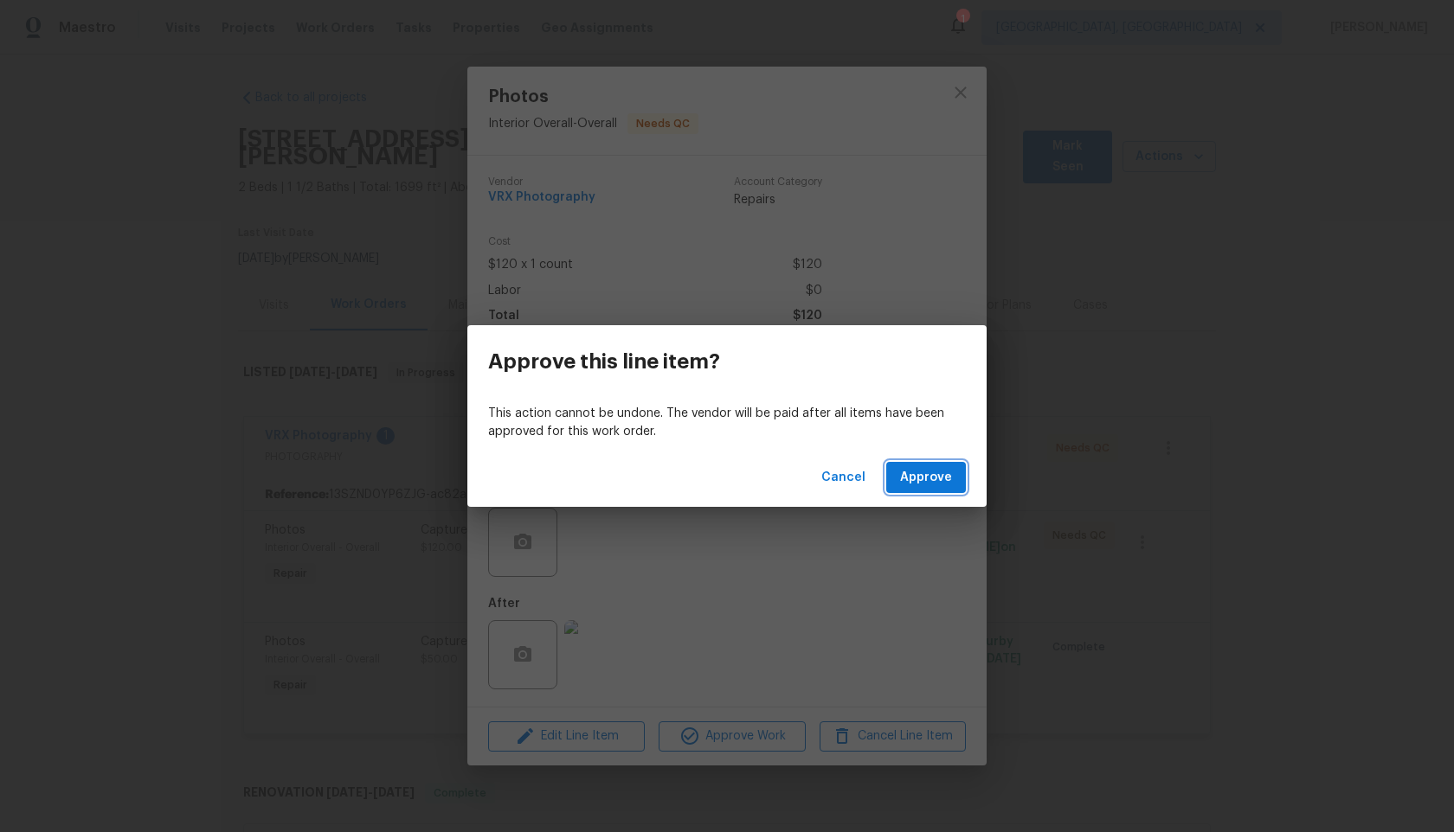
click at [918, 485] on span "Approve" at bounding box center [926, 478] width 52 height 22
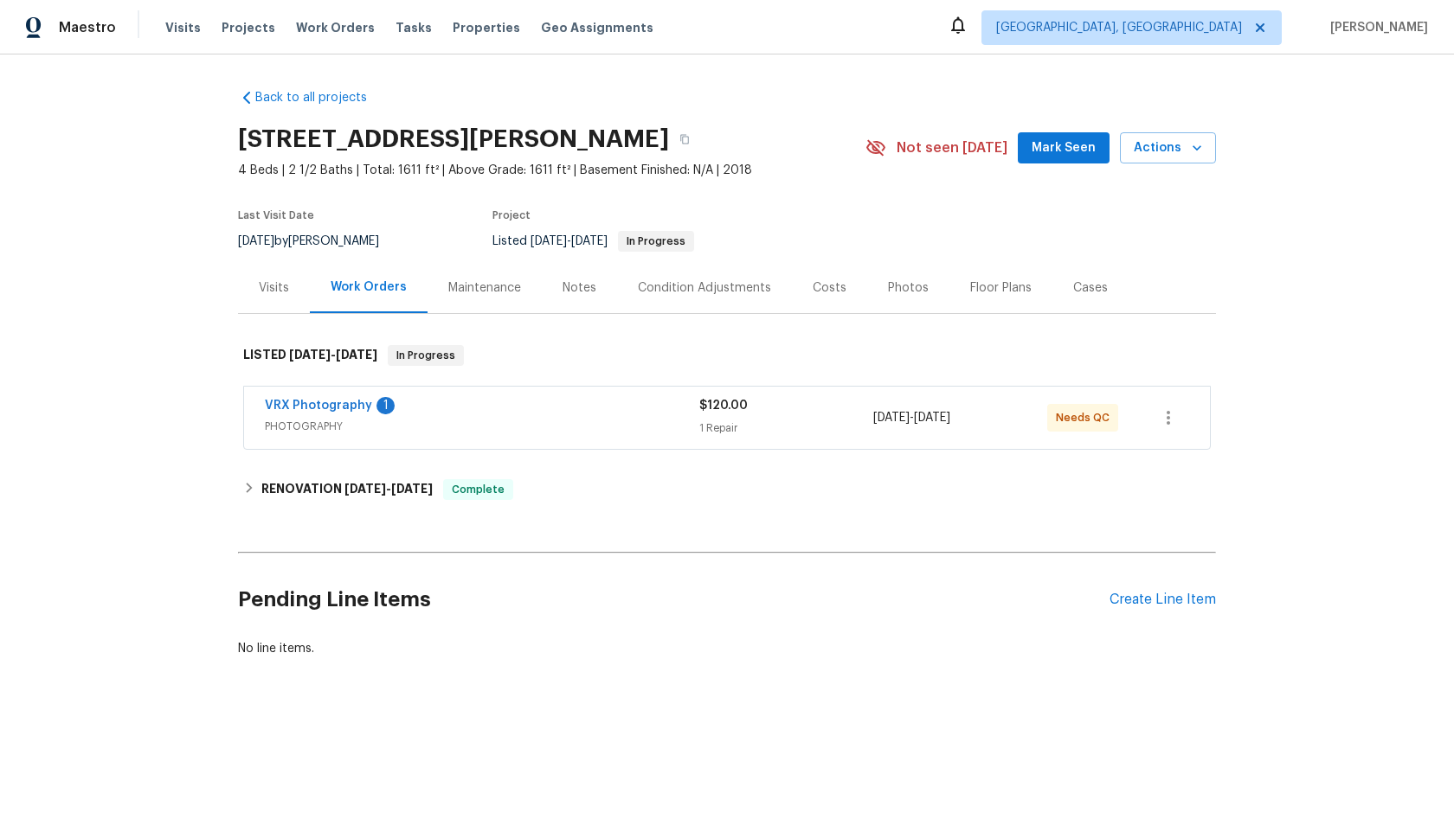
click at [529, 440] on div "VRX Photography 1 PHOTOGRAPHY $120.00 1 Repair [DATE] - [DATE] Needs QC" at bounding box center [727, 418] width 966 height 62
drag, startPoint x: 470, startPoint y: 143, endPoint x: 209, endPoint y: 143, distance: 261.3
click at [209, 143] on div "Back to all projects [STREET_ADDRESS][PERSON_NAME] 4 Beds | 2 1/2 Baths | Total…" at bounding box center [727, 415] width 1454 height 721
copy h2 "[STREET_ADDRESS]"
click at [608, 395] on div "VRX Photography 1 PHOTOGRAPHY $120.00 1 Repair [DATE] - [DATE] Needs QC" at bounding box center [727, 418] width 966 height 62
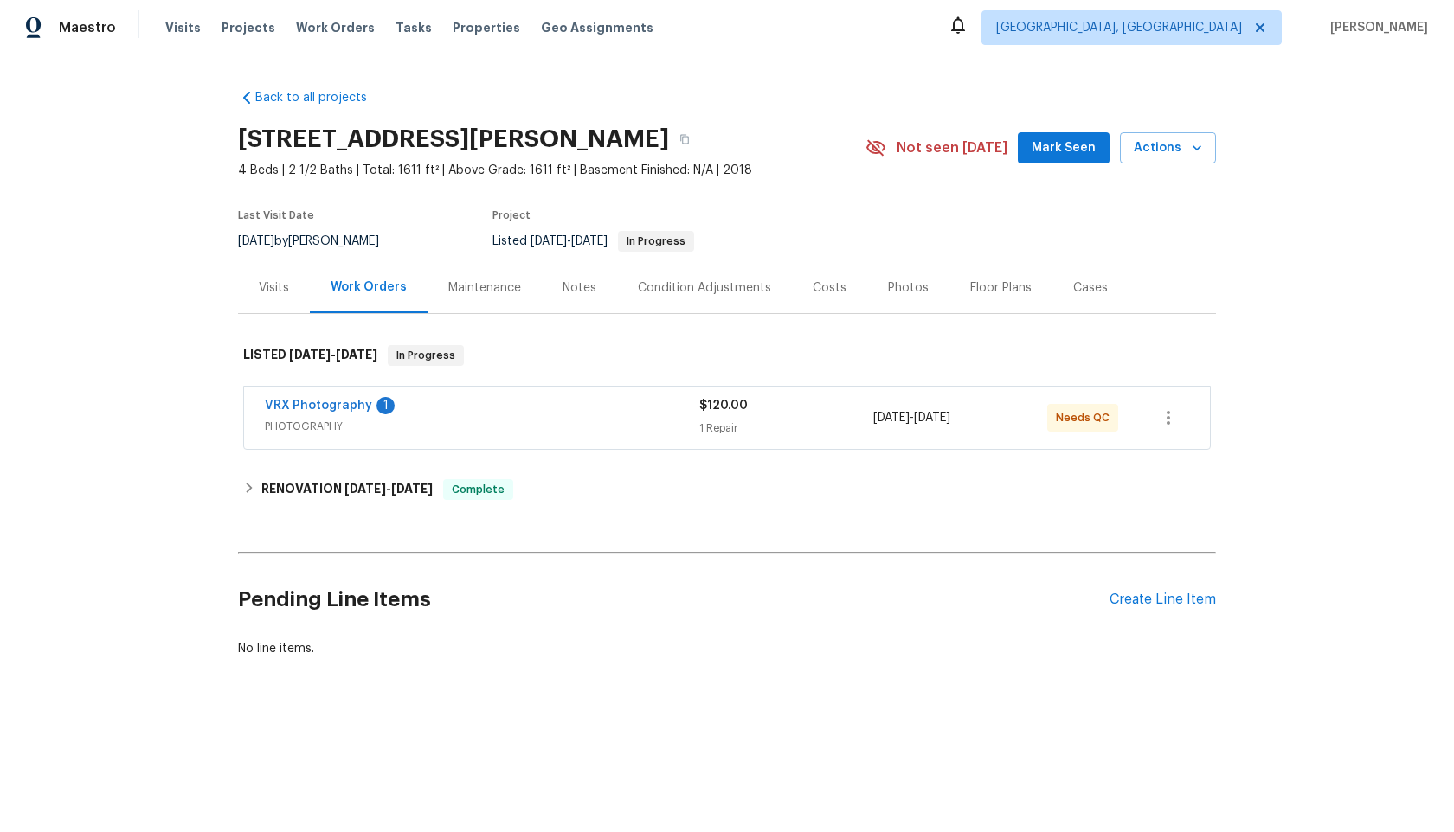
click at [658, 427] on span "PHOTOGRAPHY" at bounding box center [482, 426] width 434 height 17
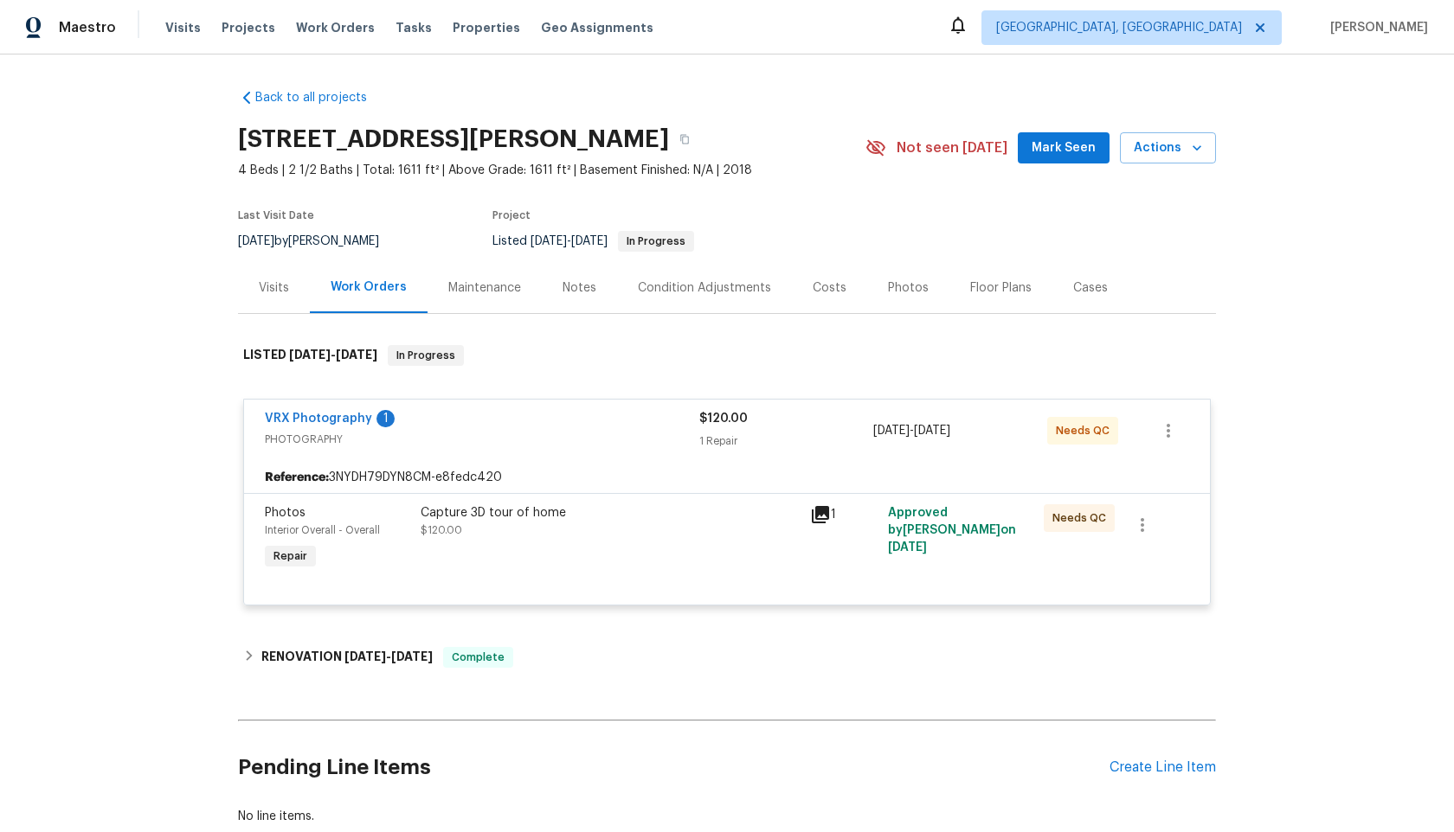
click at [711, 525] on div "Capture 3D tour of home $120.00" at bounding box center [610, 521] width 379 height 35
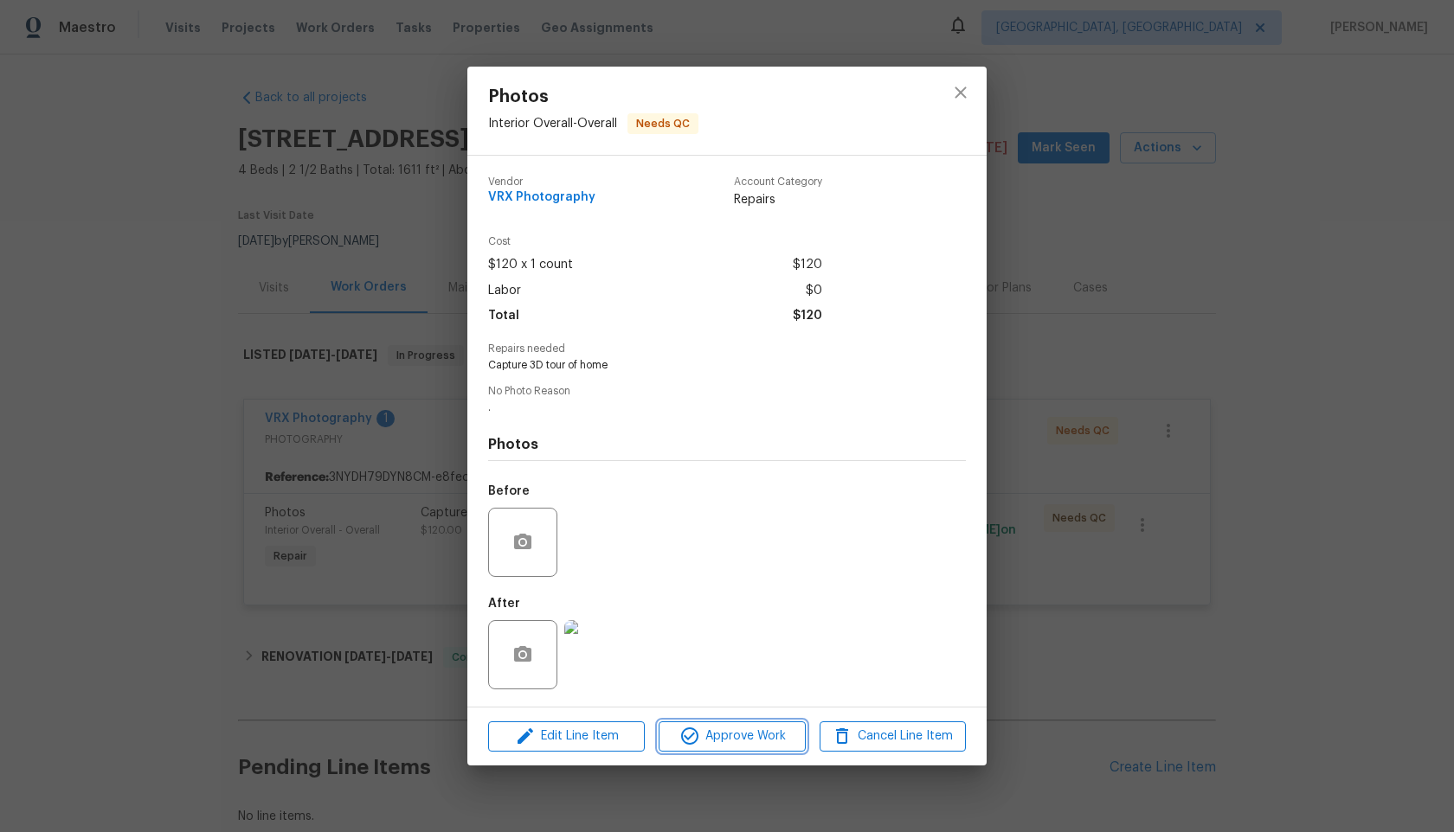
click at [727, 741] on span "Approve Work" at bounding box center [732, 737] width 136 height 22
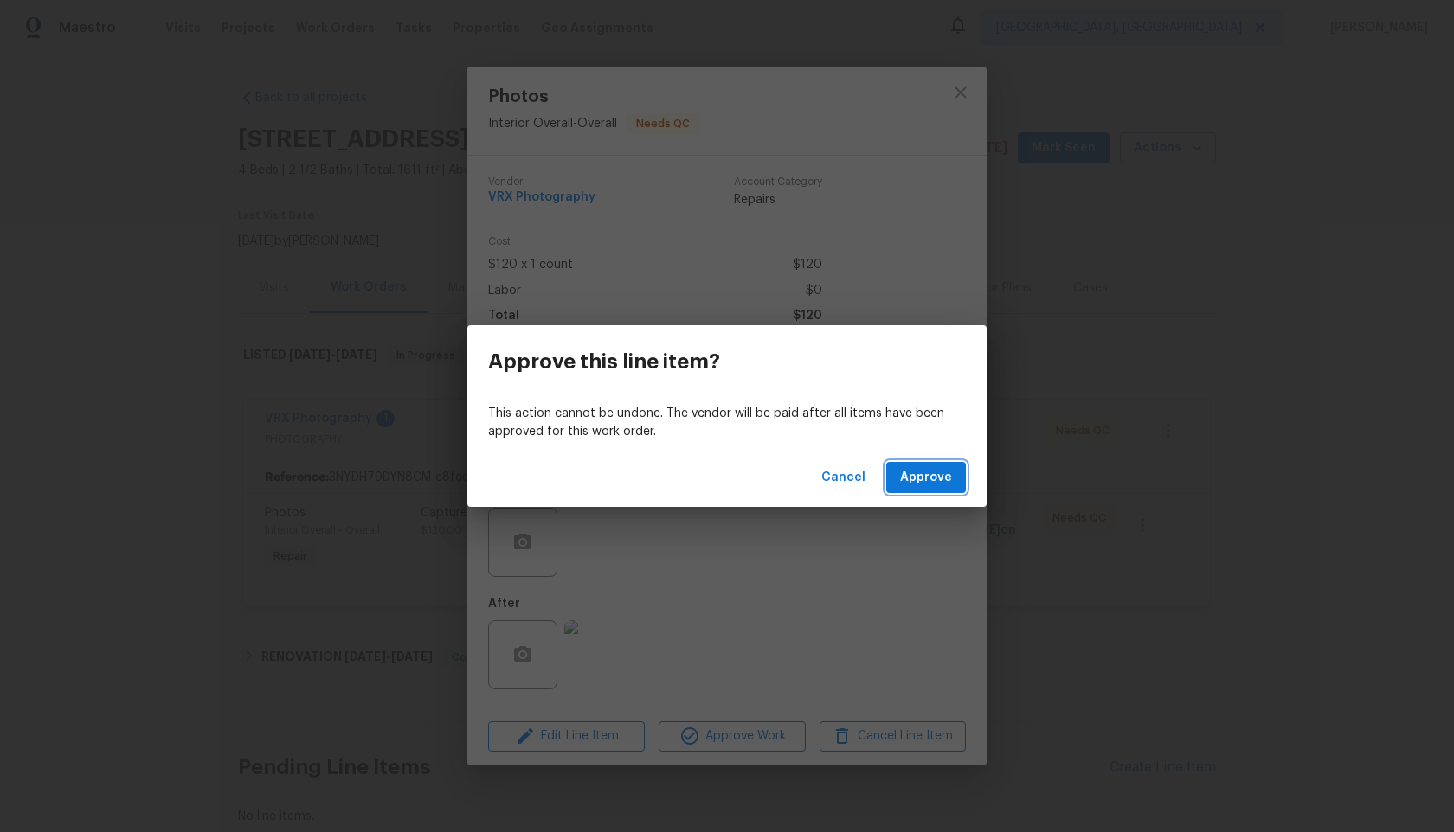
click at [937, 484] on span "Approve" at bounding box center [926, 478] width 52 height 22
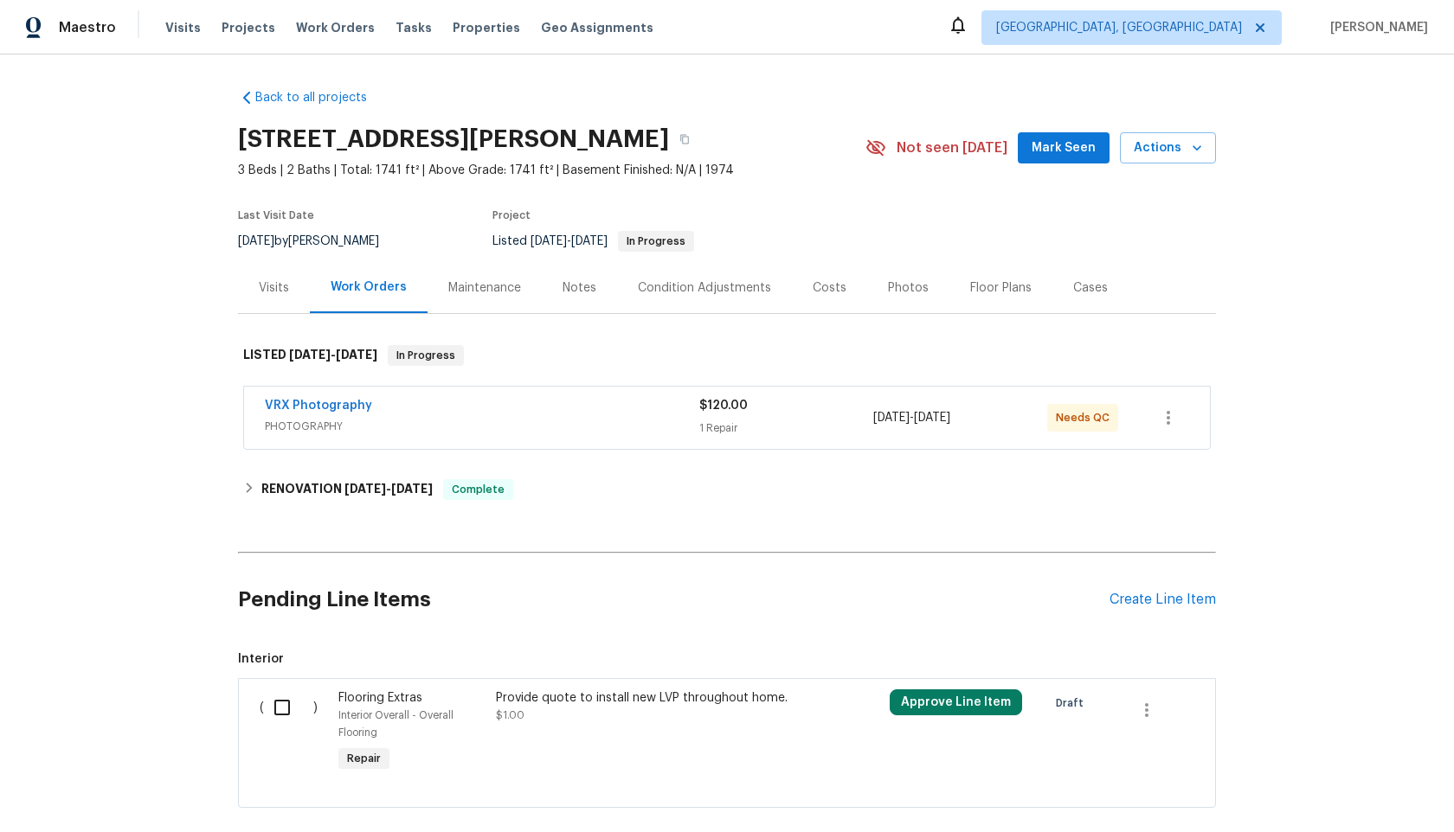
click at [800, 407] on div "$120.00" at bounding box center [786, 405] width 174 height 17
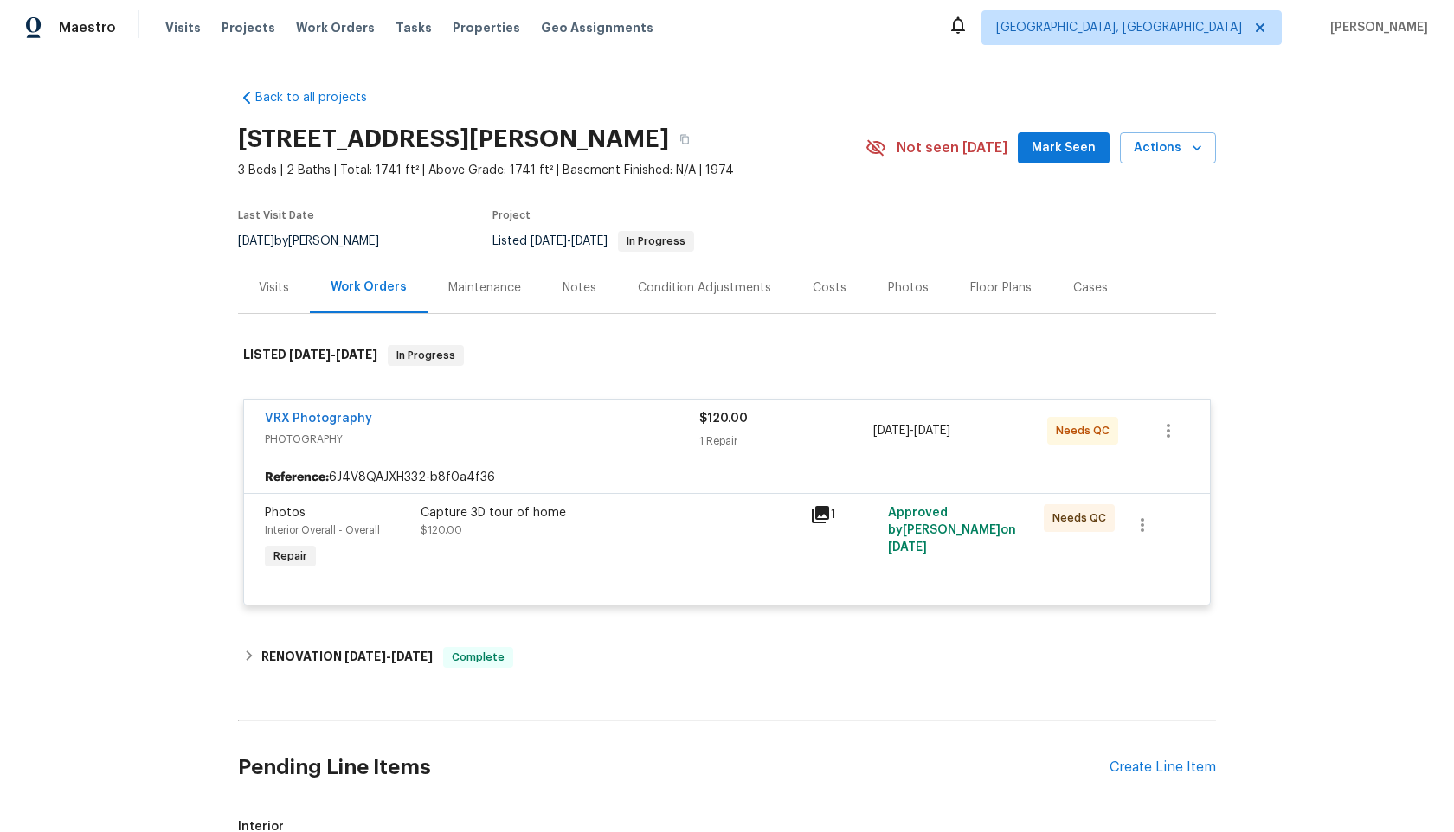
click at [612, 552] on div "Capture 3D tour of home $120.00" at bounding box center [609, 539] width 389 height 80
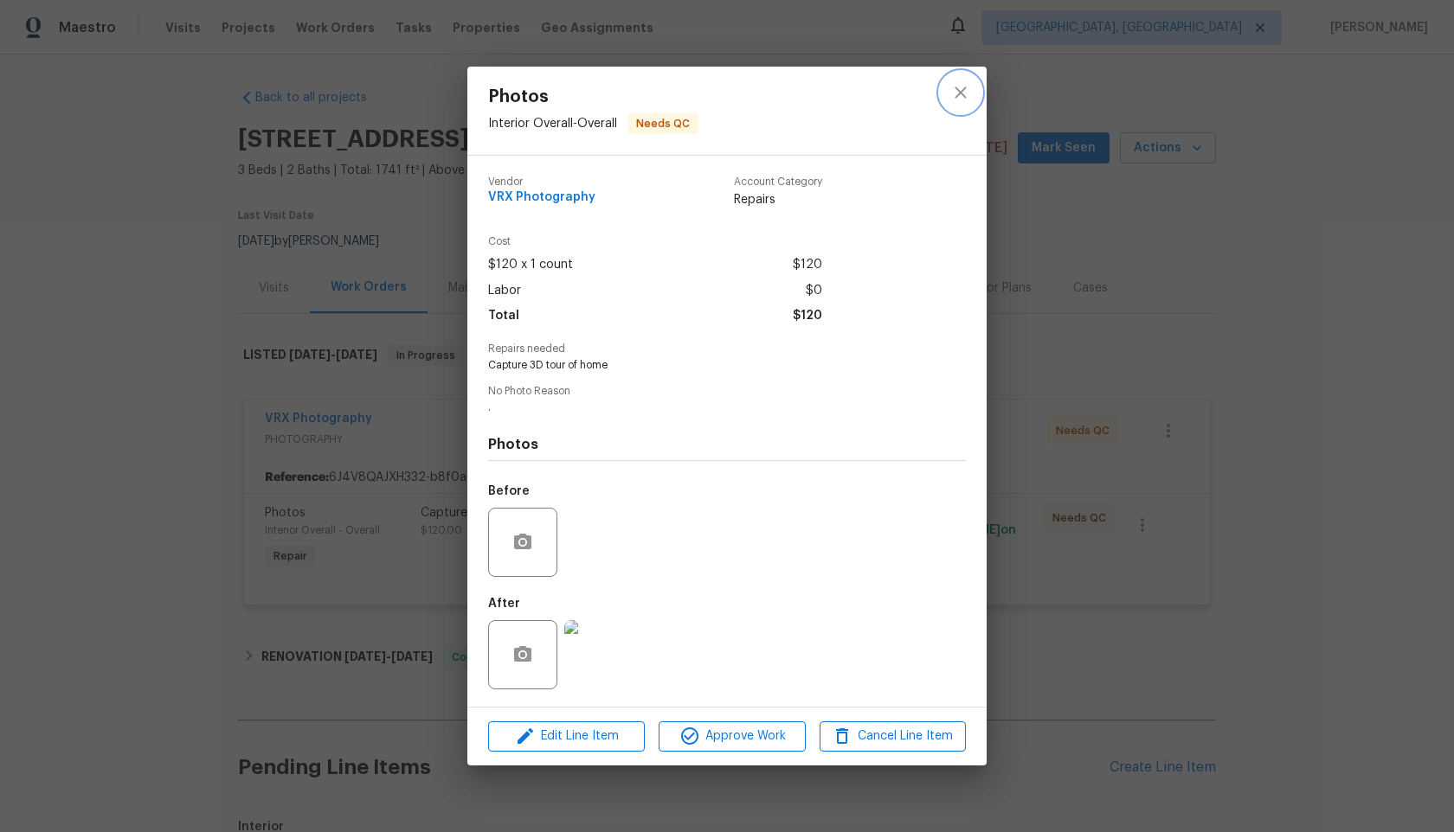
click at [962, 88] on icon "close" at bounding box center [960, 92] width 21 height 21
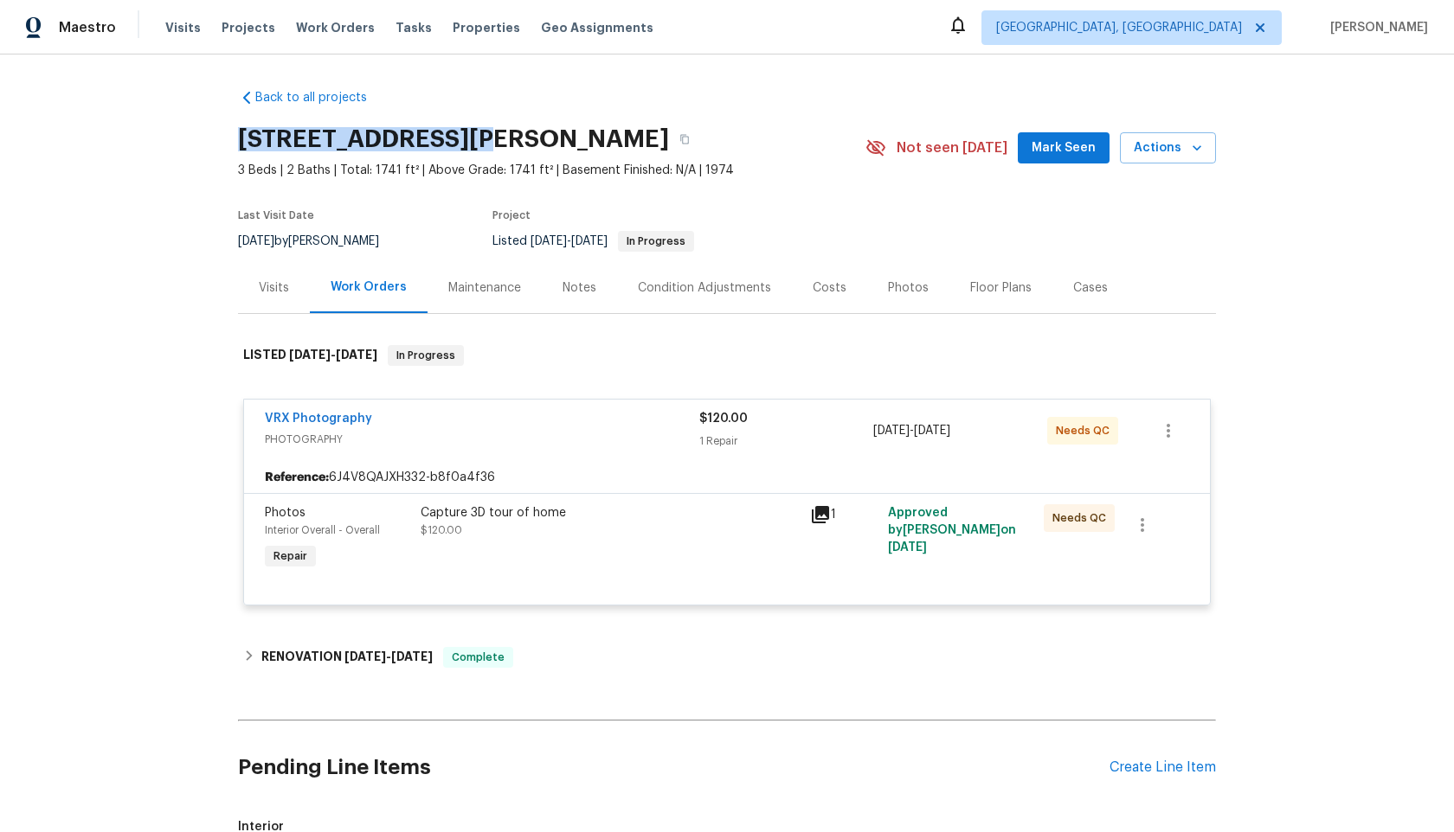
drag, startPoint x: 474, startPoint y: 138, endPoint x: 204, endPoint y: 142, distance: 270.0
click at [204, 142] on div "Back to all projects [STREET_ADDRESS] 3 Beds | 2 Baths | Total: 1741 ft² | Abov…" at bounding box center [727, 444] width 1454 height 778
copy h2 "[STREET_ADDRESS]"
click at [584, 446] on span "PHOTOGRAPHY" at bounding box center [482, 439] width 434 height 17
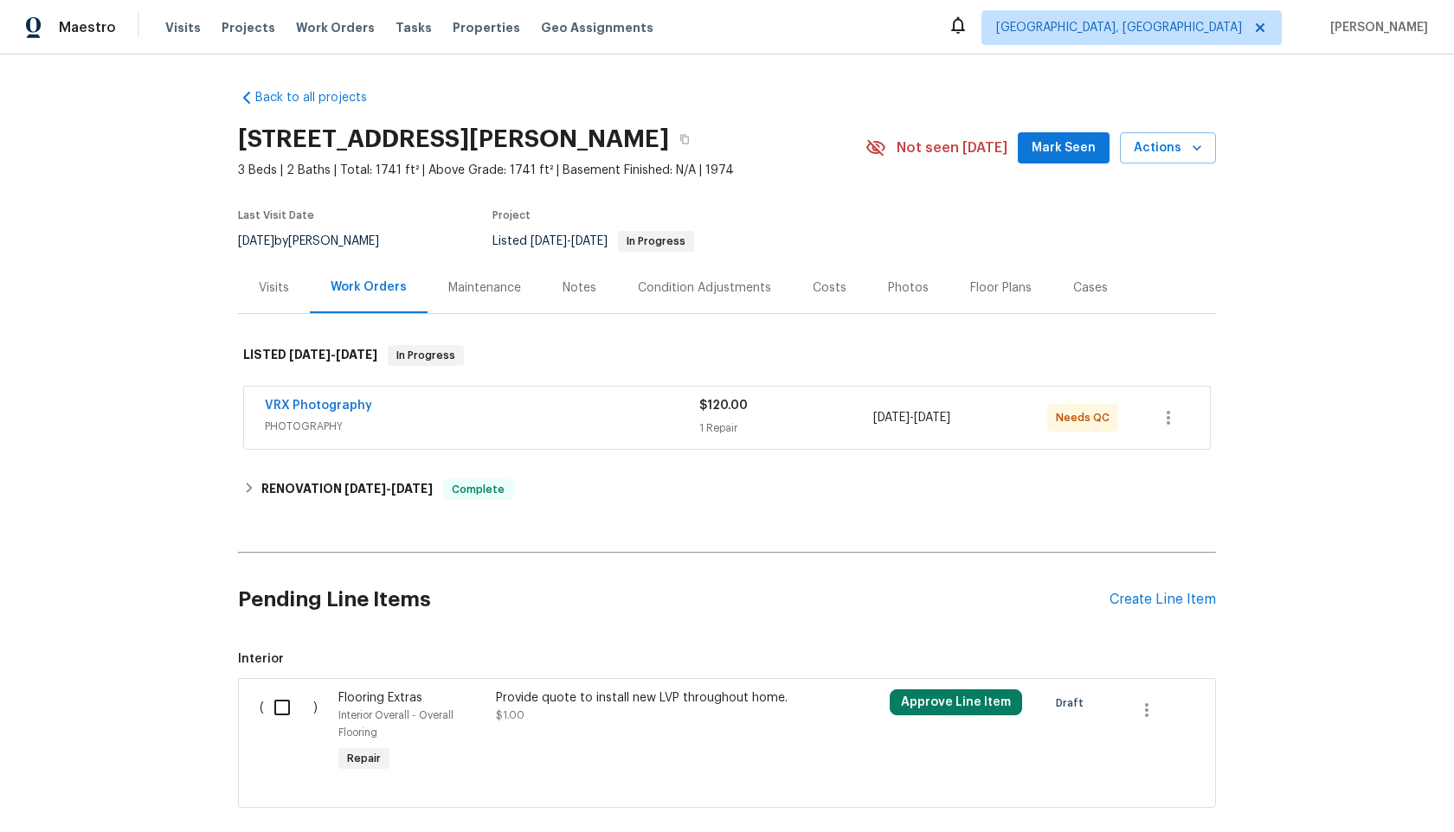
click at [643, 420] on span "PHOTOGRAPHY" at bounding box center [482, 426] width 434 height 17
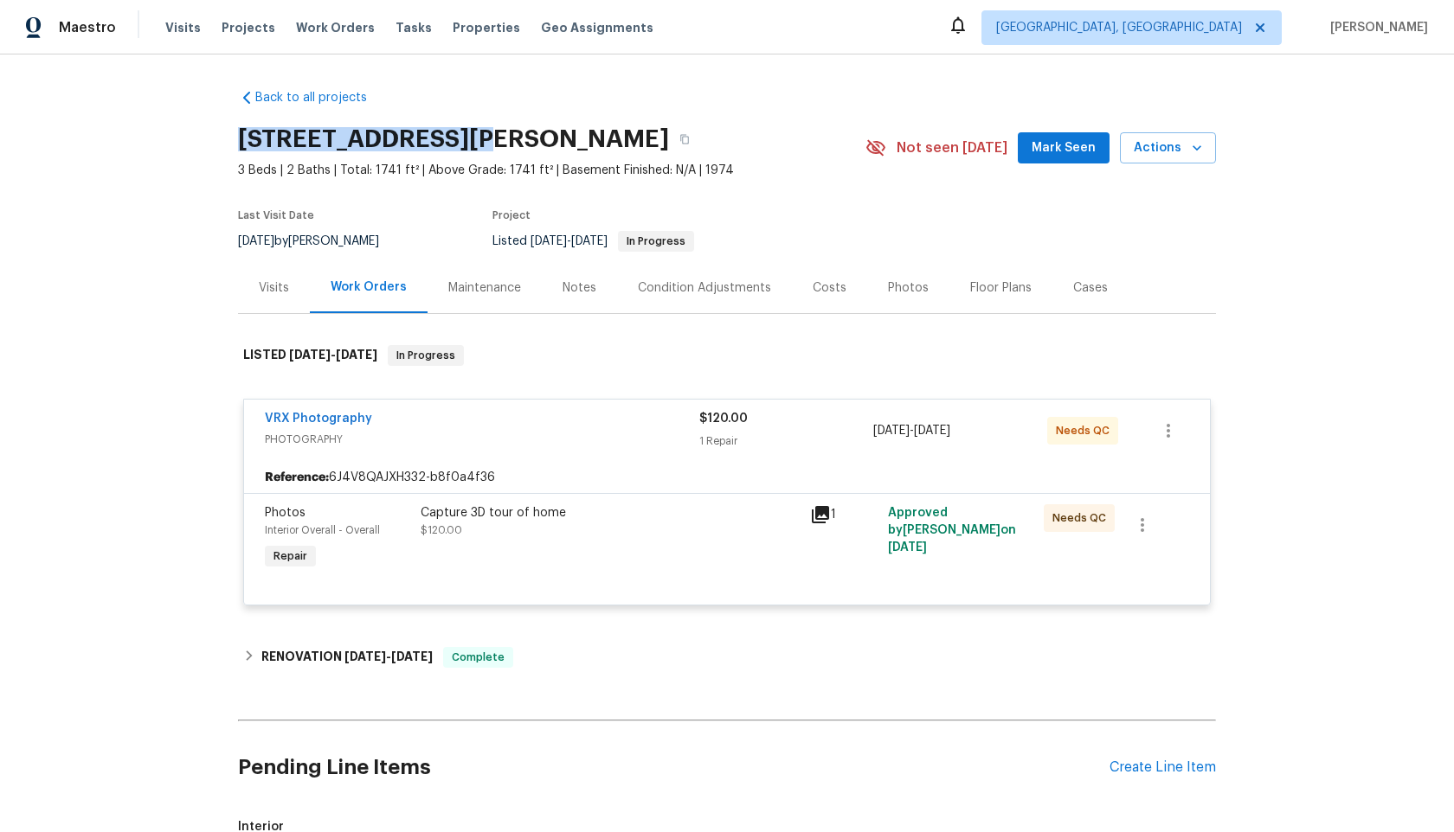
drag, startPoint x: 475, startPoint y: 132, endPoint x: 211, endPoint y: 125, distance: 264.0
click at [212, 132] on div "Back to all projects [STREET_ADDRESS] 3 Beds | 2 Baths | Total: 1741 ft² | Abov…" at bounding box center [727, 444] width 1454 height 778
copy h2 "[STREET_ADDRESS]"
click at [689, 140] on icon "button" at bounding box center [684, 140] width 9 height 10
click at [529, 440] on span "PHOTOGRAPHY" at bounding box center [482, 439] width 434 height 17
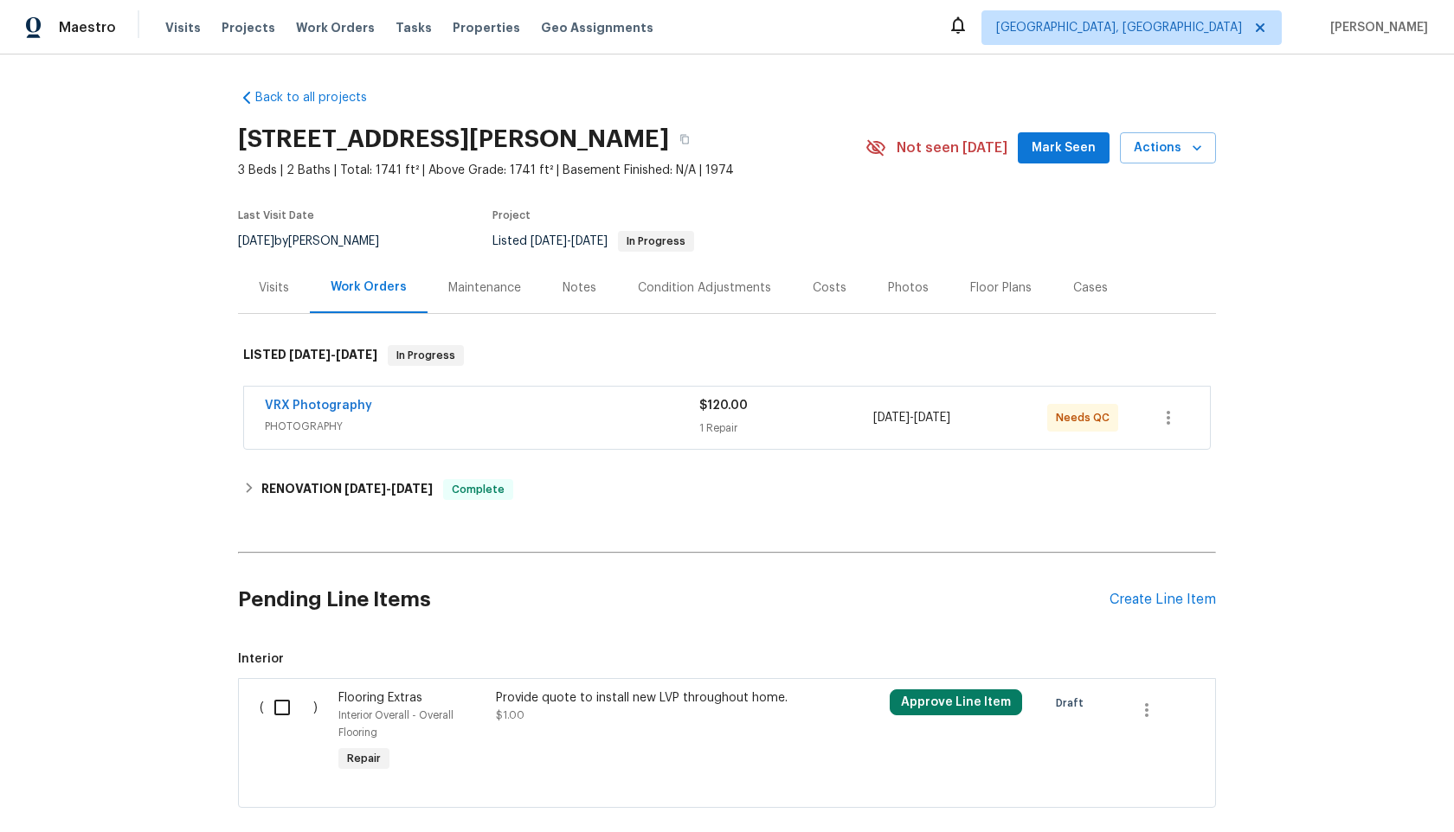
drag, startPoint x: 529, startPoint y: 440, endPoint x: 574, endPoint y: 419, distance: 49.9
click at [574, 419] on span "PHOTOGRAPHY" at bounding box center [482, 426] width 434 height 17
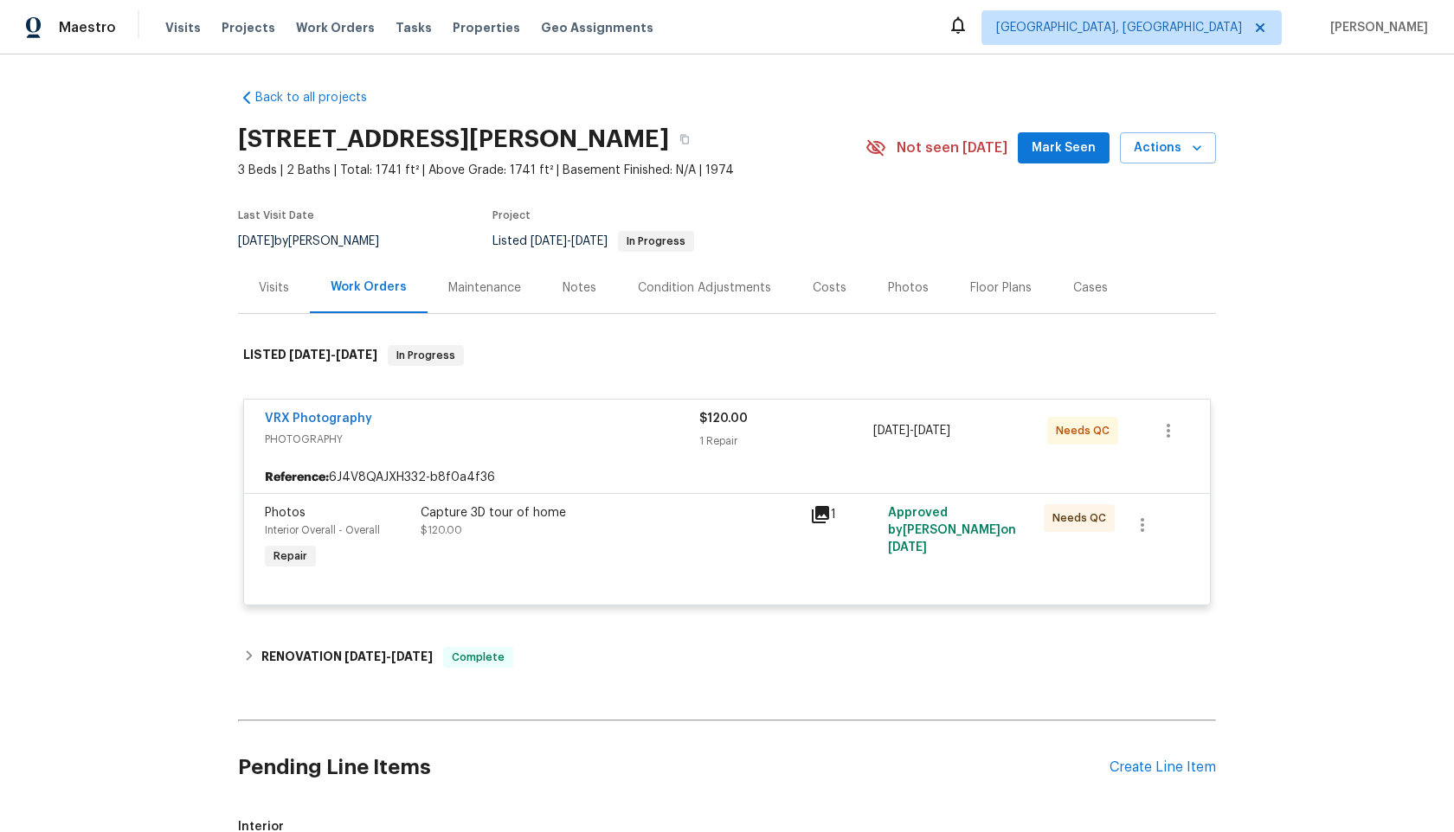
click at [699, 523] on div "Capture 3D tour of home $120.00" at bounding box center [610, 521] width 379 height 35
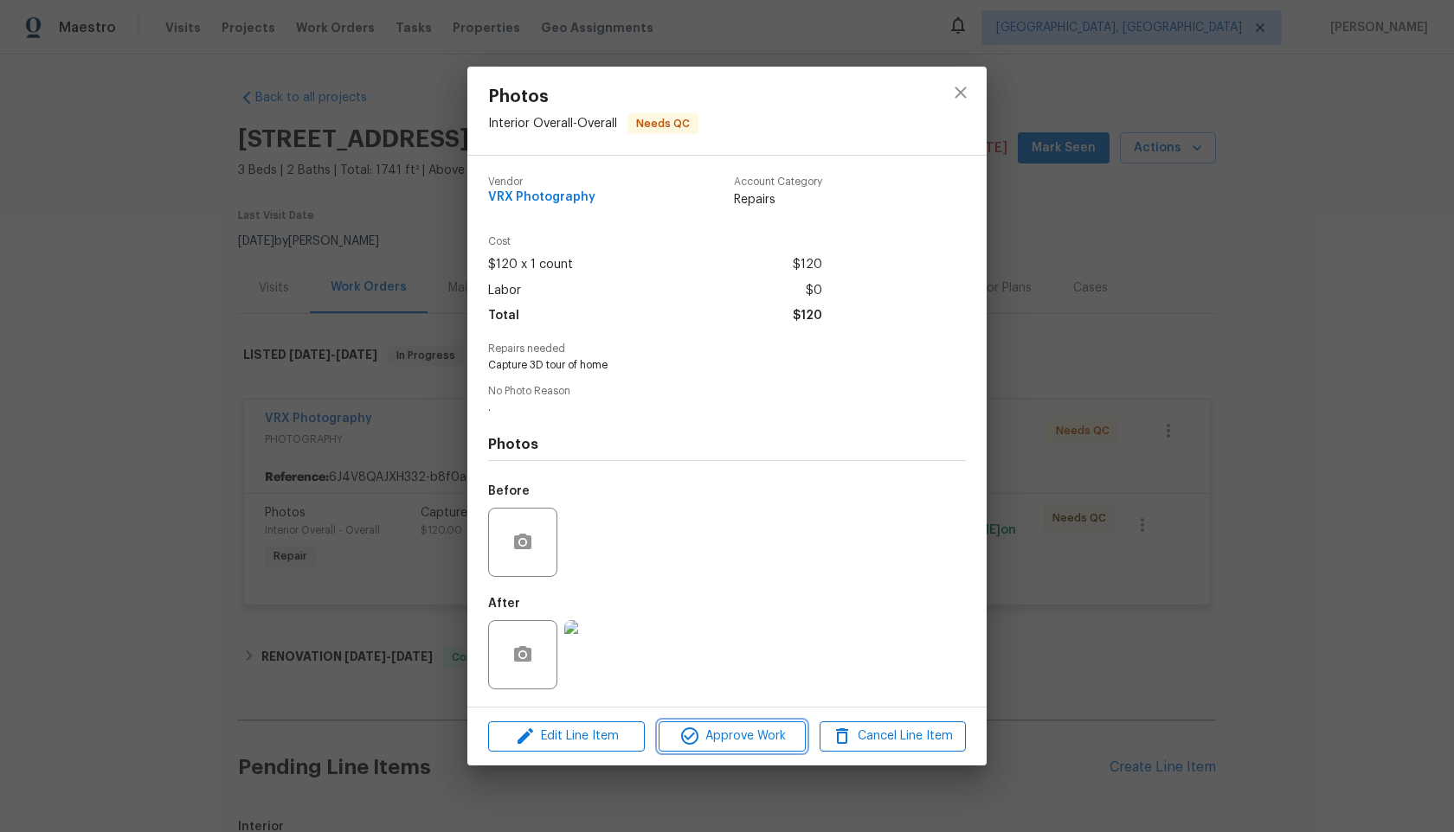
drag, startPoint x: 574, startPoint y: 419, endPoint x: 763, endPoint y: 737, distance: 370.5
click at [763, 737] on span "Approve Work" at bounding box center [732, 737] width 136 height 22
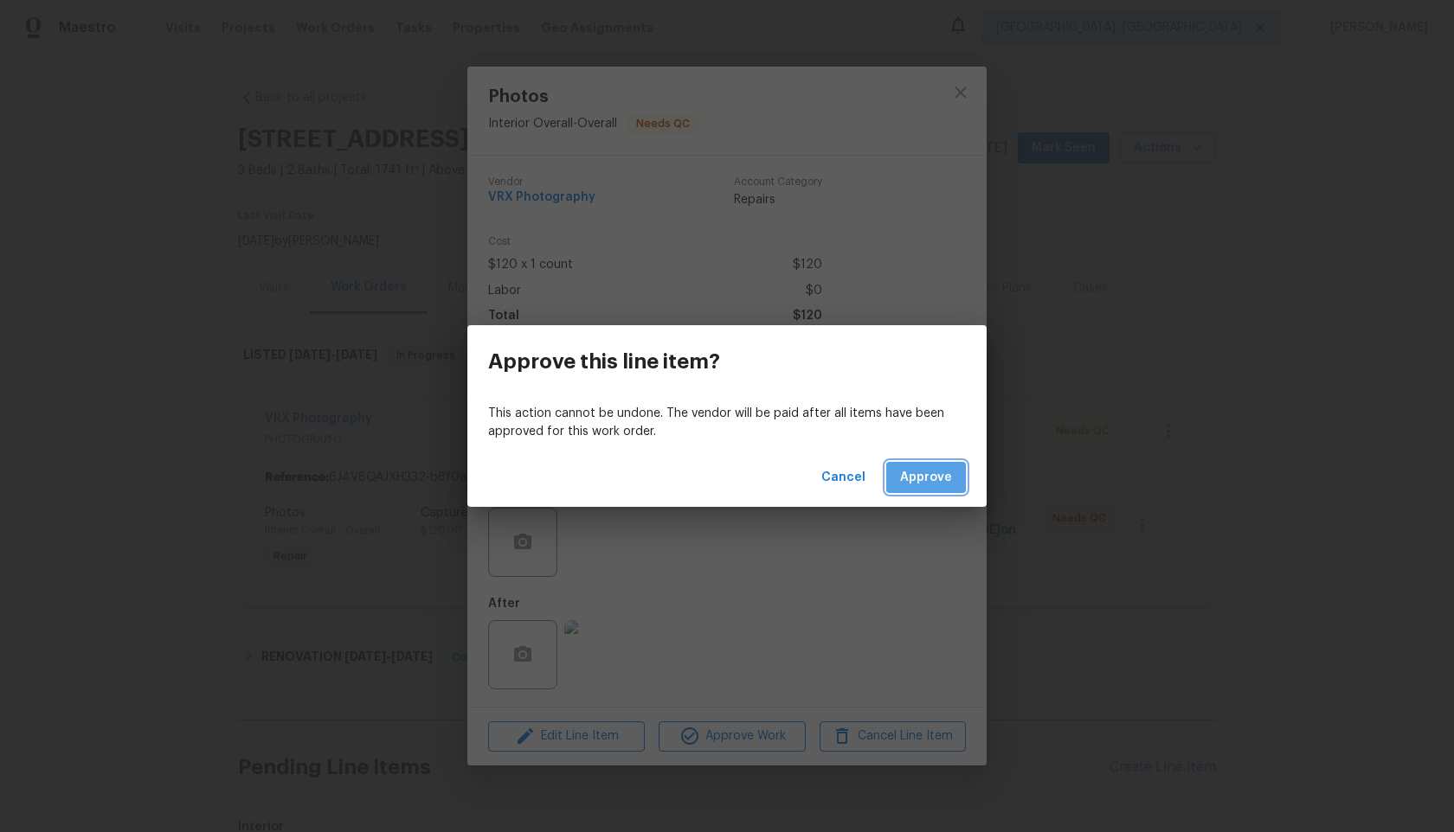
click at [947, 481] on span "Approve" at bounding box center [926, 478] width 52 height 22
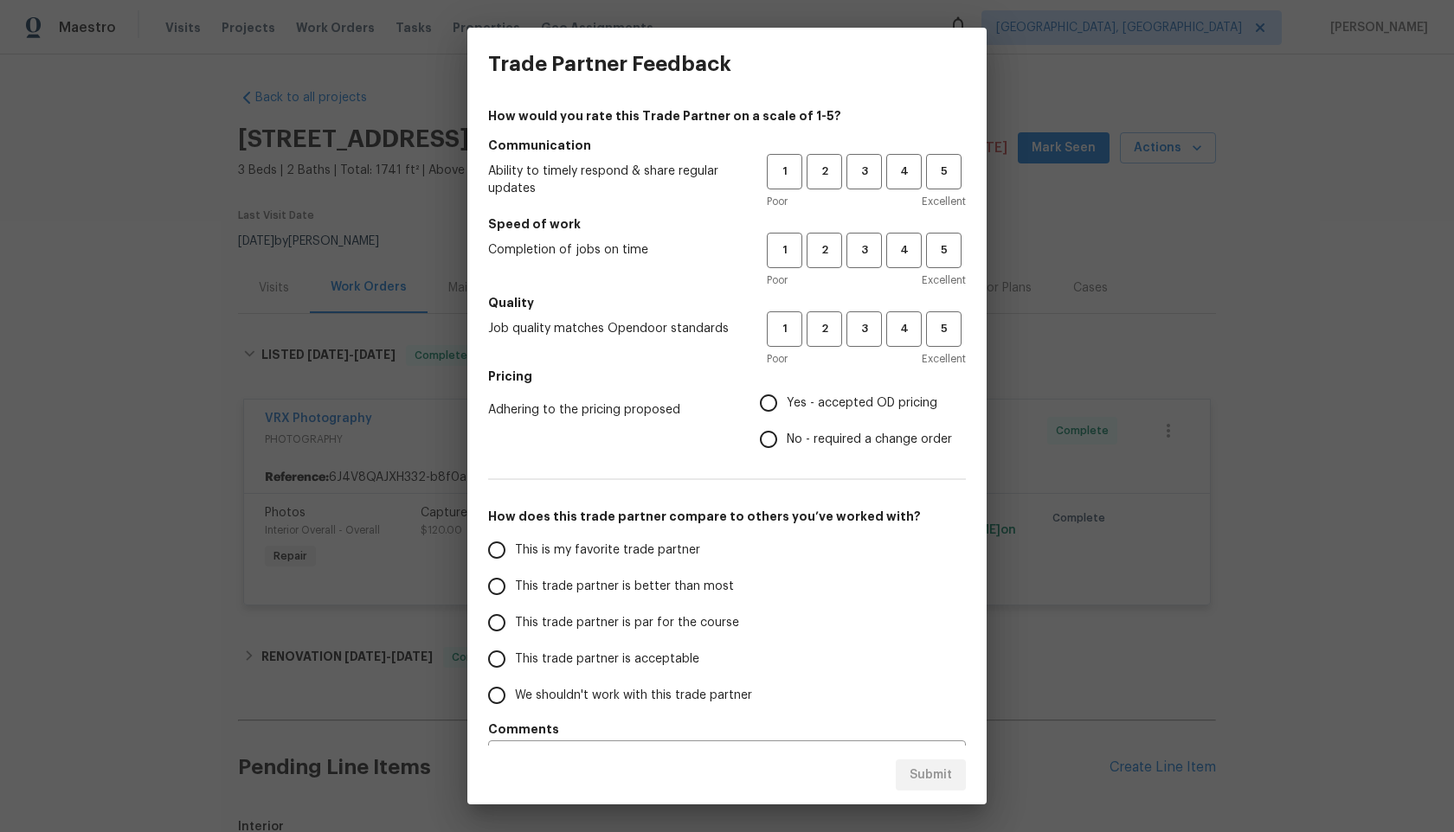
click at [710, 392] on div "Adhering to the pricing proposed Yes - accepted OD pricing No - required a chan…" at bounding box center [727, 421] width 478 height 73
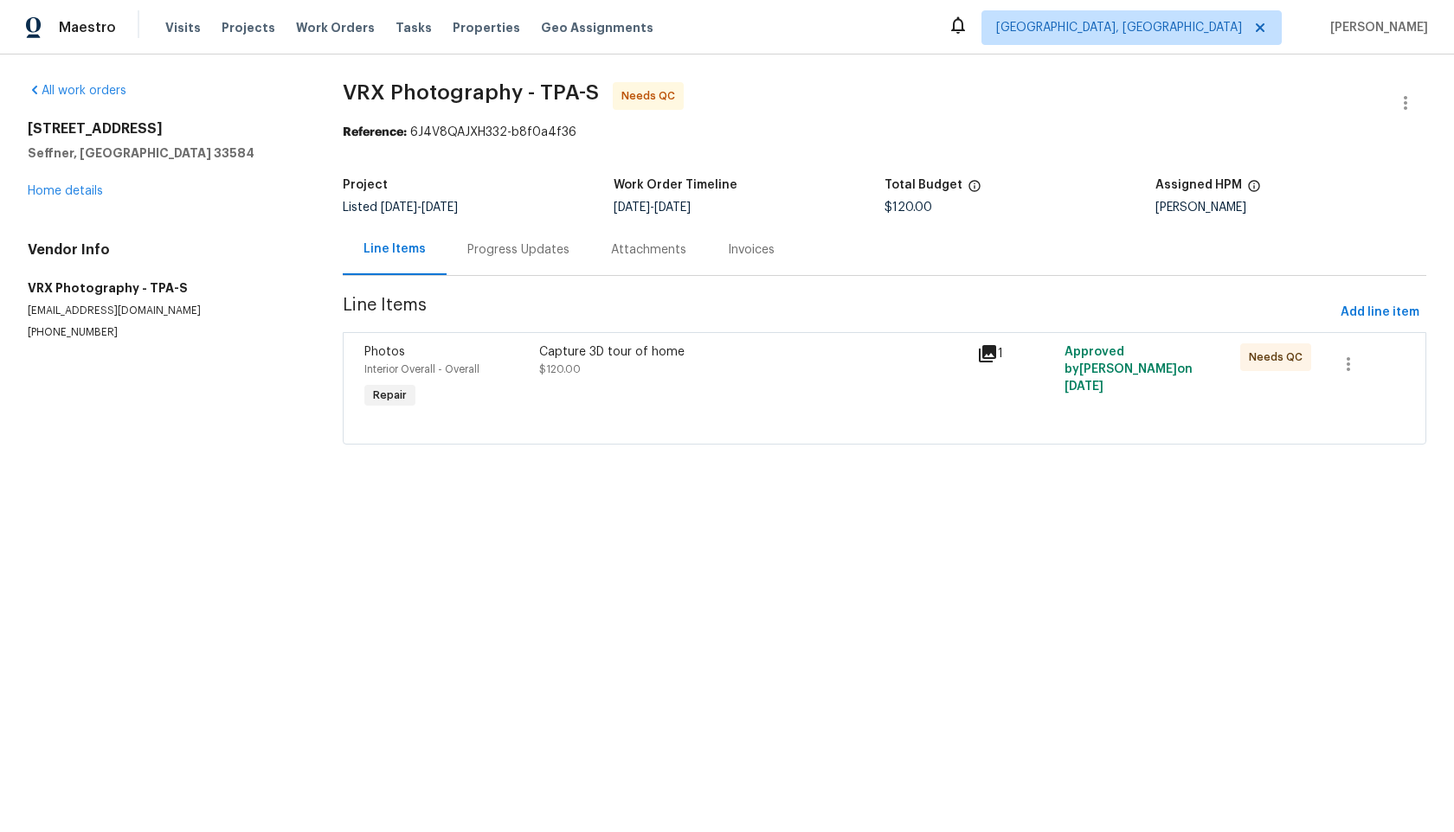
click at [536, 257] on div "Progress Updates" at bounding box center [518, 249] width 102 height 17
